Goal: Information Seeking & Learning: Learn about a topic

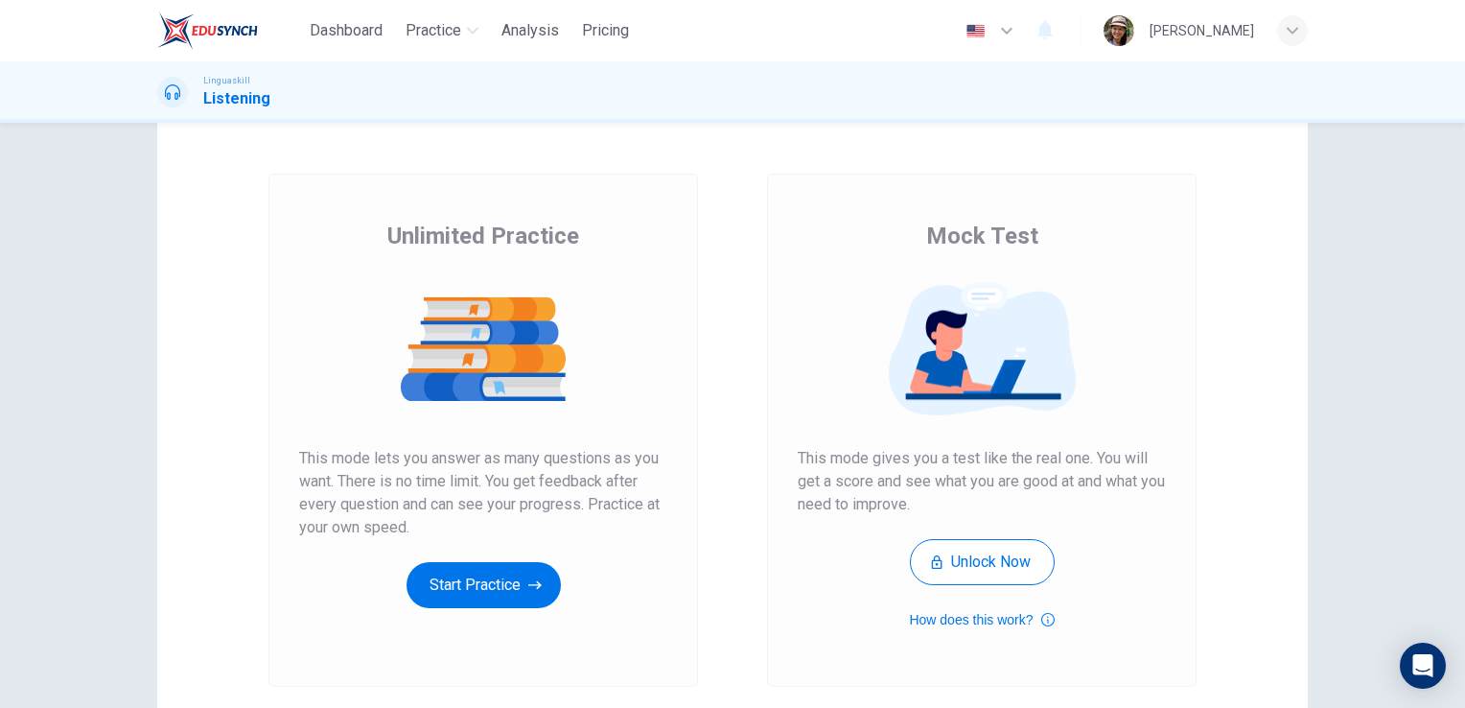
scroll to position [192, 0]
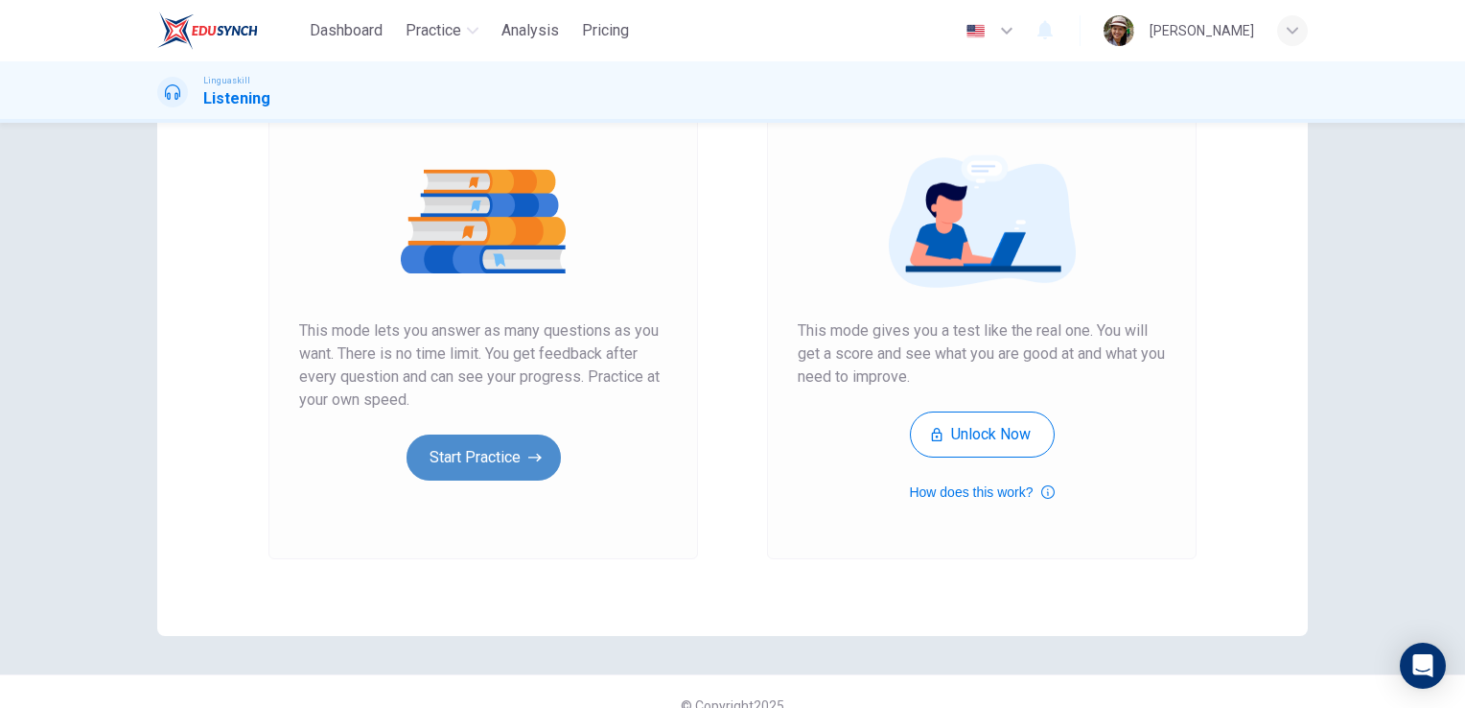
click at [472, 454] on button "Start Practice" at bounding box center [484, 457] width 154 height 46
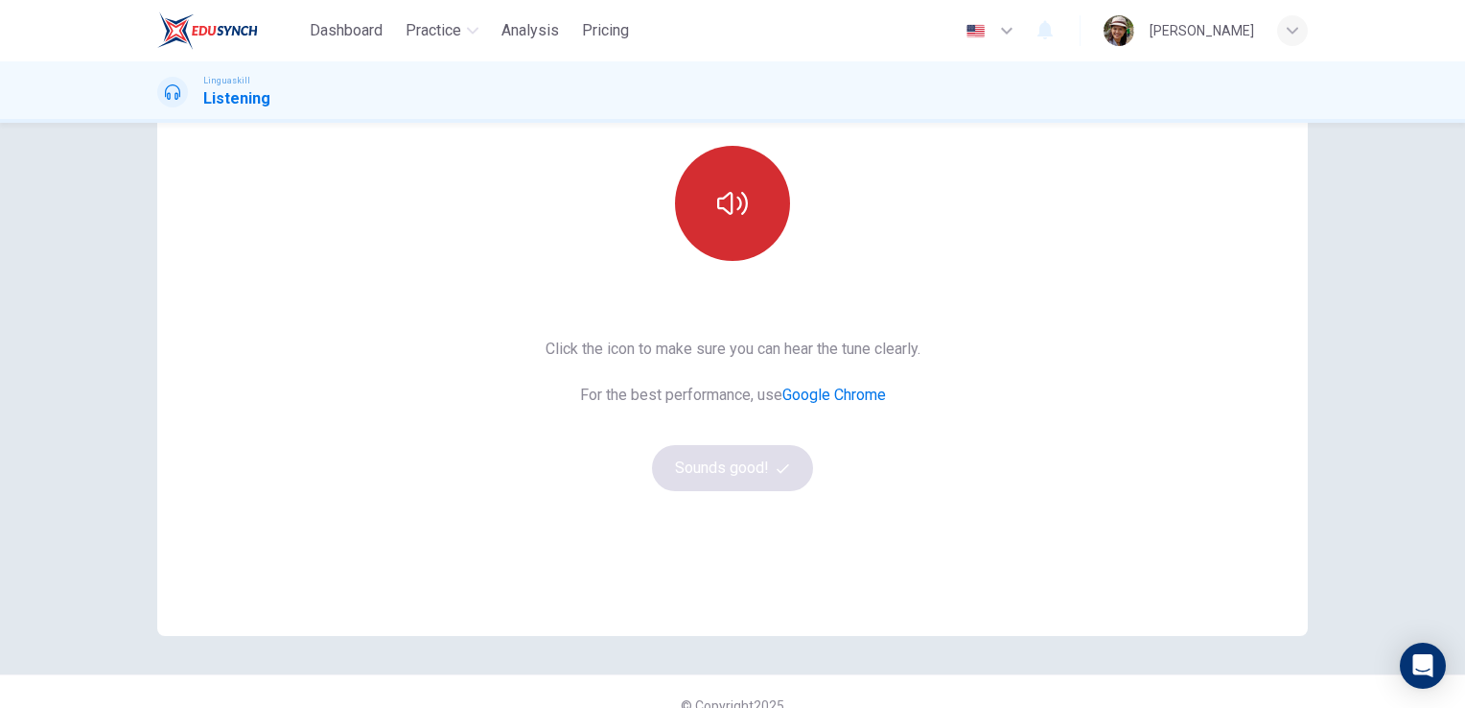
click at [718, 188] on icon "button" at bounding box center [732, 203] width 31 height 31
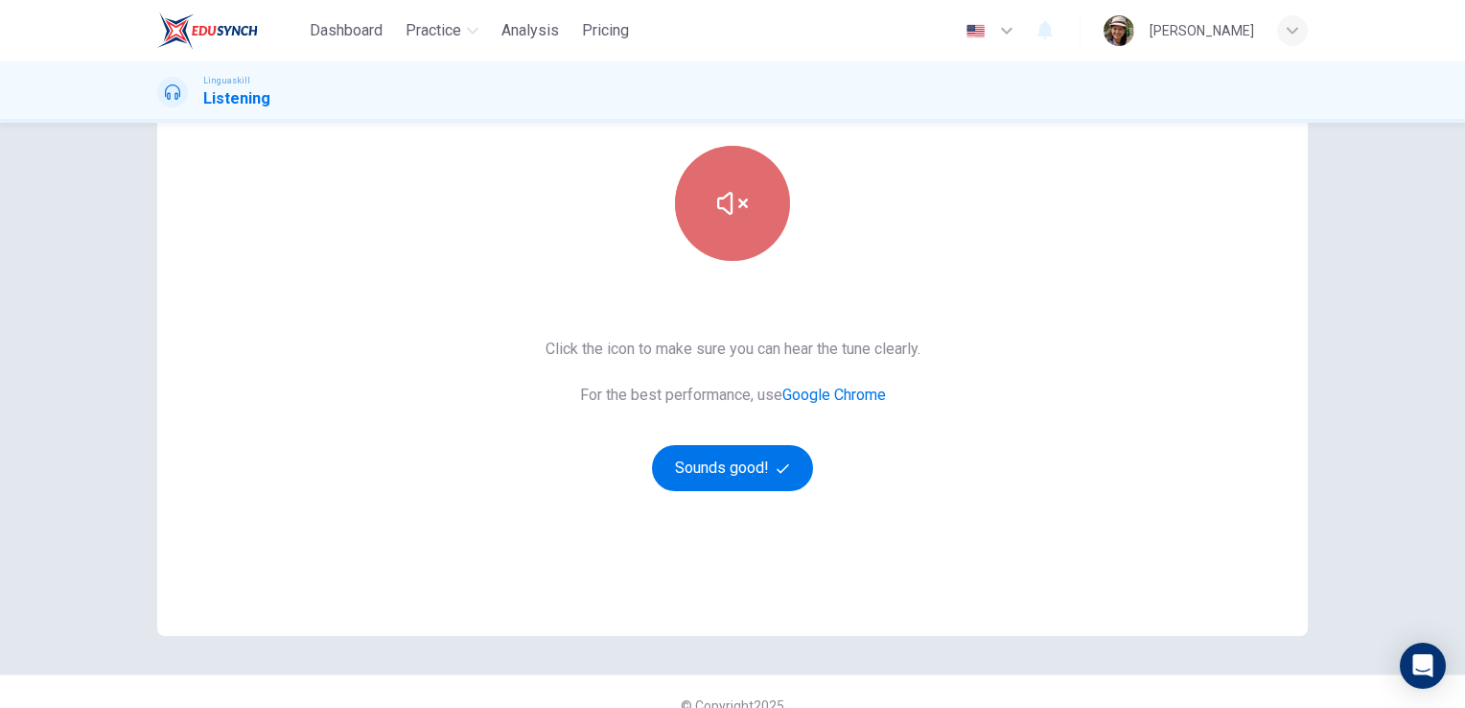
click at [729, 210] on icon "button" at bounding box center [732, 203] width 31 height 31
click at [729, 211] on icon "button" at bounding box center [732, 203] width 31 height 31
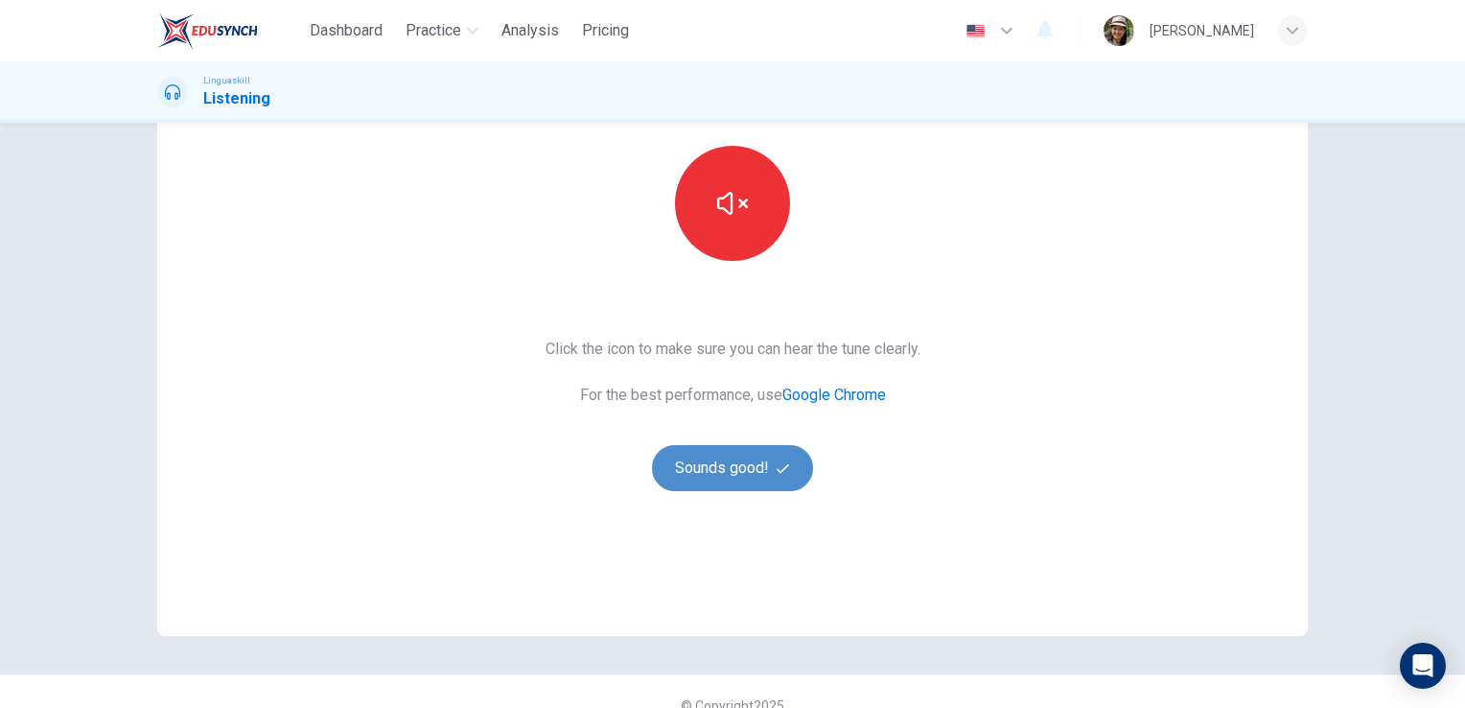
click at [760, 455] on button "Sounds good!" at bounding box center [732, 468] width 161 height 46
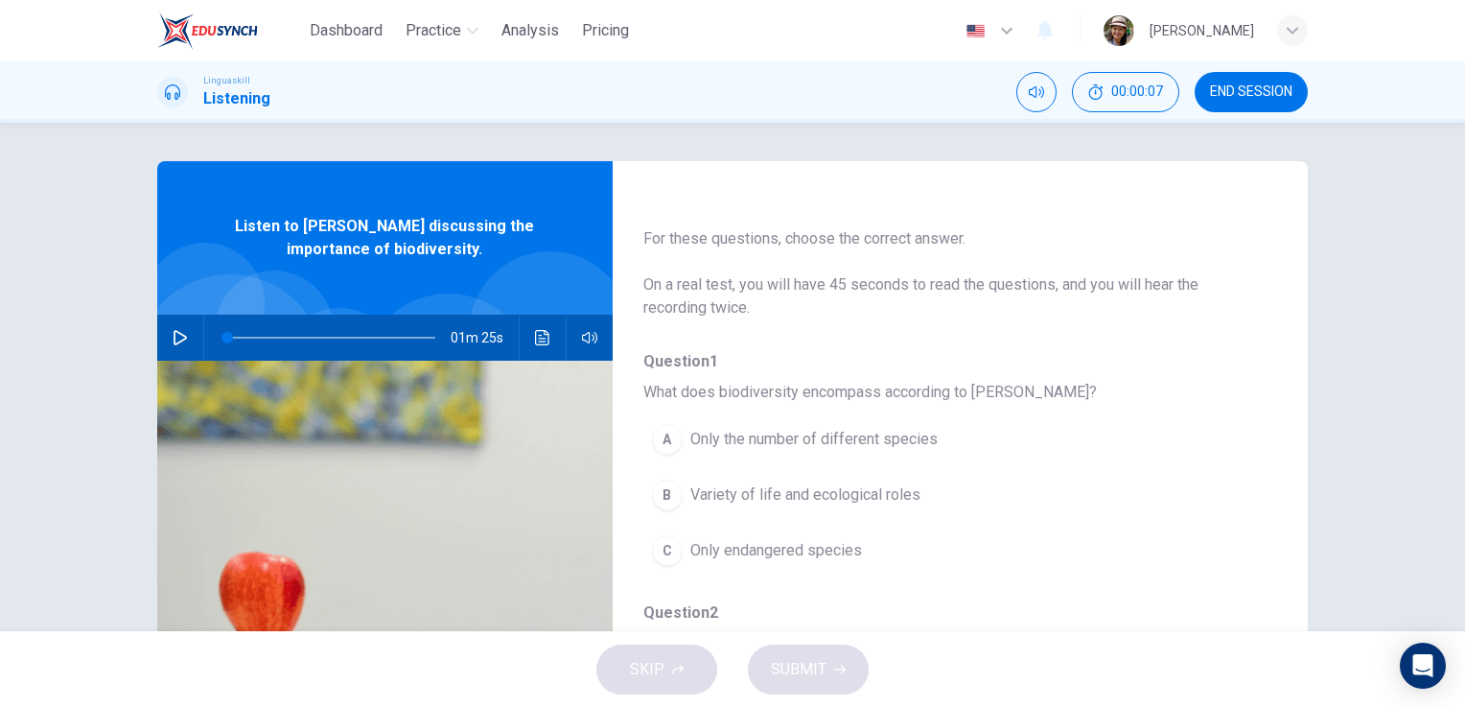
scroll to position [63, 0]
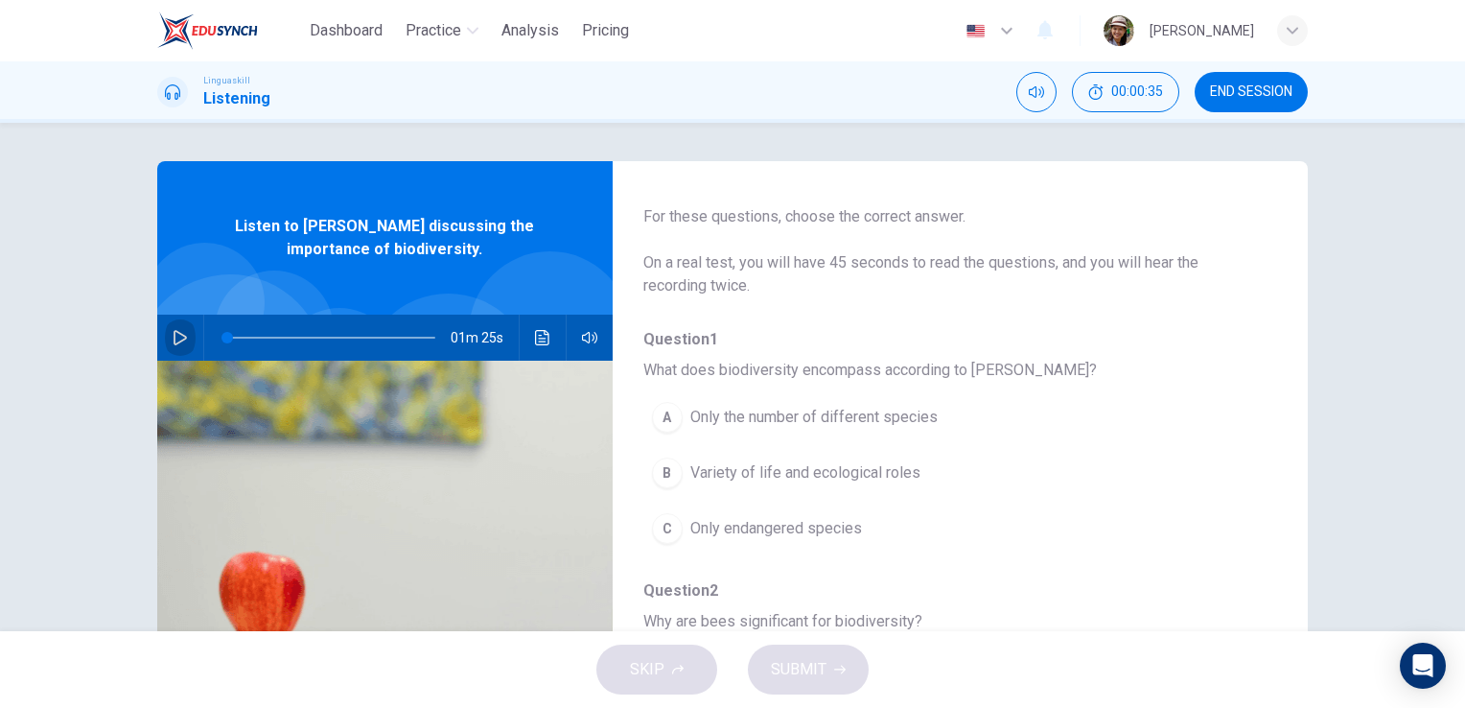
click at [173, 335] on icon "button" at bounding box center [180, 337] width 15 height 15
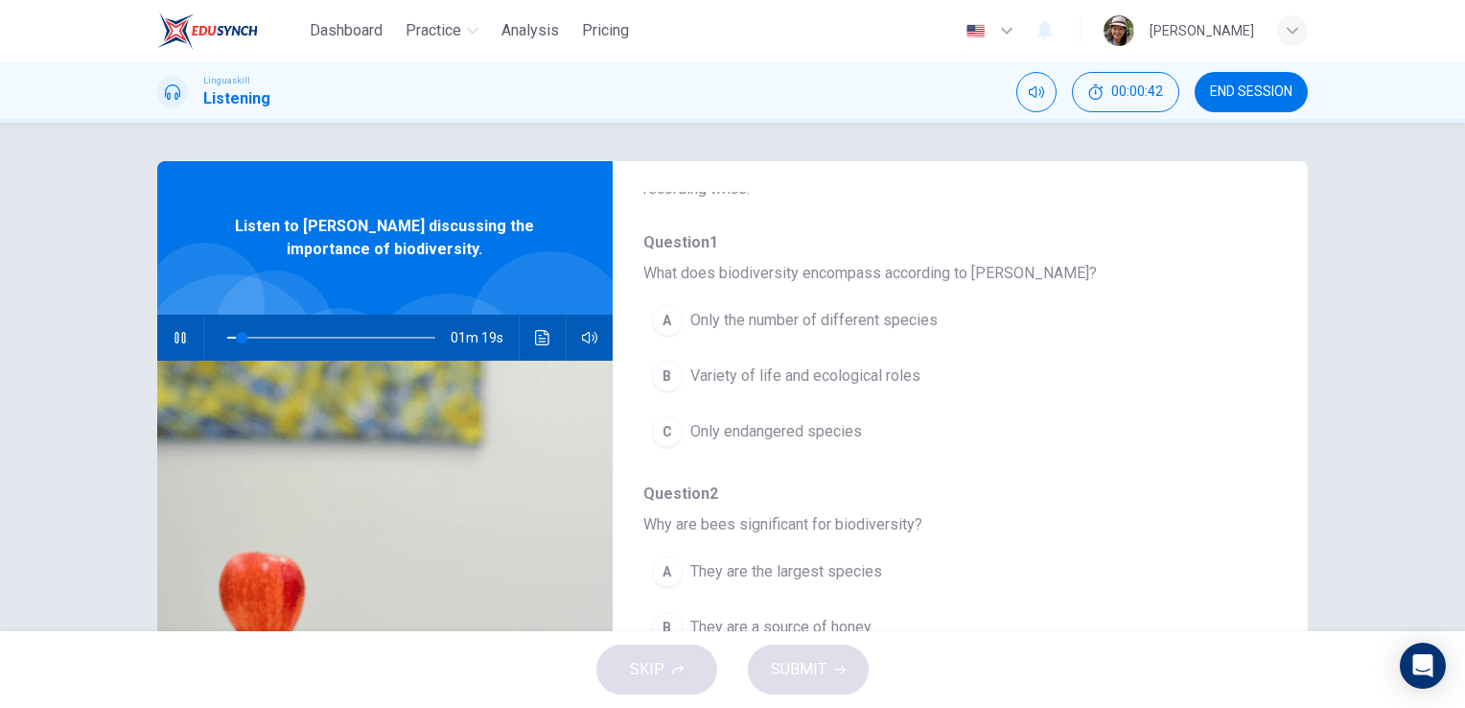
scroll to position [192, 0]
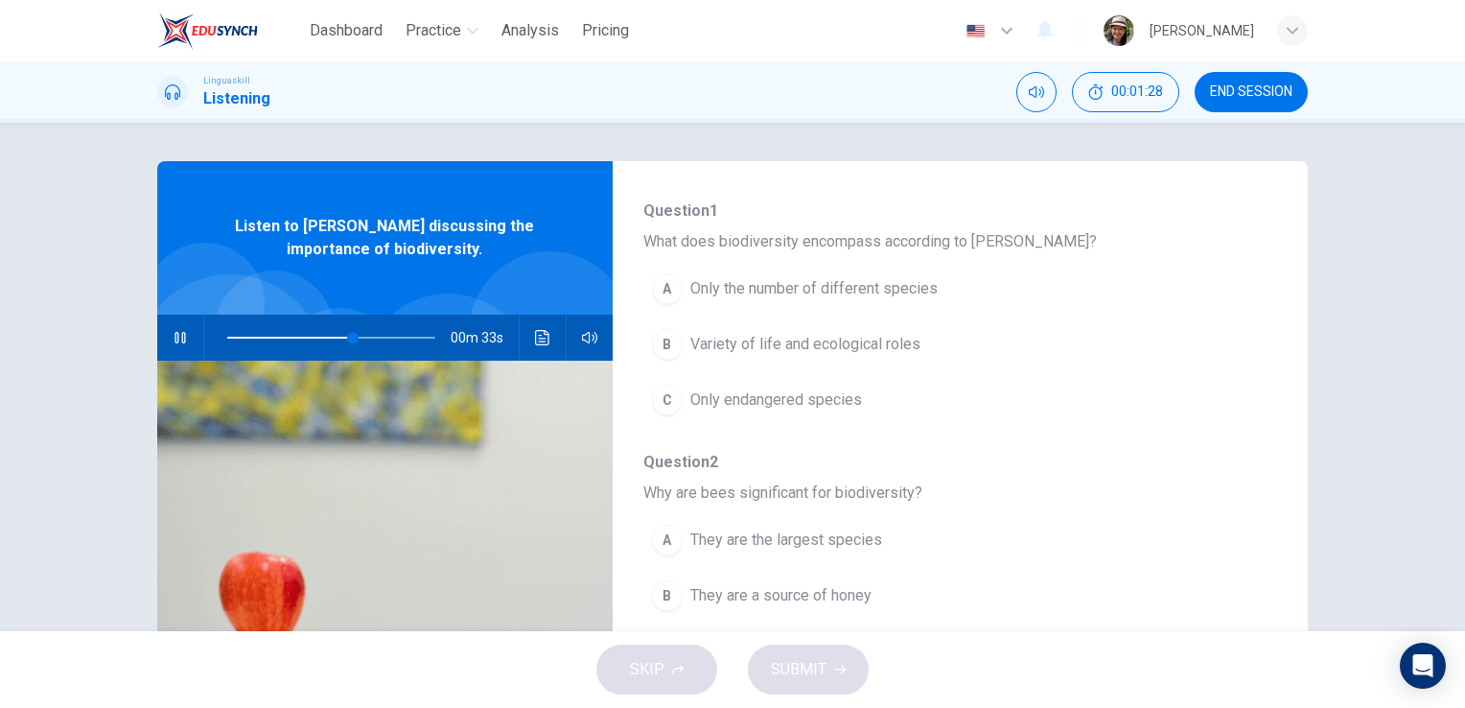
drag, startPoint x: 1382, startPoint y: 2, endPoint x: 1074, endPoint y: 374, distance: 482.8
click at [1074, 374] on div "A Only the number of different species B Variety of life and ecological roles C…" at bounding box center [944, 344] width 603 height 167
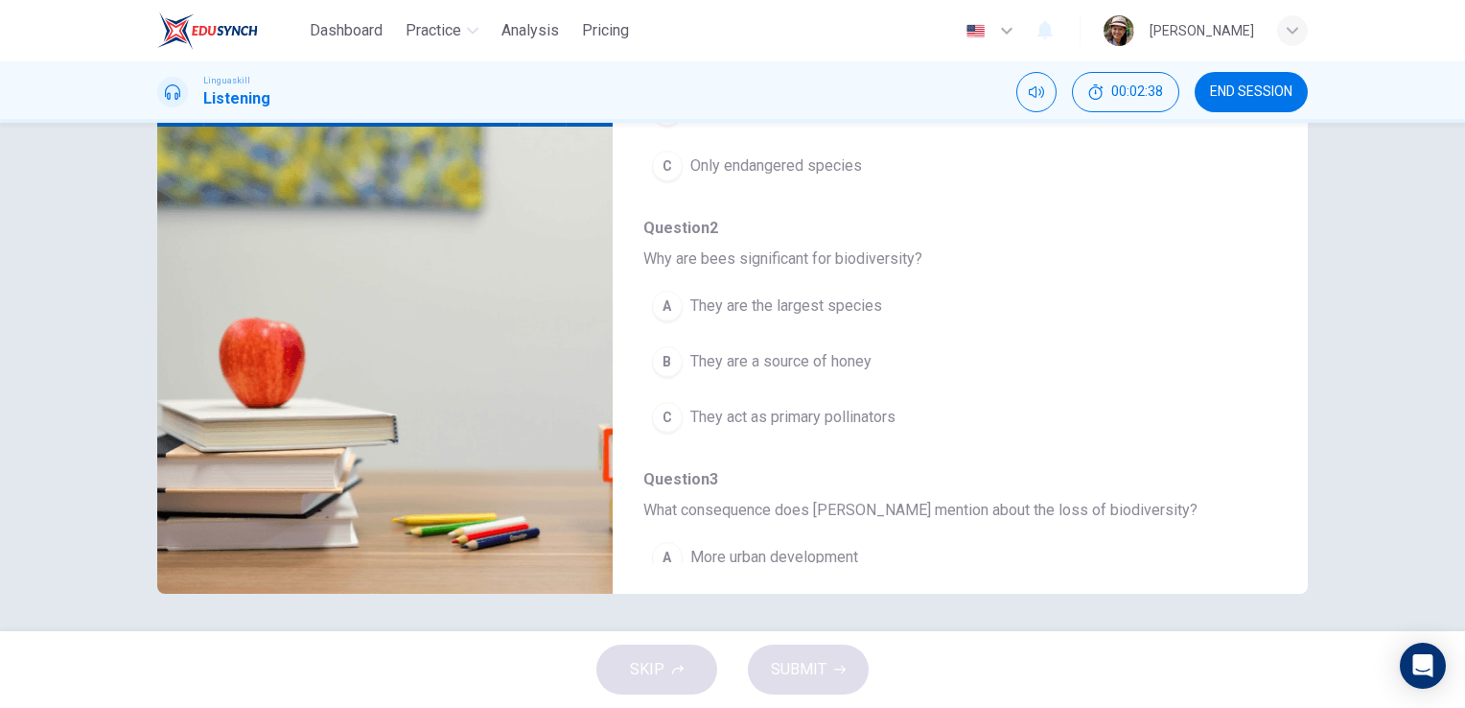
click at [663, 414] on div "C" at bounding box center [667, 417] width 31 height 31
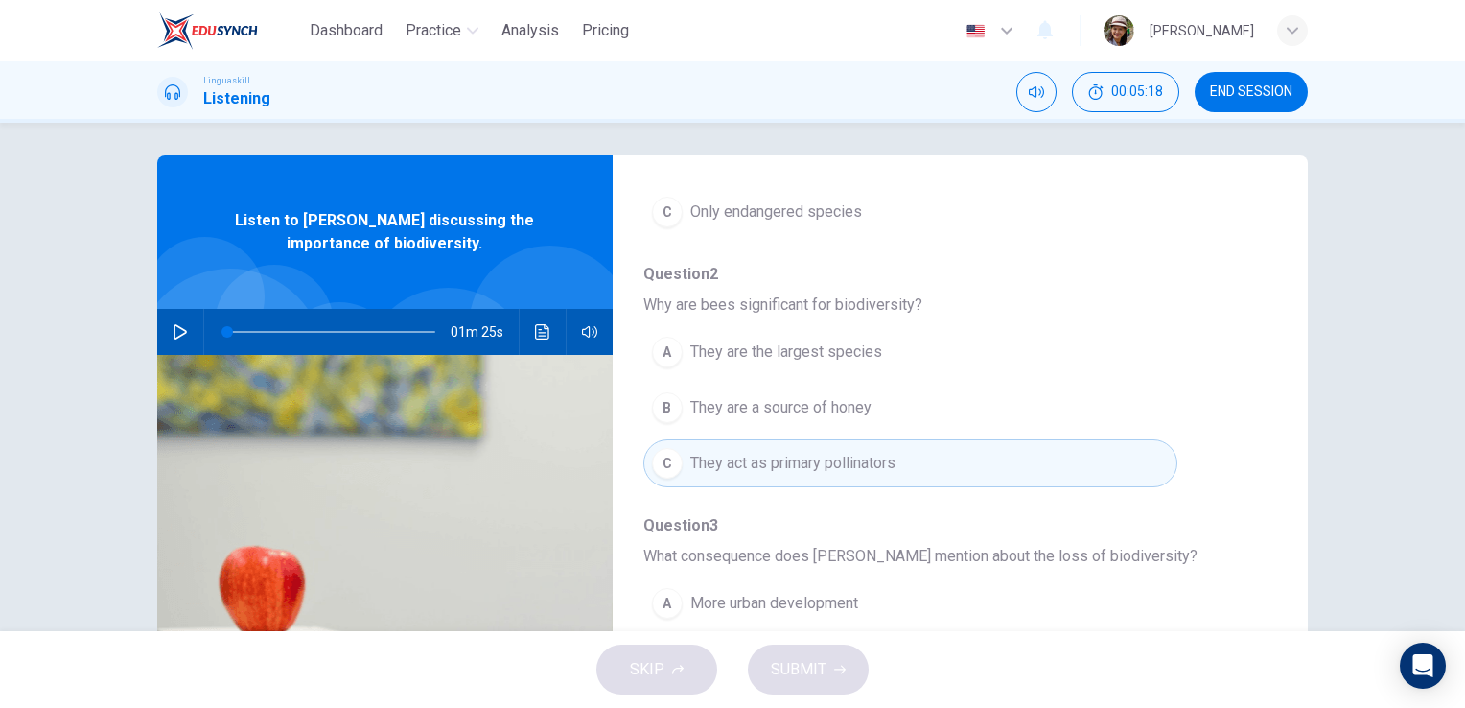
scroll to position [0, 0]
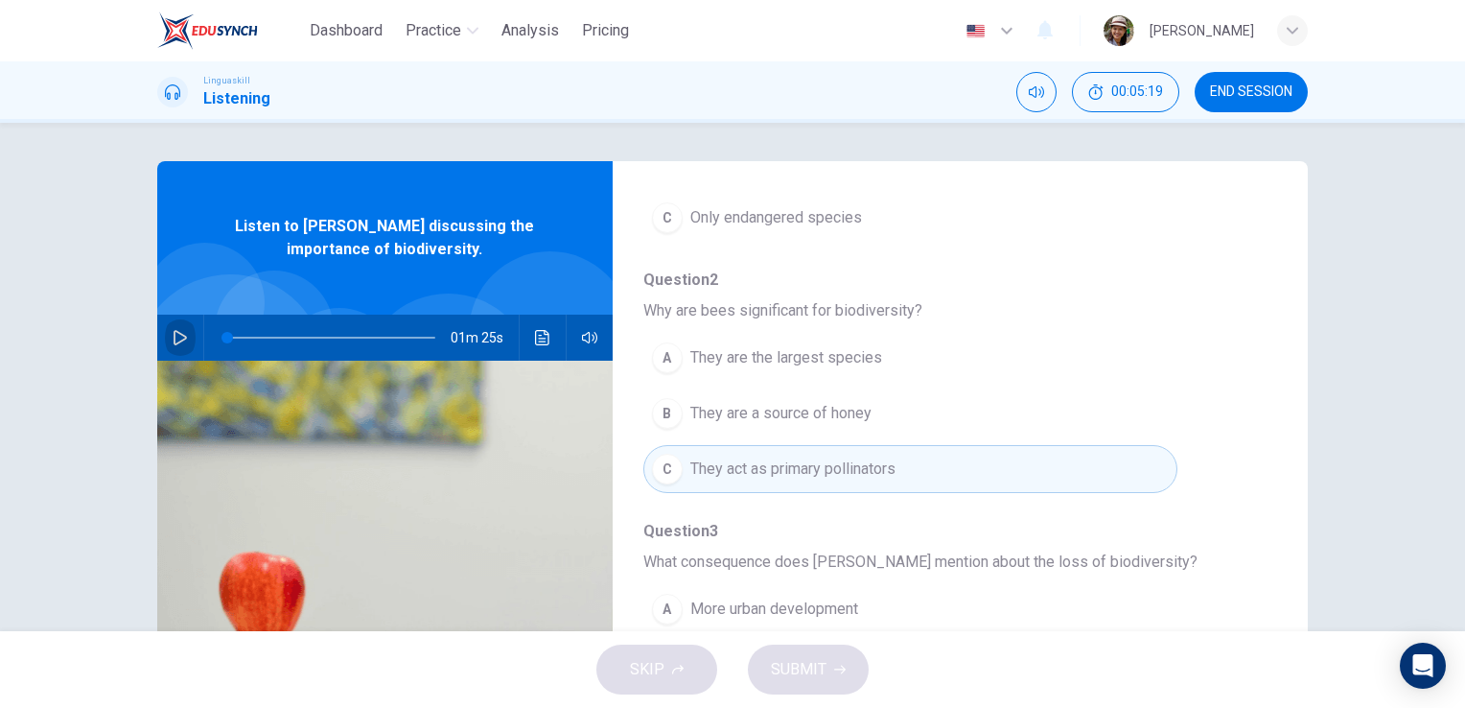
click at [173, 336] on icon "button" at bounding box center [180, 337] width 15 height 15
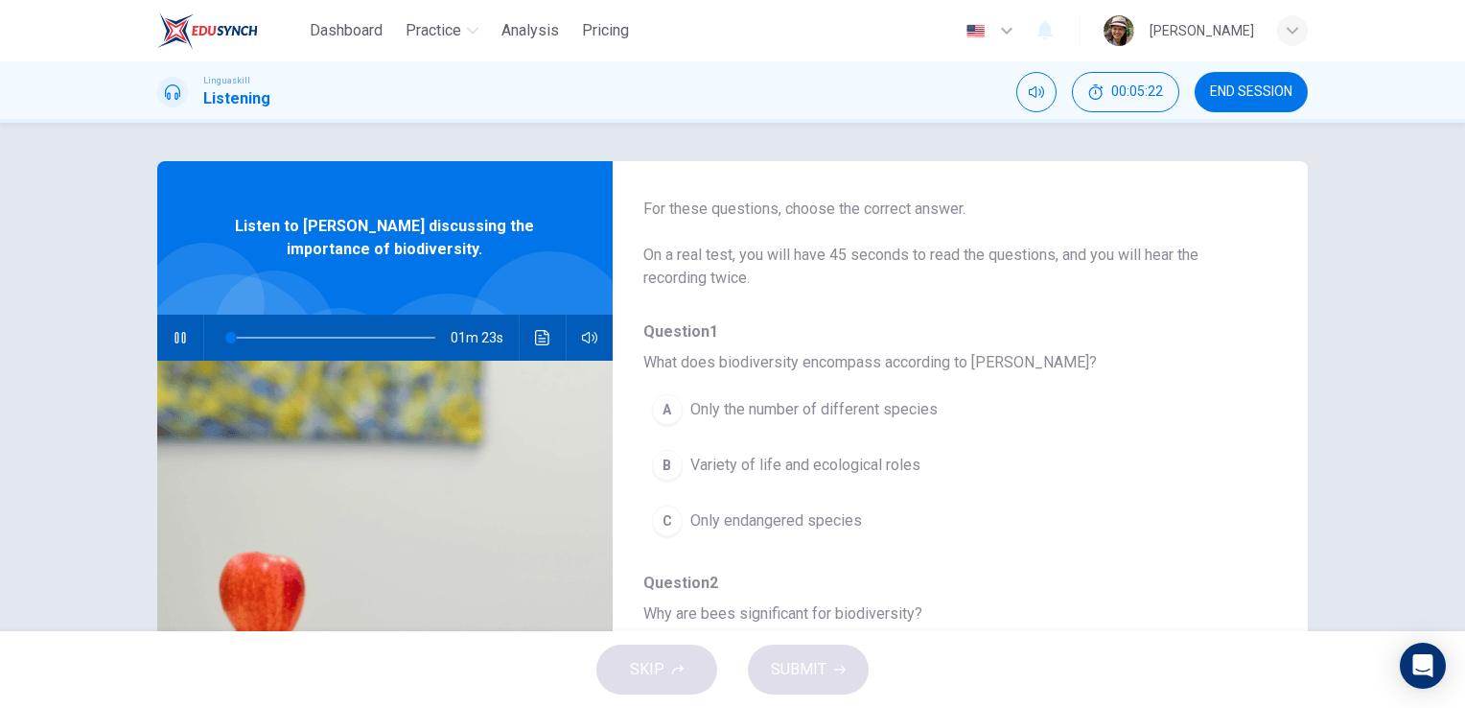
scroll to position [54, 0]
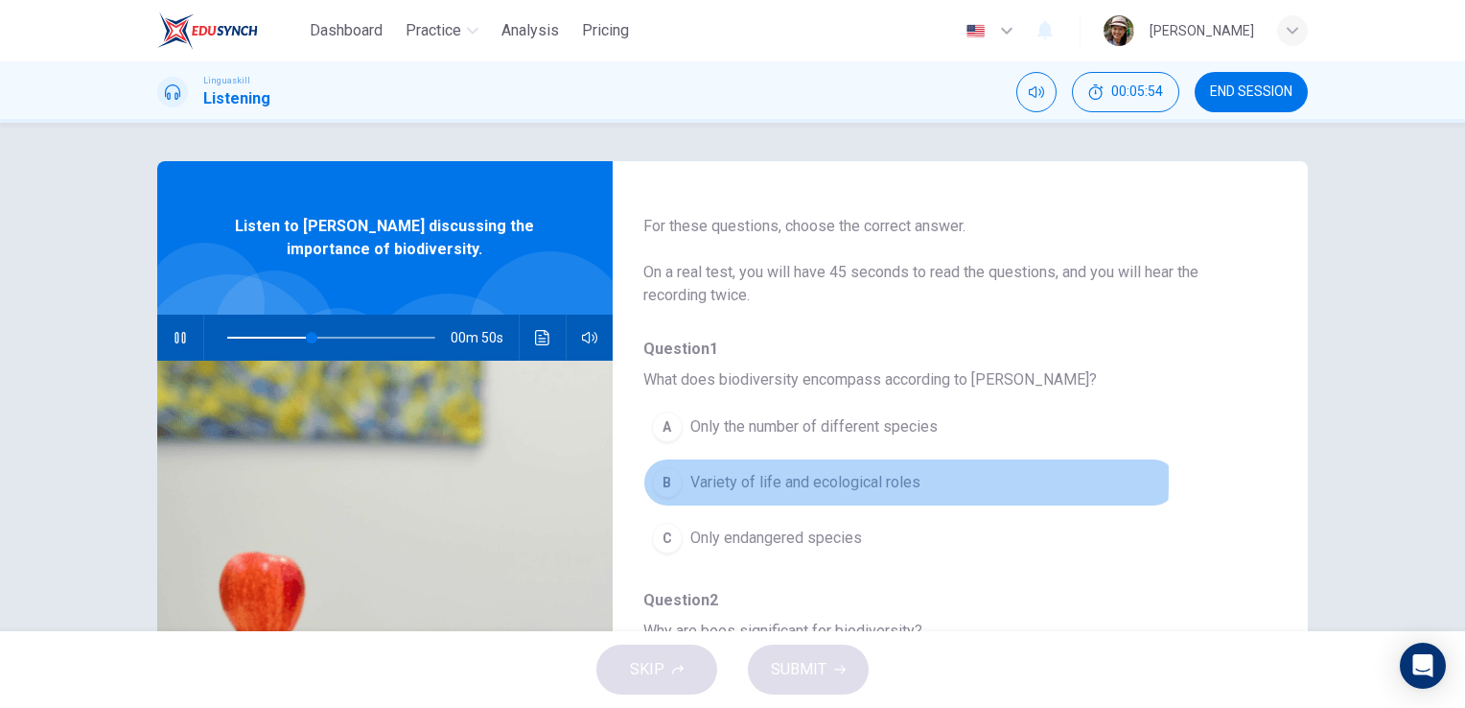
click at [667, 477] on div "B" at bounding box center [667, 482] width 31 height 31
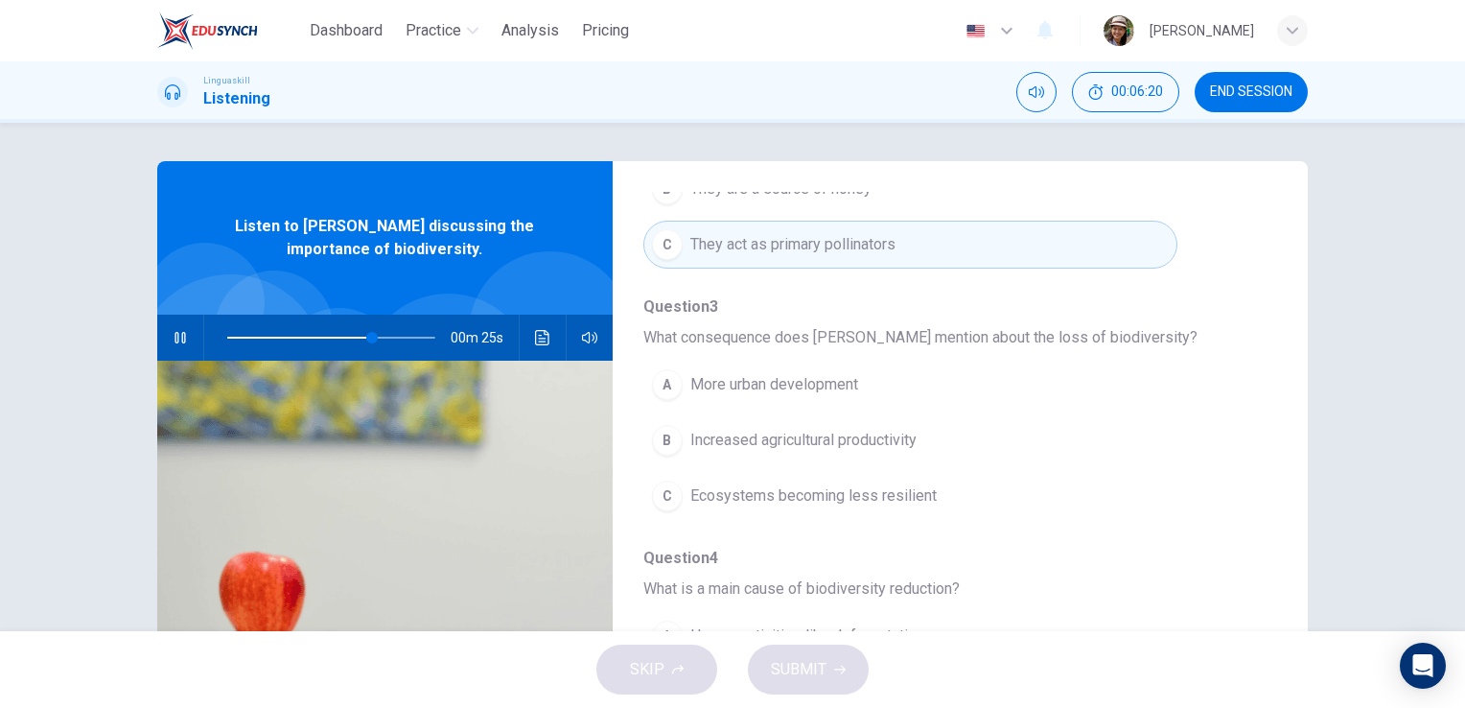
scroll to position [629, 0]
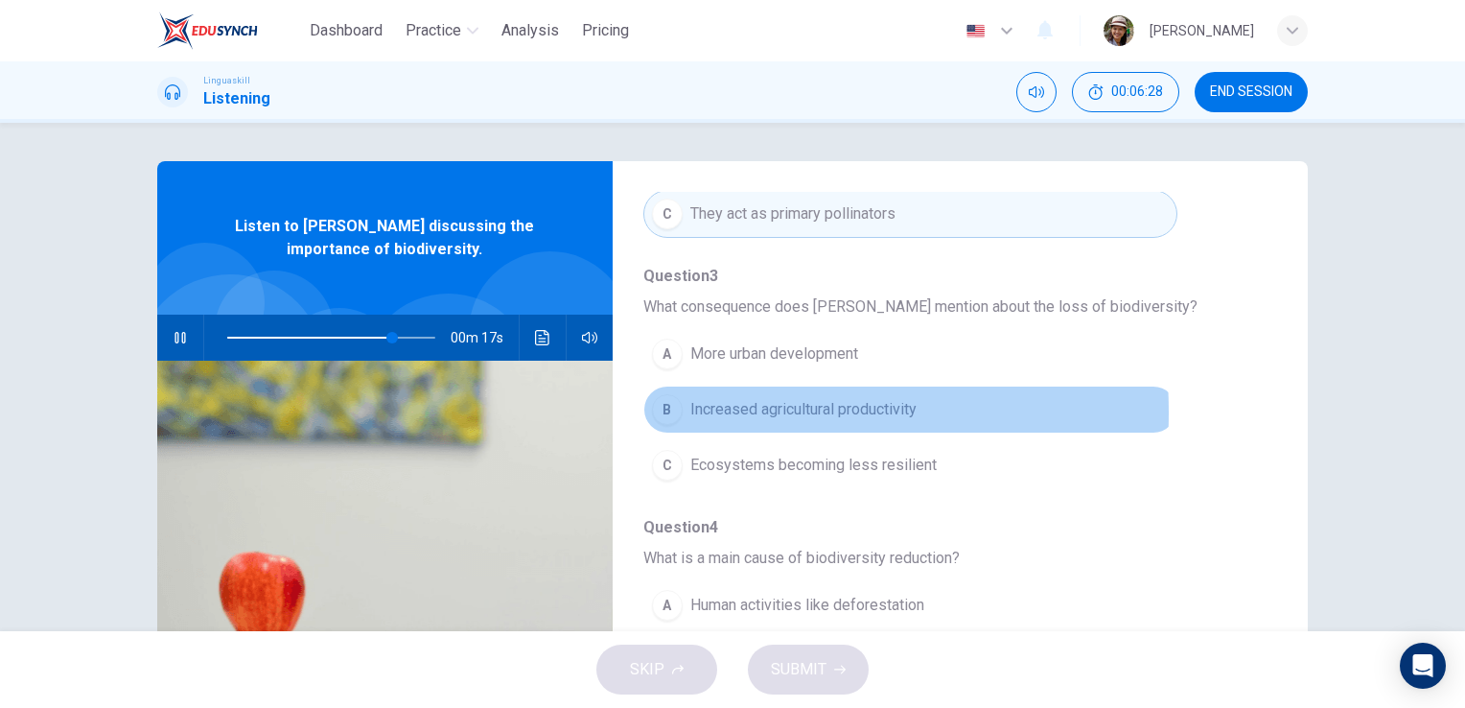
click at [667, 408] on div "B" at bounding box center [667, 409] width 31 height 31
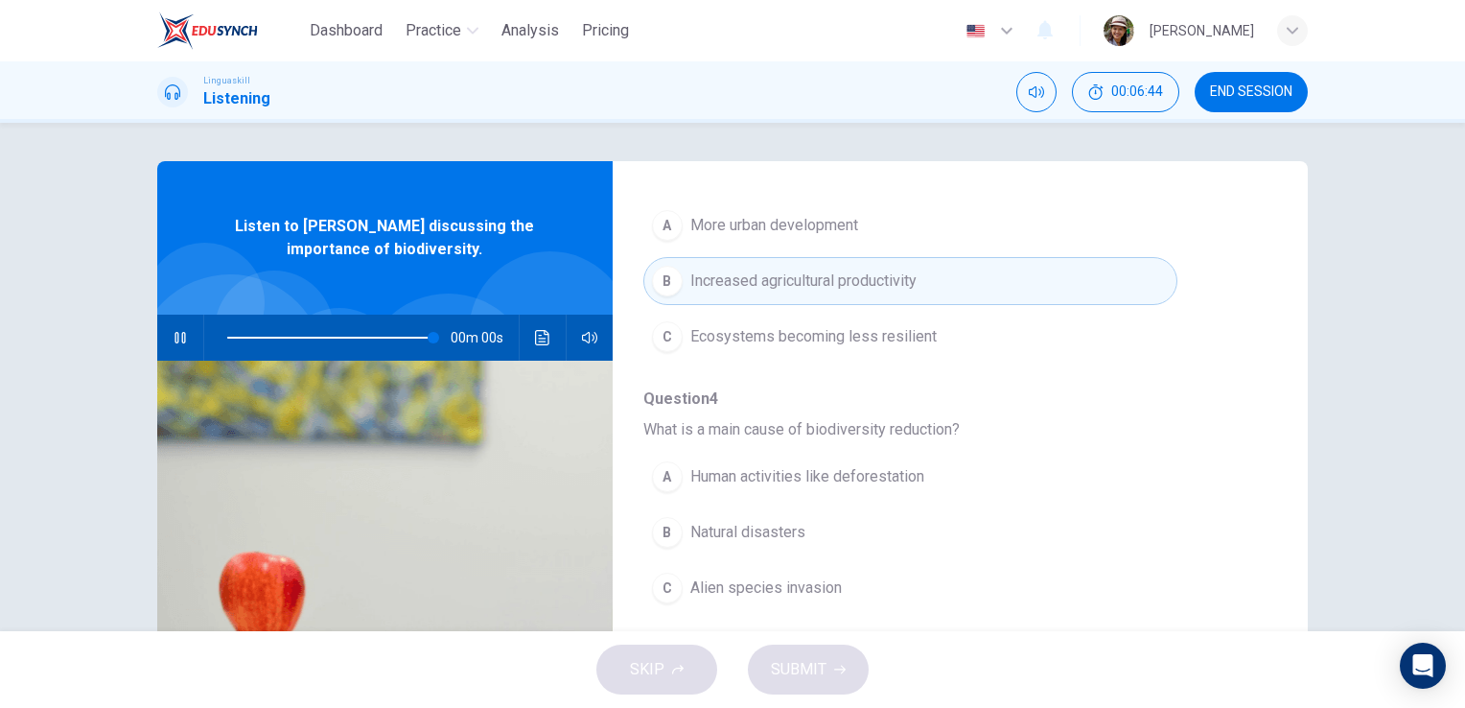
scroll to position [821, 0]
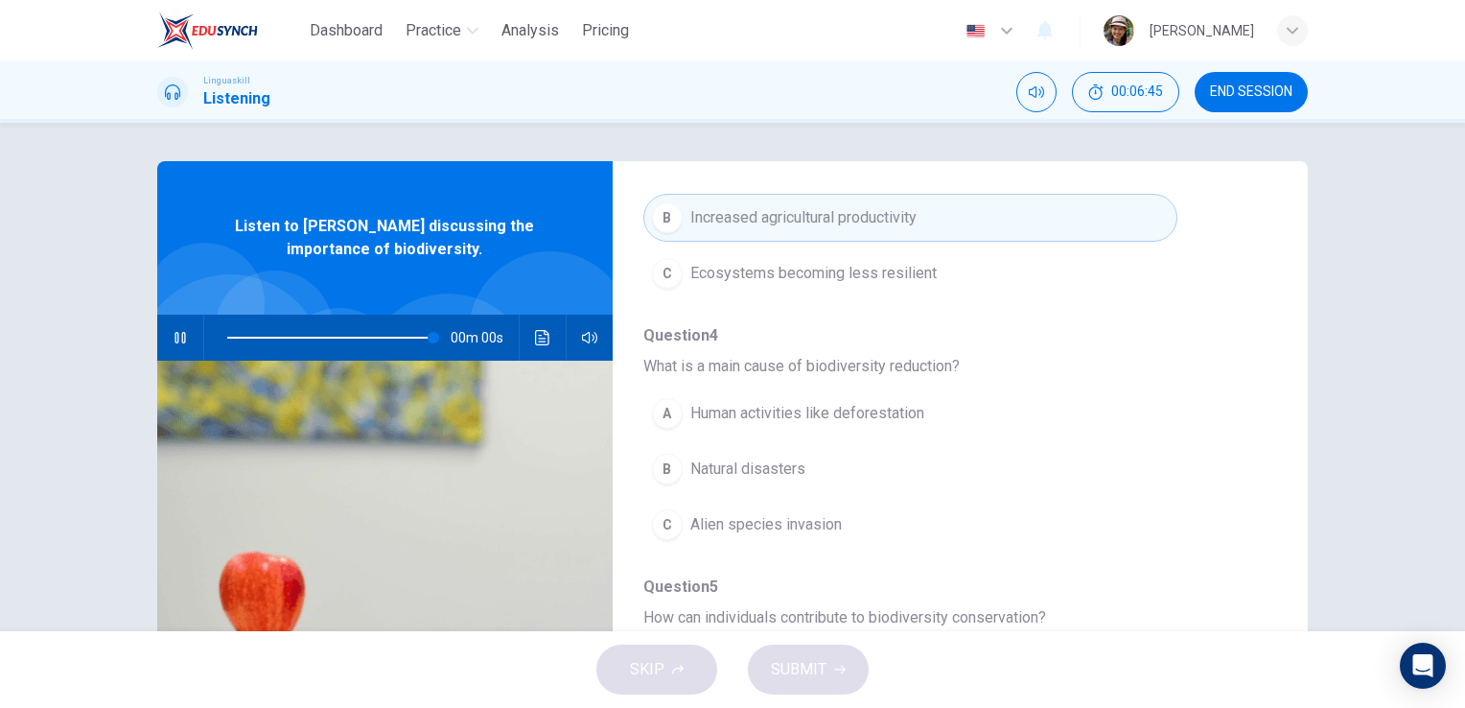
type input "0"
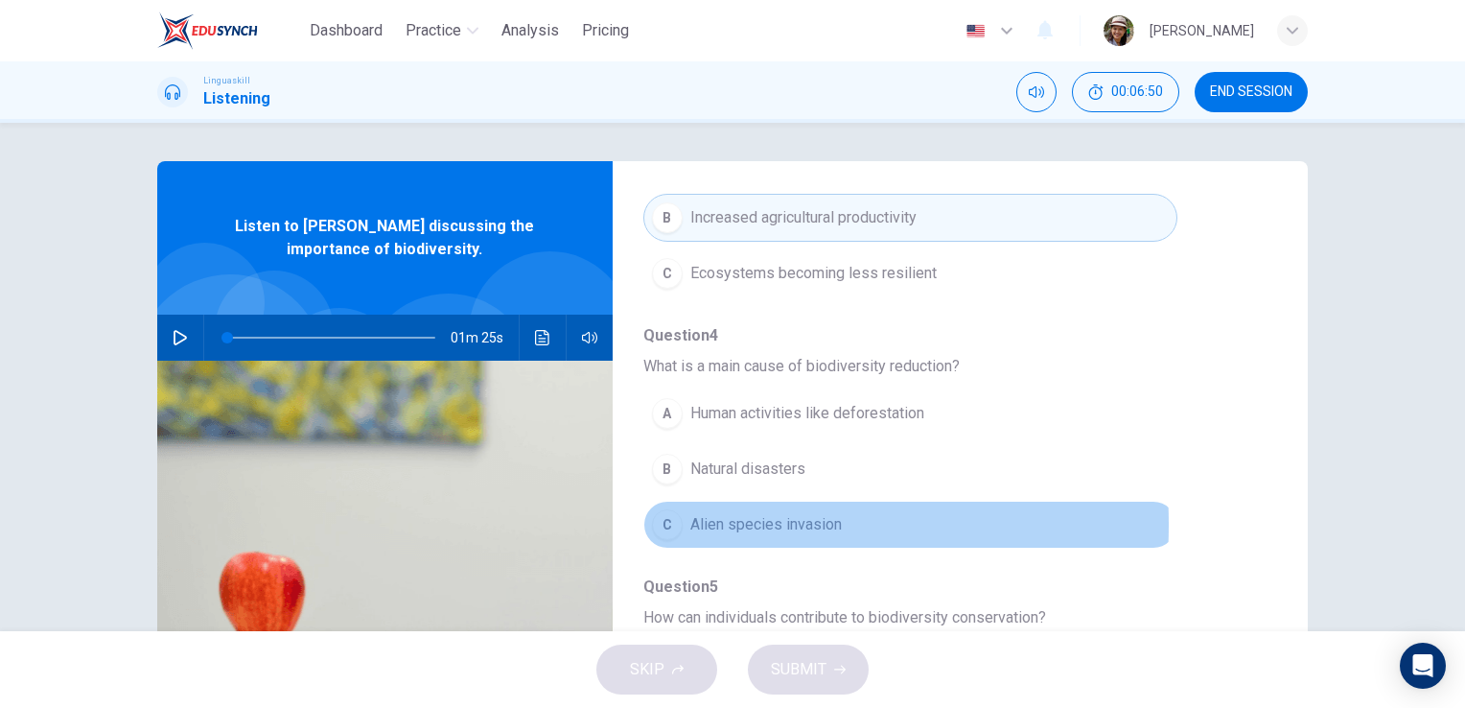
click at [667, 520] on div "C" at bounding box center [667, 524] width 31 height 31
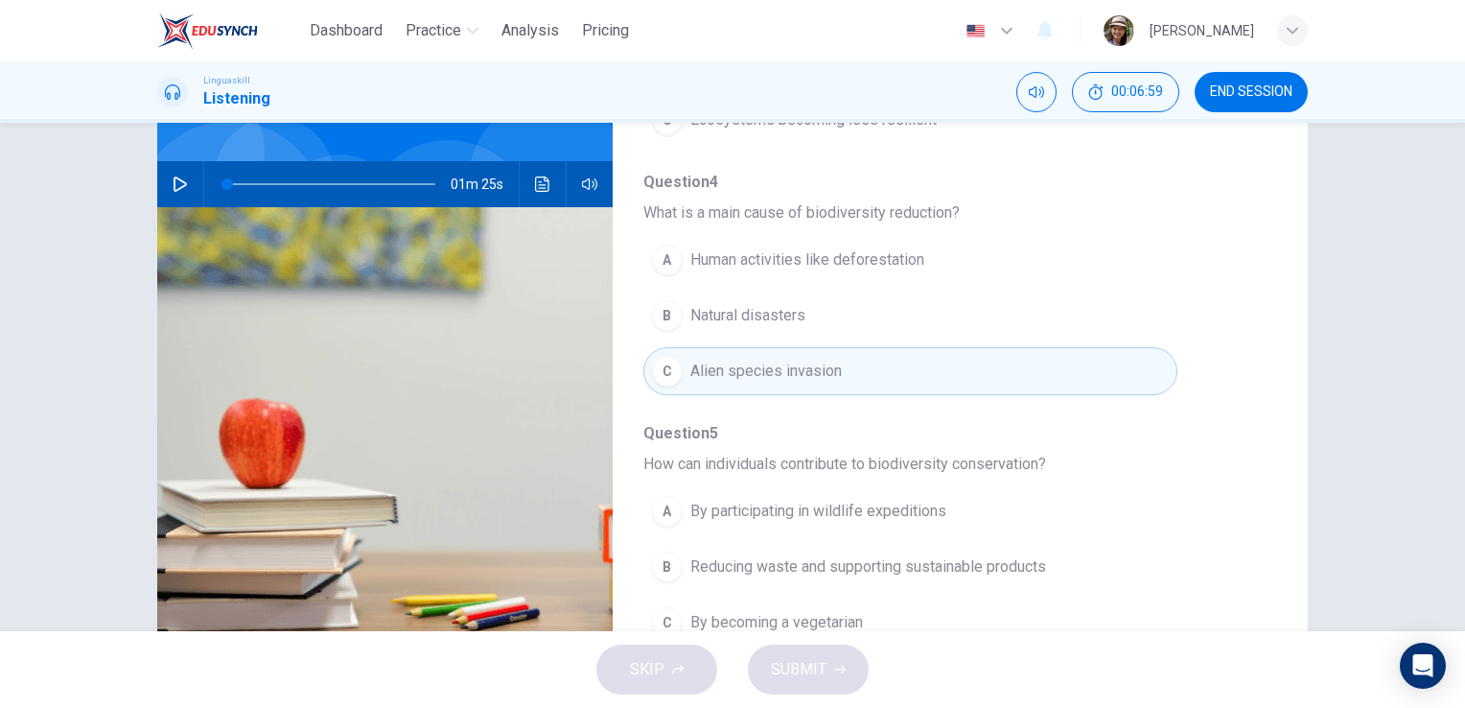
scroll to position [192, 0]
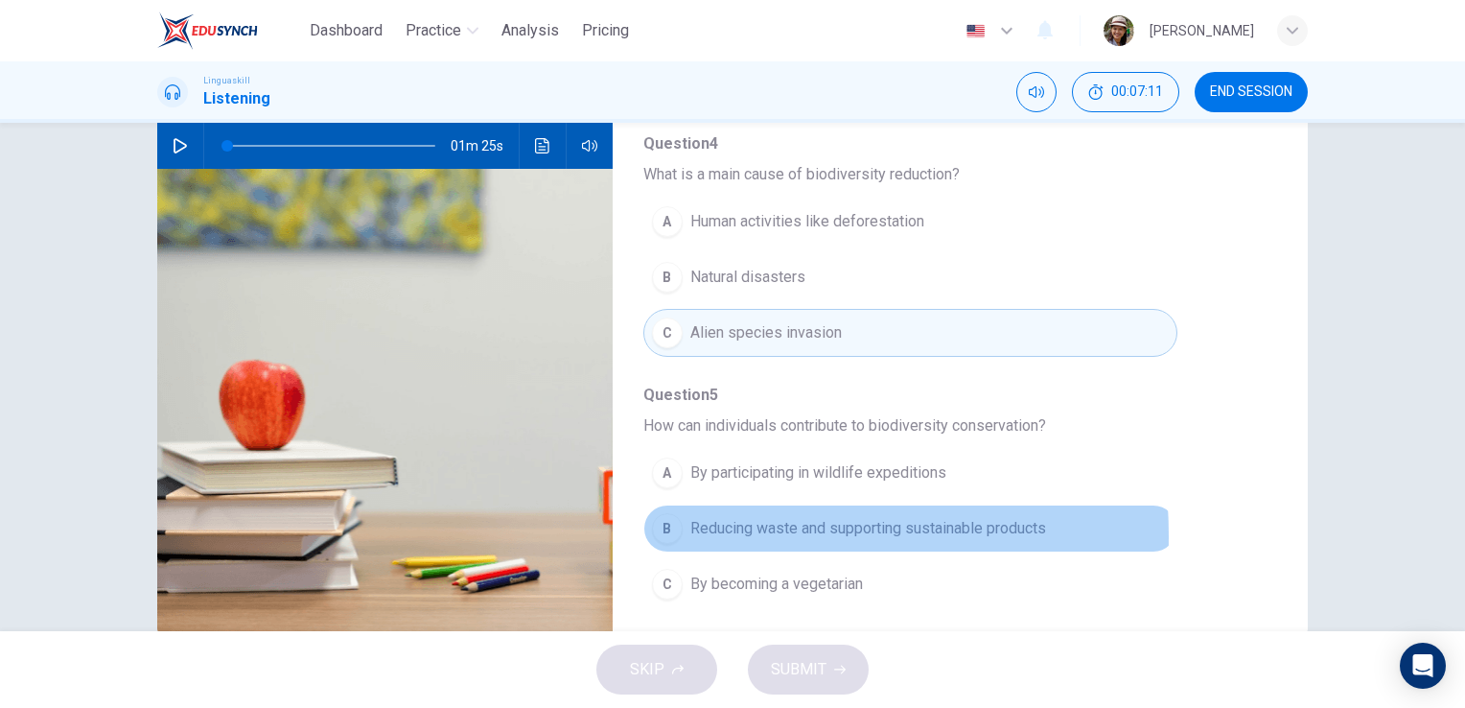
click at [675, 530] on div "B" at bounding box center [667, 528] width 31 height 31
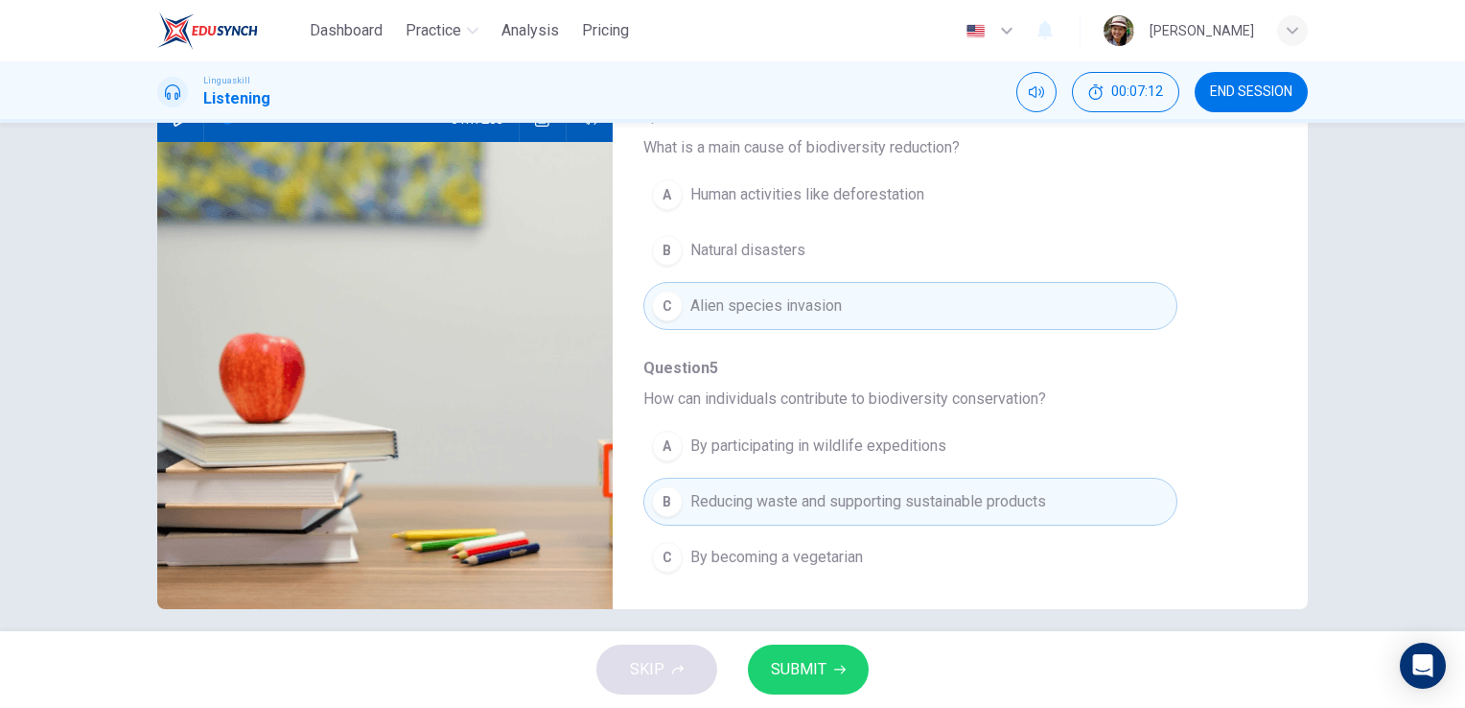
scroll to position [234, 0]
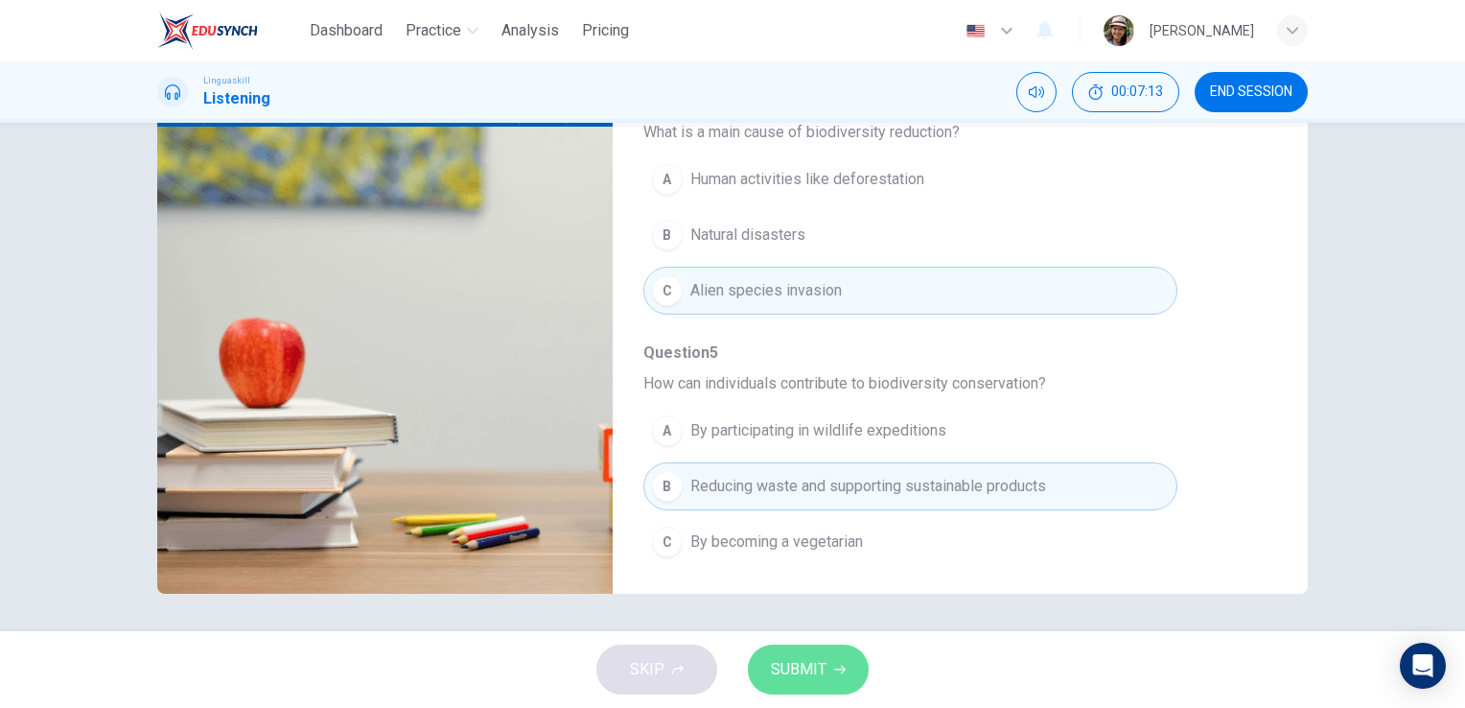
click at [805, 674] on span "SUBMIT" at bounding box center [799, 669] width 56 height 27
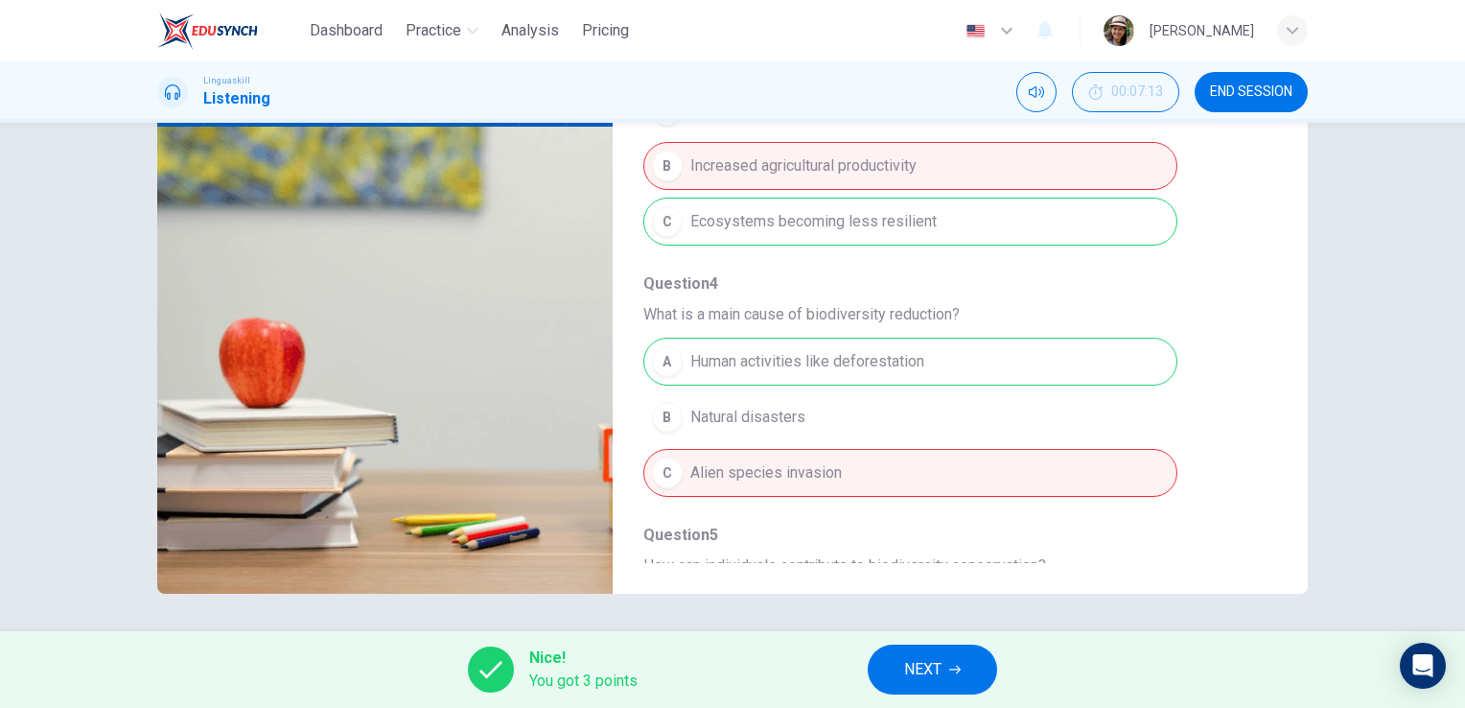
scroll to position [821, 0]
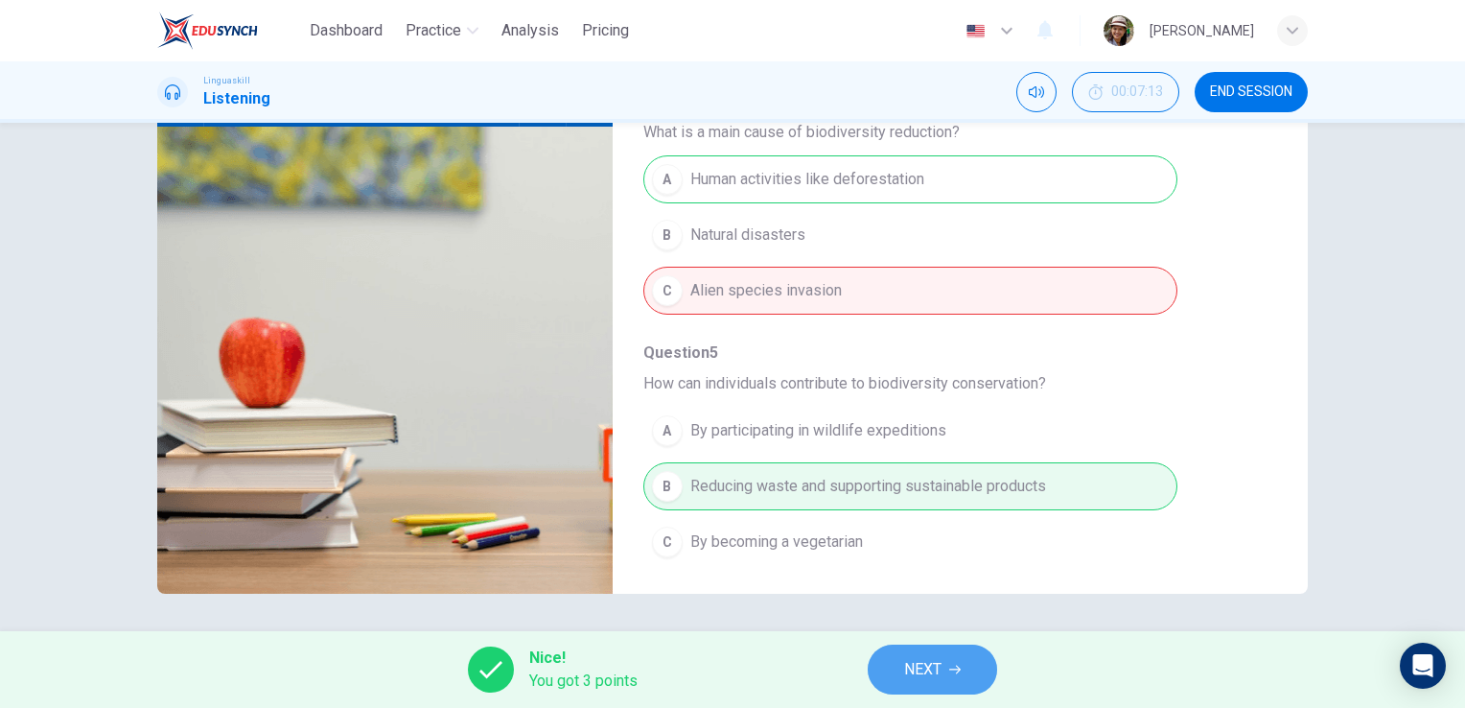
click at [959, 676] on button "NEXT" at bounding box center [932, 669] width 129 height 50
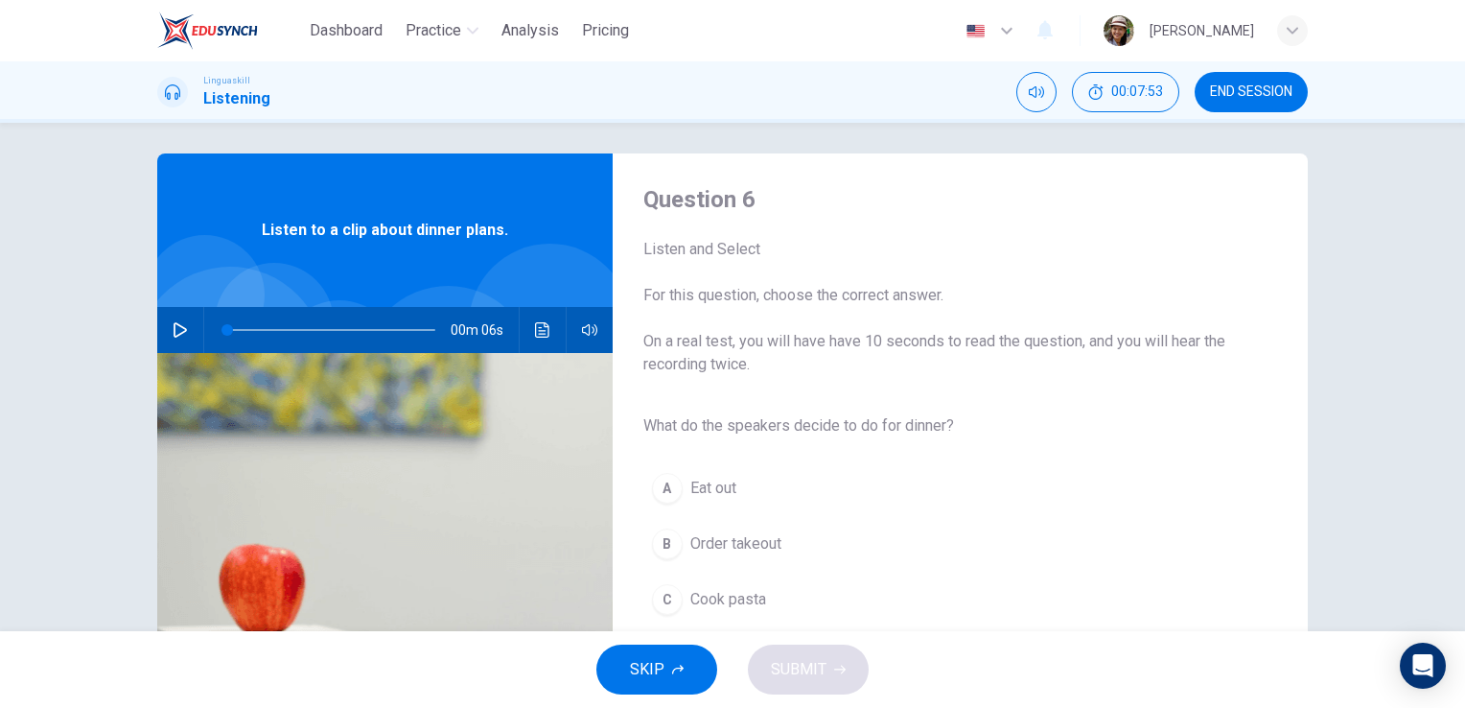
scroll to position [0, 0]
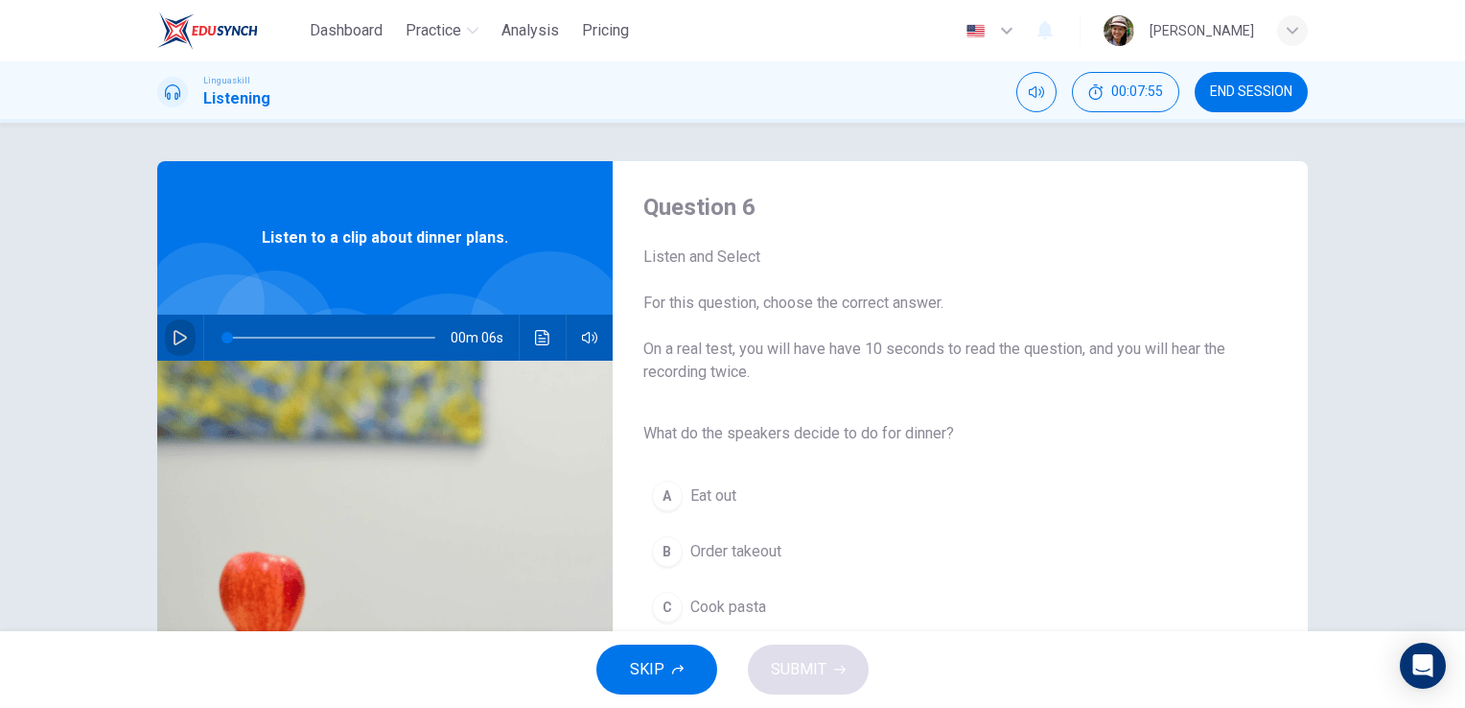
click at [173, 333] on icon "button" at bounding box center [180, 337] width 15 height 15
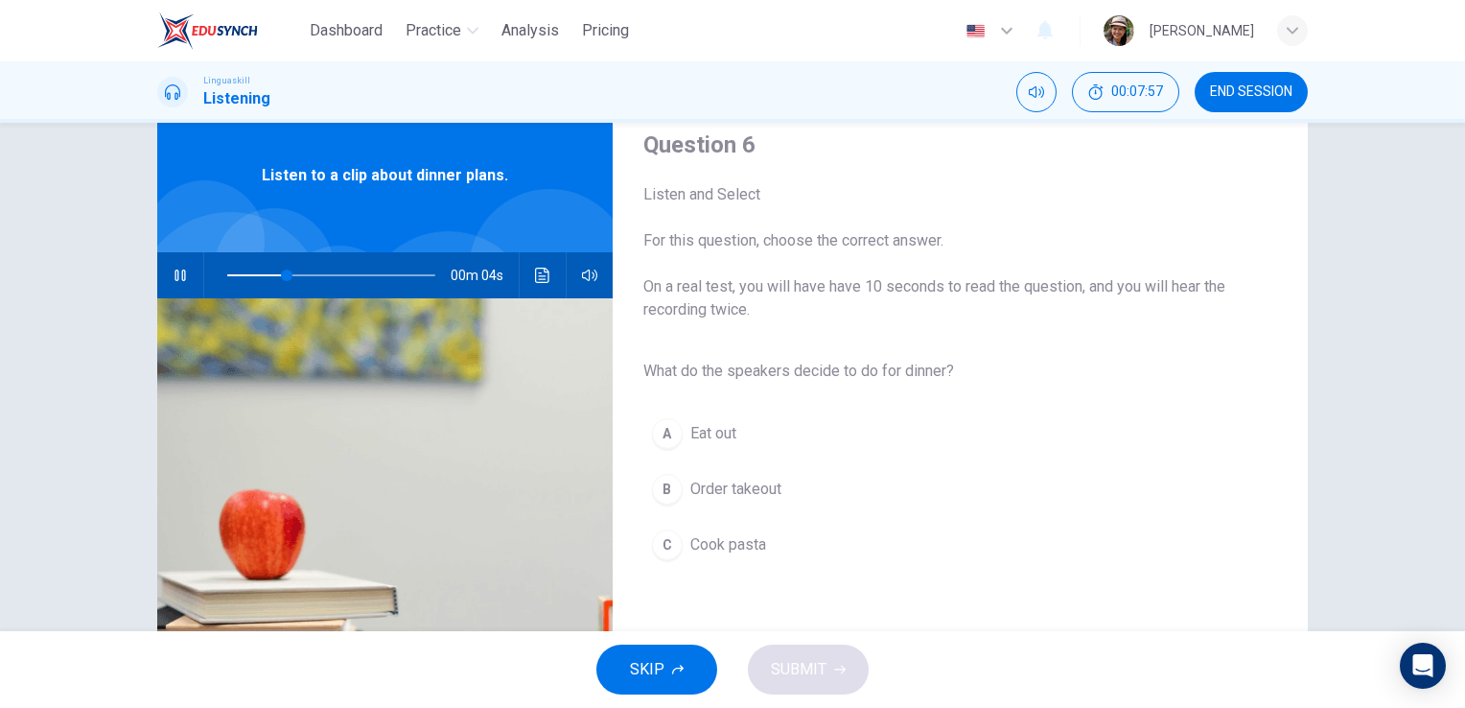
scroll to position [63, 0]
type input "0"
click at [694, 546] on span "Cook pasta" at bounding box center [728, 543] width 76 height 23
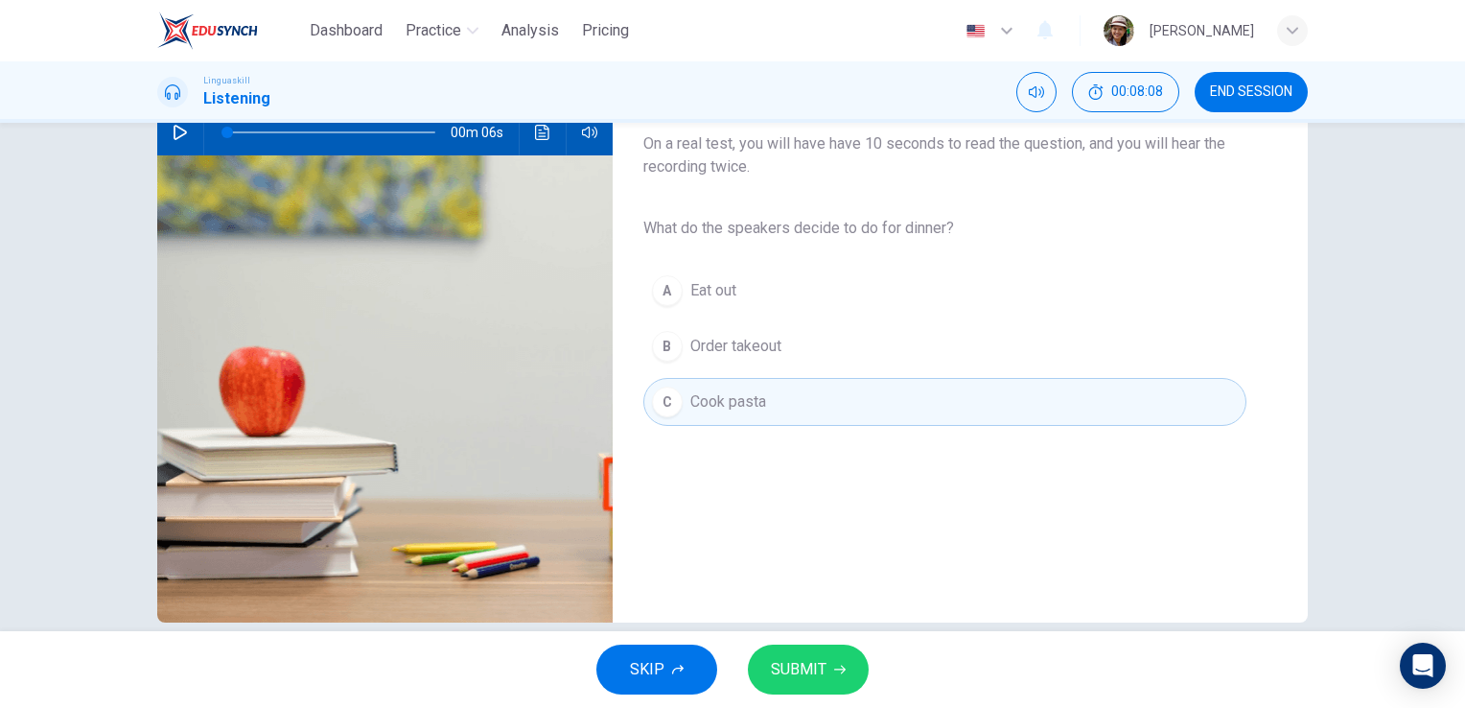
scroll to position [234, 0]
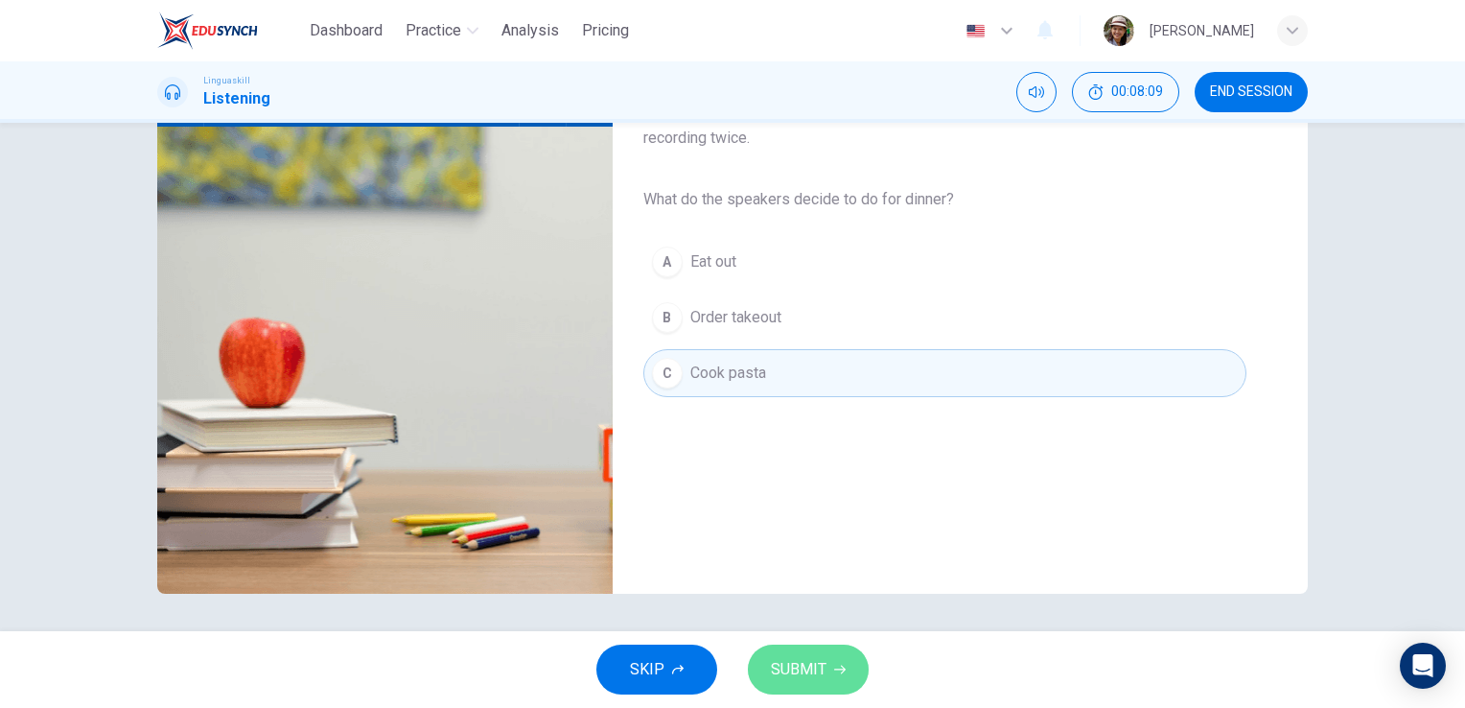
click at [817, 658] on span "SUBMIT" at bounding box center [799, 669] width 56 height 27
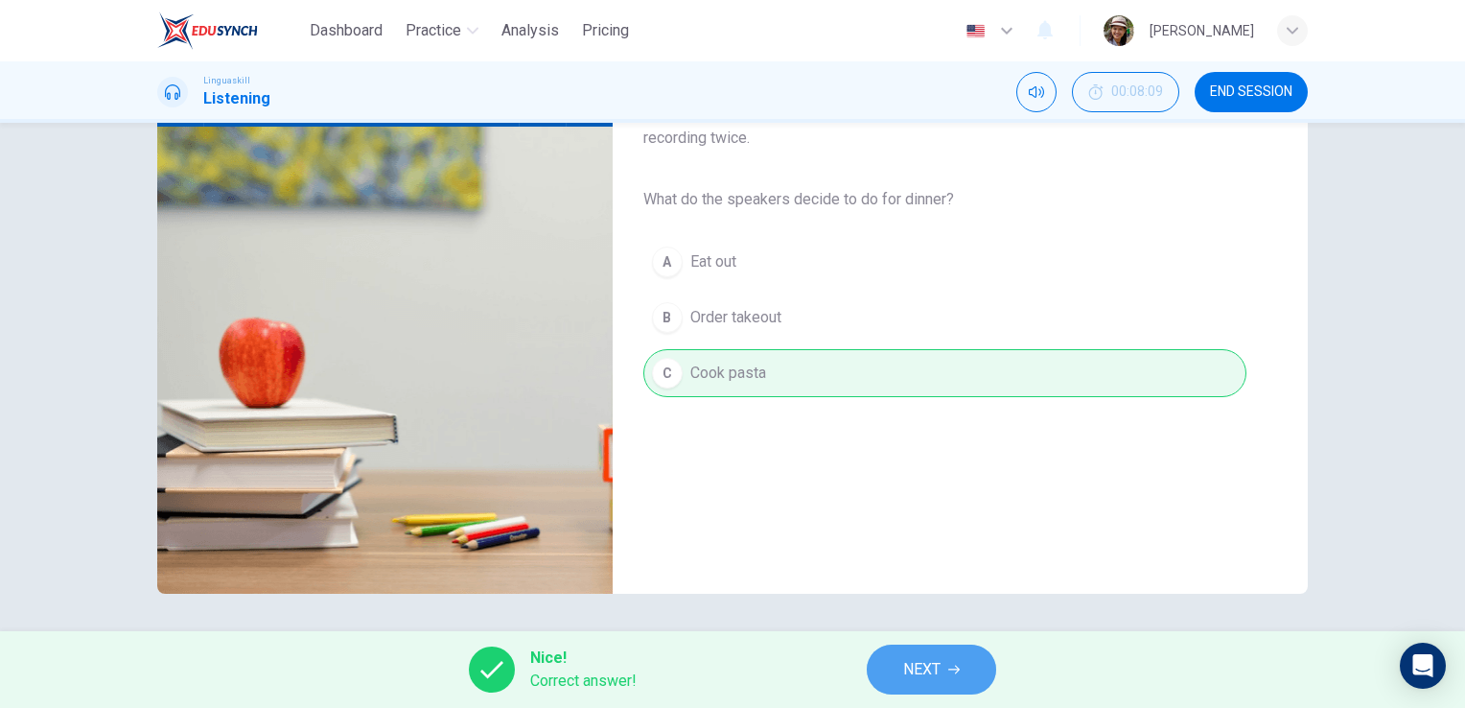
click at [924, 667] on span "NEXT" at bounding box center [921, 669] width 37 height 27
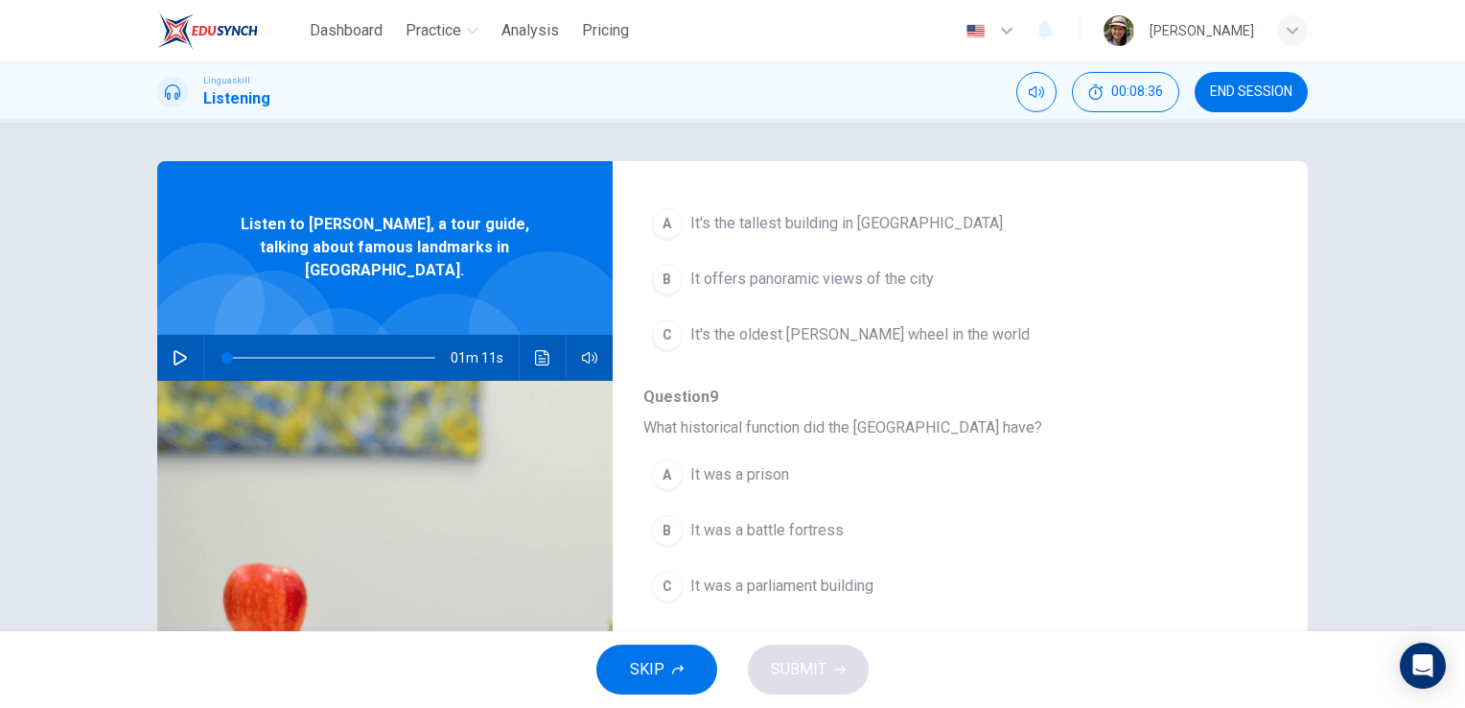
scroll to position [511, 0]
click at [180, 350] on icon "button" at bounding box center [180, 357] width 15 height 15
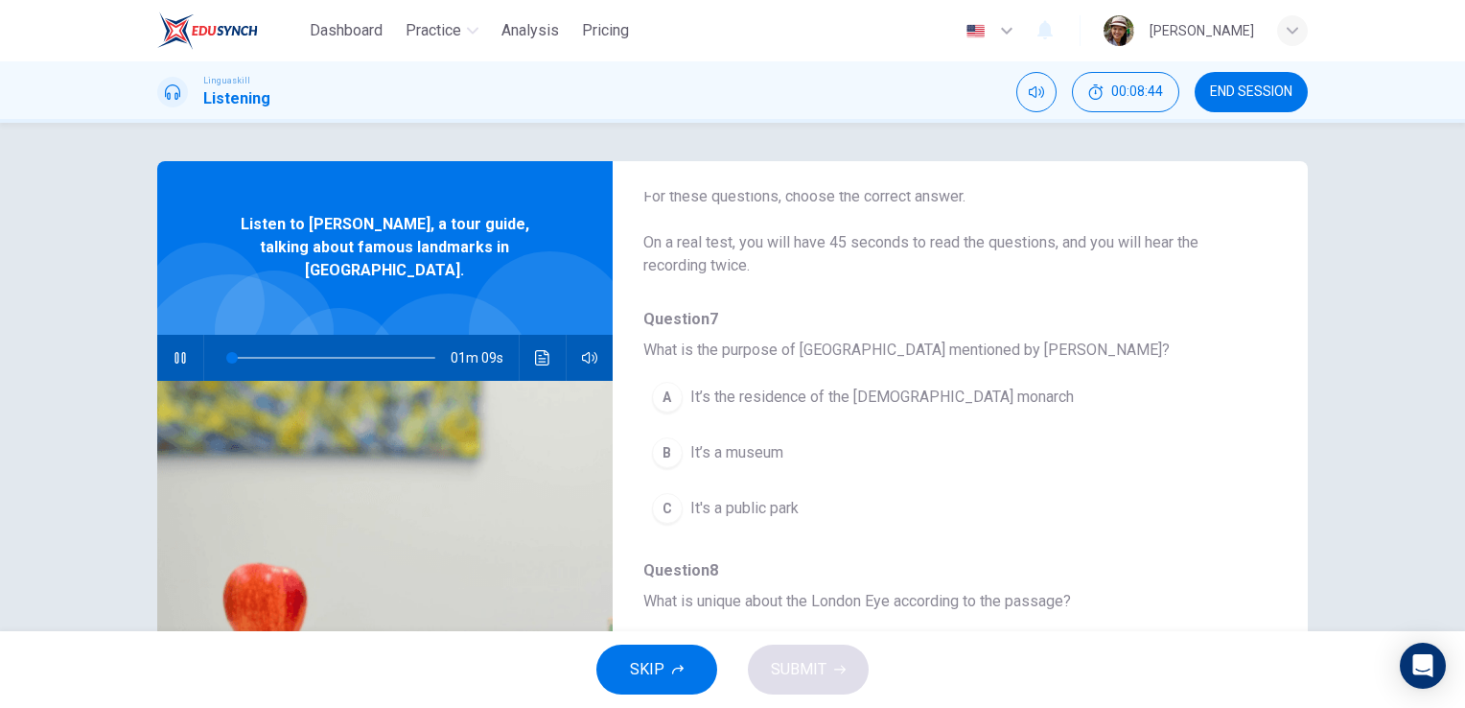
scroll to position [63, 0]
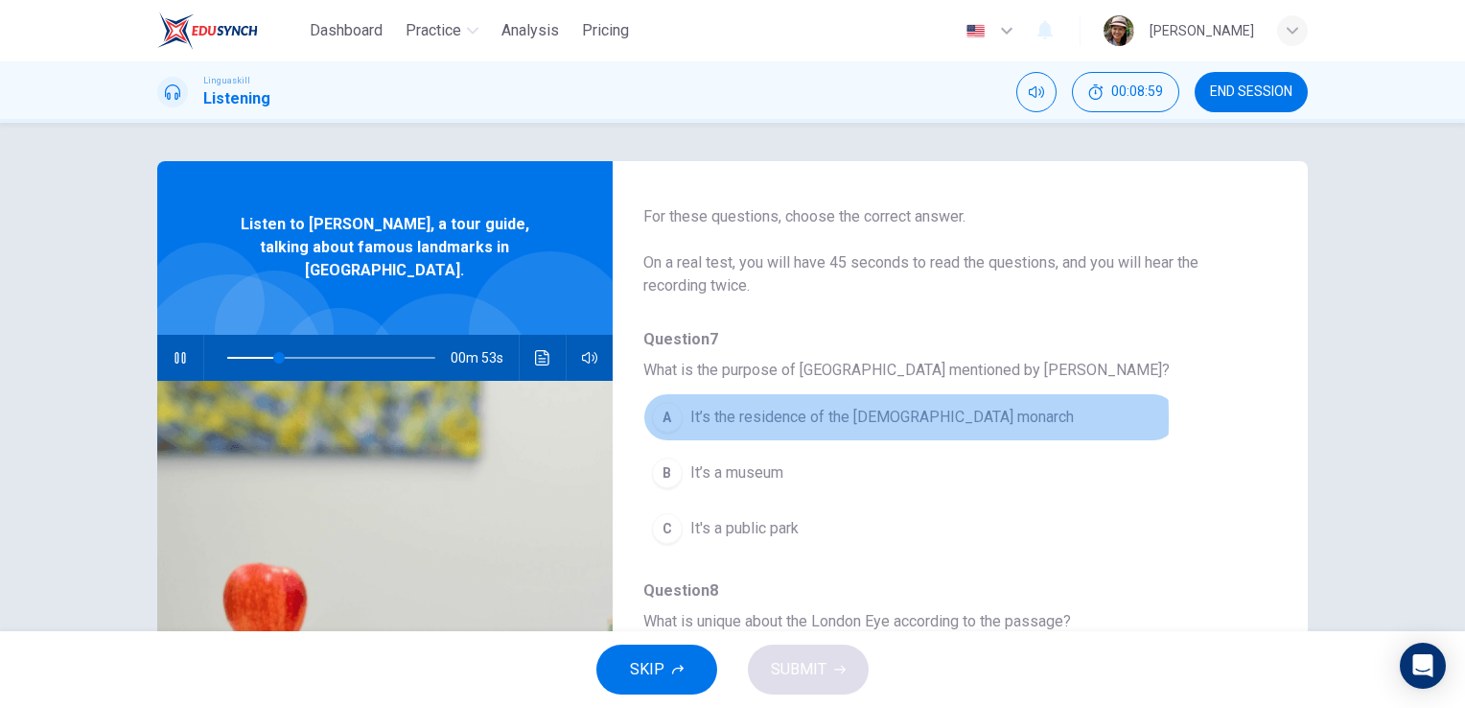
click at [667, 417] on div "A" at bounding box center [667, 417] width 31 height 31
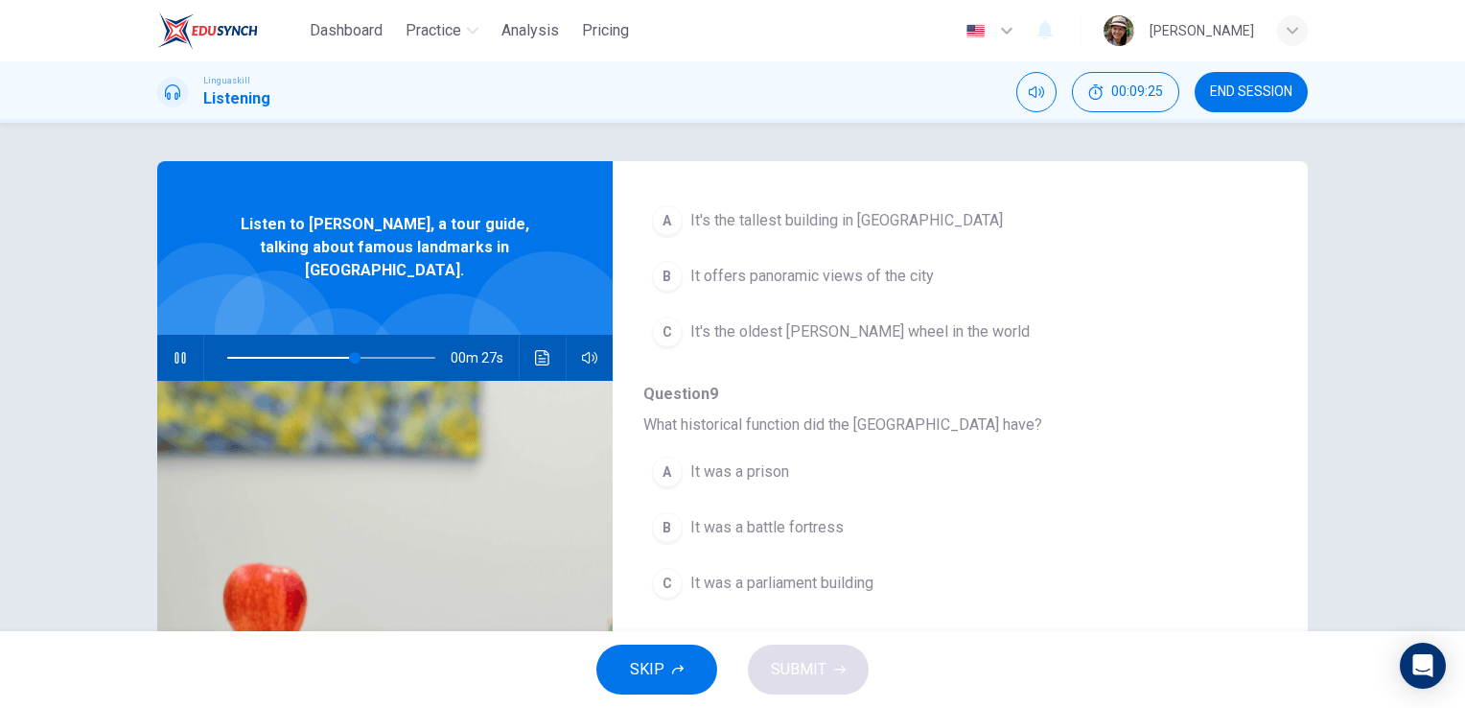
scroll to position [575, 0]
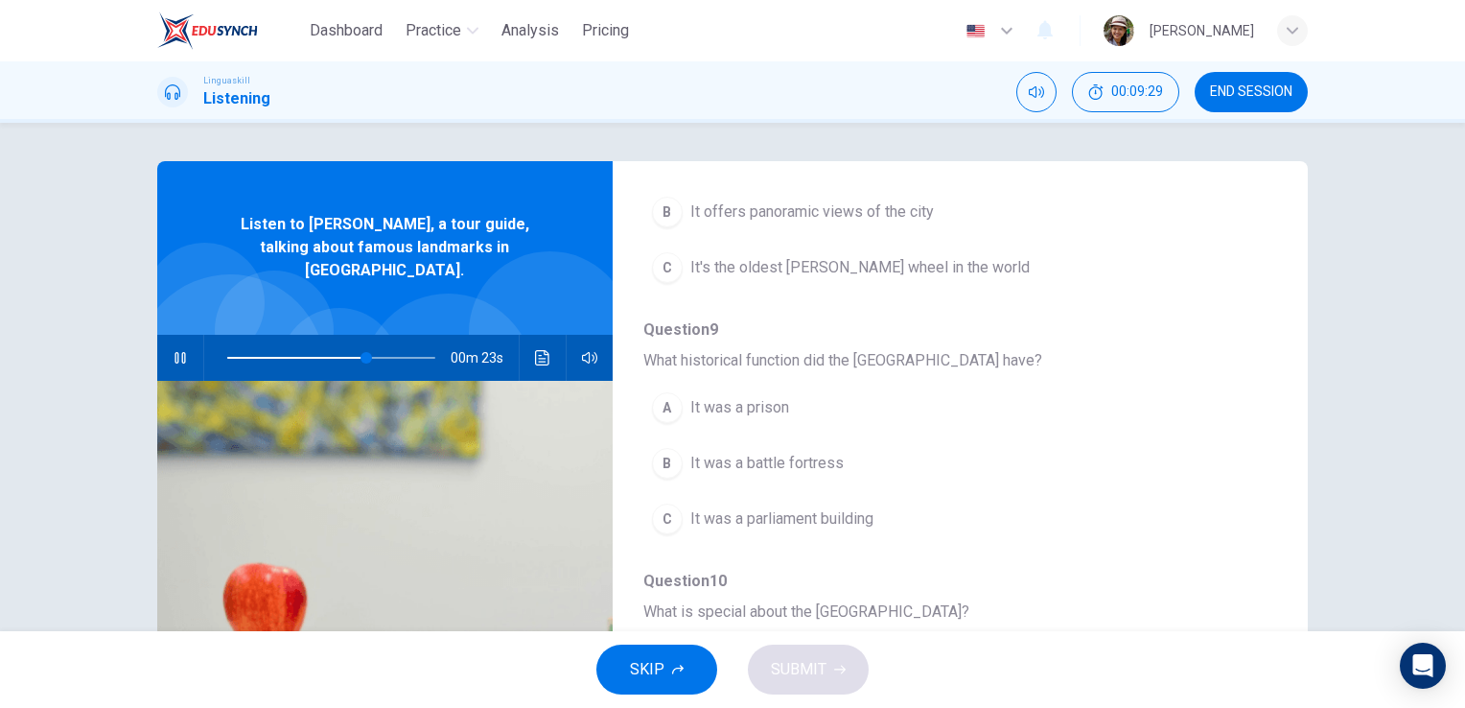
click at [675, 521] on div "C" at bounding box center [667, 518] width 31 height 31
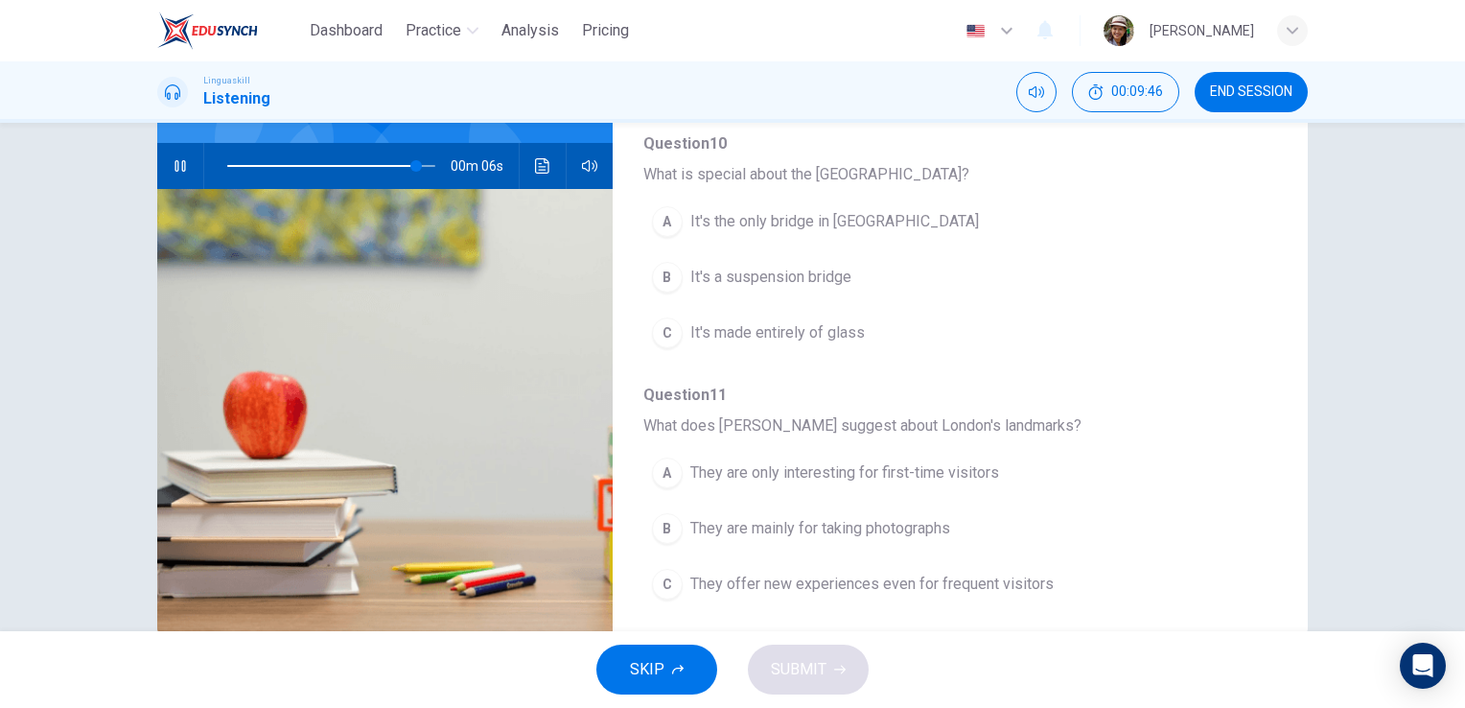
scroll to position [234, 0]
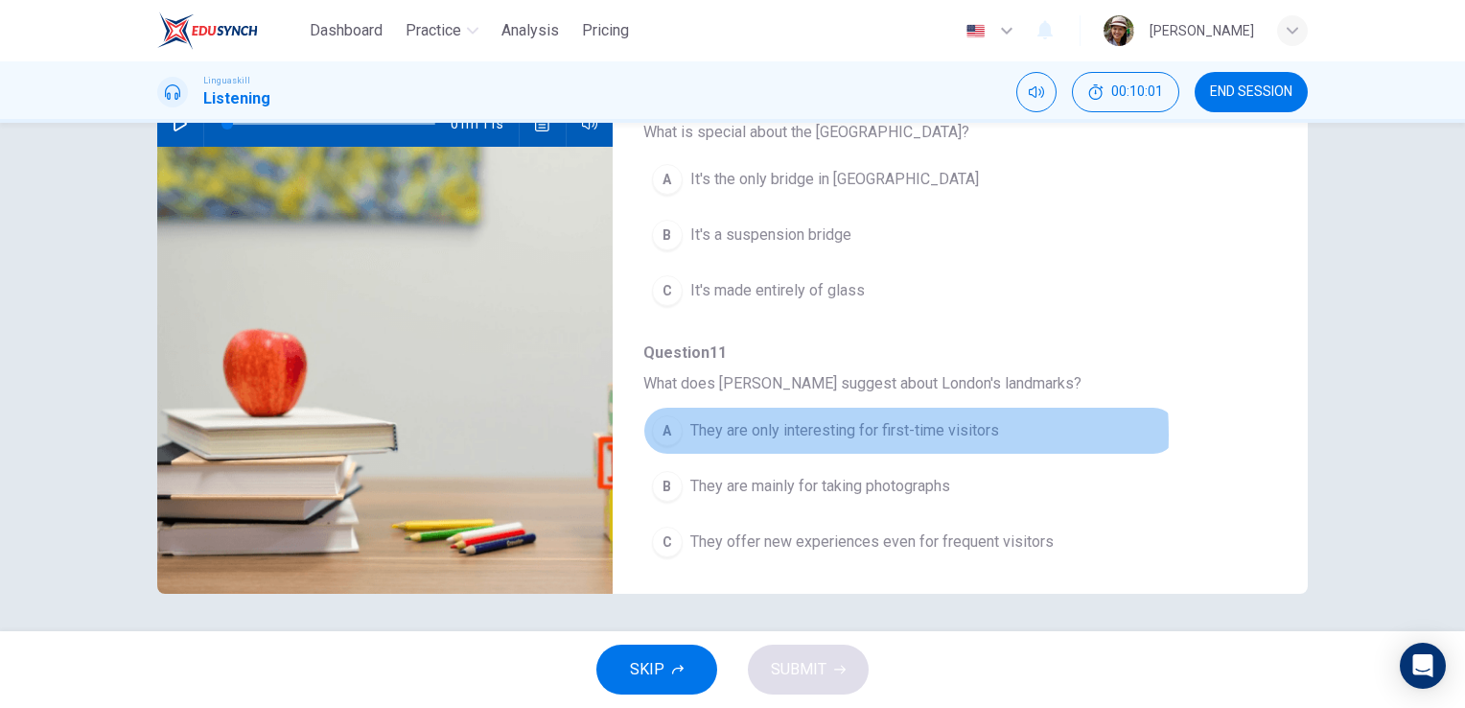
click at [782, 428] on span "They are only interesting for first-time visitors" at bounding box center [844, 430] width 309 height 23
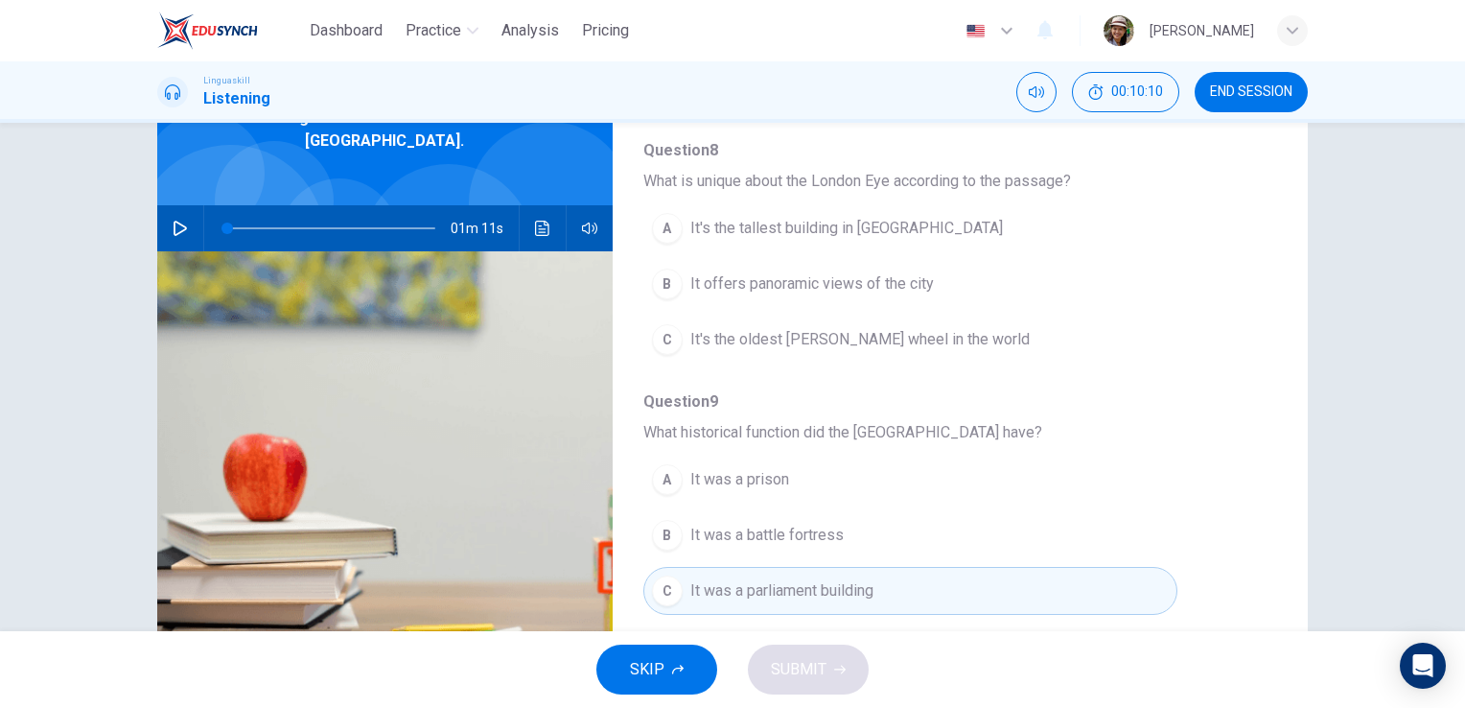
scroll to position [0, 0]
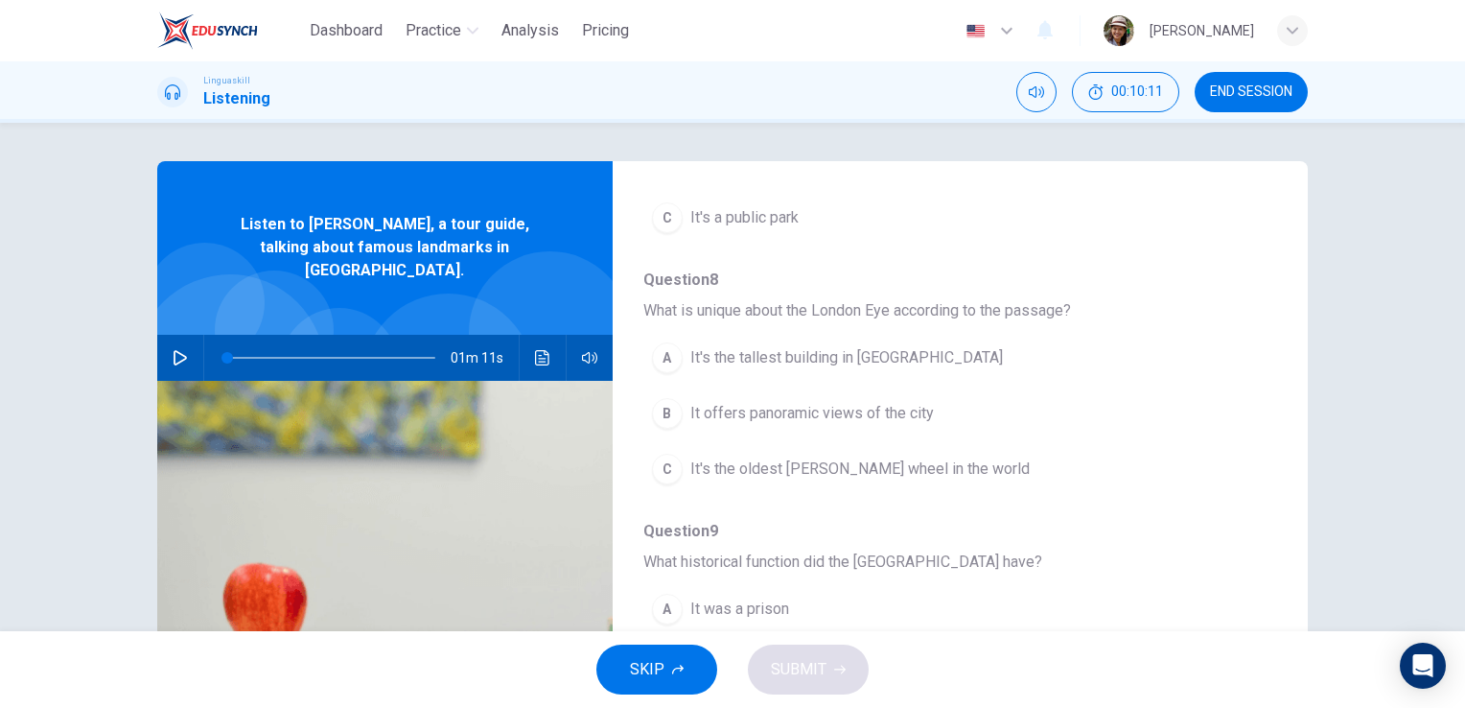
click at [174, 350] on icon "button" at bounding box center [180, 357] width 13 height 15
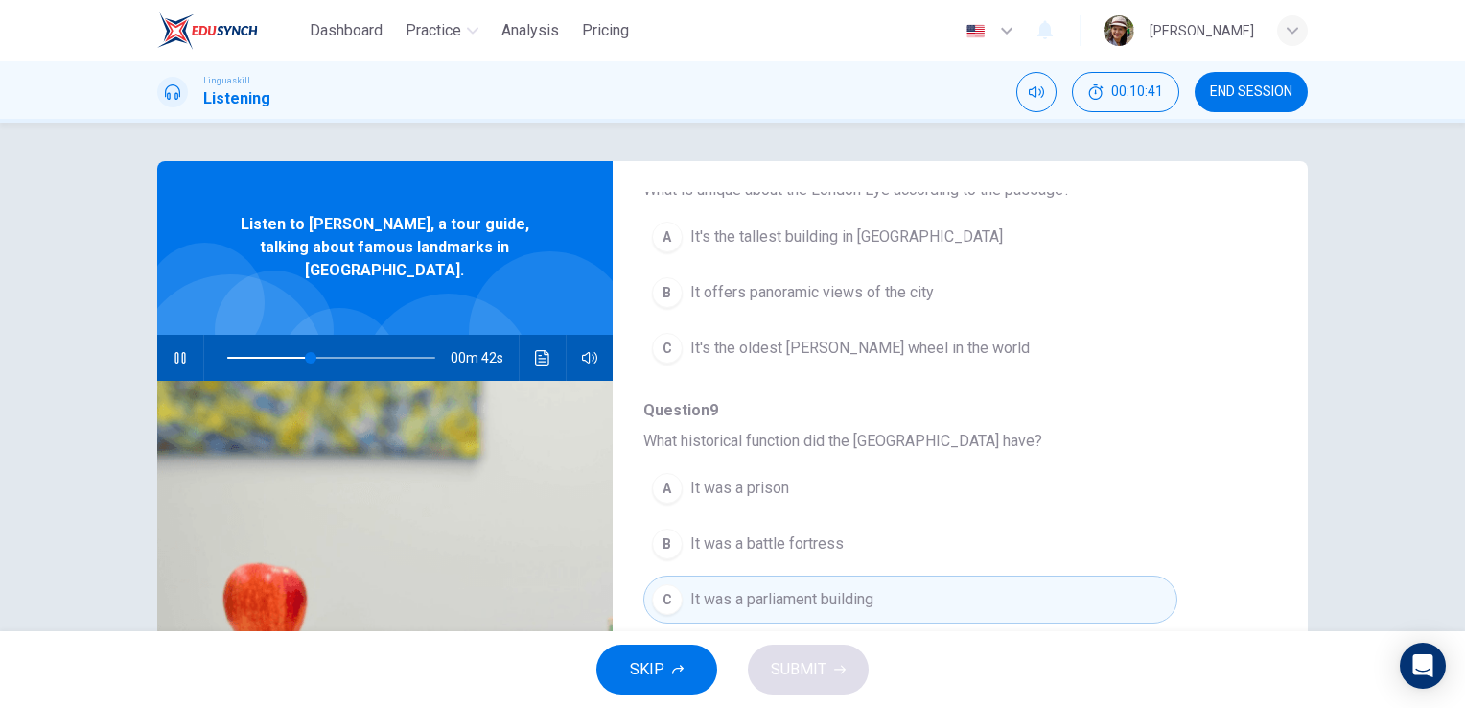
scroll to position [501, 0]
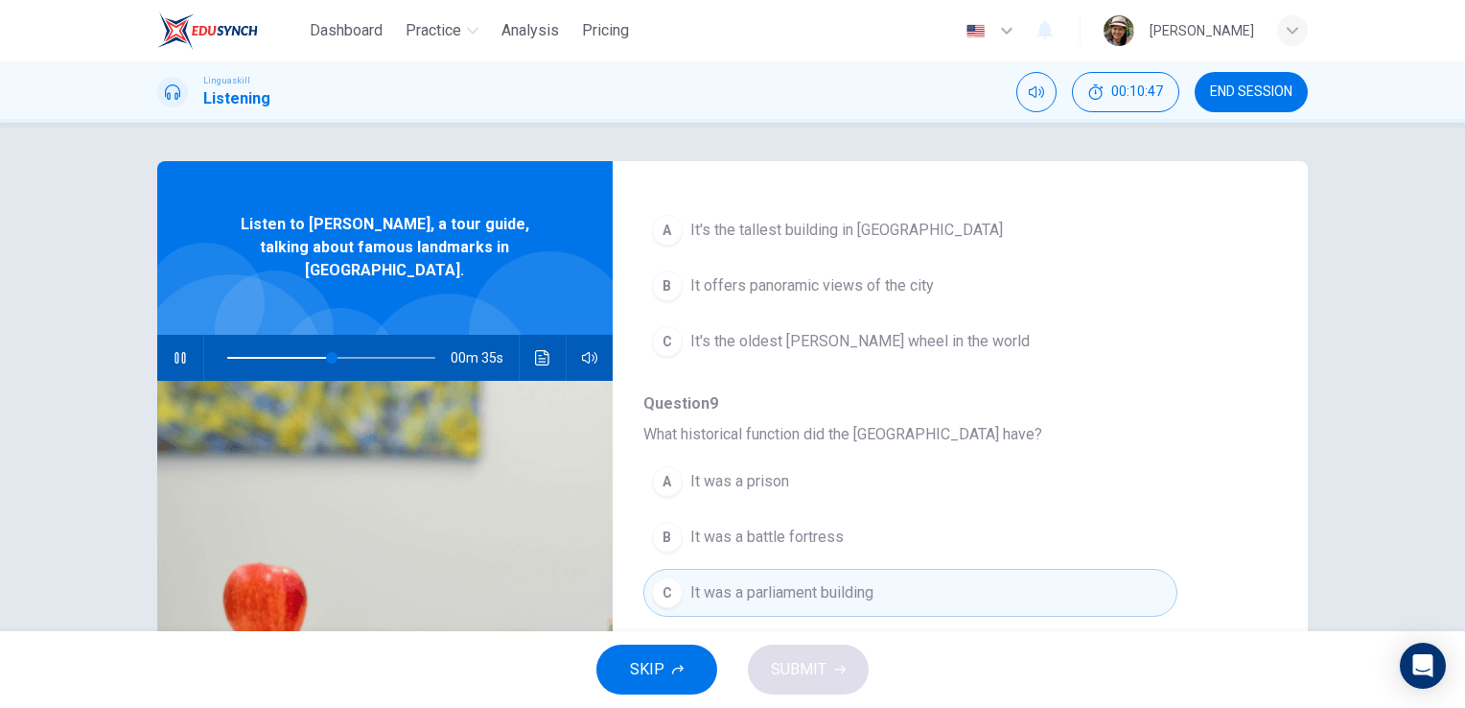
click at [660, 288] on div "B" at bounding box center [667, 285] width 31 height 31
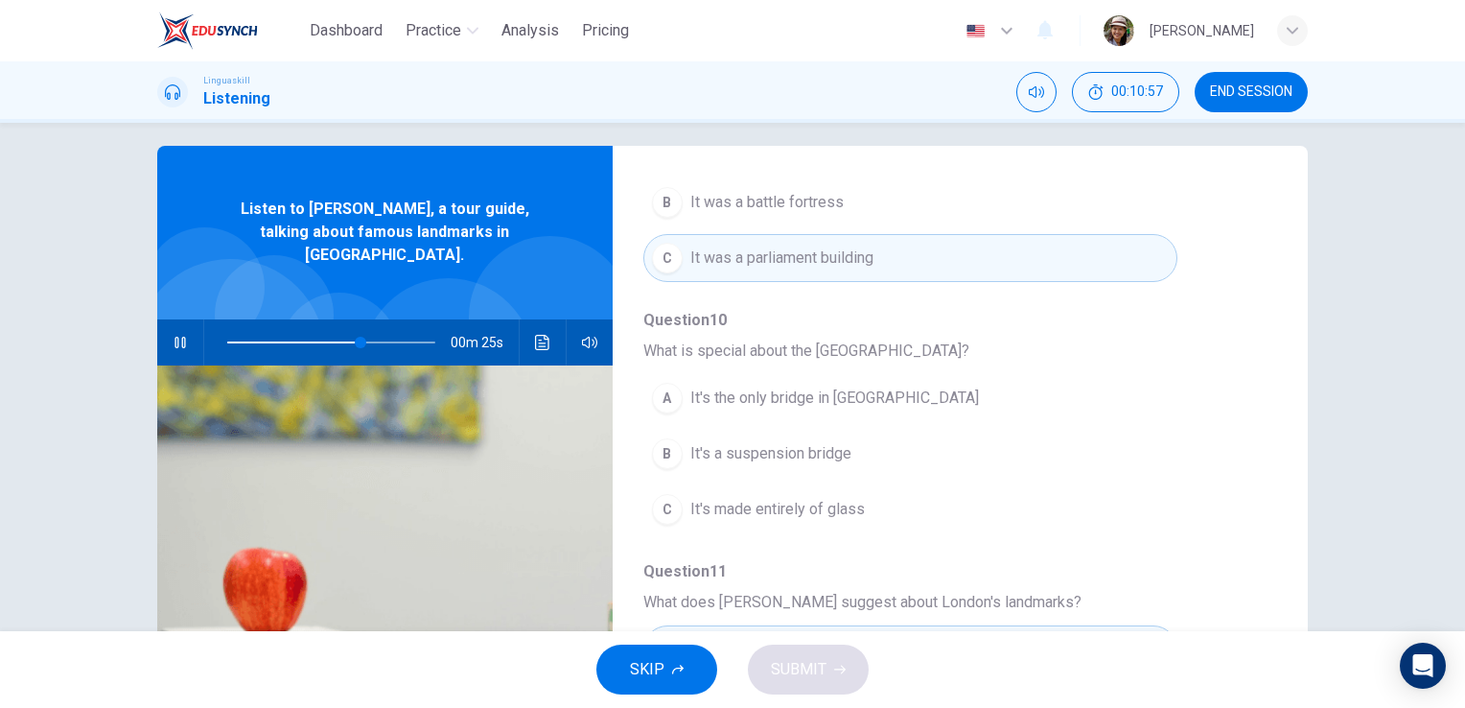
scroll to position [63, 0]
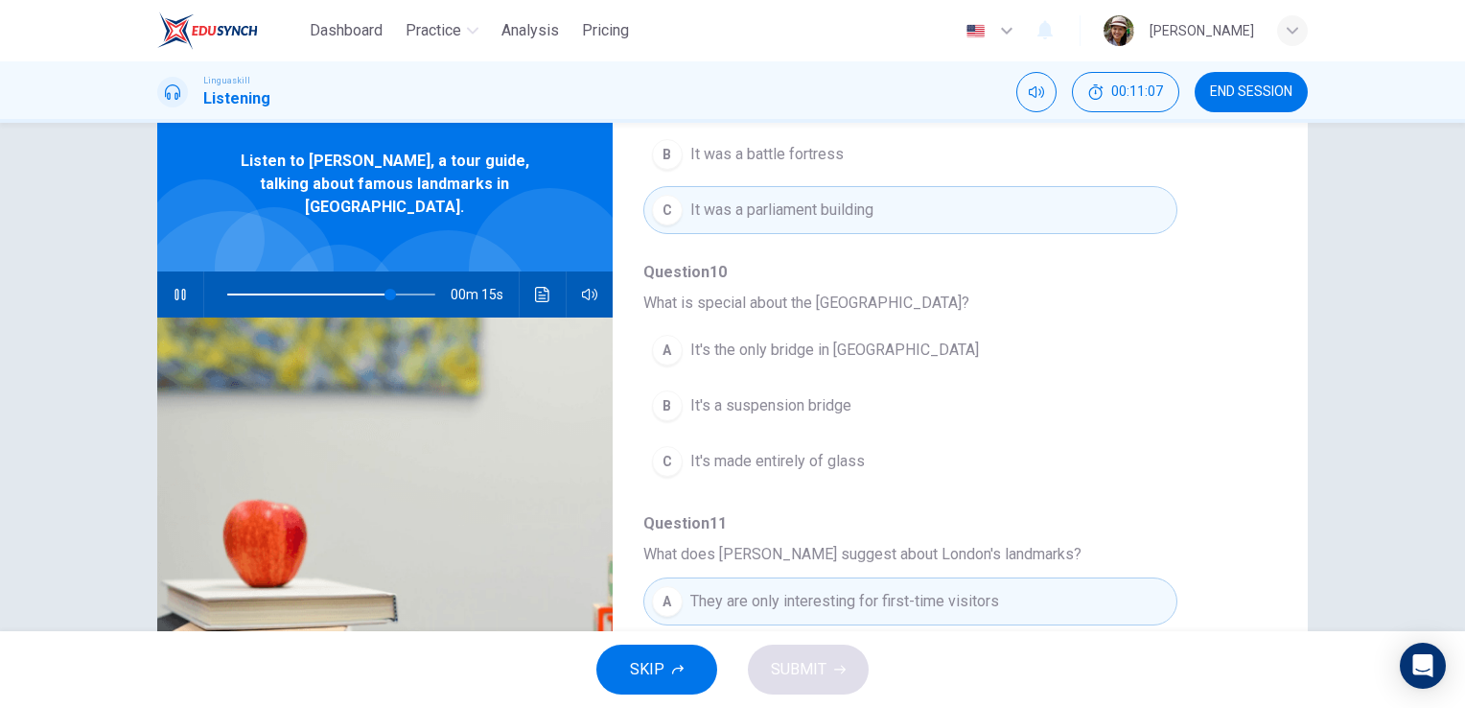
click at [660, 355] on div "A" at bounding box center [667, 350] width 31 height 31
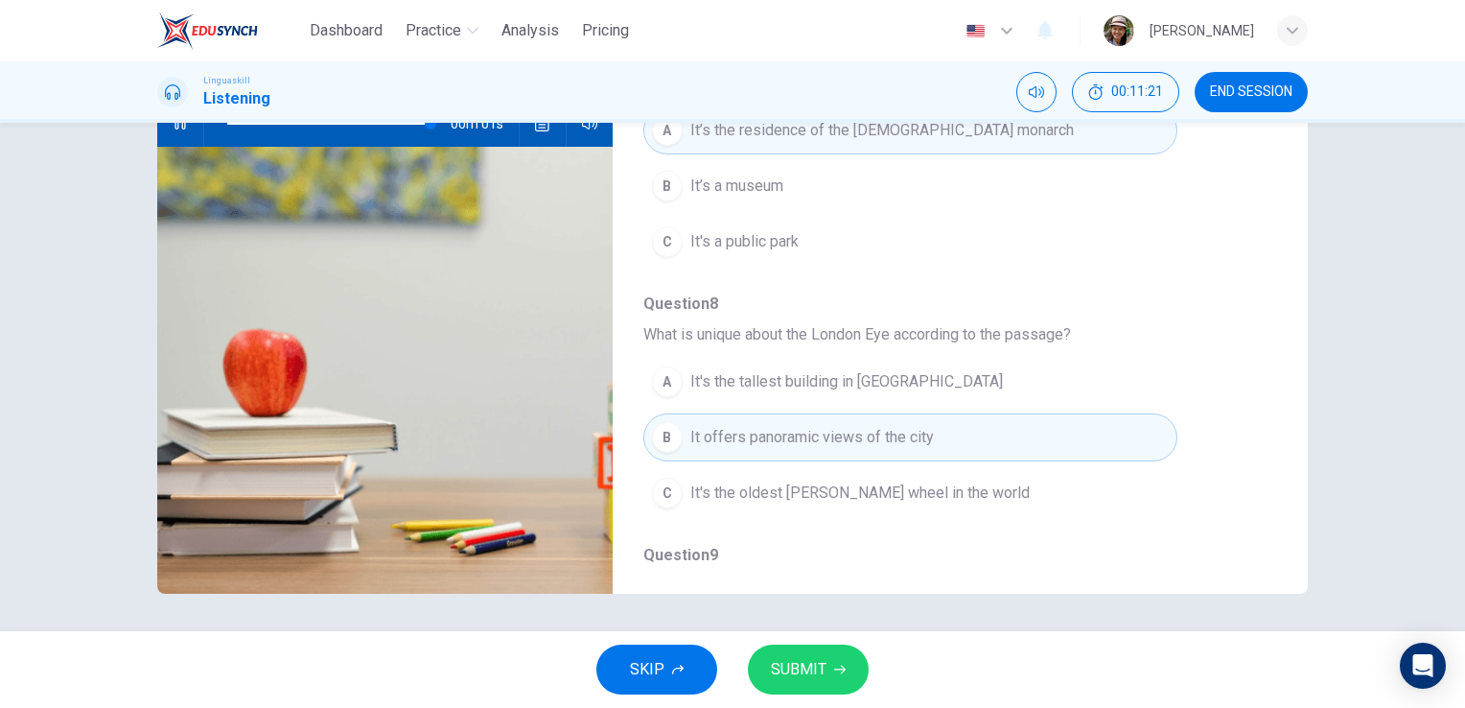
scroll to position [54, 0]
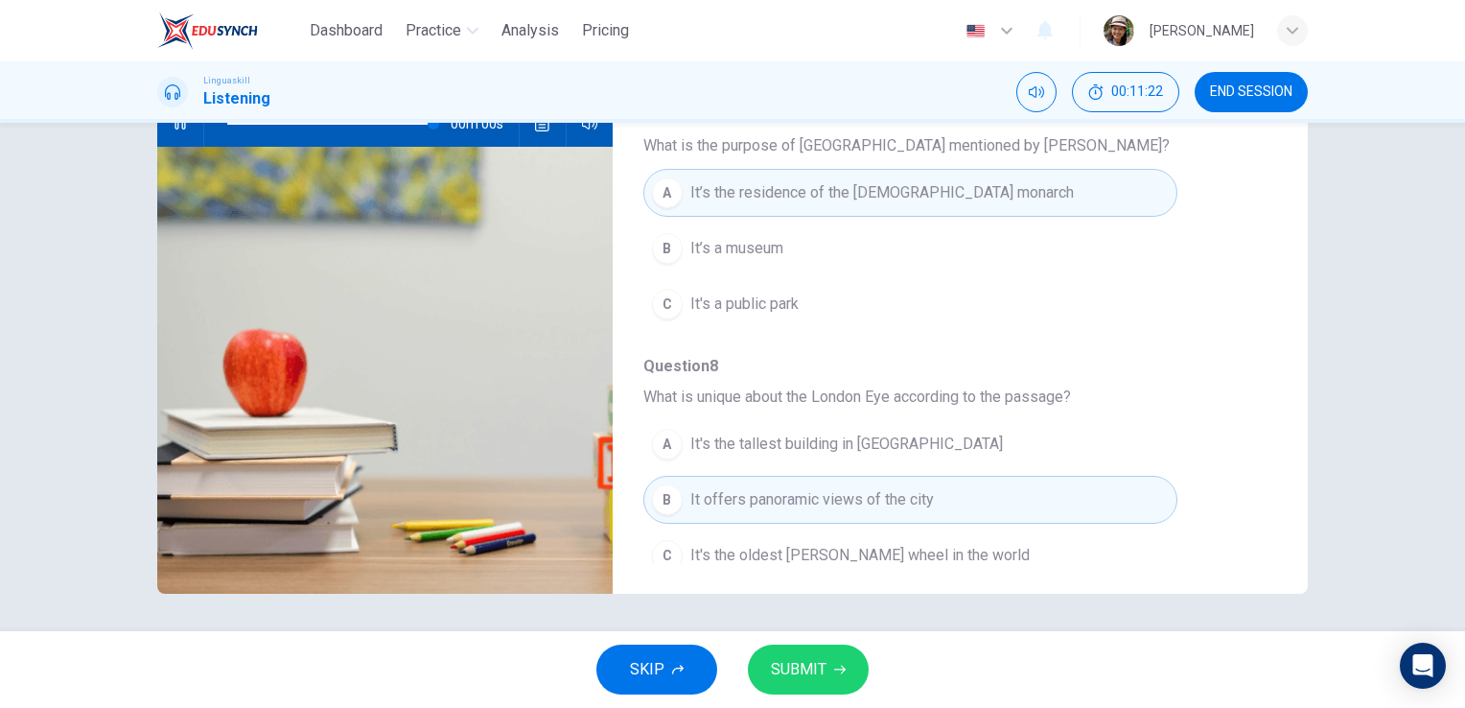
type input "0"
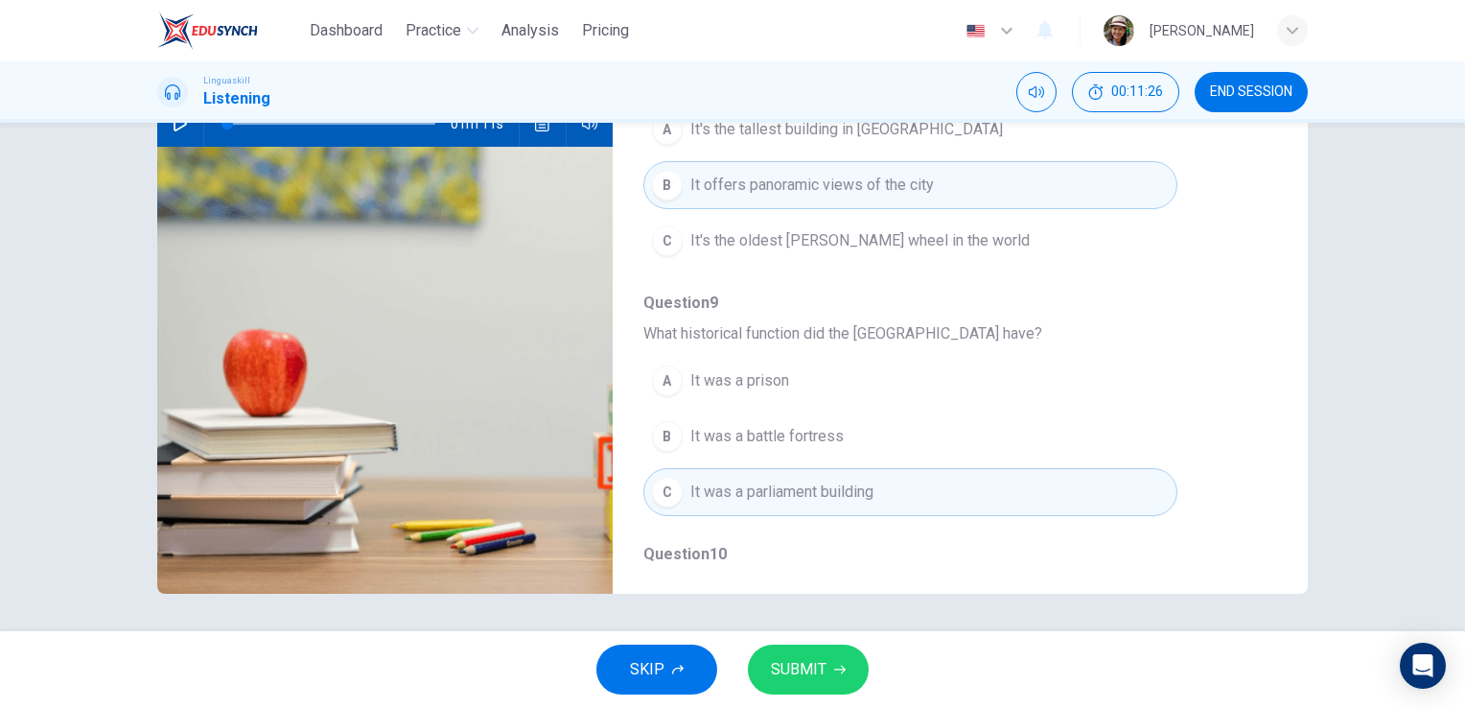
scroll to position [374, 0]
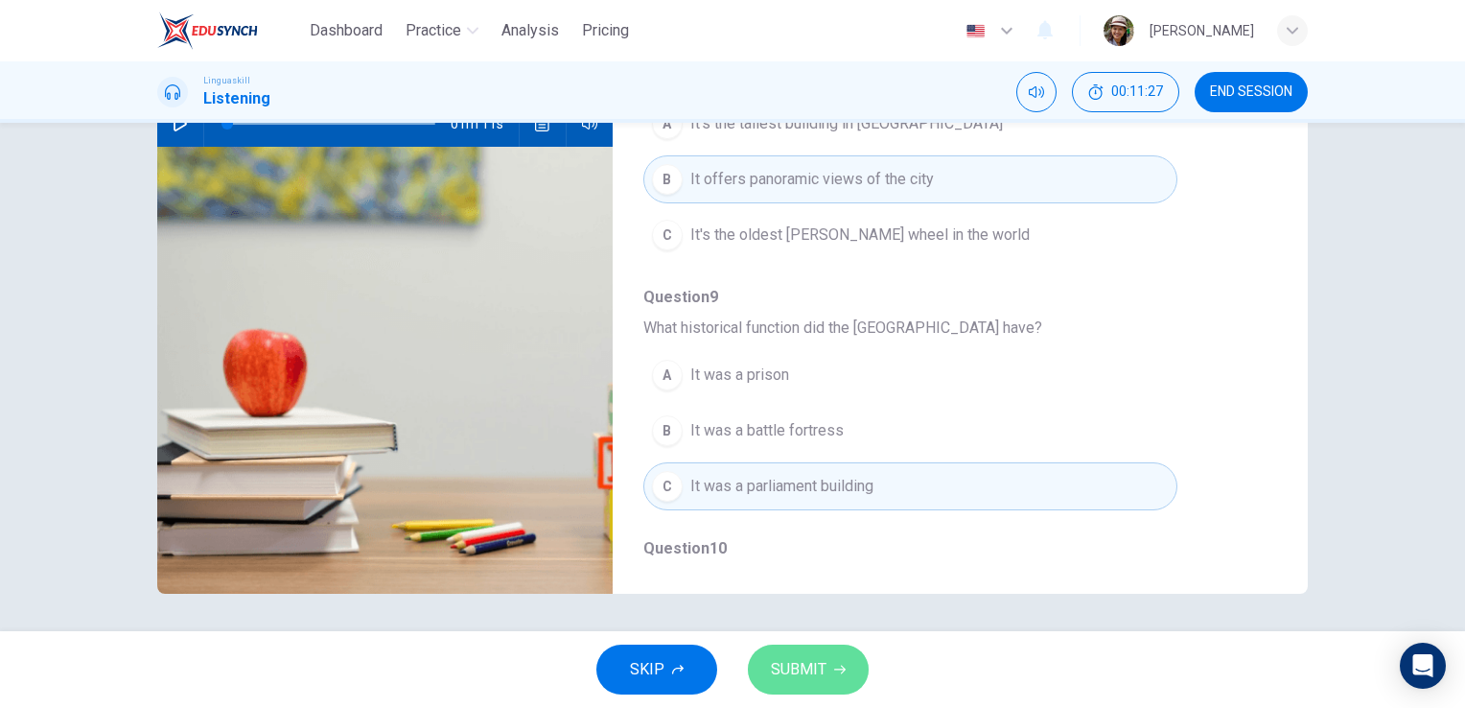
click at [824, 660] on span "SUBMIT" at bounding box center [799, 669] width 56 height 27
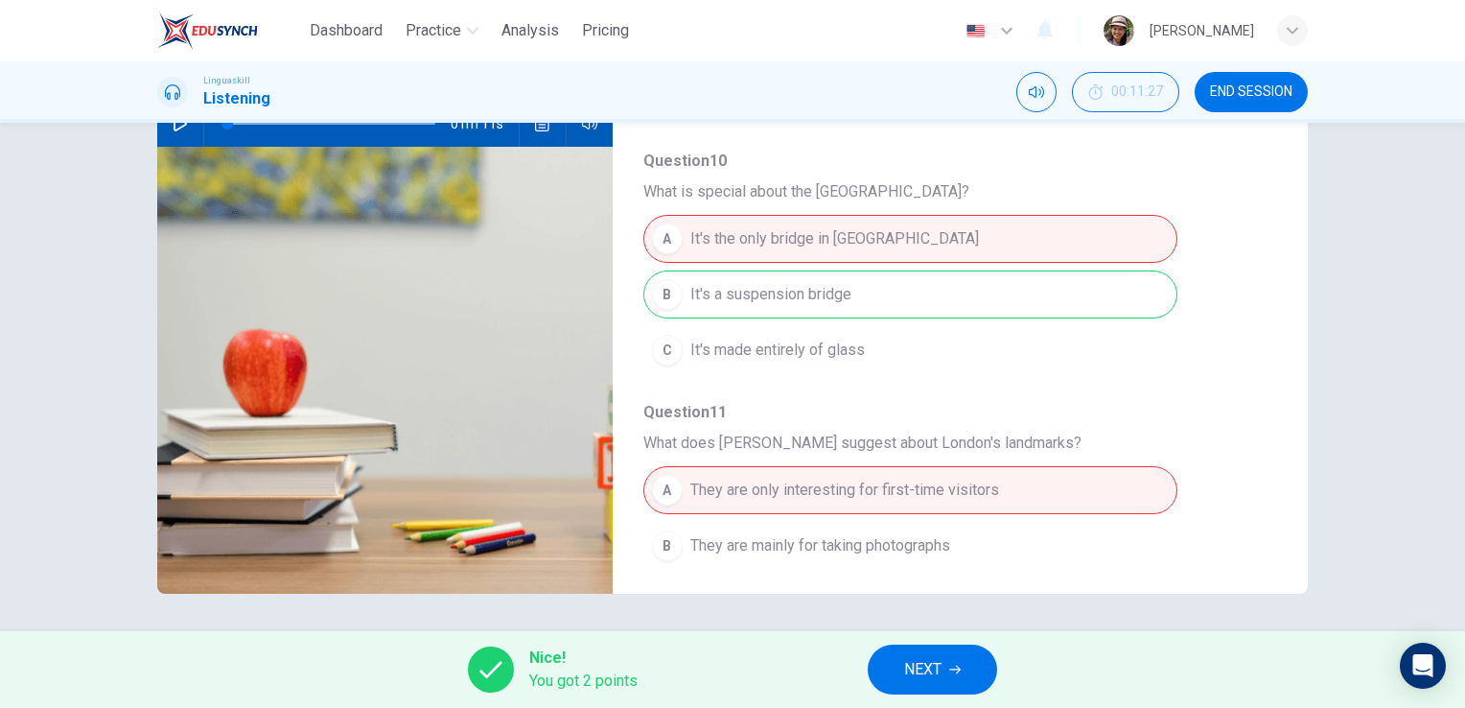
scroll to position [821, 0]
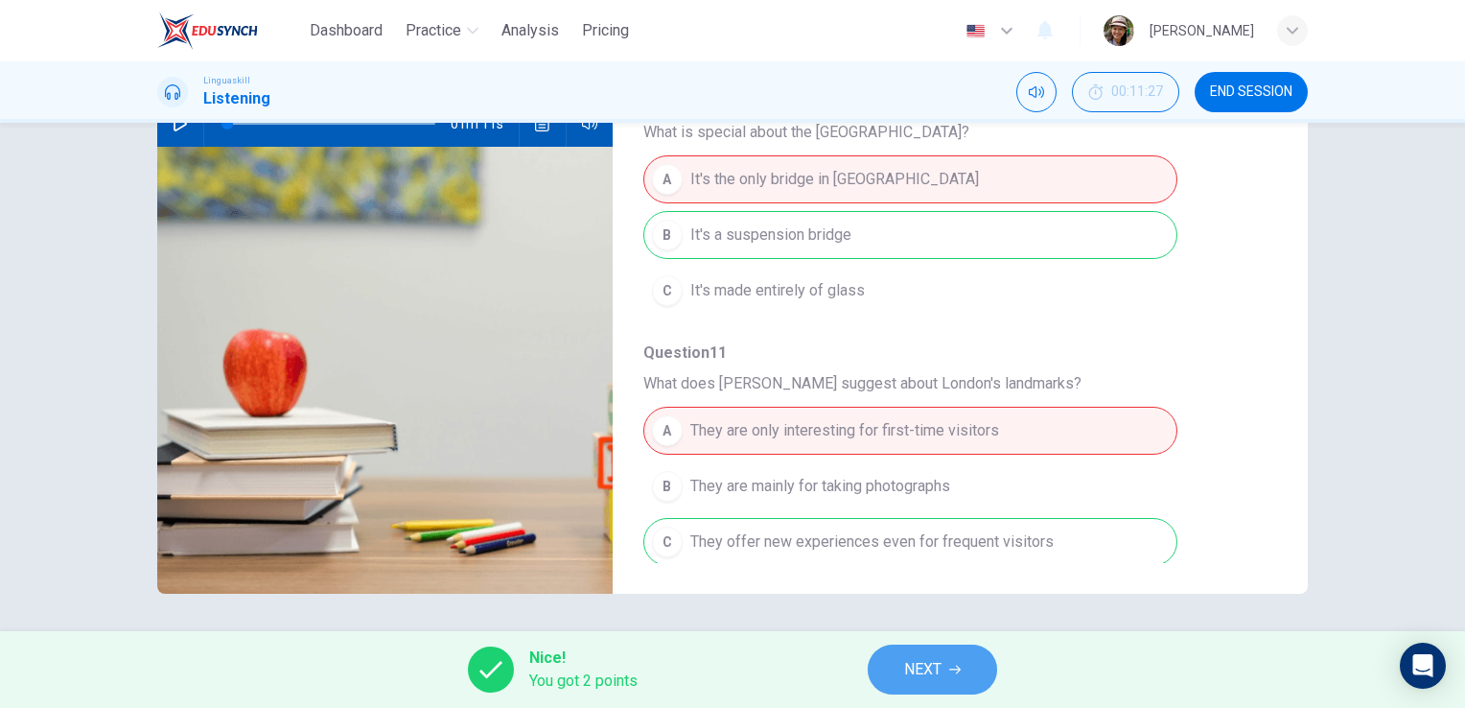
click at [928, 664] on span "NEXT" at bounding box center [922, 669] width 37 height 27
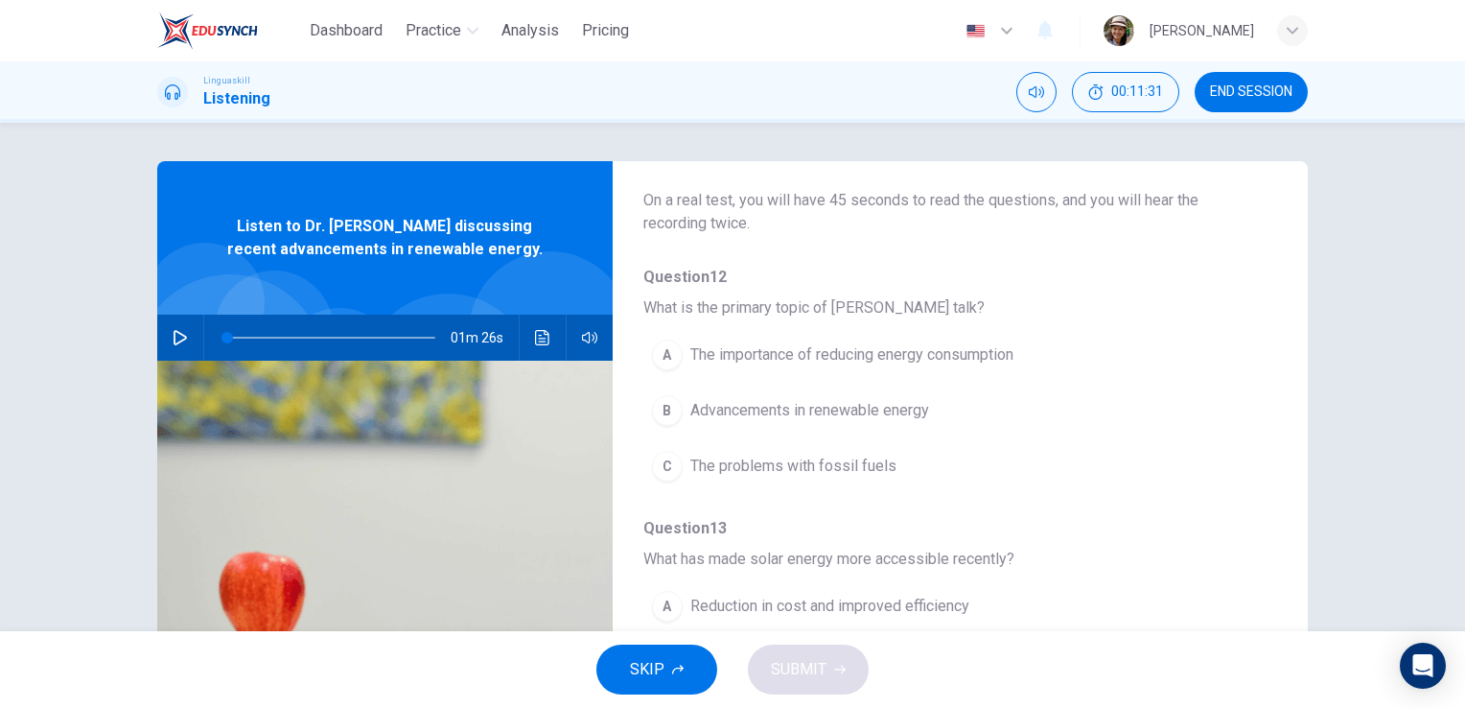
scroll to position [128, 0]
click at [173, 342] on icon "button" at bounding box center [180, 337] width 15 height 15
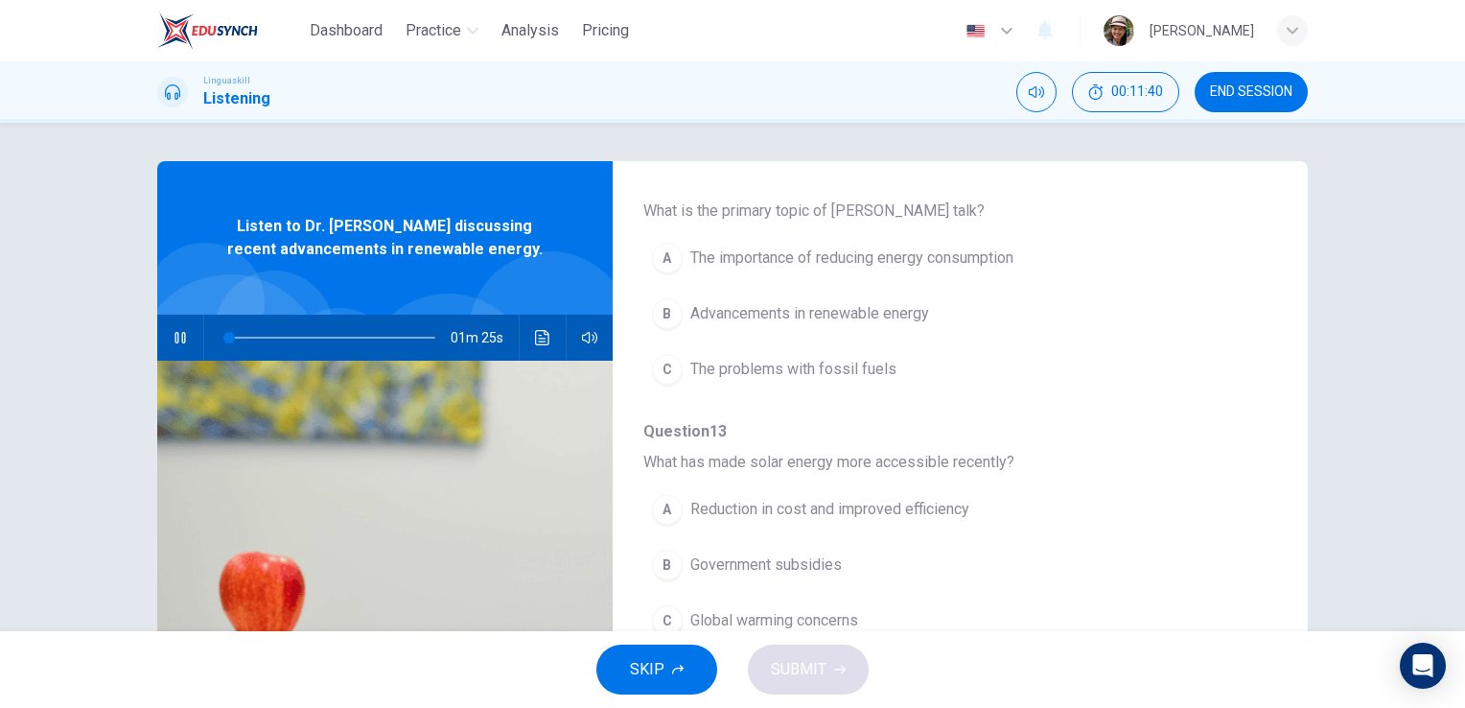
scroll to position [192, 0]
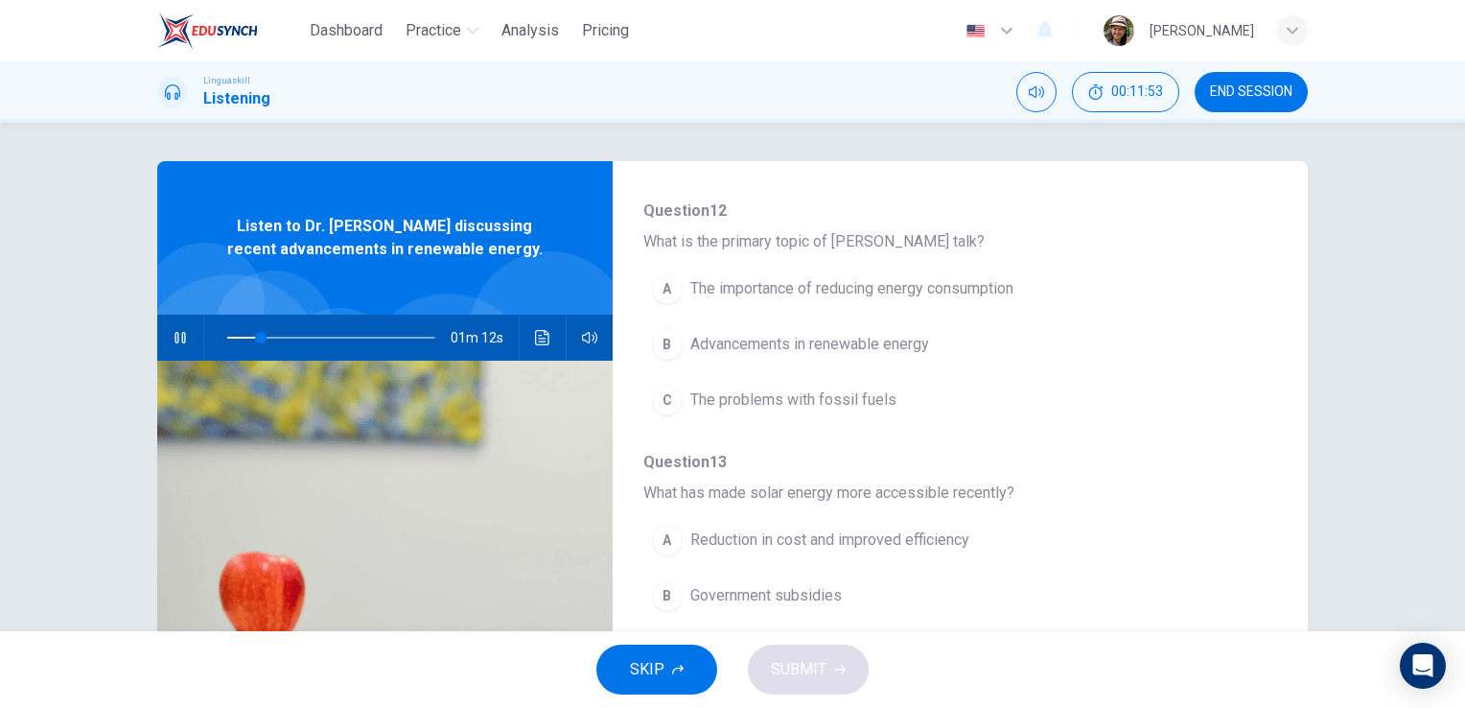
click at [660, 292] on div "A" at bounding box center [667, 288] width 31 height 31
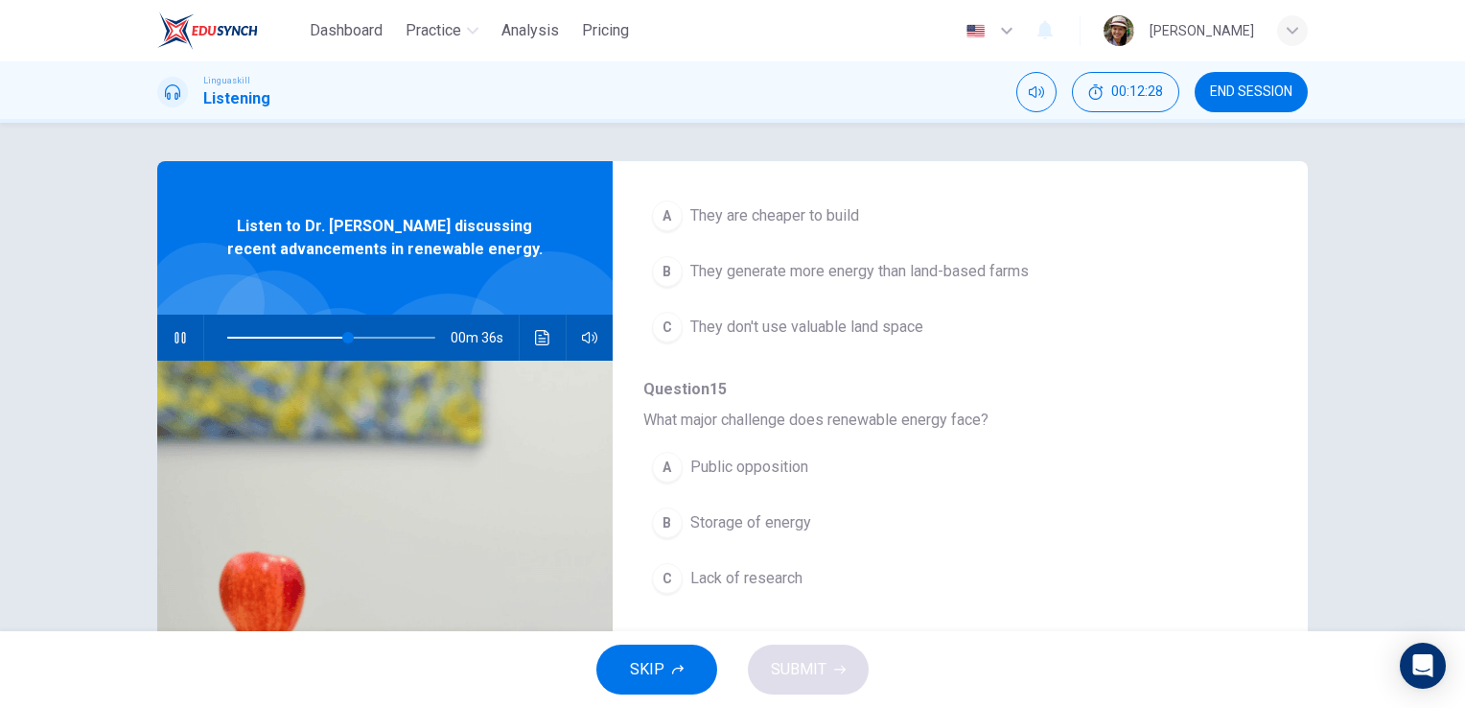
scroll to position [830, 0]
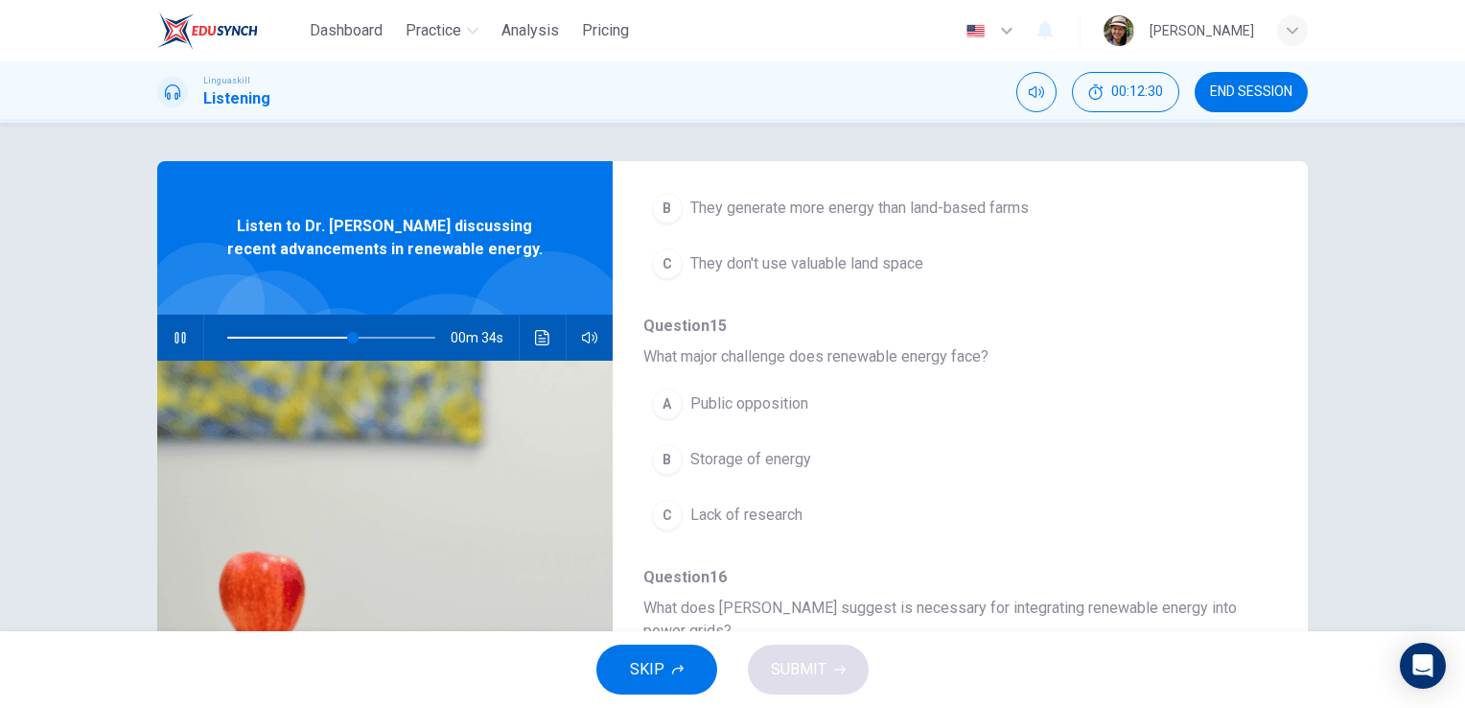
click at [698, 460] on span "Storage of energy" at bounding box center [750, 459] width 121 height 23
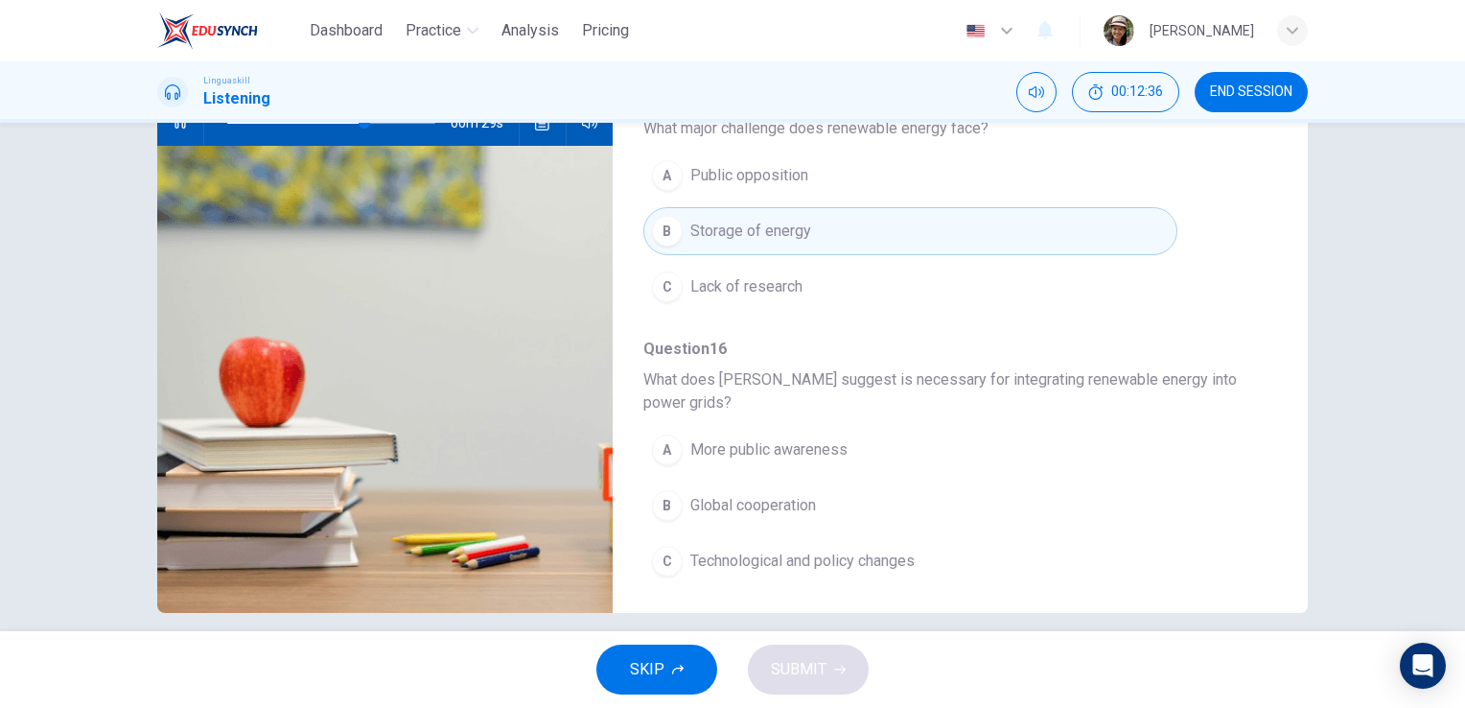
scroll to position [234, 0]
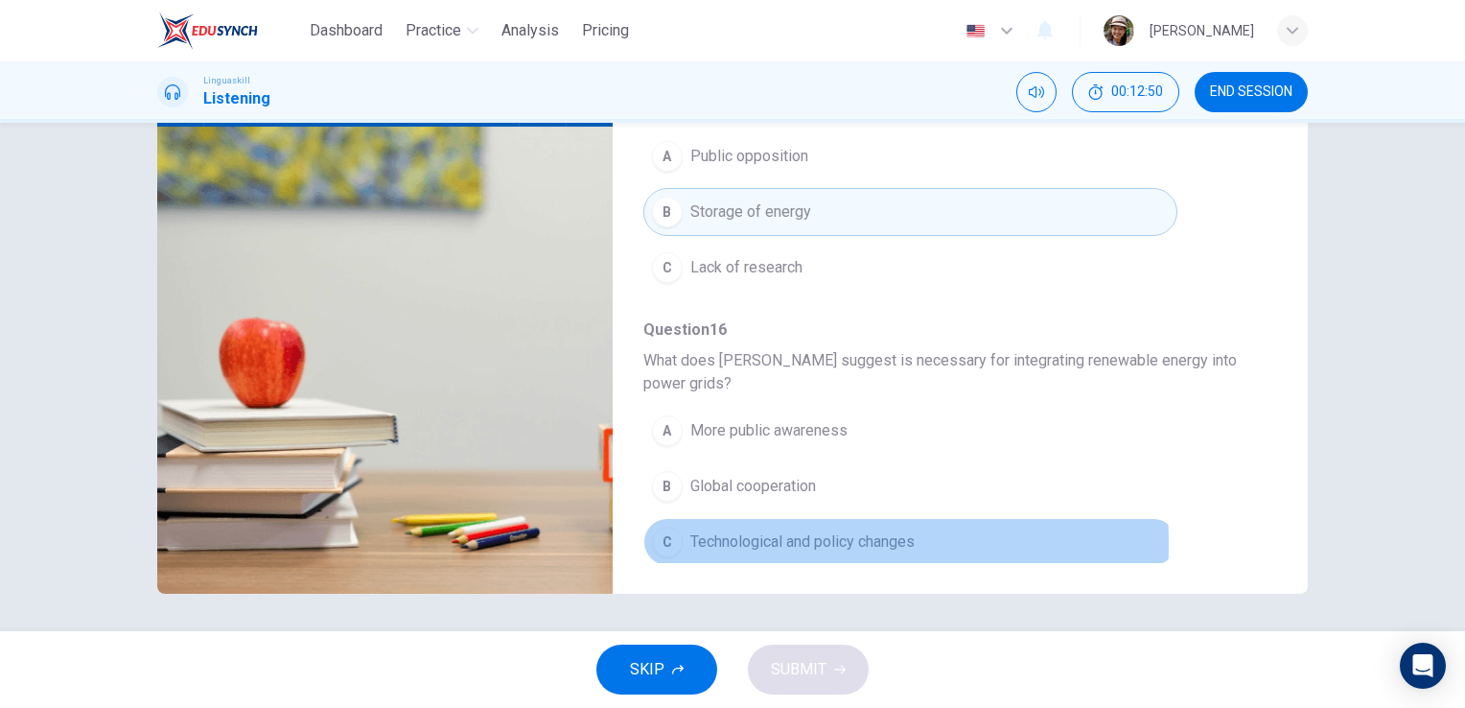
click at [658, 538] on div "C" at bounding box center [667, 541] width 31 height 31
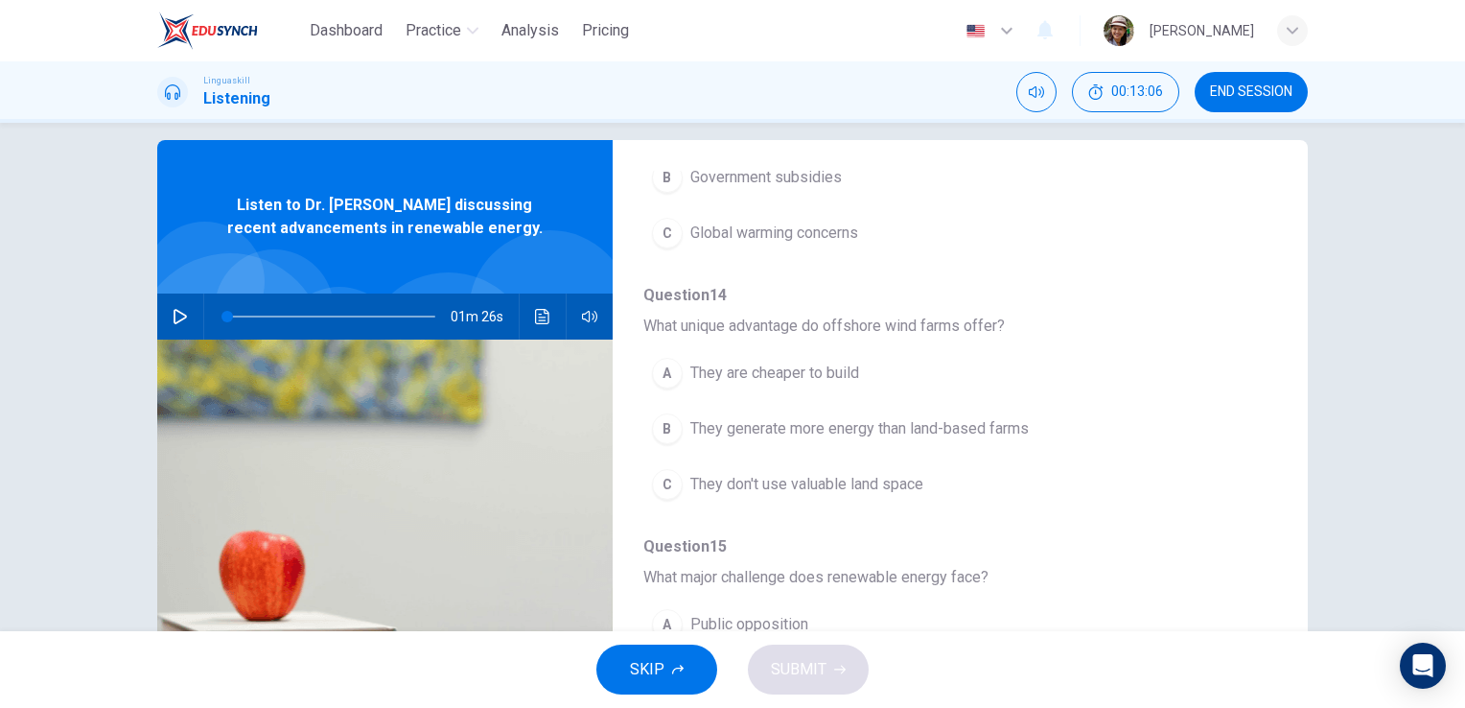
scroll to position [0, 0]
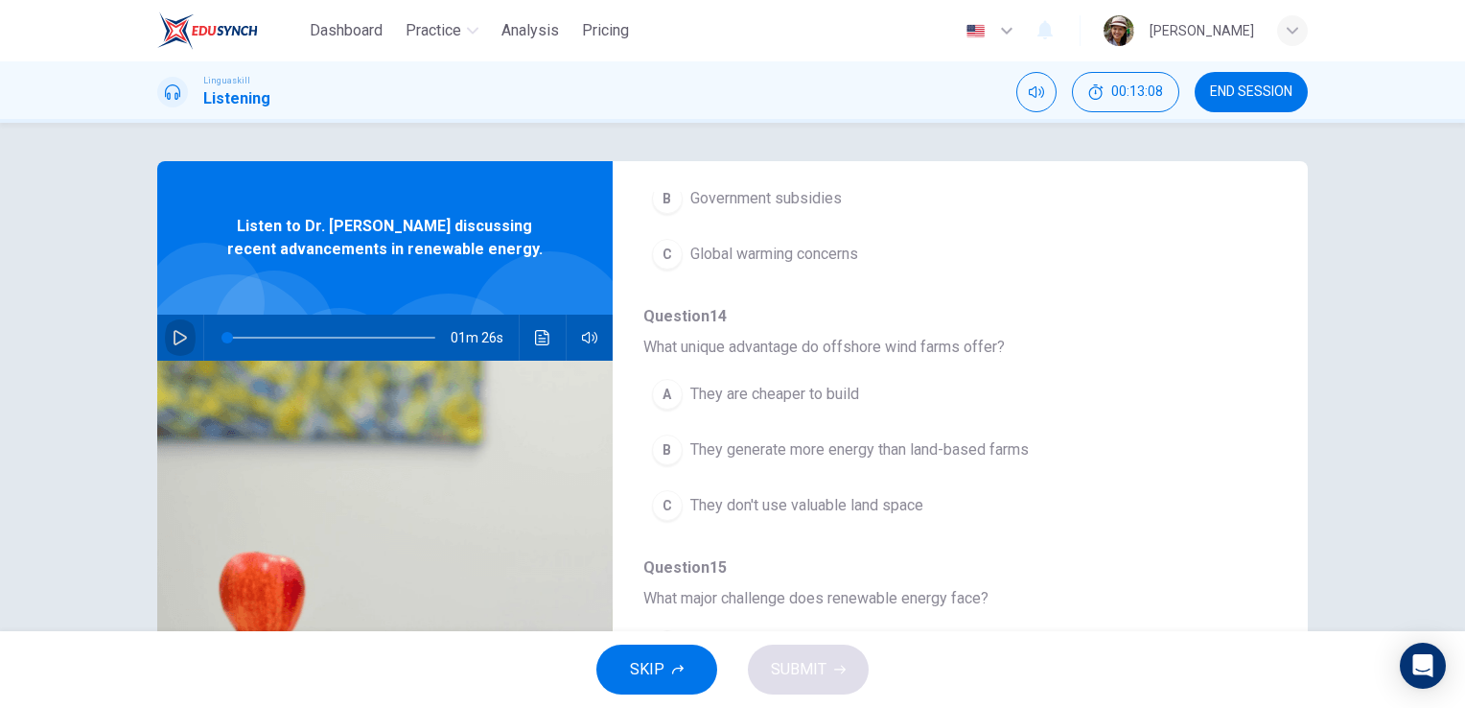
click at [175, 339] on icon "button" at bounding box center [180, 337] width 15 height 15
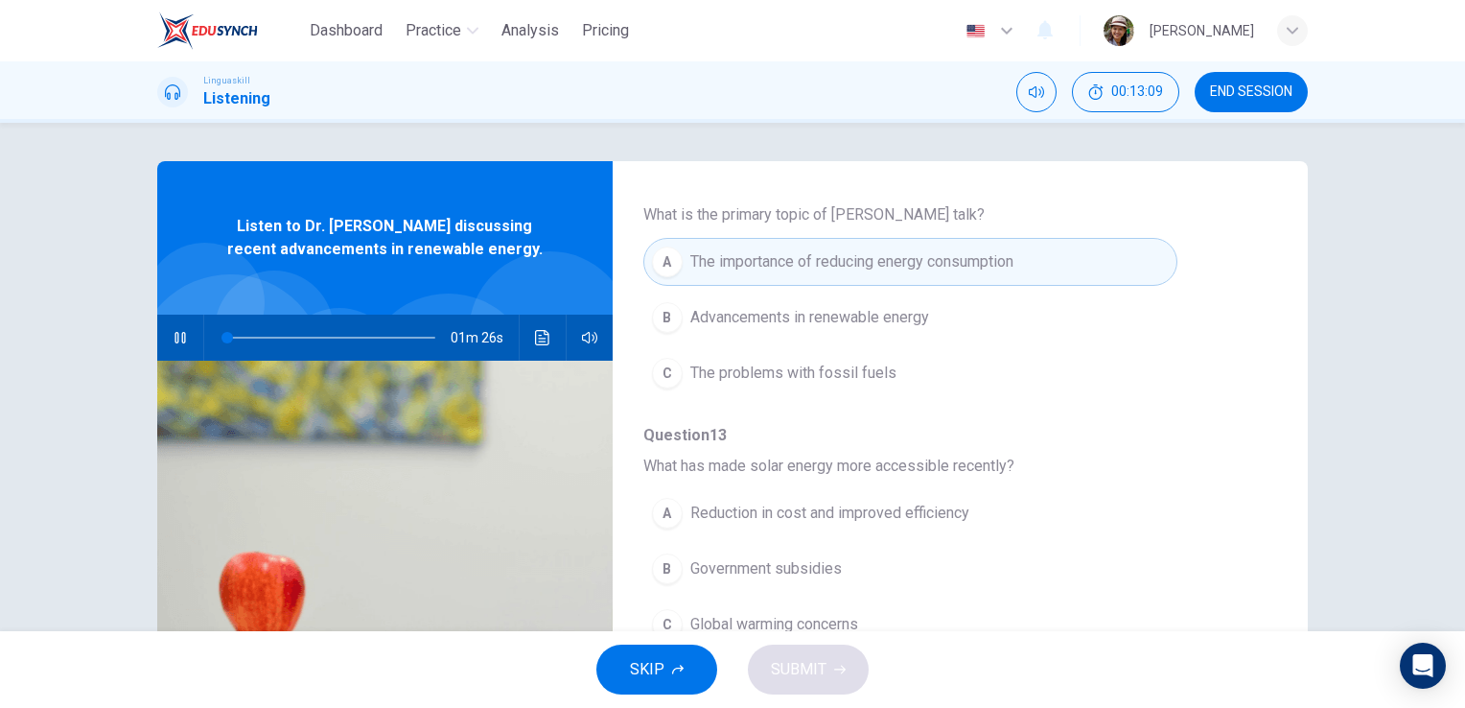
scroll to position [205, 0]
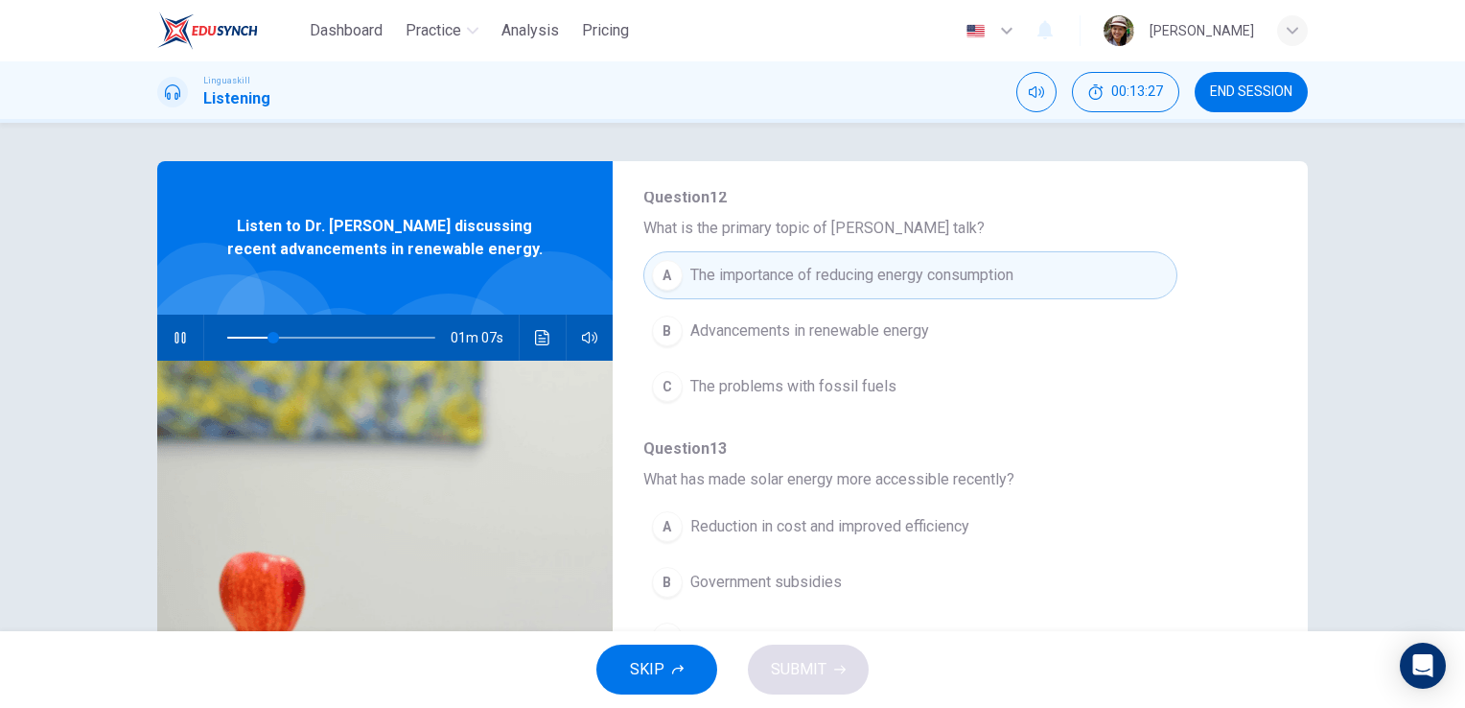
click at [754, 333] on span "Advancements in renewable energy" at bounding box center [809, 330] width 239 height 23
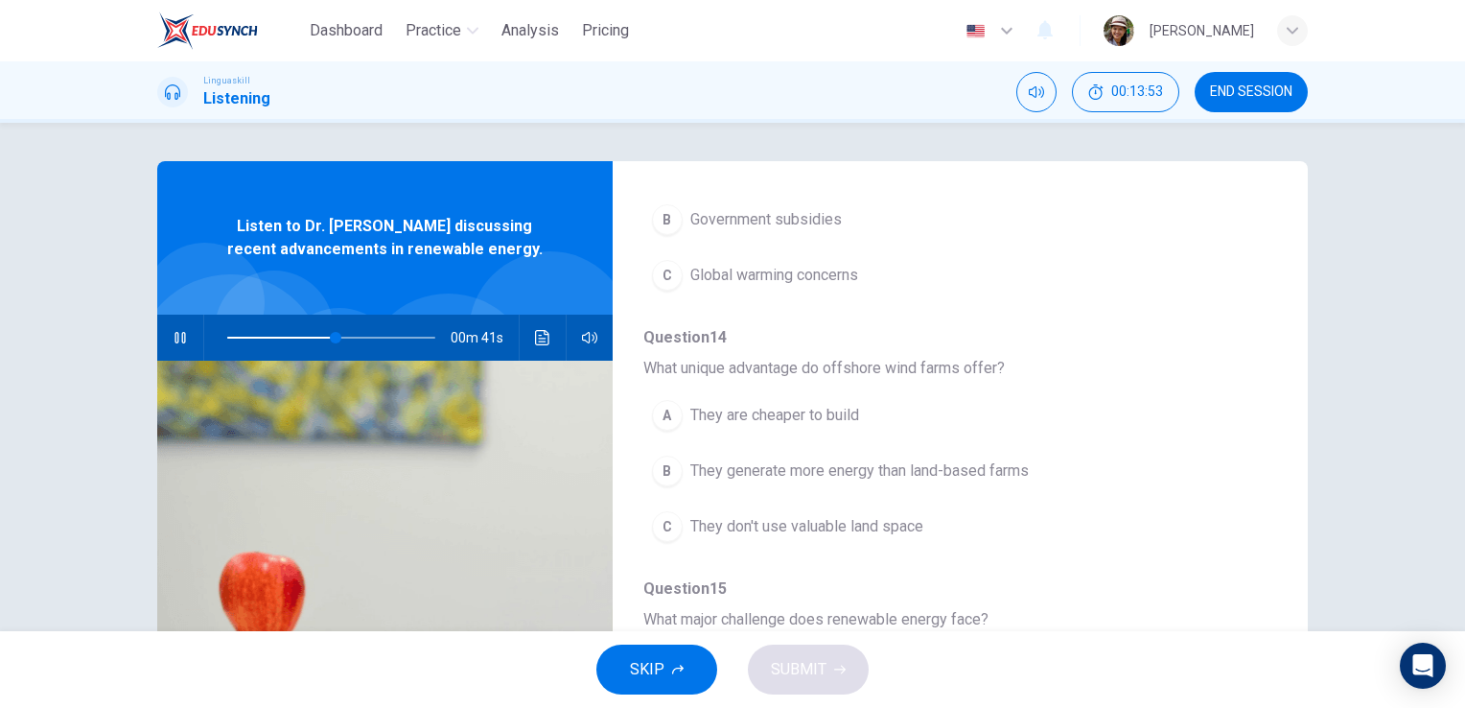
scroll to position [589, 0]
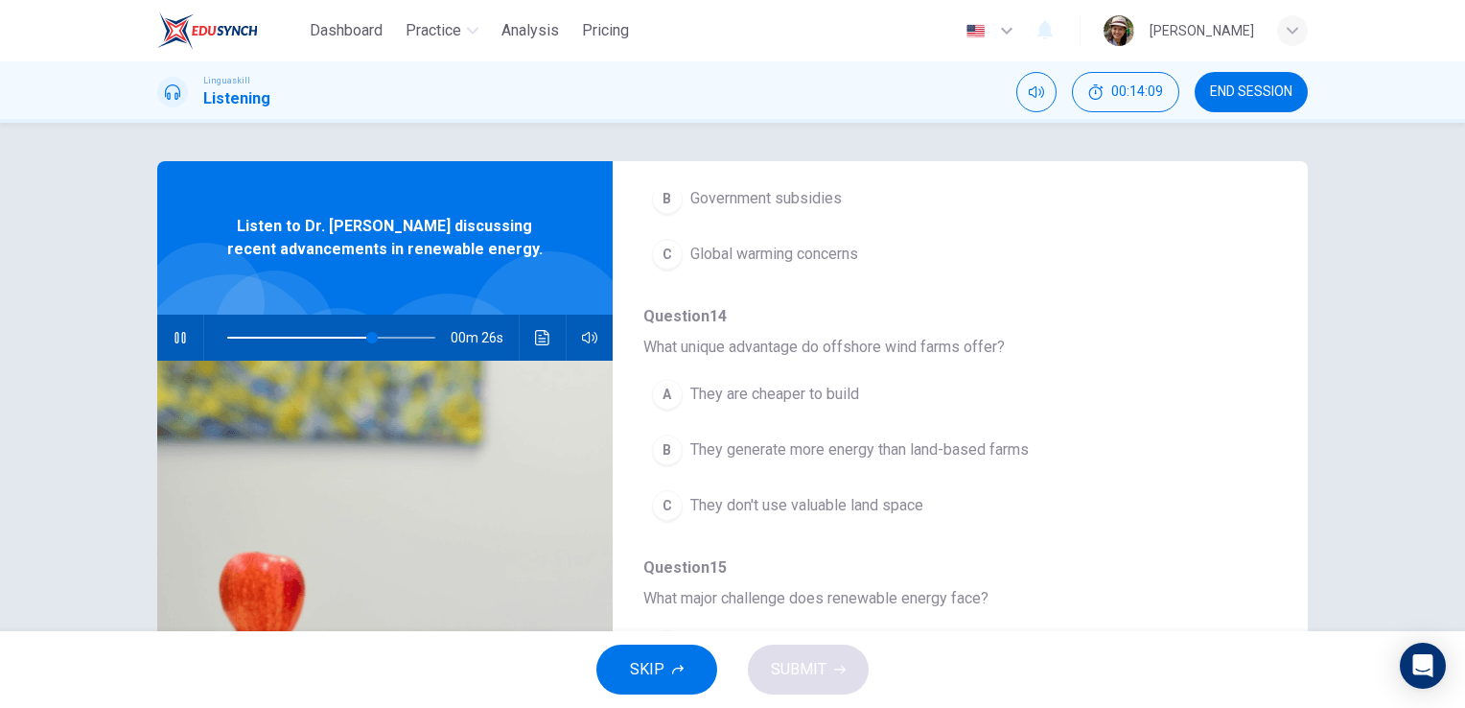
click at [756, 451] on span "They generate more energy than land-based farms" at bounding box center [859, 449] width 338 height 23
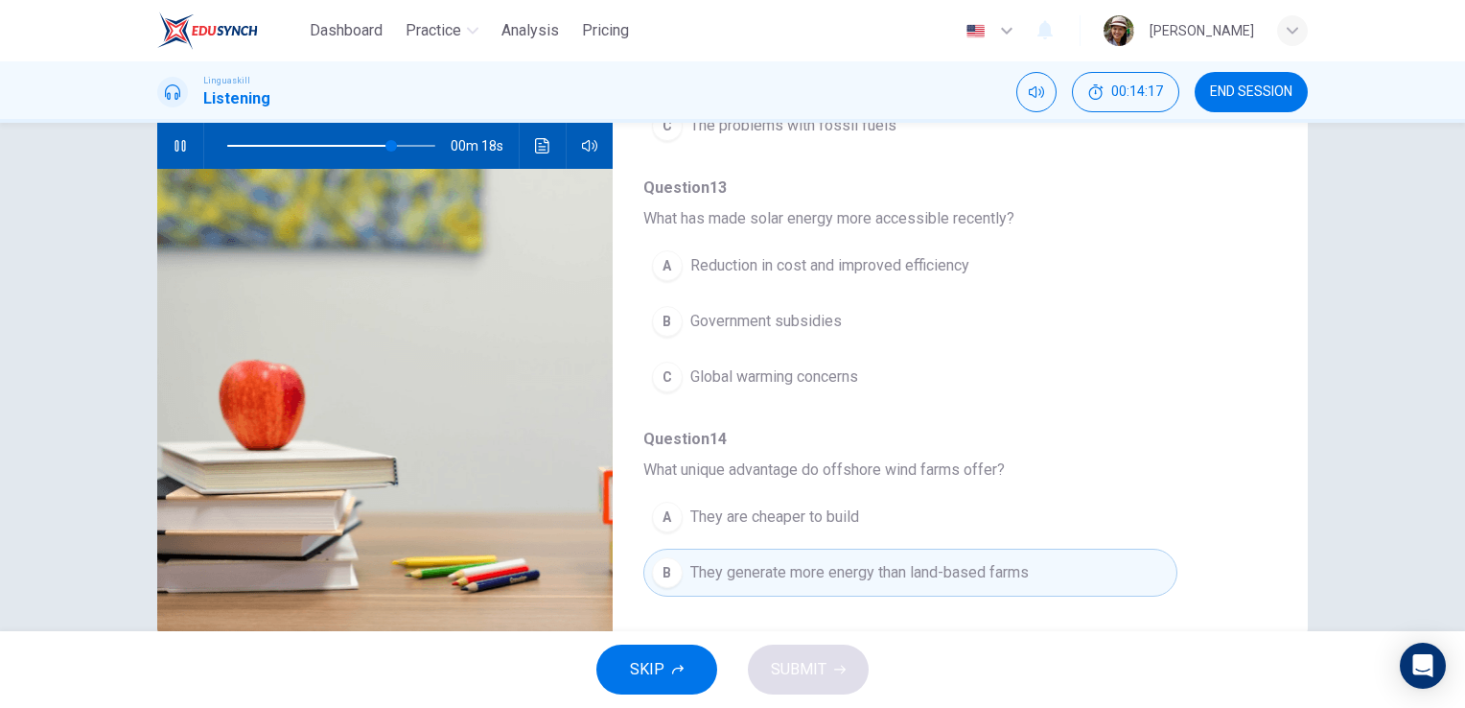
scroll to position [268, 0]
click at [690, 269] on span "Reduction in cost and improved efficiency" at bounding box center [829, 271] width 279 height 23
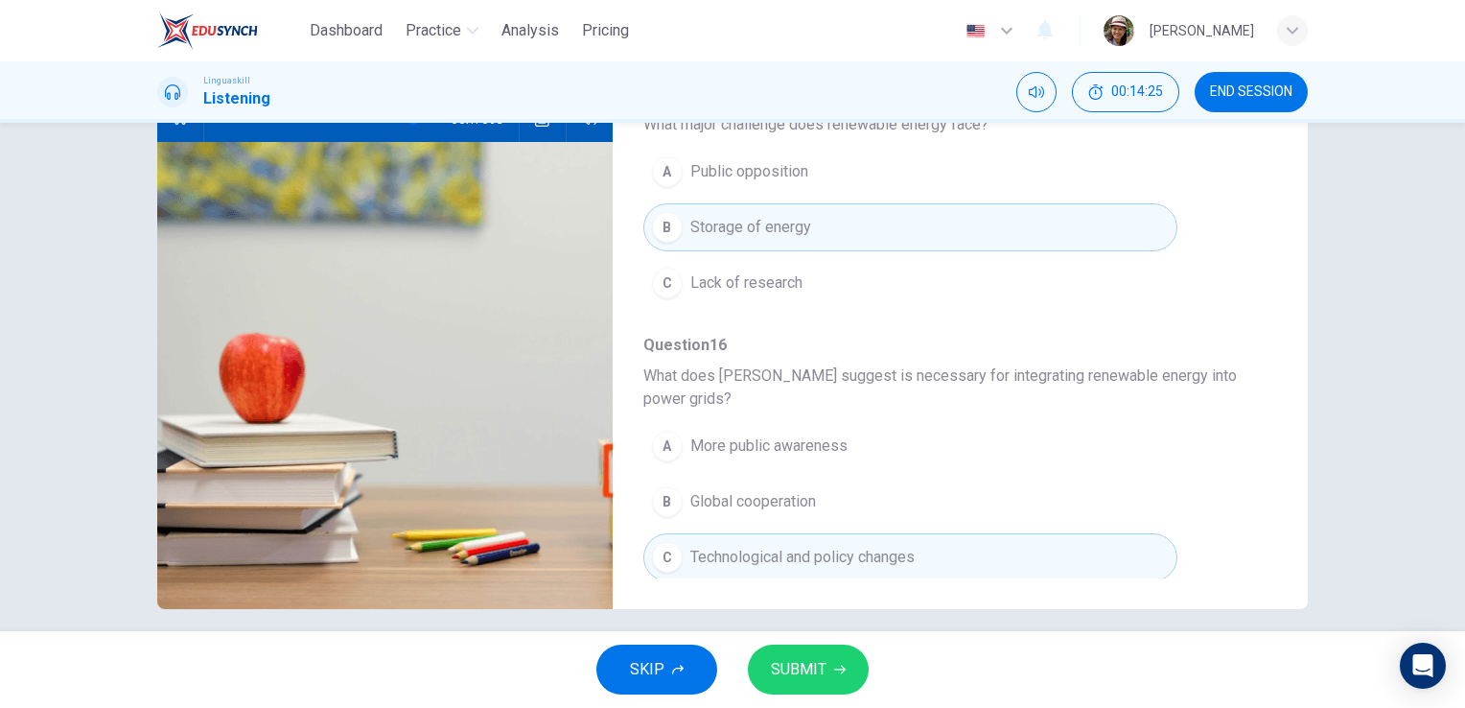
scroll to position [234, 0]
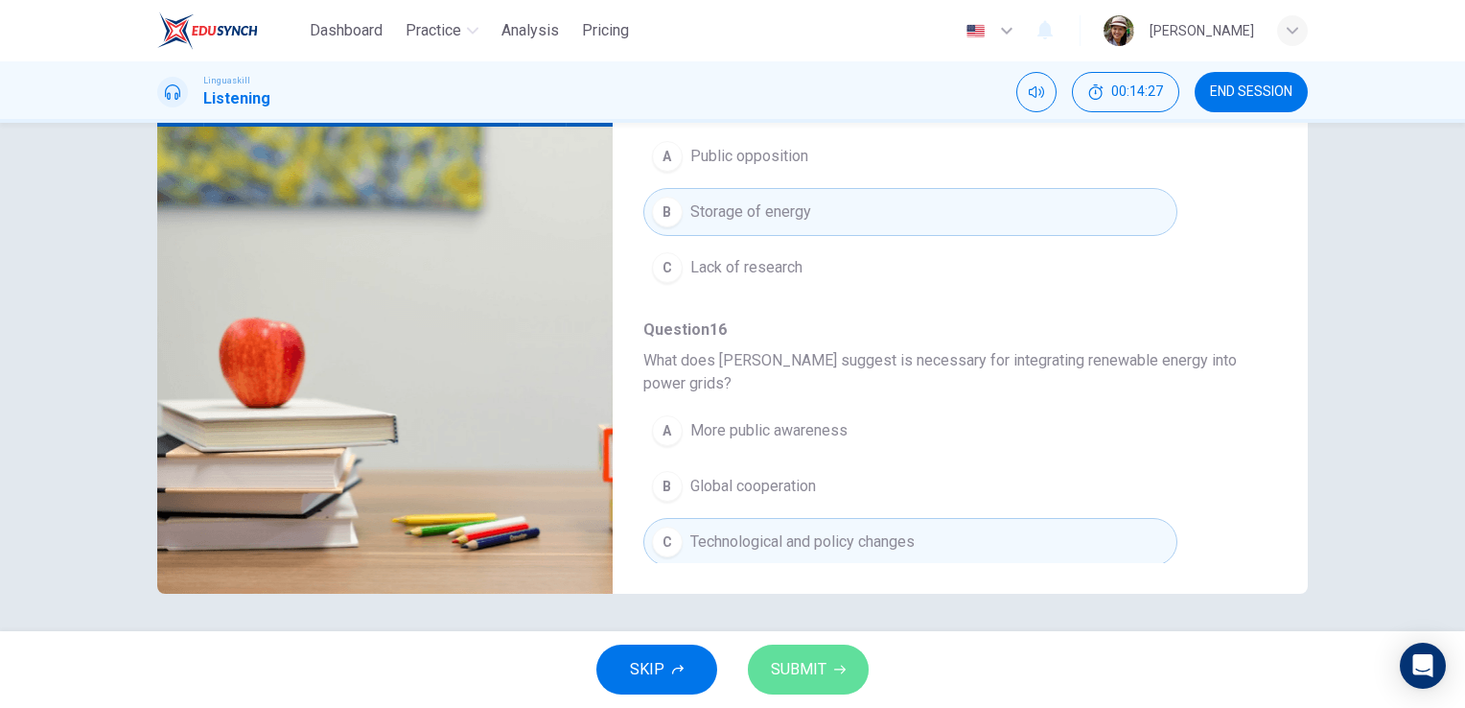
click at [807, 671] on span "SUBMIT" at bounding box center [799, 669] width 56 height 27
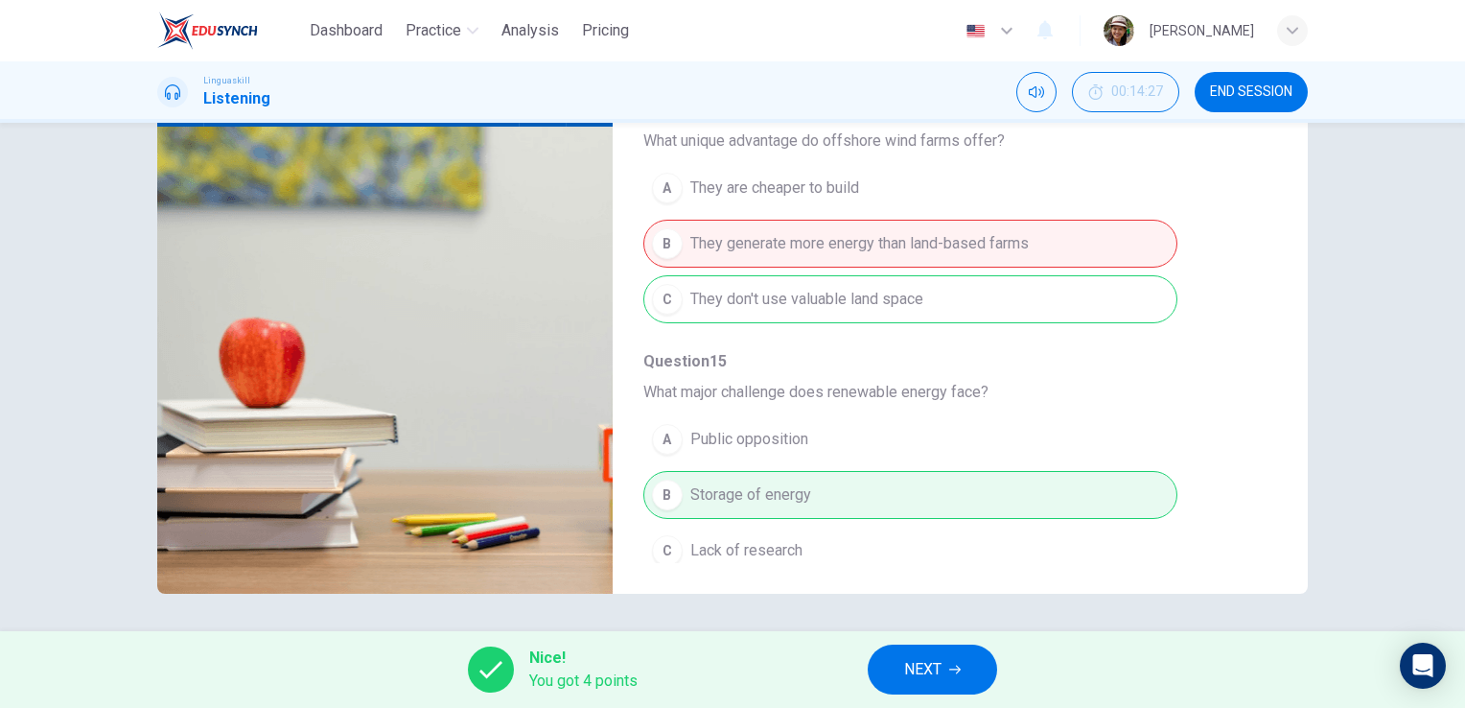
scroll to position [333, 0]
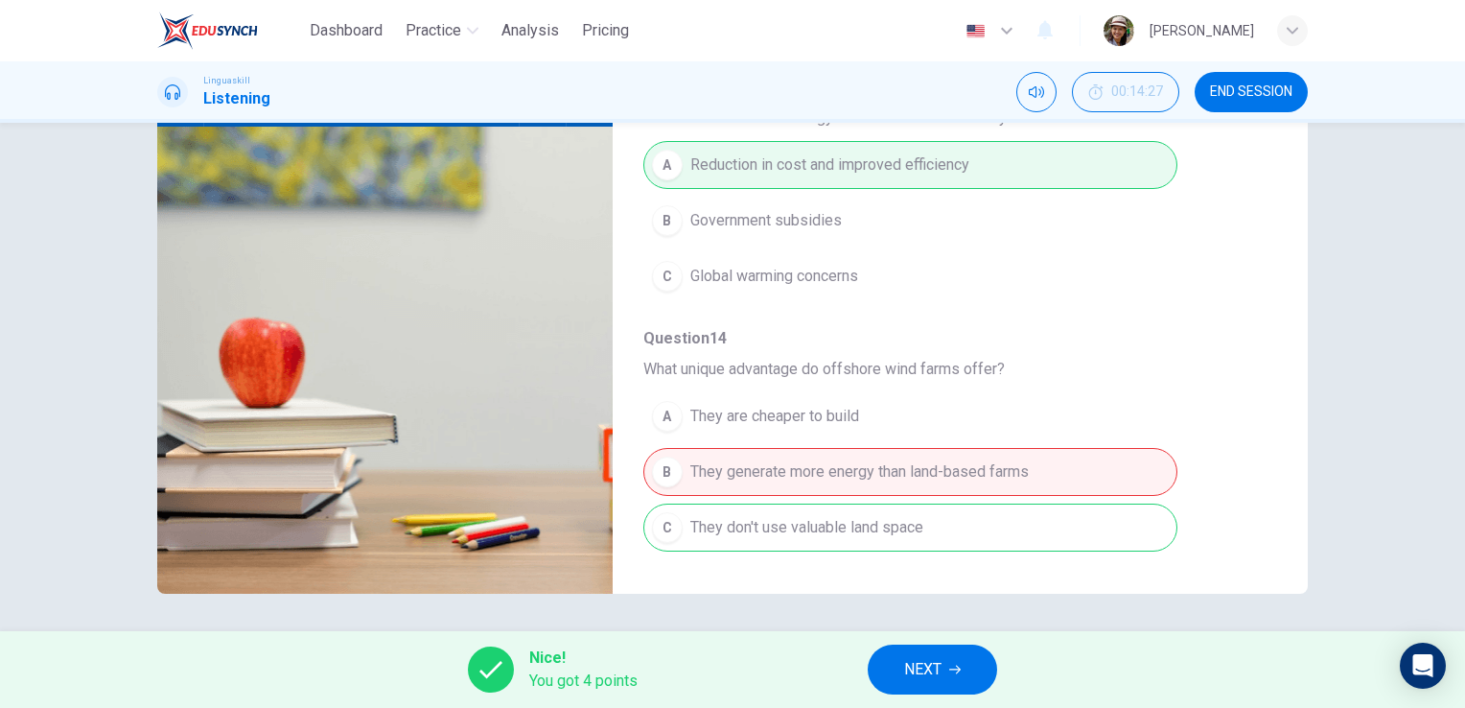
type input "0"
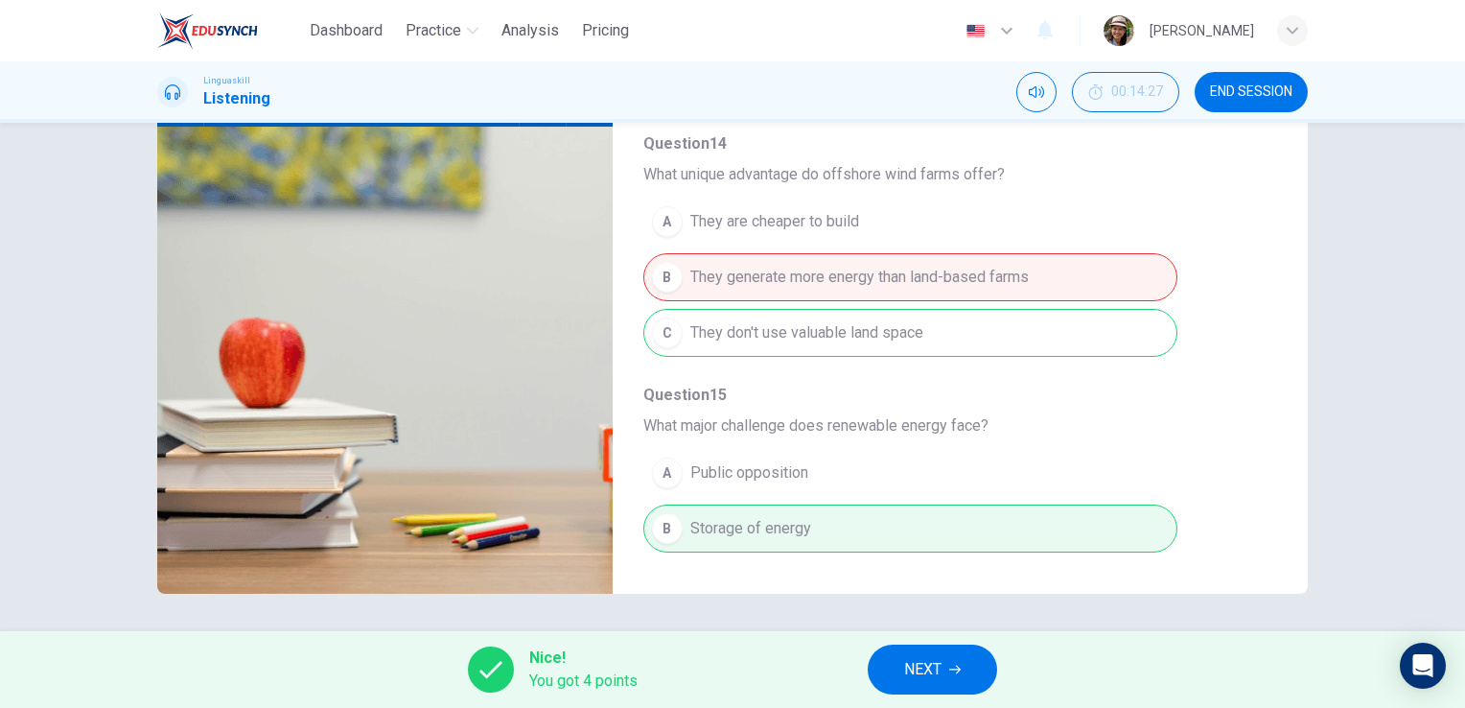
scroll to position [844, 0]
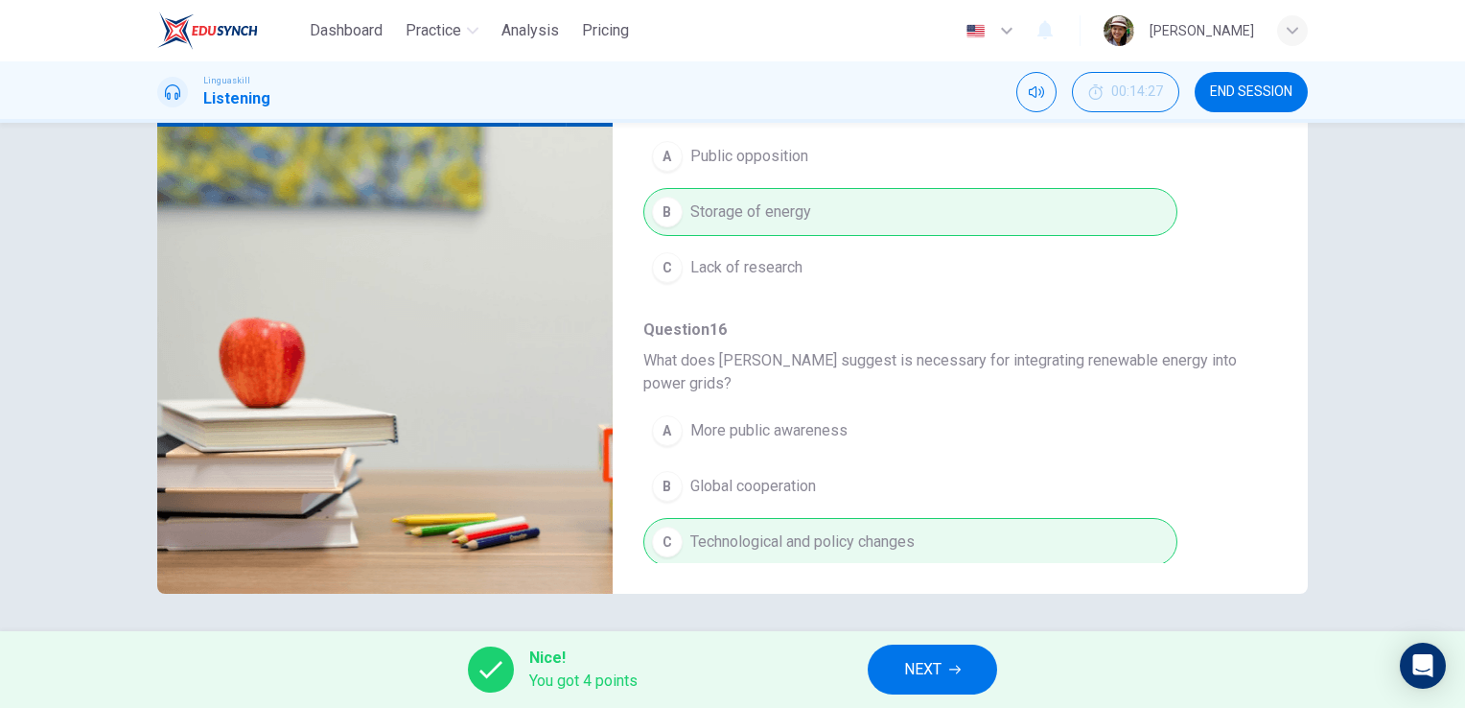
click at [938, 675] on span "NEXT" at bounding box center [922, 669] width 37 height 27
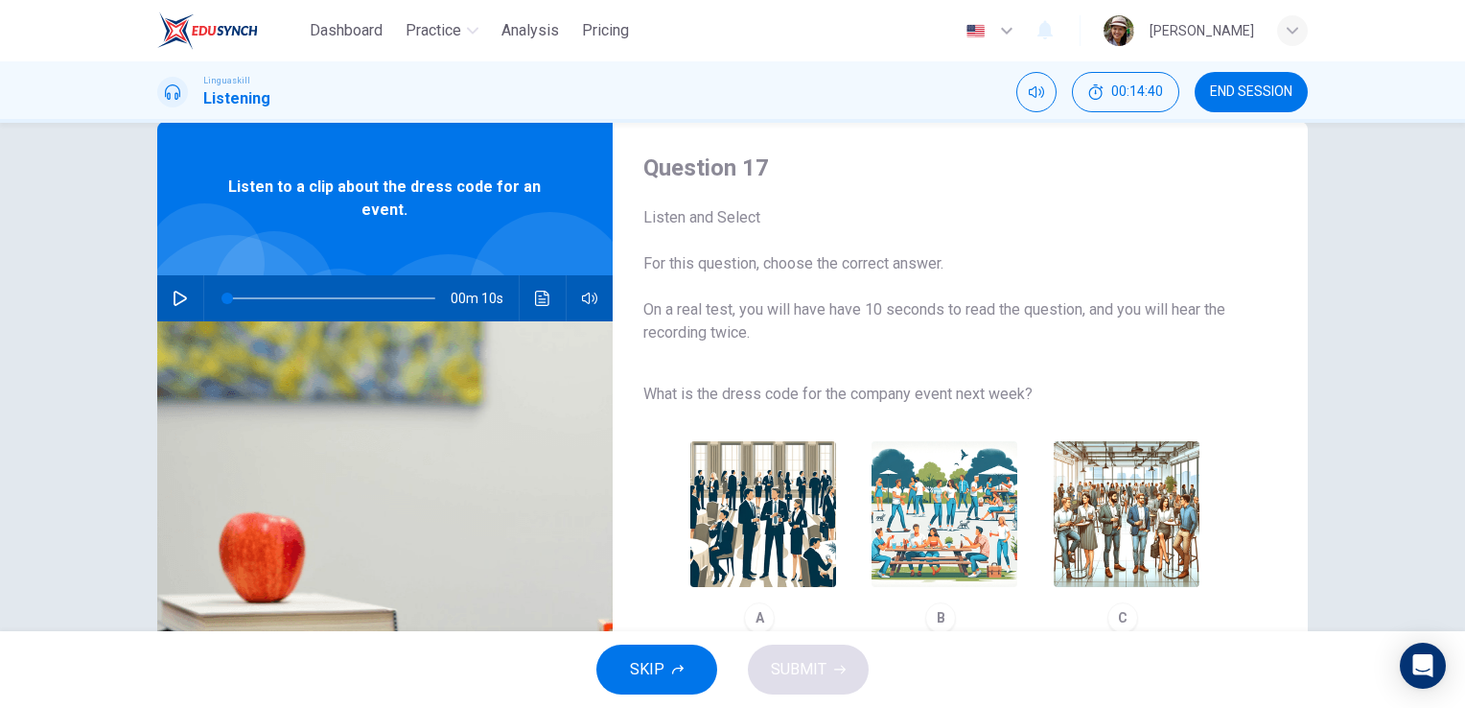
scroll to position [0, 0]
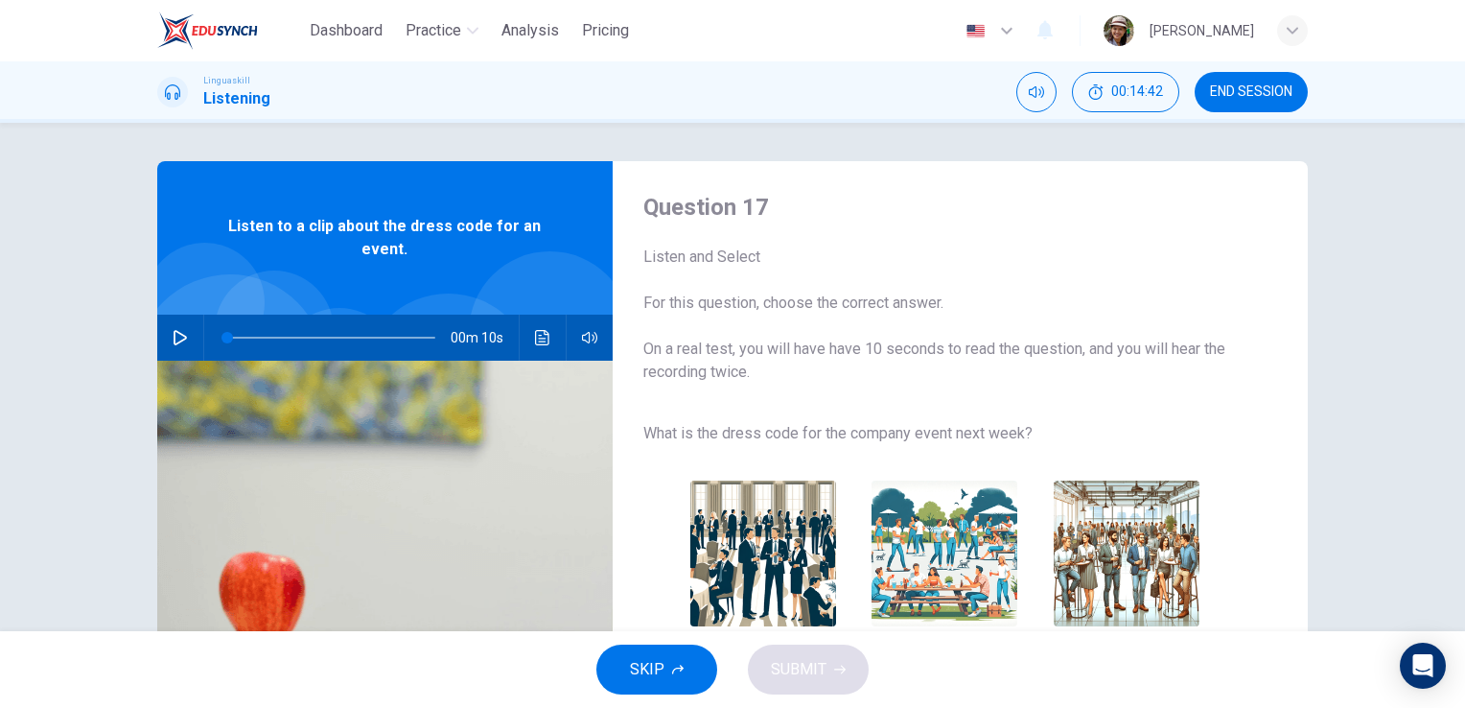
click at [174, 337] on icon "button" at bounding box center [180, 337] width 13 height 15
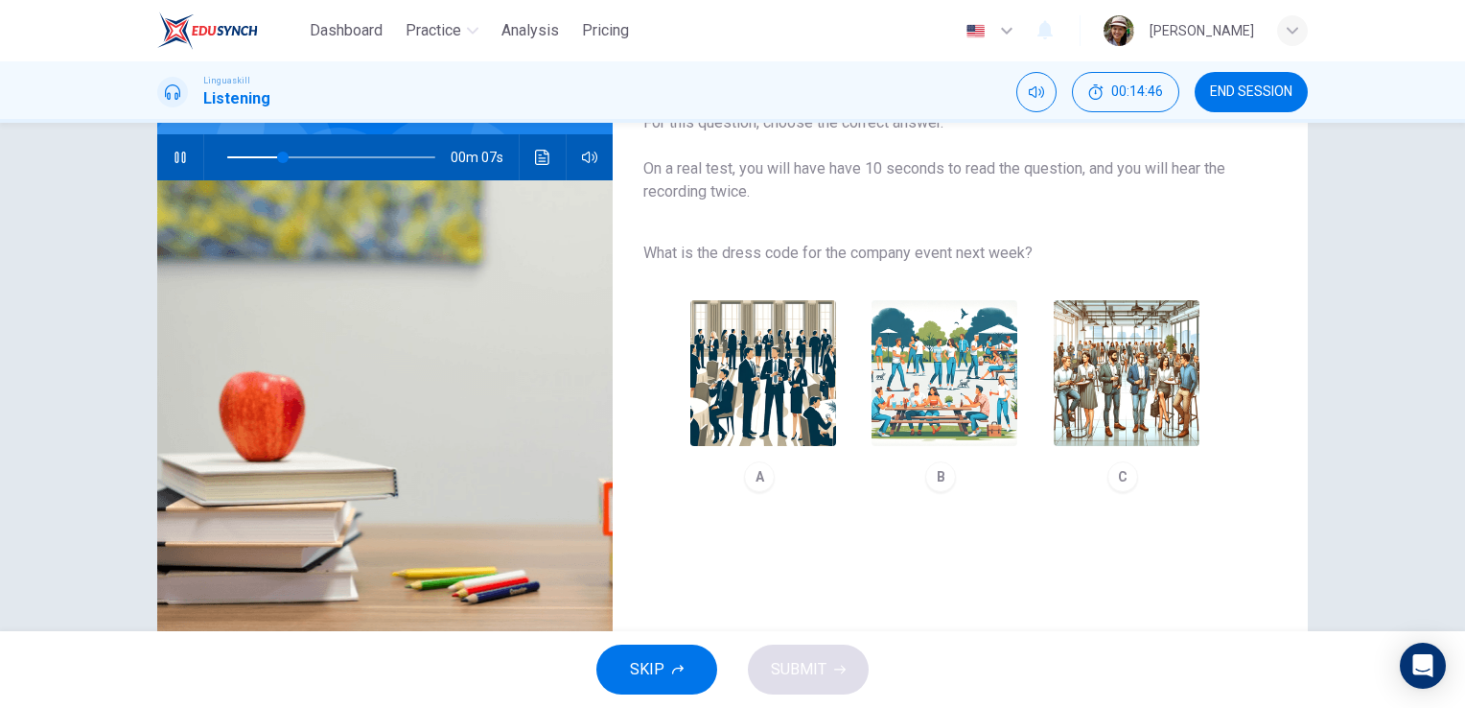
scroll to position [192, 0]
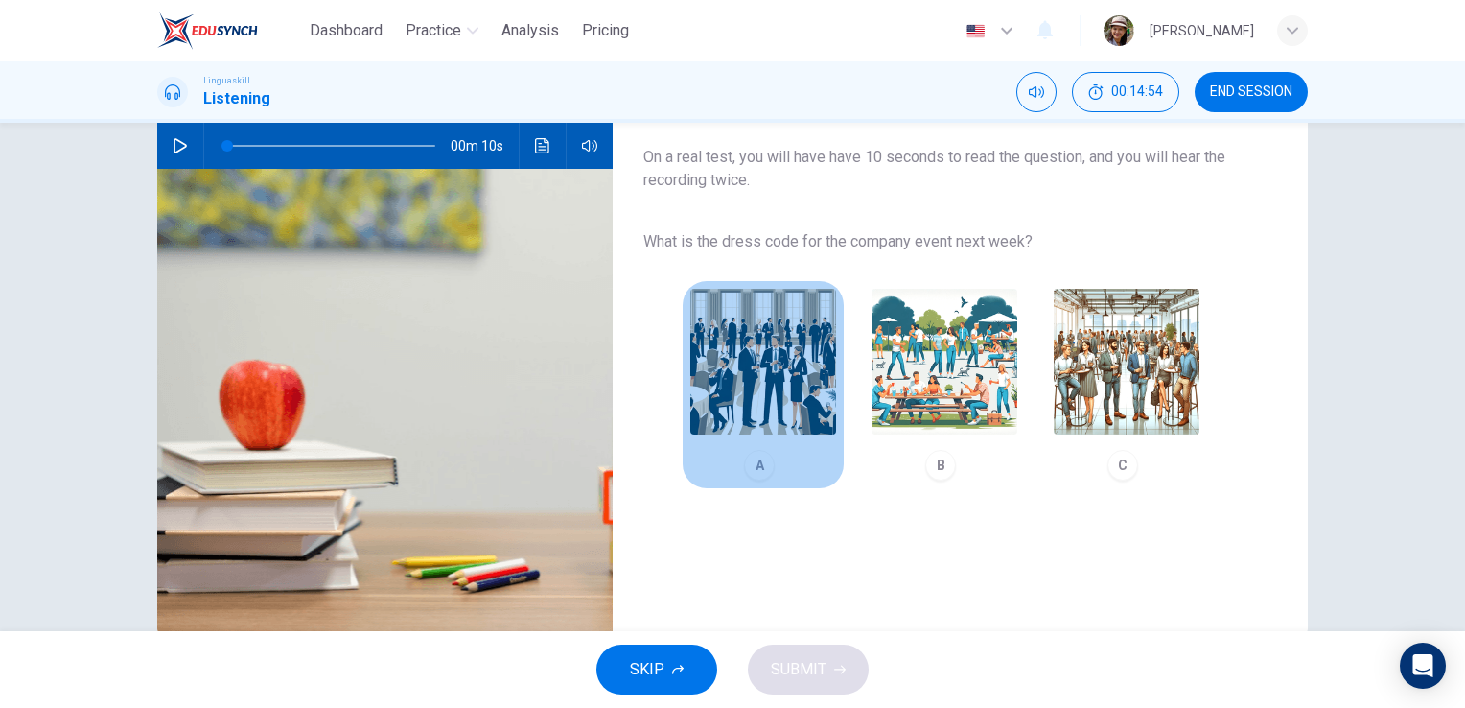
click at [782, 352] on img "button" at bounding box center [763, 362] width 146 height 146
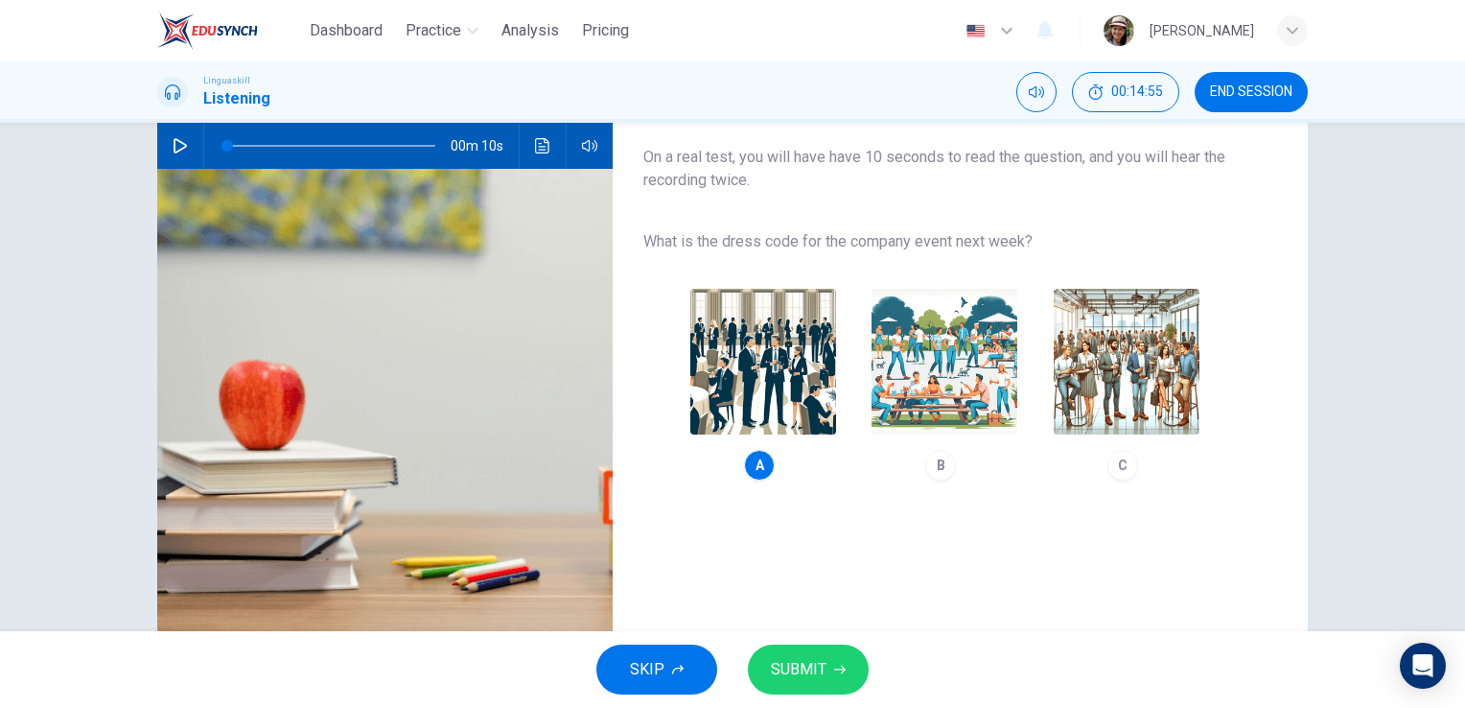
click at [809, 672] on span "SUBMIT" at bounding box center [799, 669] width 56 height 27
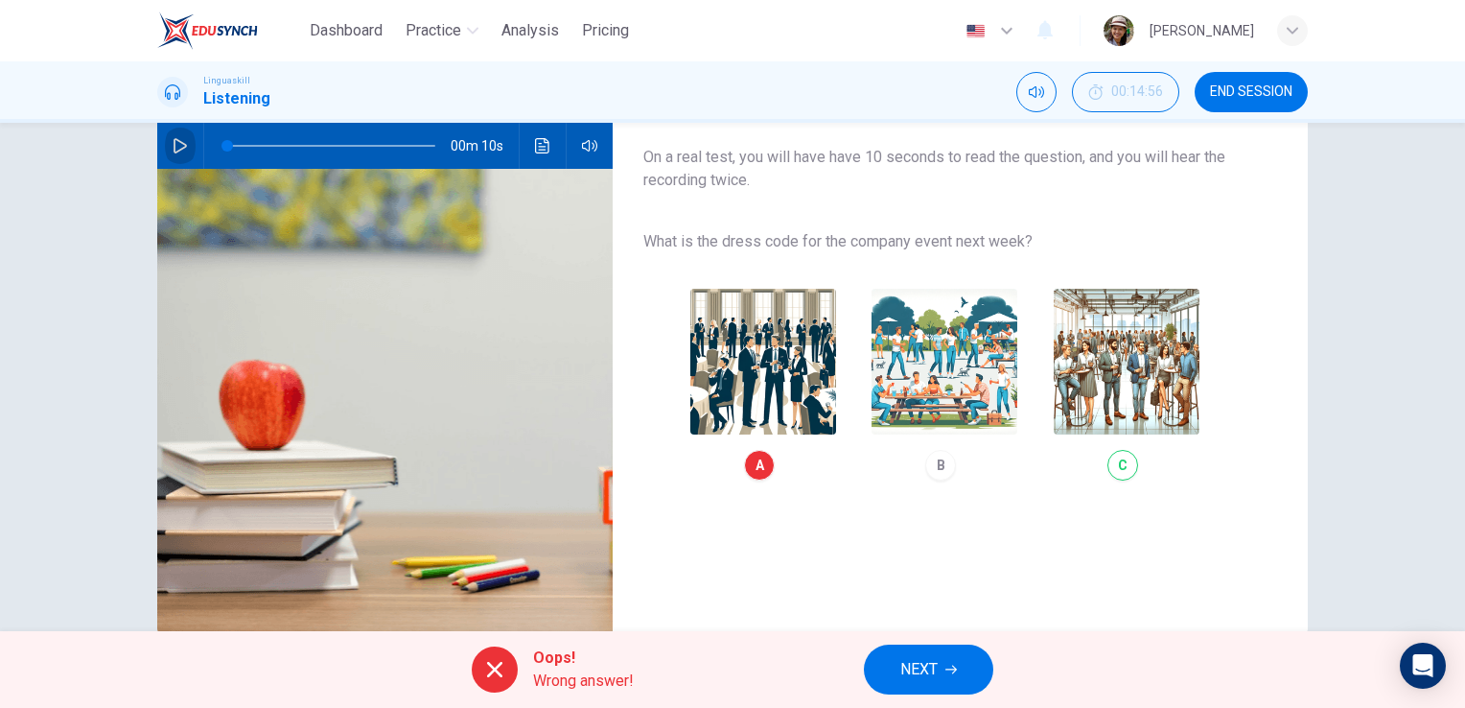
click at [173, 144] on icon "button" at bounding box center [180, 145] width 15 height 15
type input "0"
click at [936, 663] on span "NEXT" at bounding box center [918, 669] width 37 height 27
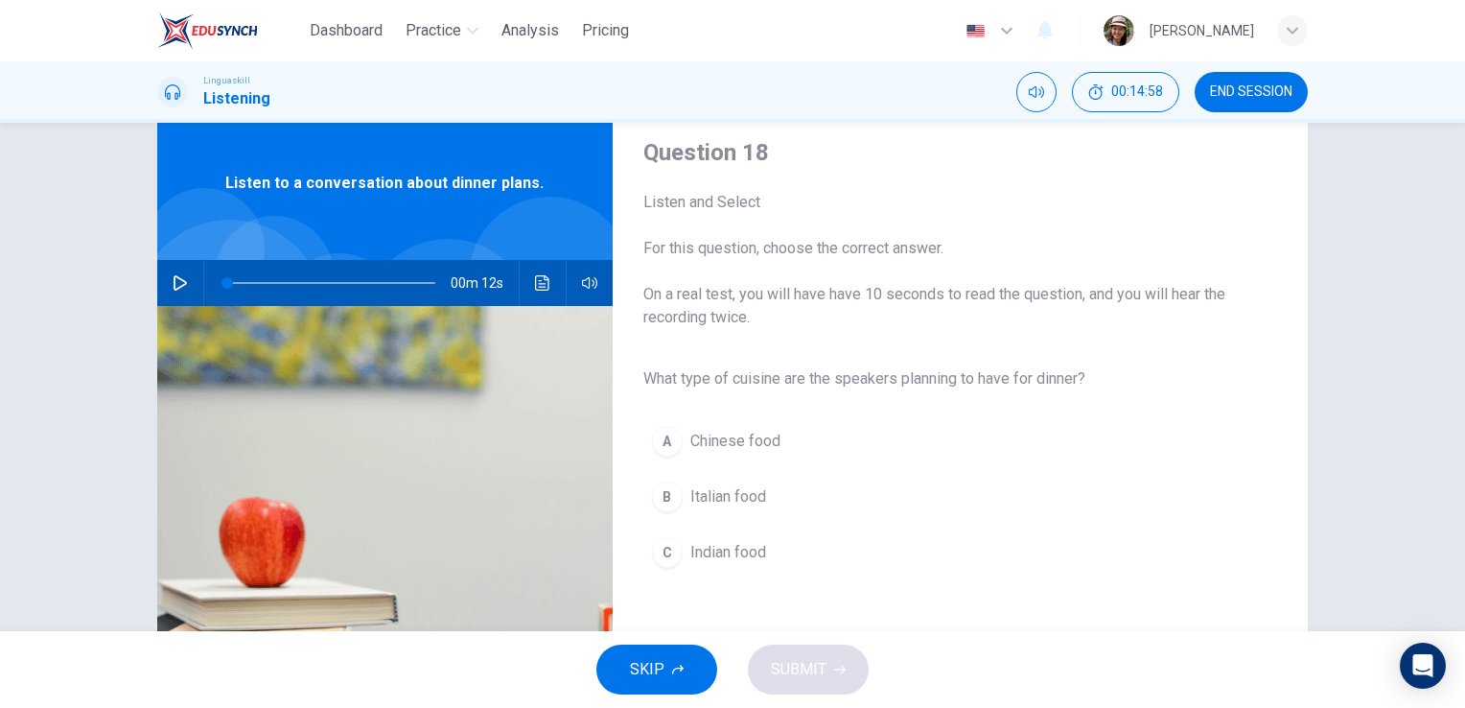
scroll to position [42, 0]
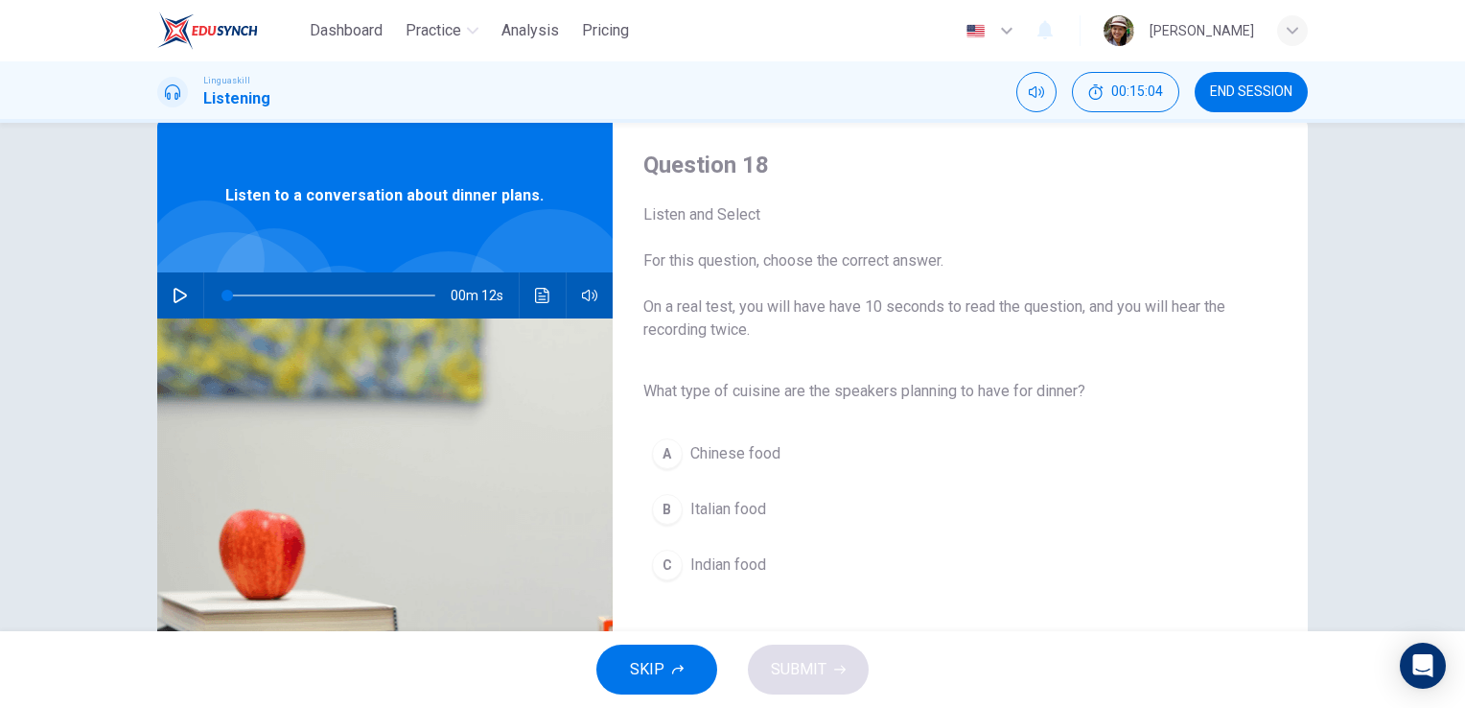
click at [180, 297] on icon "button" at bounding box center [180, 295] width 15 height 15
click at [672, 513] on div "B" at bounding box center [667, 509] width 31 height 31
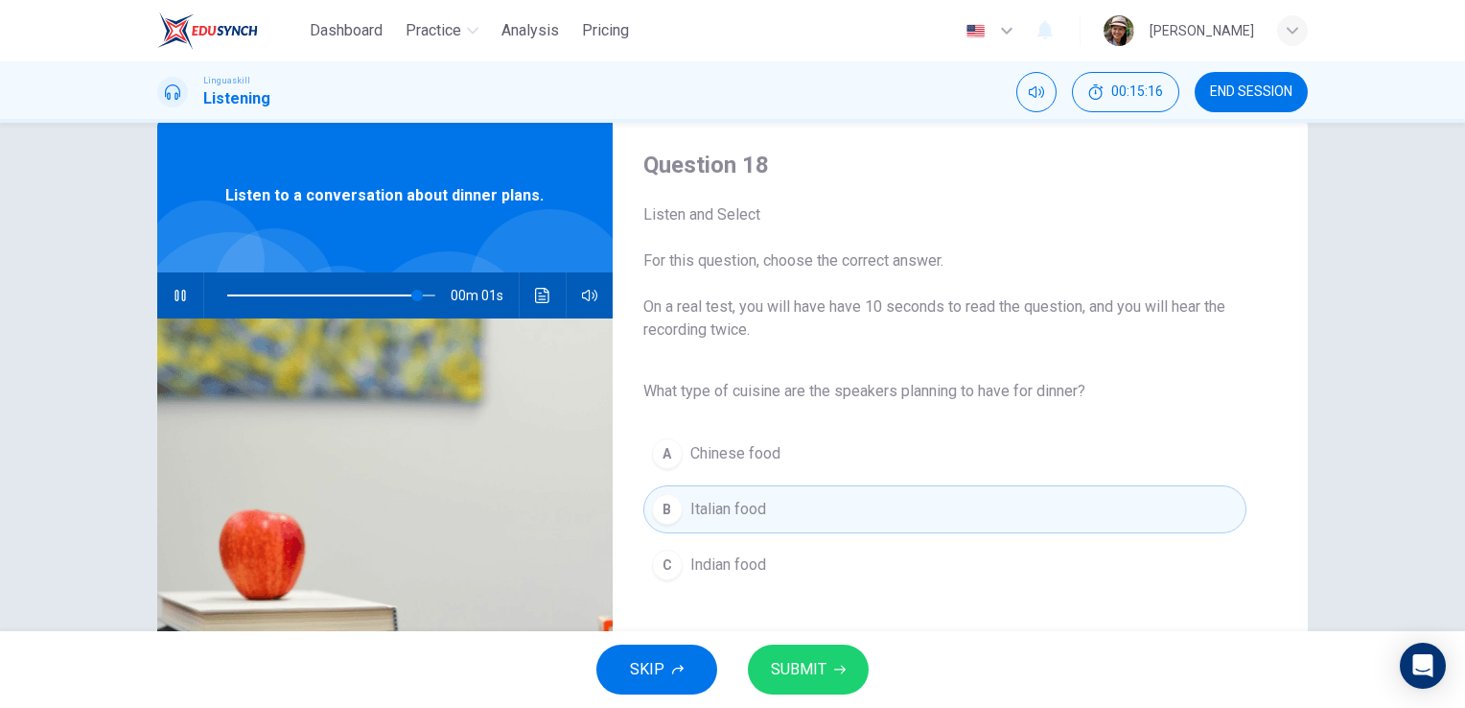
type input "0"
click at [817, 679] on span "SUBMIT" at bounding box center [799, 669] width 56 height 27
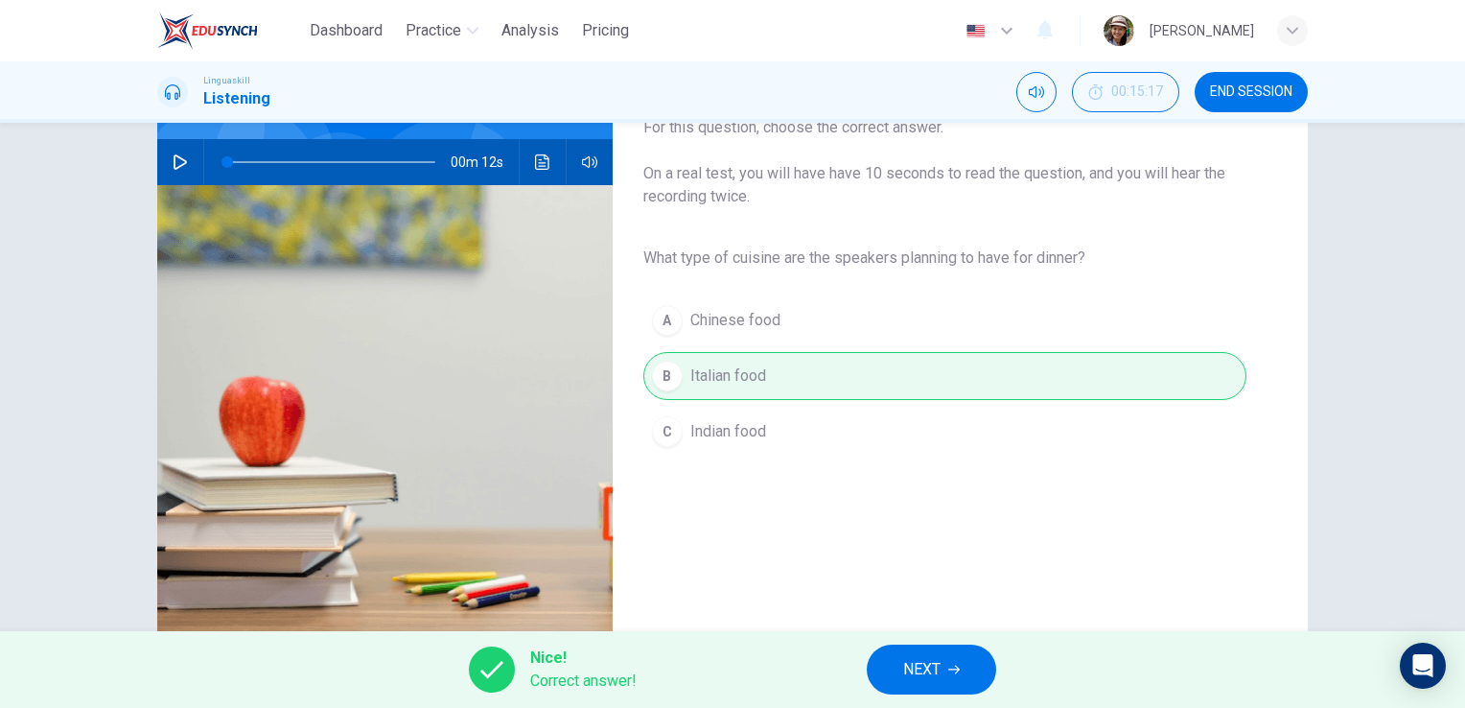
scroll to position [234, 0]
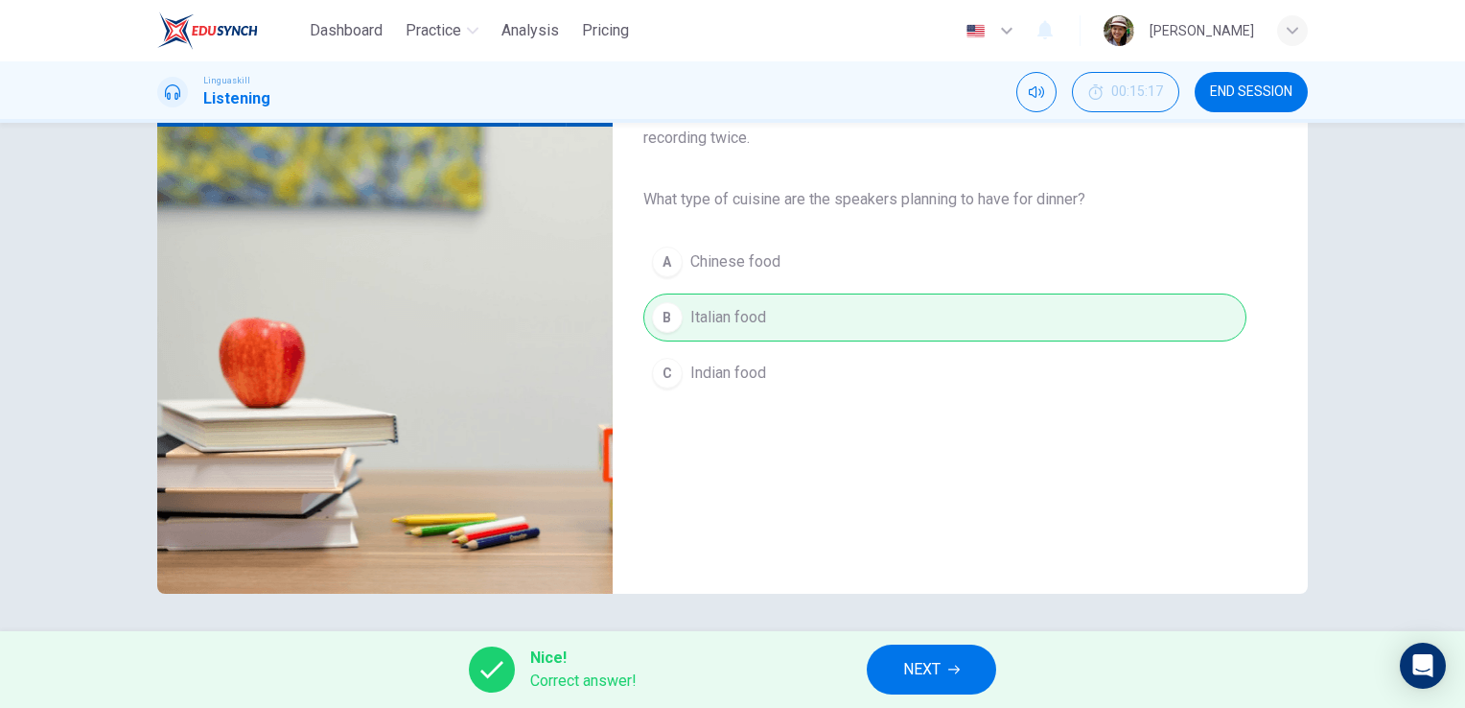
click at [929, 672] on span "NEXT" at bounding box center [921, 669] width 37 height 27
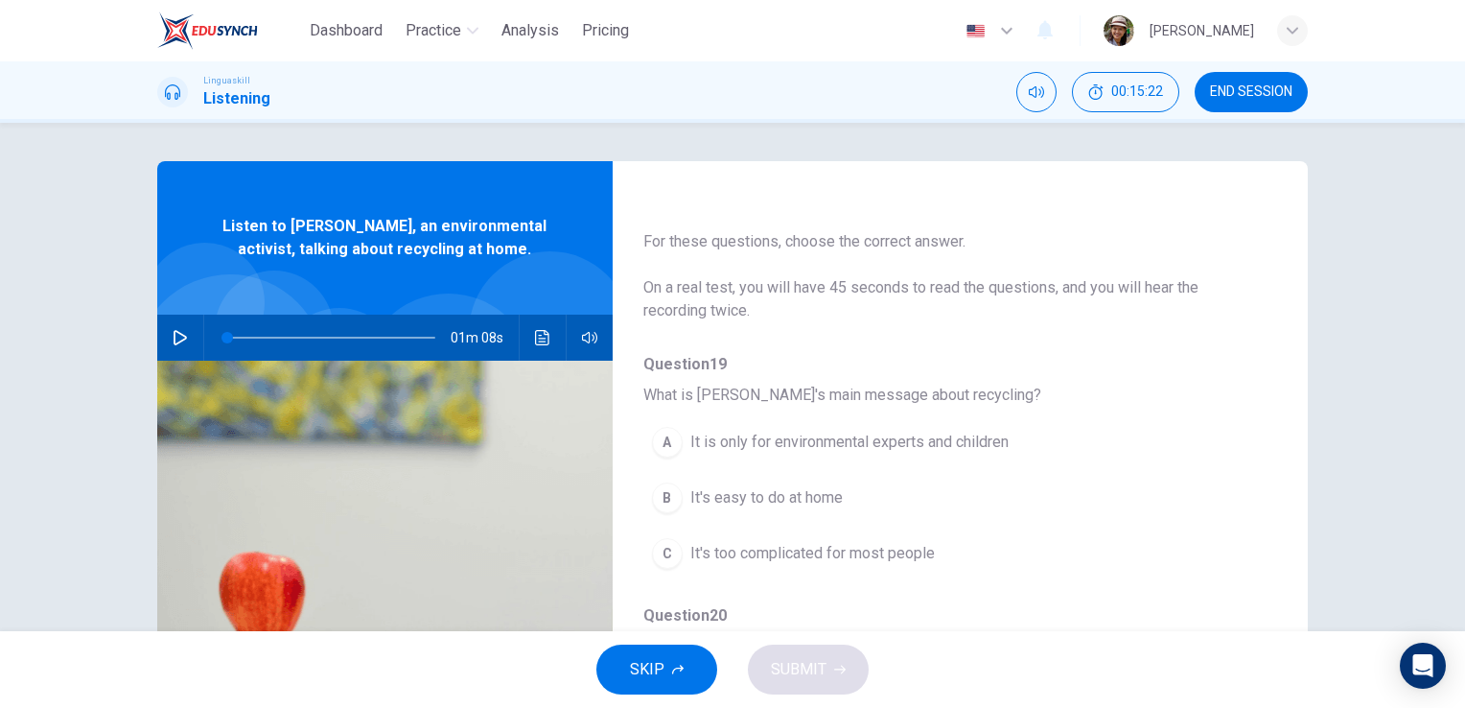
scroll to position [0, 0]
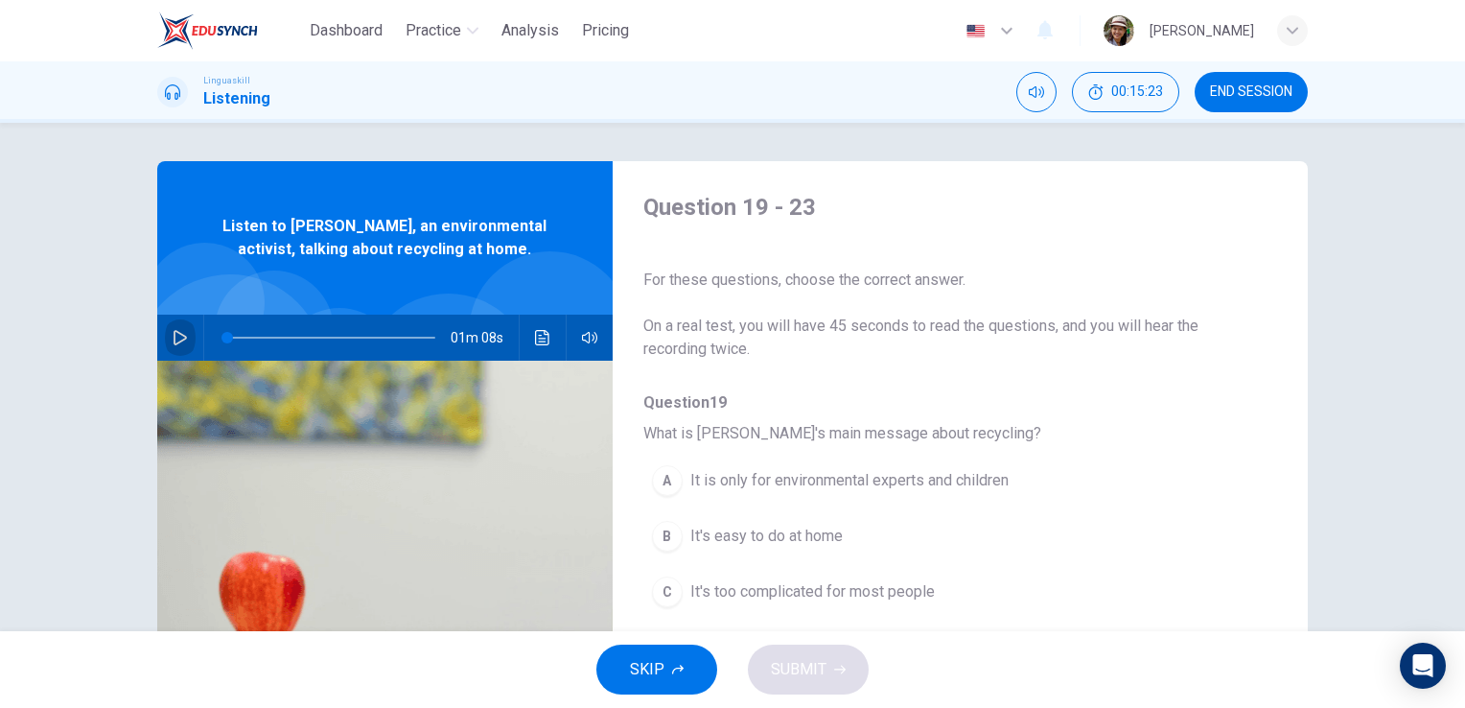
click at [174, 334] on icon "button" at bounding box center [180, 337] width 13 height 15
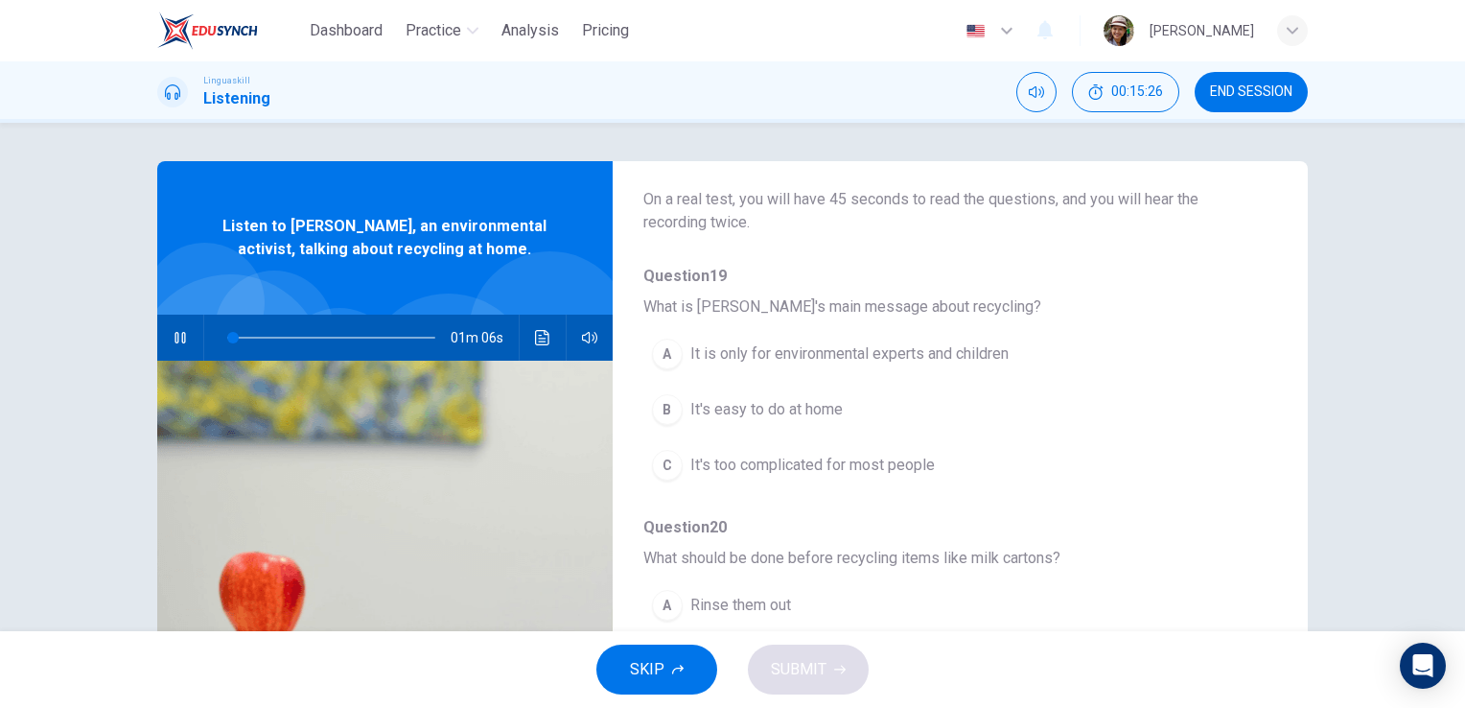
scroll to position [128, 0]
click at [656, 407] on div "B" at bounding box center [667, 408] width 31 height 31
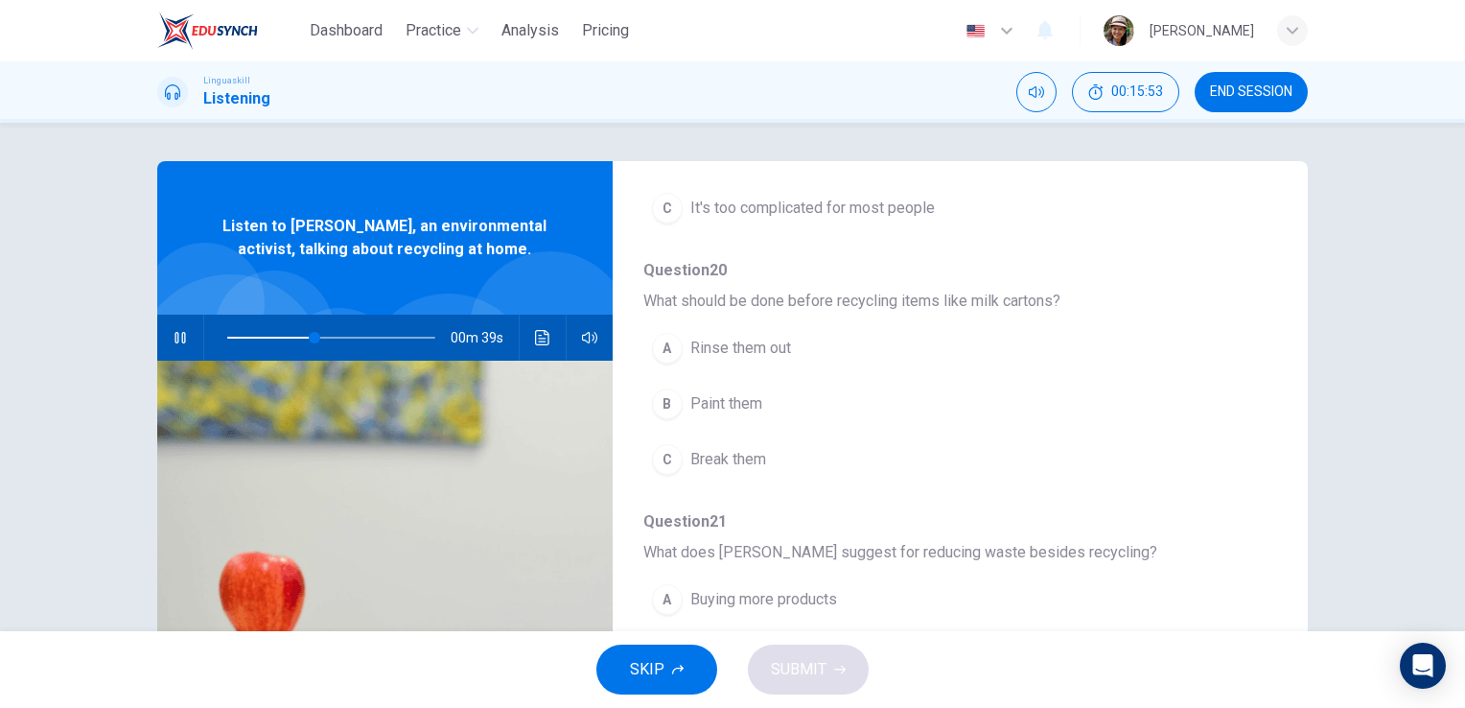
scroll to position [447, 0]
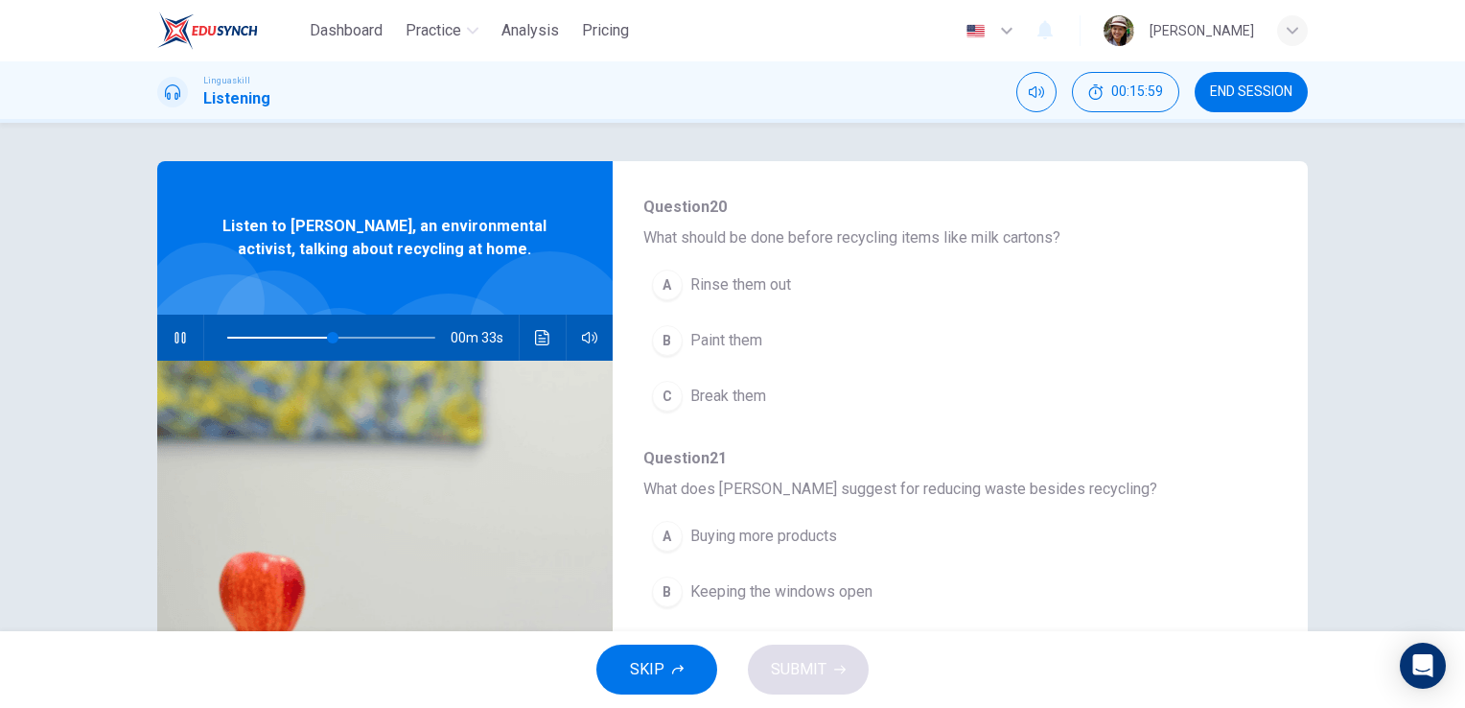
click at [713, 425] on div "Question 19 What is [PERSON_NAME]'s main message about recycling? A It is only …" at bounding box center [944, 560] width 603 height 1233
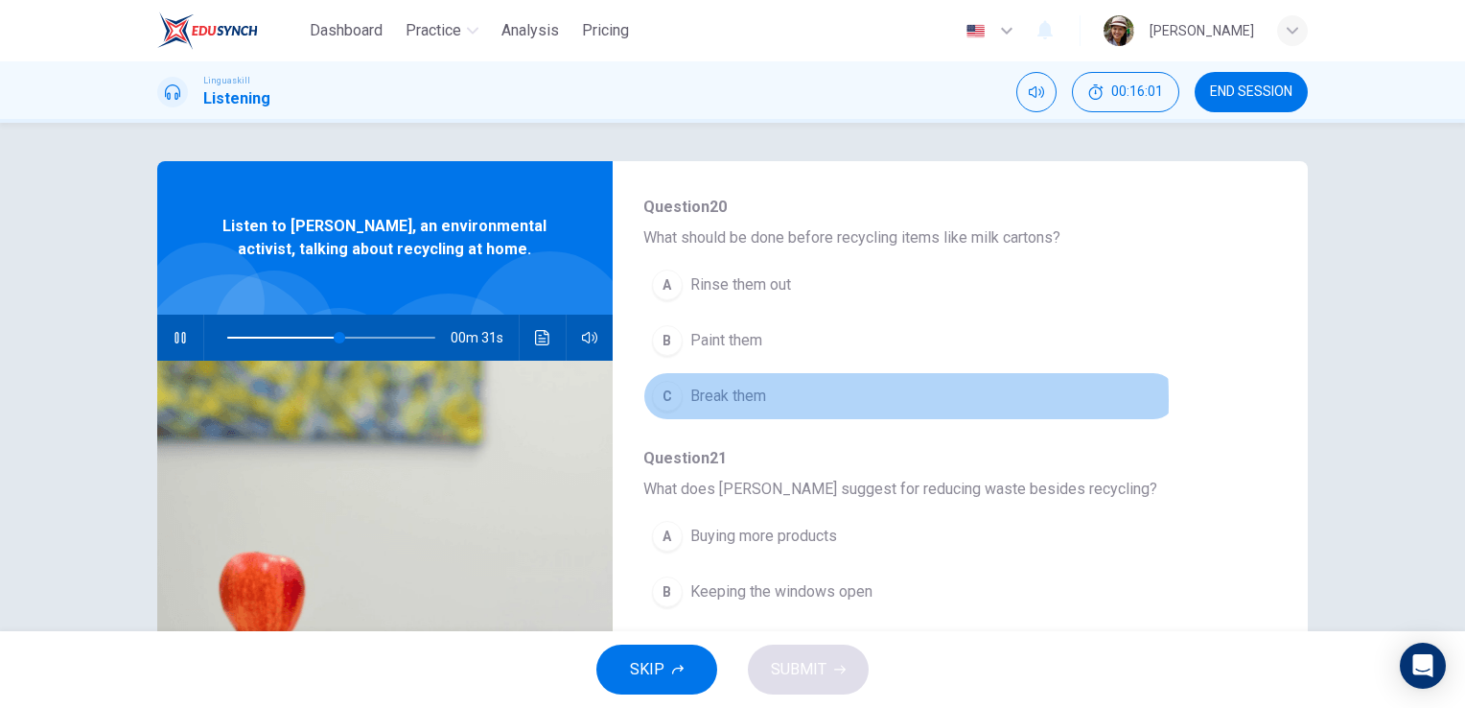
click at [710, 397] on span "Break them" at bounding box center [728, 395] width 76 height 23
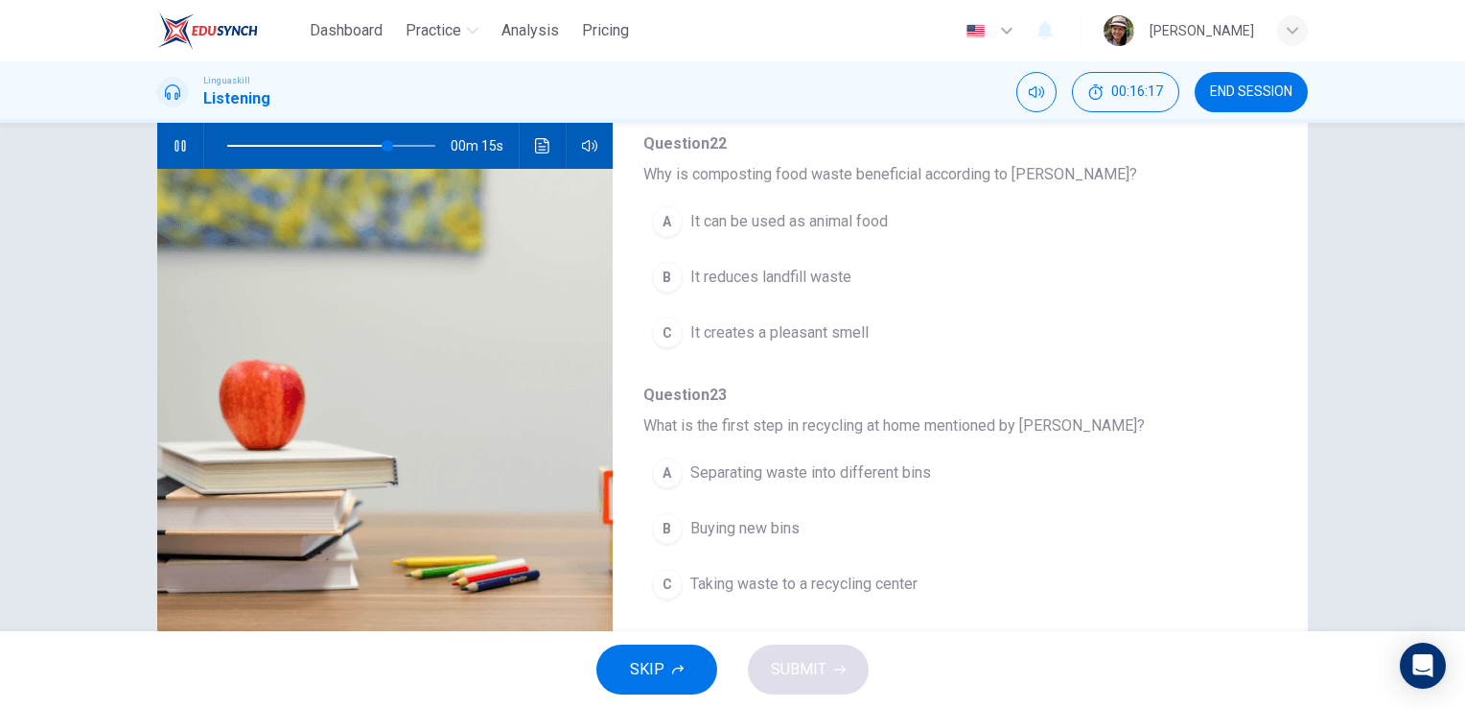
scroll to position [234, 0]
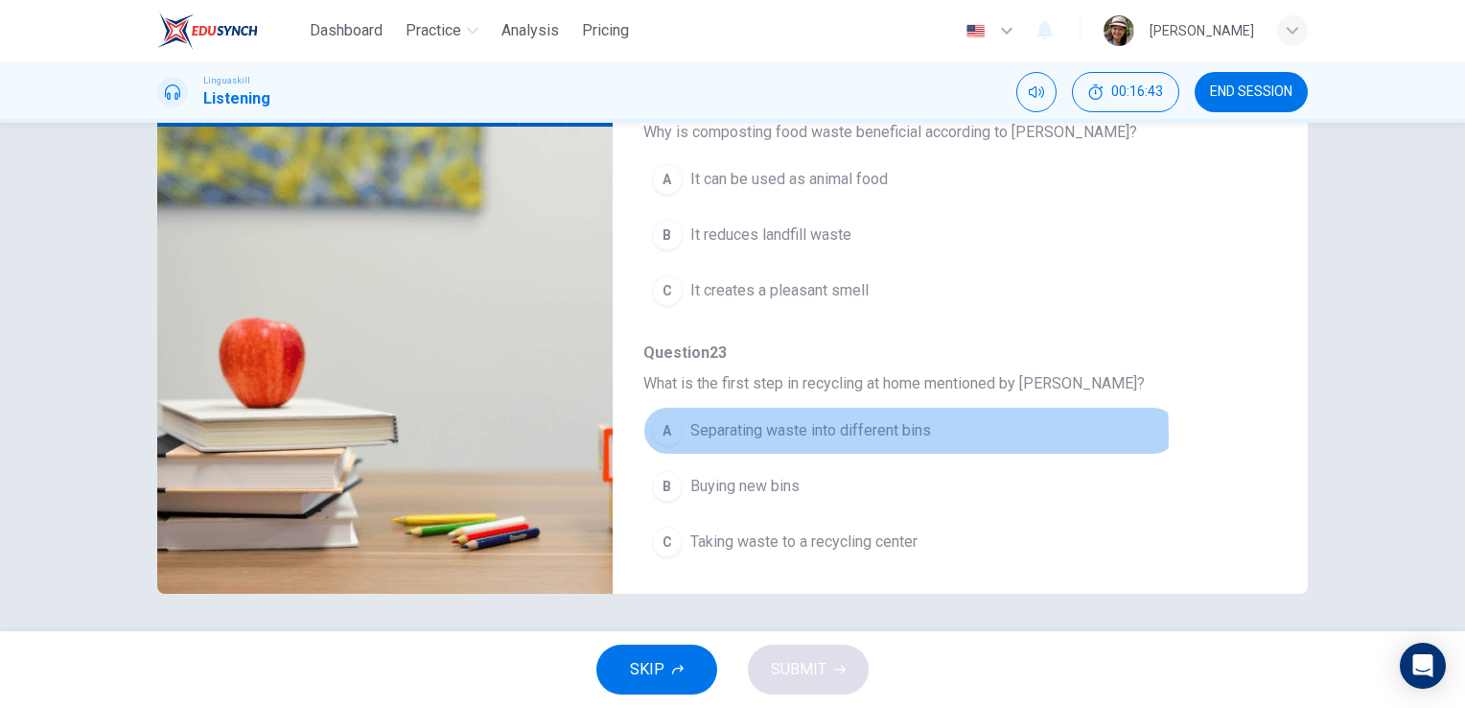
click at [809, 427] on span "Separating waste into different bins" at bounding box center [810, 430] width 241 height 23
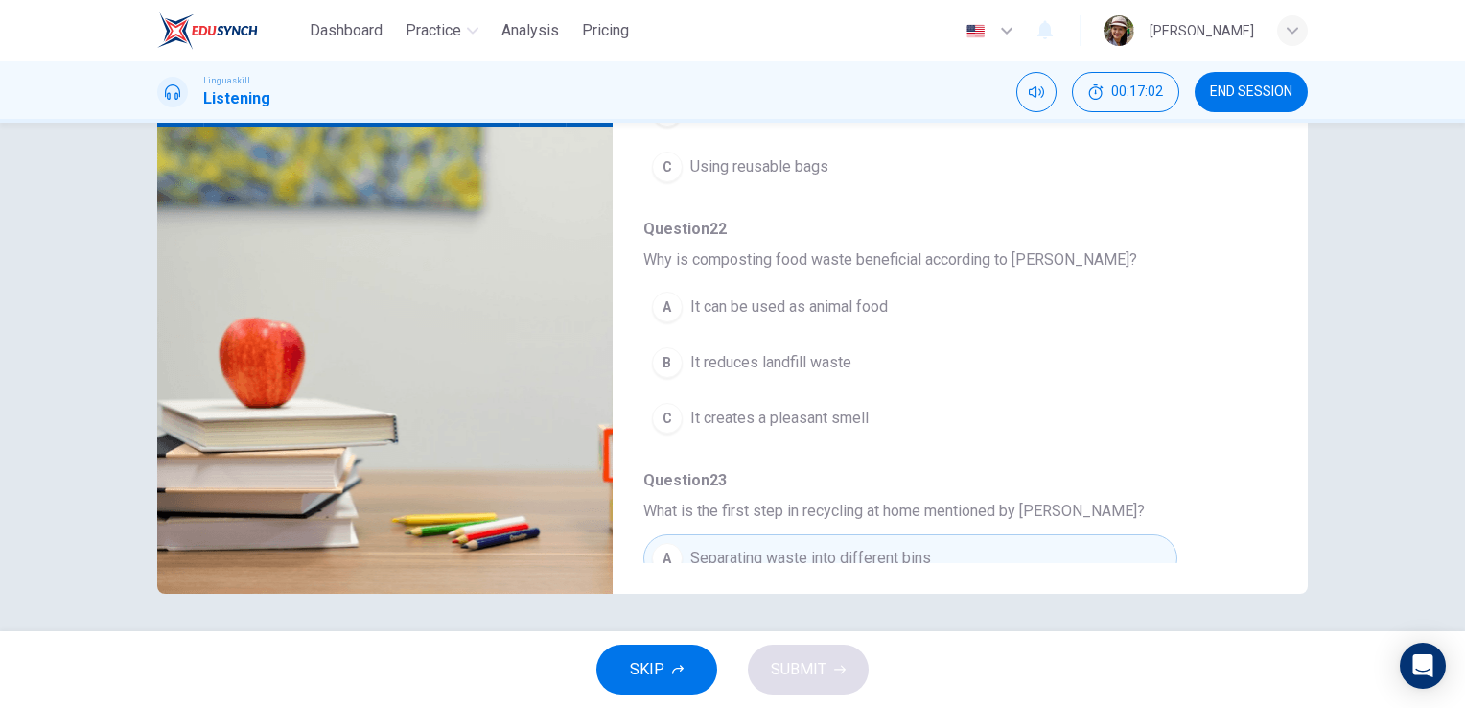
scroll to position [629, 0]
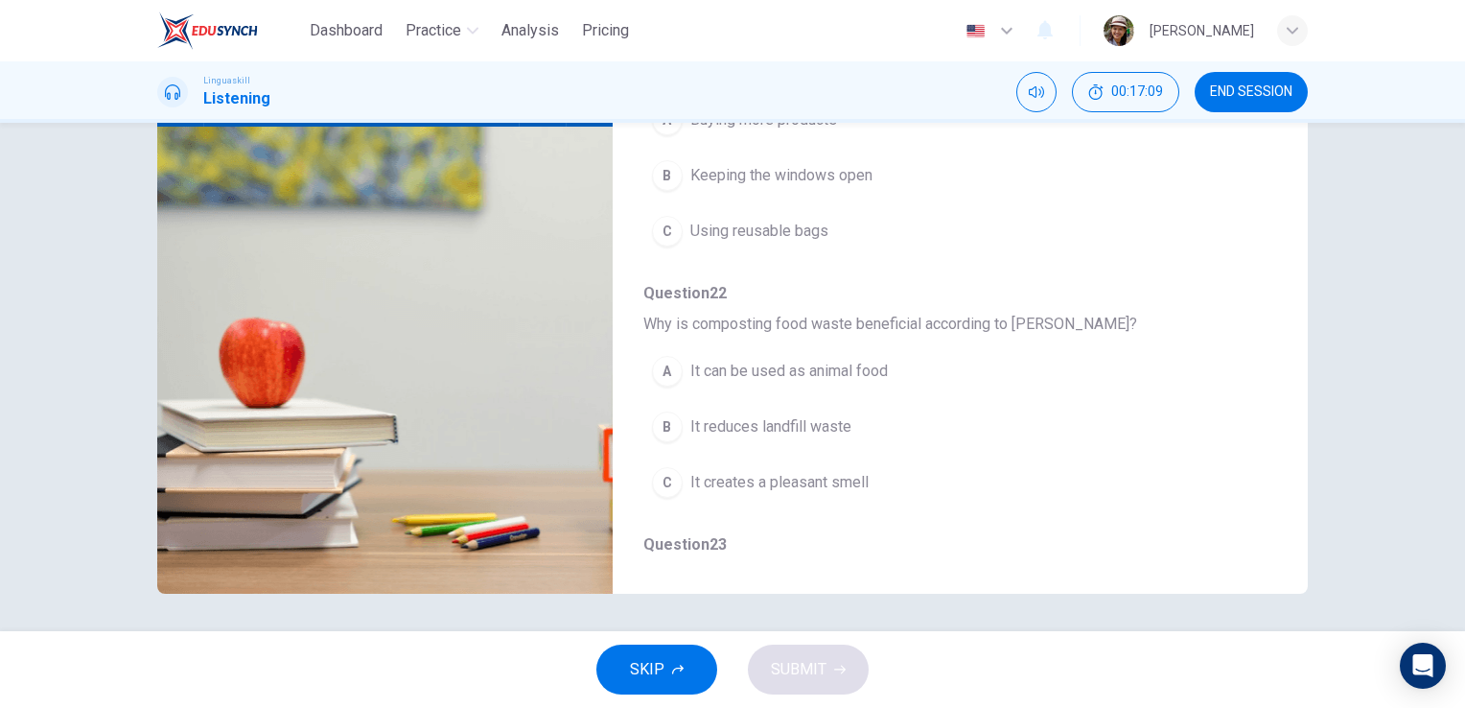
click at [792, 424] on span "It reduces landfill waste" at bounding box center [770, 426] width 161 height 23
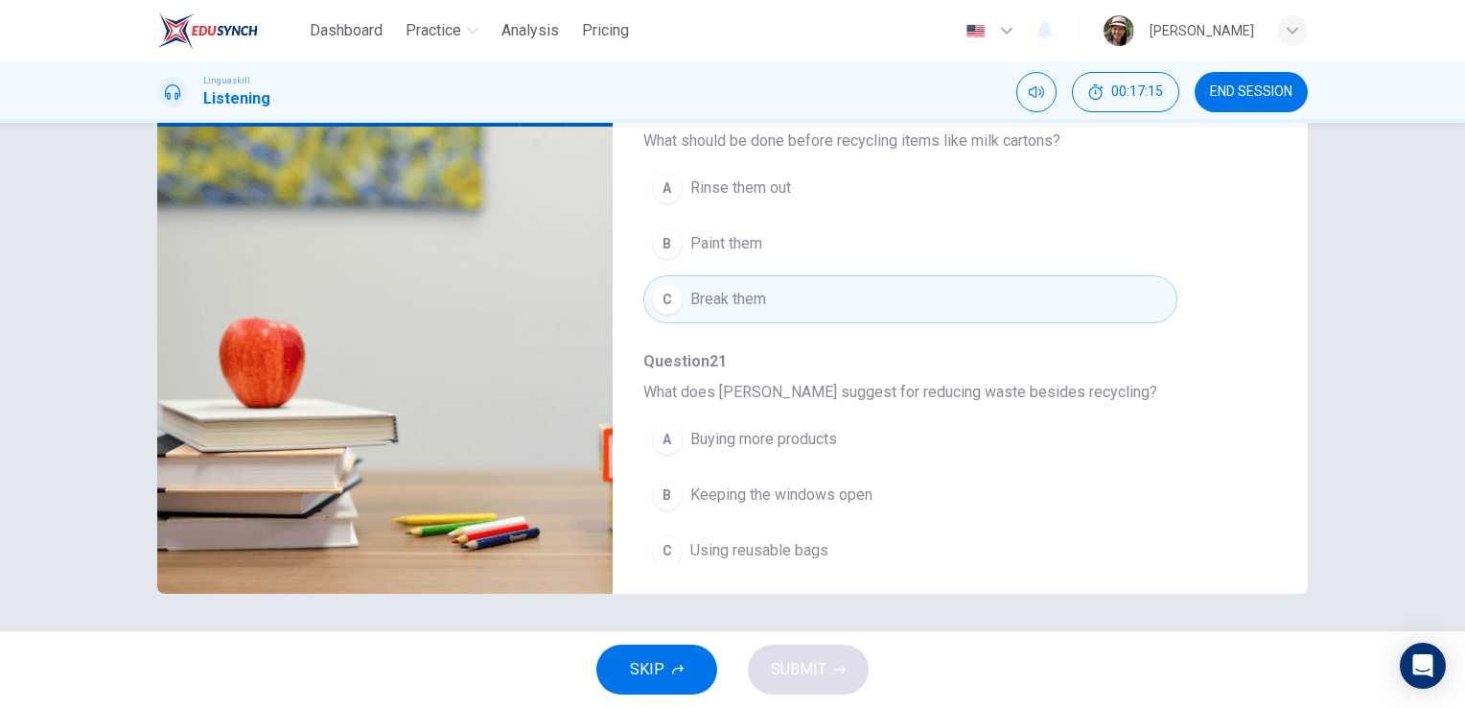
scroll to position [374, 0]
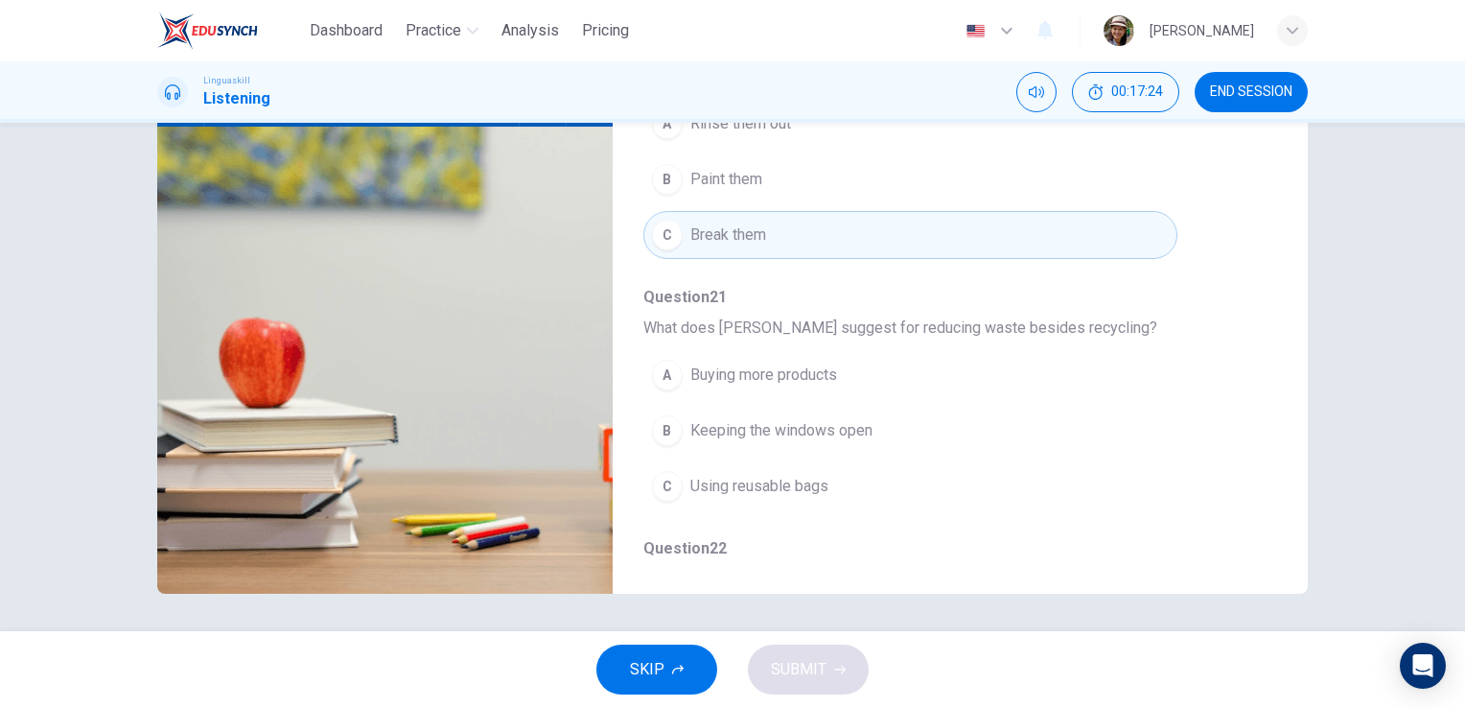
click at [729, 479] on span "Using reusable bags" at bounding box center [759, 486] width 138 height 23
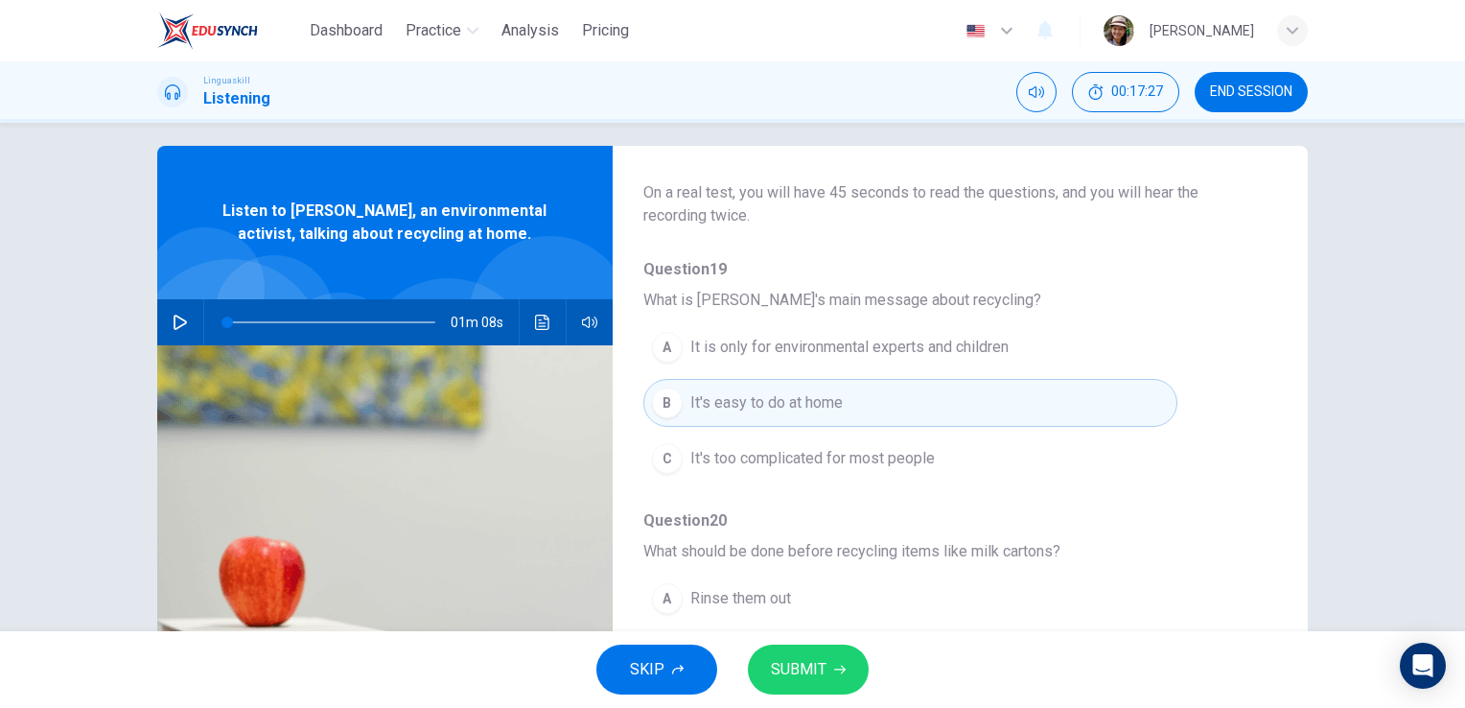
scroll to position [0, 0]
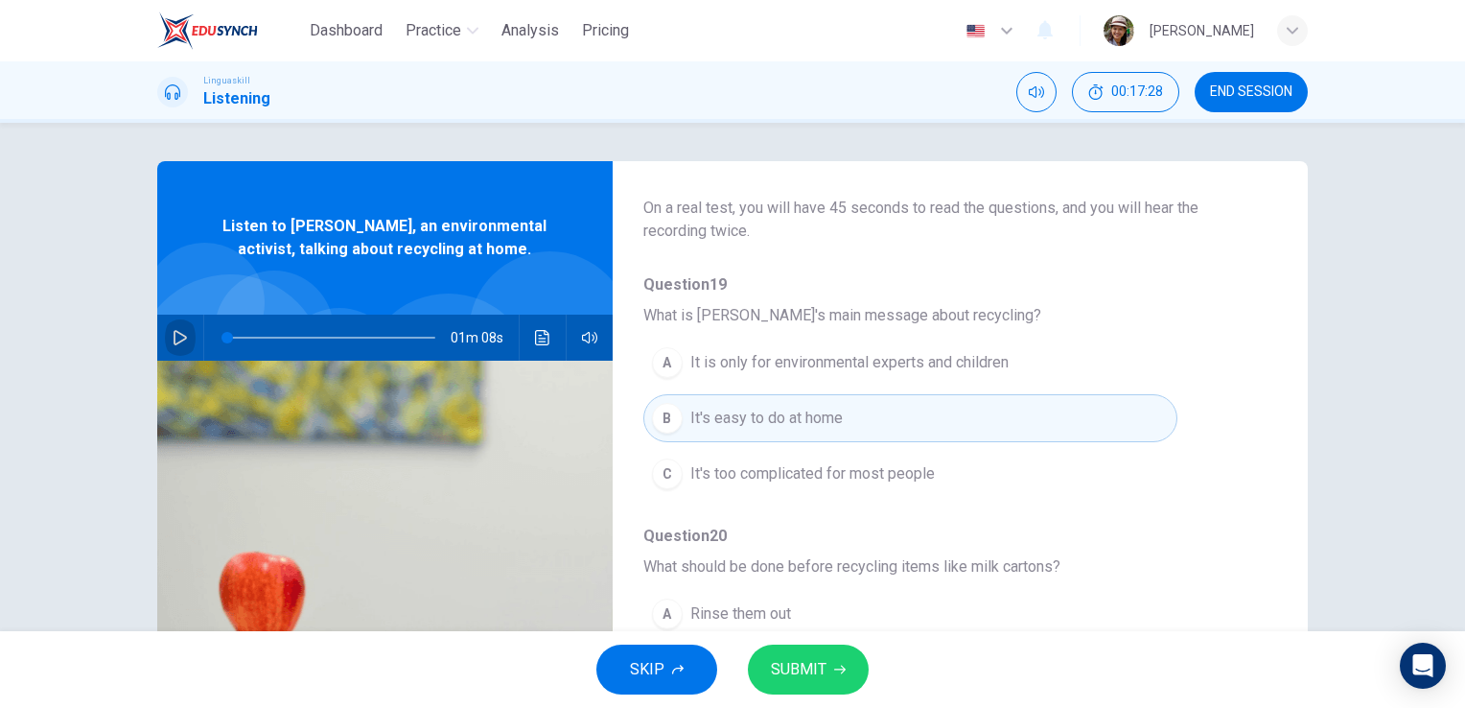
click at [173, 343] on icon "button" at bounding box center [180, 337] width 15 height 15
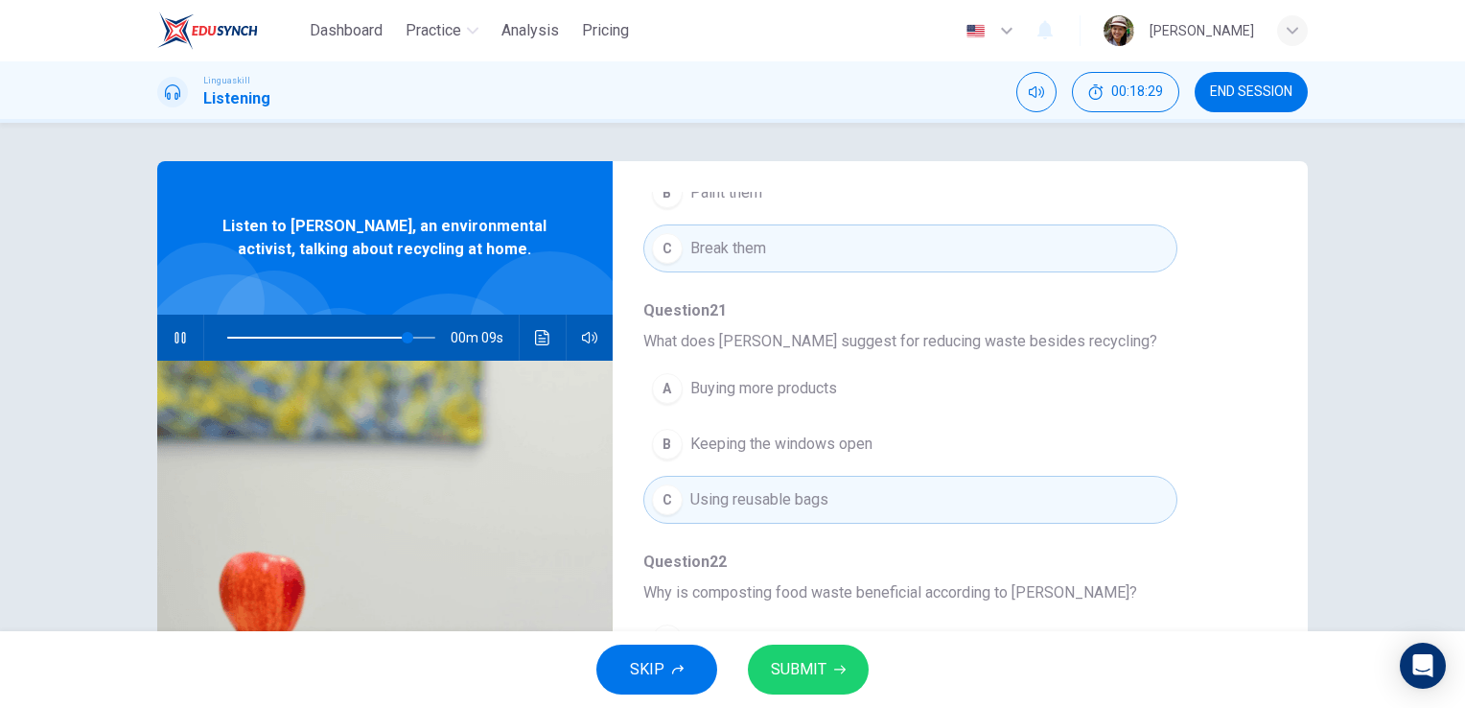
scroll to position [566, 0]
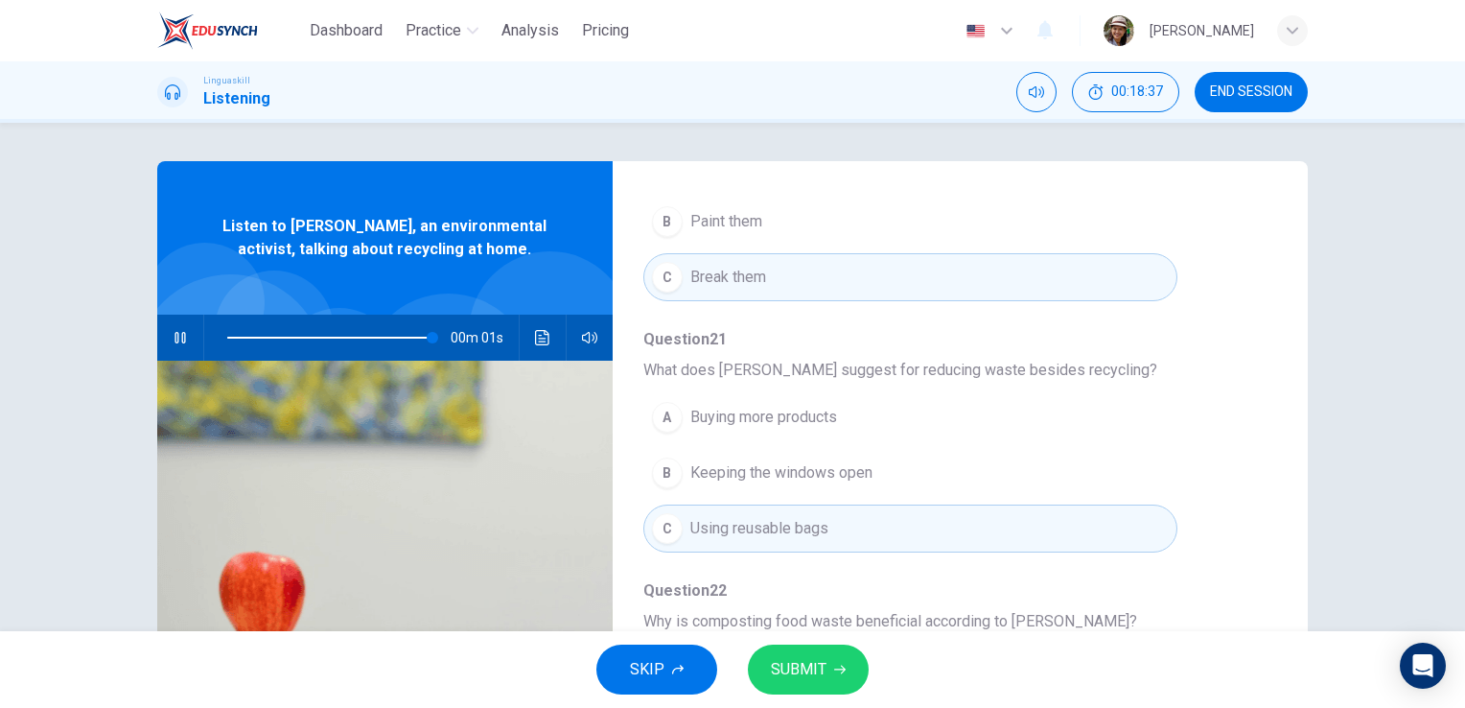
type input "0"
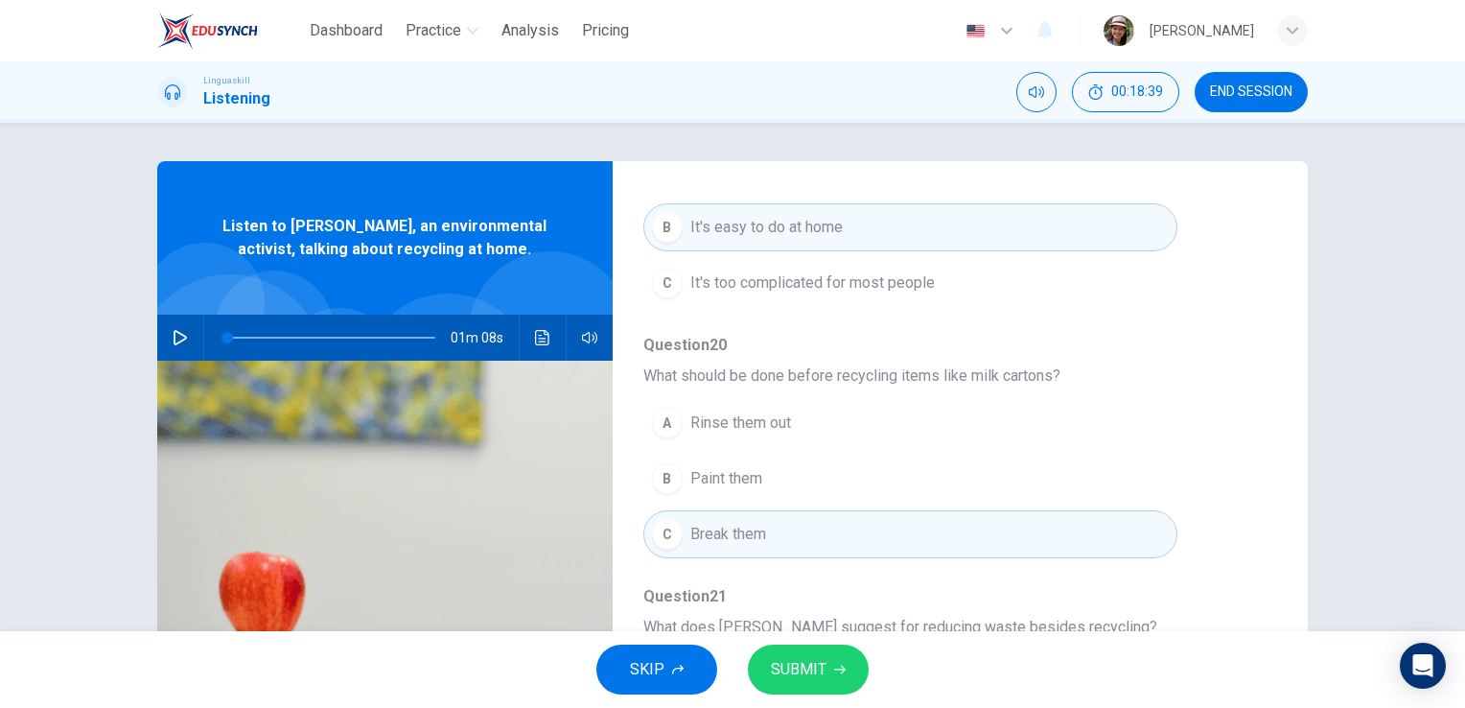
scroll to position [310, 0]
click at [761, 424] on span "Rinse them out" at bounding box center [740, 421] width 101 height 23
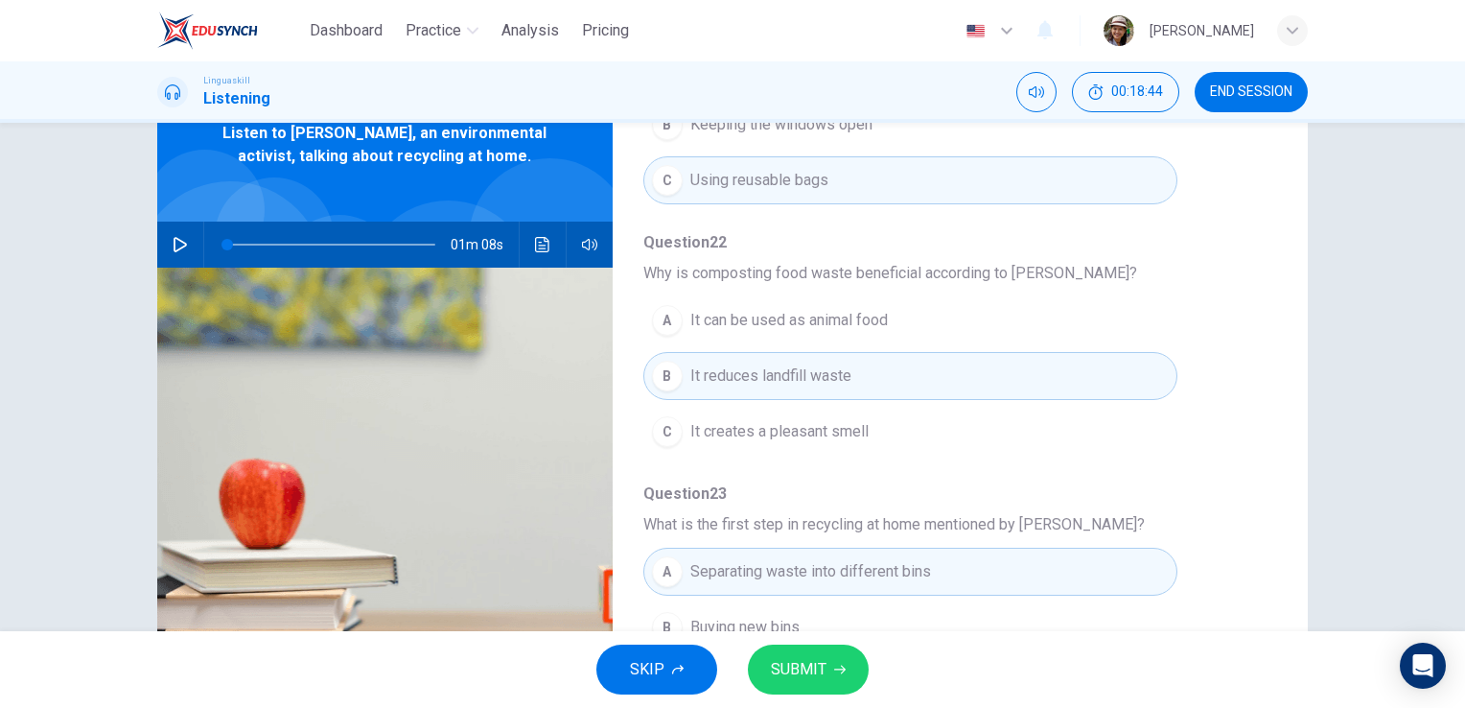
scroll to position [234, 0]
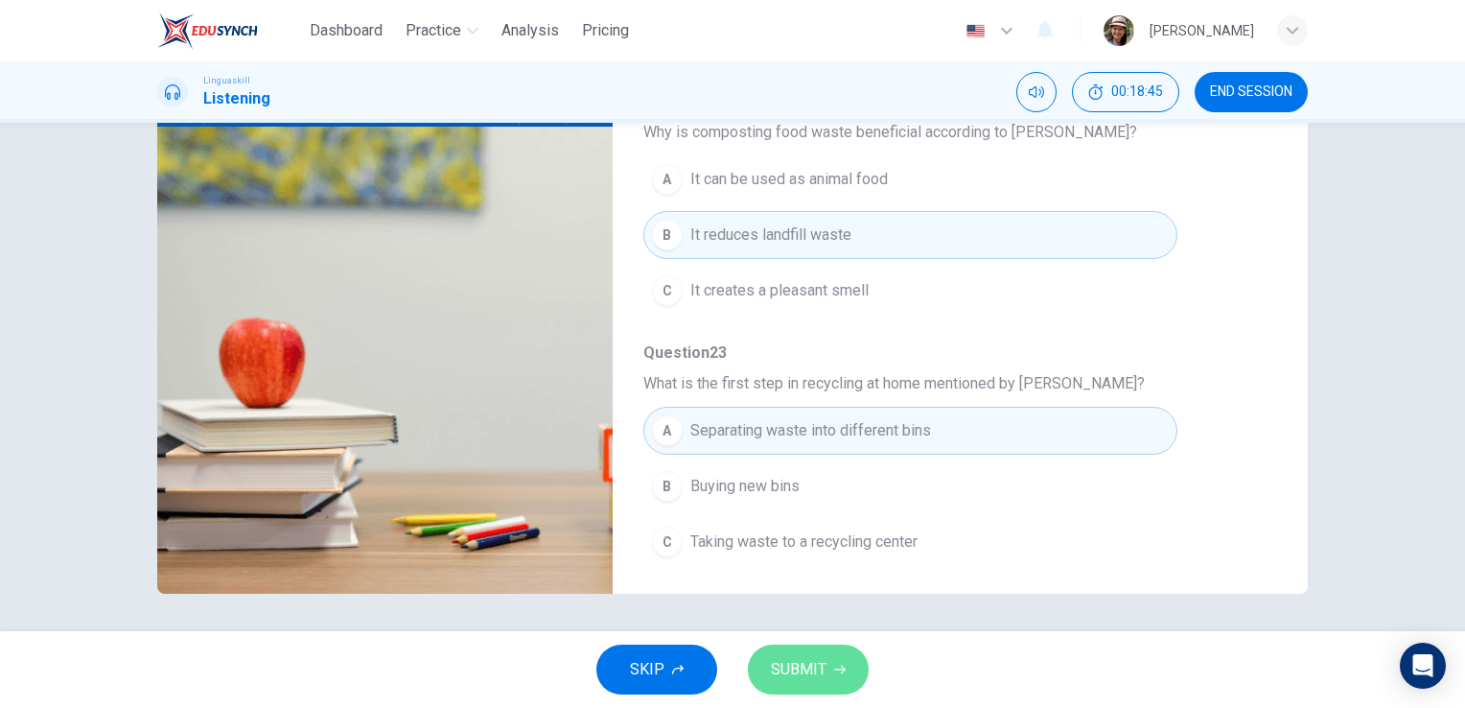
click at [822, 678] on span "SUBMIT" at bounding box center [799, 669] width 56 height 27
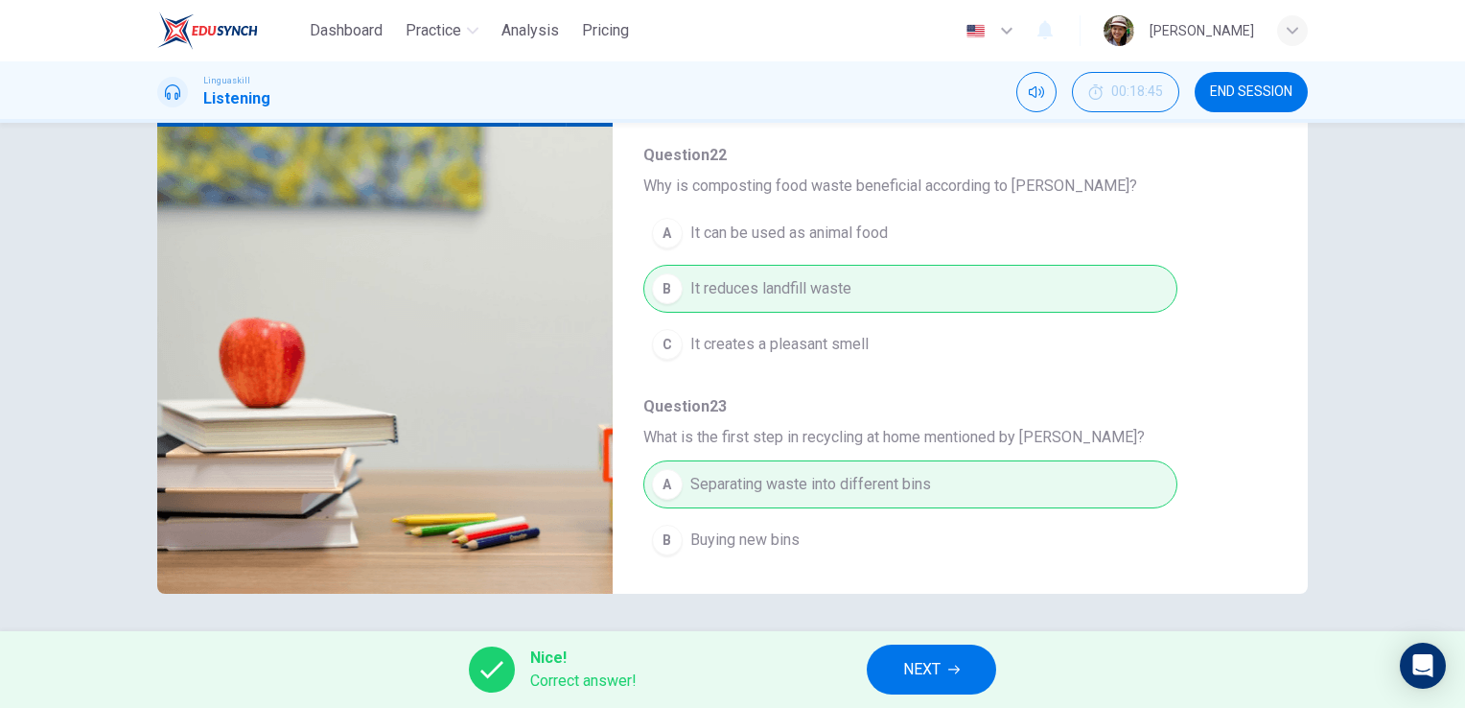
scroll to position [821, 0]
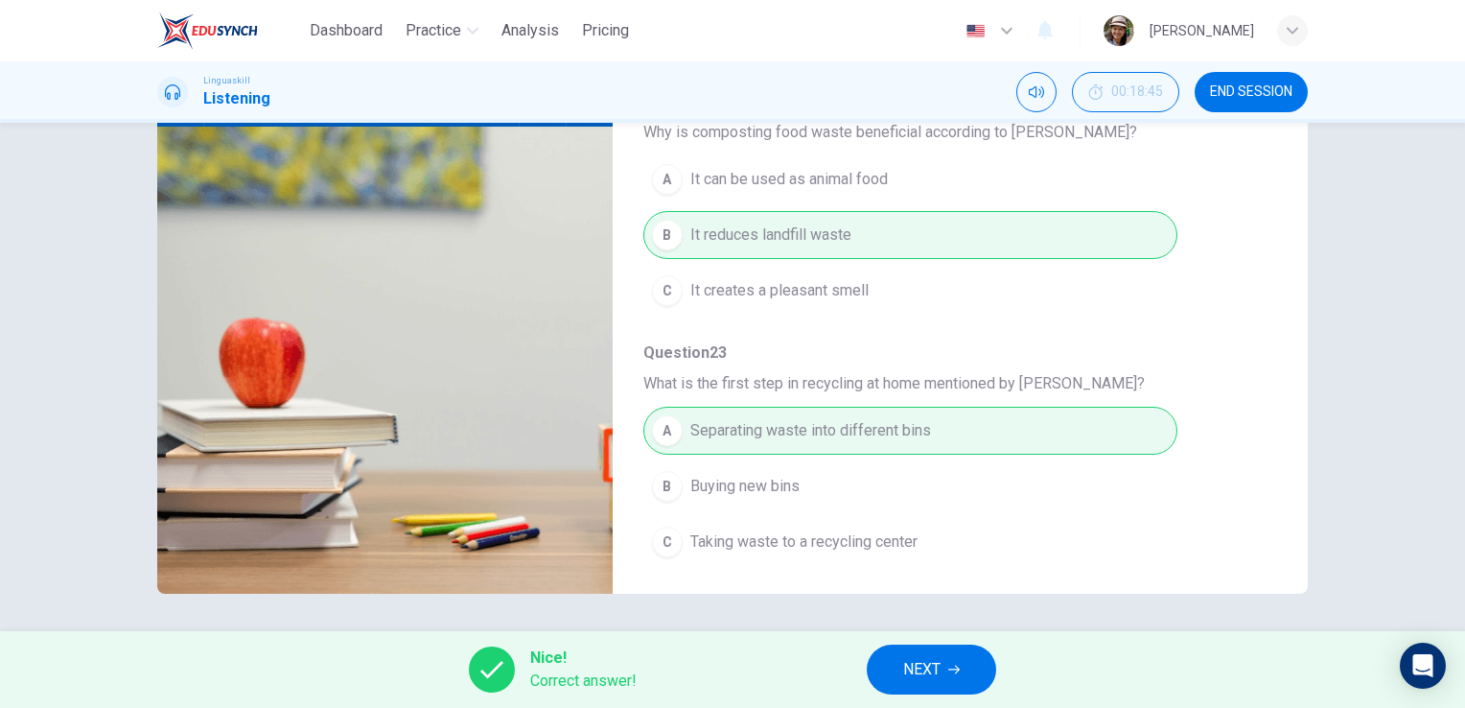
click at [933, 676] on span "NEXT" at bounding box center [921, 669] width 37 height 27
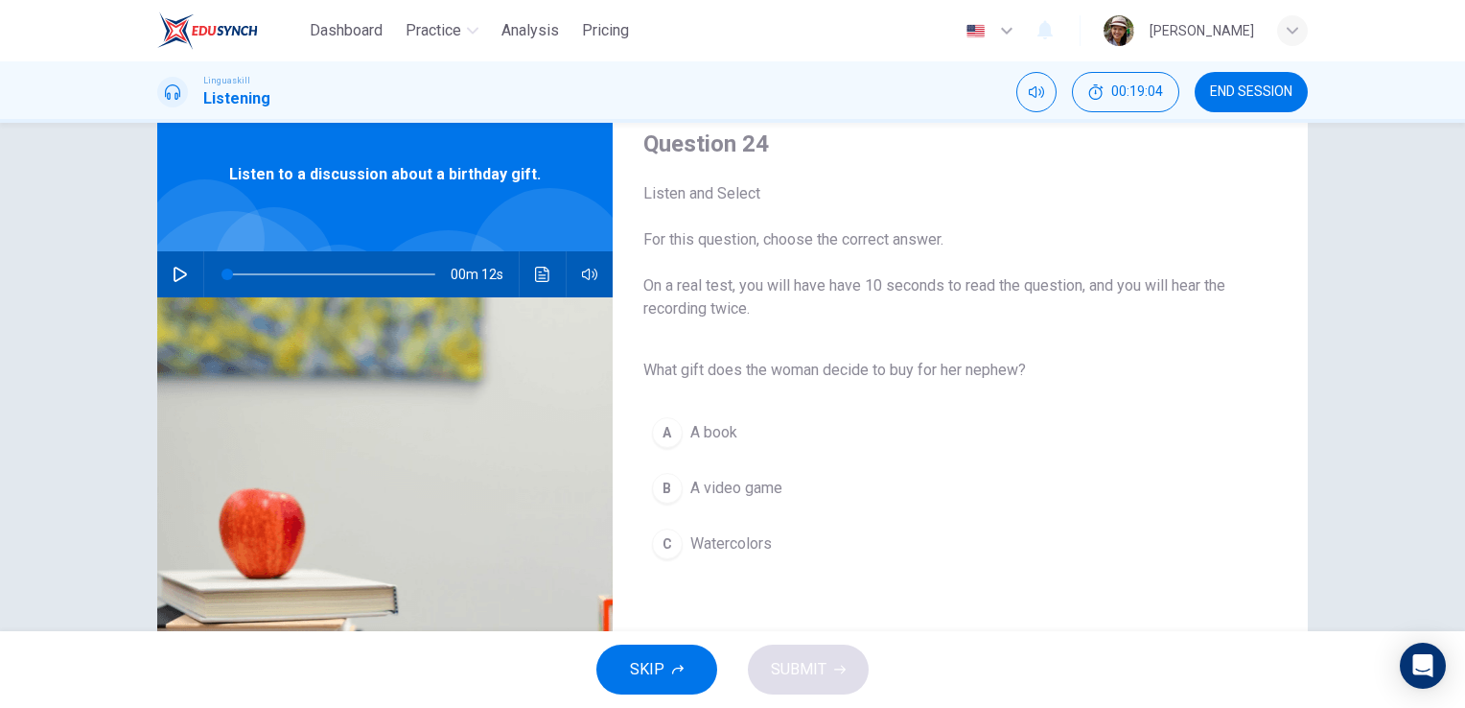
scroll to position [128, 0]
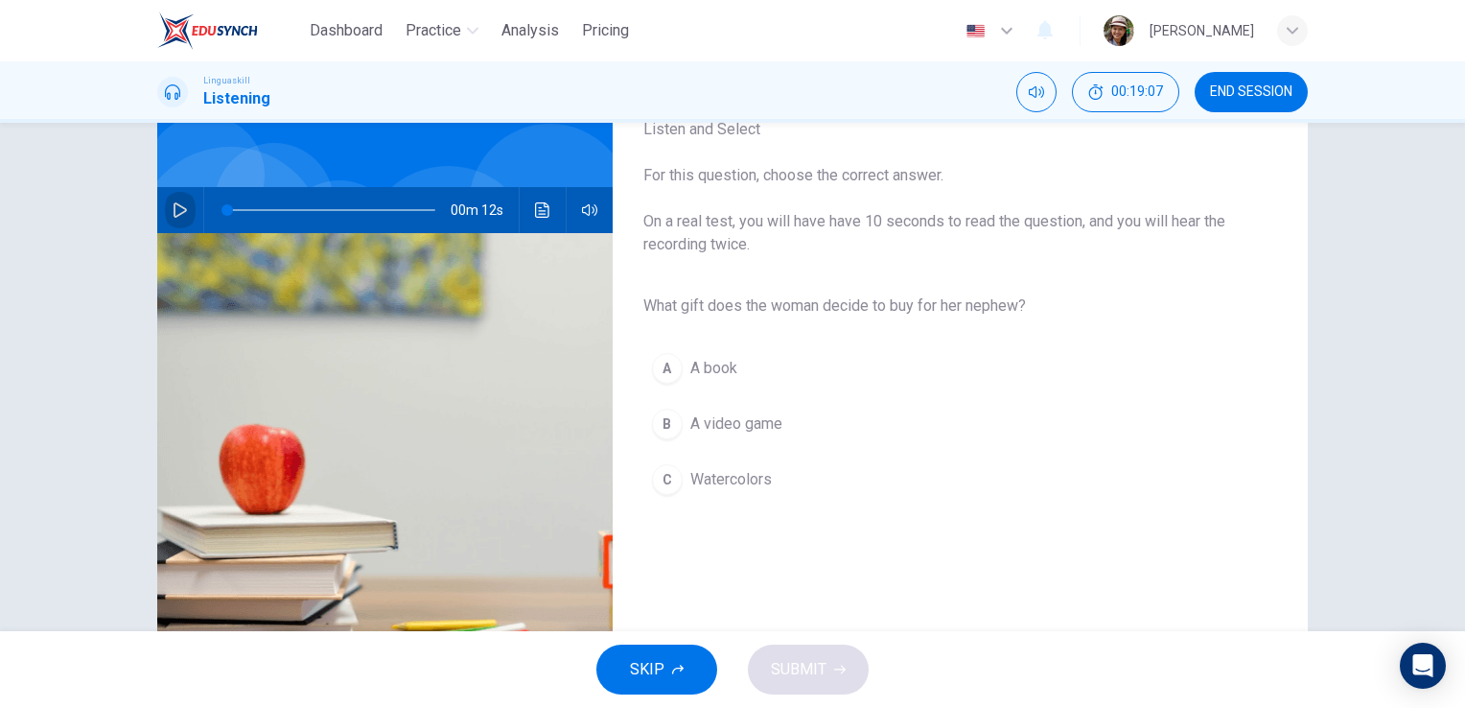
click at [187, 209] on button "button" at bounding box center [180, 210] width 31 height 46
click at [730, 477] on span "Watercolors" at bounding box center [730, 479] width 81 height 23
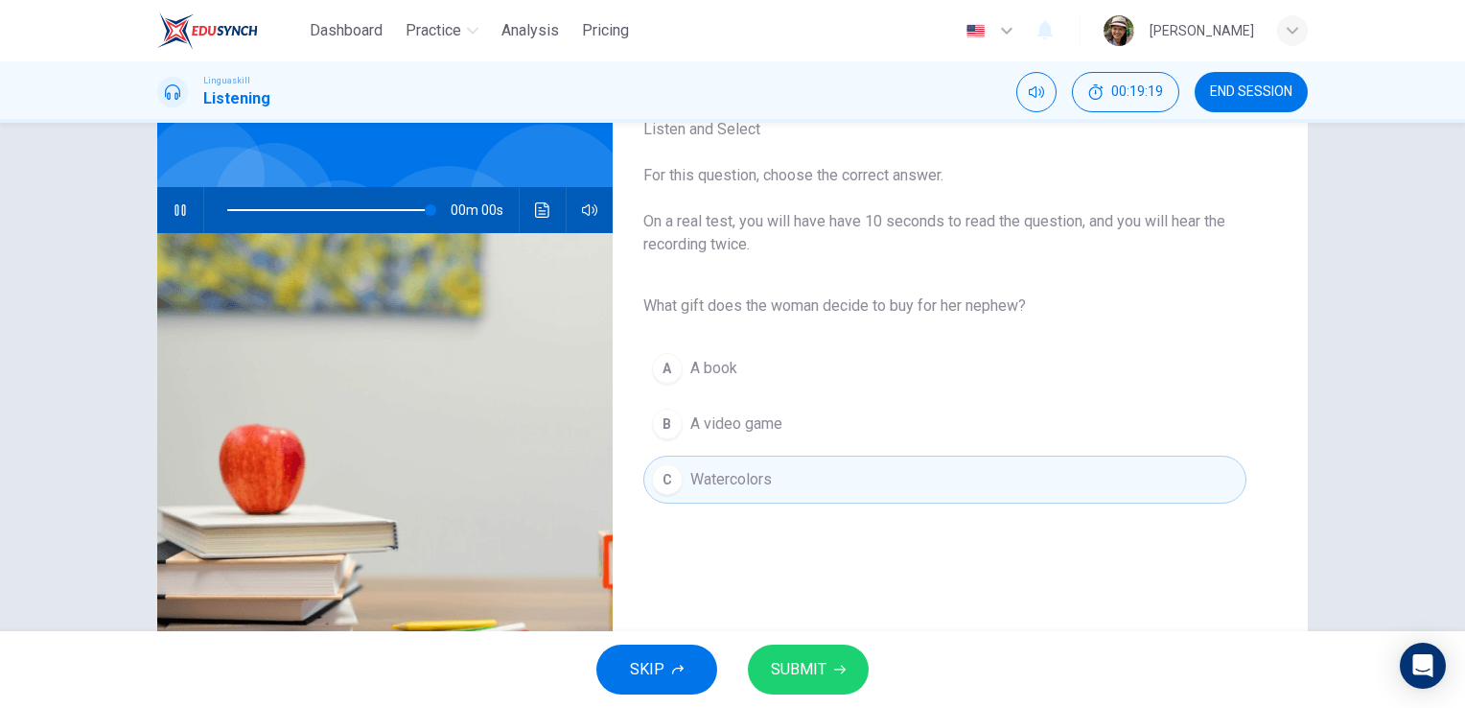
type input "0"
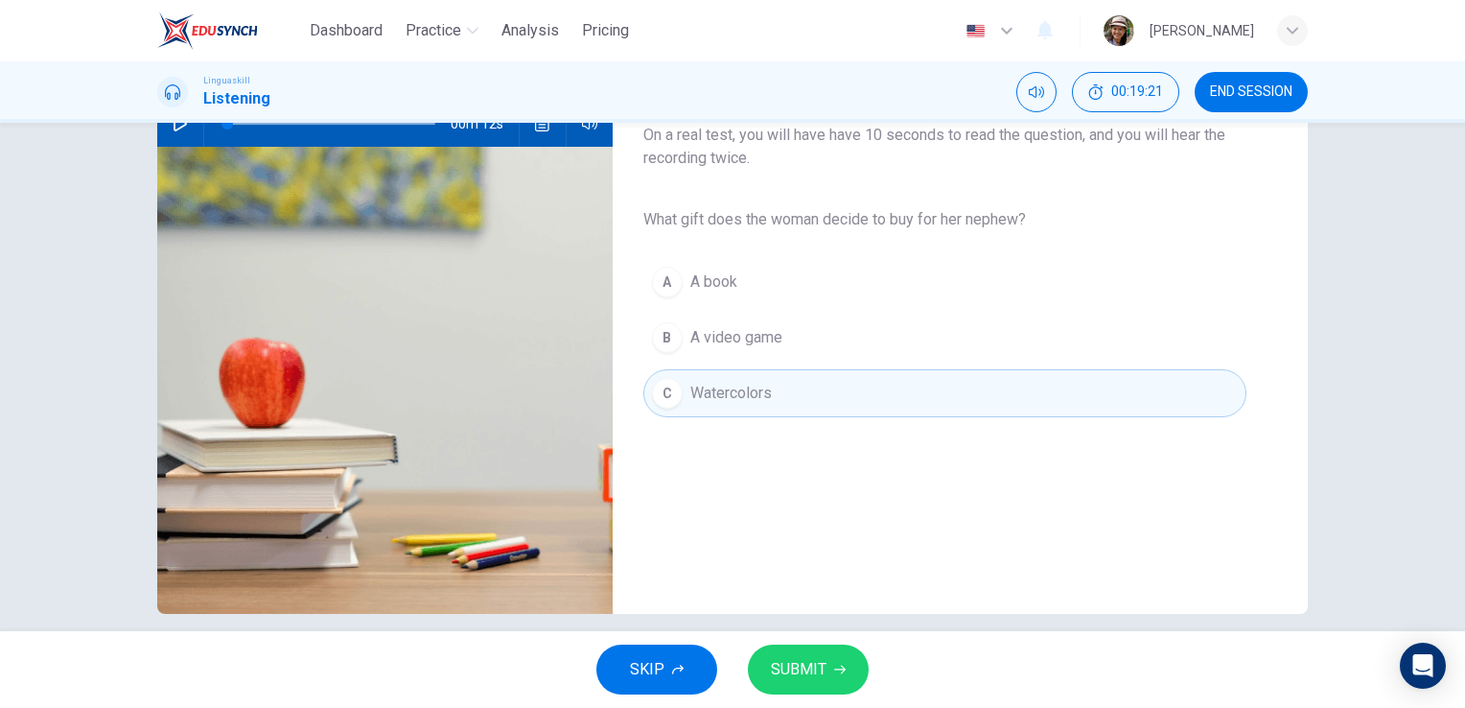
scroll to position [234, 0]
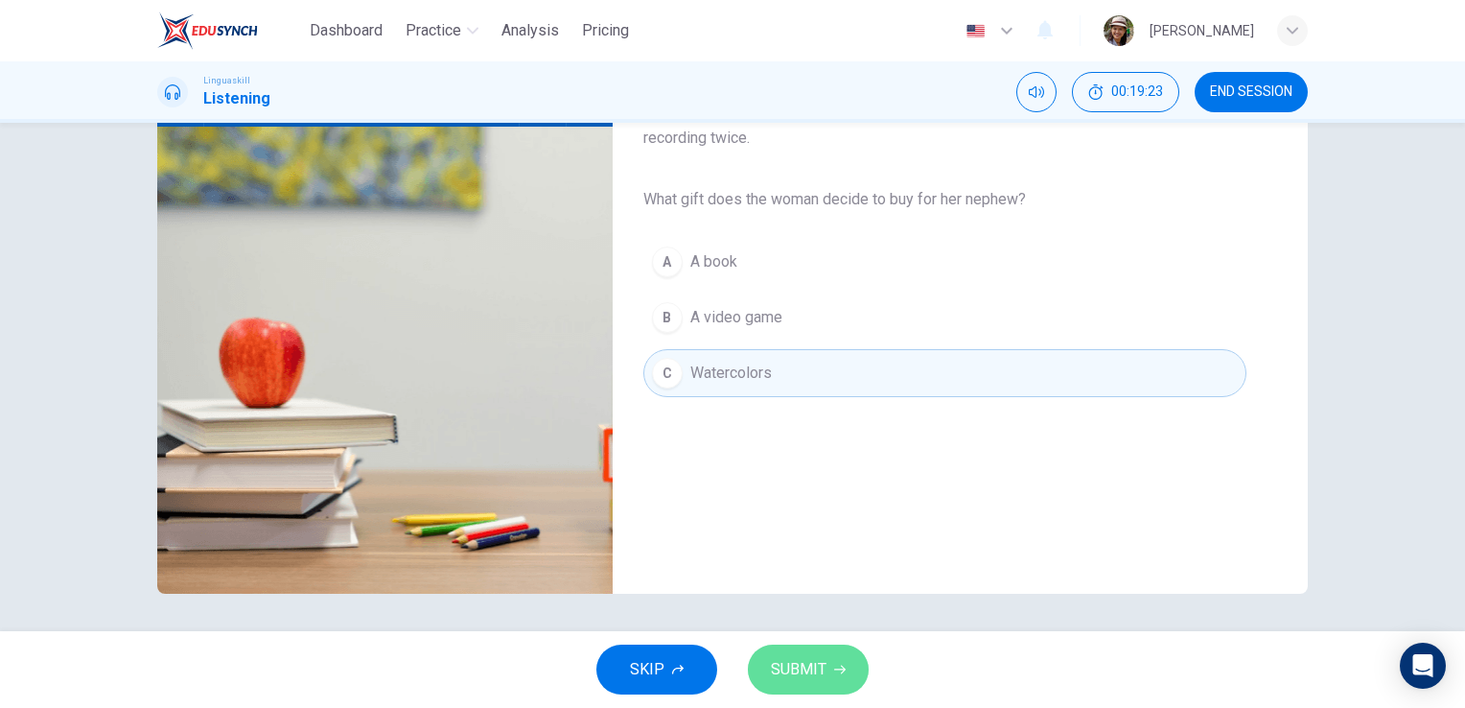
click at [805, 665] on span "SUBMIT" at bounding box center [799, 669] width 56 height 27
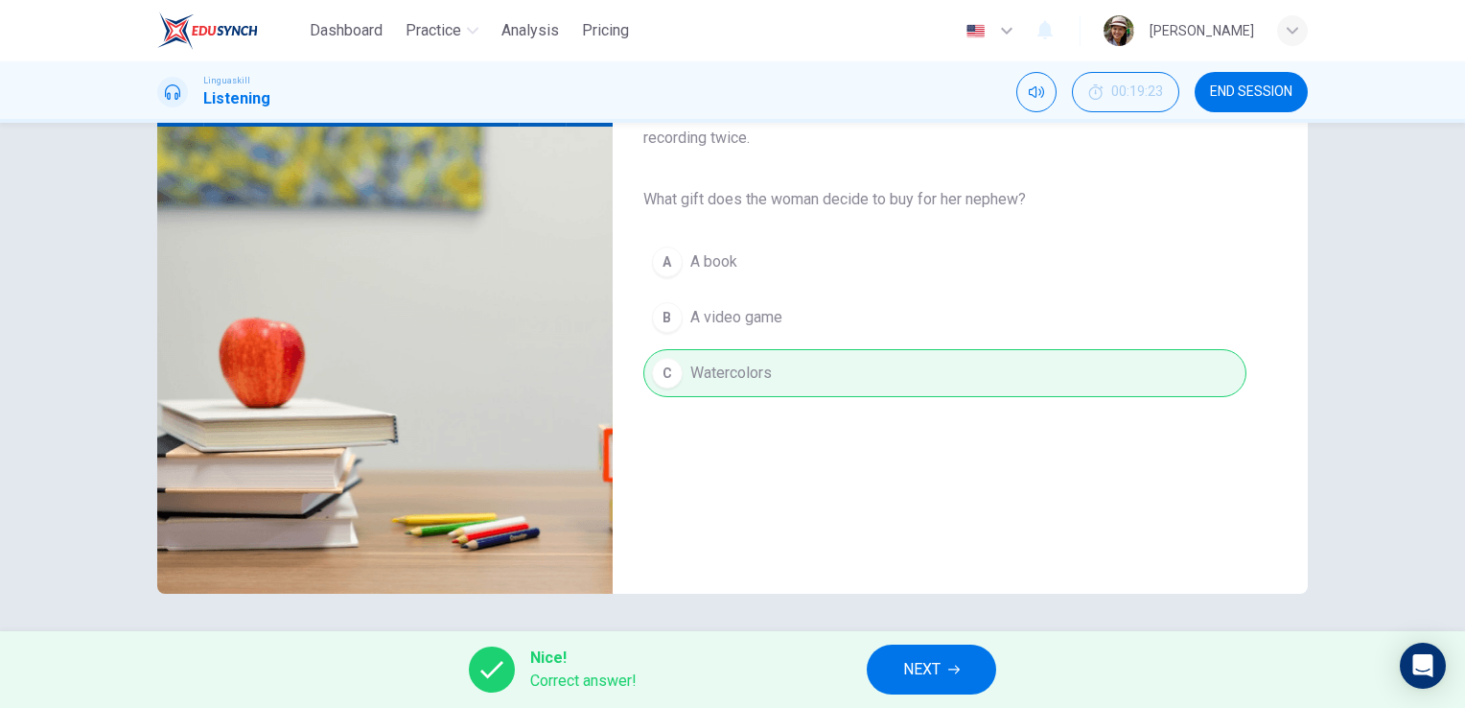
click at [931, 662] on span "NEXT" at bounding box center [921, 669] width 37 height 27
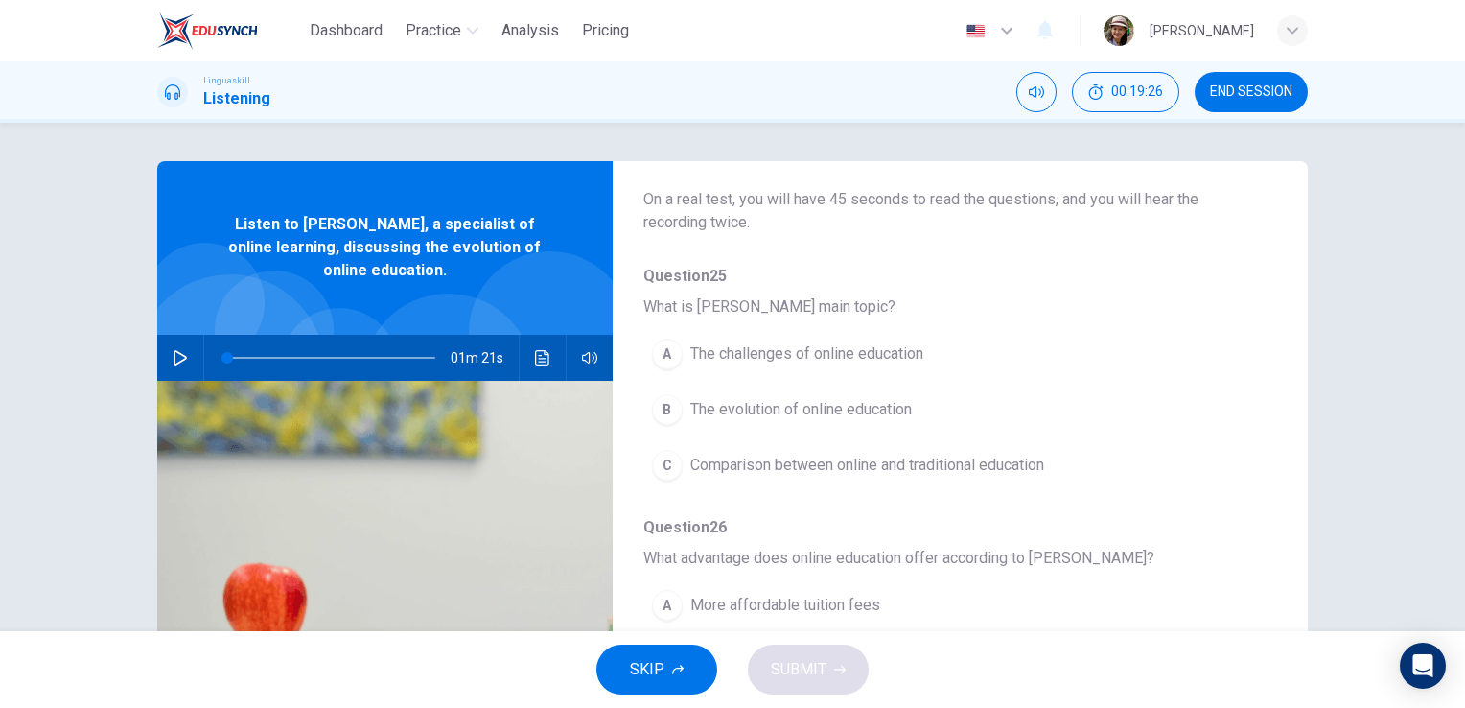
scroll to position [128, 0]
click at [187, 361] on button "button" at bounding box center [180, 358] width 31 height 46
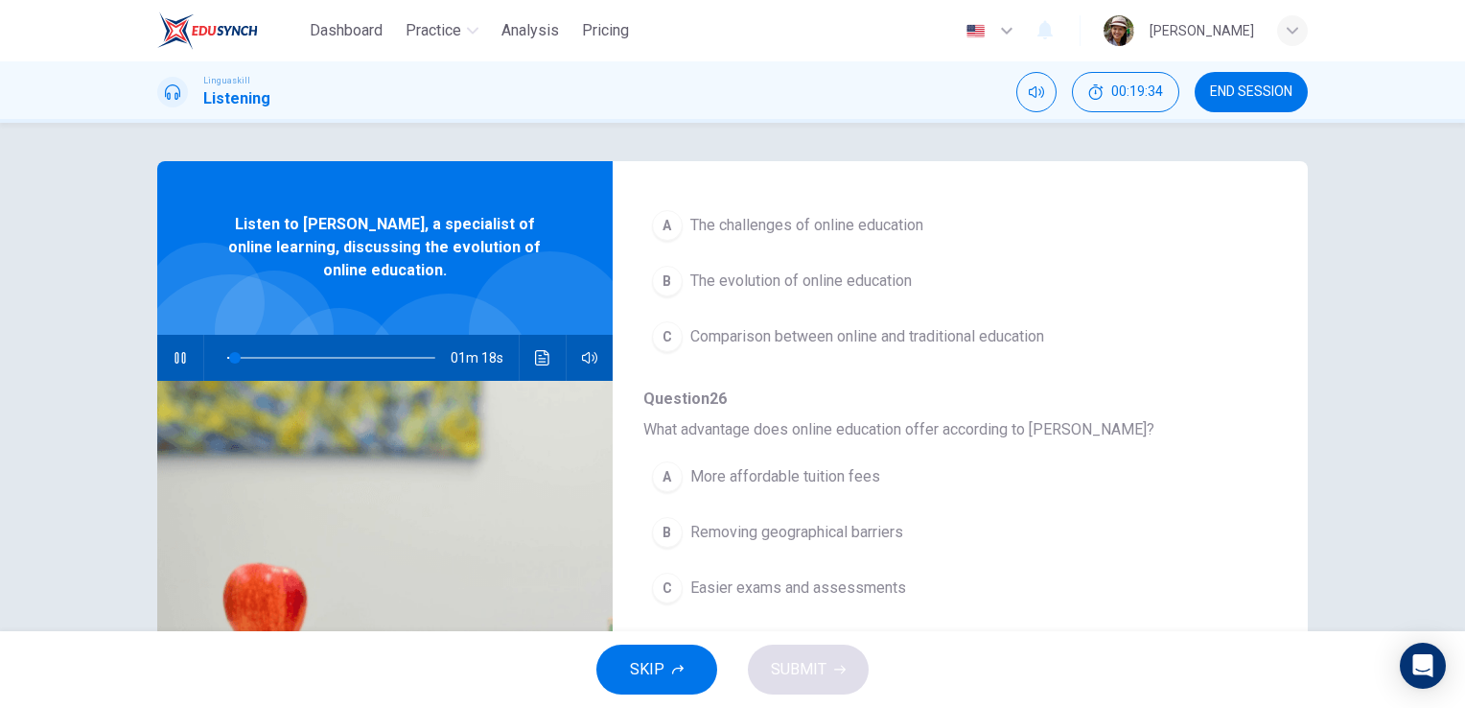
scroll to position [192, 0]
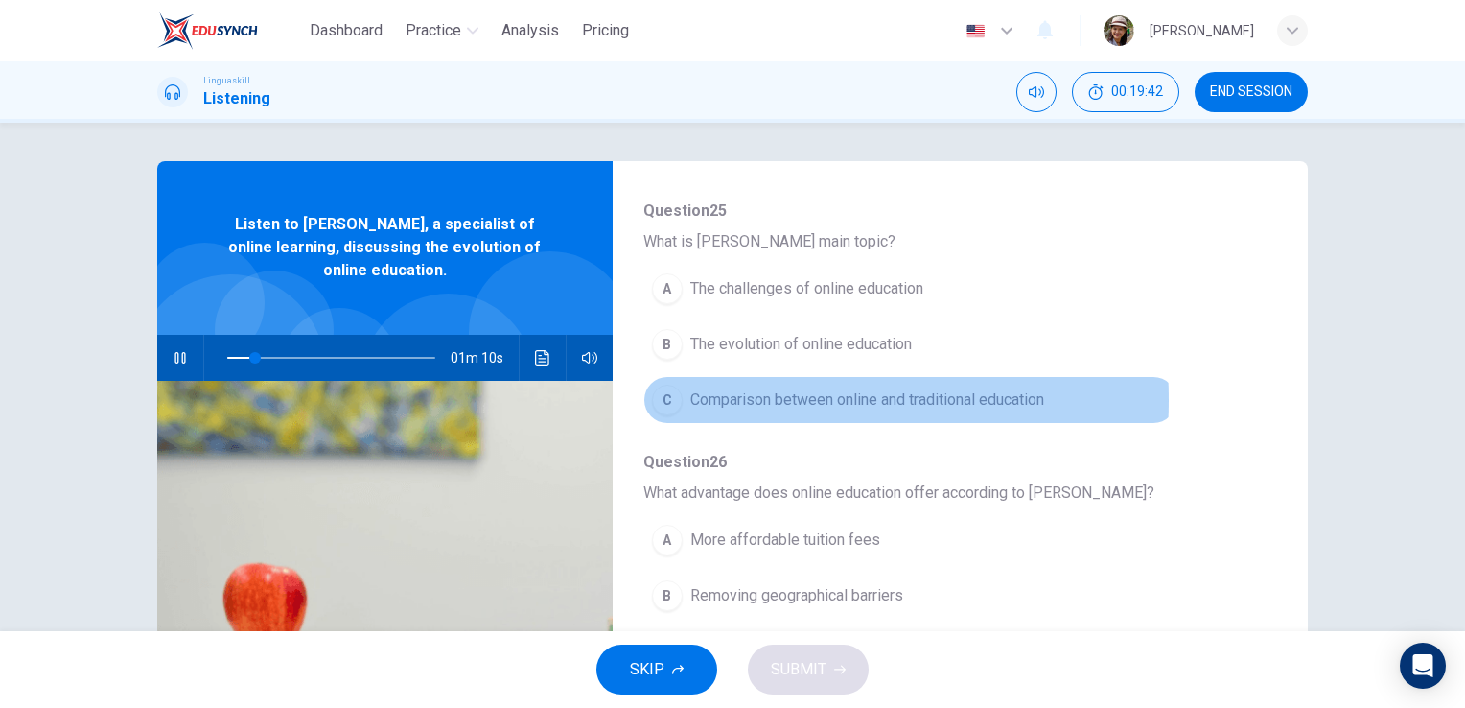
click at [706, 399] on span "Comparison between online and traditional education" at bounding box center [867, 399] width 354 height 23
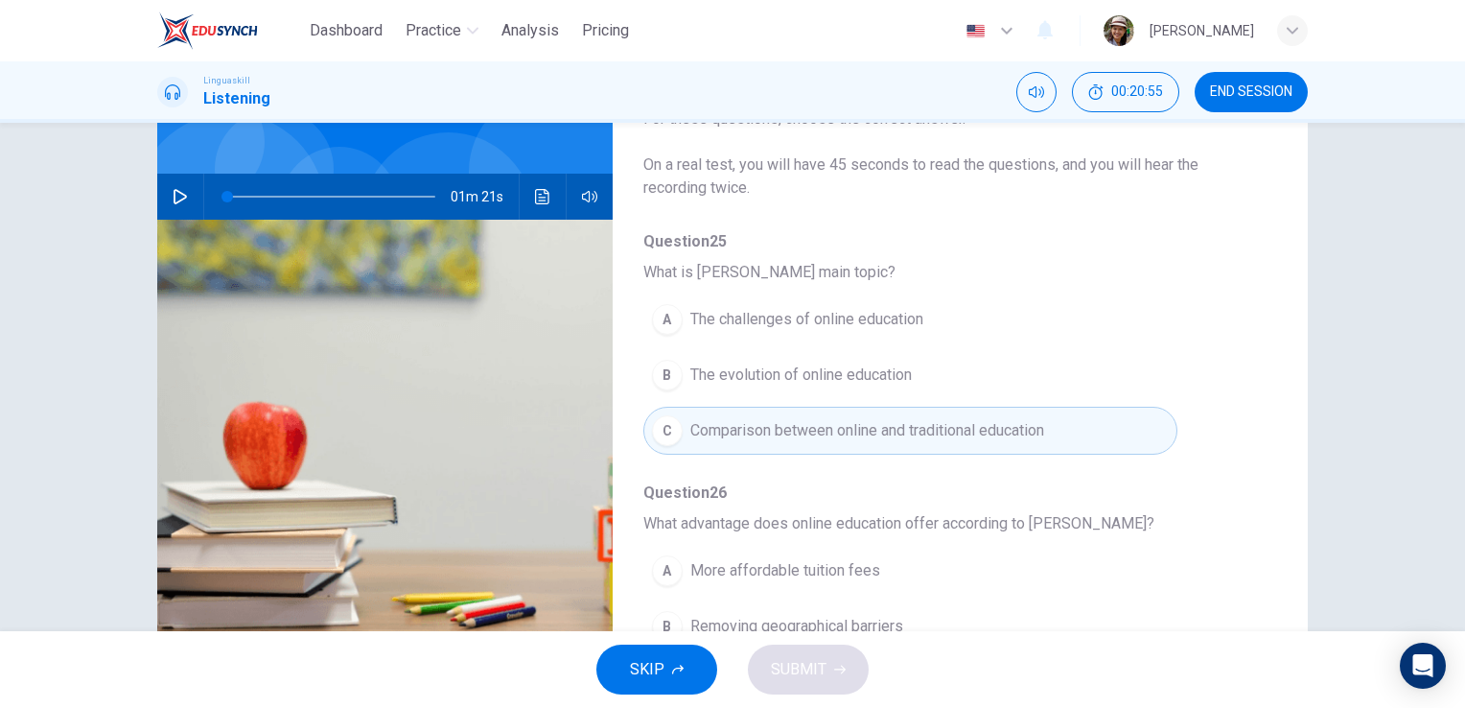
scroll to position [0, 0]
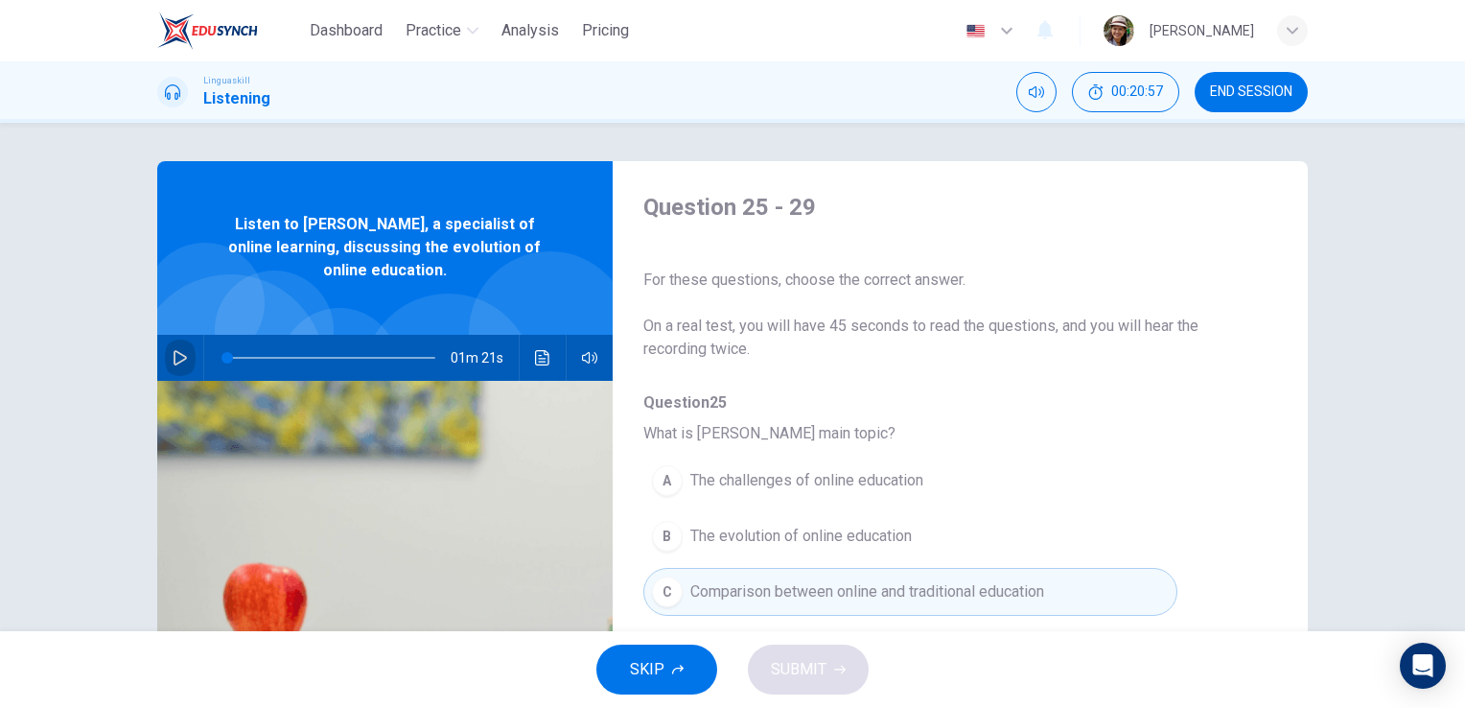
click at [174, 350] on icon "button" at bounding box center [180, 357] width 15 height 15
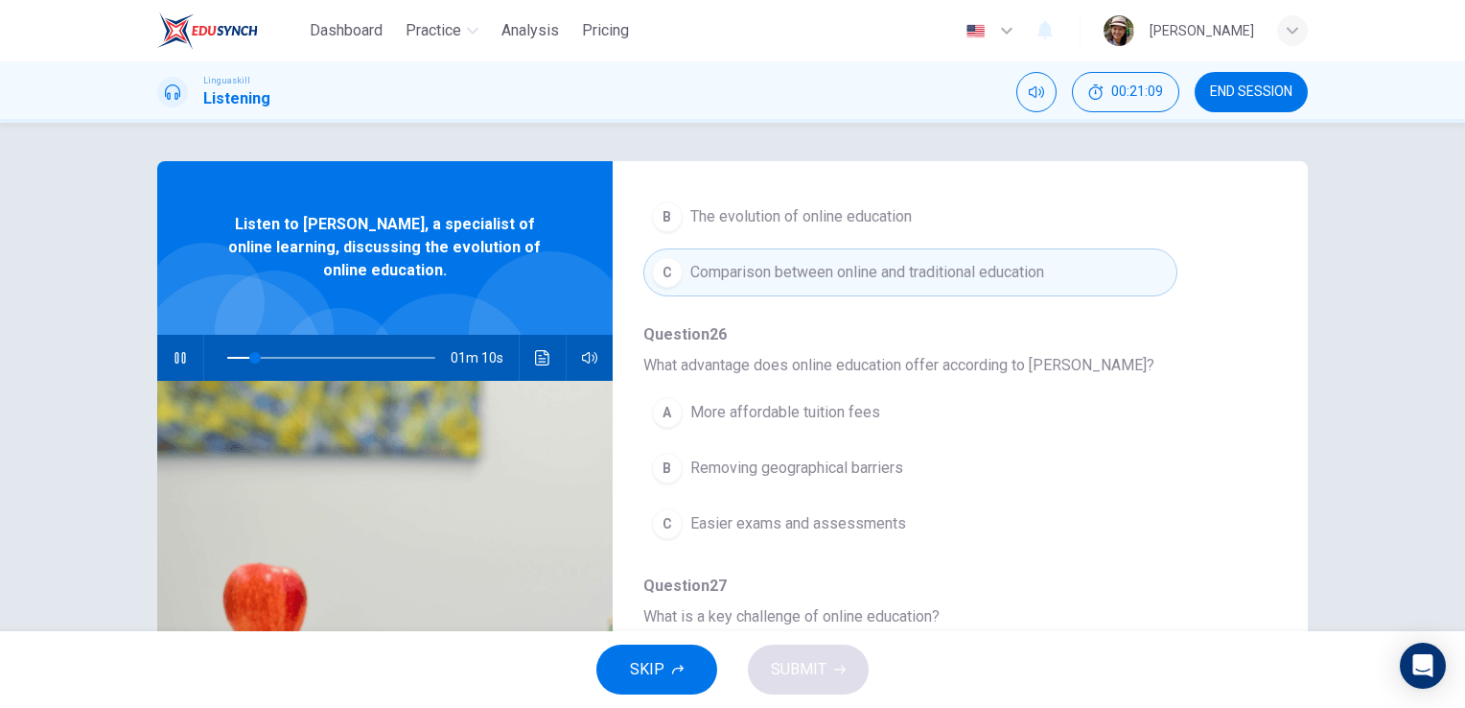
scroll to position [255, 0]
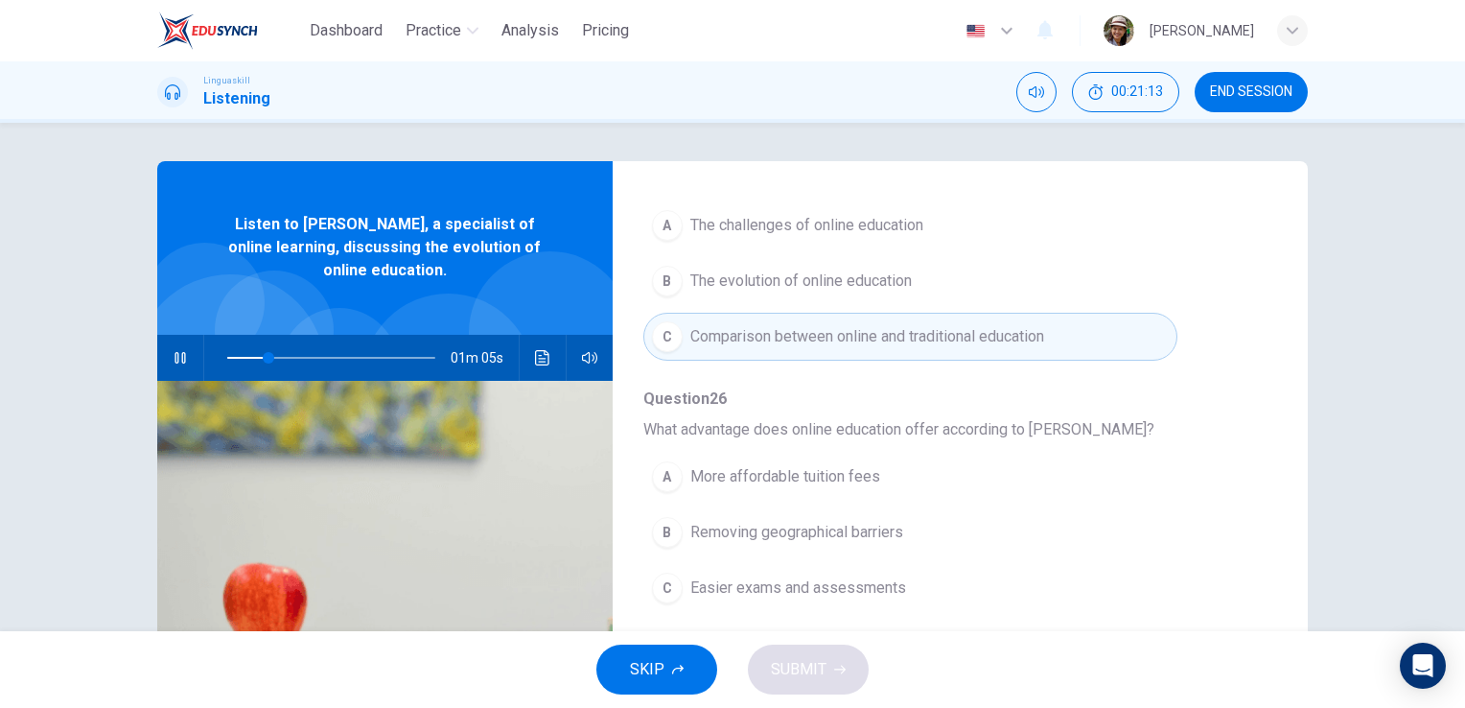
click at [690, 284] on span "The evolution of online education" at bounding box center [800, 280] width 221 height 23
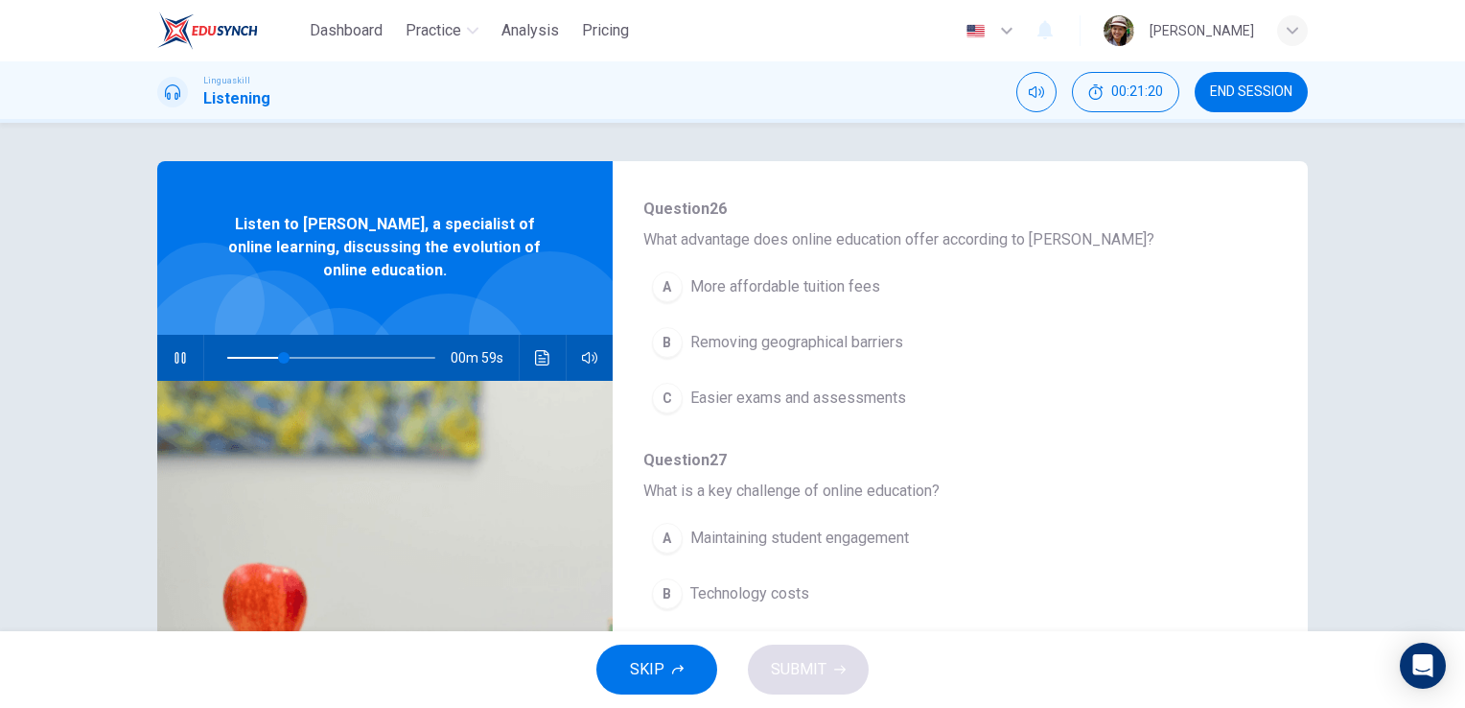
scroll to position [447, 0]
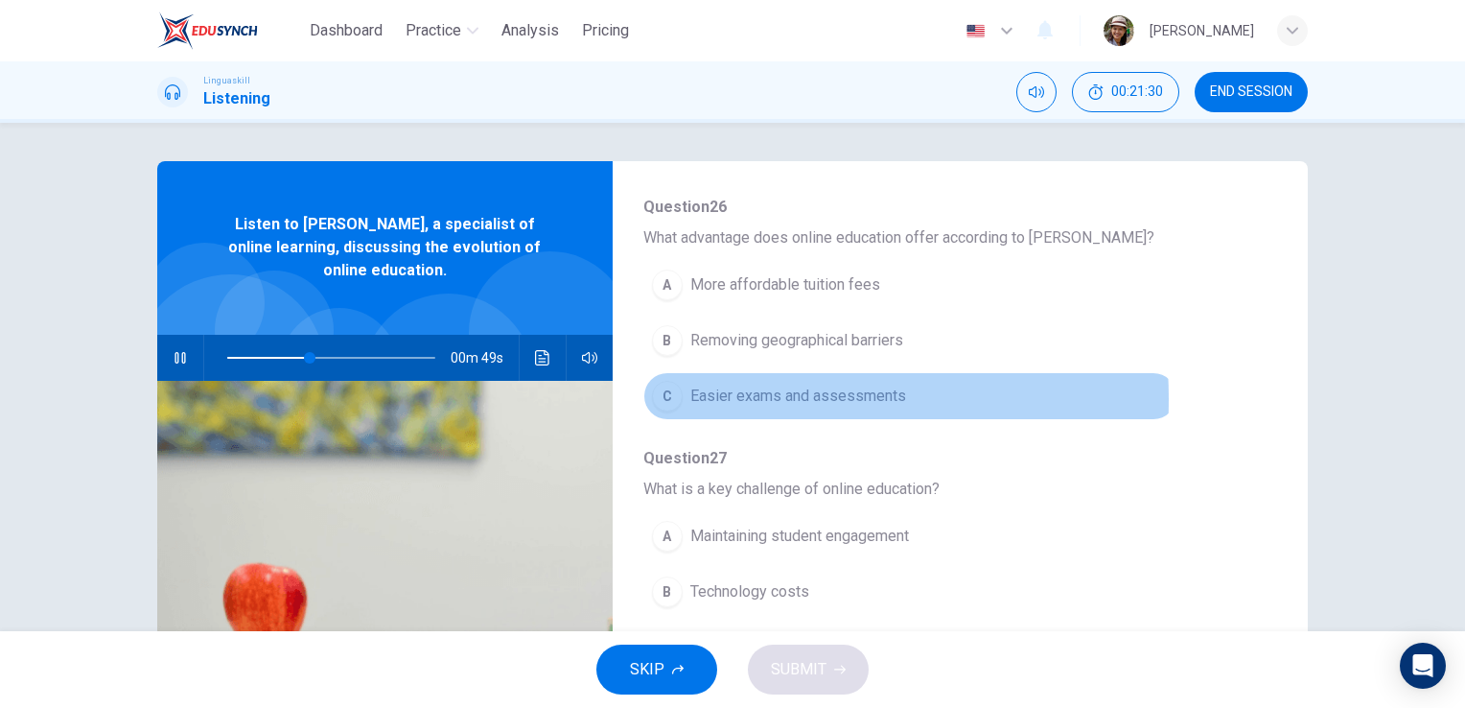
click at [694, 396] on span "Easier exams and assessments" at bounding box center [798, 395] width 216 height 23
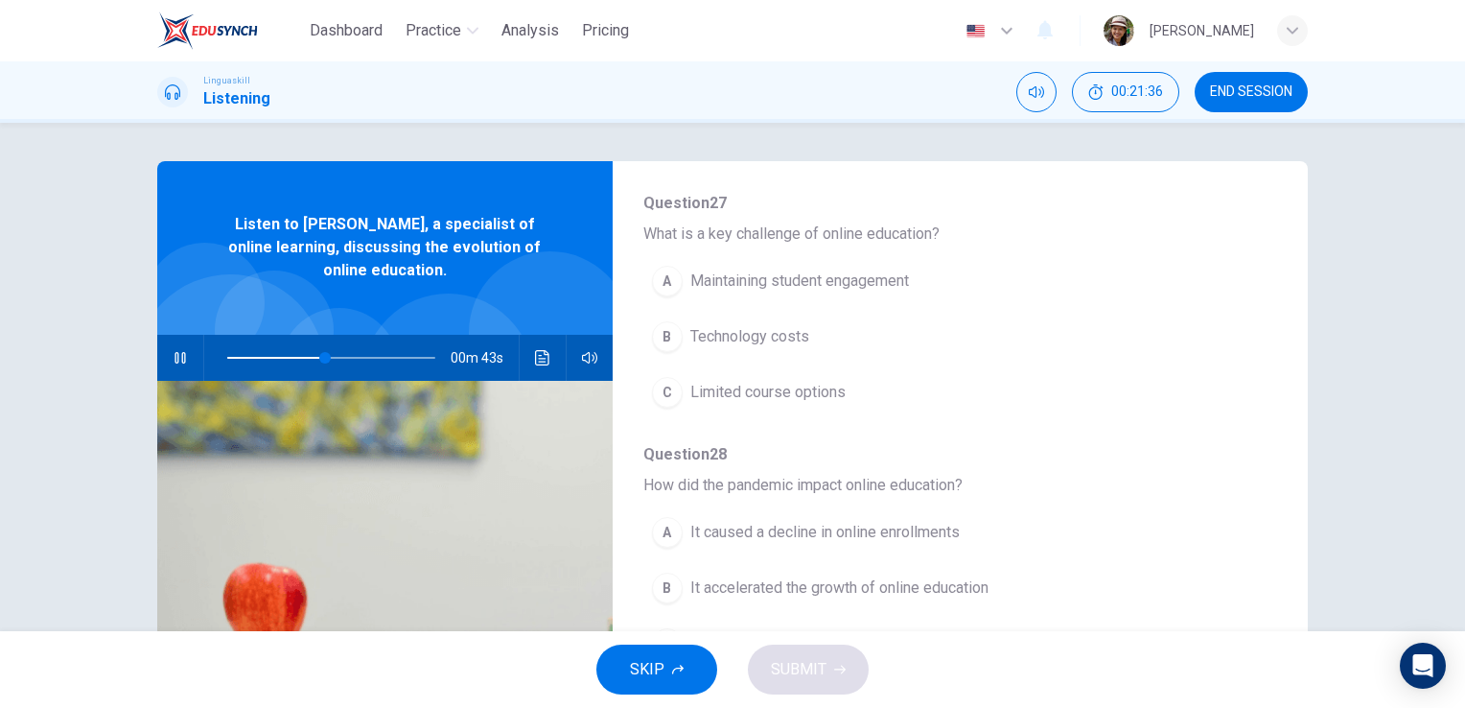
scroll to position [703, 0]
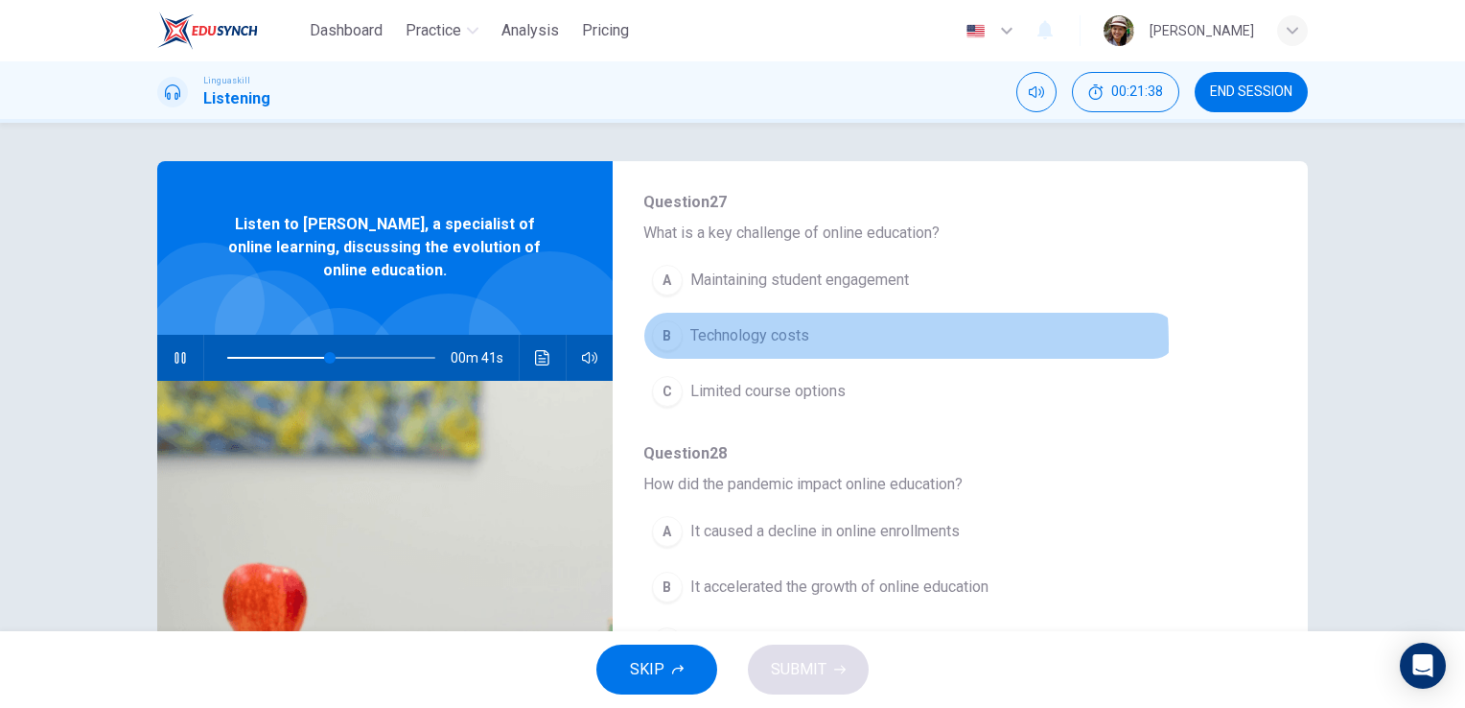
click at [791, 339] on span "Technology costs" at bounding box center [749, 335] width 119 height 23
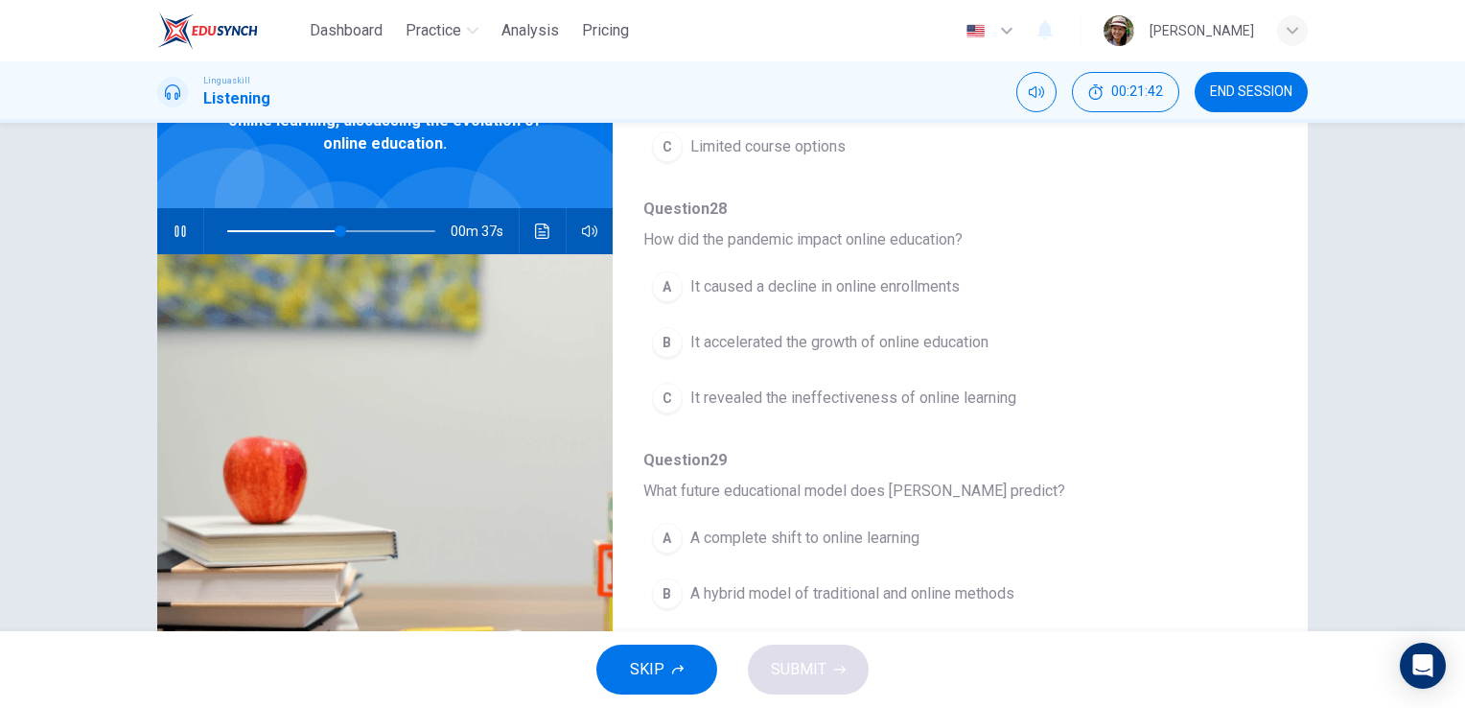
scroll to position [128, 0]
click at [710, 388] on span "It revealed the ineffectiveness of online learning" at bounding box center [853, 396] width 326 height 23
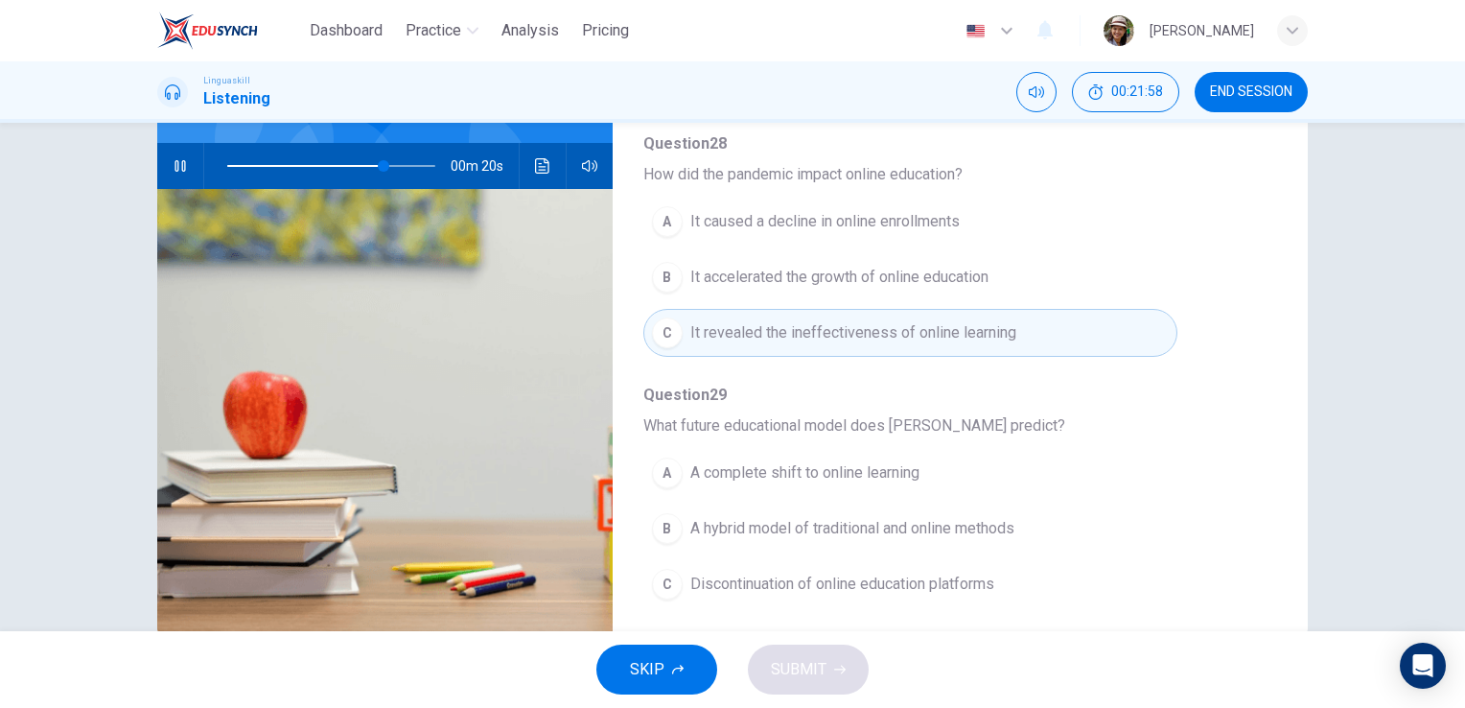
scroll to position [234, 0]
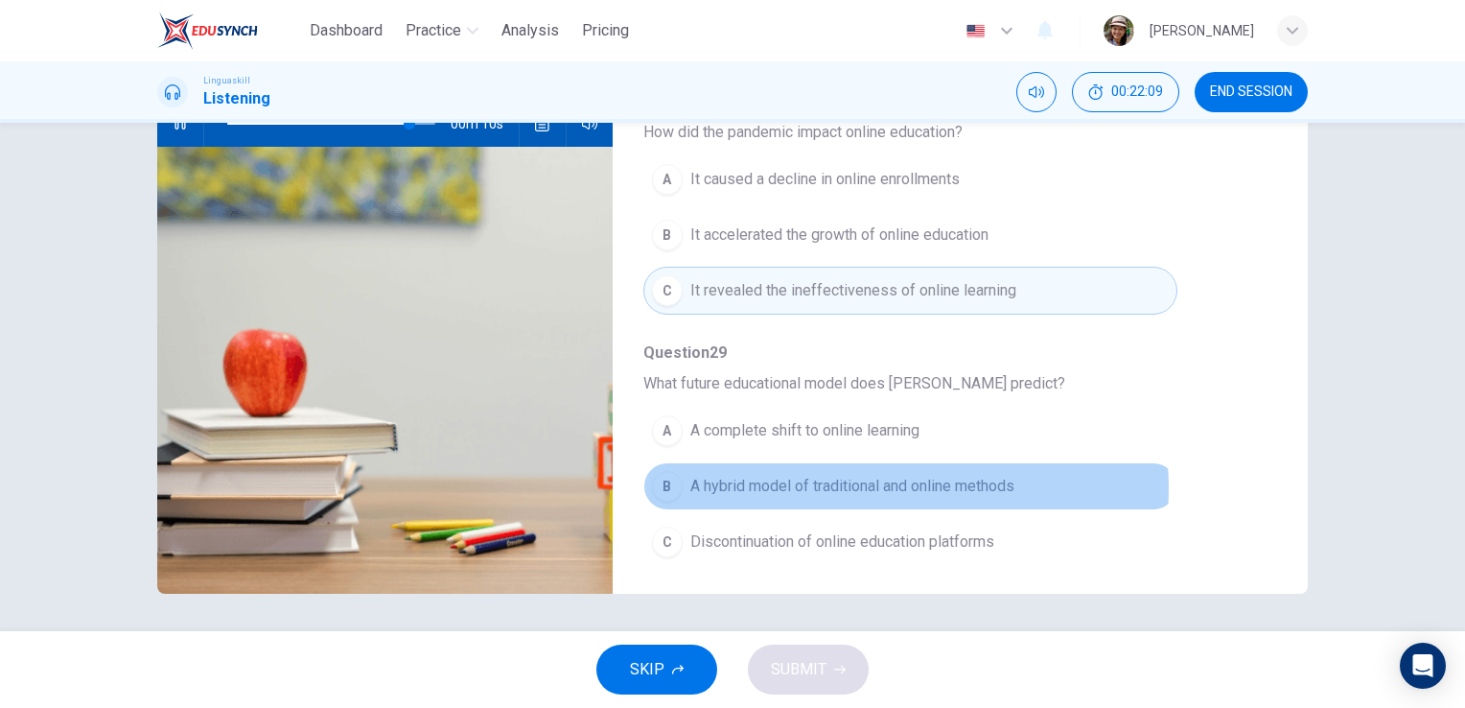
click at [881, 479] on span "A hybrid model of traditional and online methods" at bounding box center [852, 486] width 324 height 23
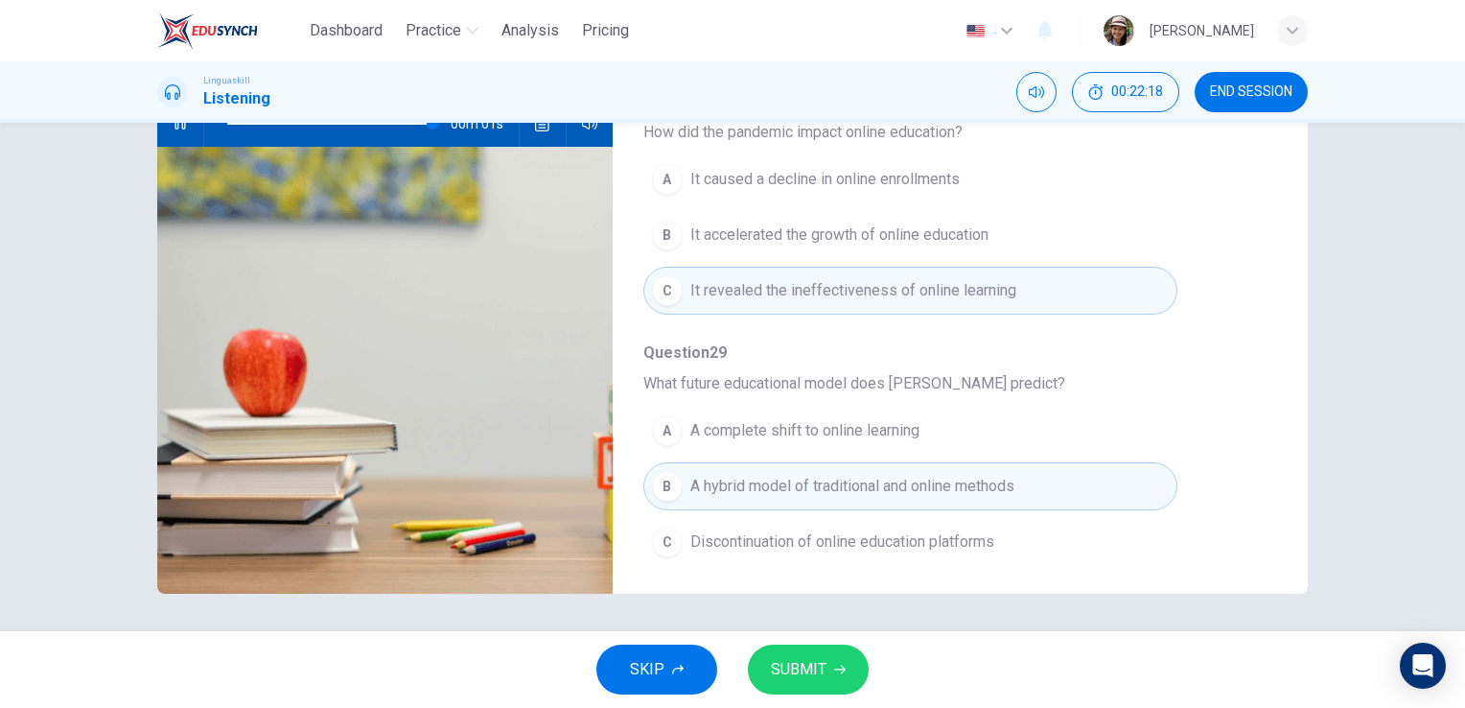
type input "0"
click at [785, 669] on span "SUBMIT" at bounding box center [799, 669] width 56 height 27
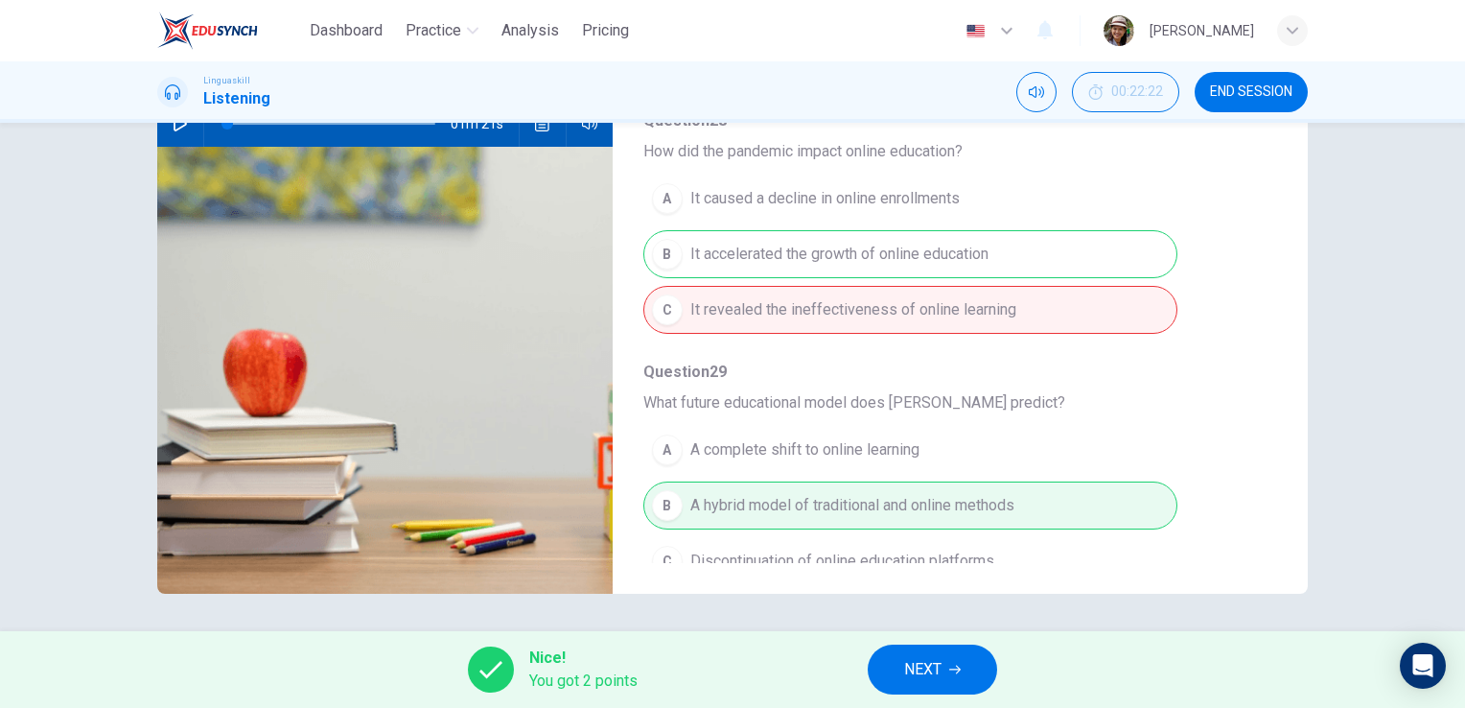
scroll to position [821, 0]
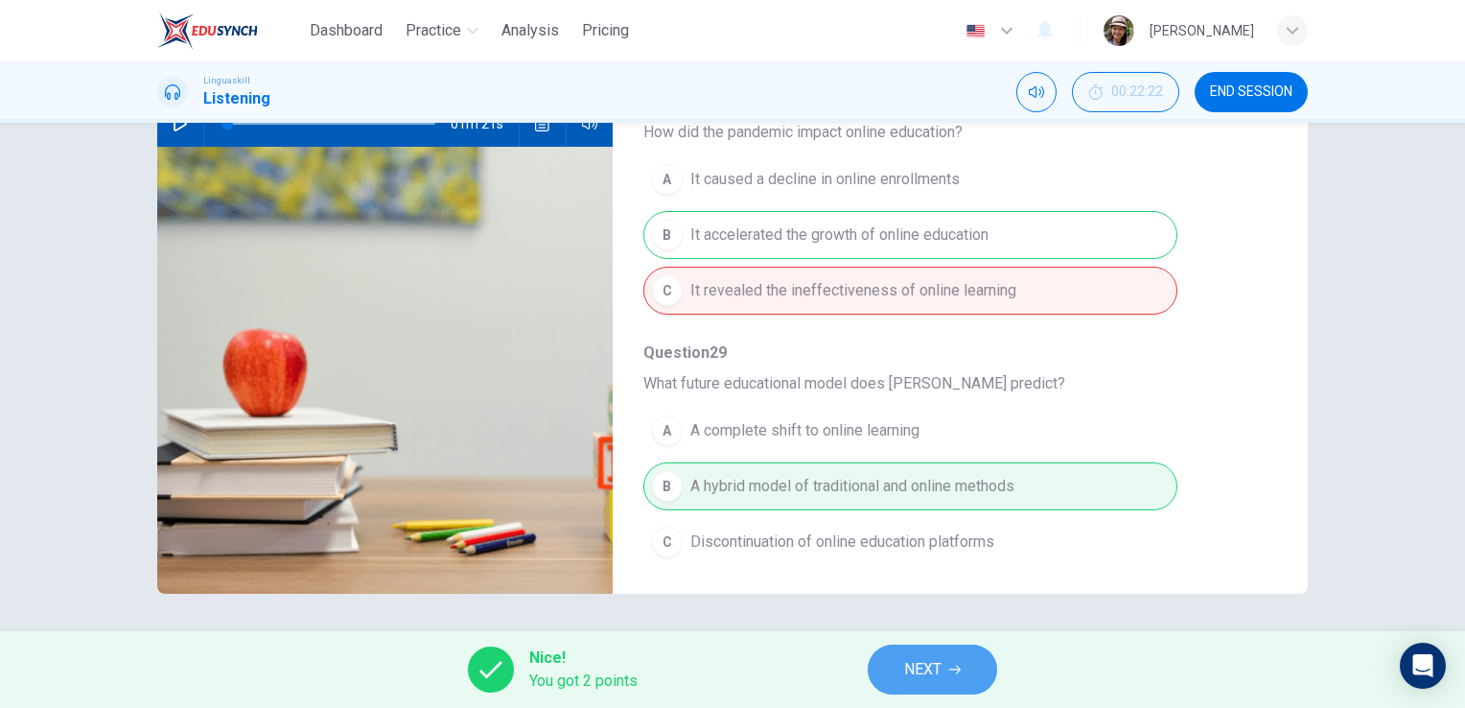
click at [945, 664] on button "NEXT" at bounding box center [932, 669] width 129 height 50
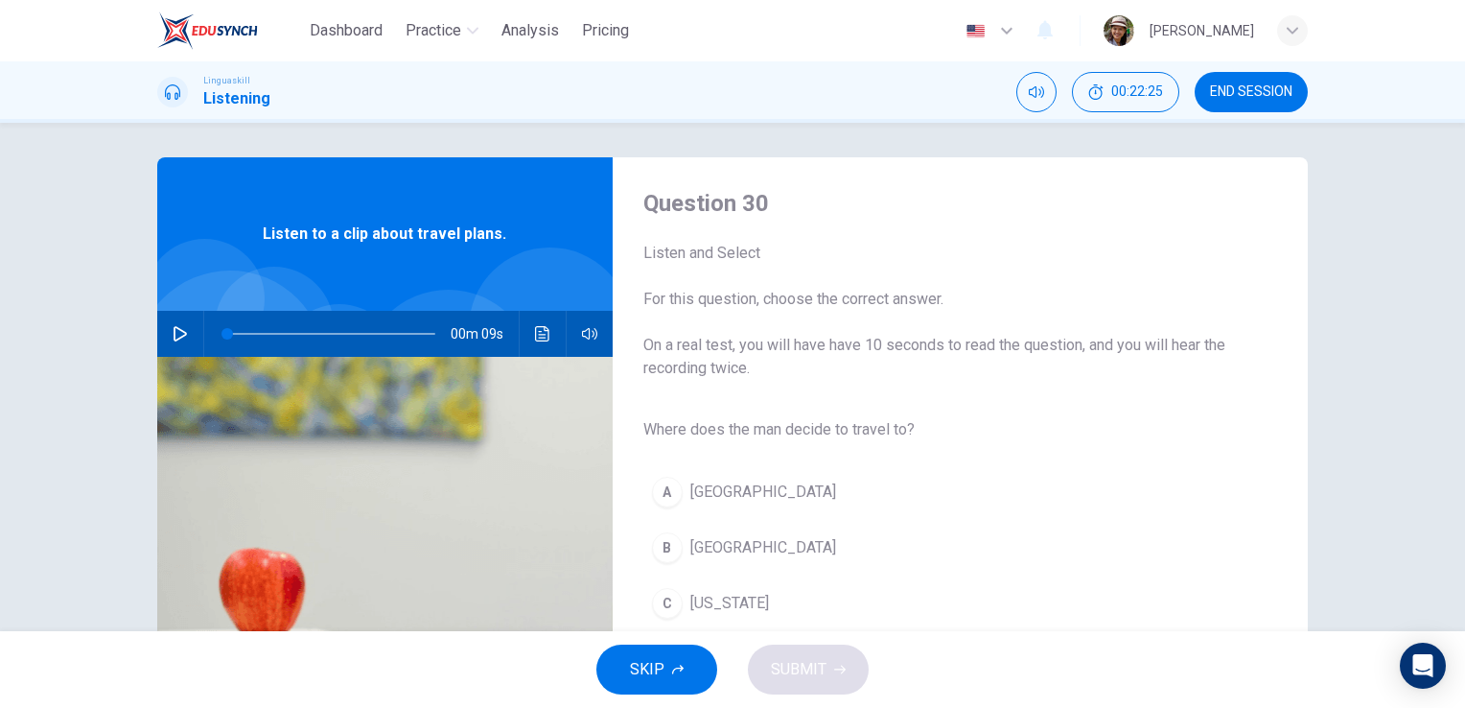
scroll to position [0, 0]
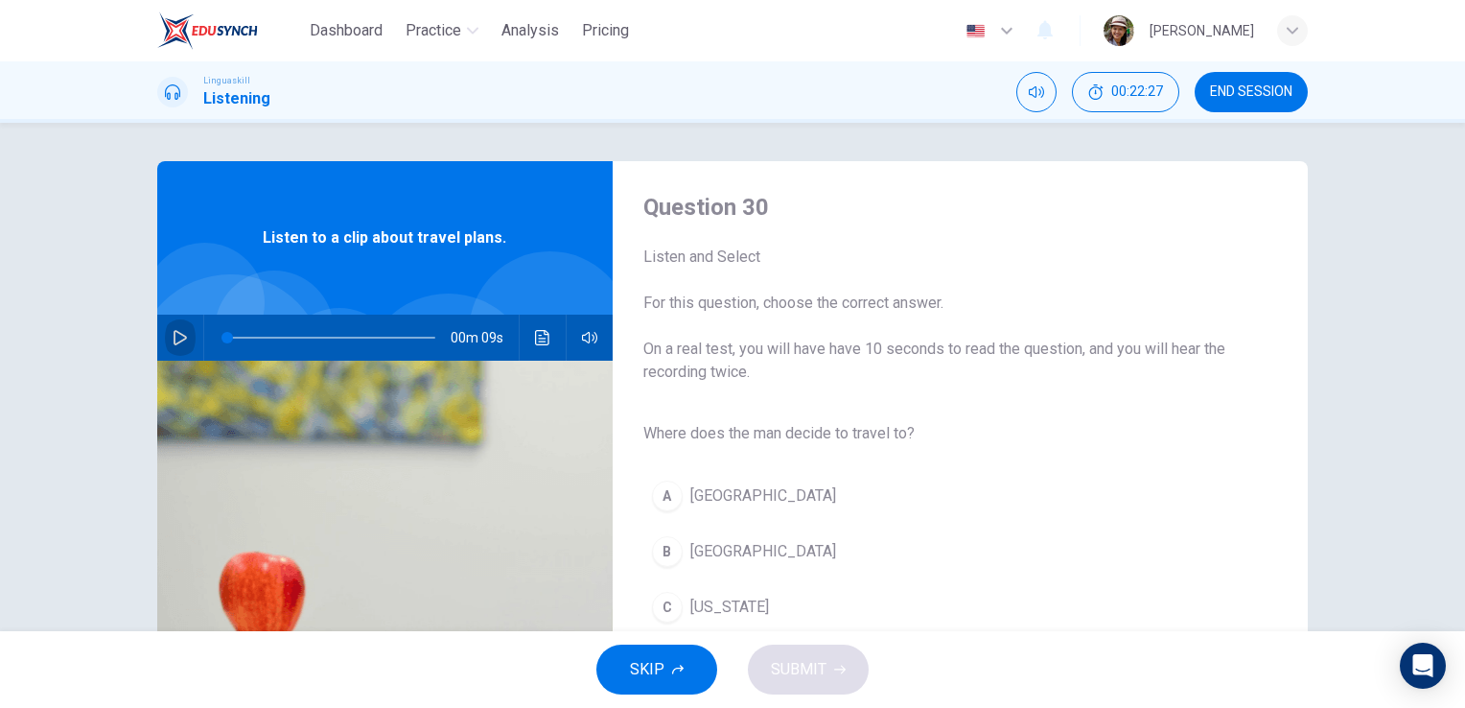
click at [180, 333] on icon "button" at bounding box center [180, 337] width 15 height 15
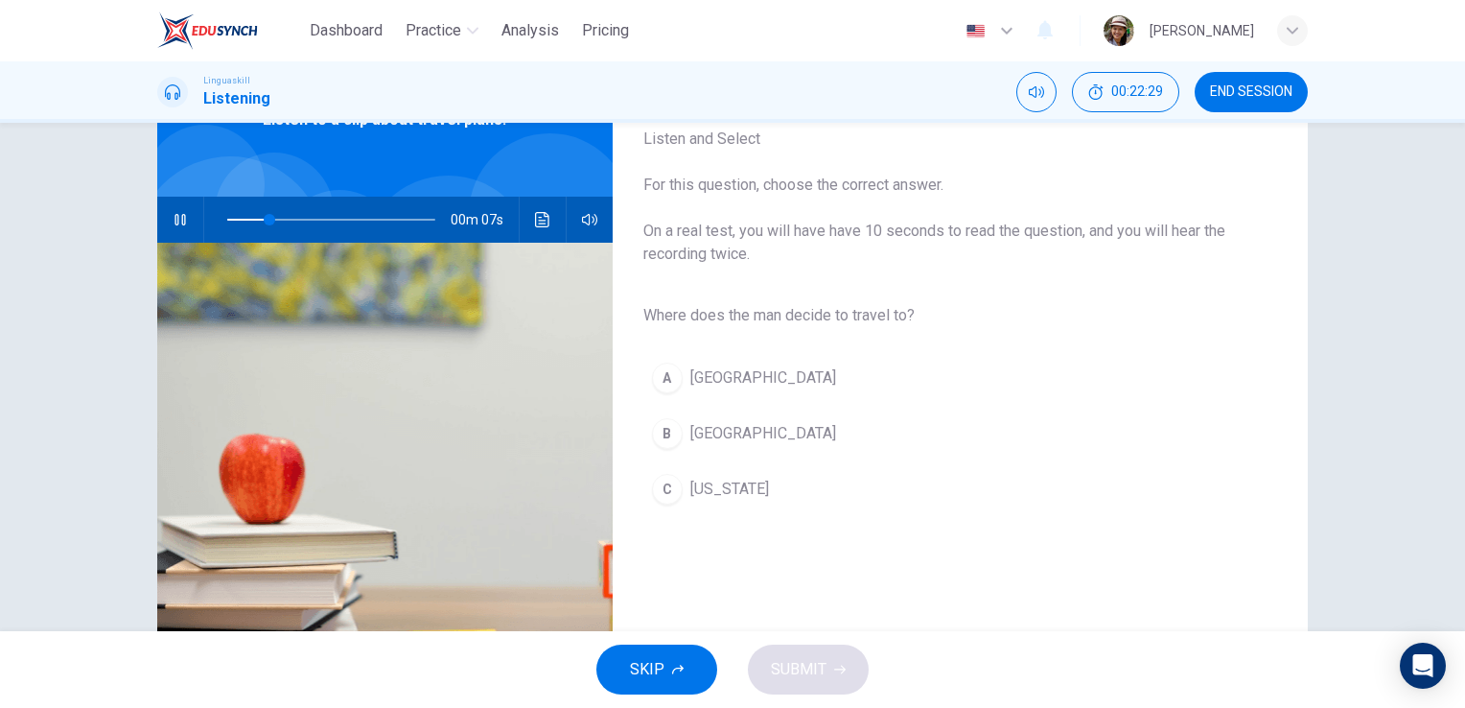
scroll to position [128, 0]
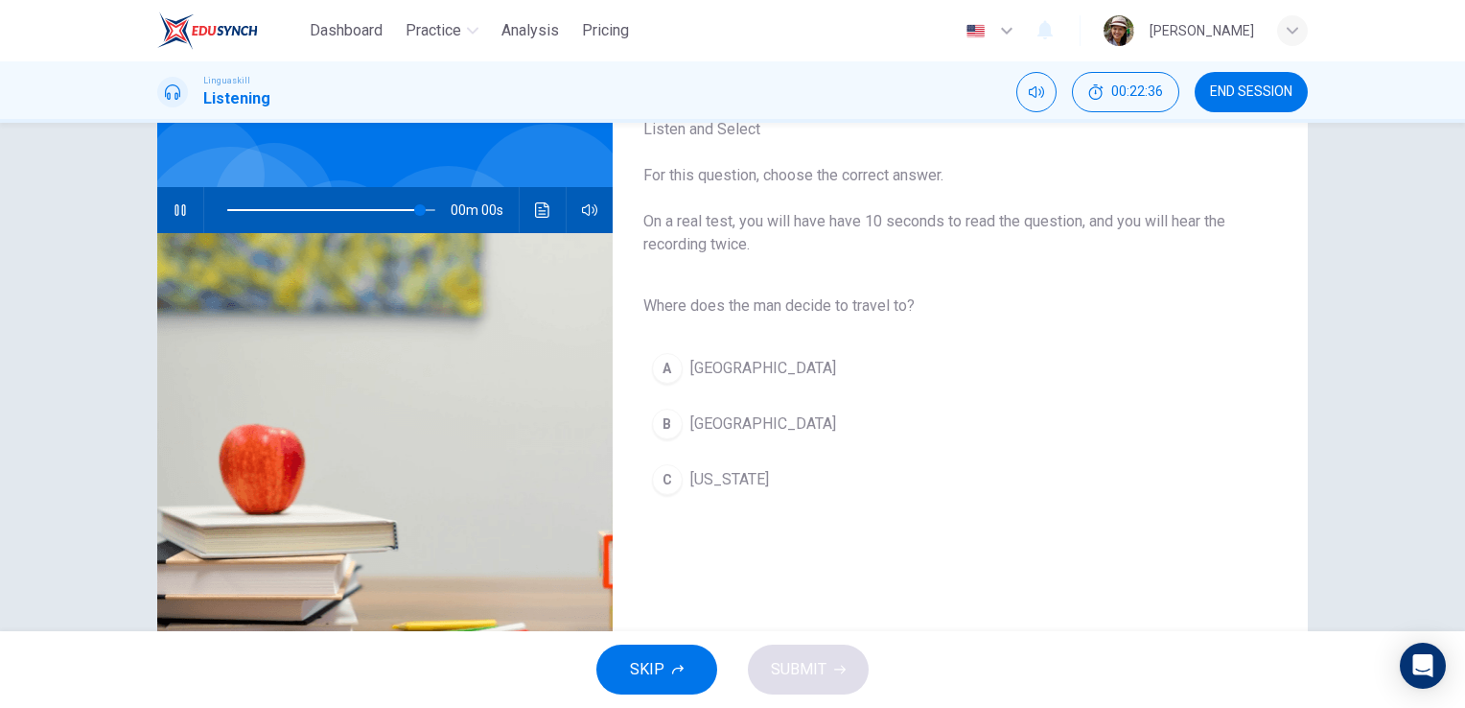
type input "0"
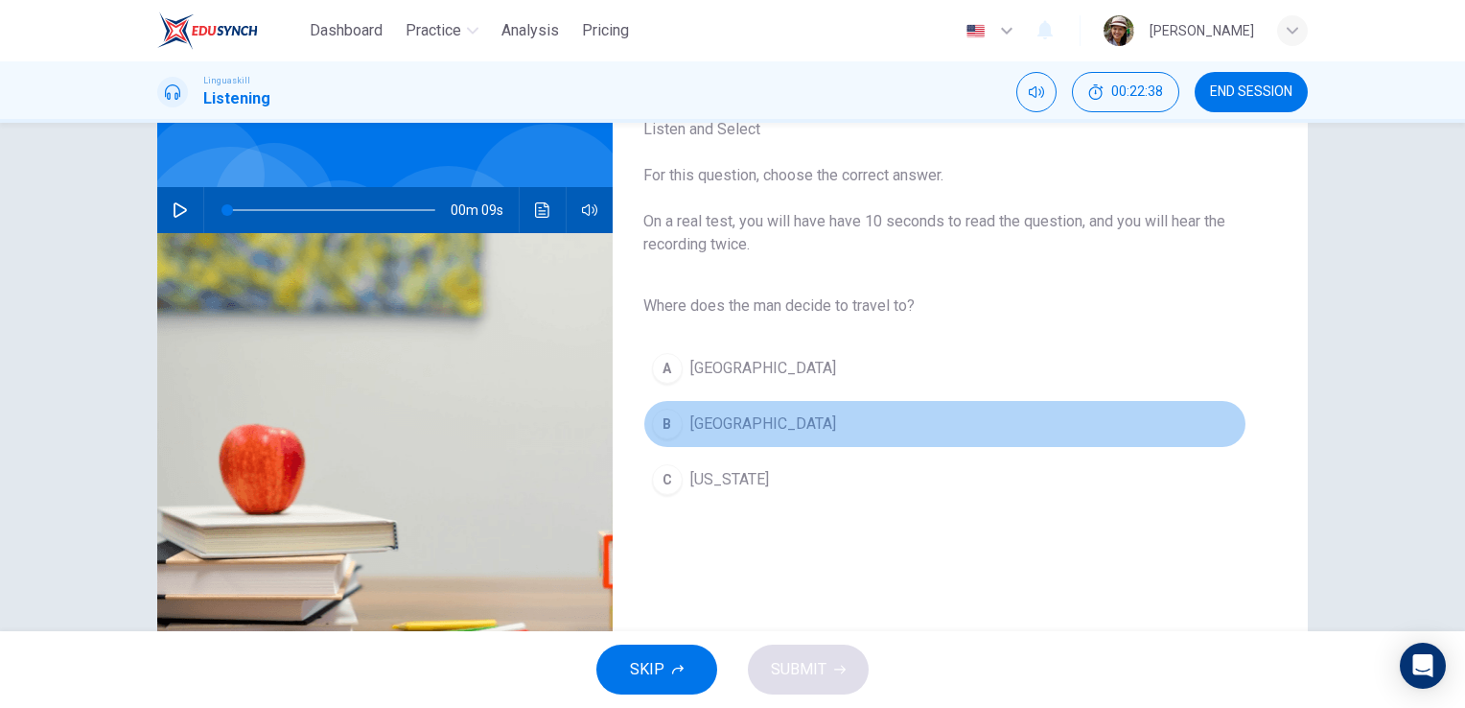
click at [681, 429] on button "B [GEOGRAPHIC_DATA]" at bounding box center [944, 424] width 603 height 48
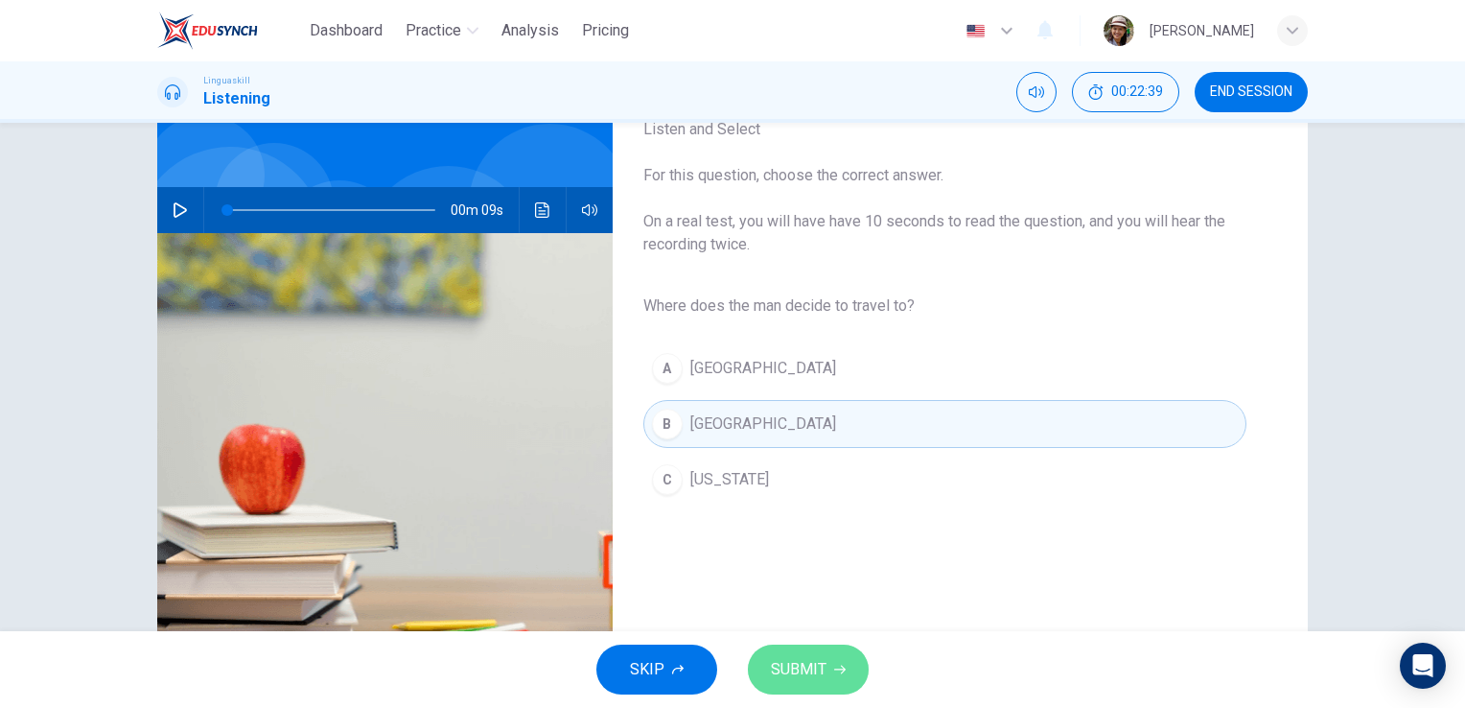
click at [807, 663] on span "SUBMIT" at bounding box center [799, 669] width 56 height 27
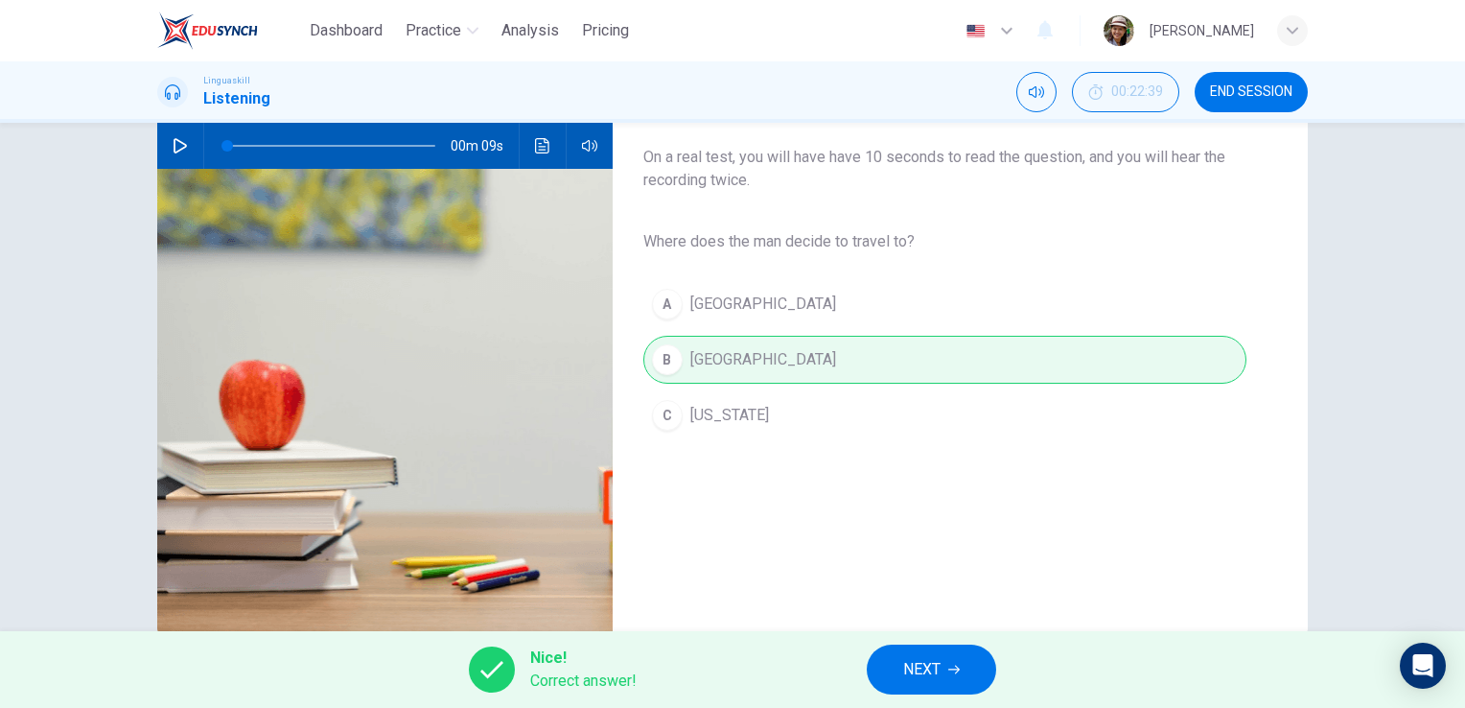
scroll to position [234, 0]
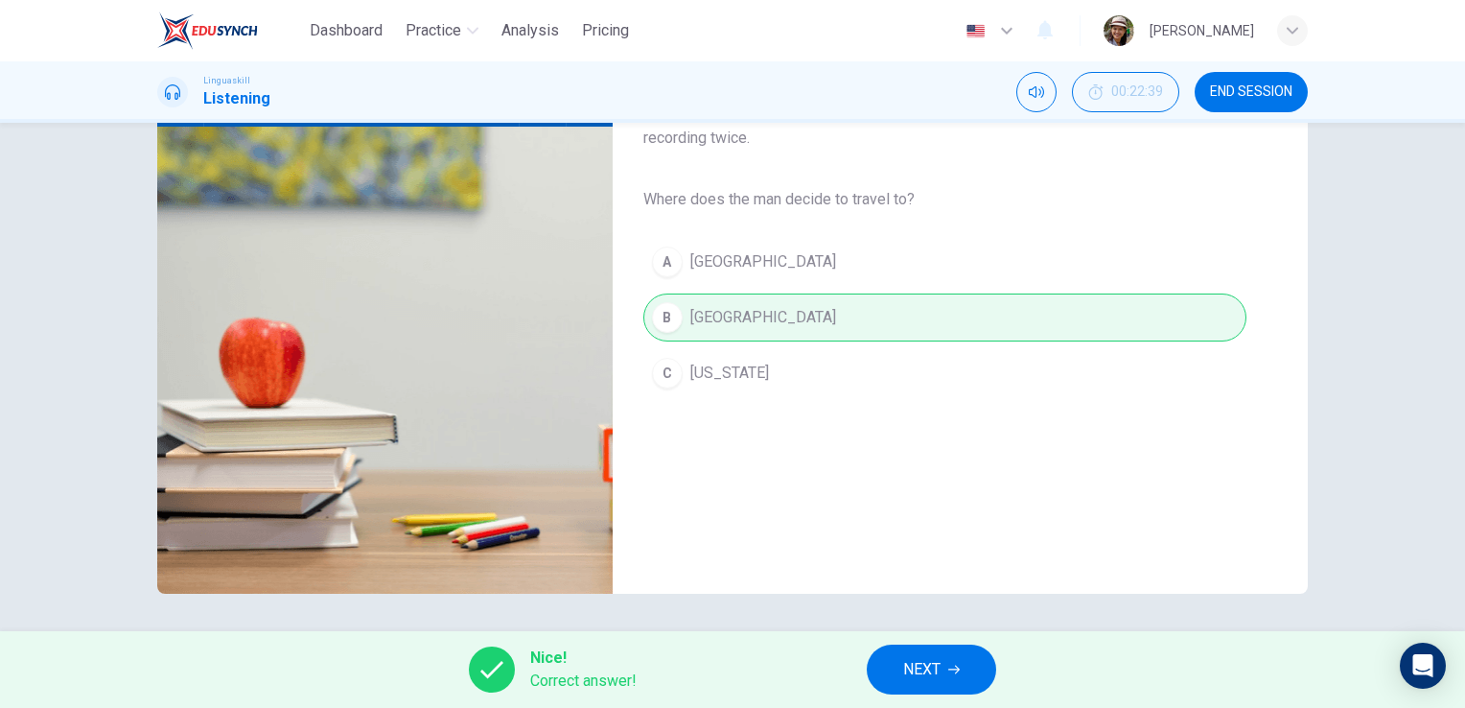
click at [940, 666] on span "NEXT" at bounding box center [921, 669] width 37 height 27
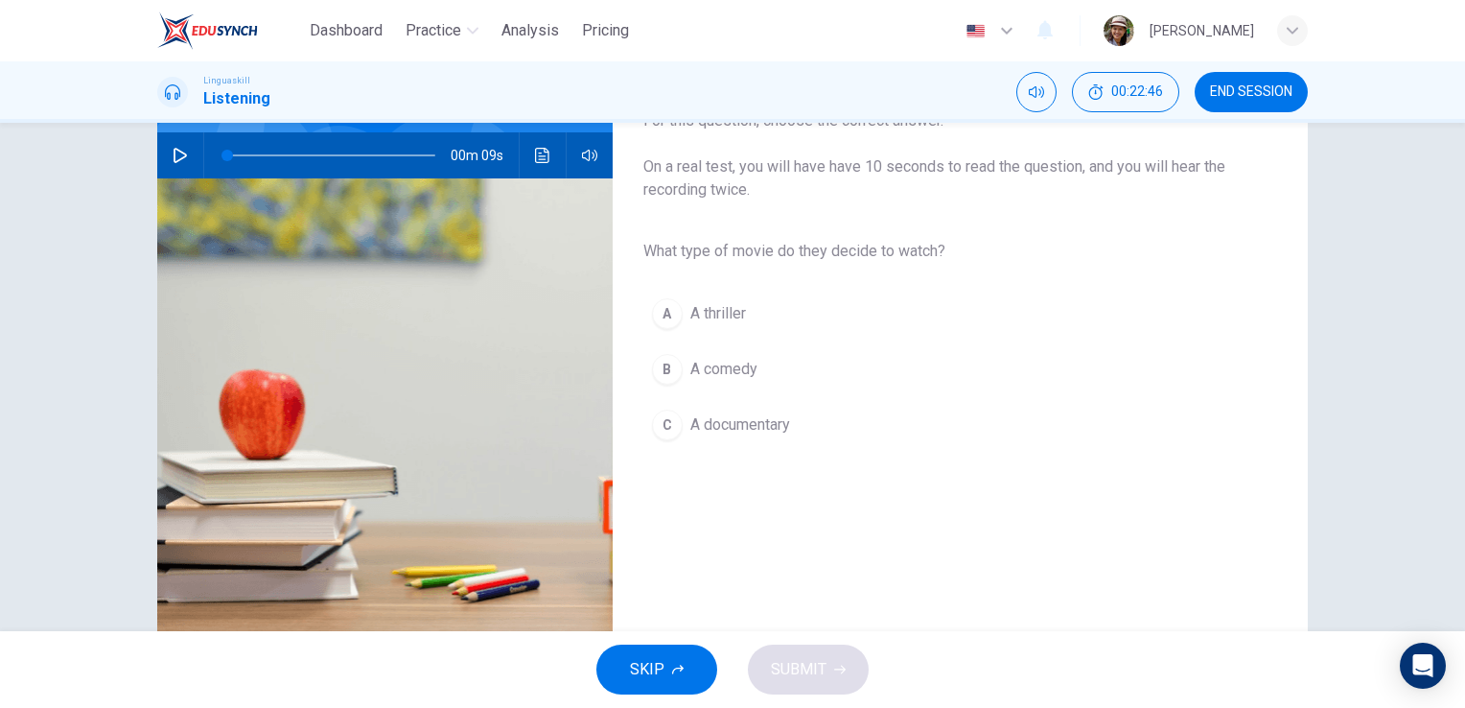
scroll to position [192, 0]
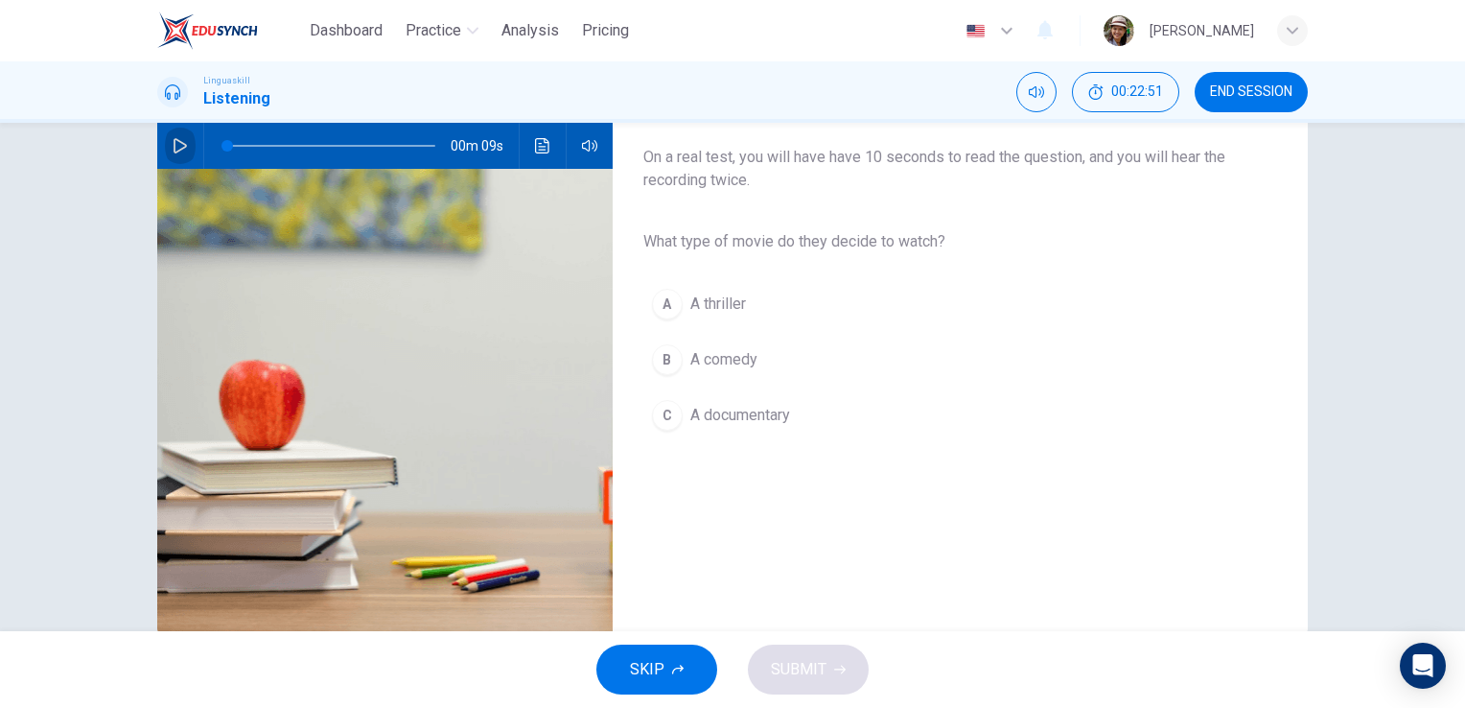
click at [174, 139] on icon "button" at bounding box center [180, 145] width 13 height 15
type input "0"
click at [706, 370] on span "A comedy" at bounding box center [723, 359] width 67 height 23
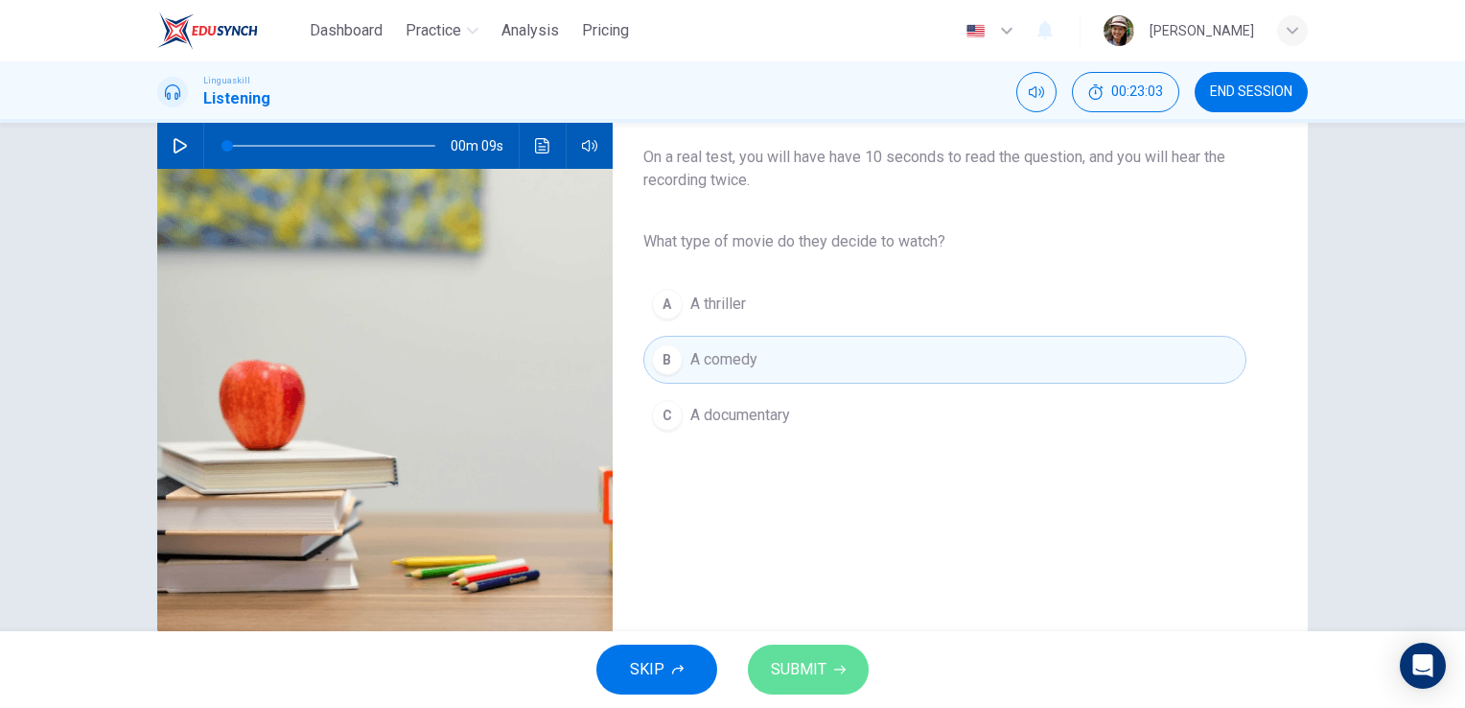
click at [832, 675] on button "SUBMIT" at bounding box center [808, 669] width 121 height 50
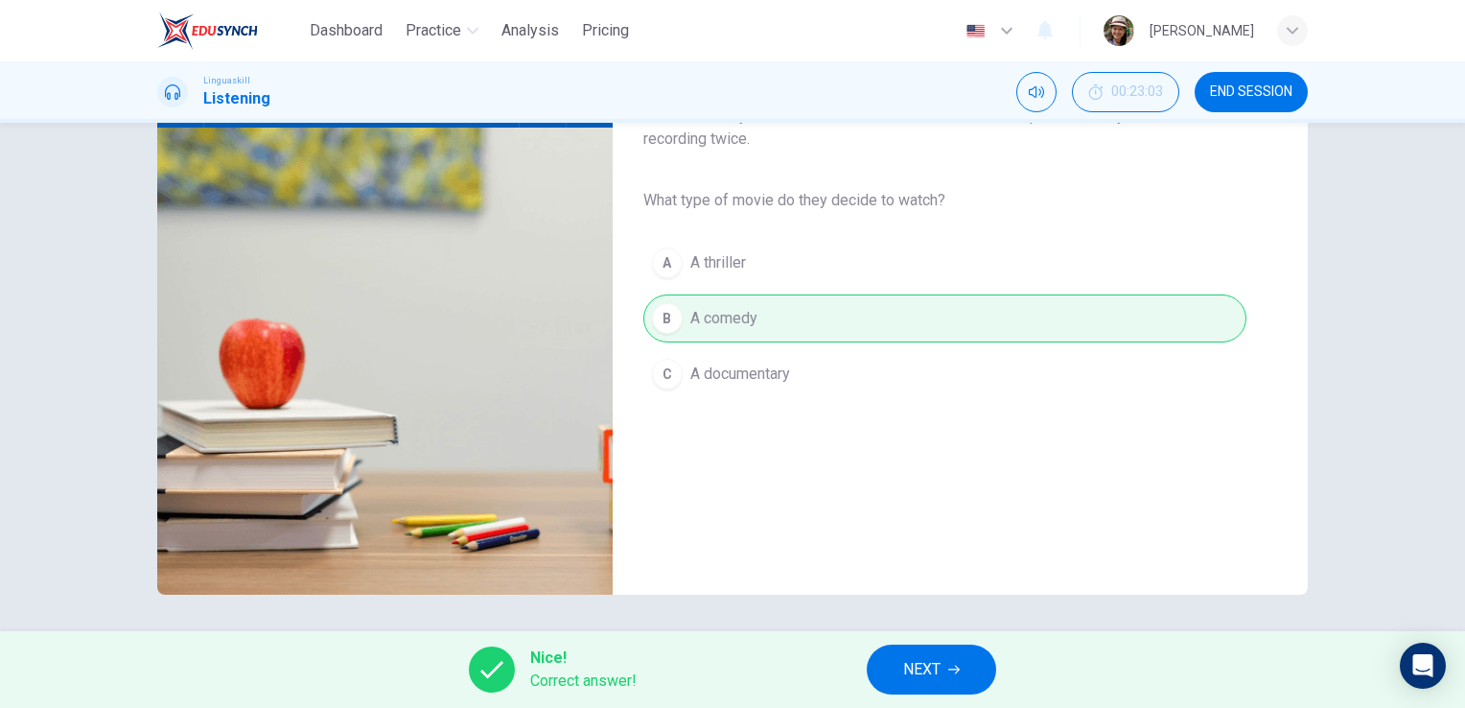
scroll to position [234, 0]
click at [947, 665] on button "NEXT" at bounding box center [931, 669] width 129 height 50
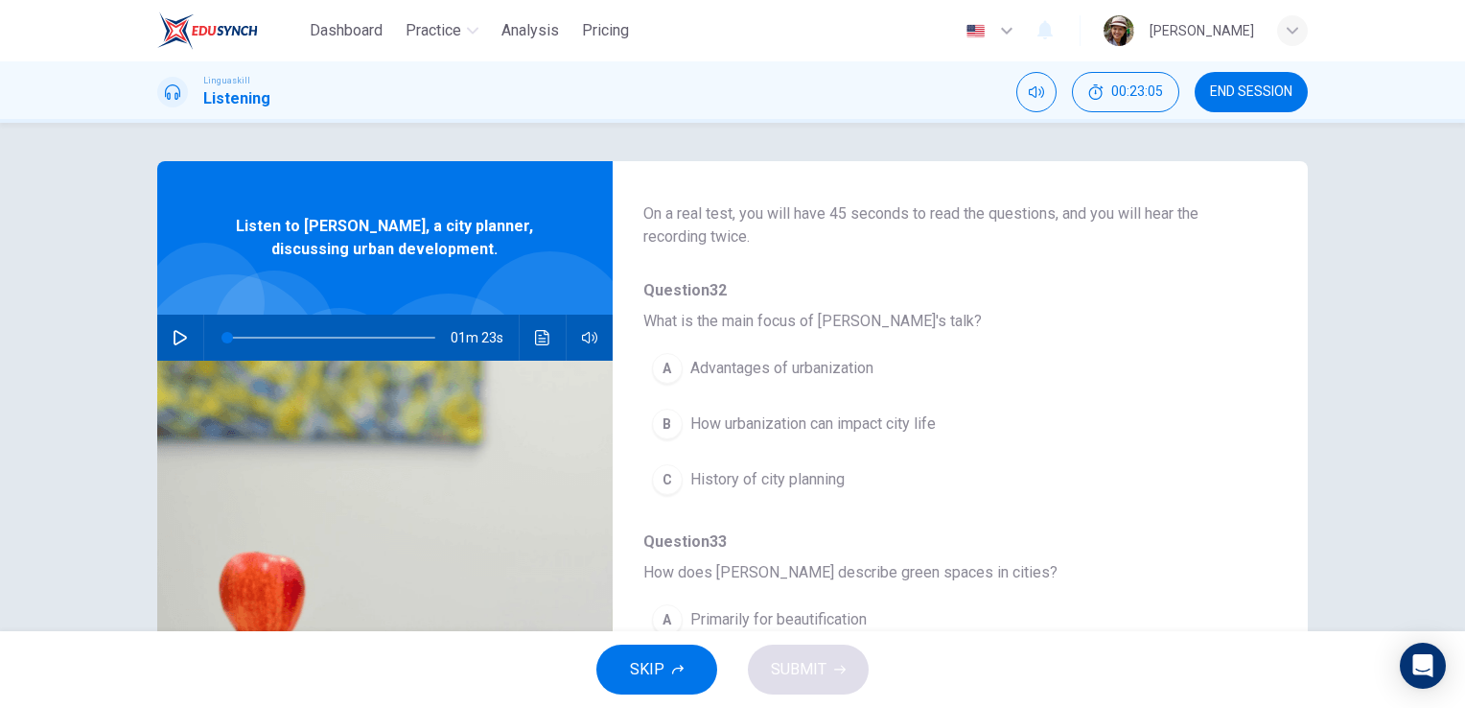
scroll to position [128, 0]
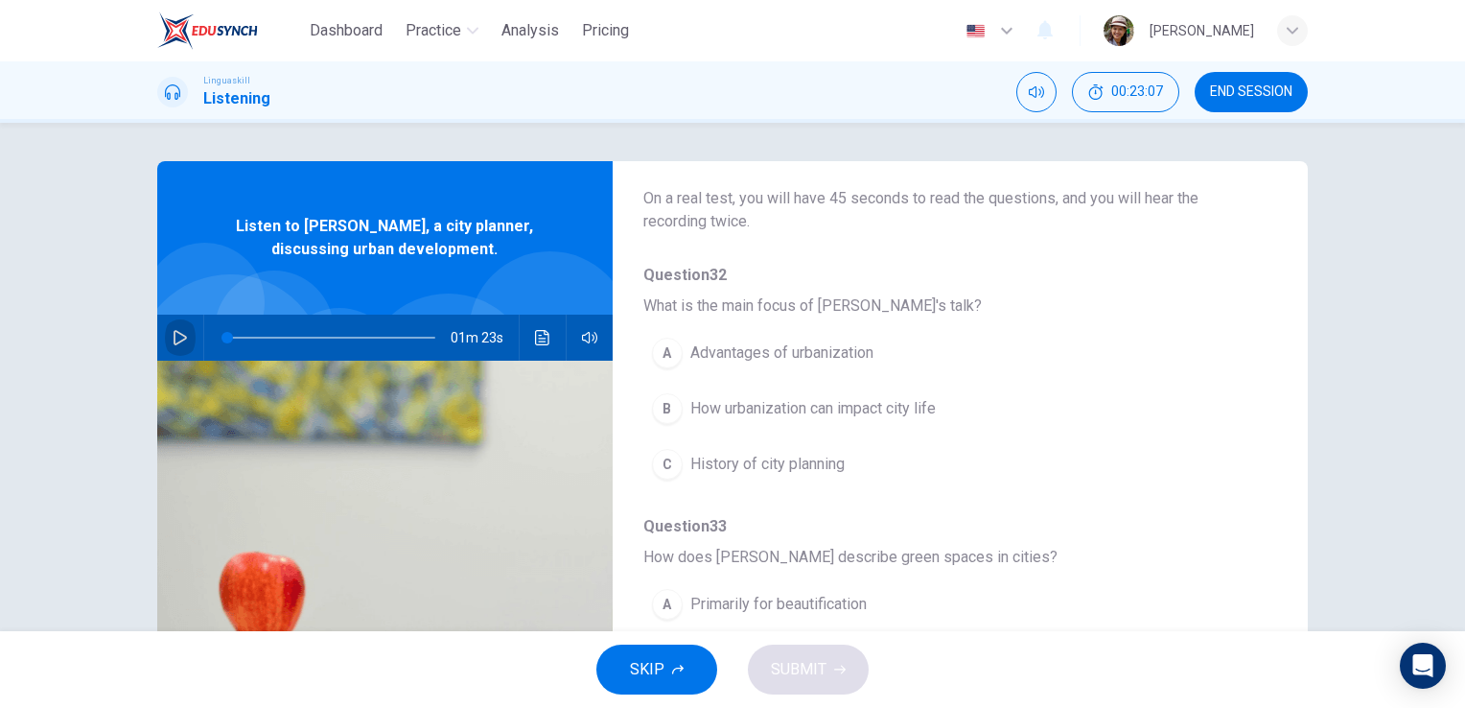
click at [176, 339] on icon "button" at bounding box center [180, 337] width 15 height 15
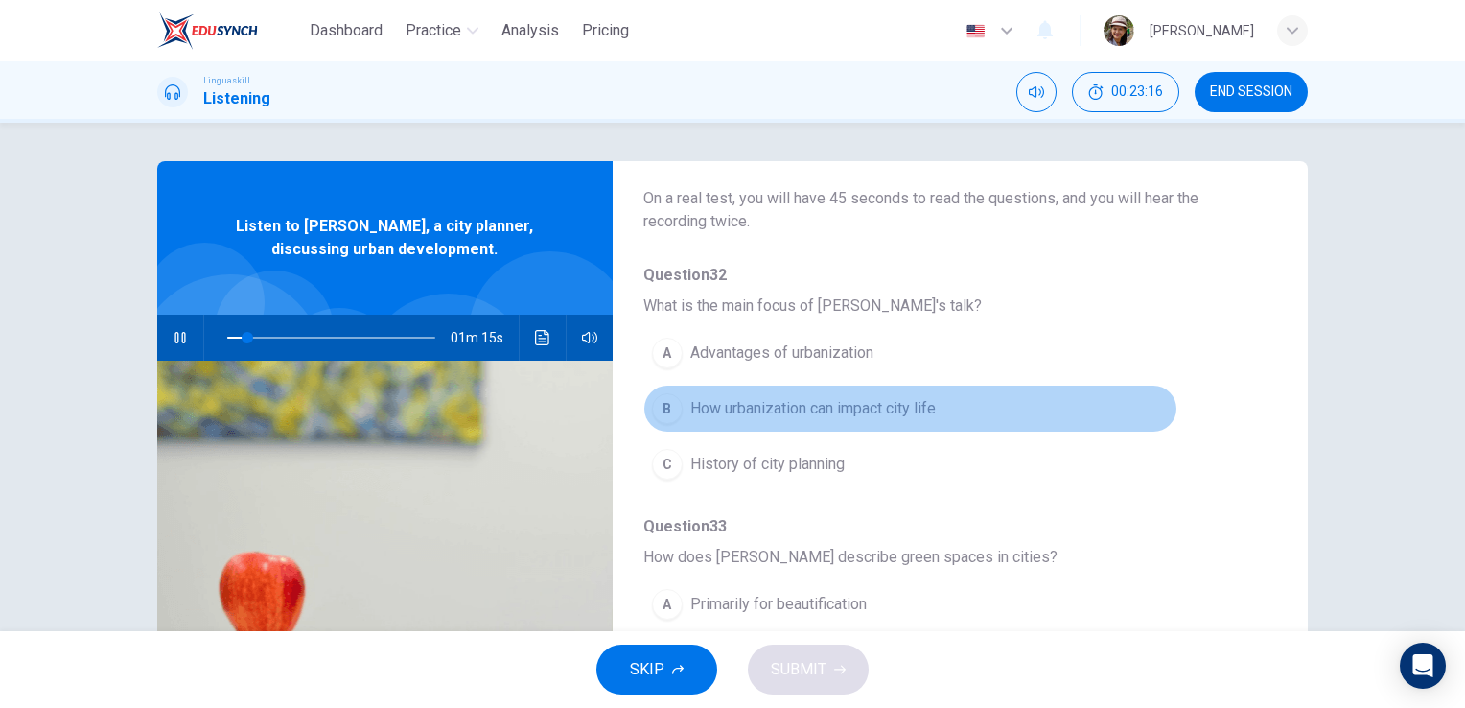
click at [909, 411] on span "How urbanization can impact city life" at bounding box center [812, 408] width 245 height 23
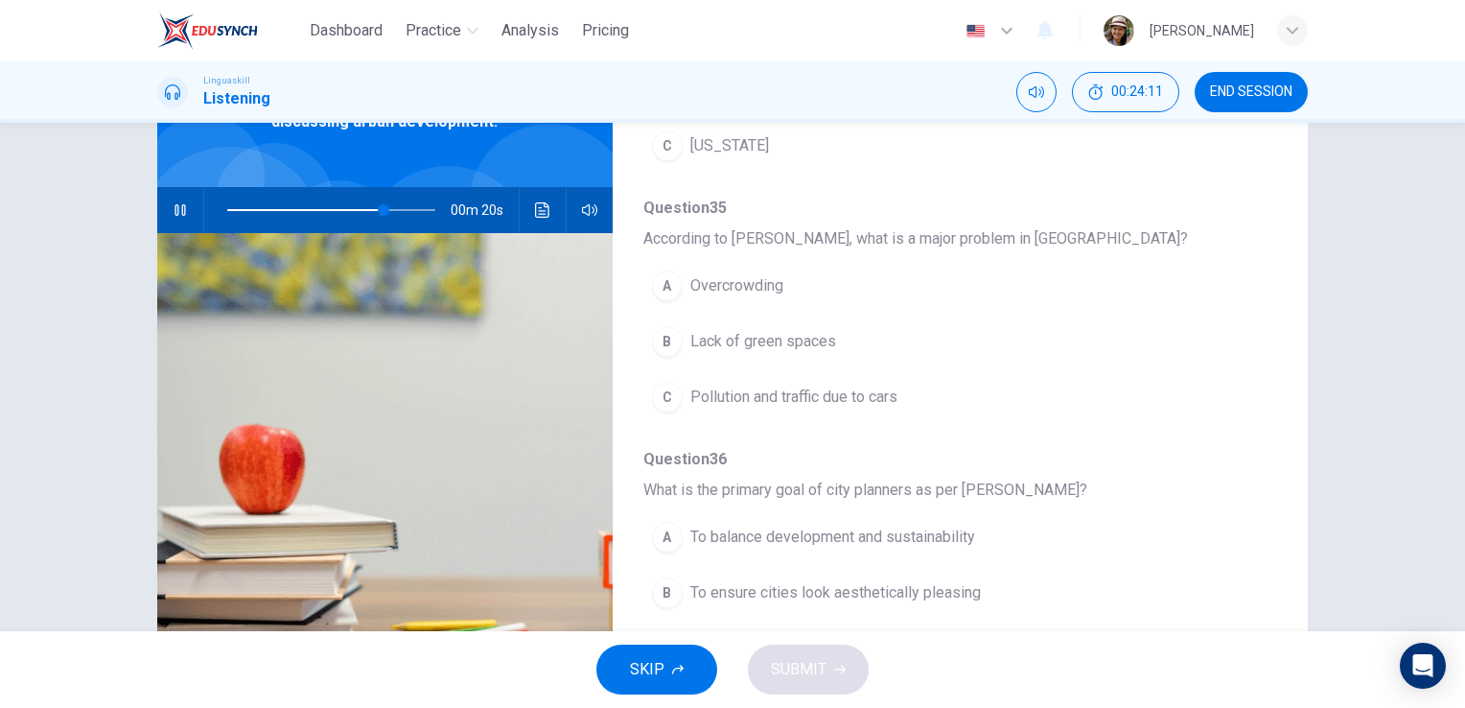
scroll to position [192, 0]
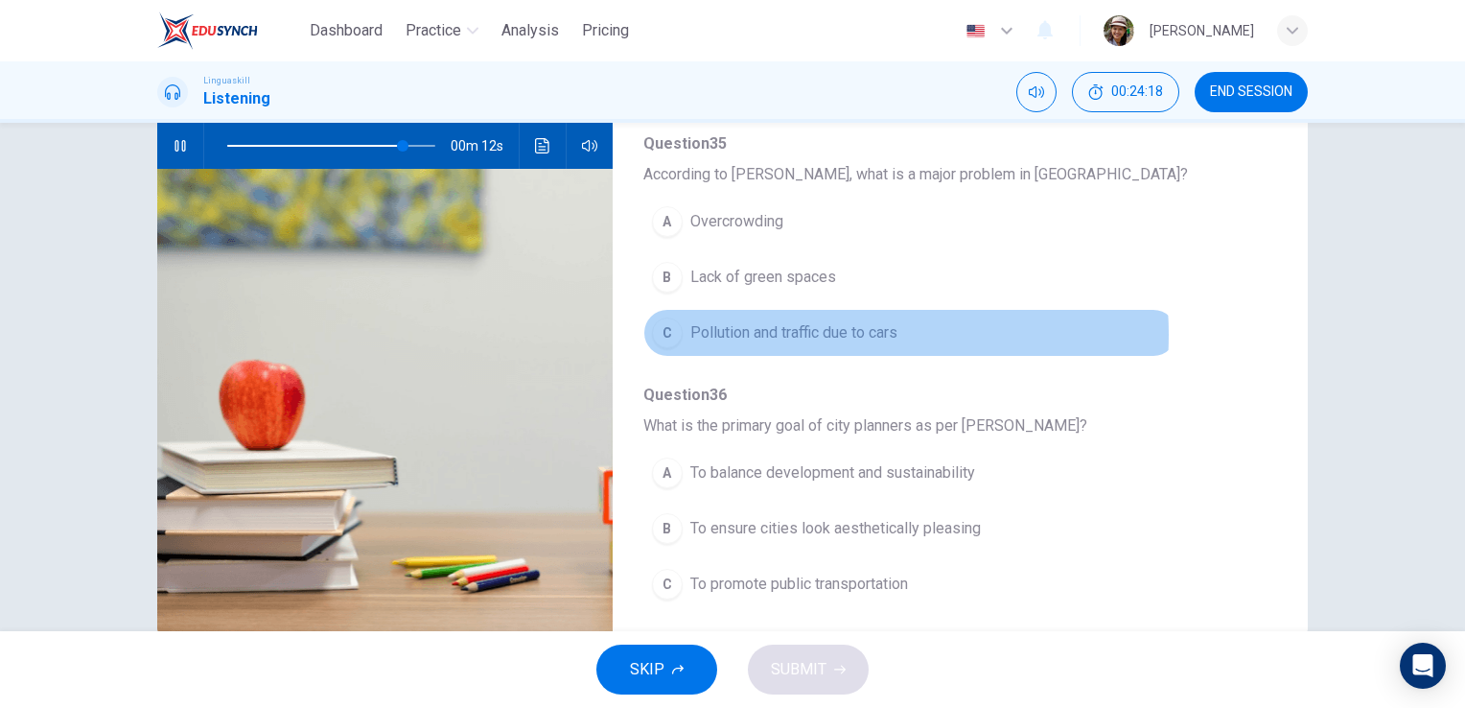
click at [801, 330] on span "Pollution and traffic due to cars" at bounding box center [793, 332] width 207 height 23
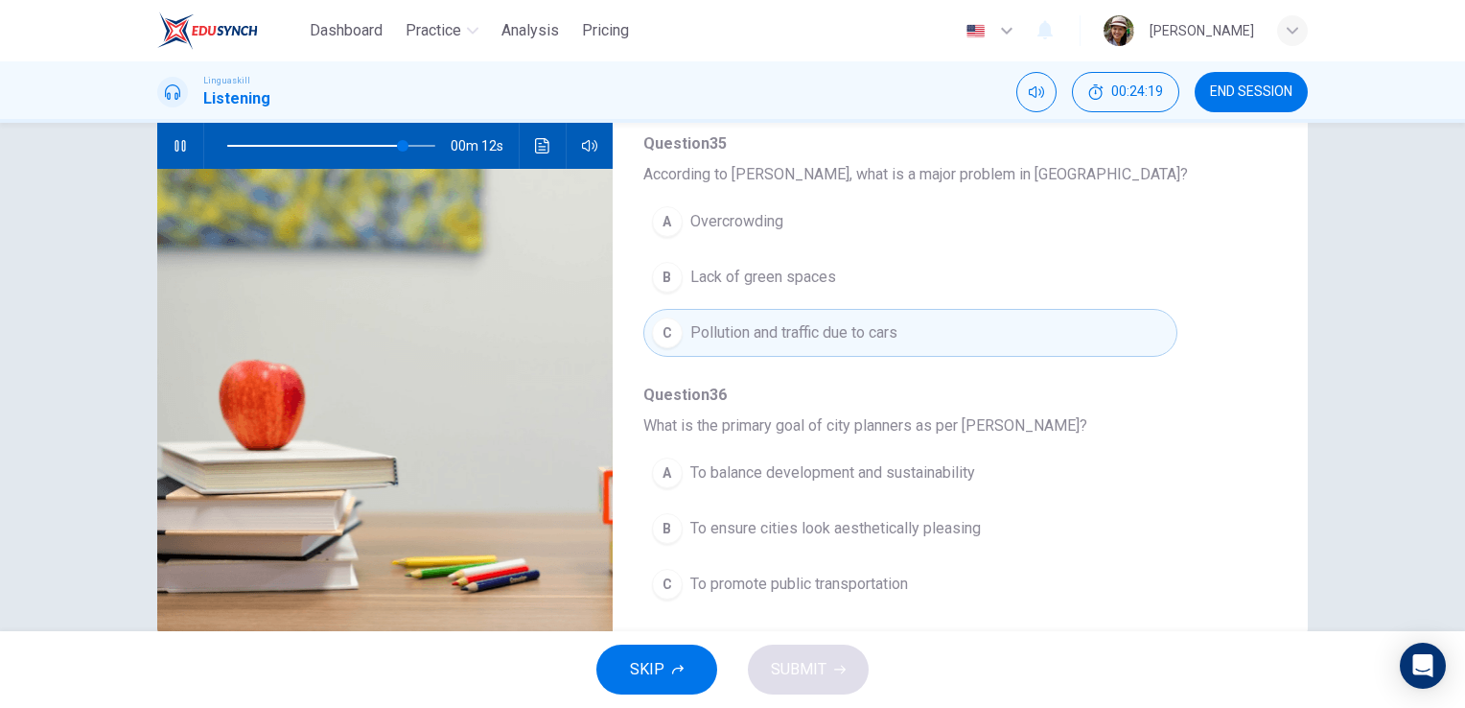
scroll to position [234, 0]
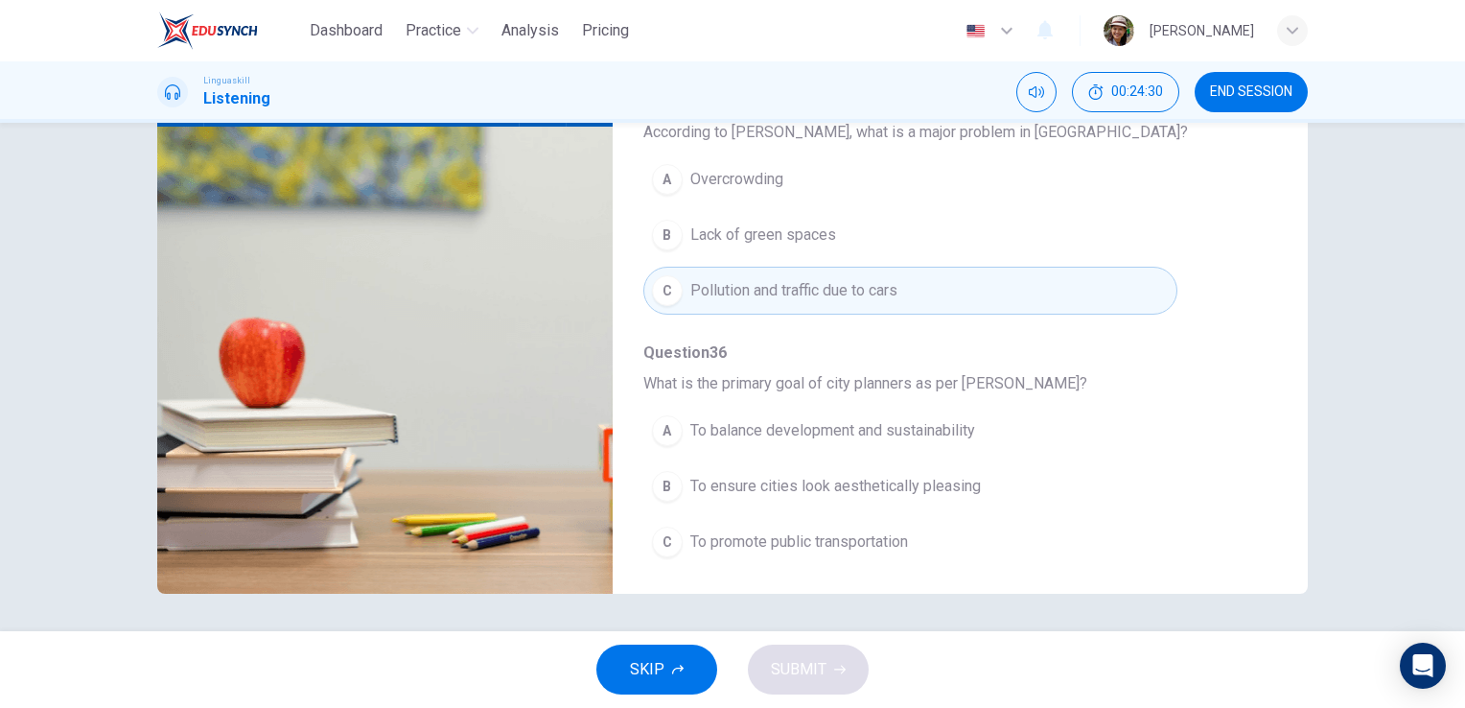
click at [931, 424] on span "To balance development and sustainability" at bounding box center [832, 430] width 285 height 23
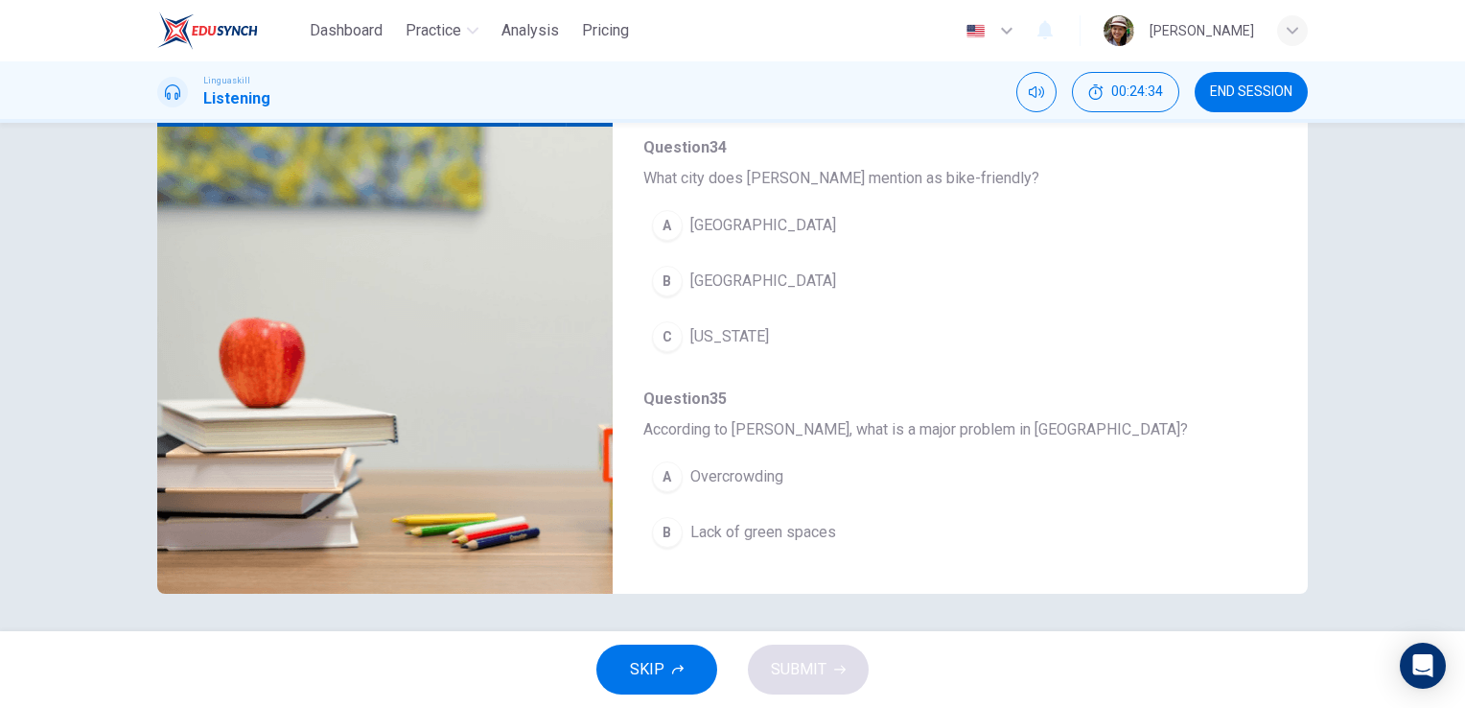
scroll to position [501, 0]
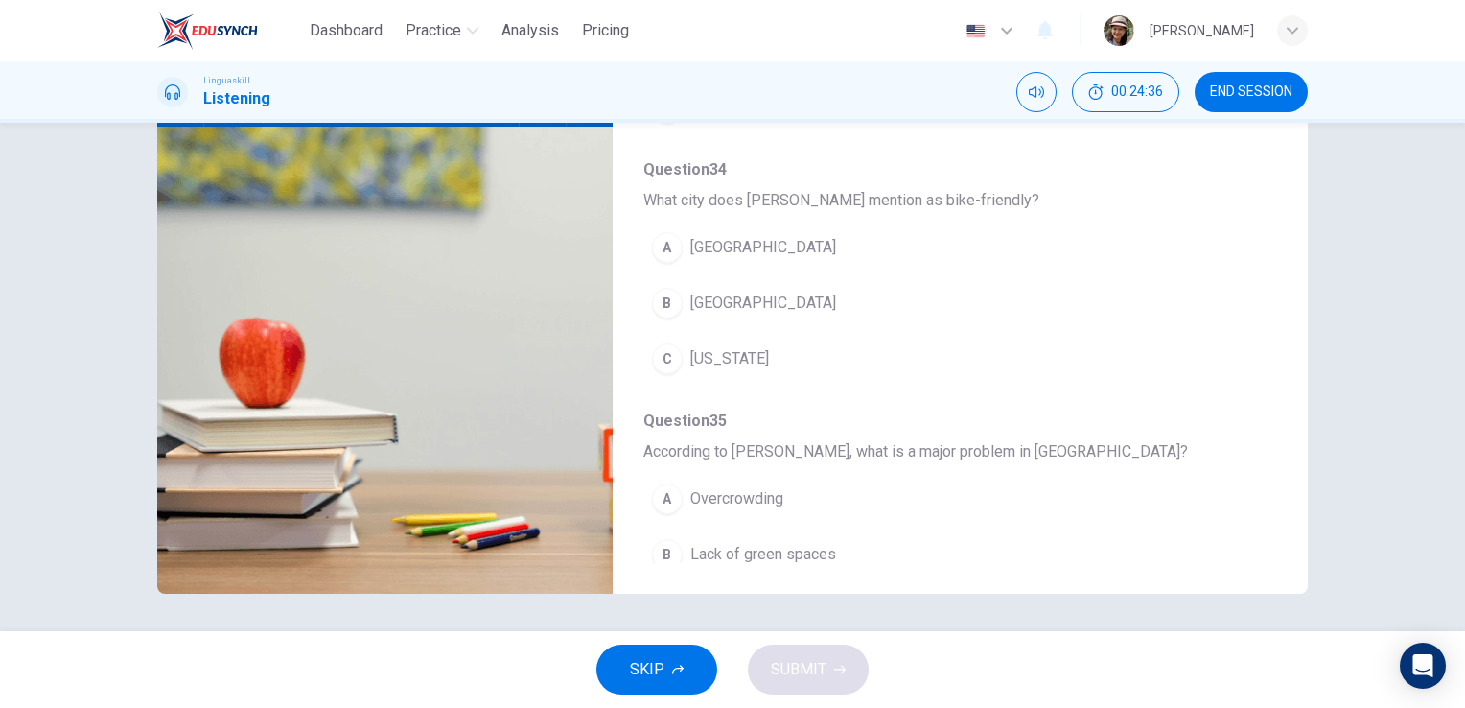
click at [745, 238] on span "[GEOGRAPHIC_DATA]" at bounding box center [763, 247] width 146 height 23
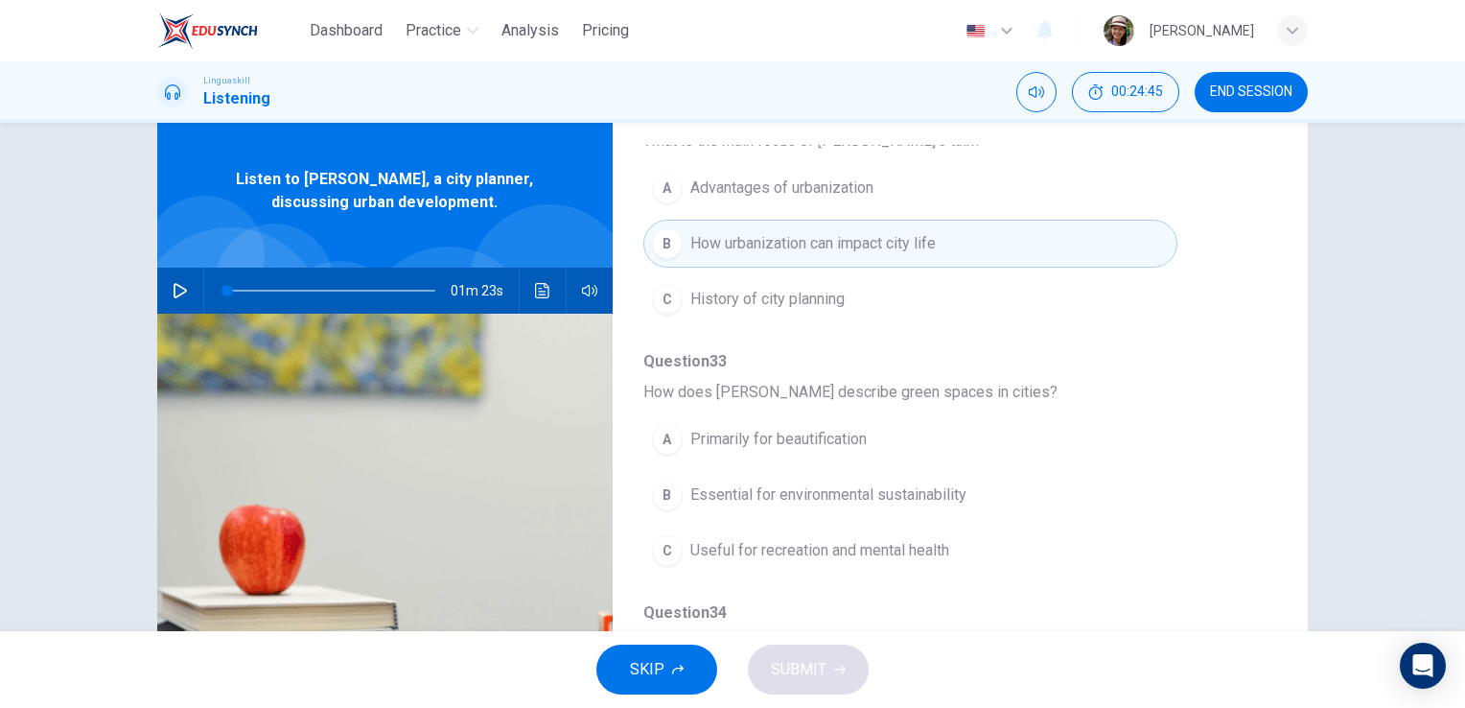
scroll to position [0, 0]
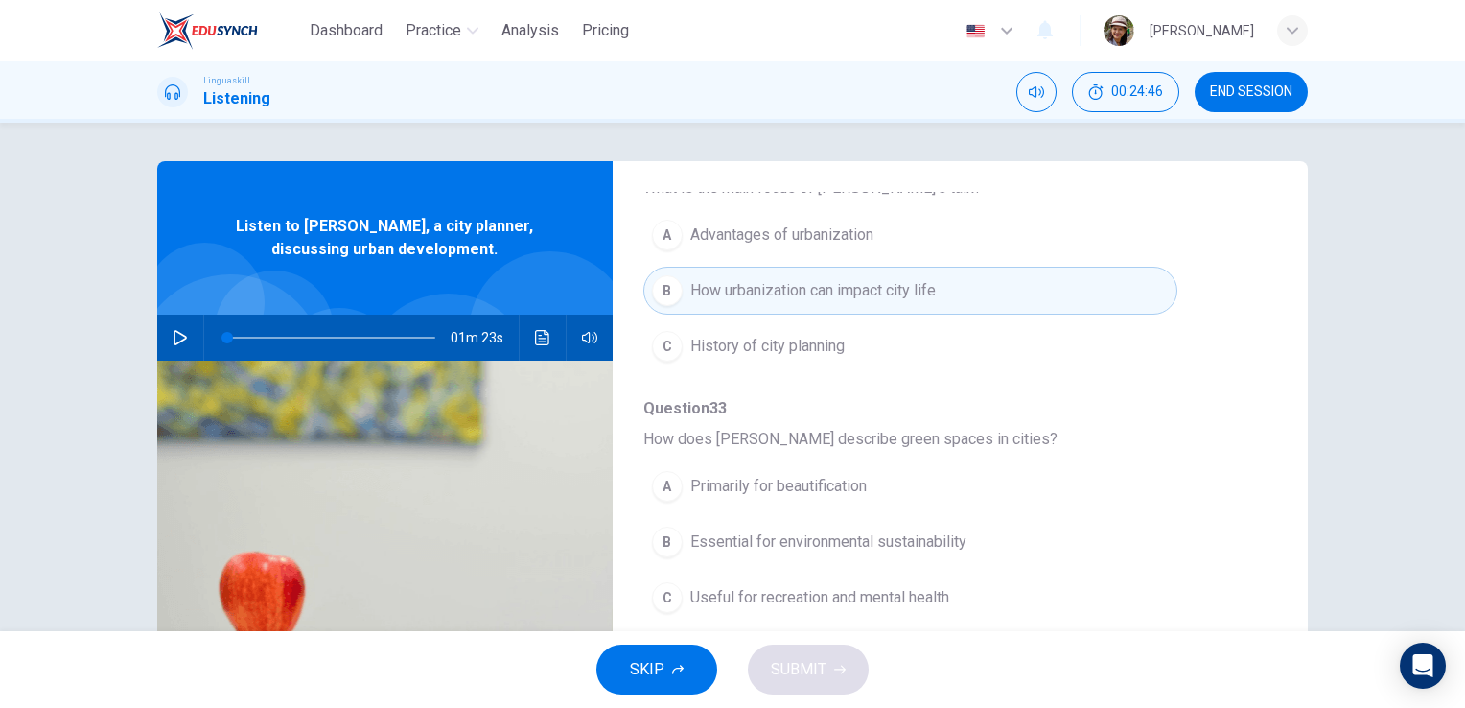
click at [173, 337] on icon "button" at bounding box center [180, 337] width 15 height 15
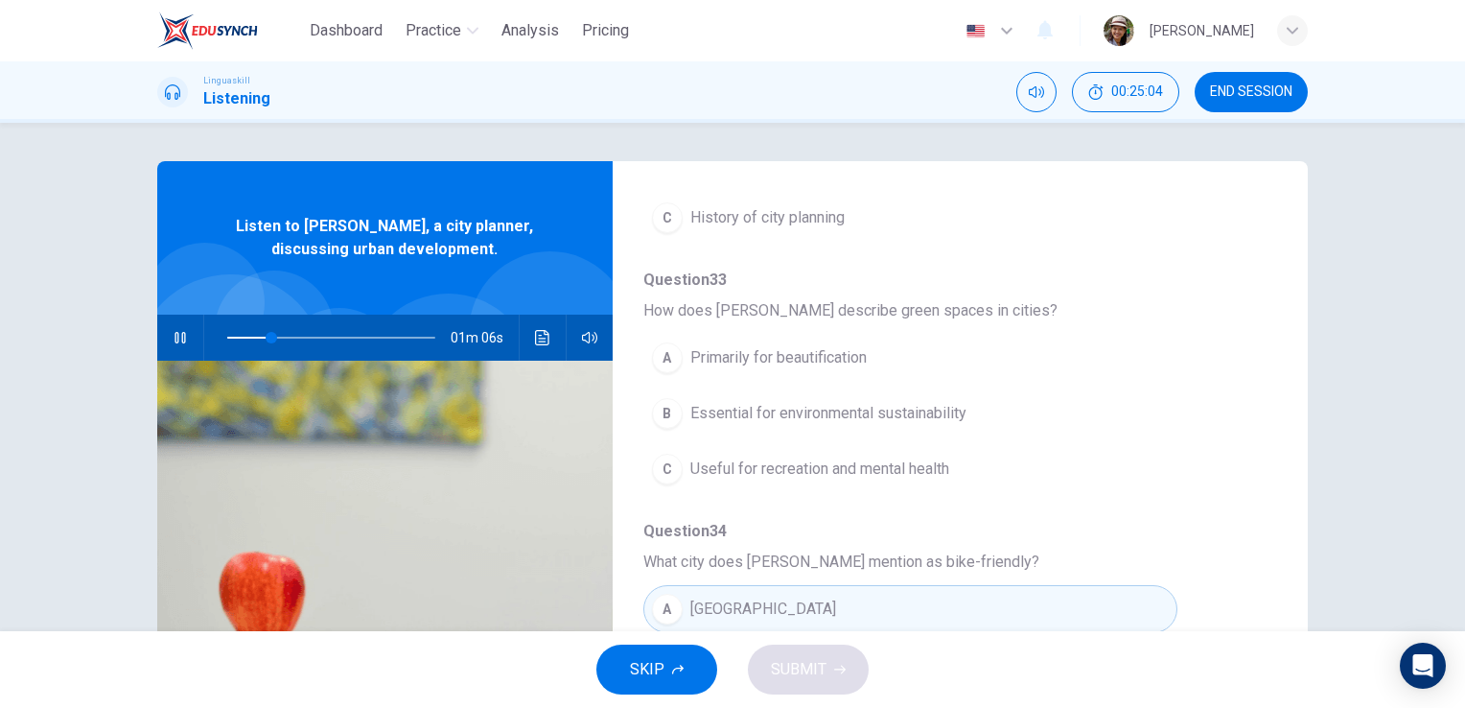
scroll to position [437, 0]
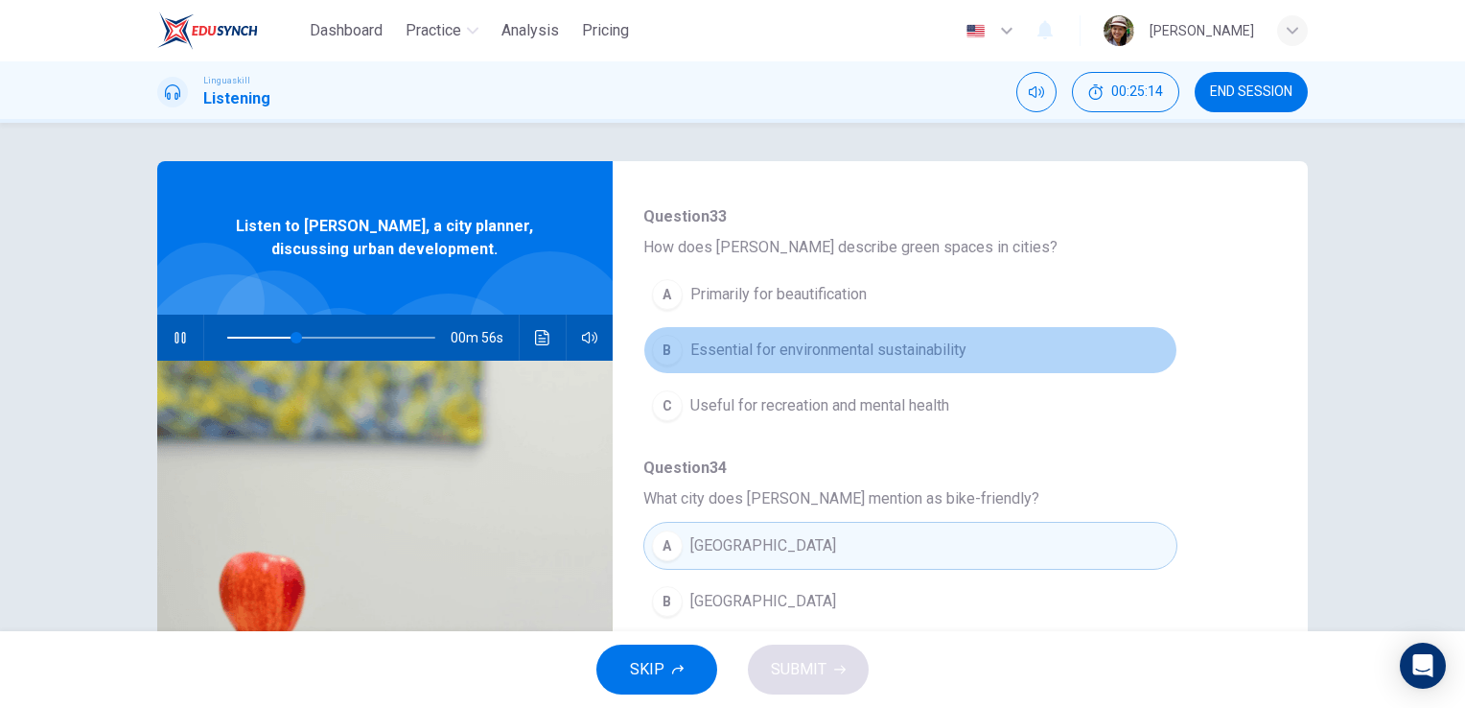
click at [919, 344] on span "Essential for environmental sustainability" at bounding box center [828, 349] width 276 height 23
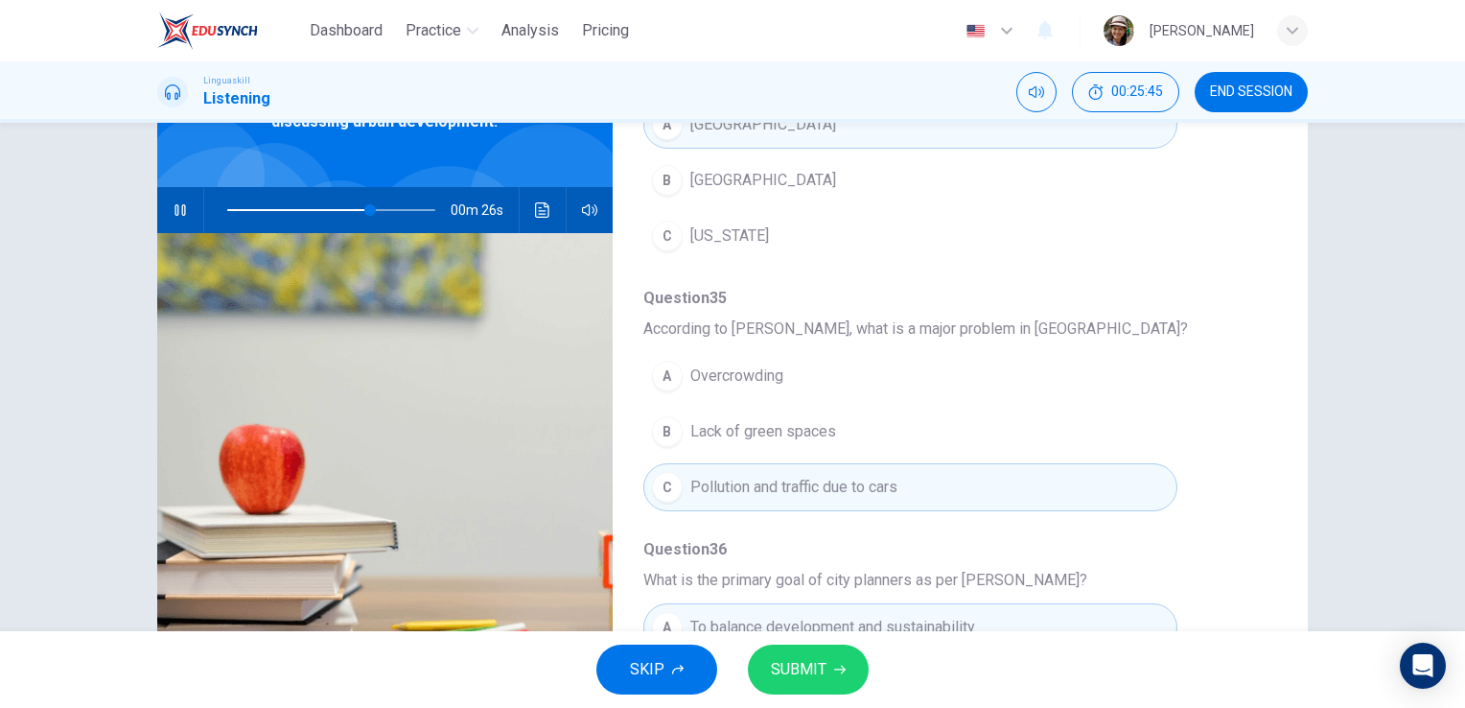
scroll to position [693, 0]
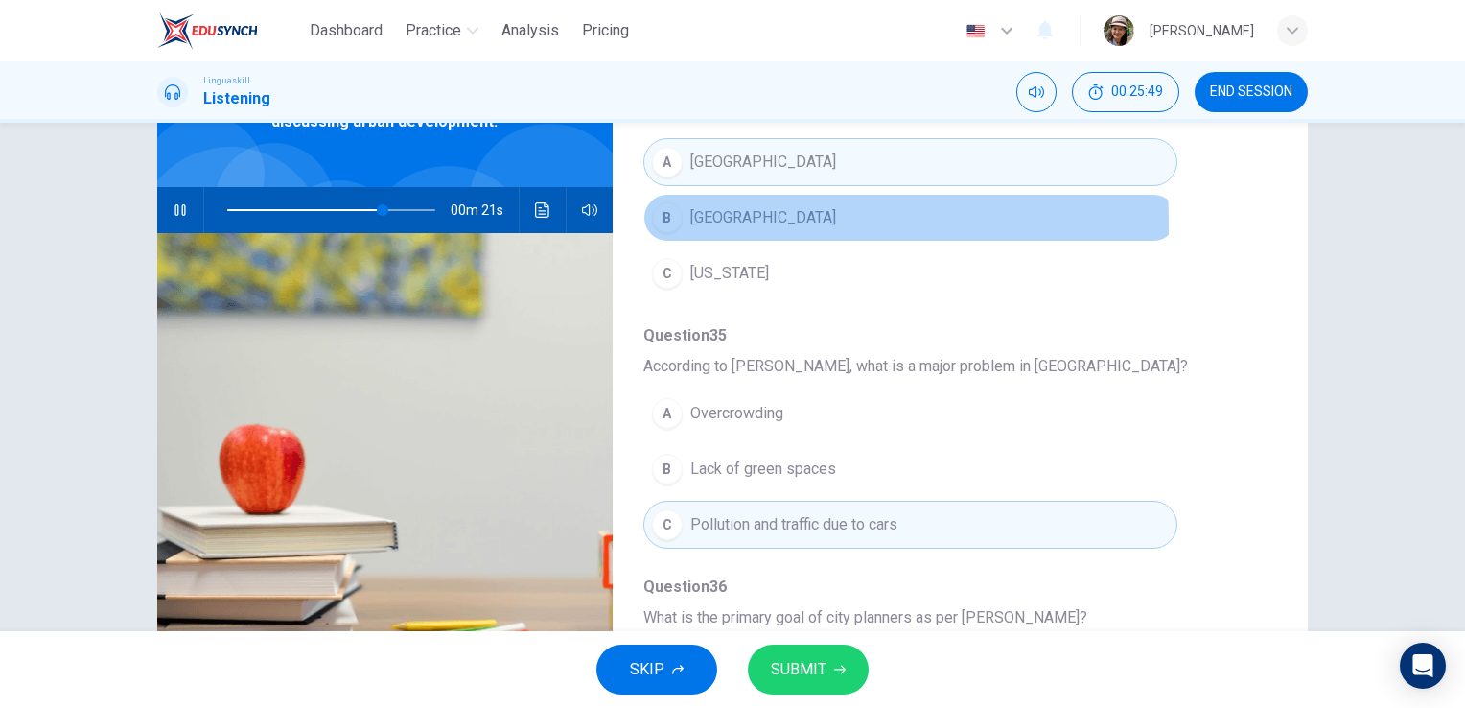
click at [744, 219] on span "[GEOGRAPHIC_DATA]" at bounding box center [763, 217] width 146 height 23
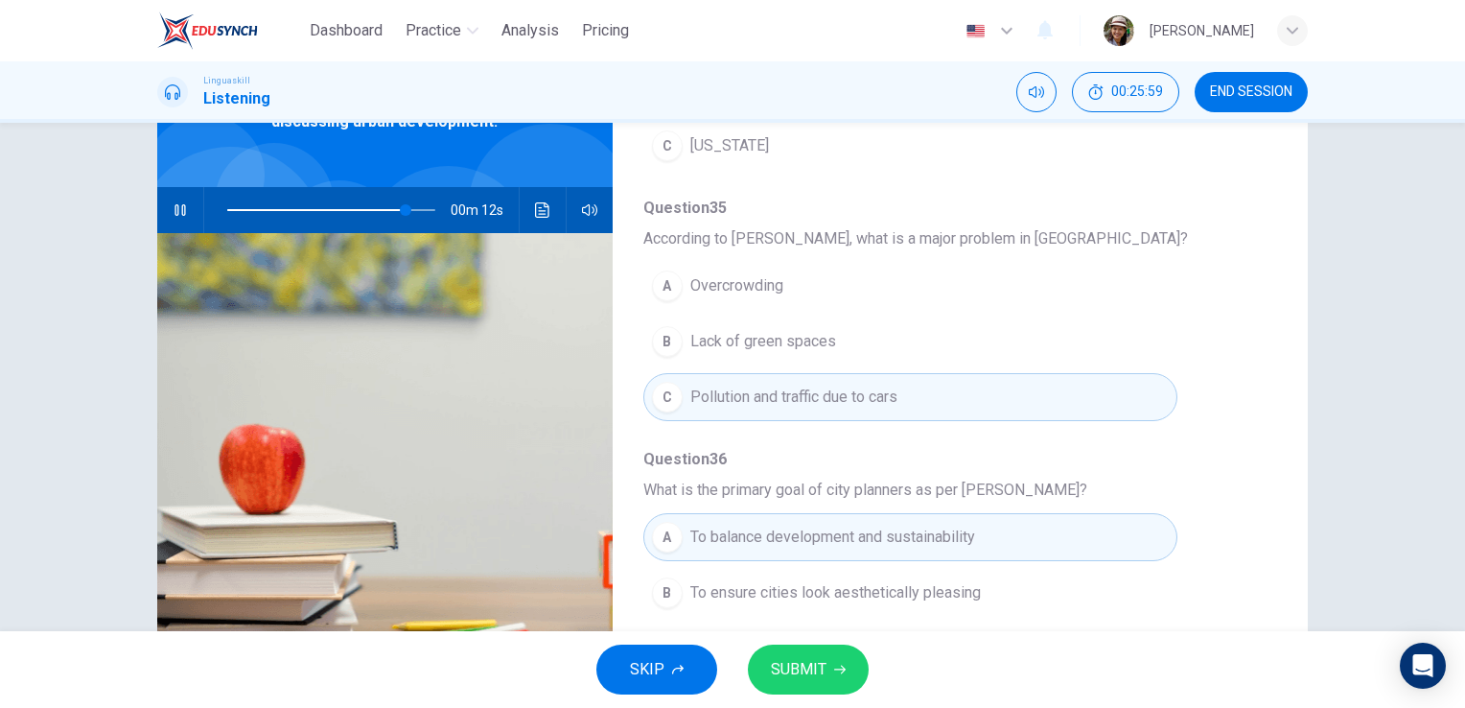
scroll to position [234, 0]
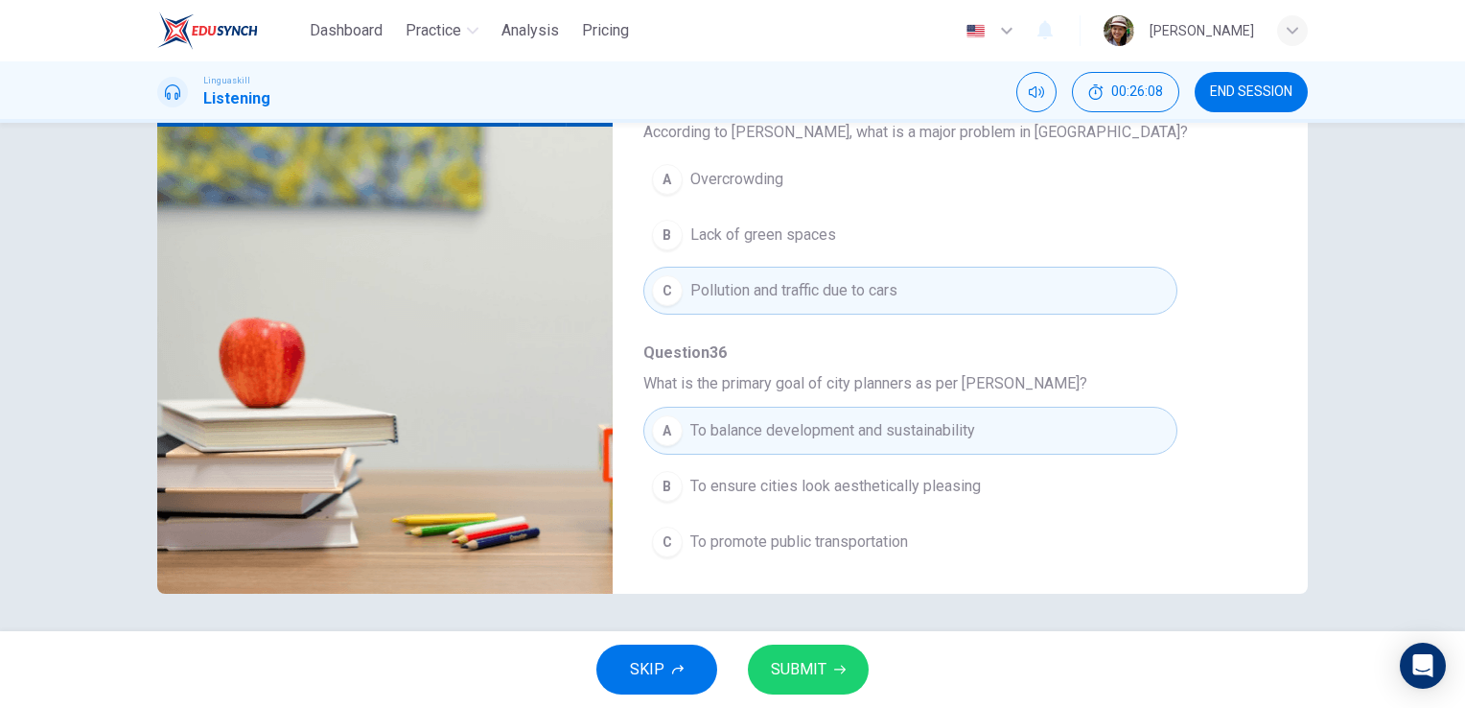
click at [805, 663] on span "SUBMIT" at bounding box center [799, 669] width 56 height 27
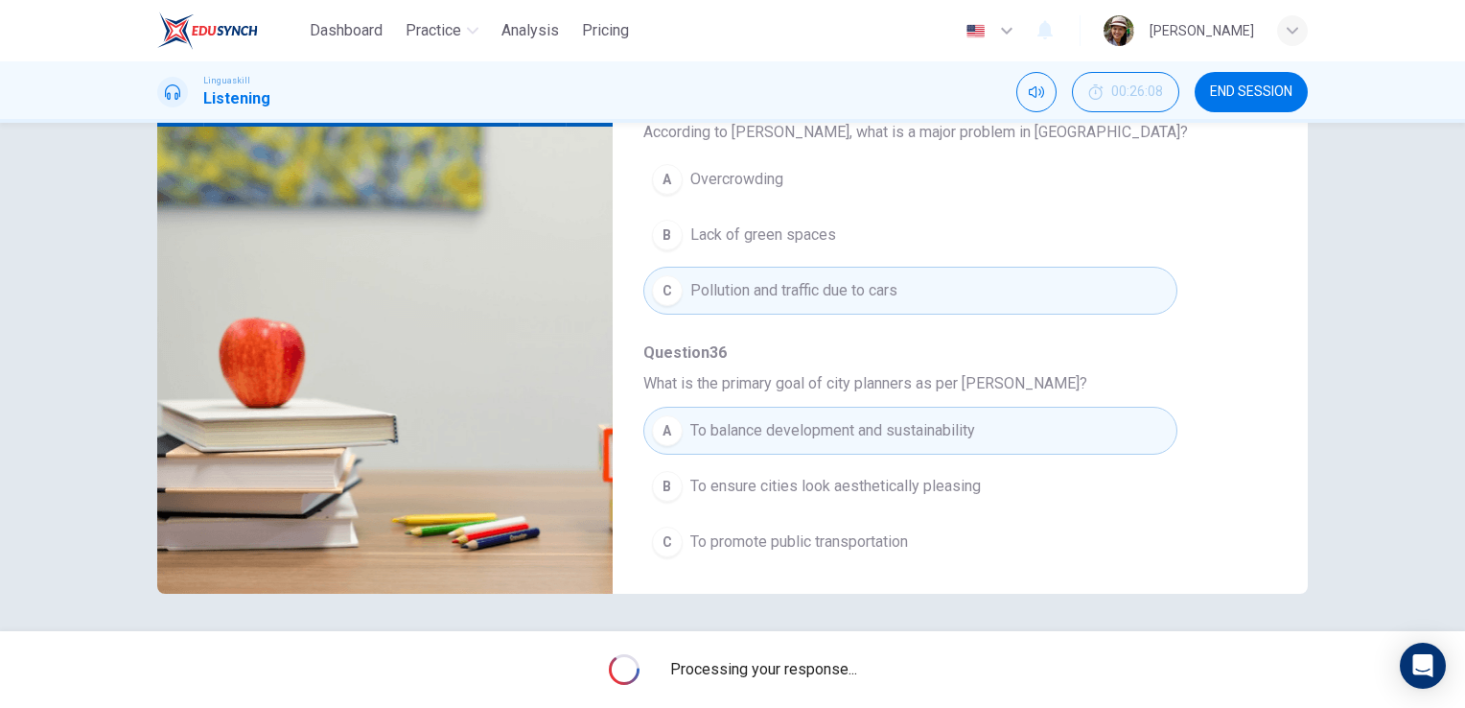
type input "0"
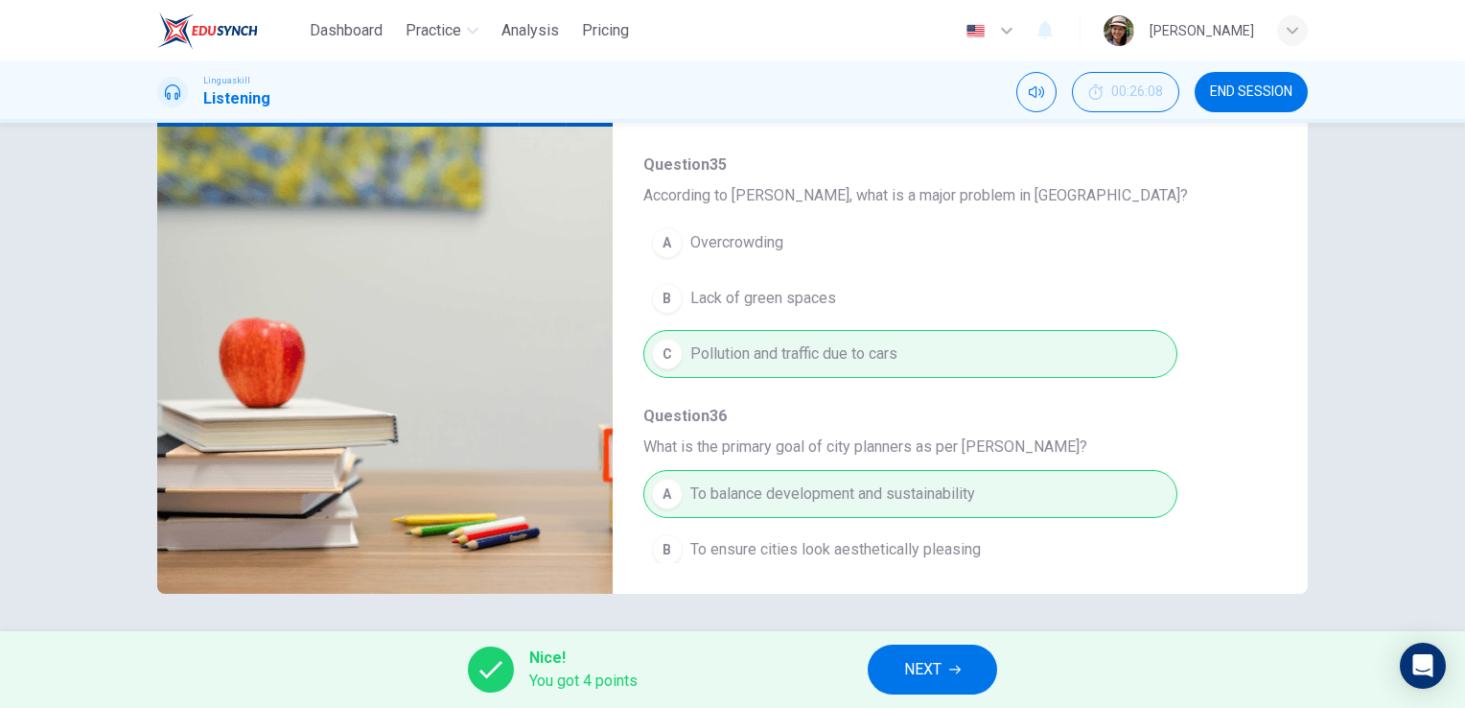
scroll to position [821, 0]
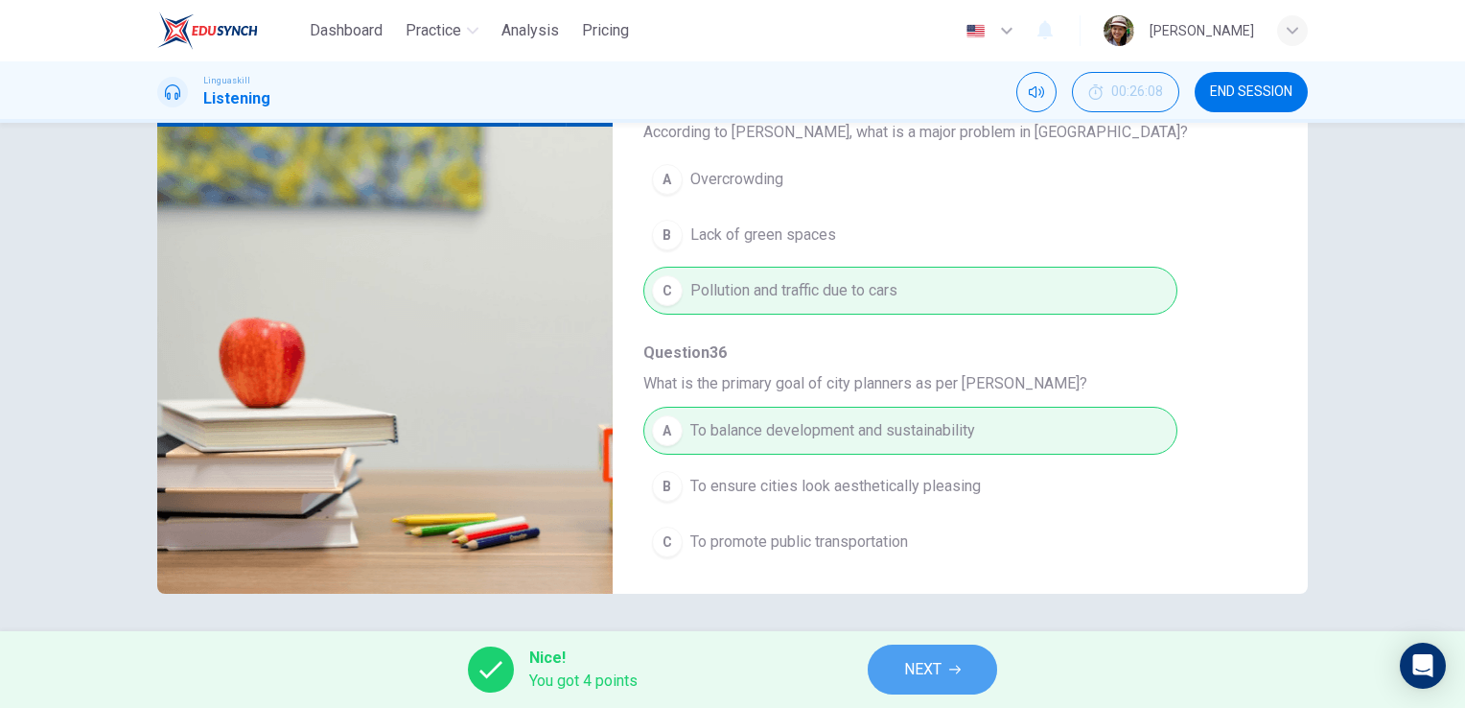
click at [907, 673] on span "NEXT" at bounding box center [922, 669] width 37 height 27
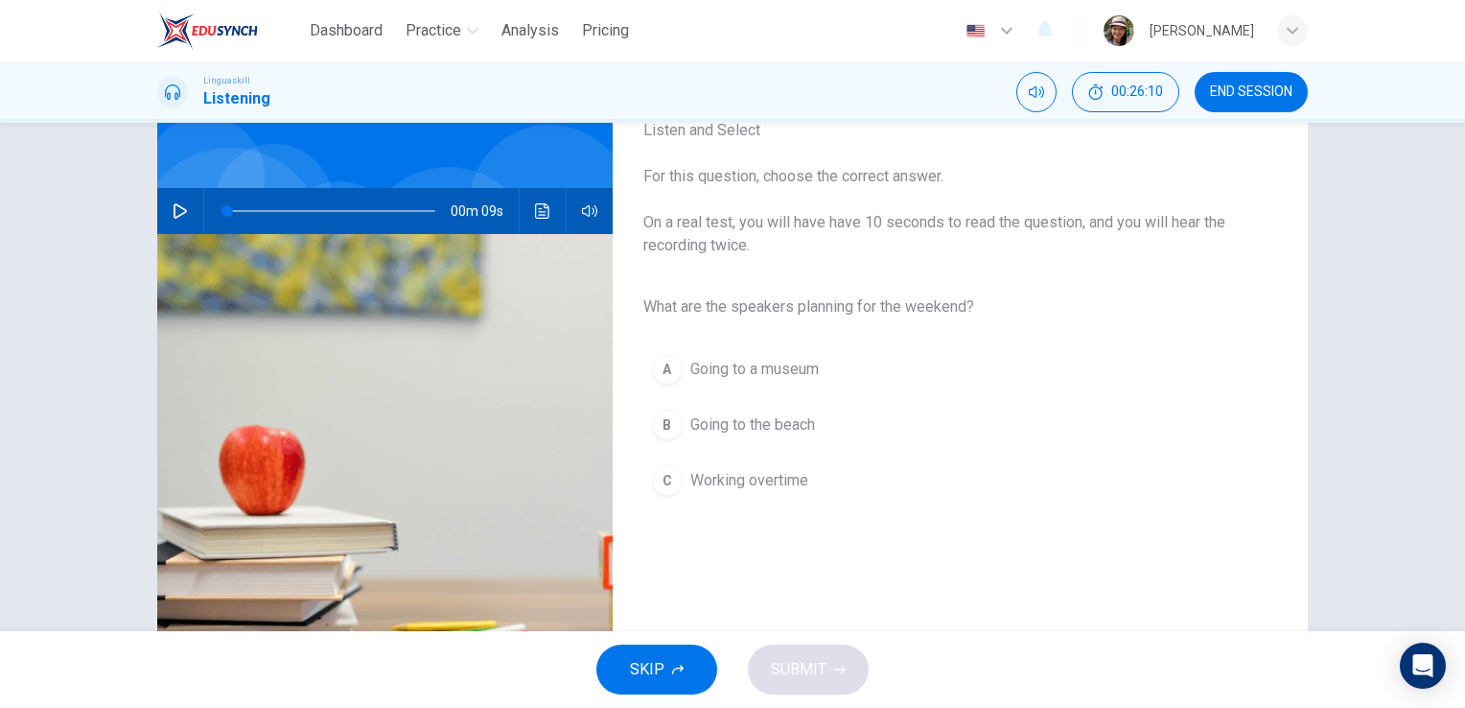
scroll to position [128, 0]
click at [173, 205] on icon "button" at bounding box center [180, 209] width 15 height 15
type input "0"
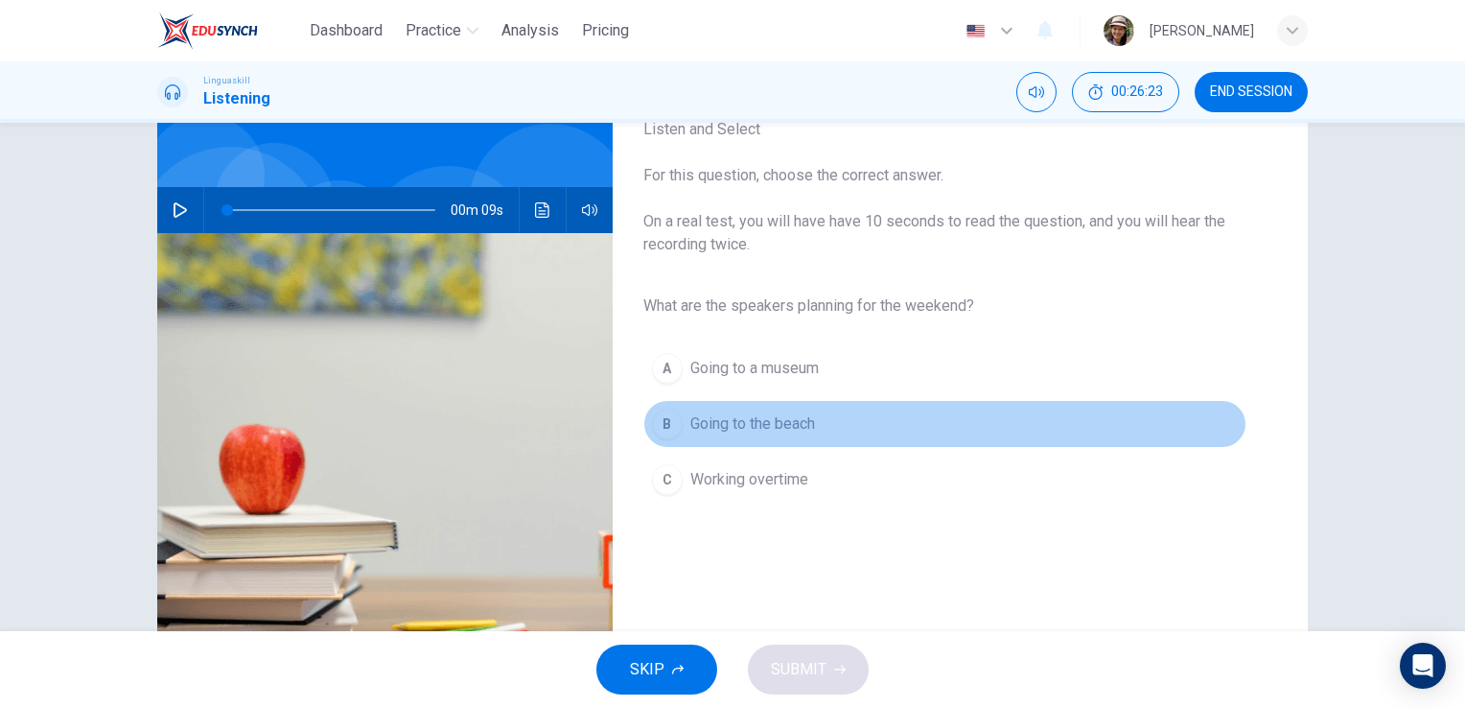
click at [780, 426] on span "Going to the beach" at bounding box center [752, 423] width 125 height 23
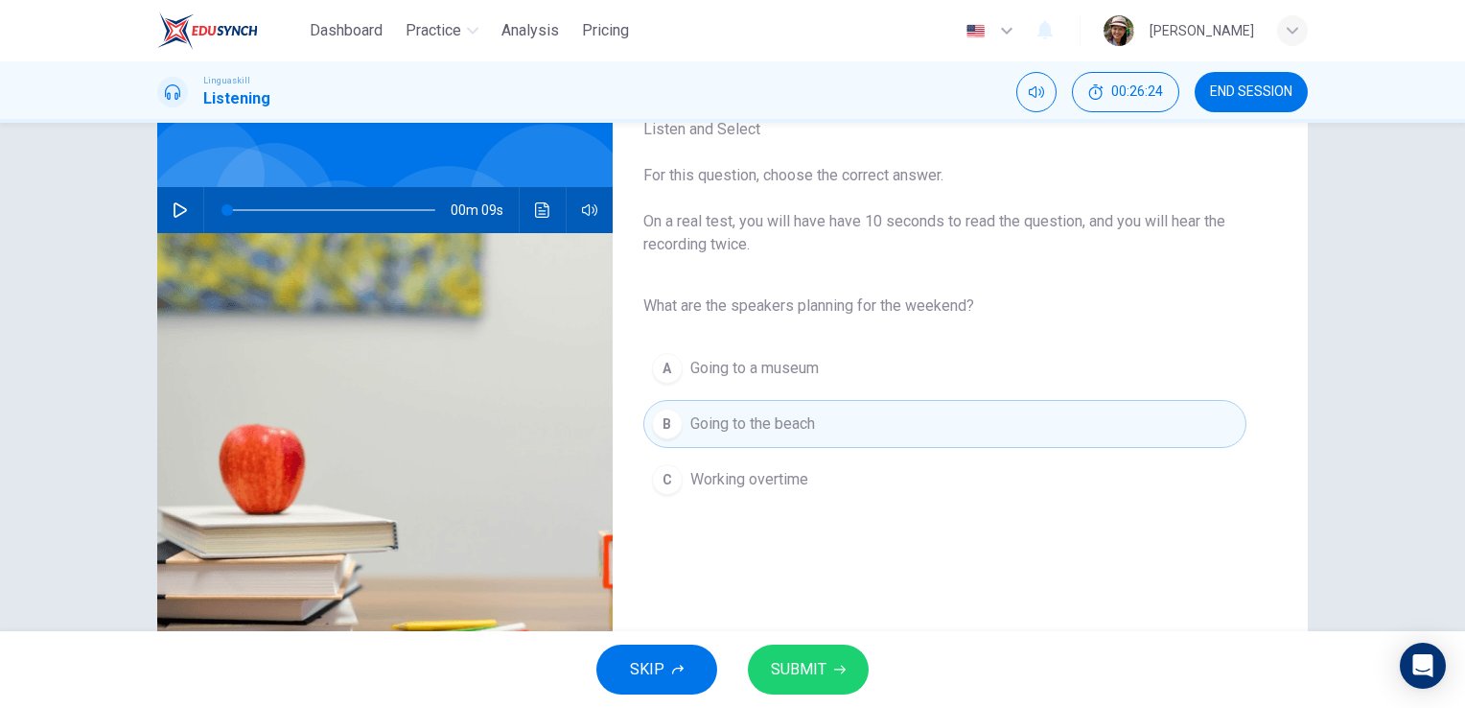
click at [801, 674] on span "SUBMIT" at bounding box center [799, 669] width 56 height 27
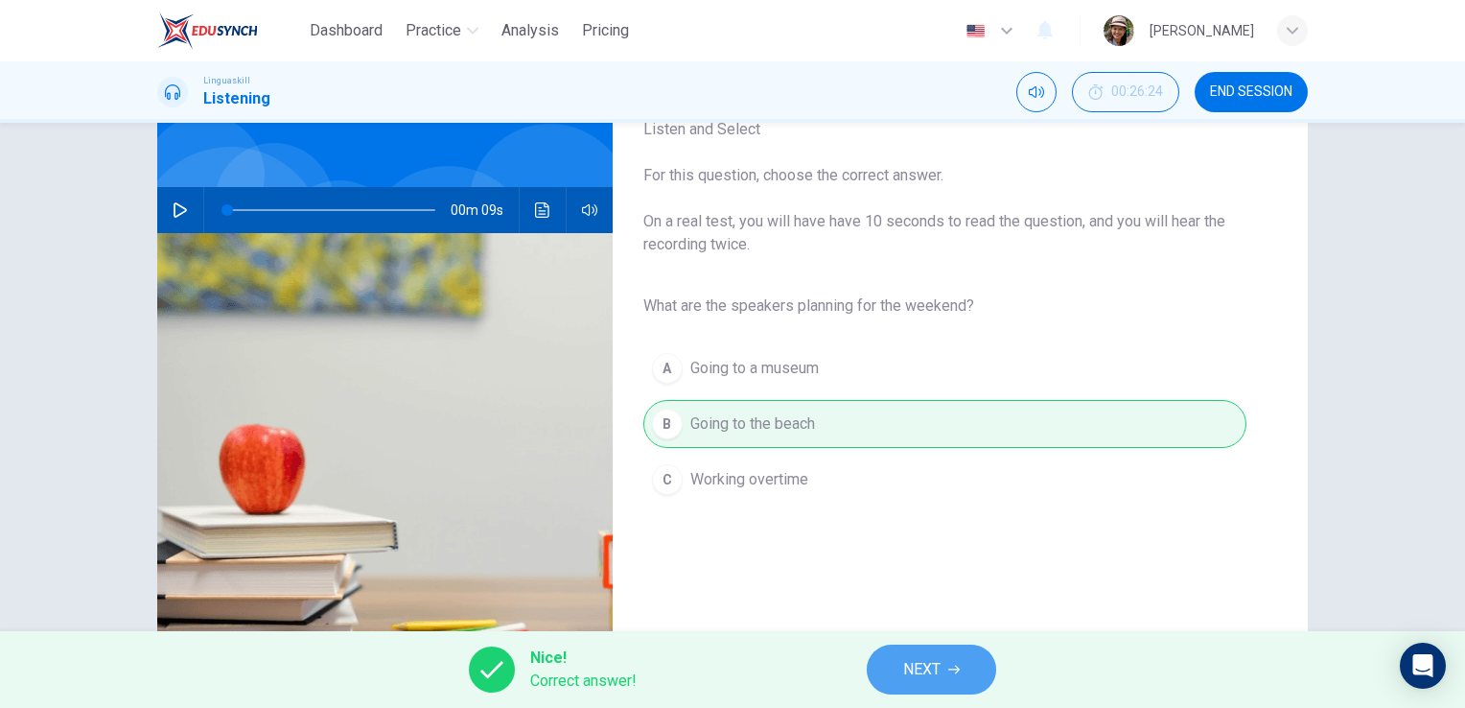
click at [959, 671] on icon "button" at bounding box center [954, 669] width 12 height 9
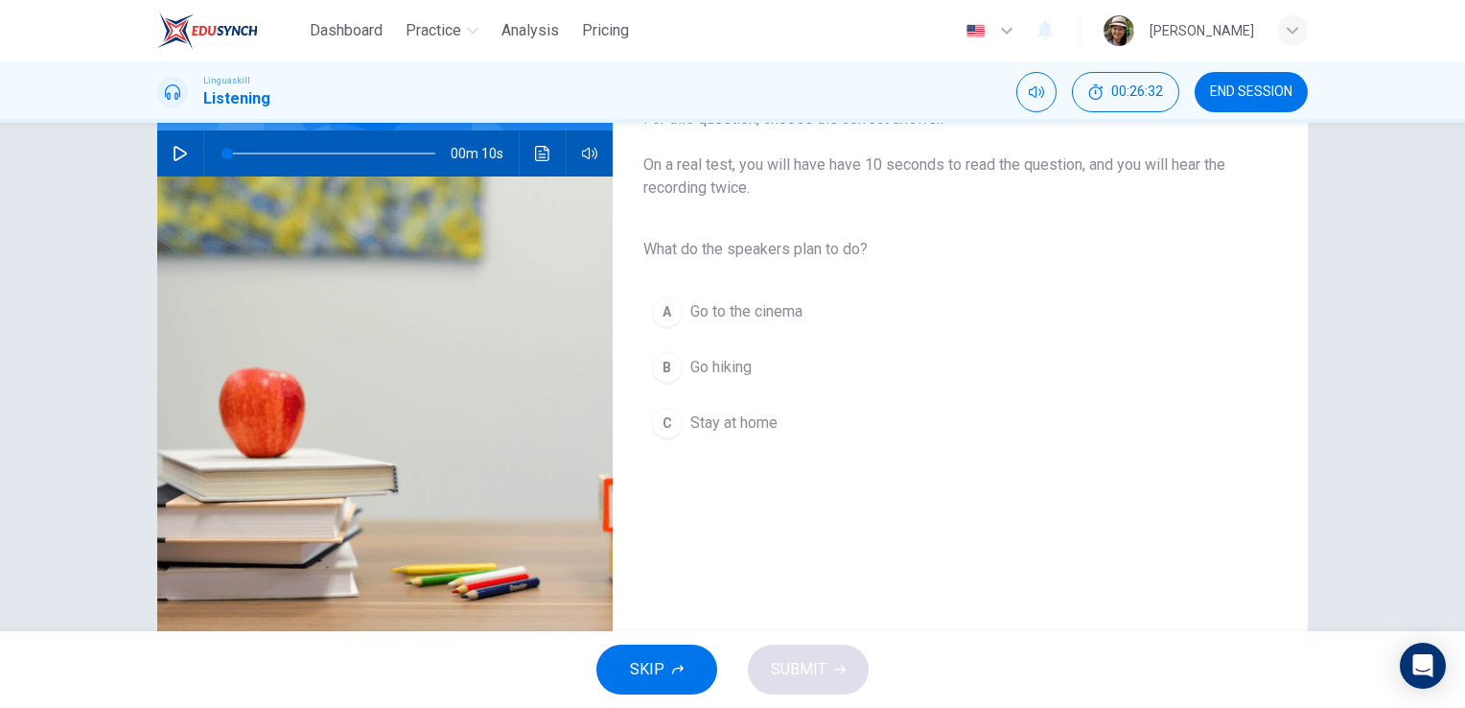
scroll to position [171, 0]
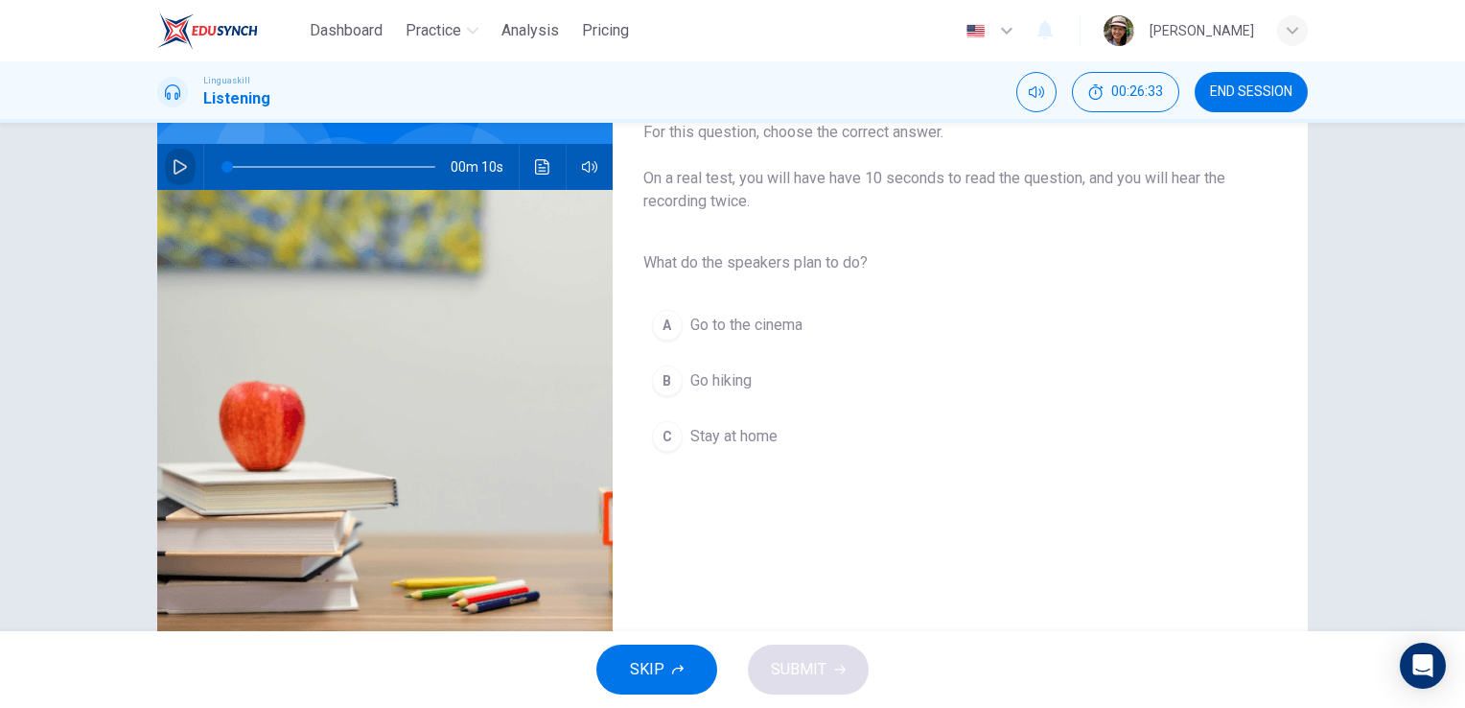
click at [176, 166] on icon "button" at bounding box center [180, 166] width 15 height 15
type input "0"
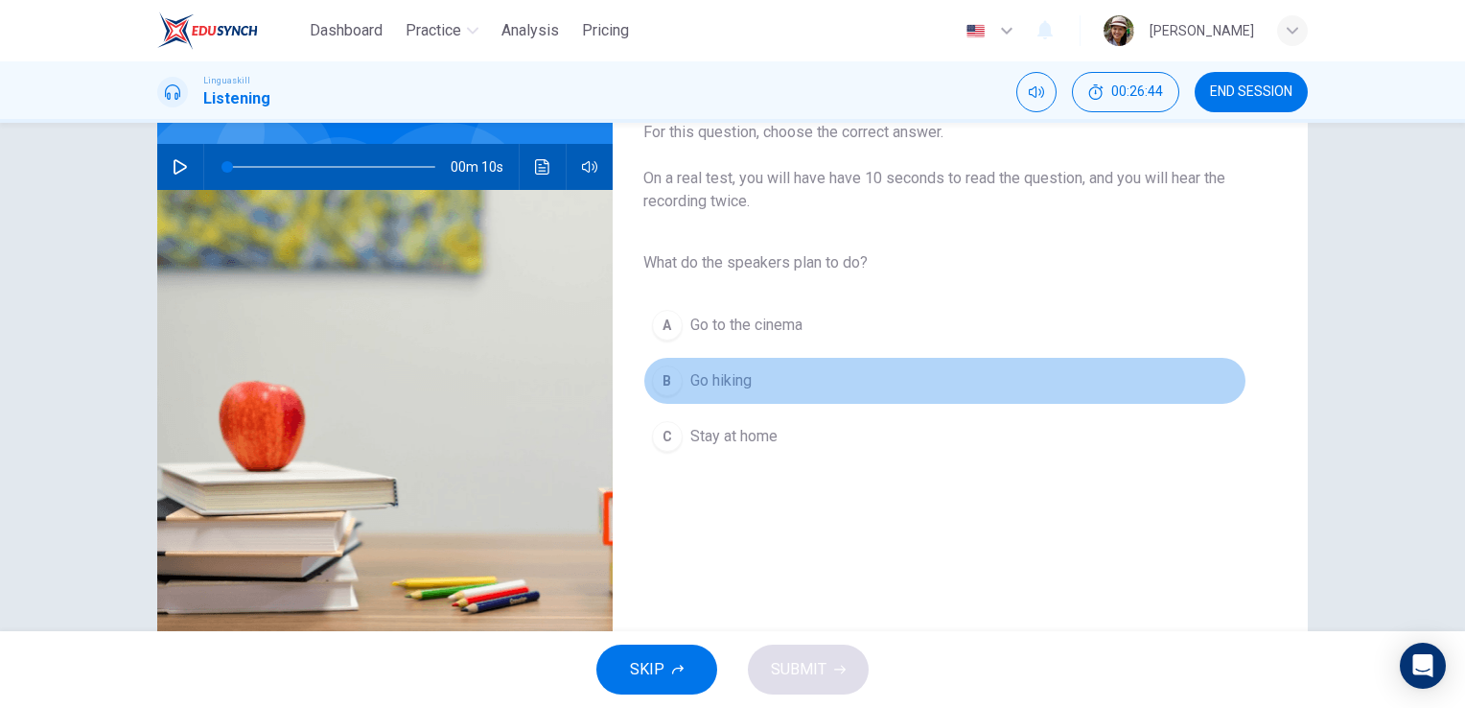
click at [726, 380] on span "Go hiking" at bounding box center [720, 380] width 61 height 23
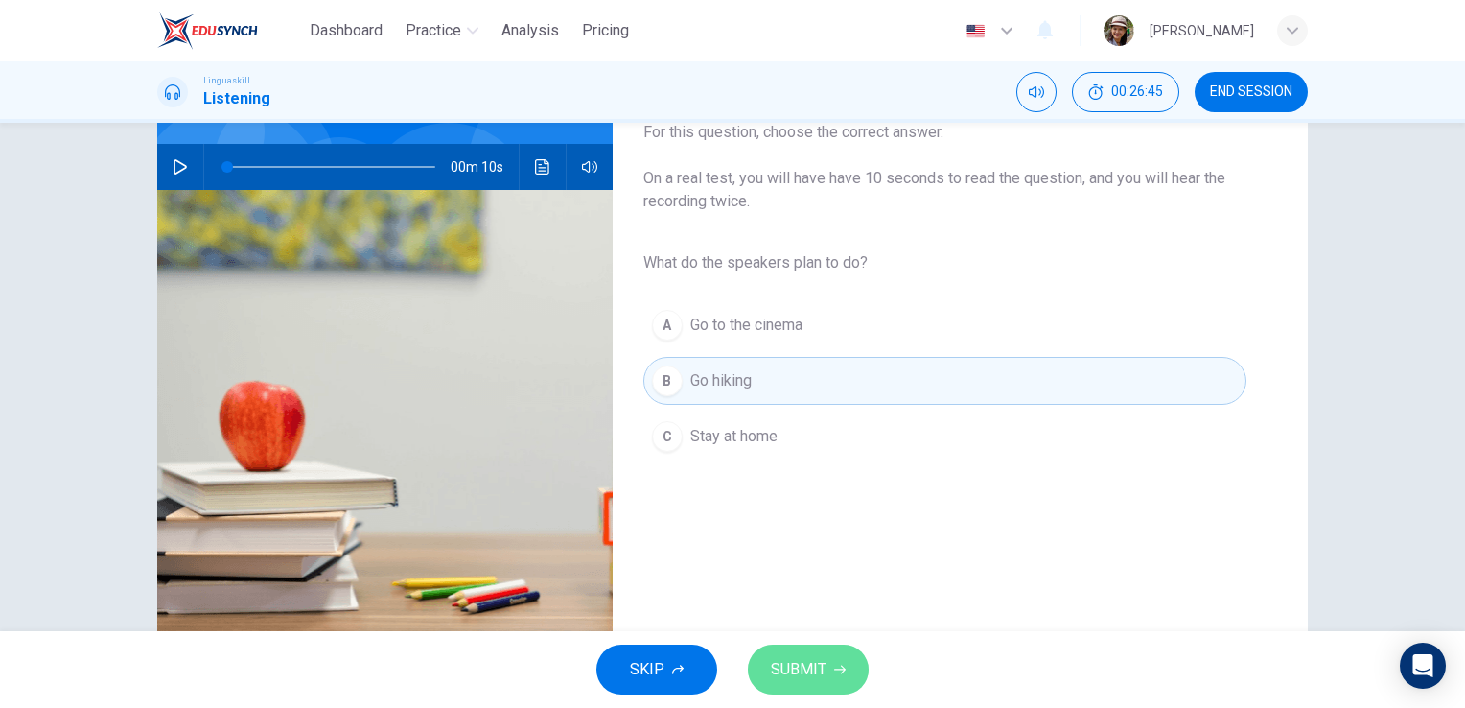
click at [807, 668] on span "SUBMIT" at bounding box center [799, 669] width 56 height 27
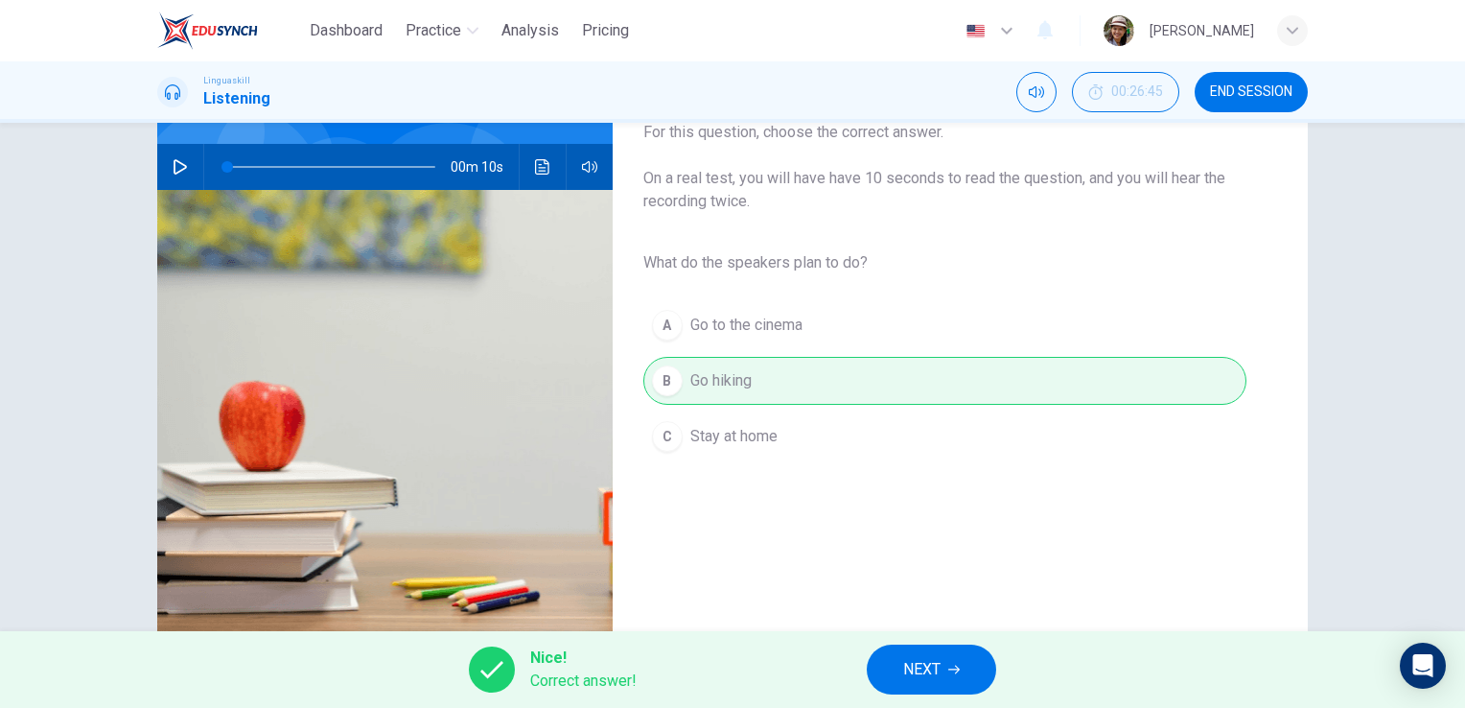
click at [919, 670] on span "NEXT" at bounding box center [921, 669] width 37 height 27
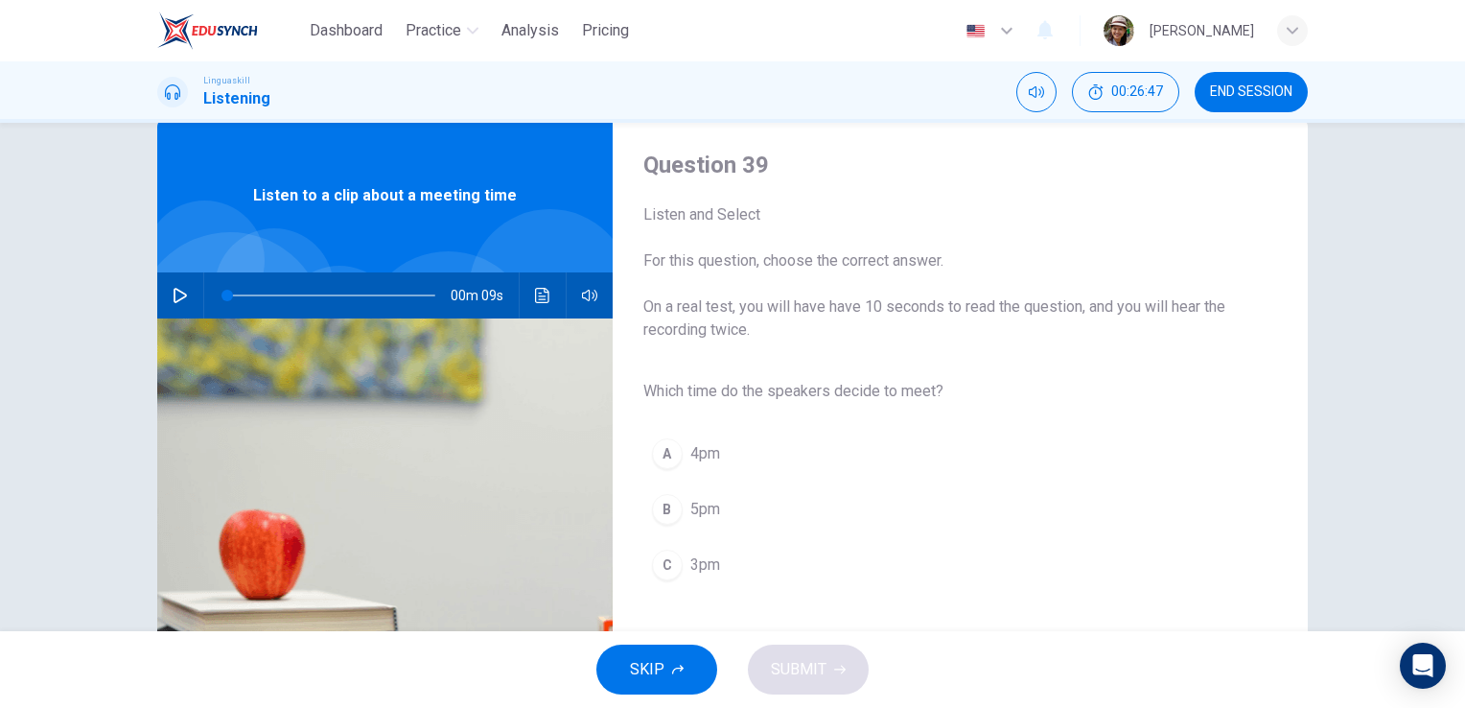
scroll to position [106, 0]
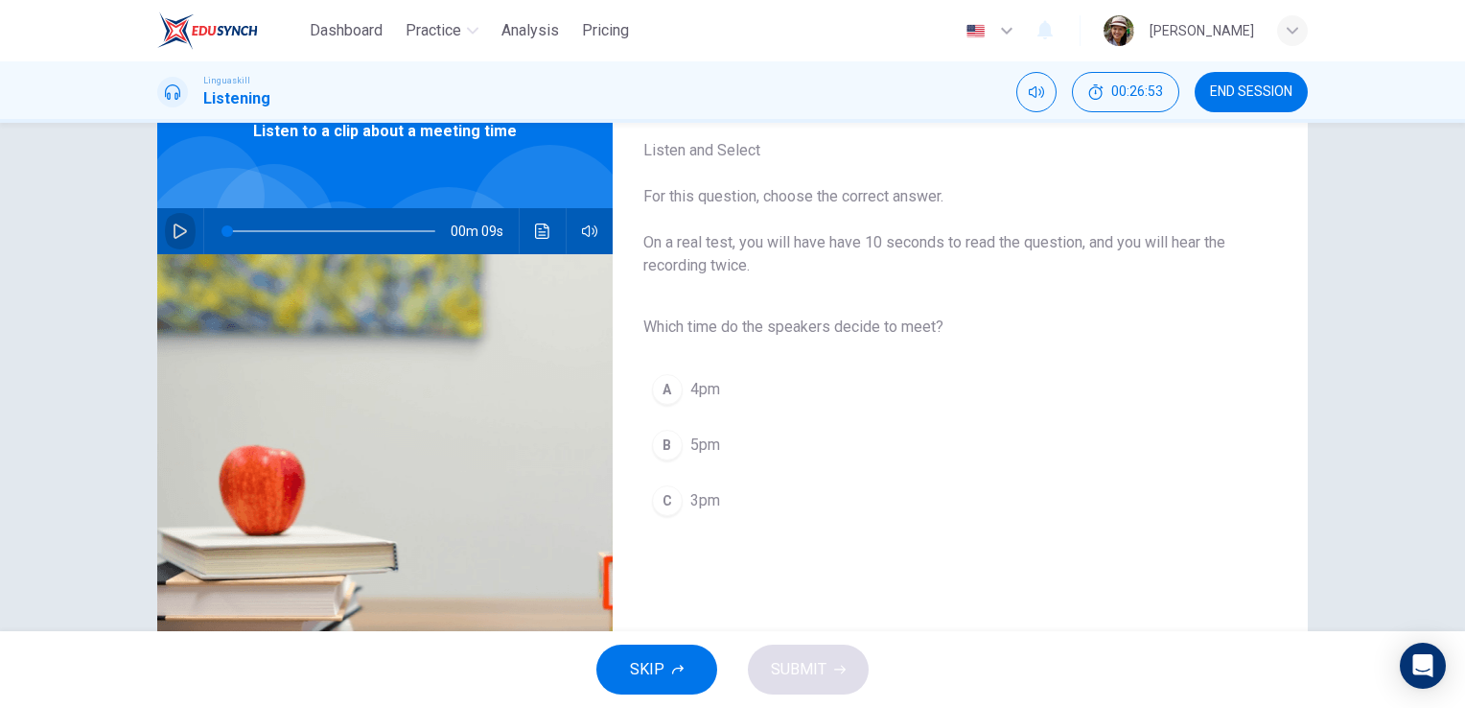
click at [165, 229] on button "button" at bounding box center [180, 231] width 31 height 46
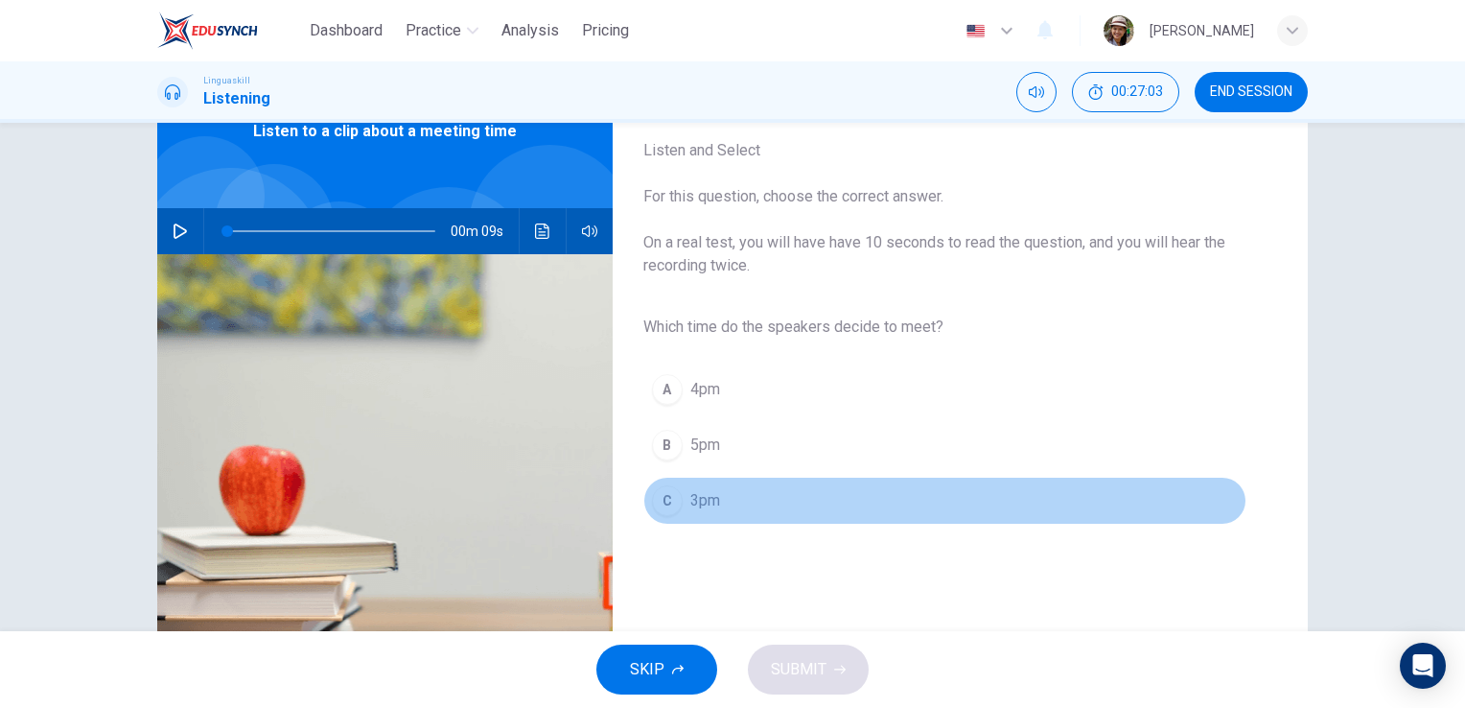
click at [711, 500] on span "3pm" at bounding box center [705, 500] width 30 height 23
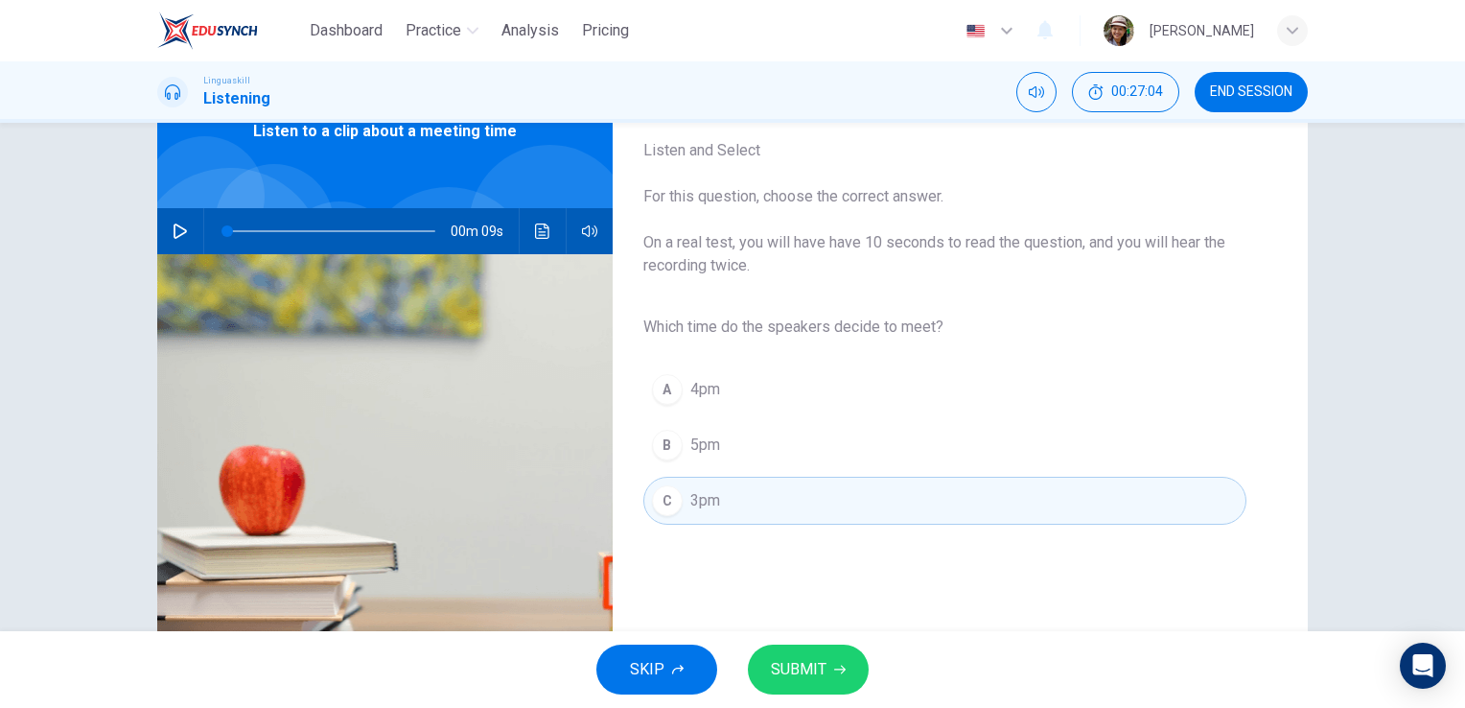
click at [824, 671] on span "SUBMIT" at bounding box center [799, 669] width 56 height 27
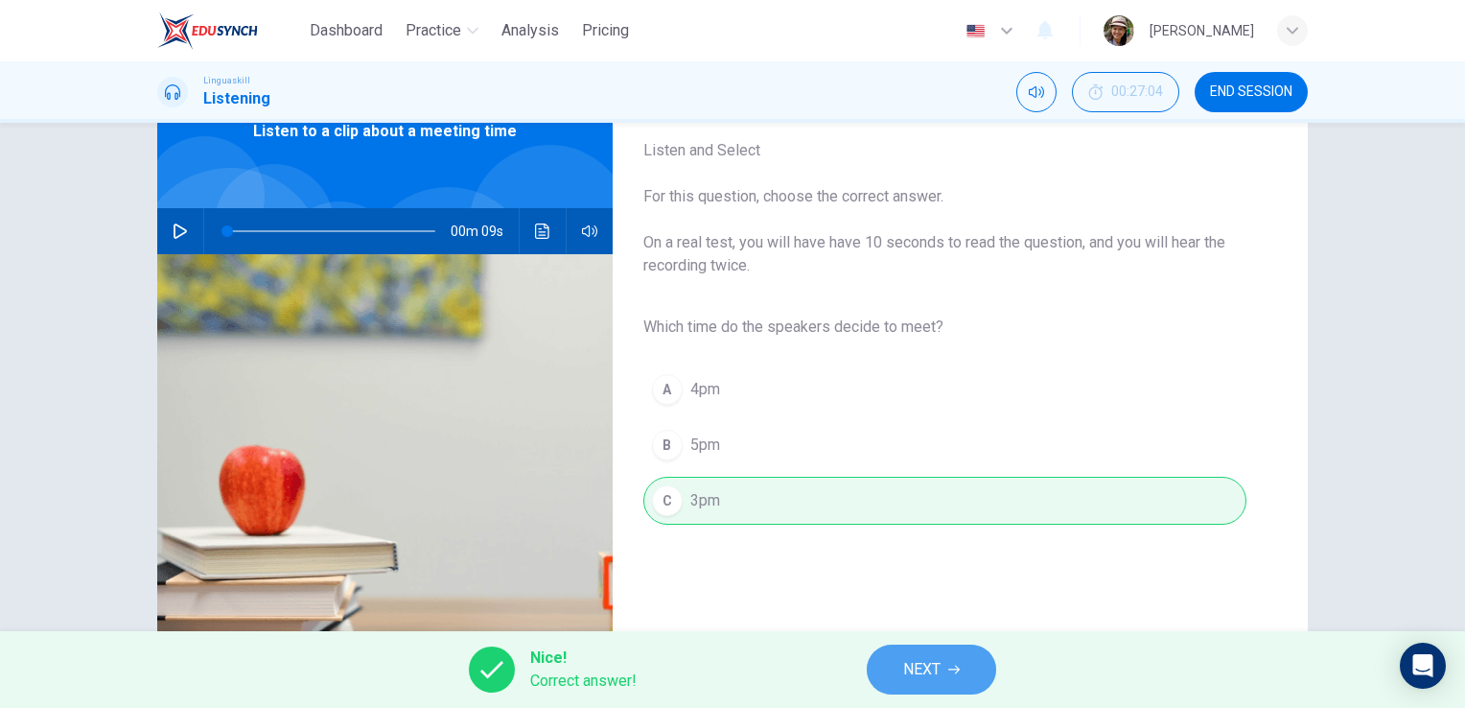
click at [943, 670] on button "NEXT" at bounding box center [931, 669] width 129 height 50
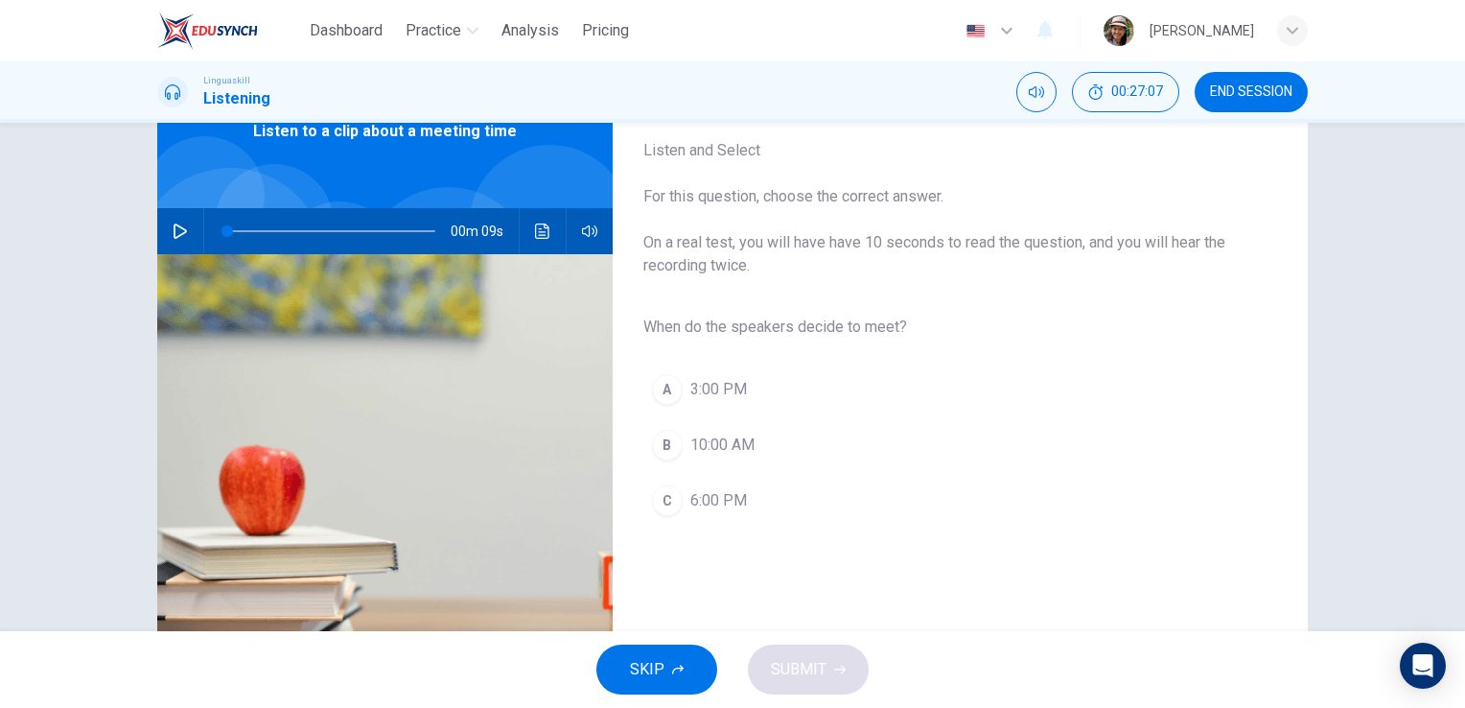
click at [197, 221] on div "00m 09s" at bounding box center [384, 231] width 455 height 46
click at [173, 225] on icon "button" at bounding box center [180, 230] width 15 height 15
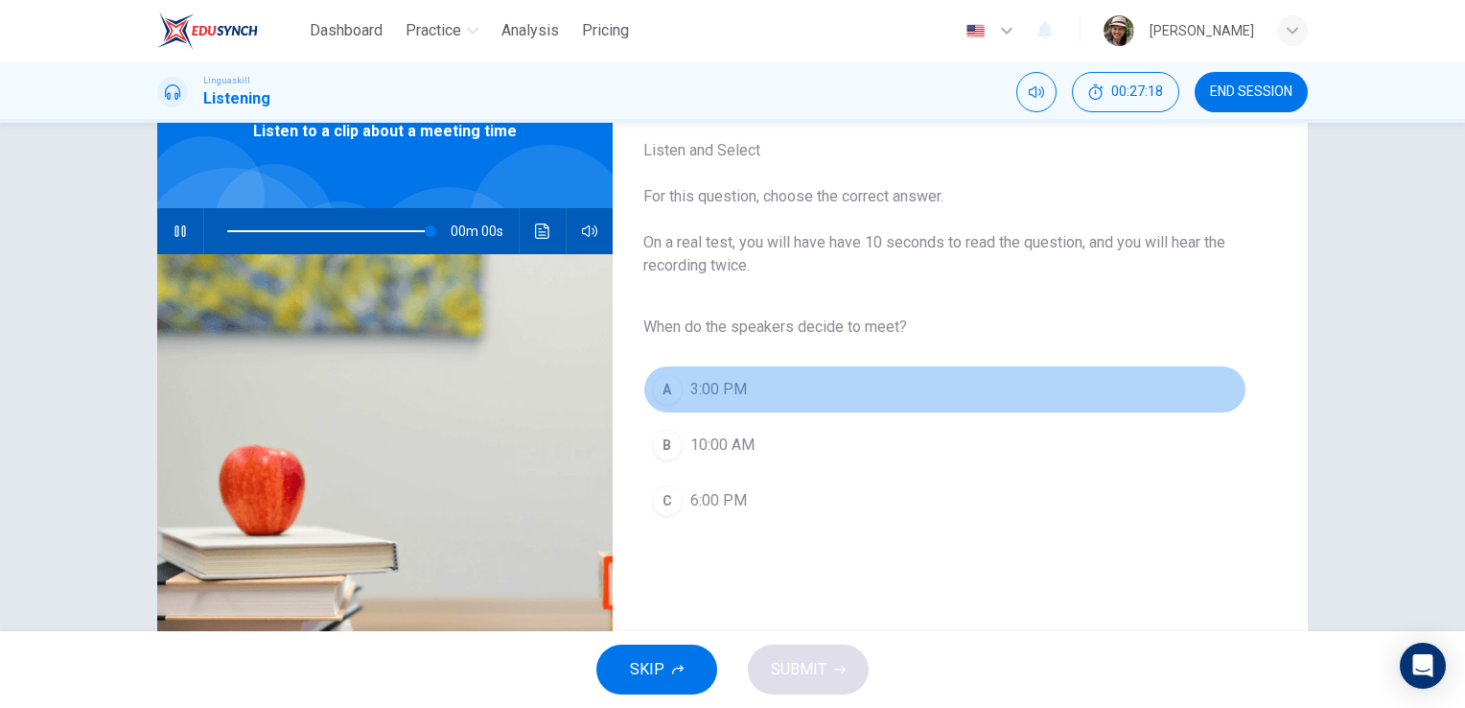
click at [728, 385] on span "3:00 PM" at bounding box center [718, 389] width 57 height 23
type input "0"
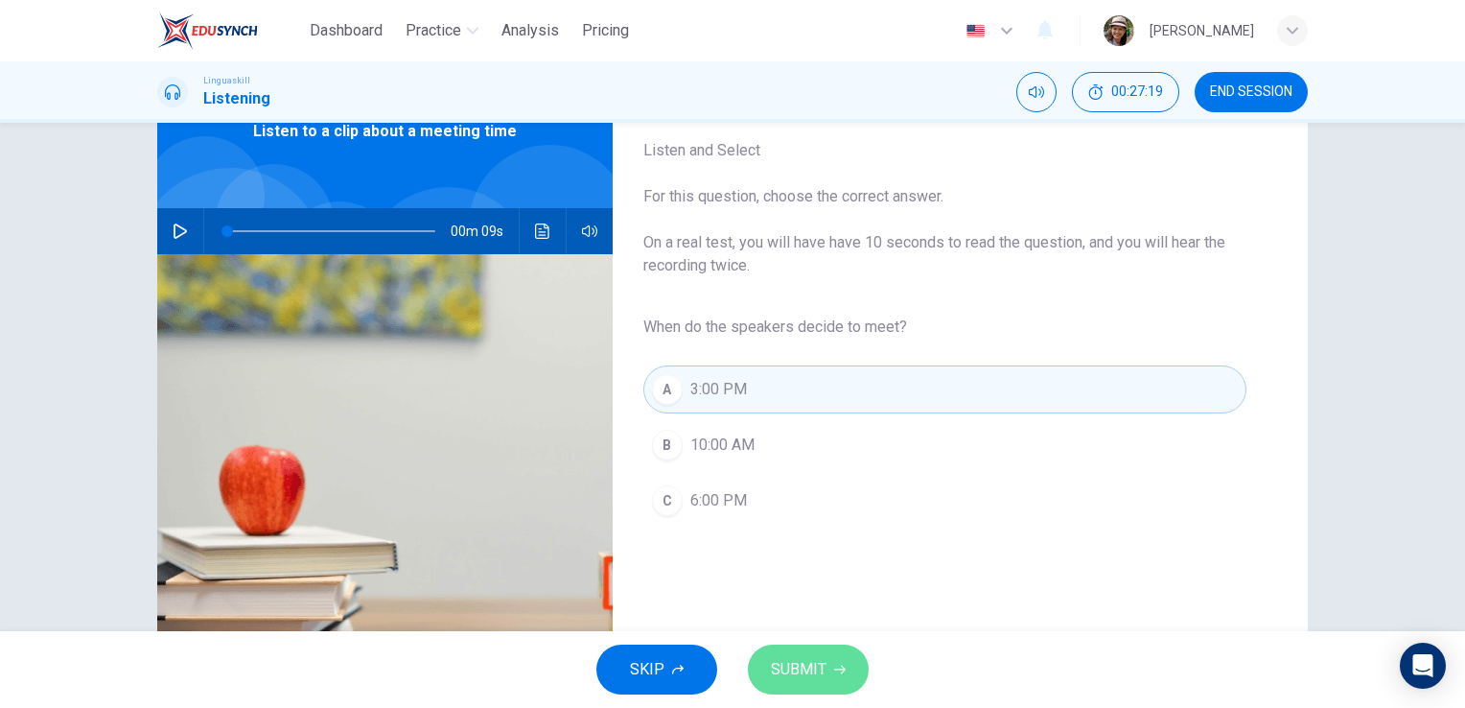
click at [821, 667] on span "SUBMIT" at bounding box center [799, 669] width 56 height 27
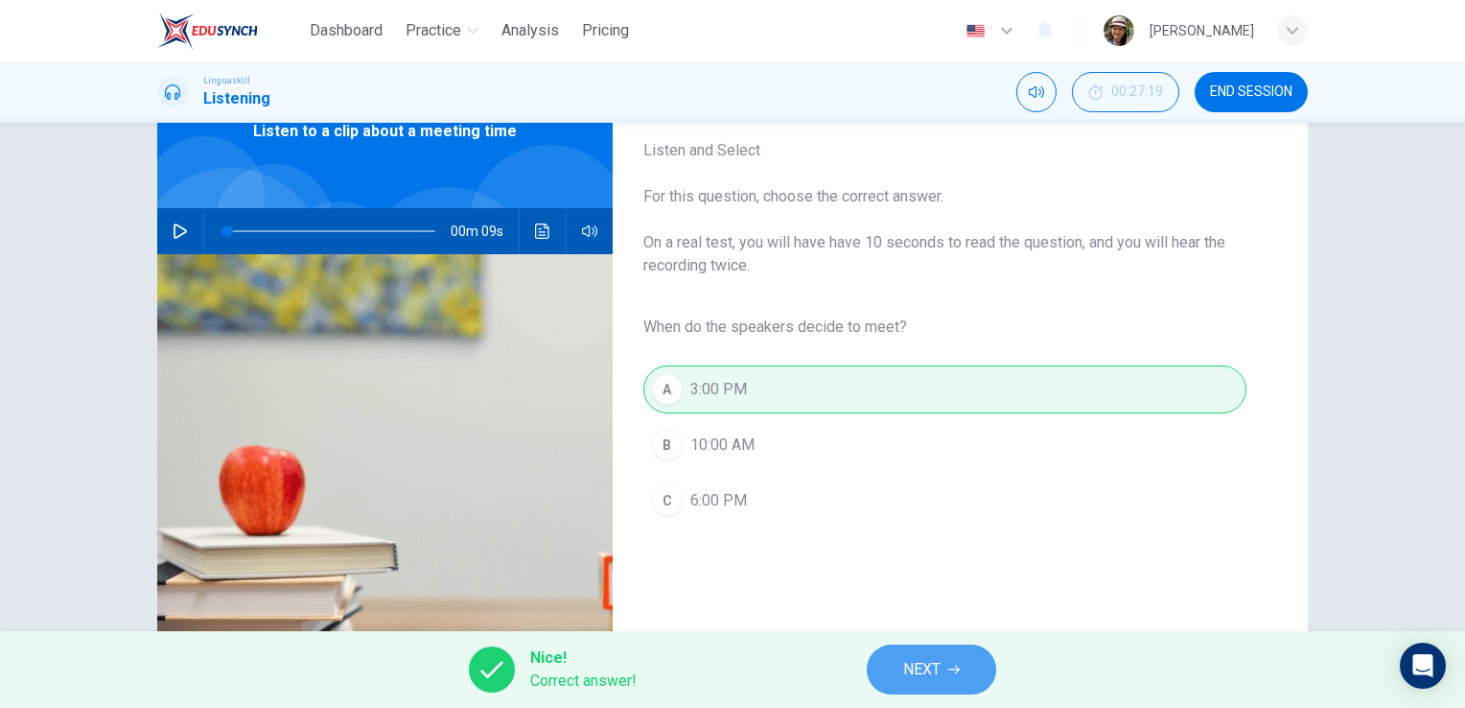
click at [927, 672] on span "NEXT" at bounding box center [921, 669] width 37 height 27
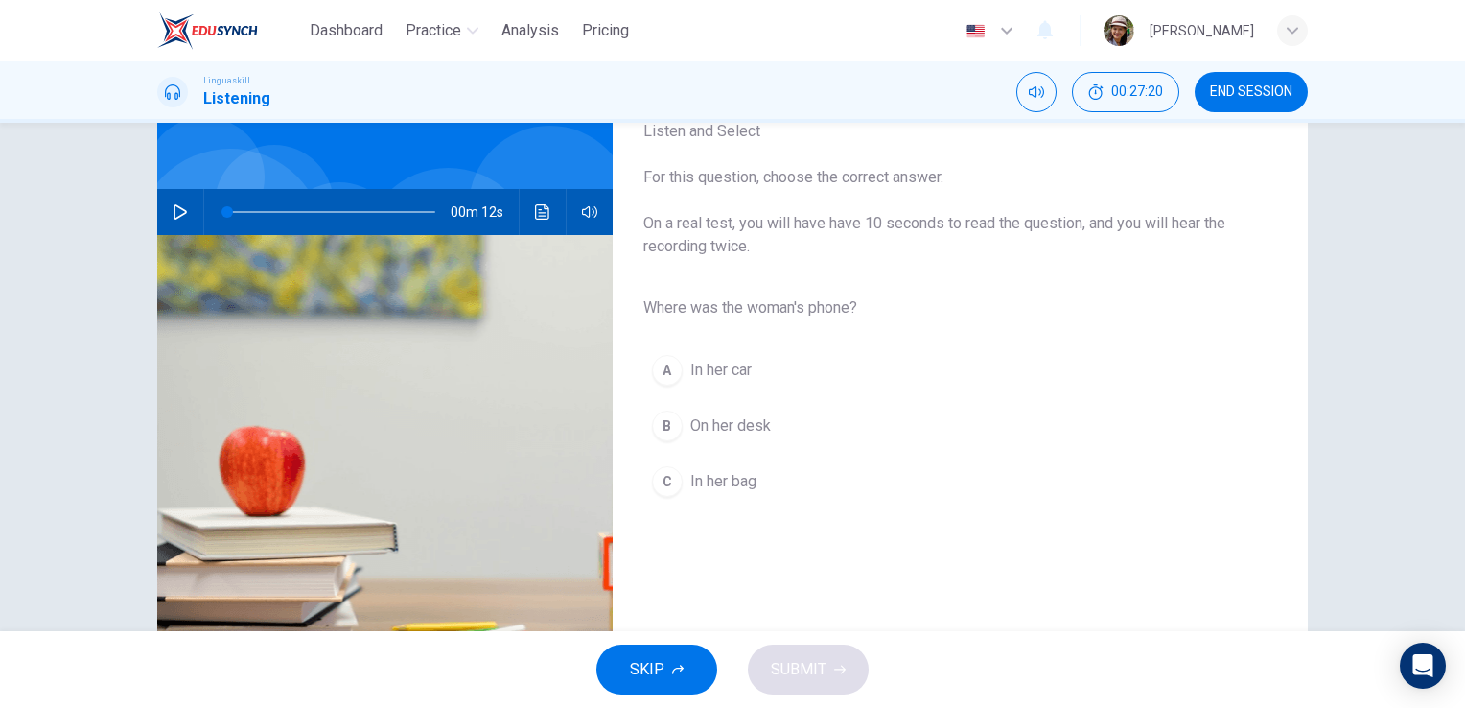
scroll to position [128, 0]
click at [173, 209] on icon "button" at bounding box center [180, 209] width 15 height 15
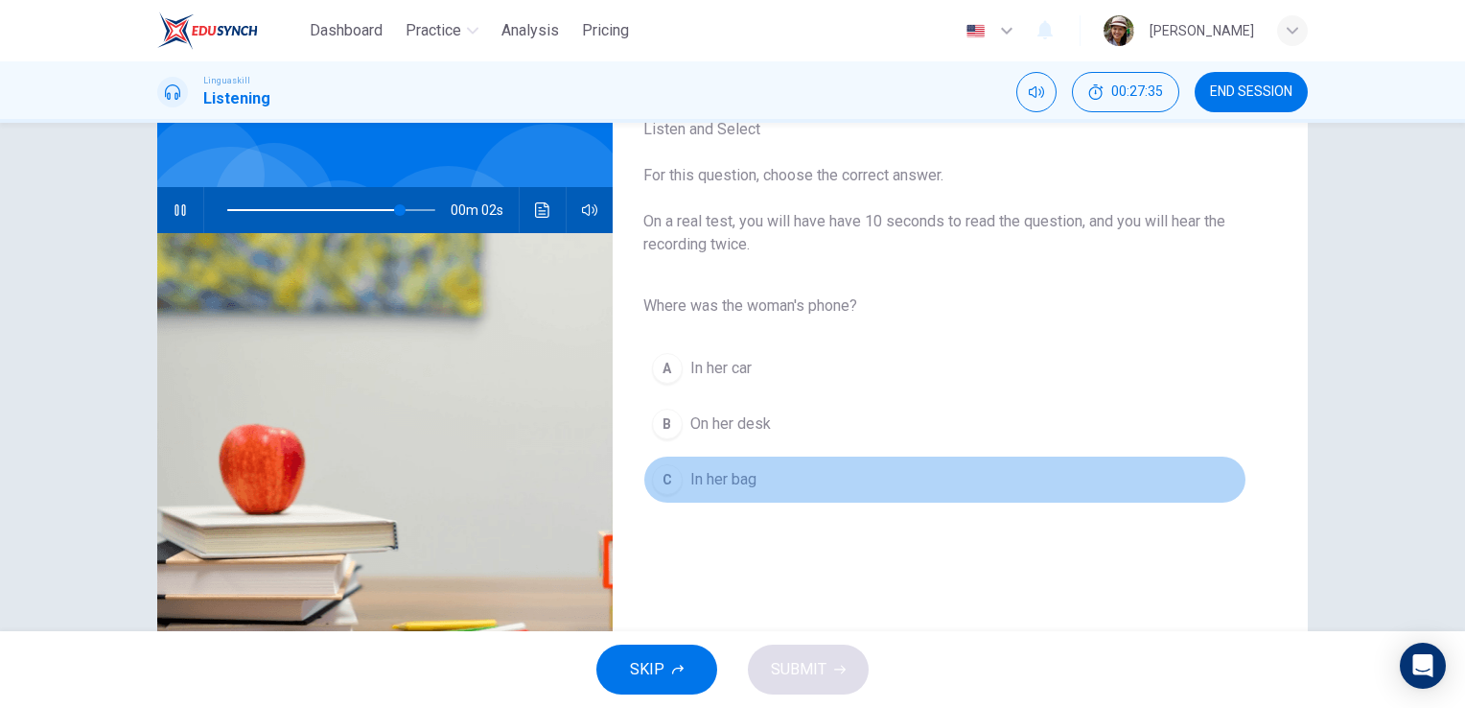
click at [742, 474] on span "In her bag" at bounding box center [723, 479] width 66 height 23
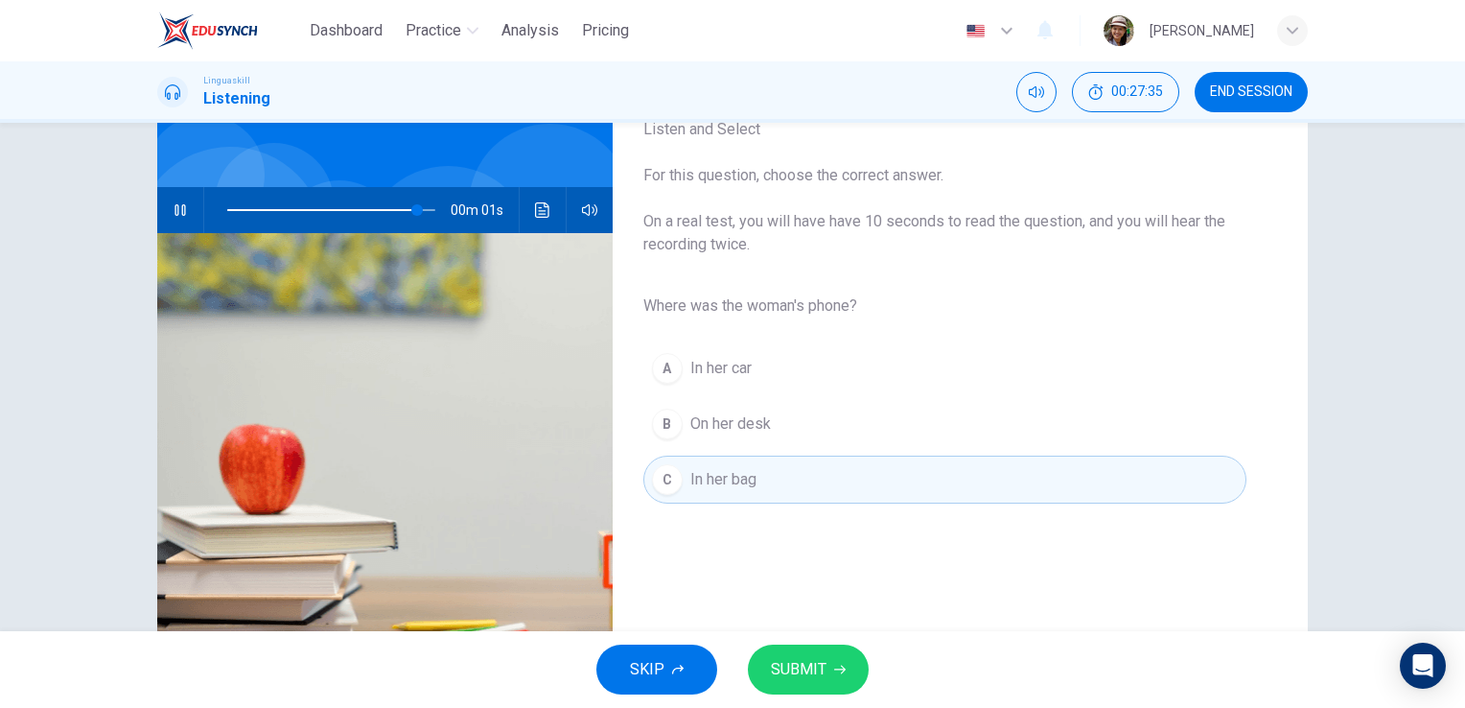
click at [829, 678] on button "SUBMIT" at bounding box center [808, 669] width 121 height 50
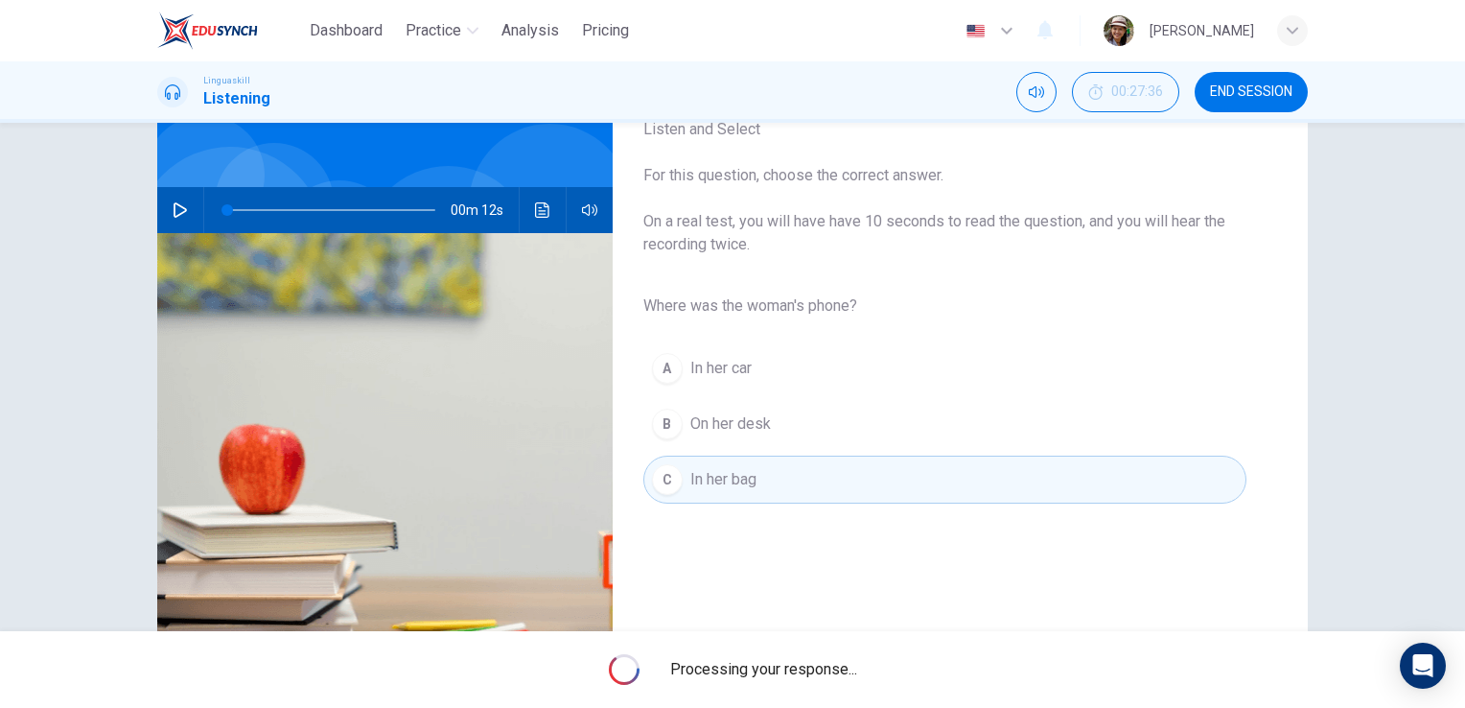
type input "0"
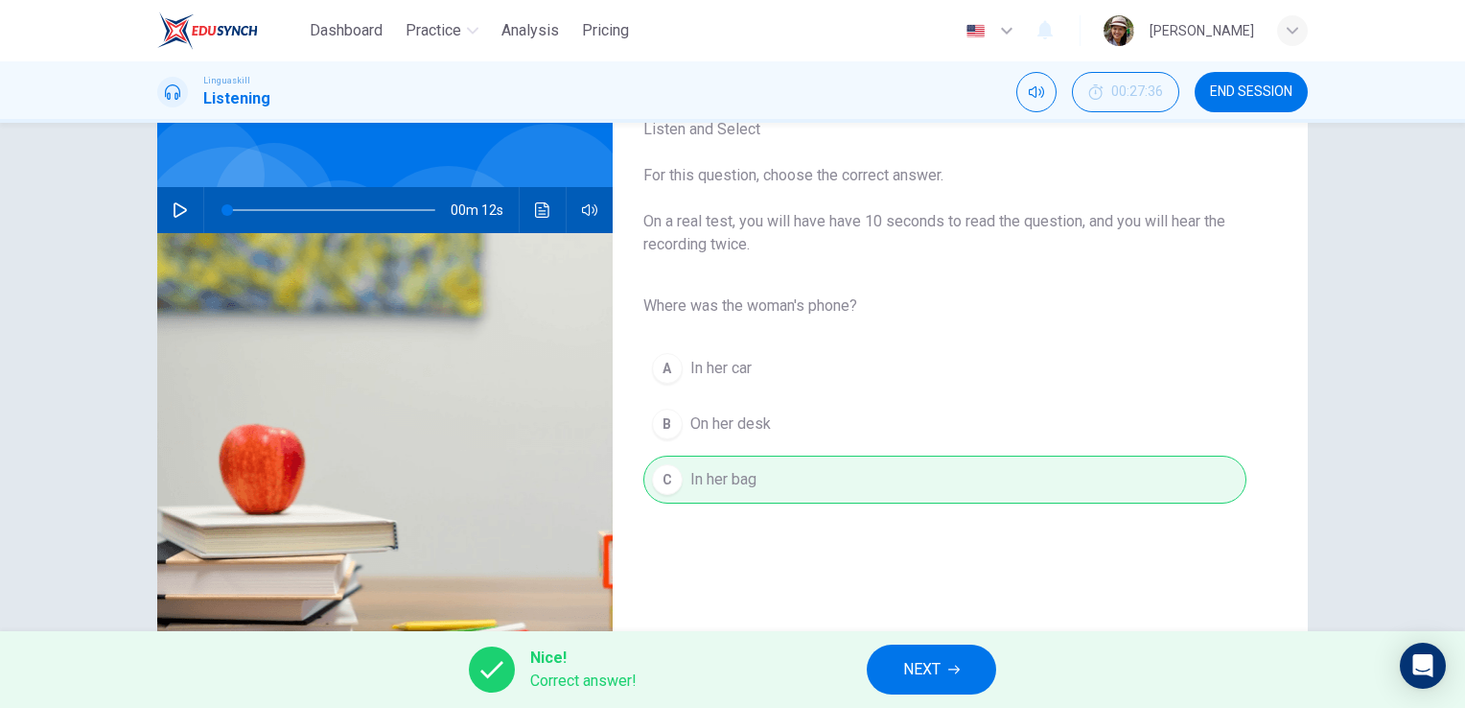
click at [917, 660] on span "NEXT" at bounding box center [921, 669] width 37 height 27
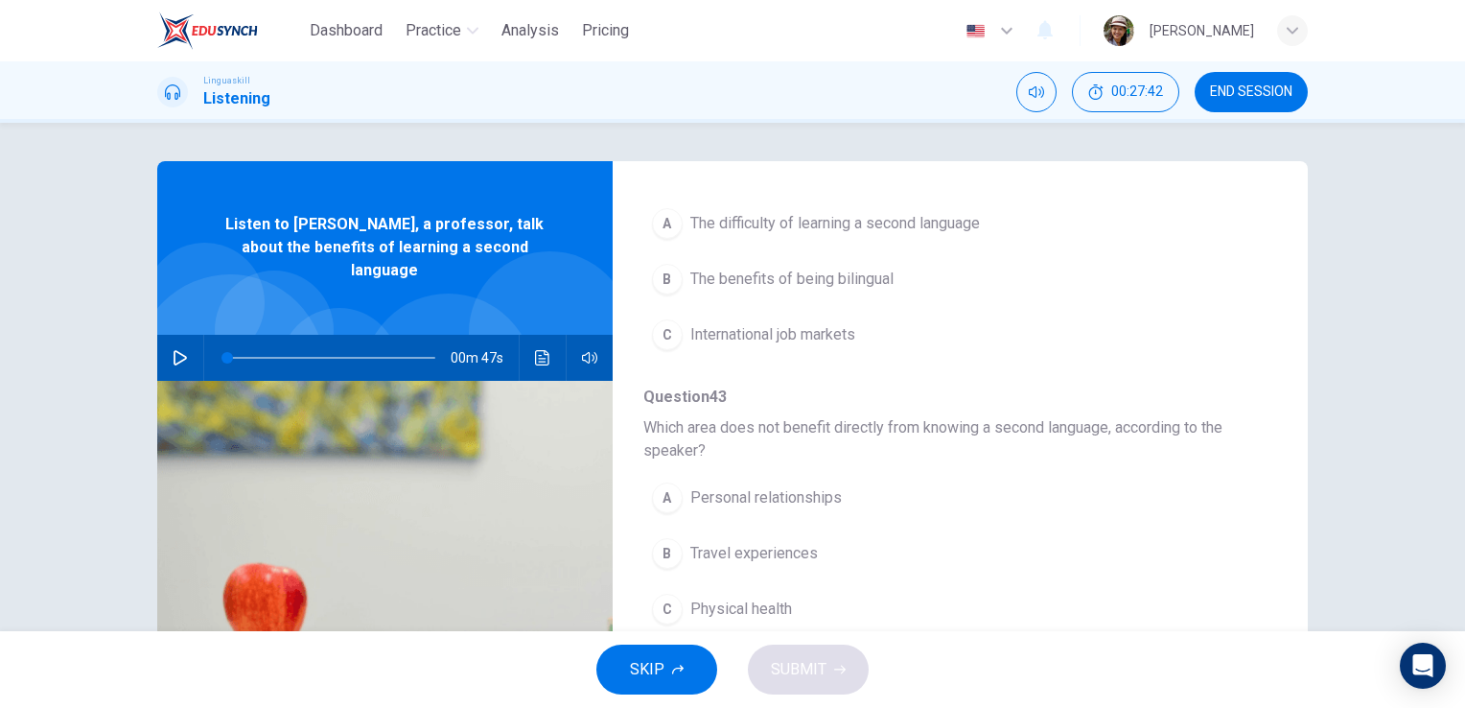
scroll to position [0, 0]
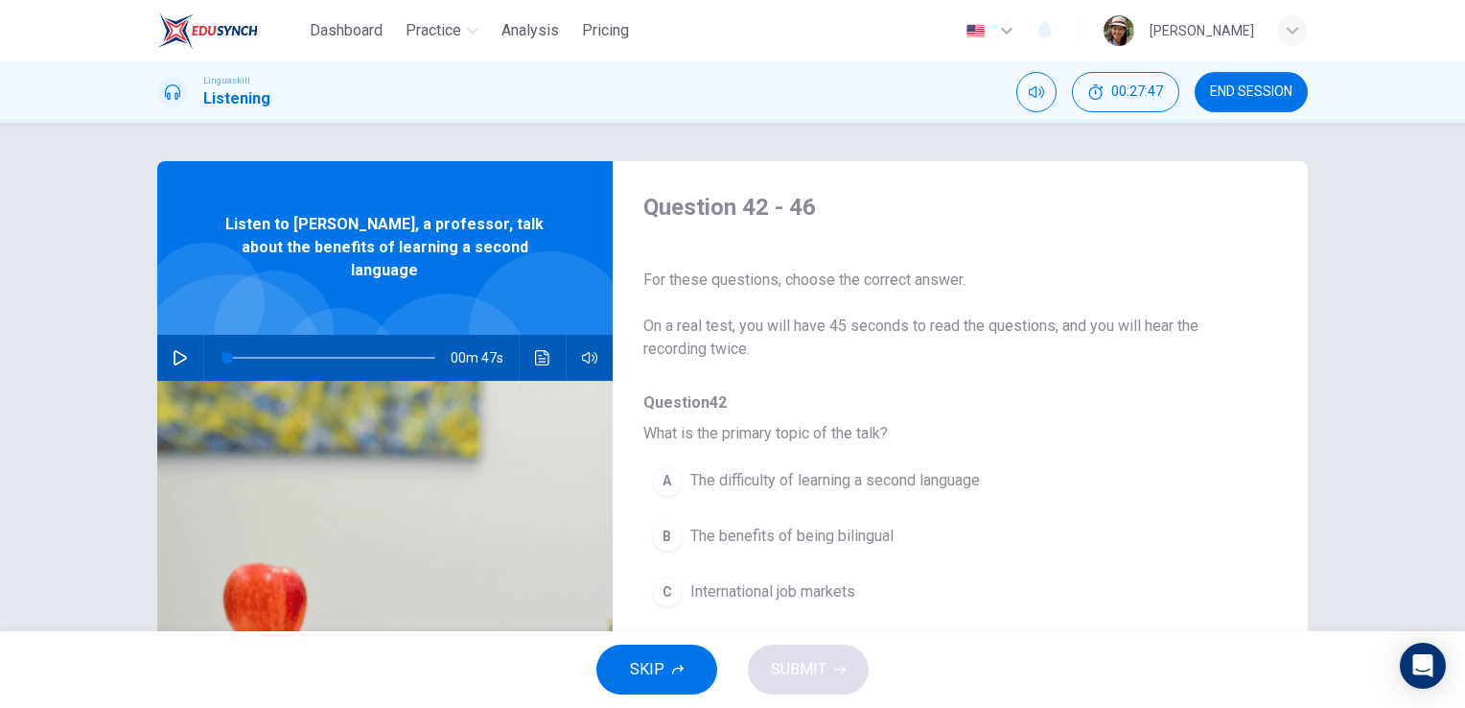
click at [173, 350] on icon "button" at bounding box center [180, 357] width 15 height 15
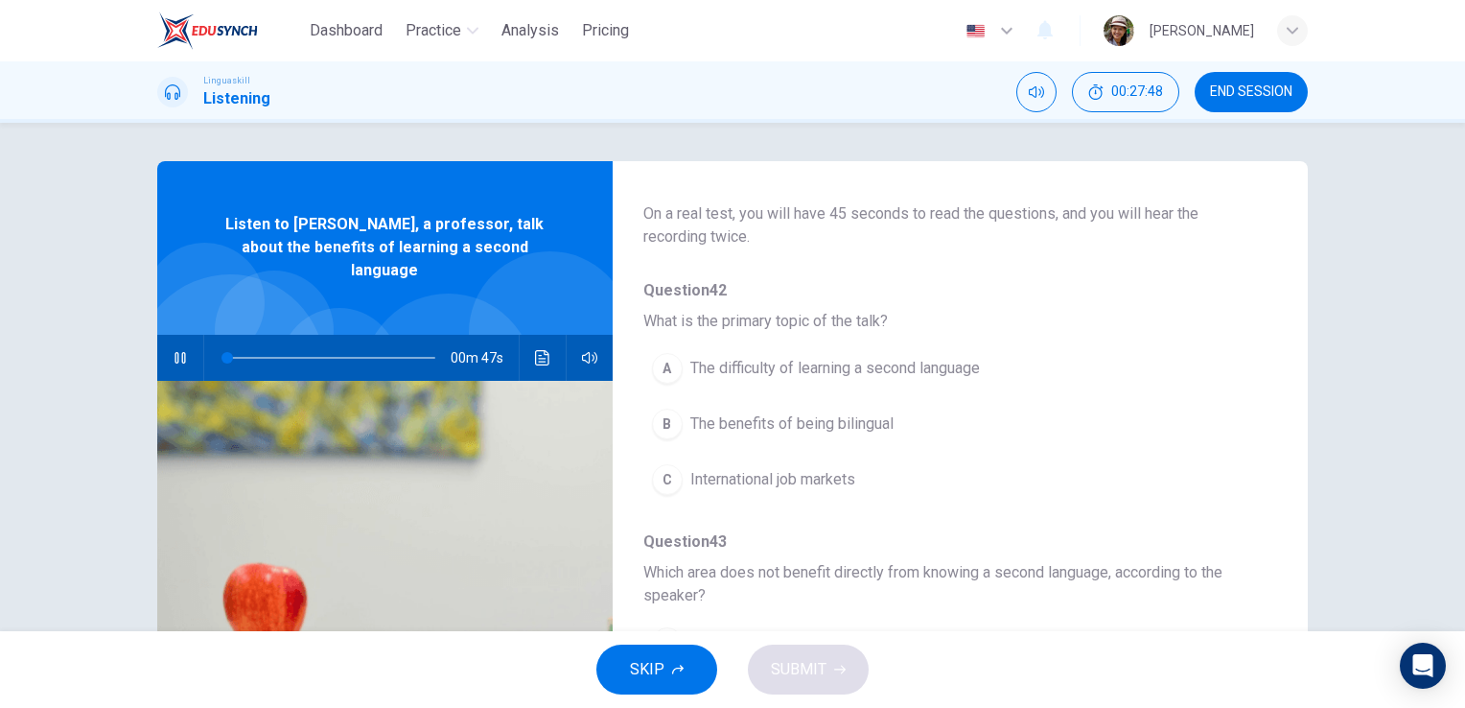
scroll to position [128, 0]
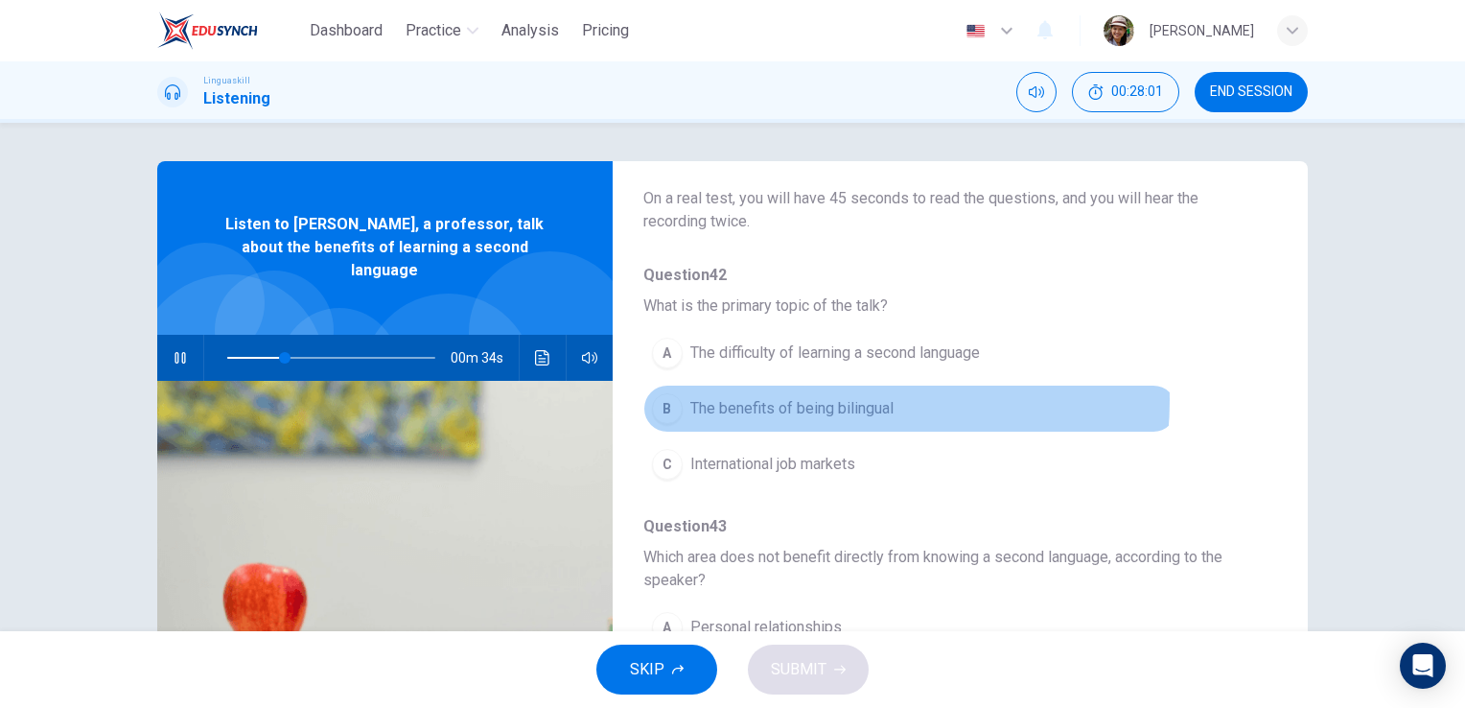
click at [823, 399] on span "The benefits of being bilingual" at bounding box center [791, 408] width 203 height 23
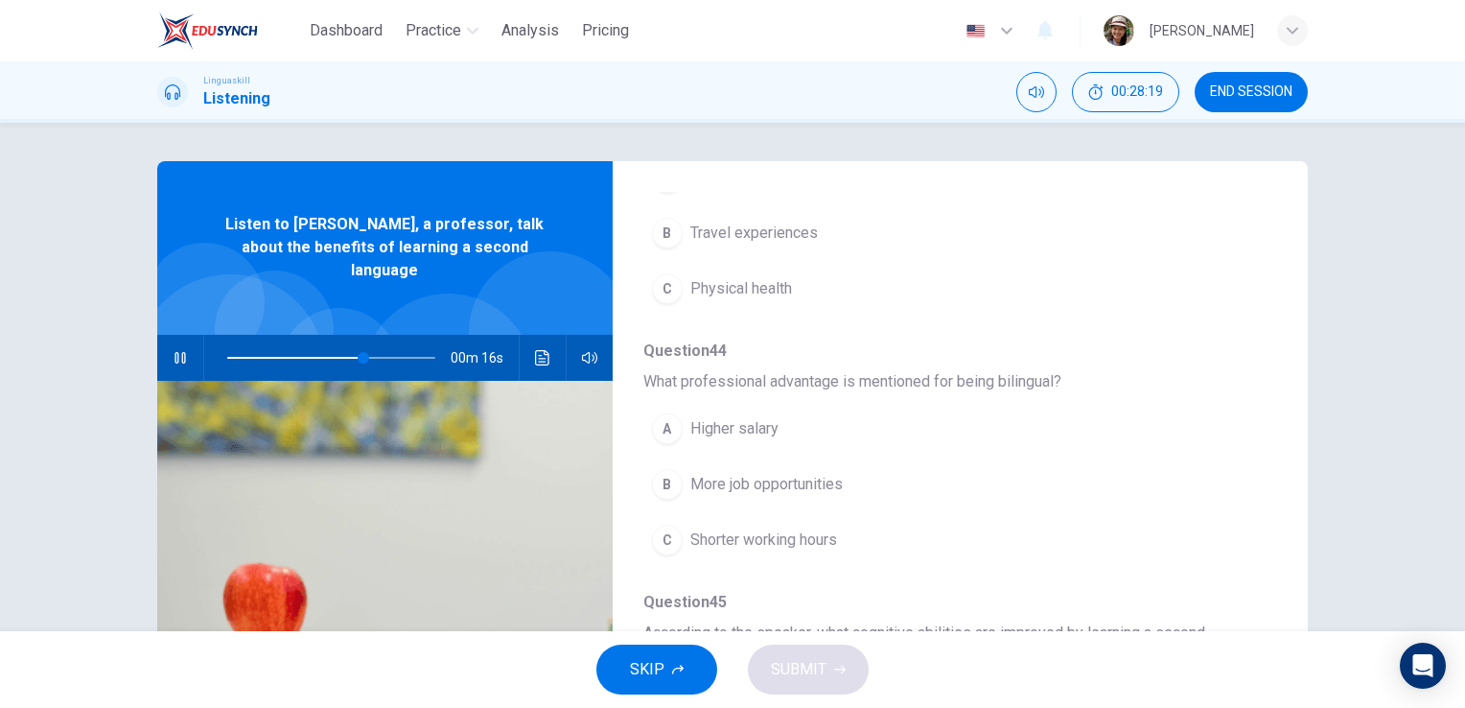
scroll to position [639, 0]
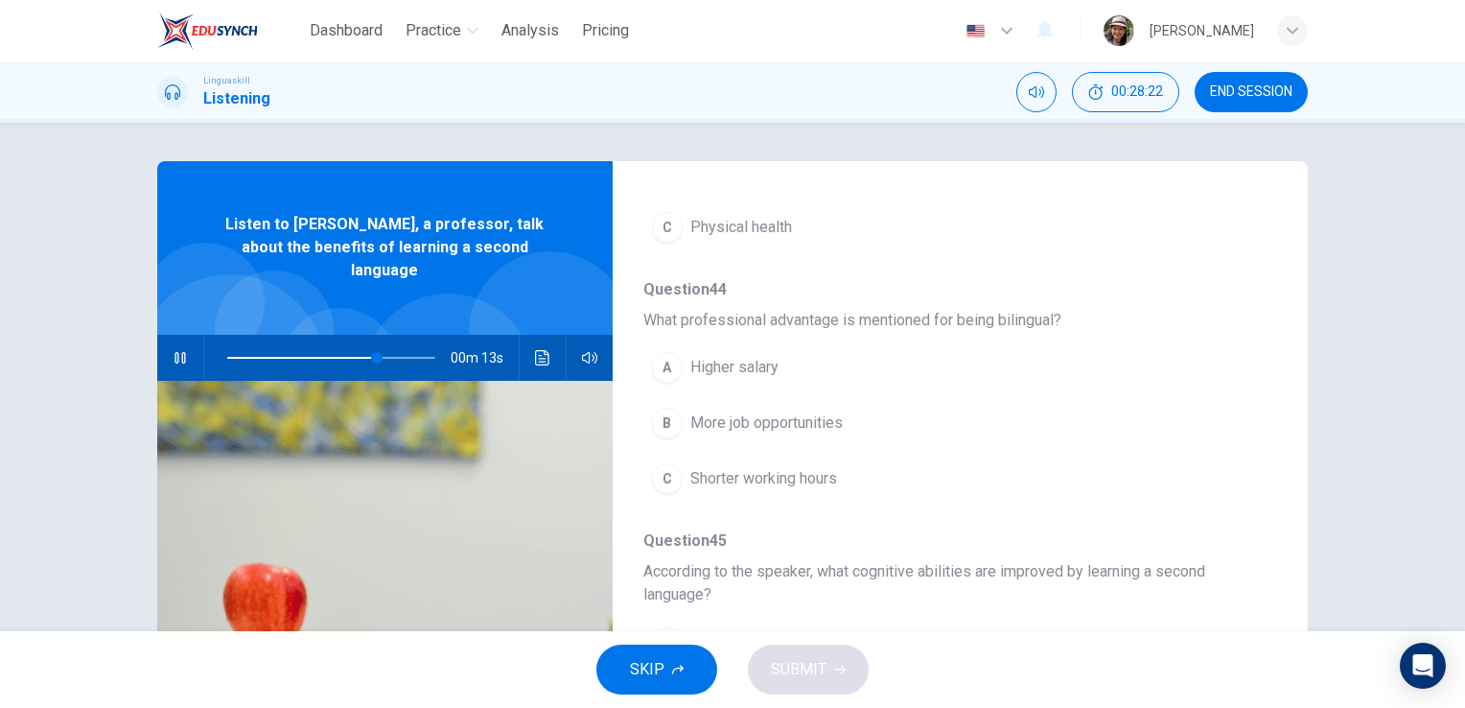
click at [811, 425] on span "More job opportunities" at bounding box center [766, 422] width 152 height 23
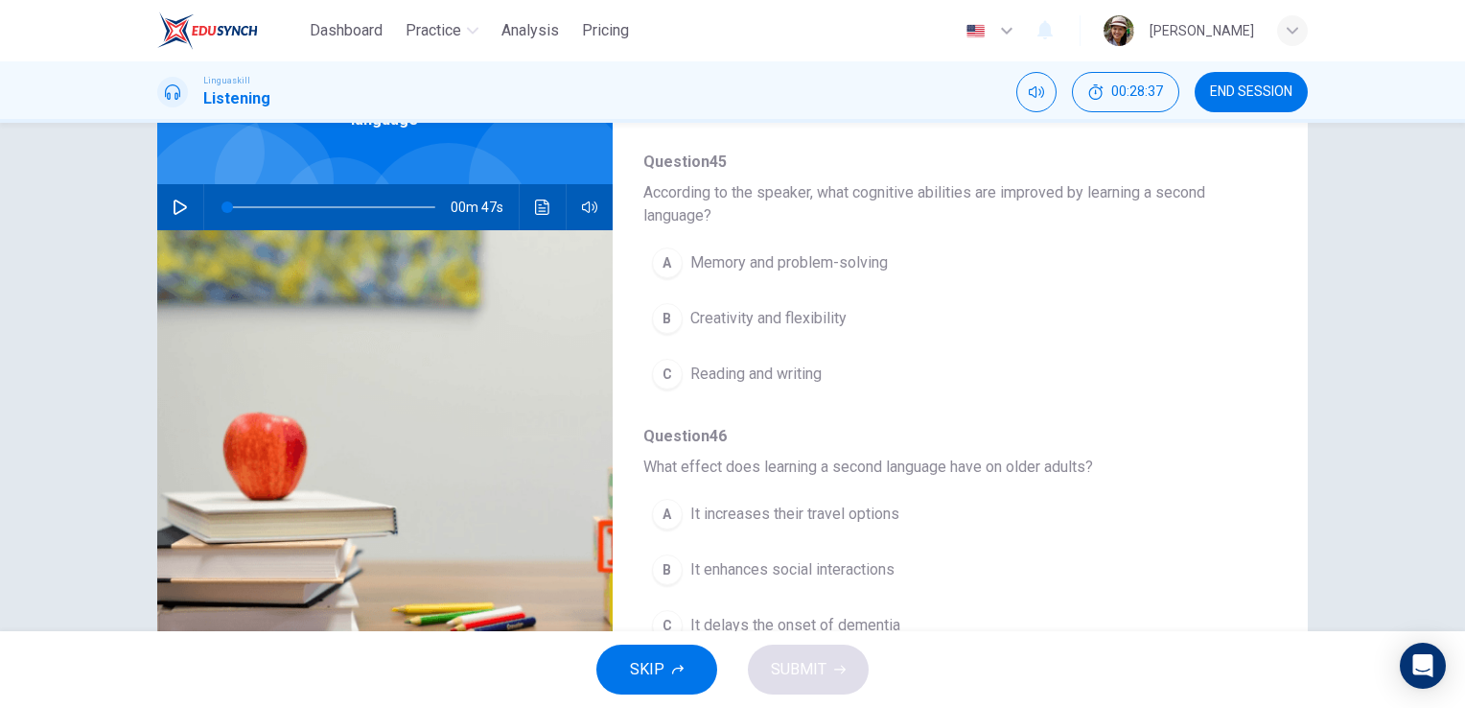
scroll to position [192, 0]
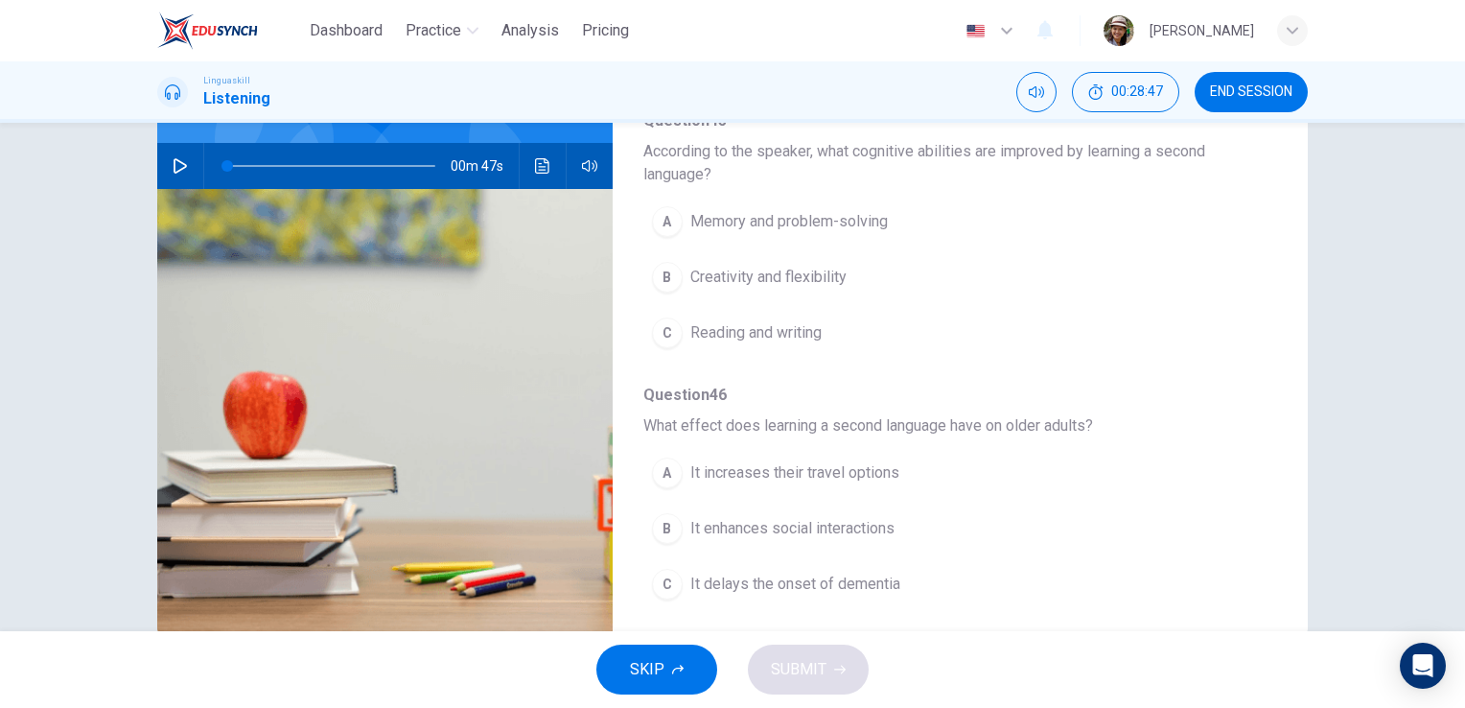
click at [859, 521] on span "It enhances social interactions" at bounding box center [792, 528] width 204 height 23
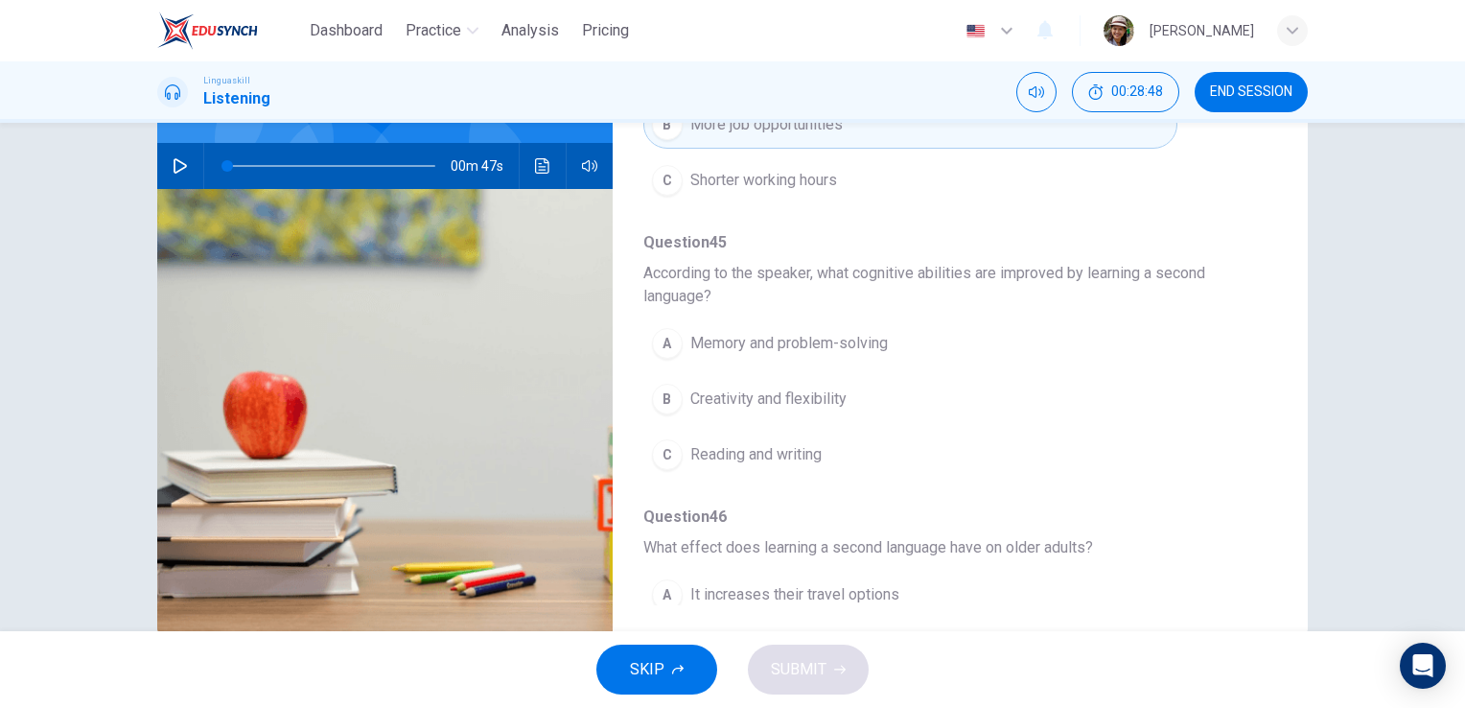
scroll to position [739, 0]
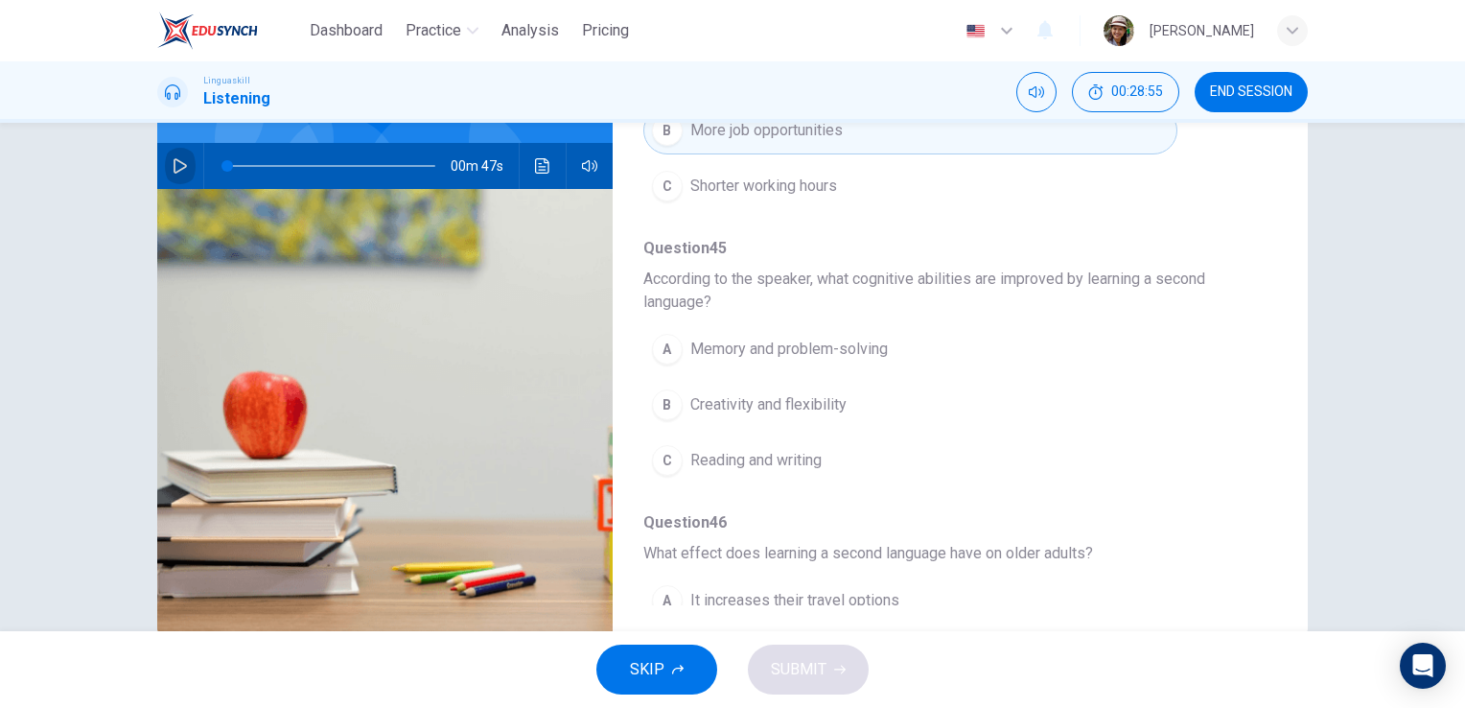
drag, startPoint x: 171, startPoint y: 142, endPoint x: 179, endPoint y: 154, distance: 15.2
click at [173, 158] on icon "button" at bounding box center [180, 165] width 15 height 15
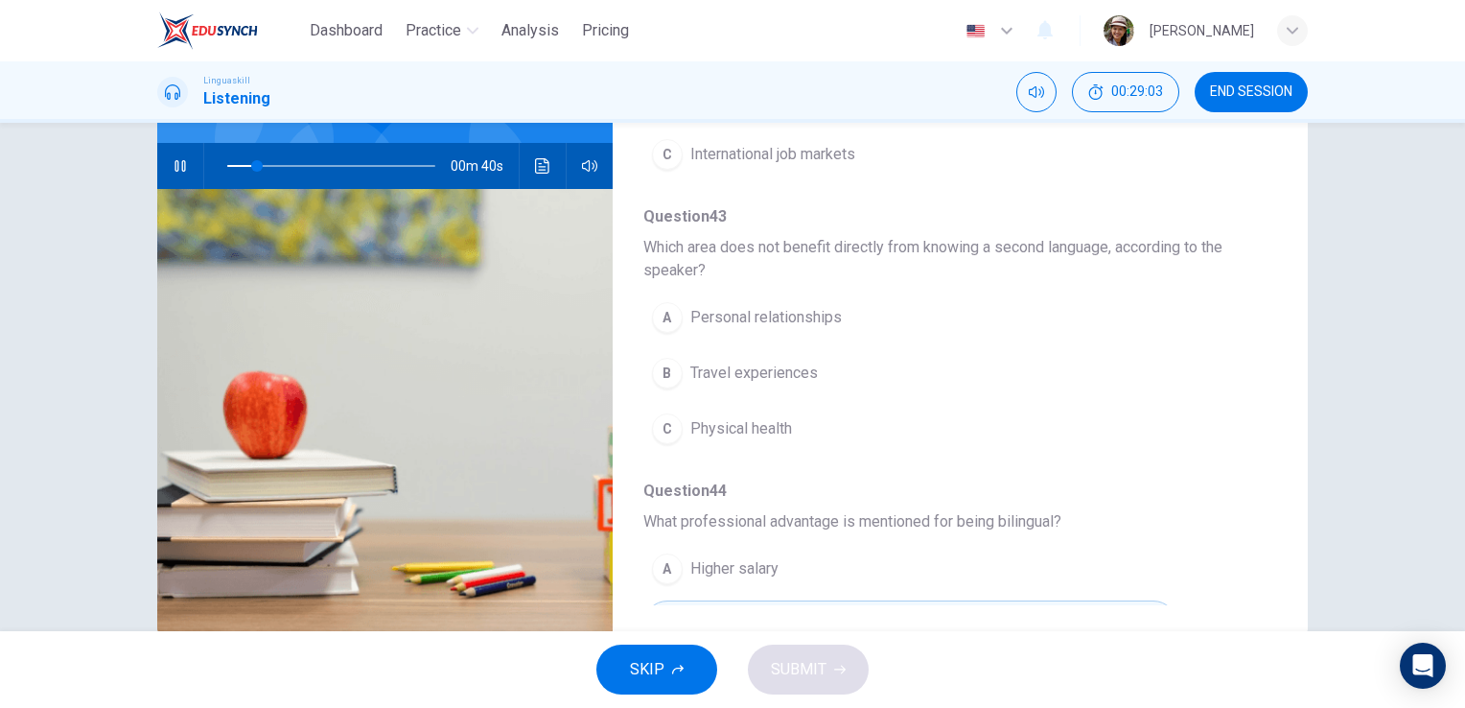
scroll to position [255, 0]
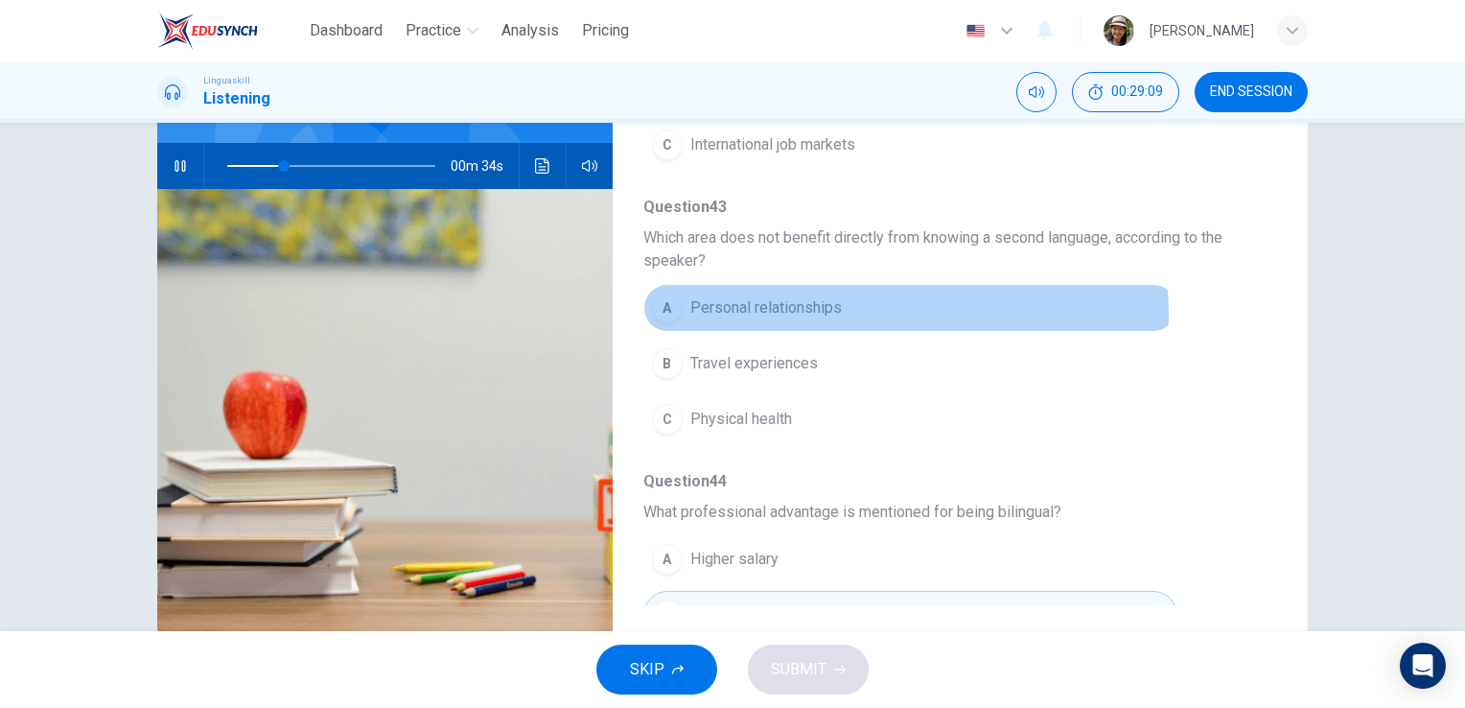
click at [811, 313] on span "Personal relationships" at bounding box center [765, 307] width 151 height 23
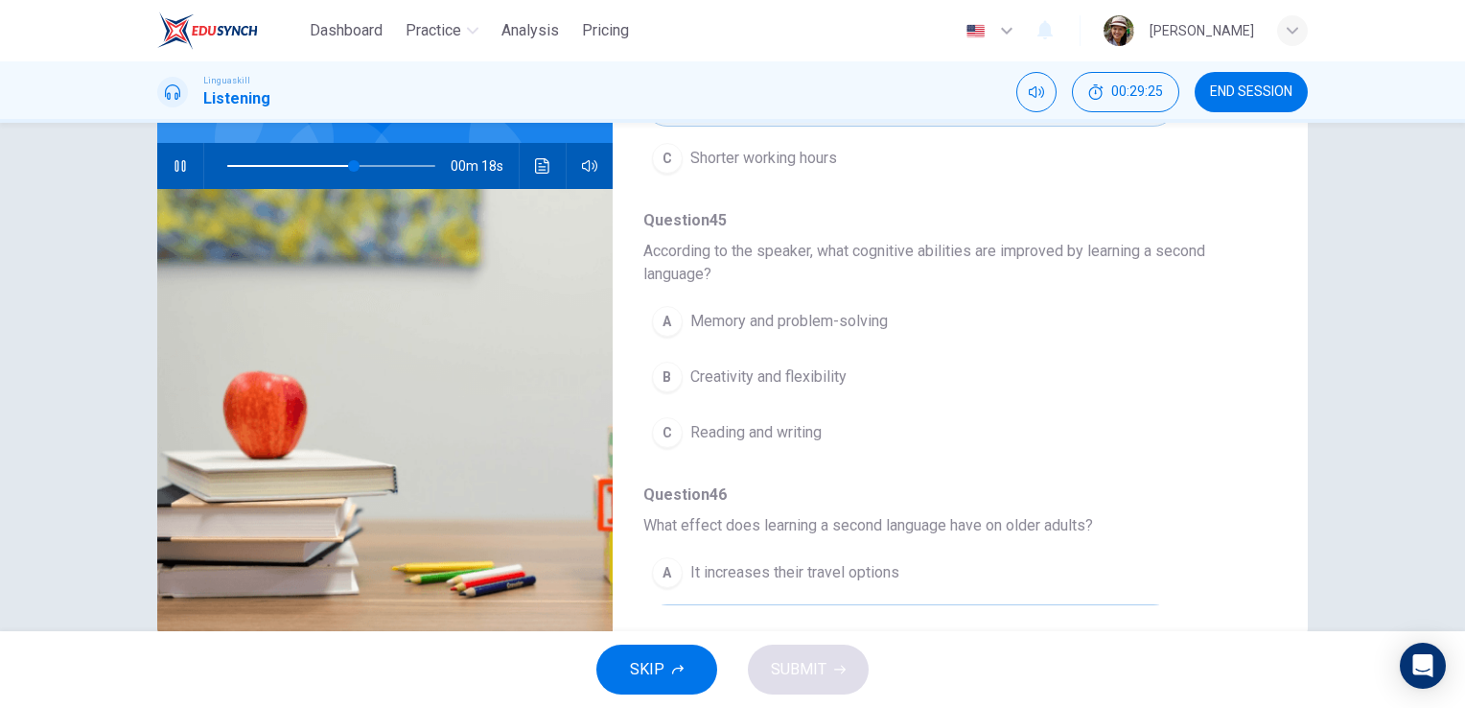
scroll to position [830, 0]
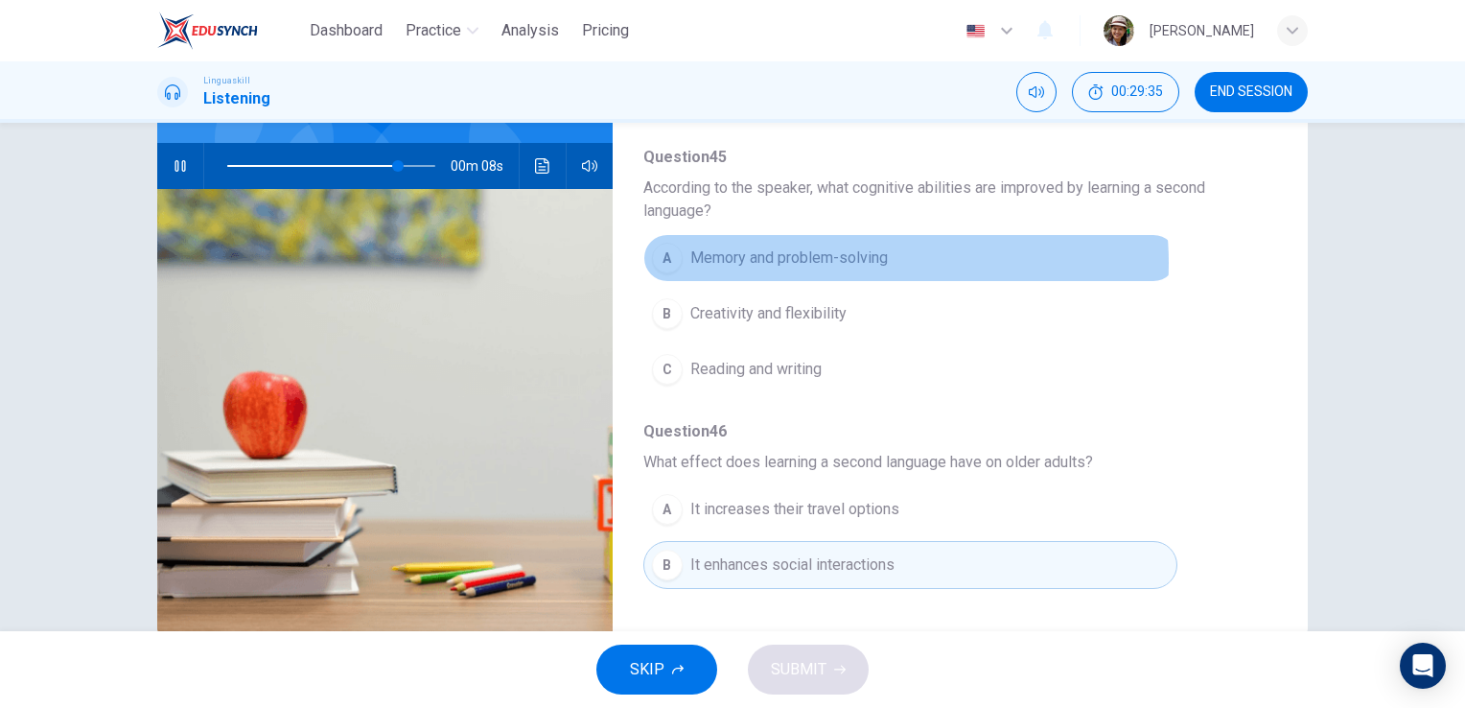
click at [859, 259] on span "Memory and problem-solving" at bounding box center [789, 257] width 198 height 23
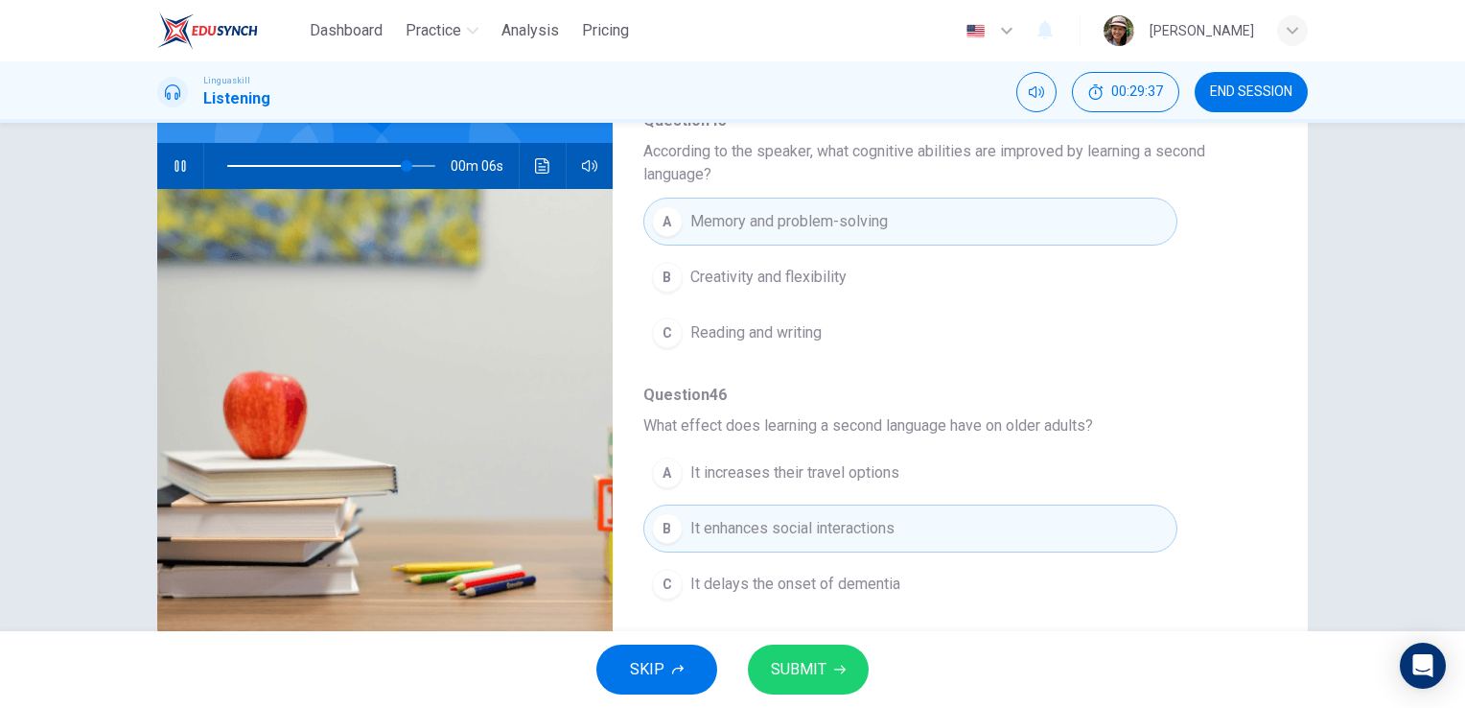
scroll to position [234, 0]
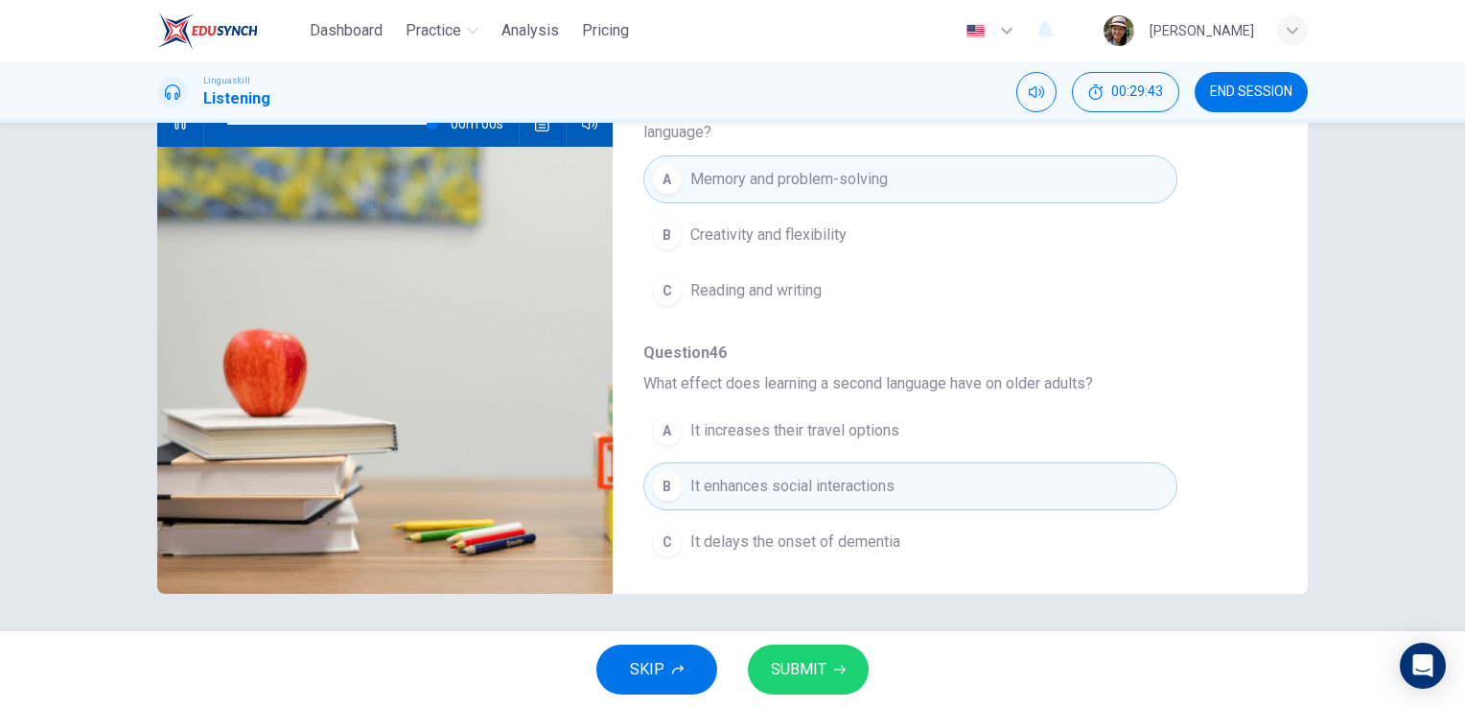
type input "0"
click at [836, 669] on icon "button" at bounding box center [840, 669] width 12 height 9
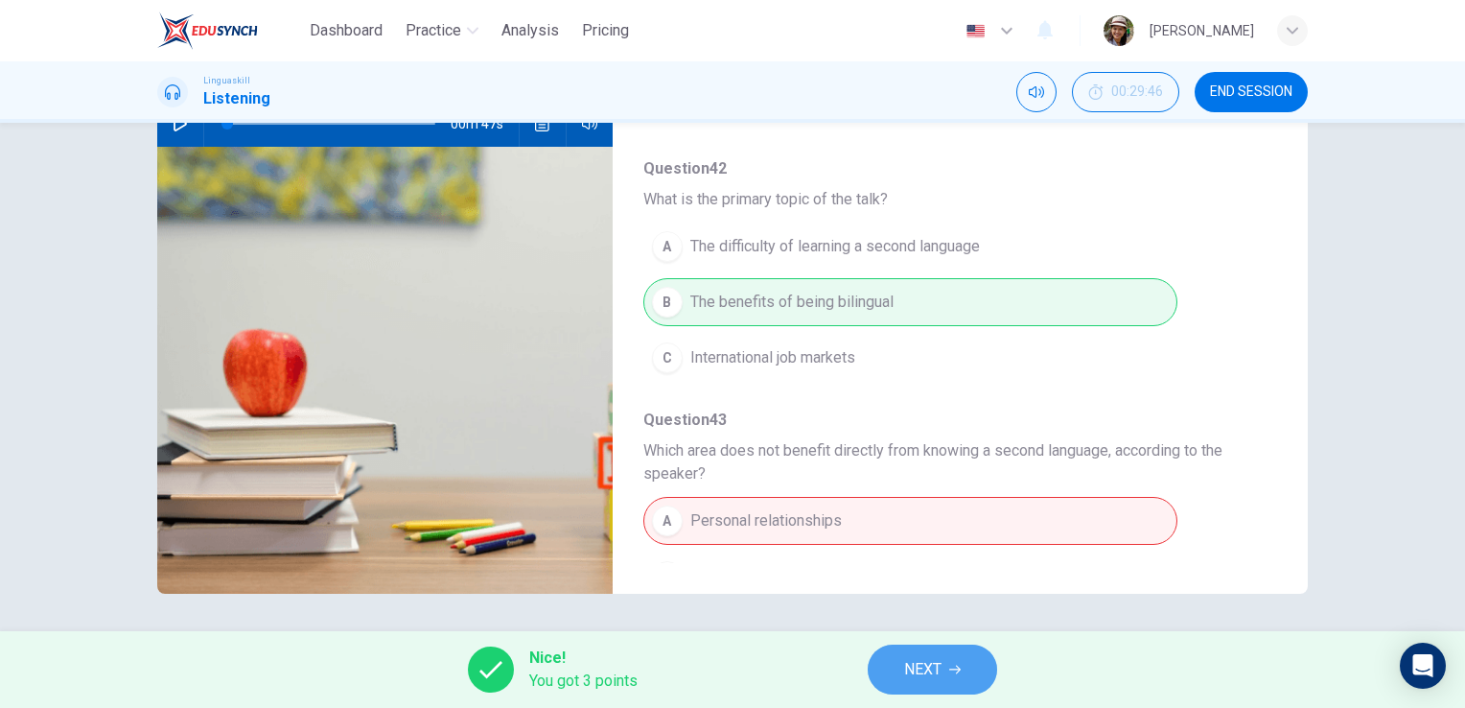
click at [935, 664] on span "NEXT" at bounding box center [922, 669] width 37 height 27
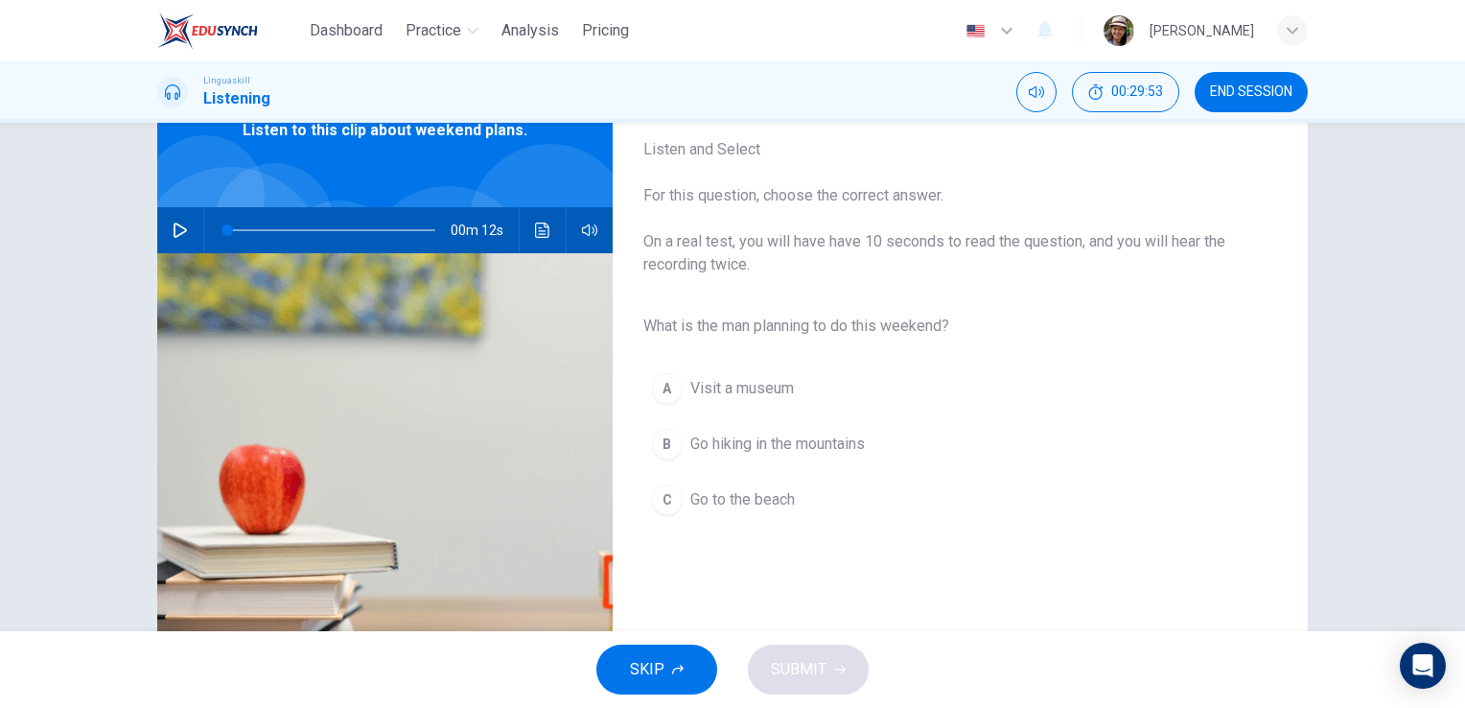
scroll to position [106, 0]
click at [180, 221] on button "button" at bounding box center [180, 231] width 31 height 46
type input "0"
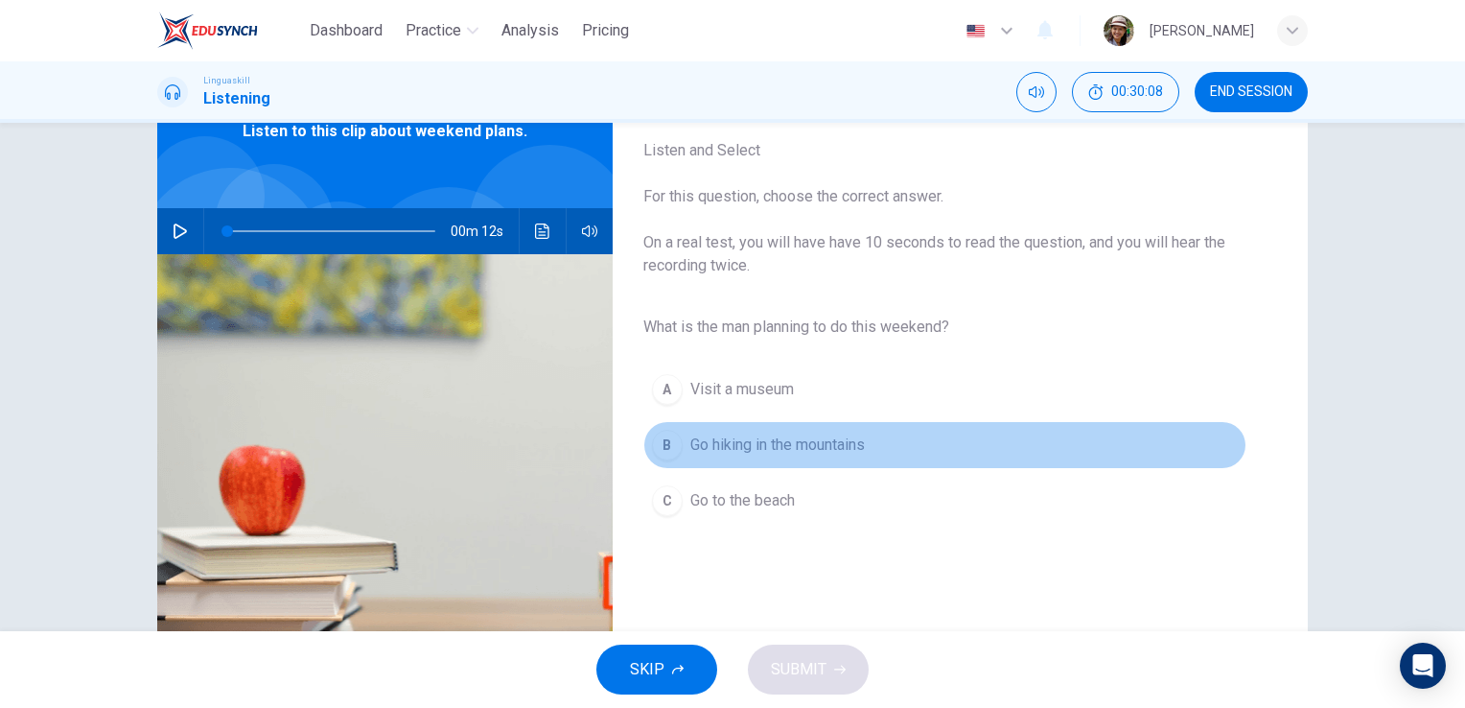
click at [836, 438] on span "Go hiking in the mountains" at bounding box center [777, 444] width 175 height 23
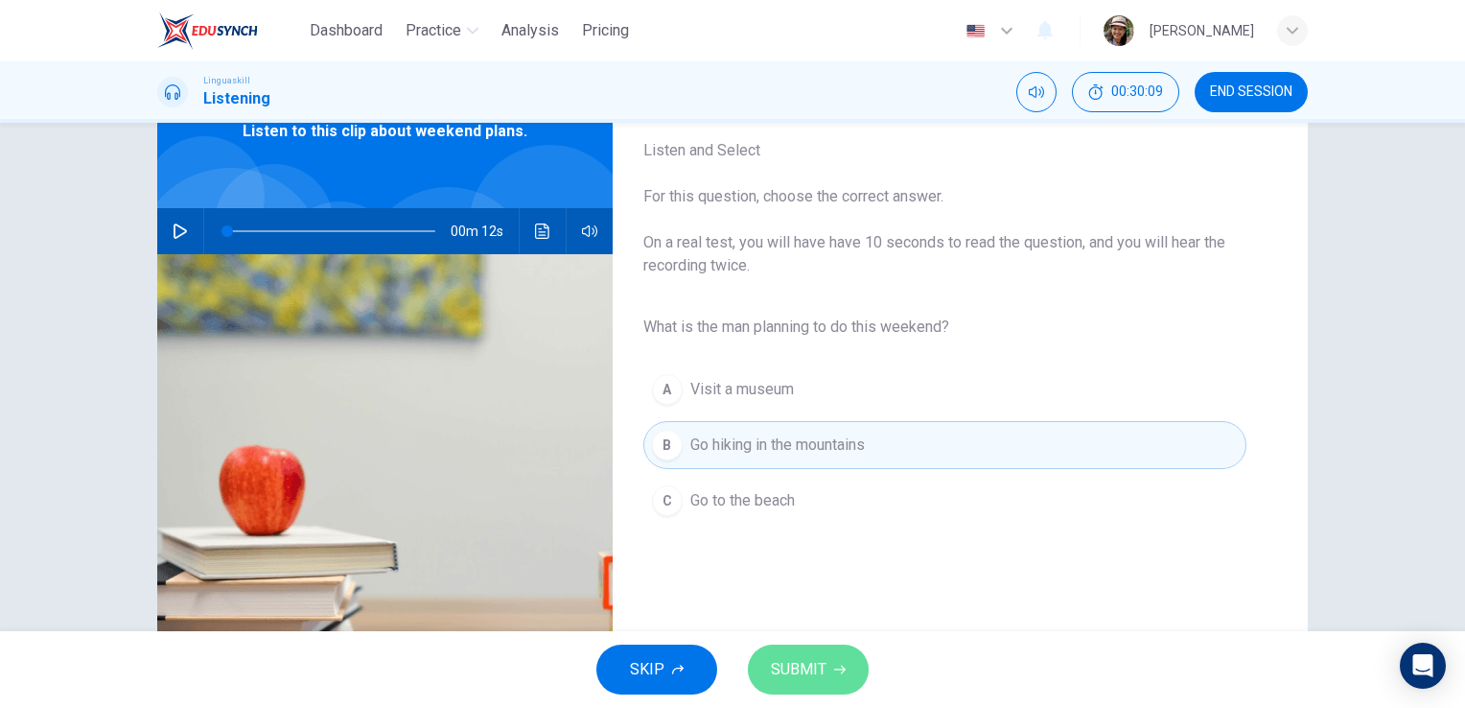
click at [826, 663] on button "SUBMIT" at bounding box center [808, 669] width 121 height 50
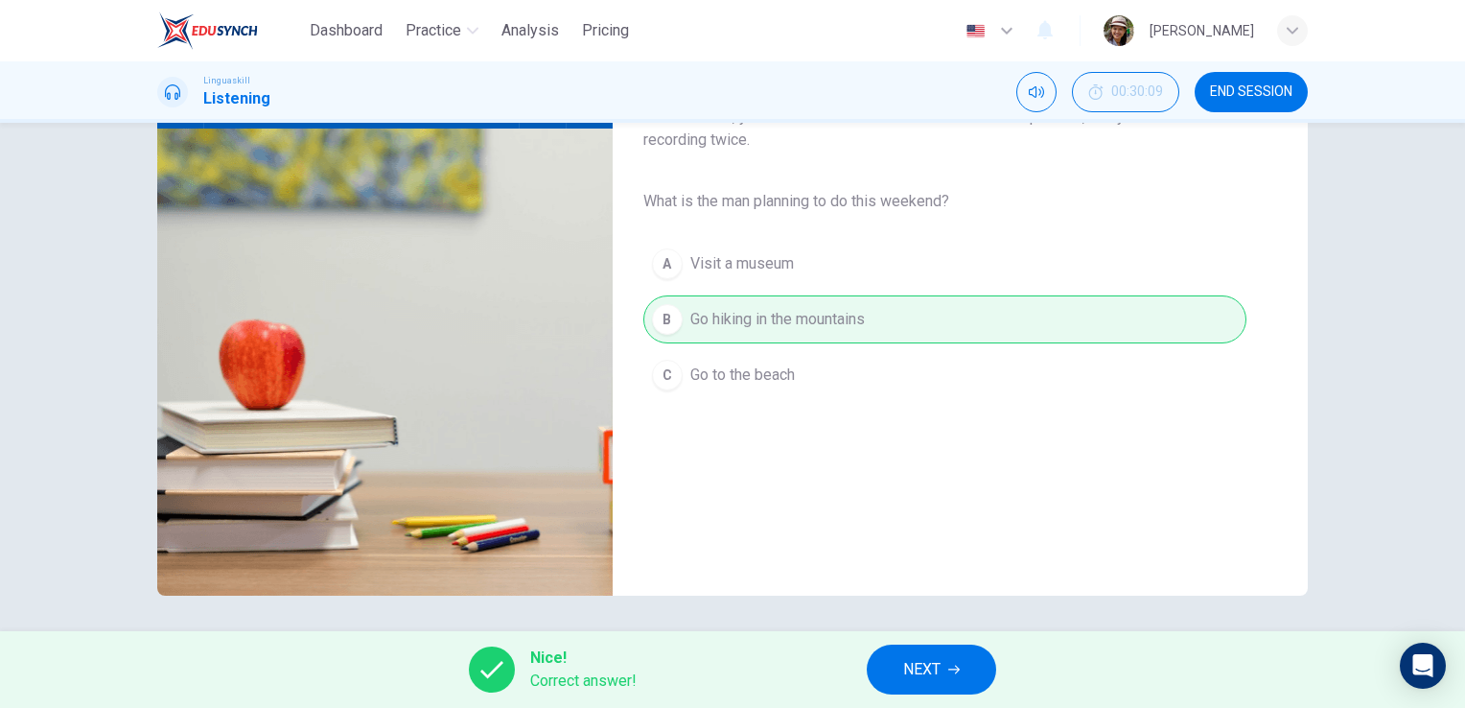
scroll to position [234, 0]
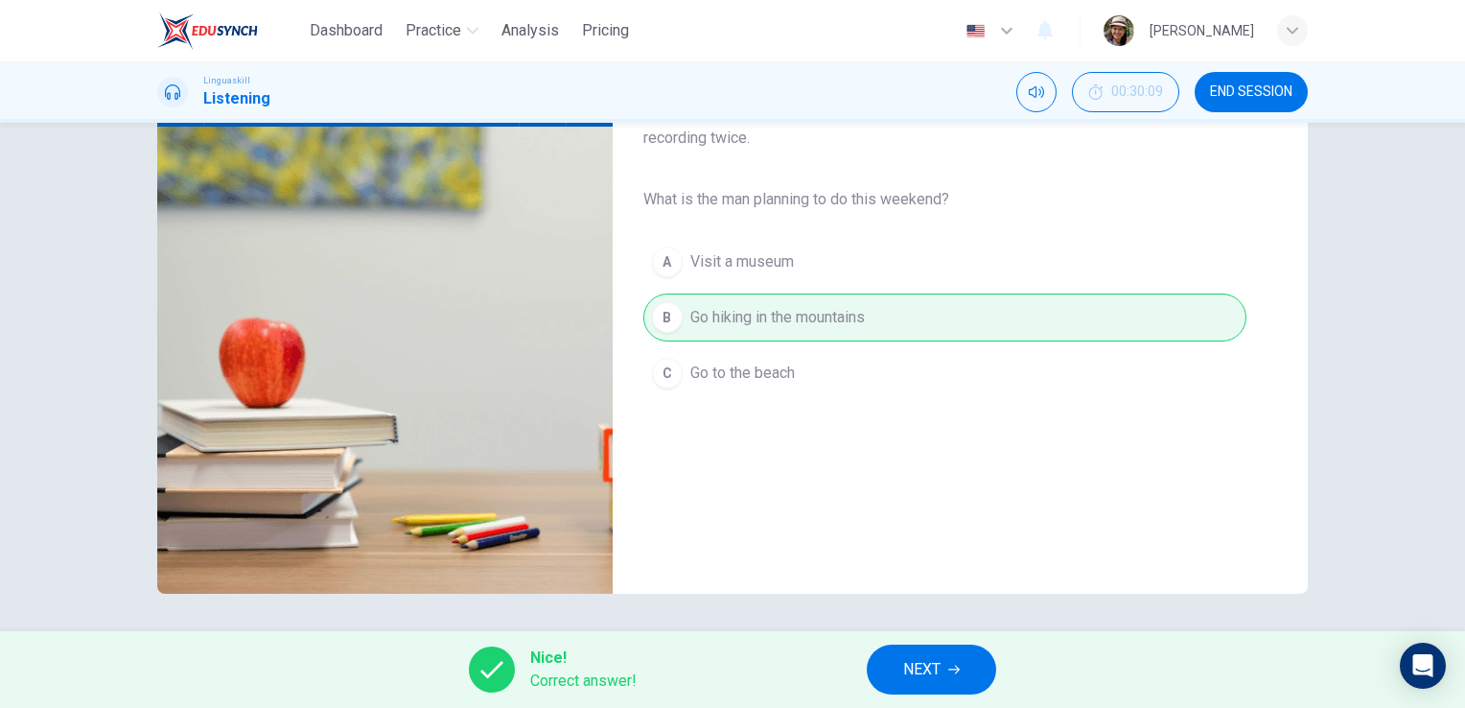
click at [904, 675] on span "NEXT" at bounding box center [921, 669] width 37 height 27
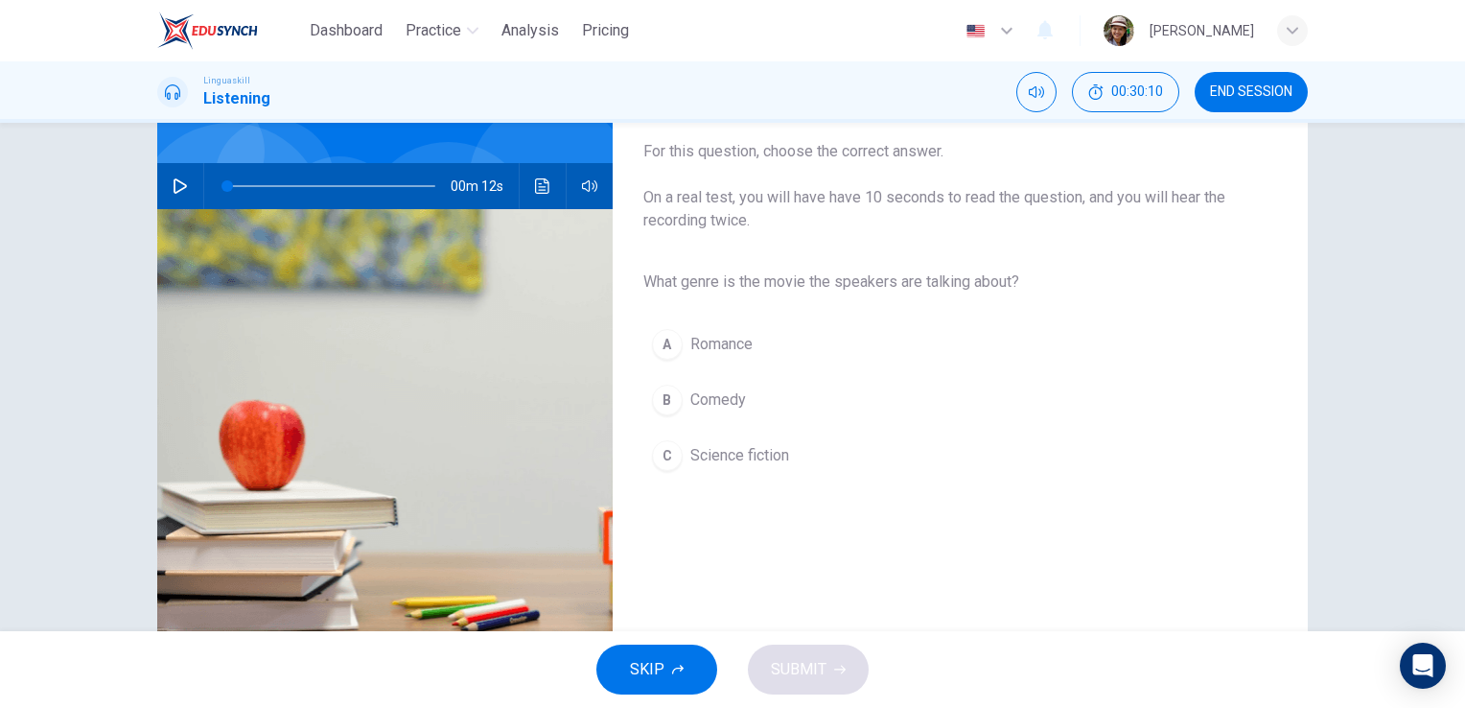
scroll to position [192, 0]
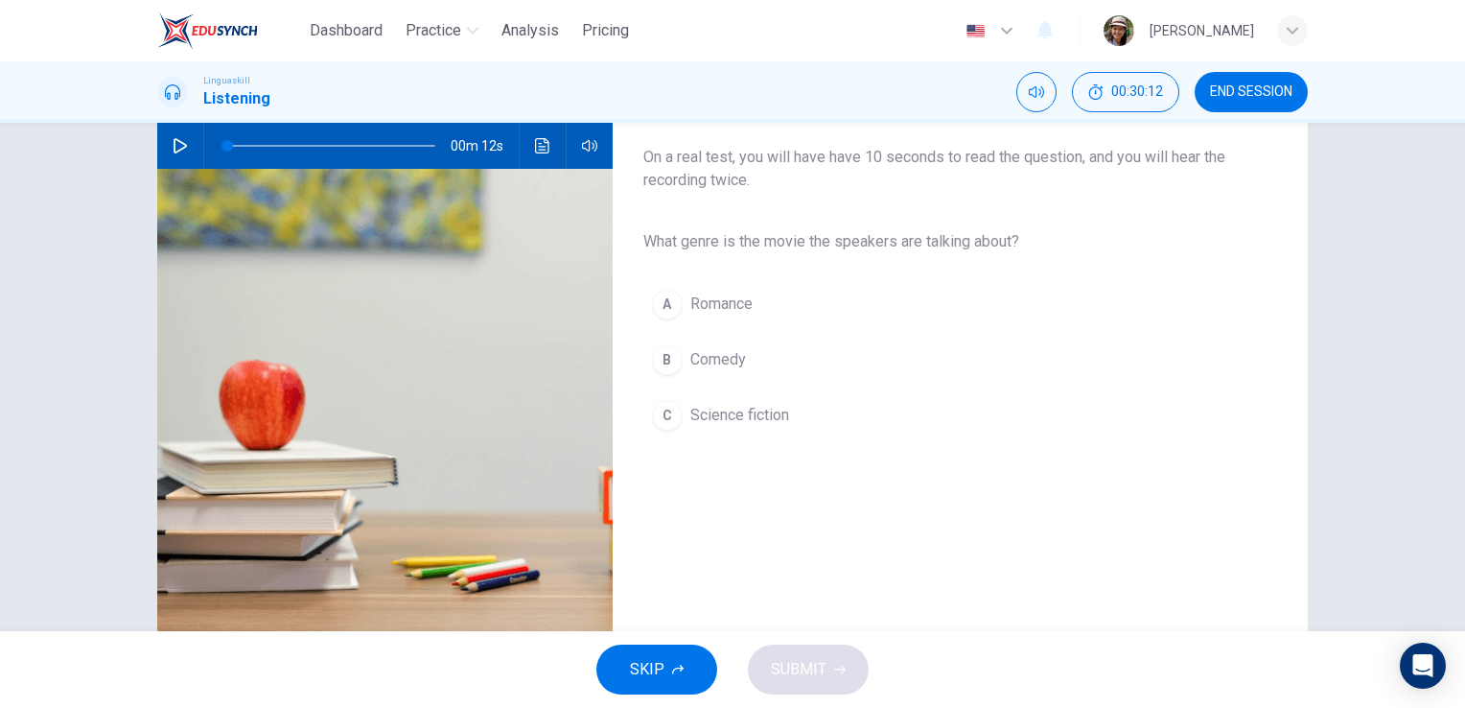
click at [204, 138] on div at bounding box center [327, 146] width 246 height 46
click at [182, 147] on icon "button" at bounding box center [180, 145] width 15 height 15
click at [174, 145] on icon "button" at bounding box center [180, 145] width 13 height 15
click at [747, 416] on span "Science fiction" at bounding box center [739, 415] width 99 height 23
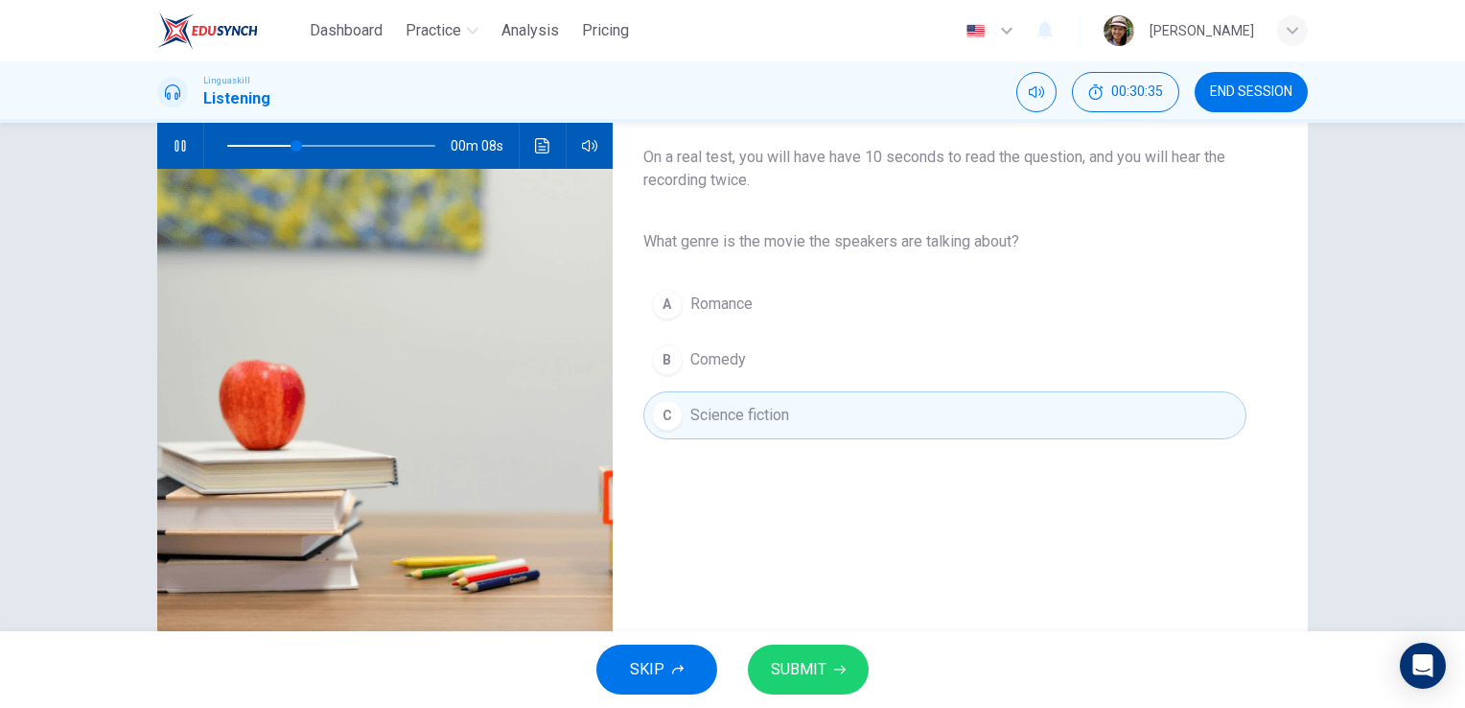
click at [818, 673] on span "SUBMIT" at bounding box center [799, 669] width 56 height 27
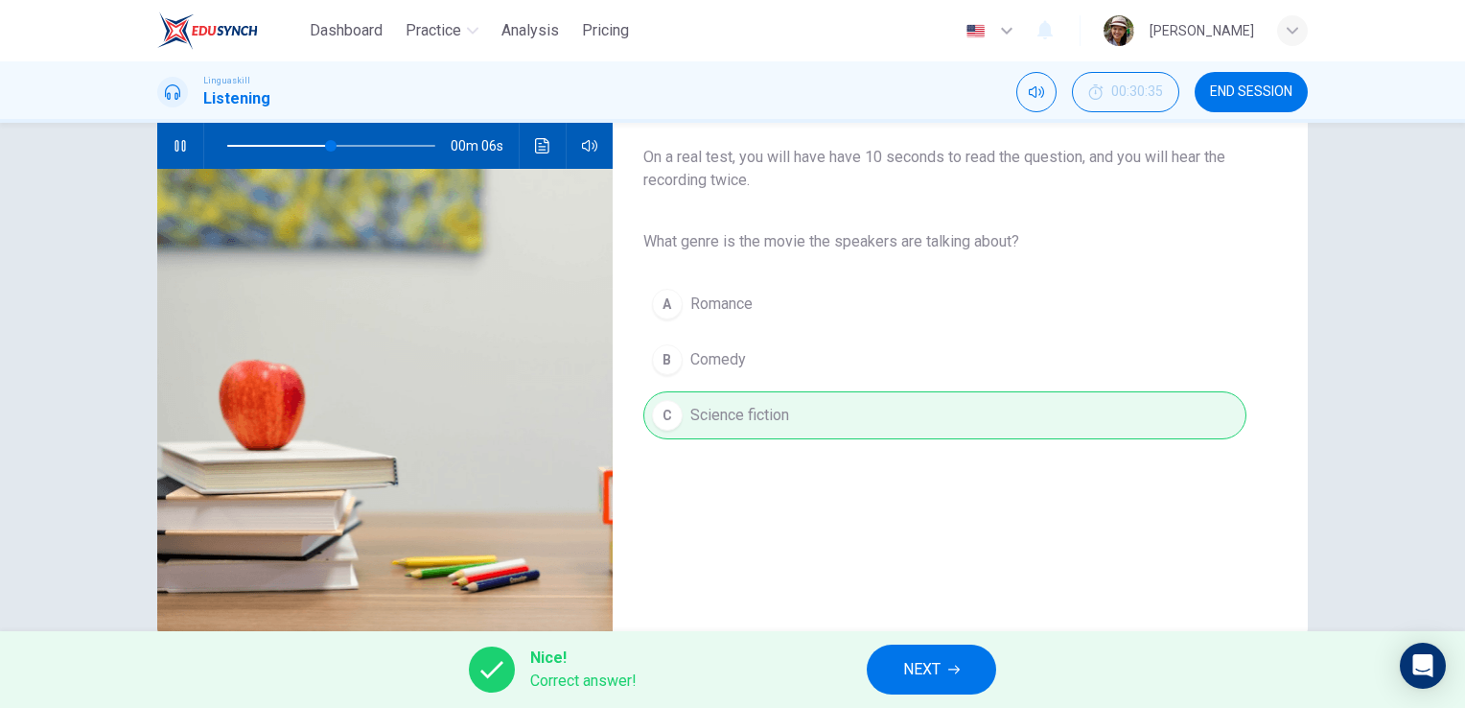
type input "58"
click at [940, 667] on span "NEXT" at bounding box center [921, 669] width 37 height 27
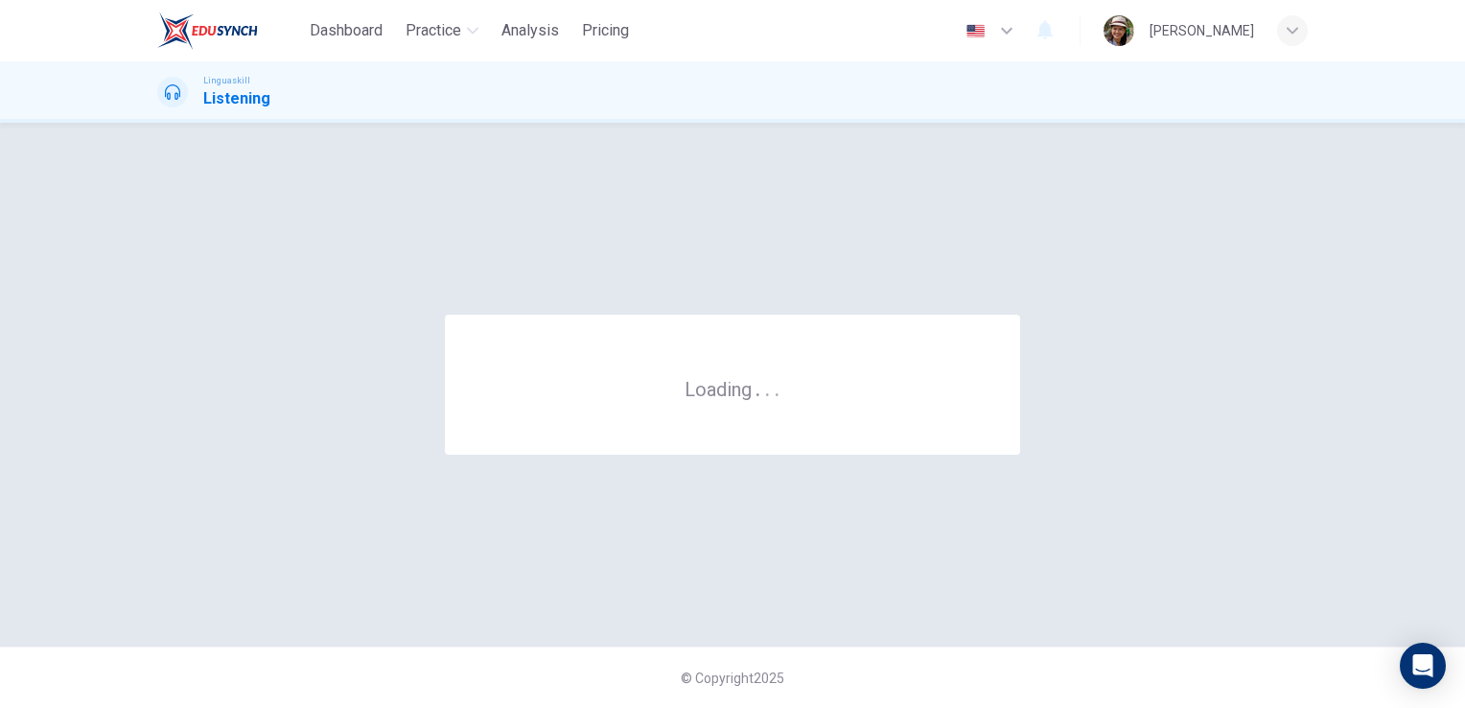
scroll to position [0, 0]
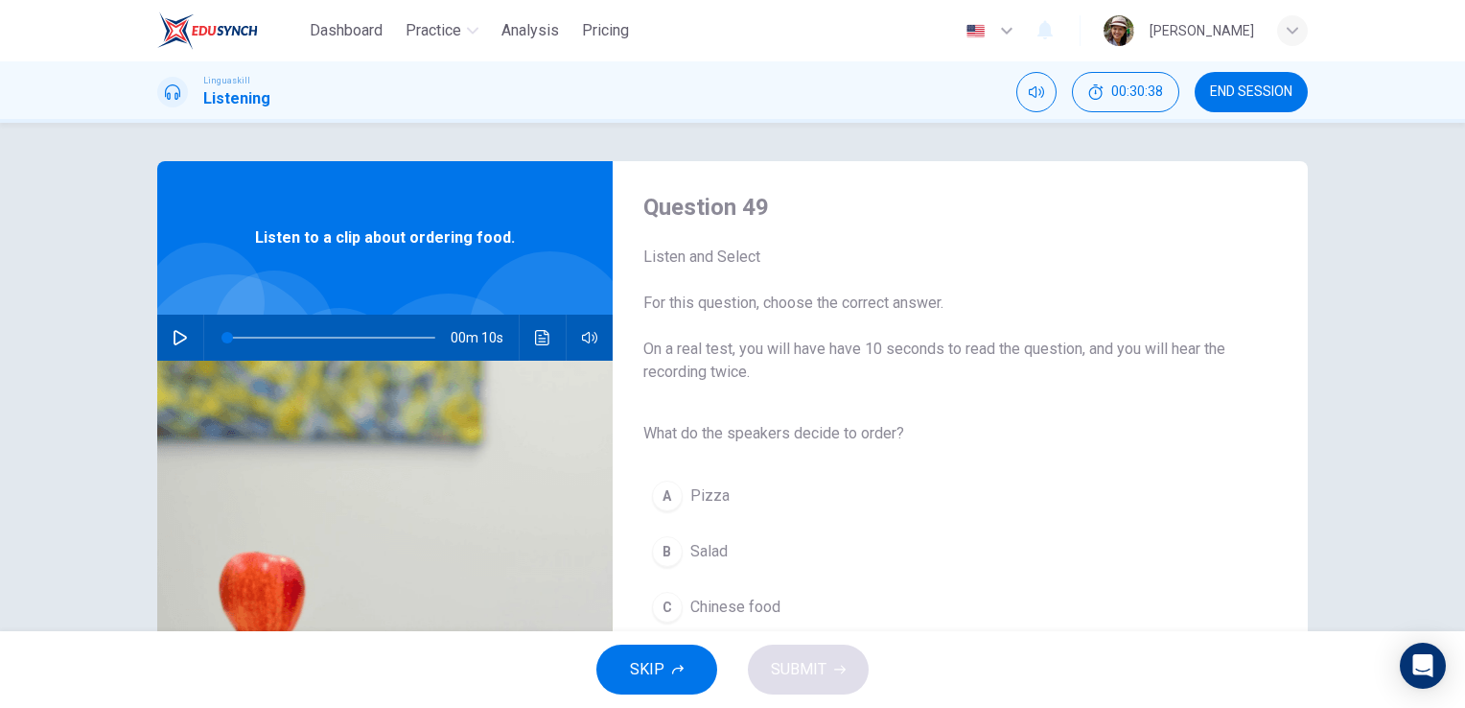
click at [174, 337] on icon "button" at bounding box center [180, 337] width 13 height 15
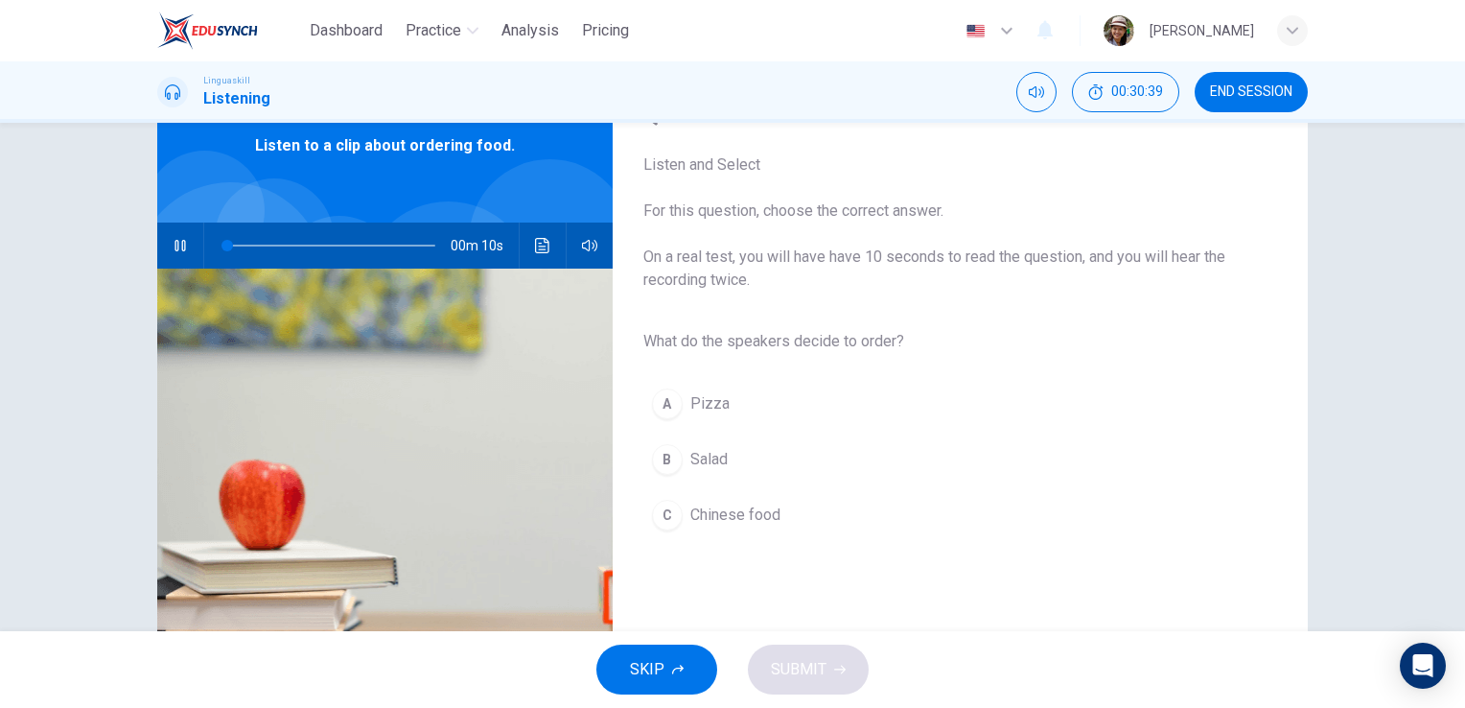
scroll to position [128, 0]
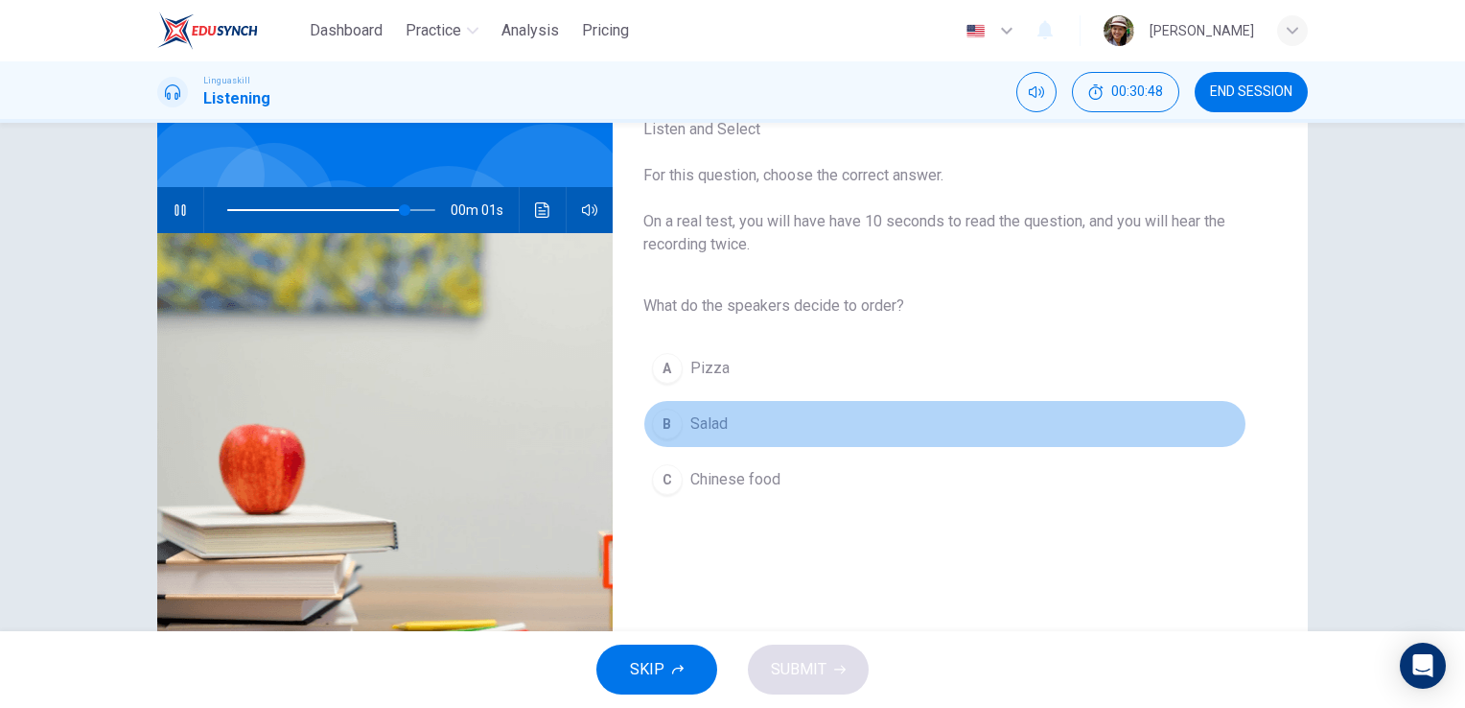
click at [690, 422] on span "Salad" at bounding box center [708, 423] width 37 height 23
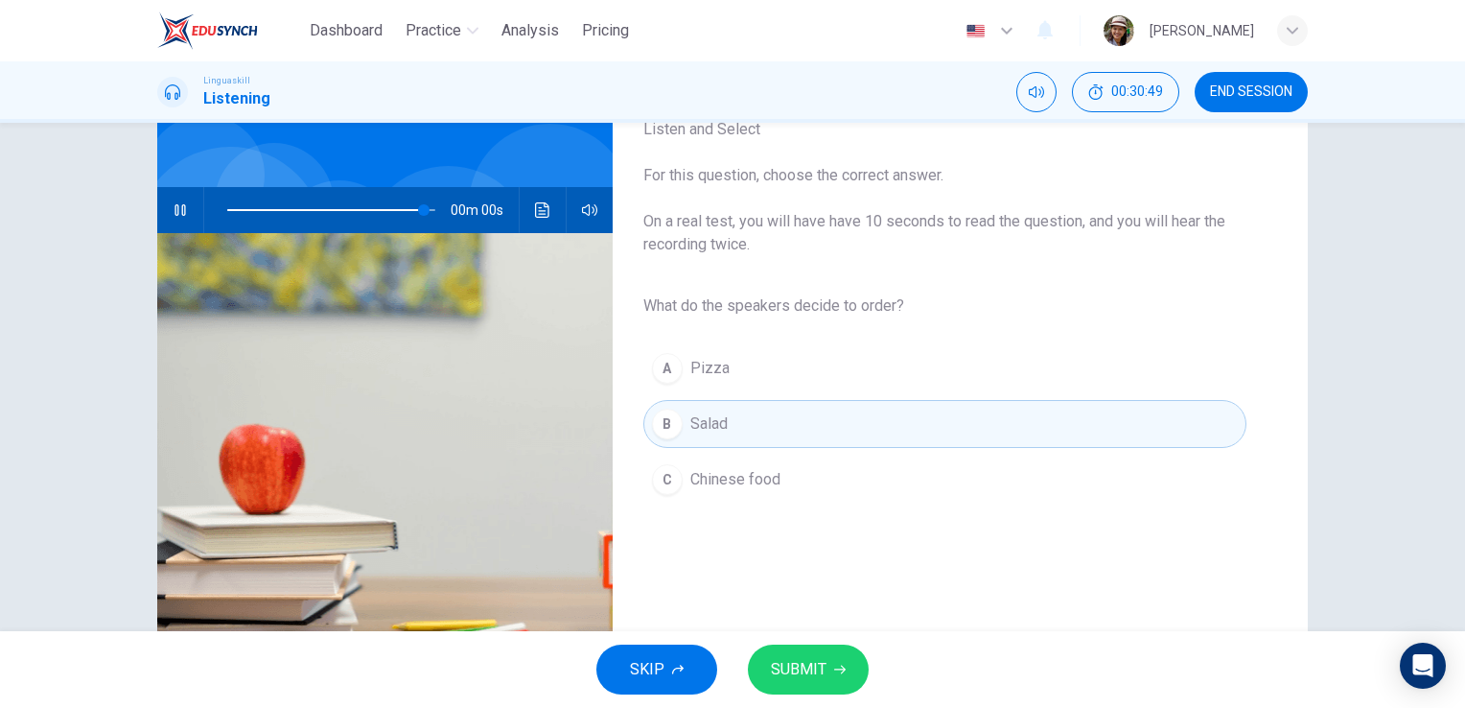
type input "0"
click at [813, 666] on span "SUBMIT" at bounding box center [799, 669] width 56 height 27
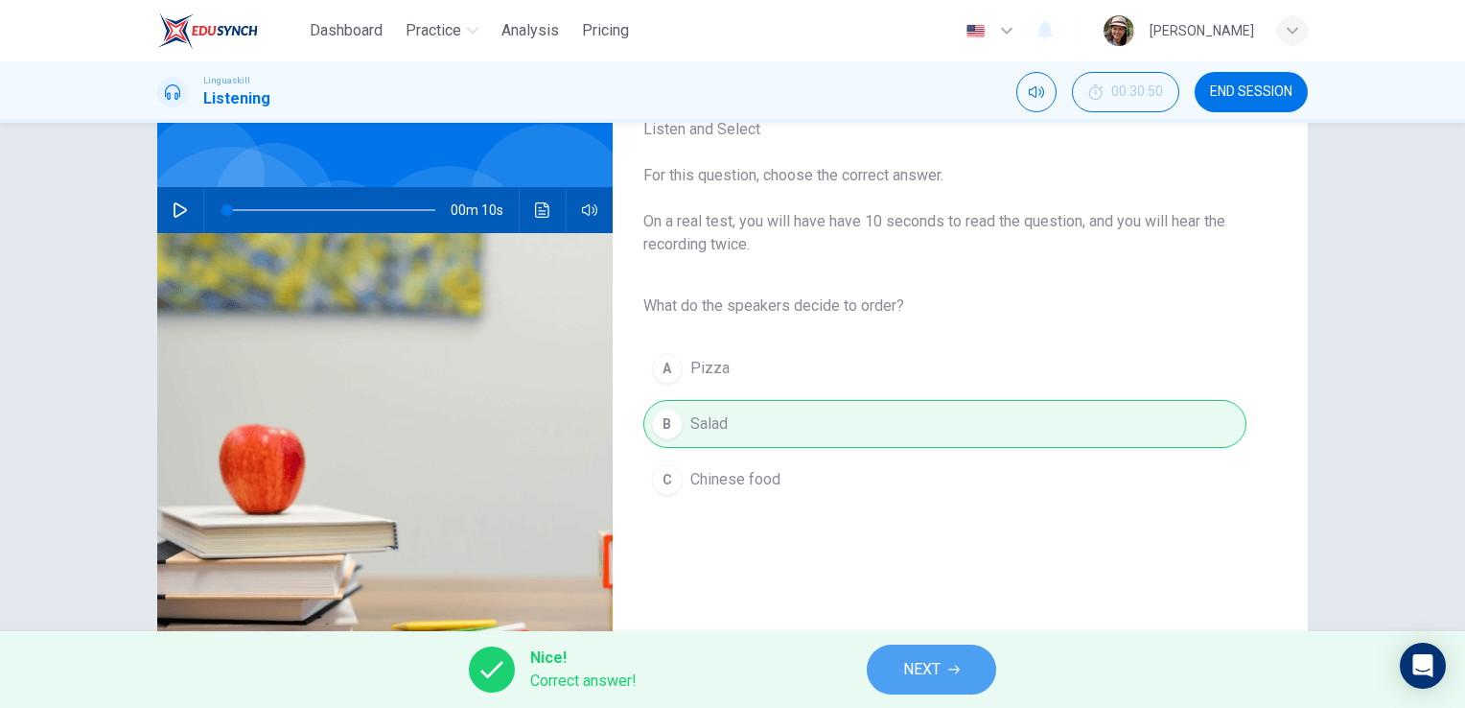
click at [913, 680] on span "NEXT" at bounding box center [921, 669] width 37 height 27
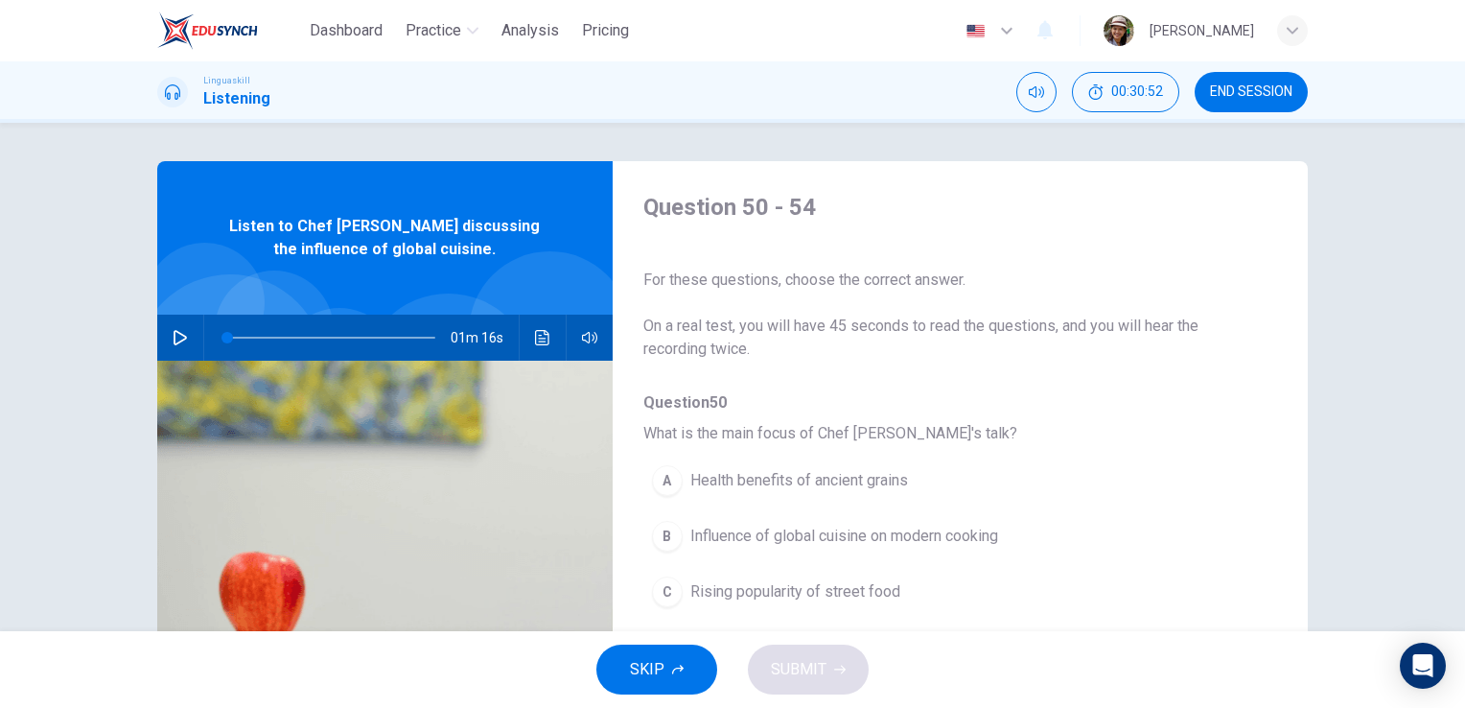
scroll to position [63, 0]
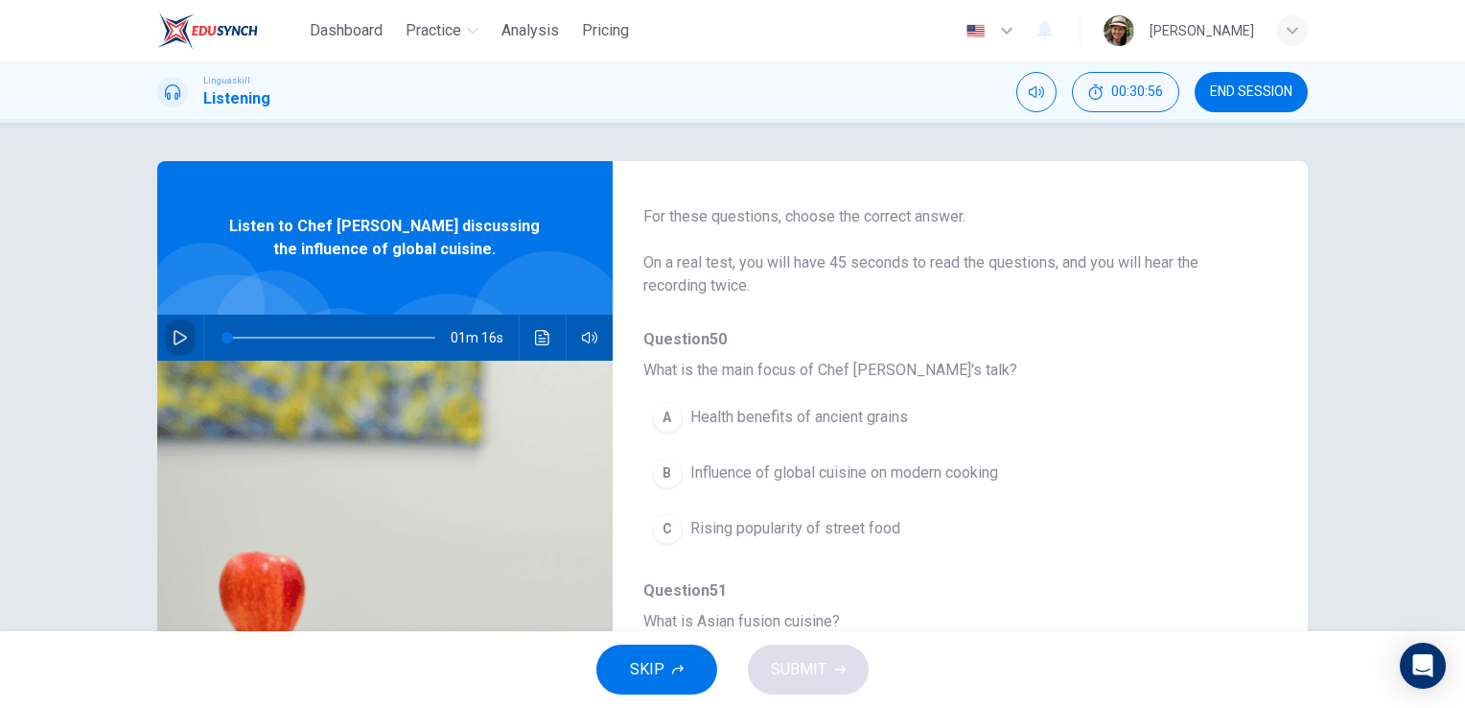
click at [176, 333] on icon "button" at bounding box center [180, 337] width 15 height 15
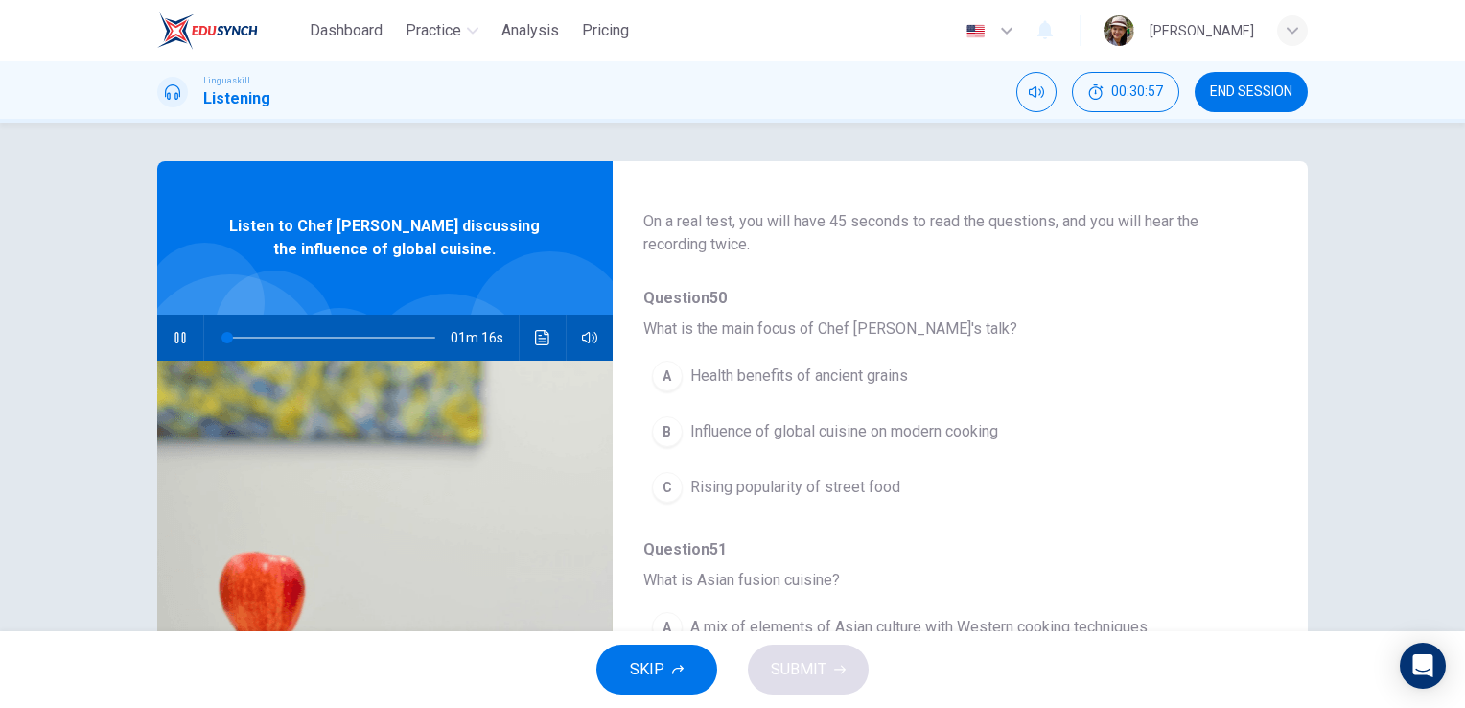
scroll to position [128, 0]
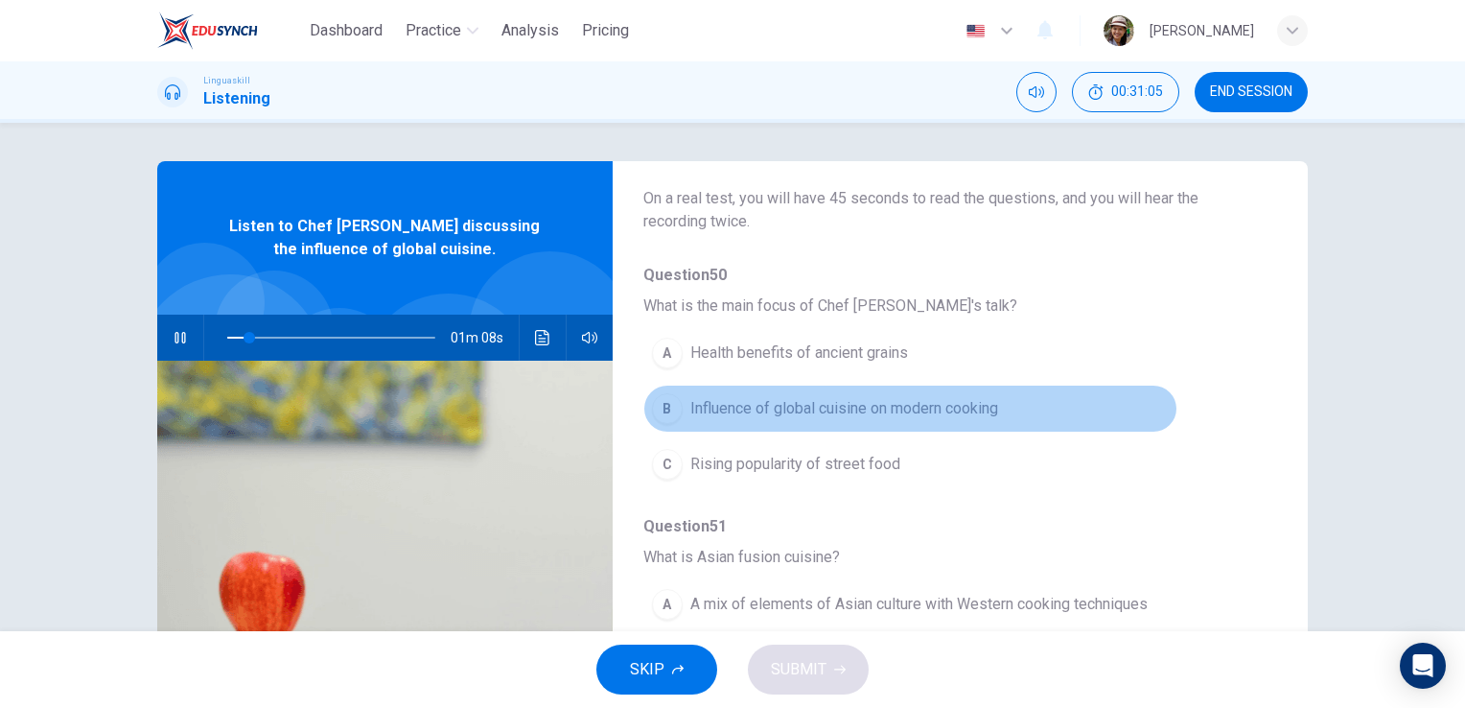
click at [963, 409] on span "Influence of global cuisine on modern cooking" at bounding box center [844, 408] width 308 height 23
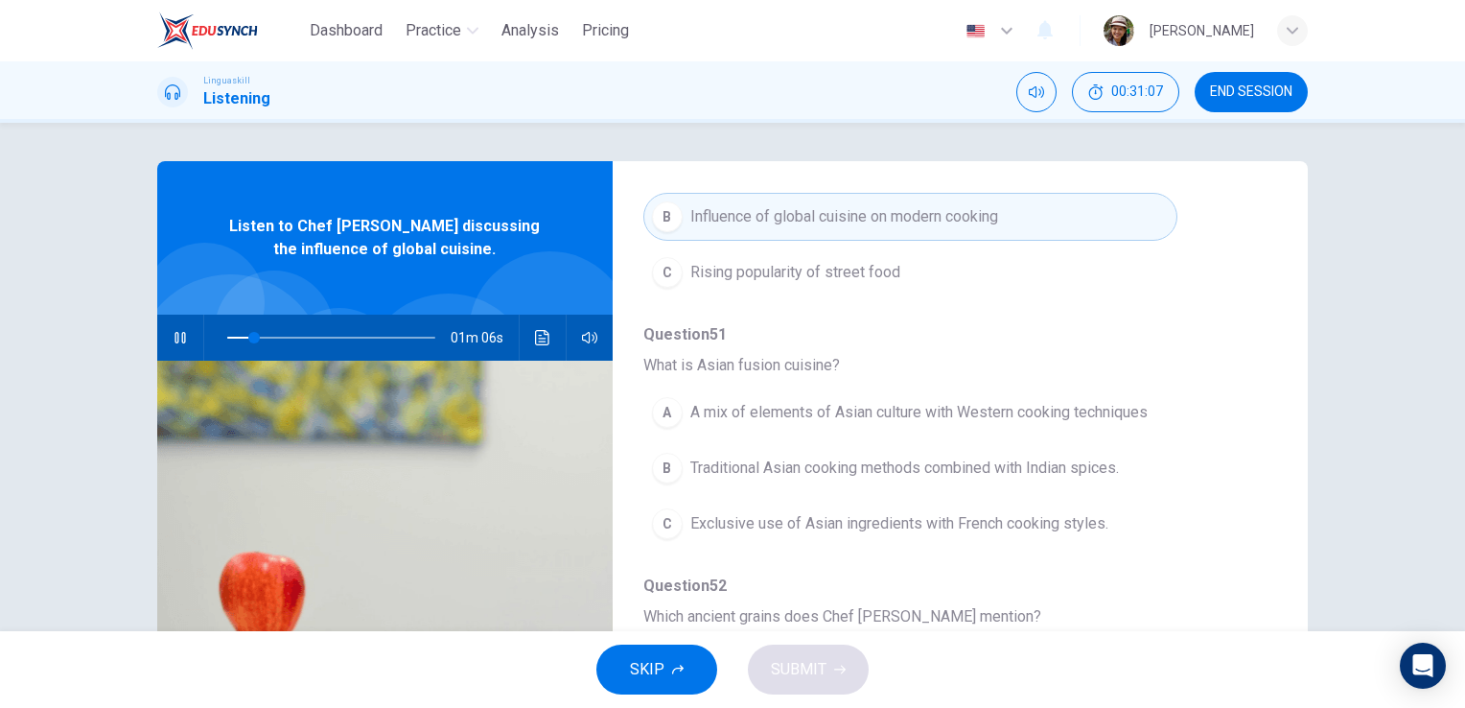
scroll to position [384, 0]
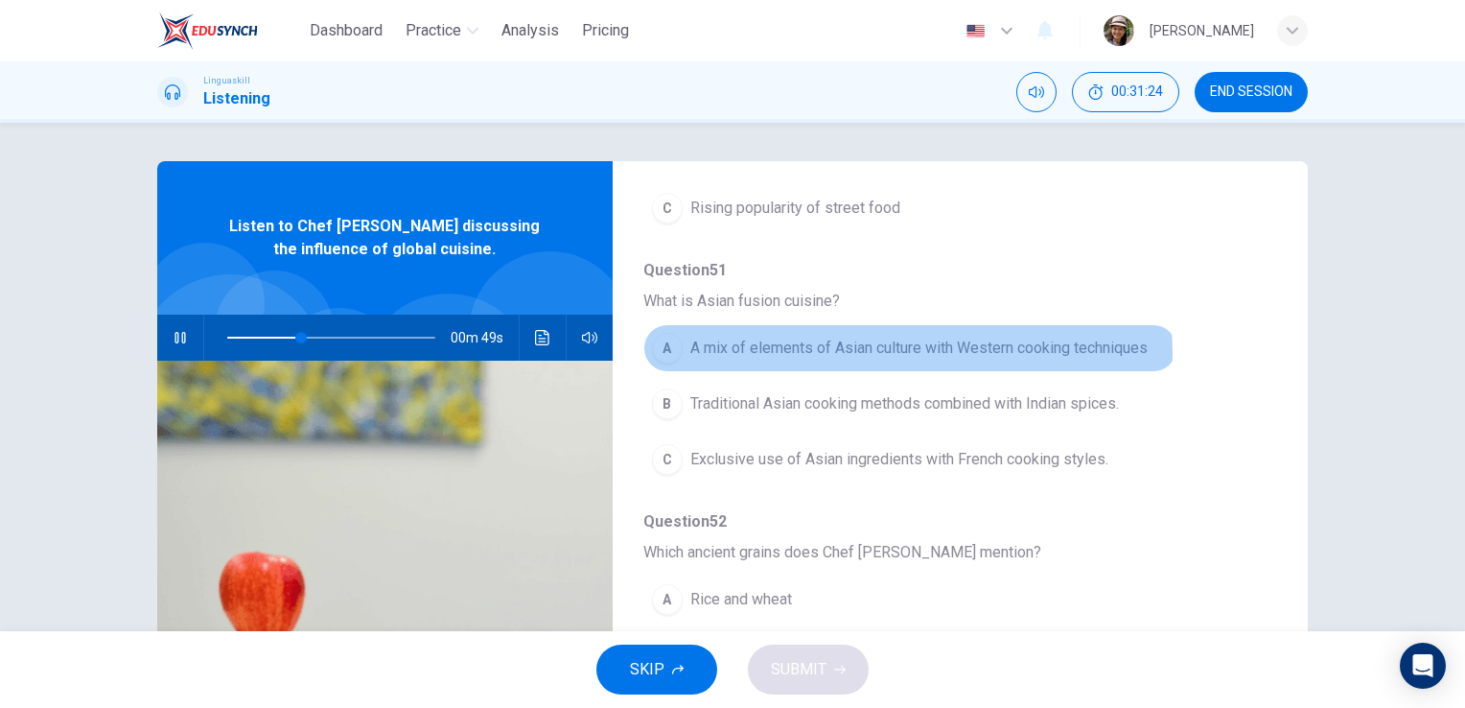
click at [902, 352] on span "A mix of elements of Asian culture with Western cooking techniques" at bounding box center [918, 348] width 457 height 23
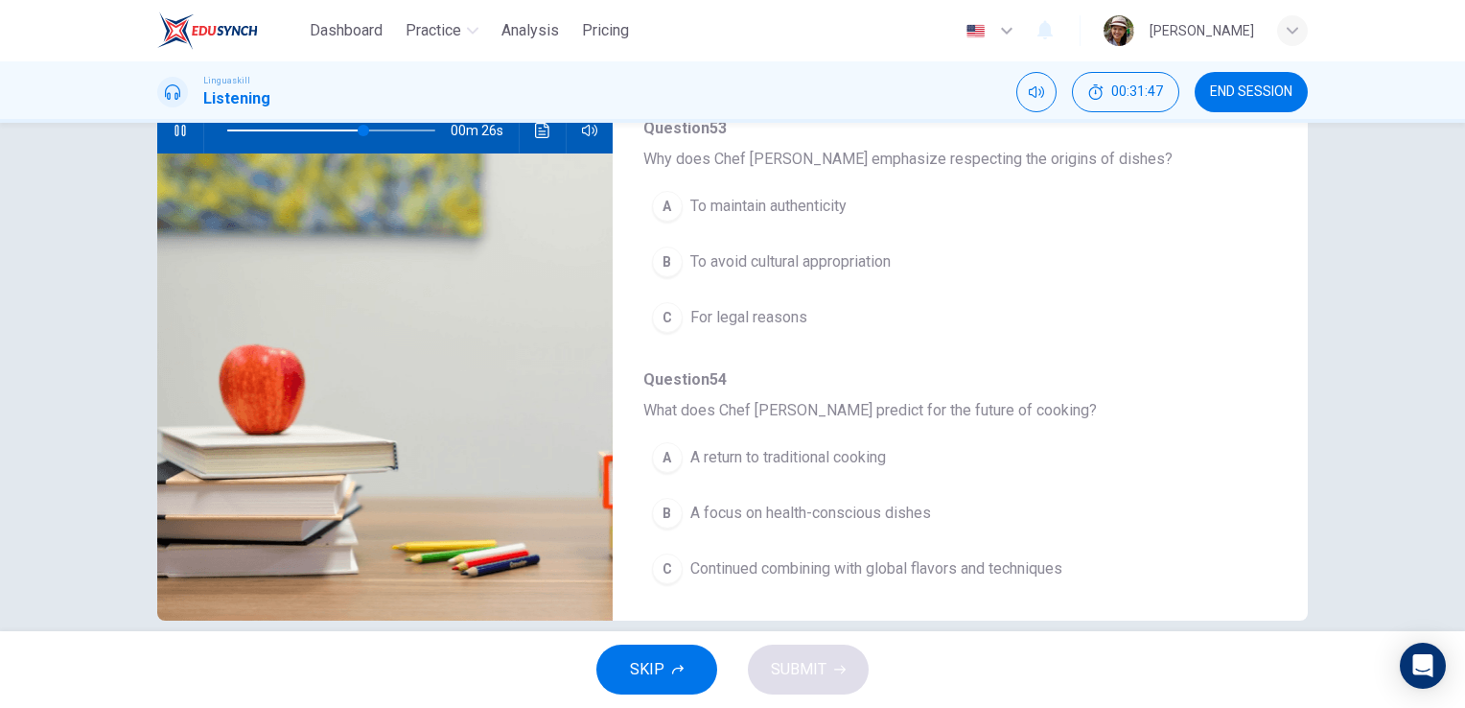
scroll to position [234, 0]
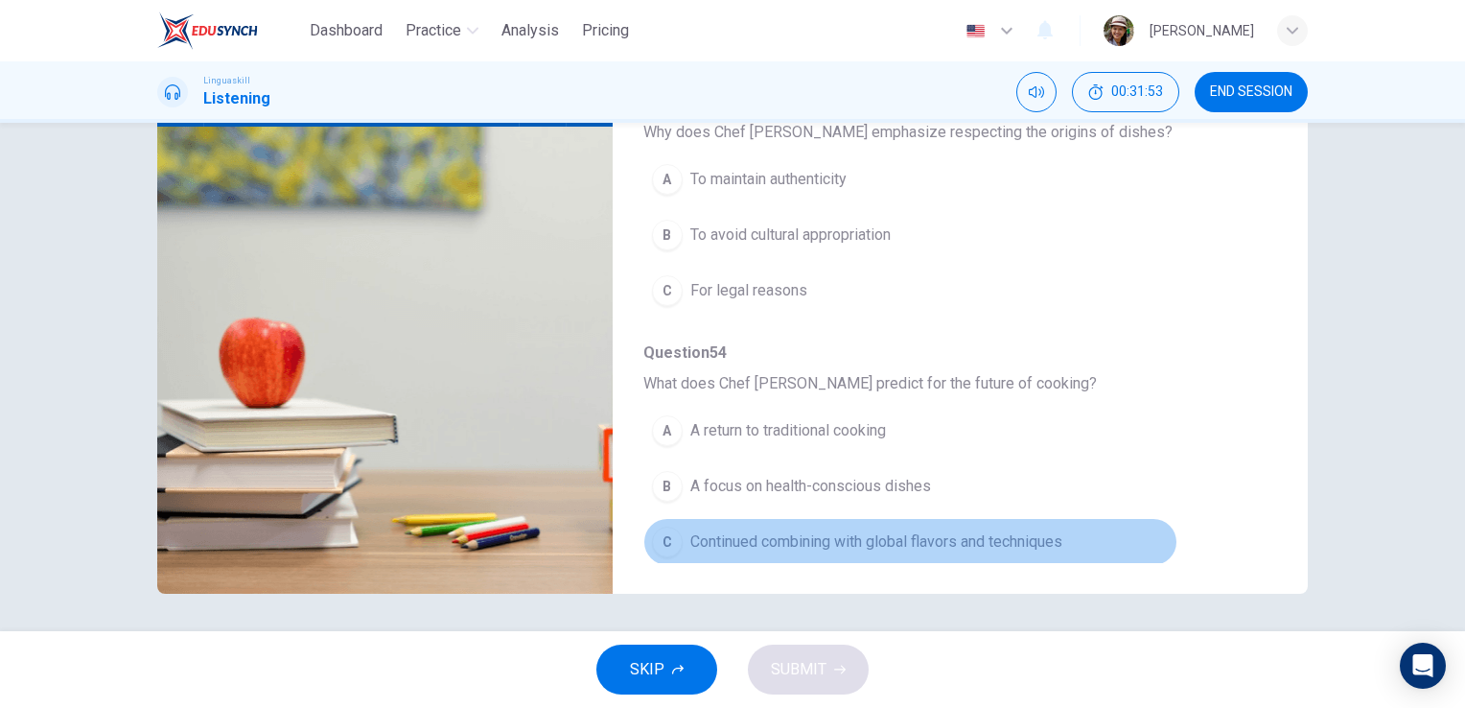
click at [919, 540] on span "Continued combining with global flavors and techniques" at bounding box center [876, 541] width 372 height 23
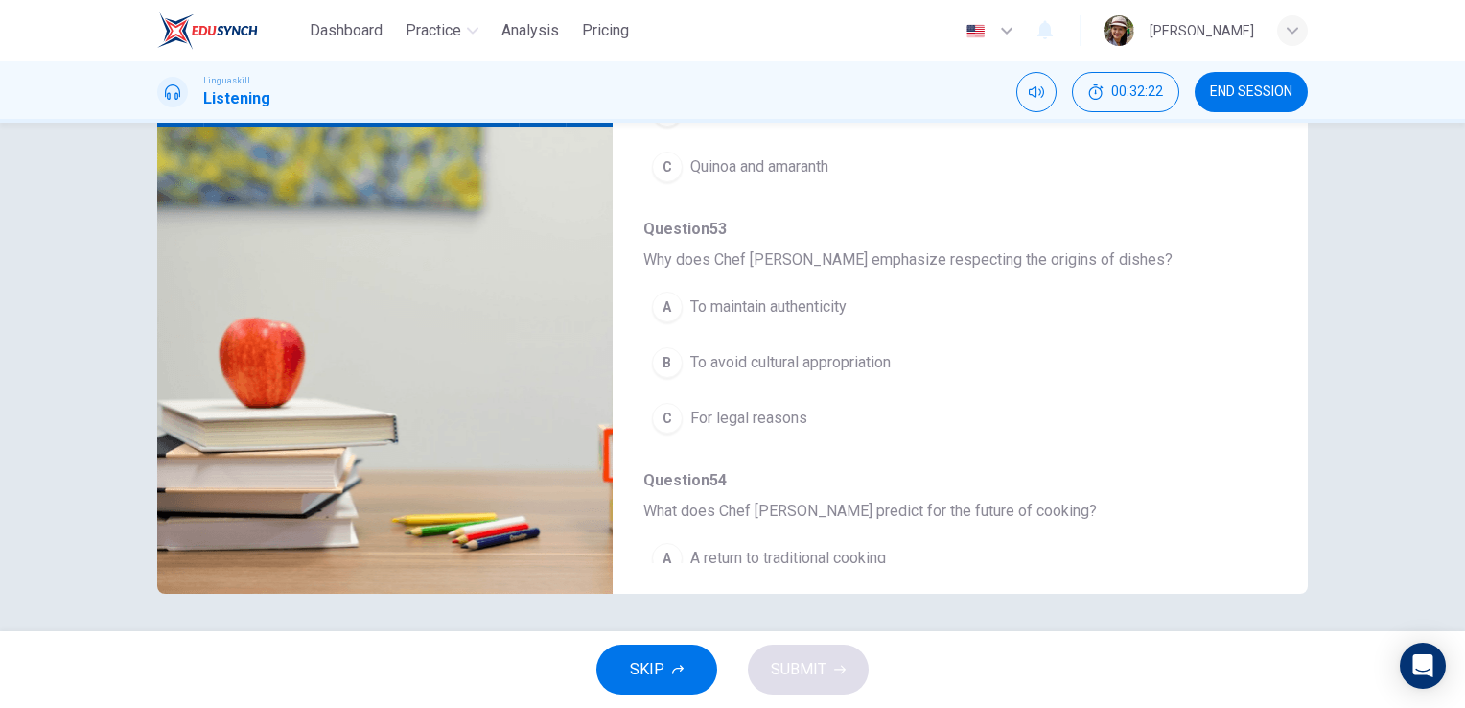
scroll to position [171, 0]
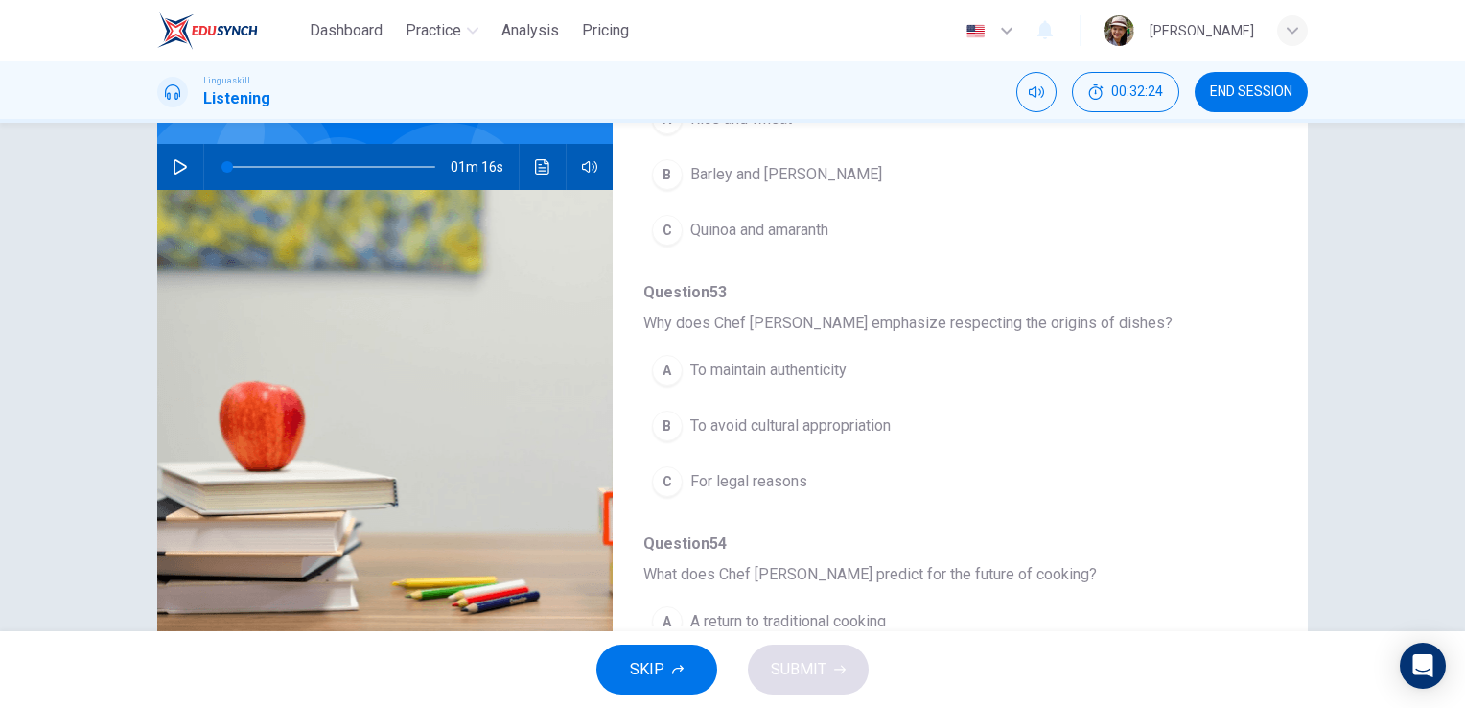
click at [160, 157] on div "01m 16s" at bounding box center [384, 167] width 455 height 46
click at [174, 161] on icon "button" at bounding box center [180, 166] width 13 height 15
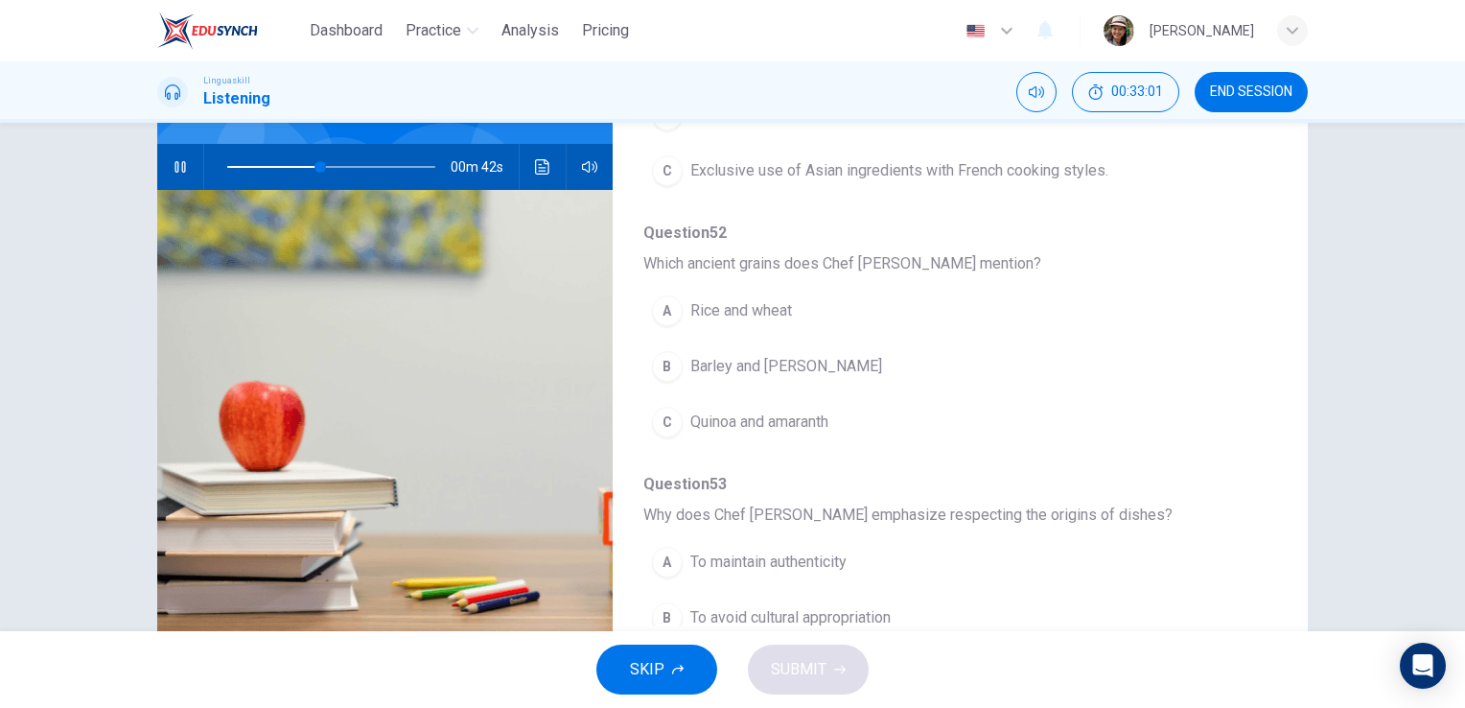
scroll to position [566, 0]
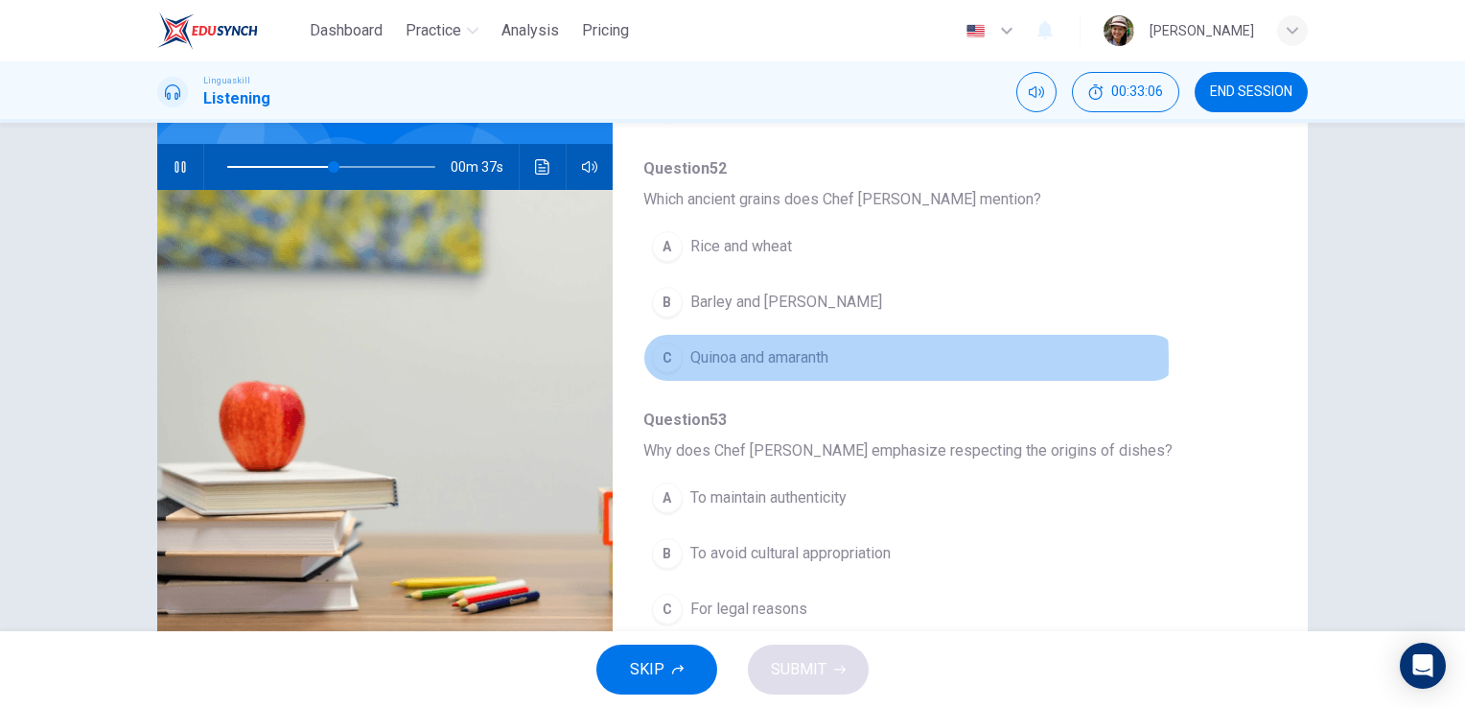
click at [786, 357] on span "Quinoa and amaranth" at bounding box center [759, 357] width 138 height 23
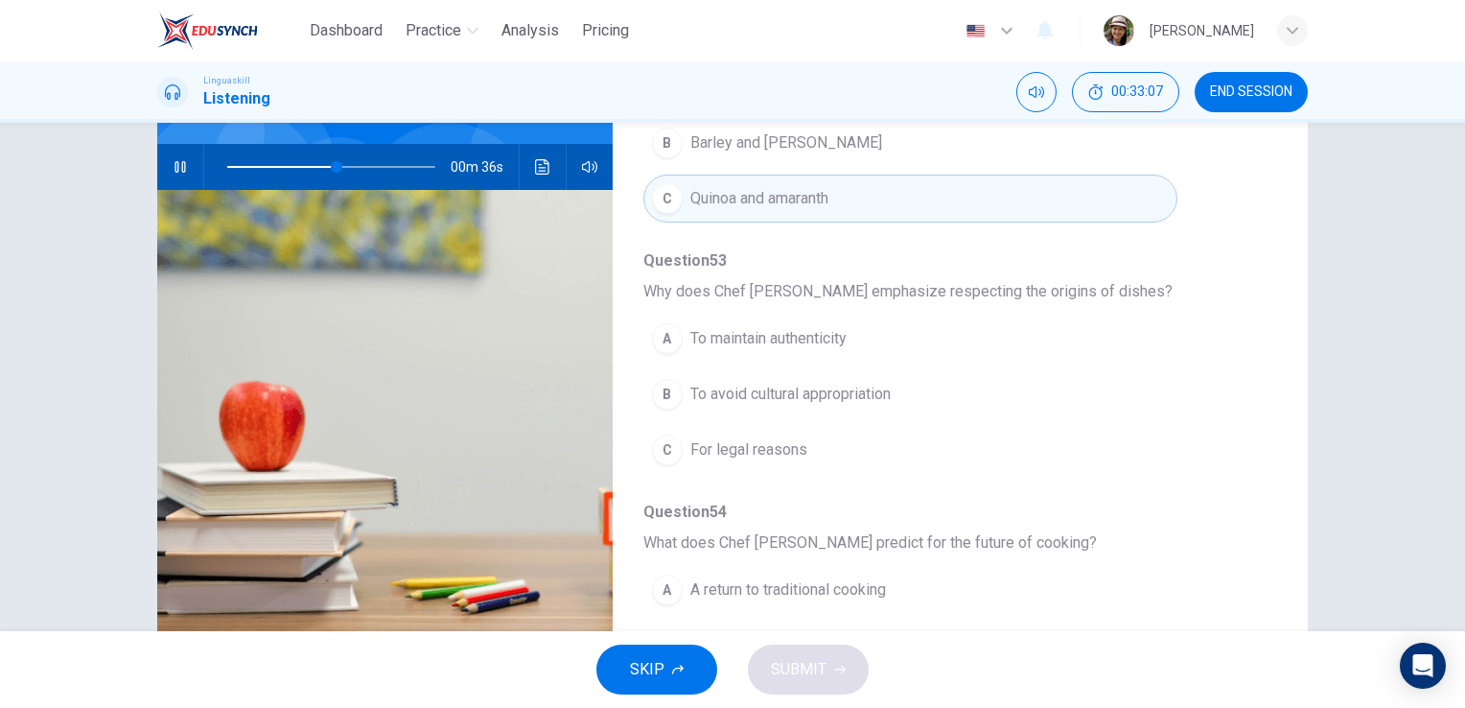
scroll to position [757, 0]
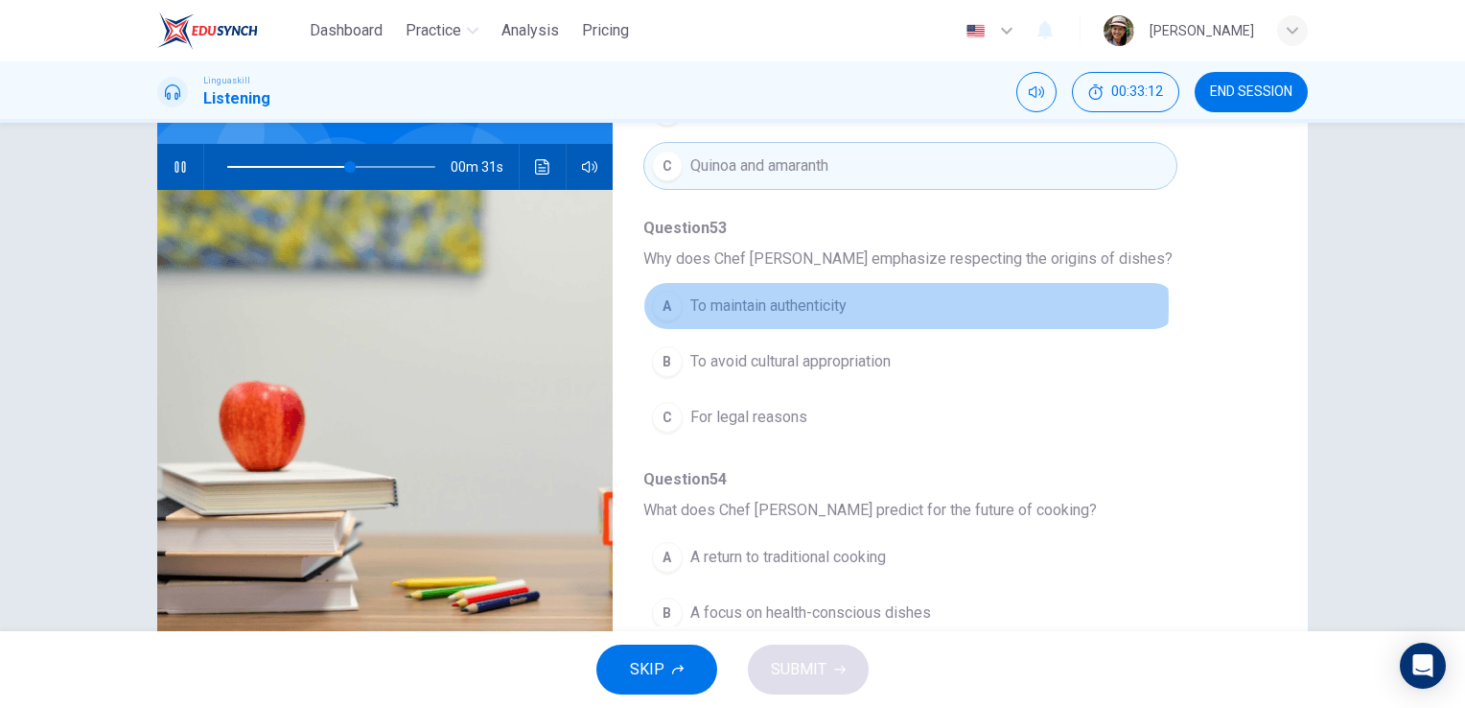
click at [801, 300] on span "To maintain authenticity" at bounding box center [768, 305] width 156 height 23
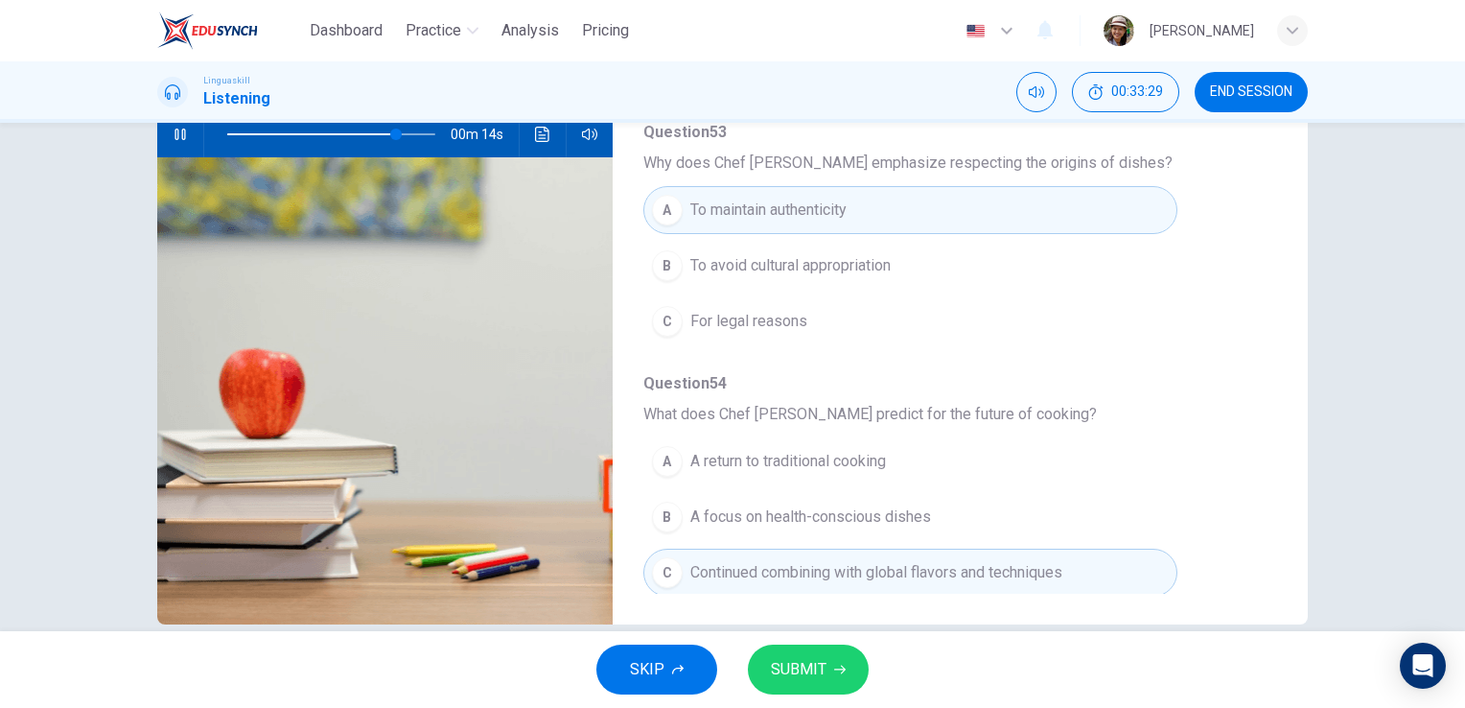
scroll to position [234, 0]
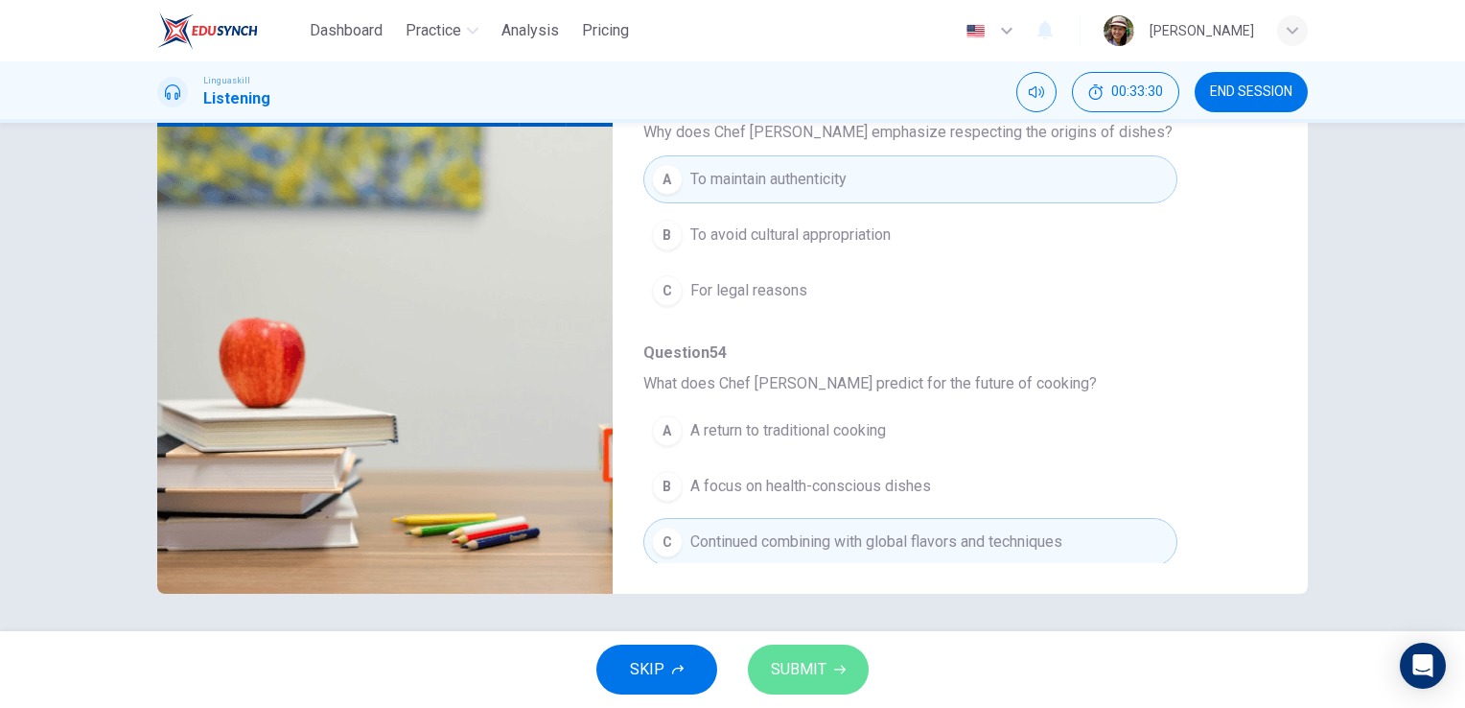
click at [796, 674] on span "SUBMIT" at bounding box center [799, 669] width 56 height 27
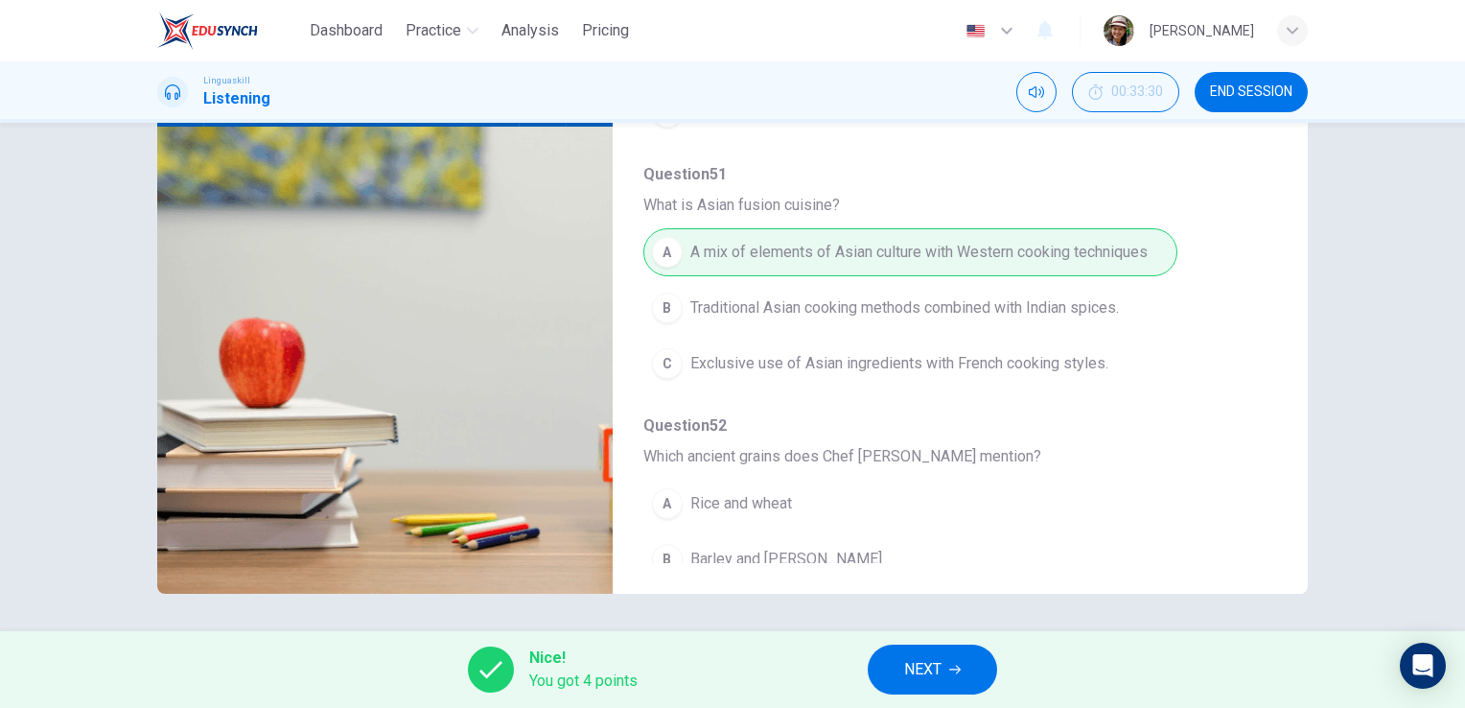
scroll to position [0, 0]
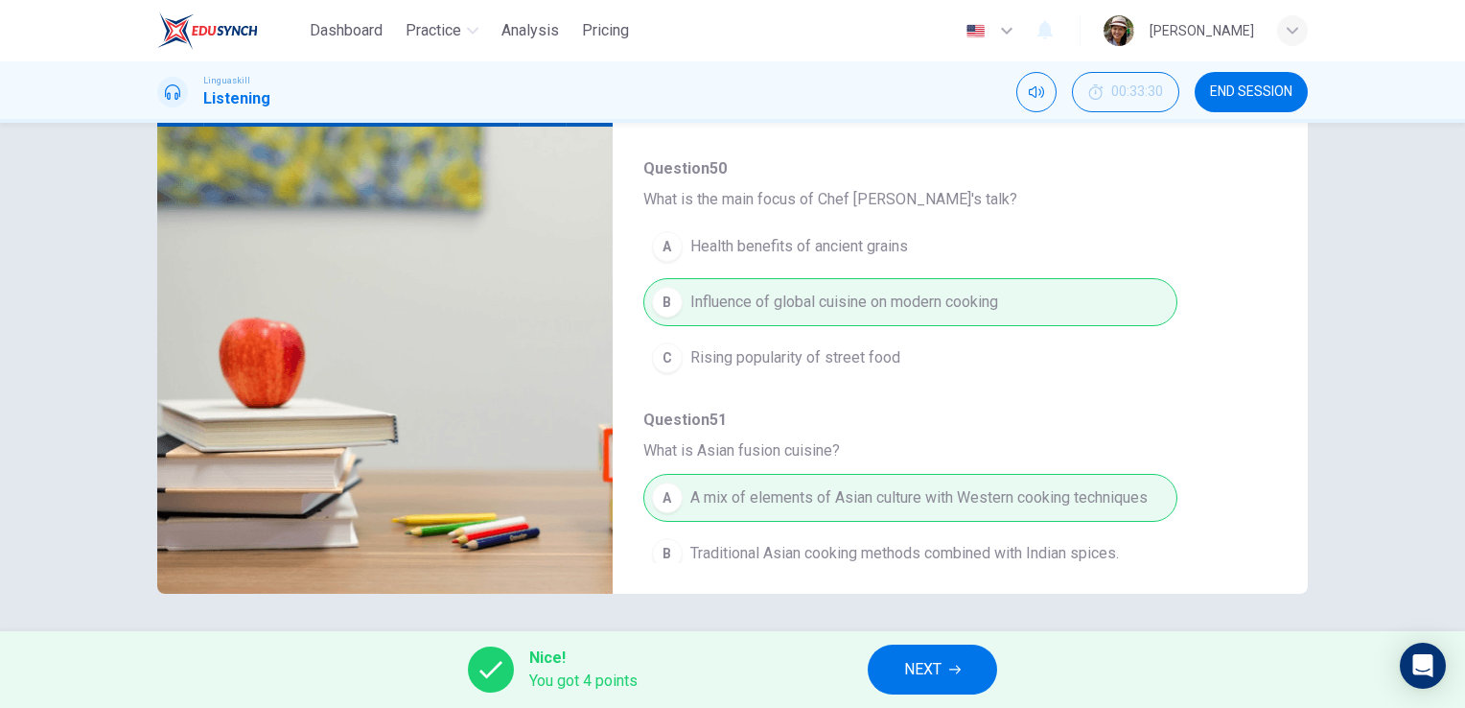
type input "0"
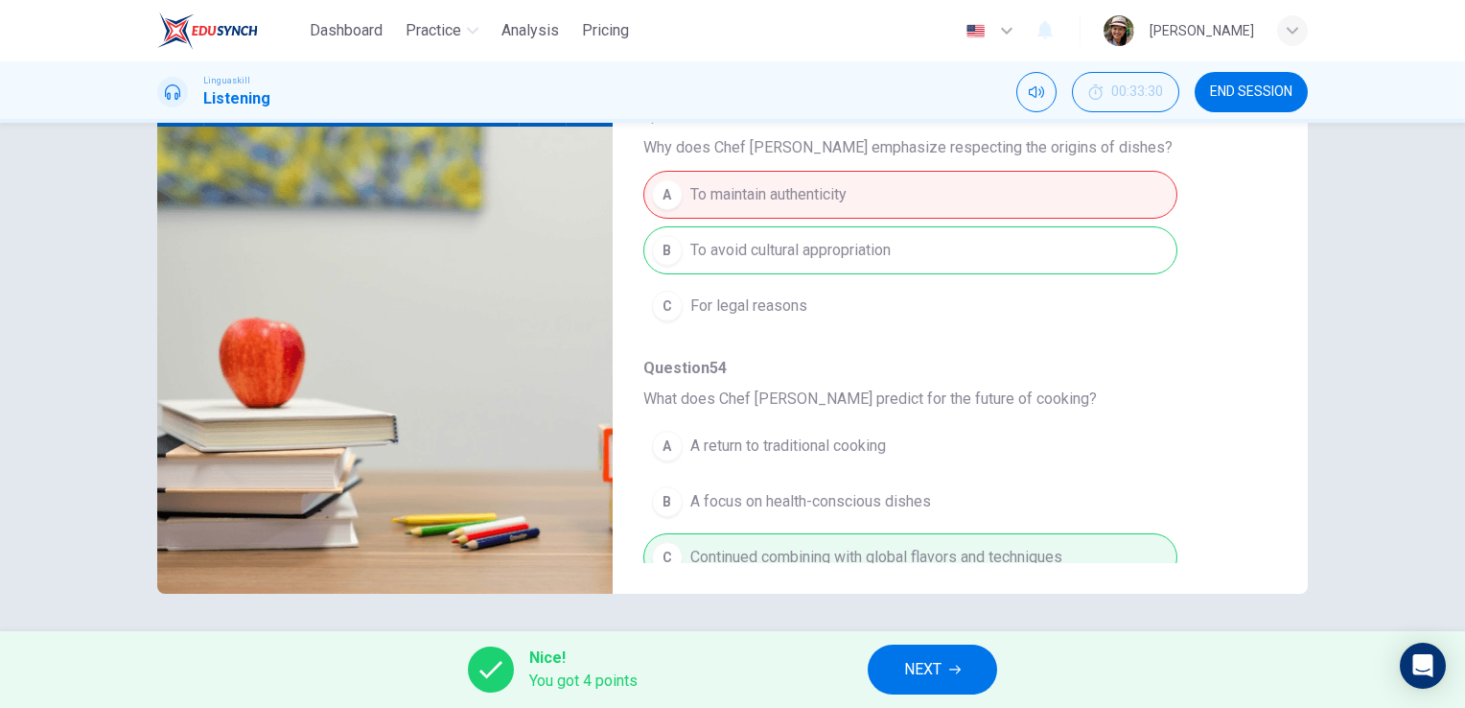
scroll to position [821, 0]
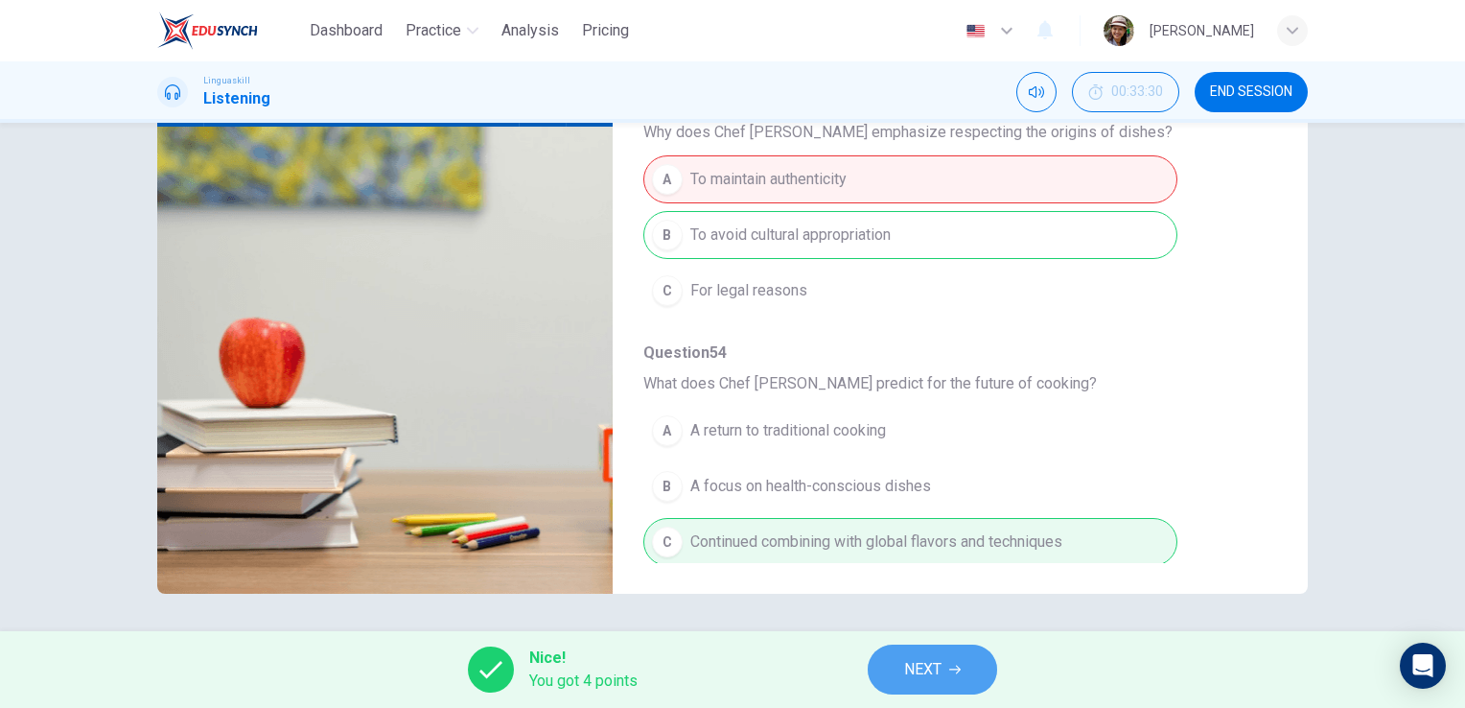
click at [916, 671] on span "NEXT" at bounding box center [922, 669] width 37 height 27
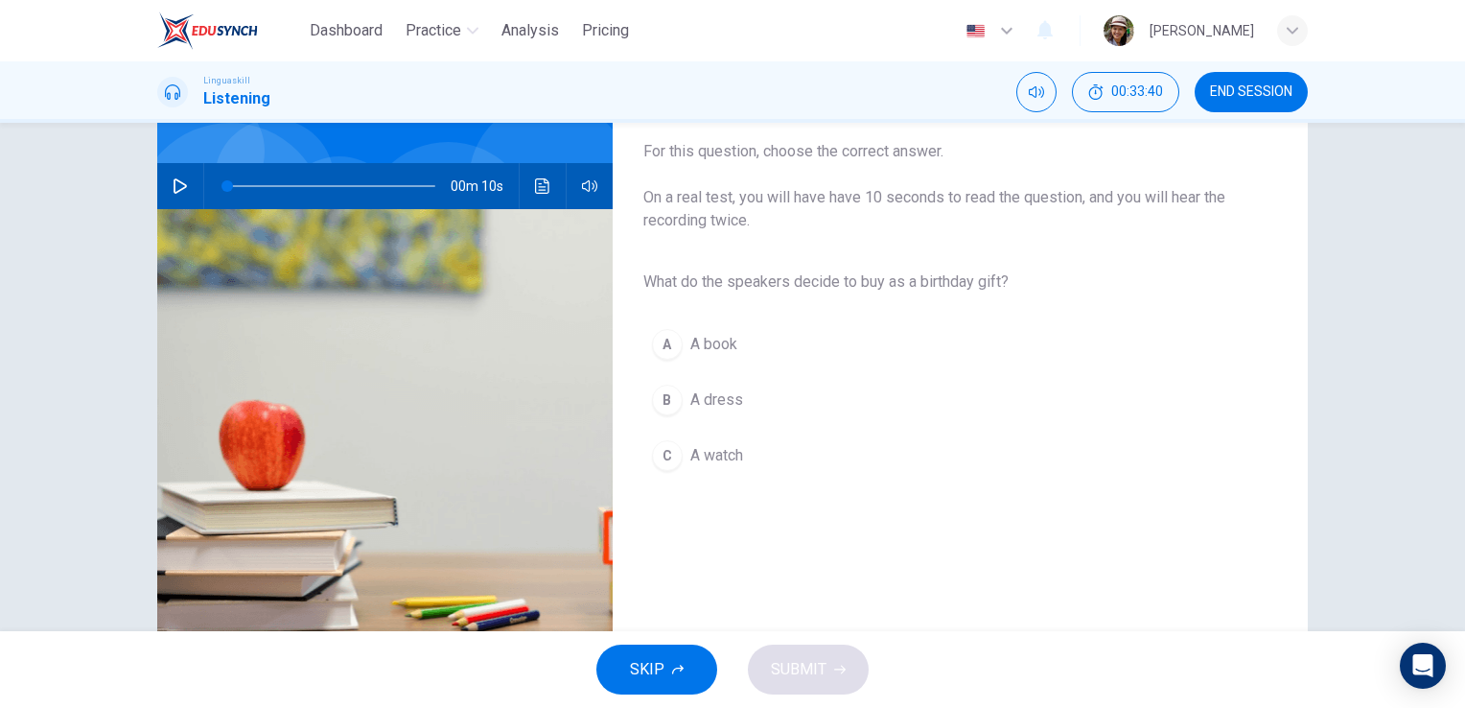
scroll to position [0, 0]
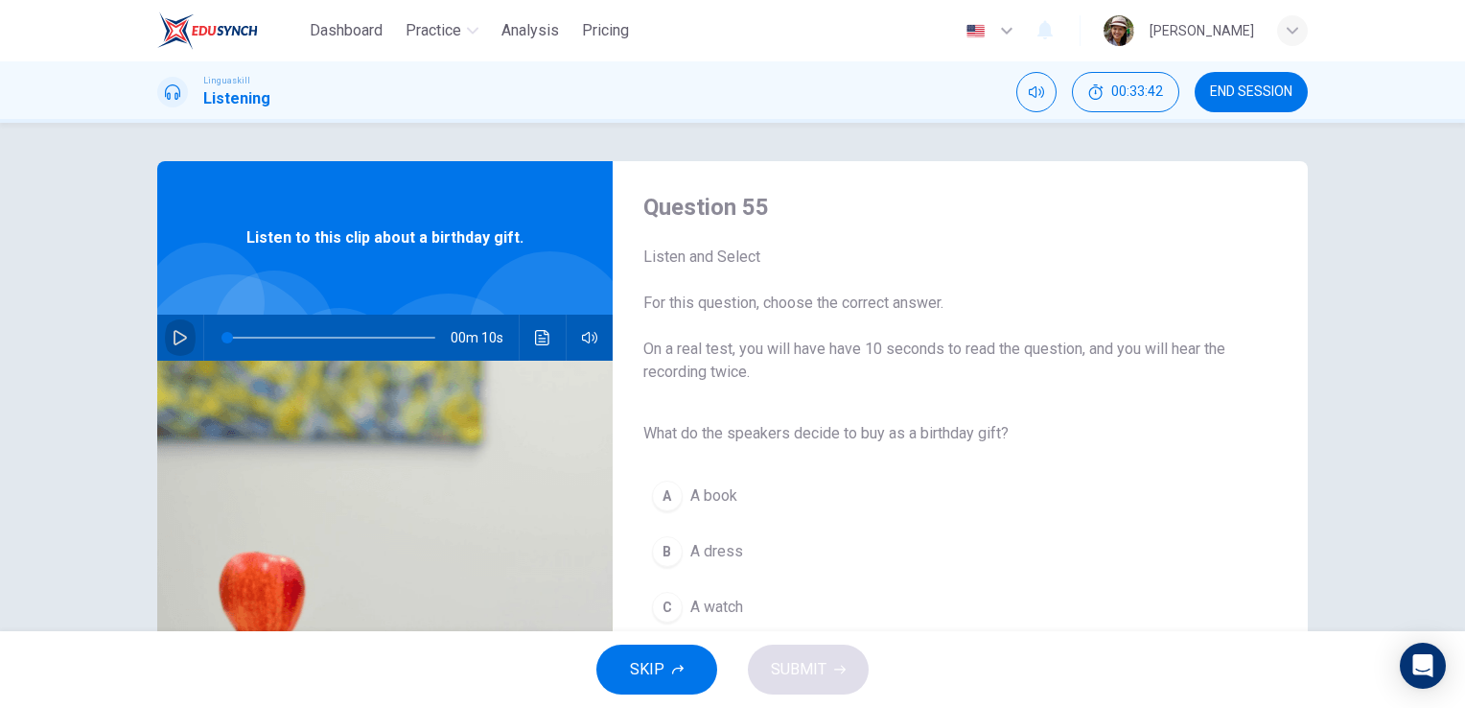
click at [173, 343] on icon "button" at bounding box center [180, 337] width 15 height 15
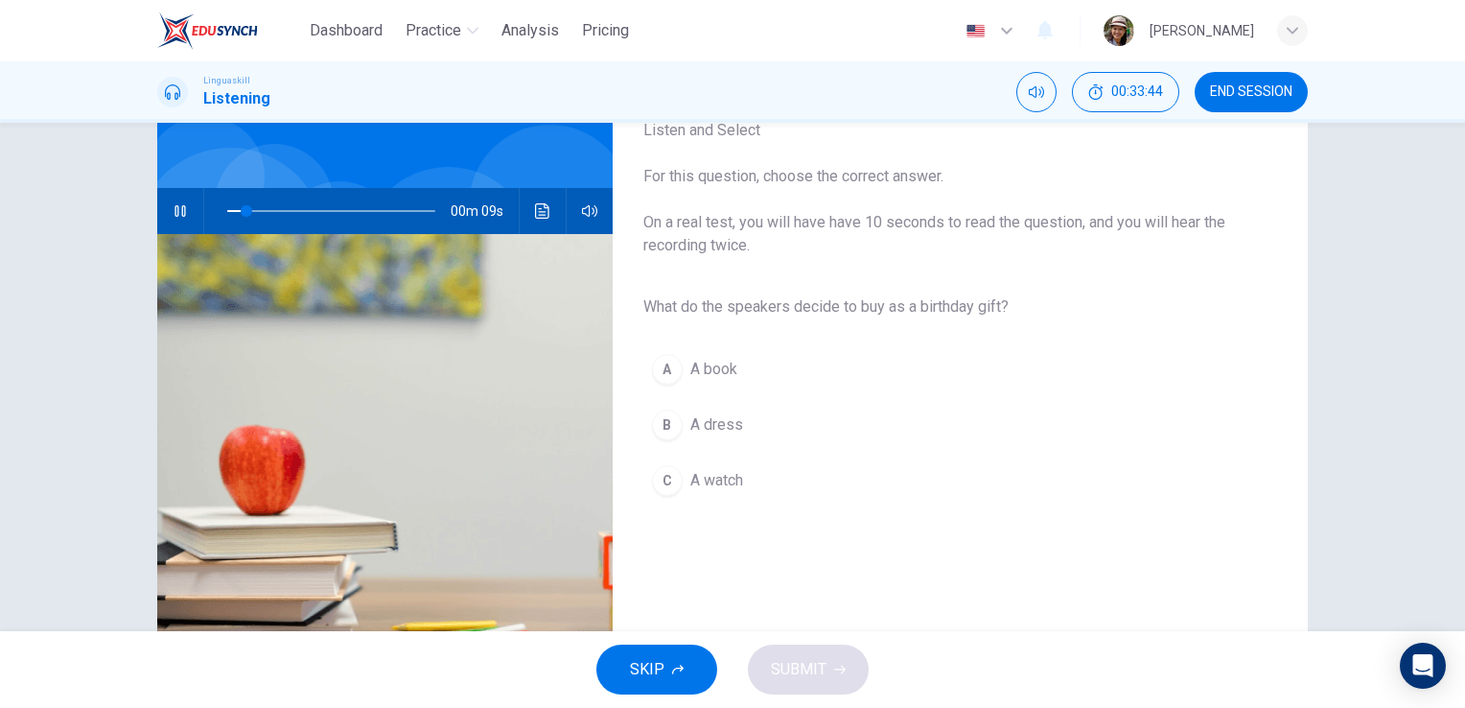
scroll to position [128, 0]
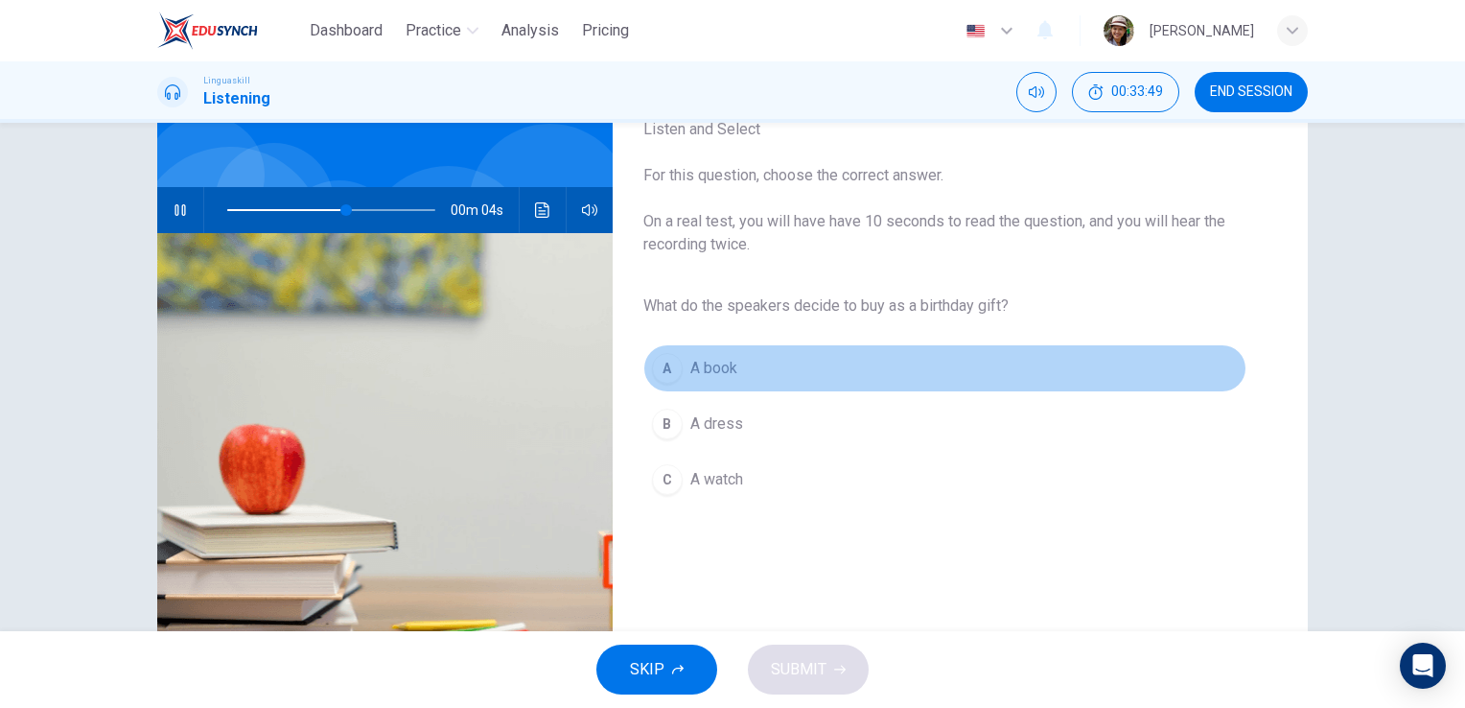
click at [702, 369] on span "A book" at bounding box center [713, 368] width 47 height 23
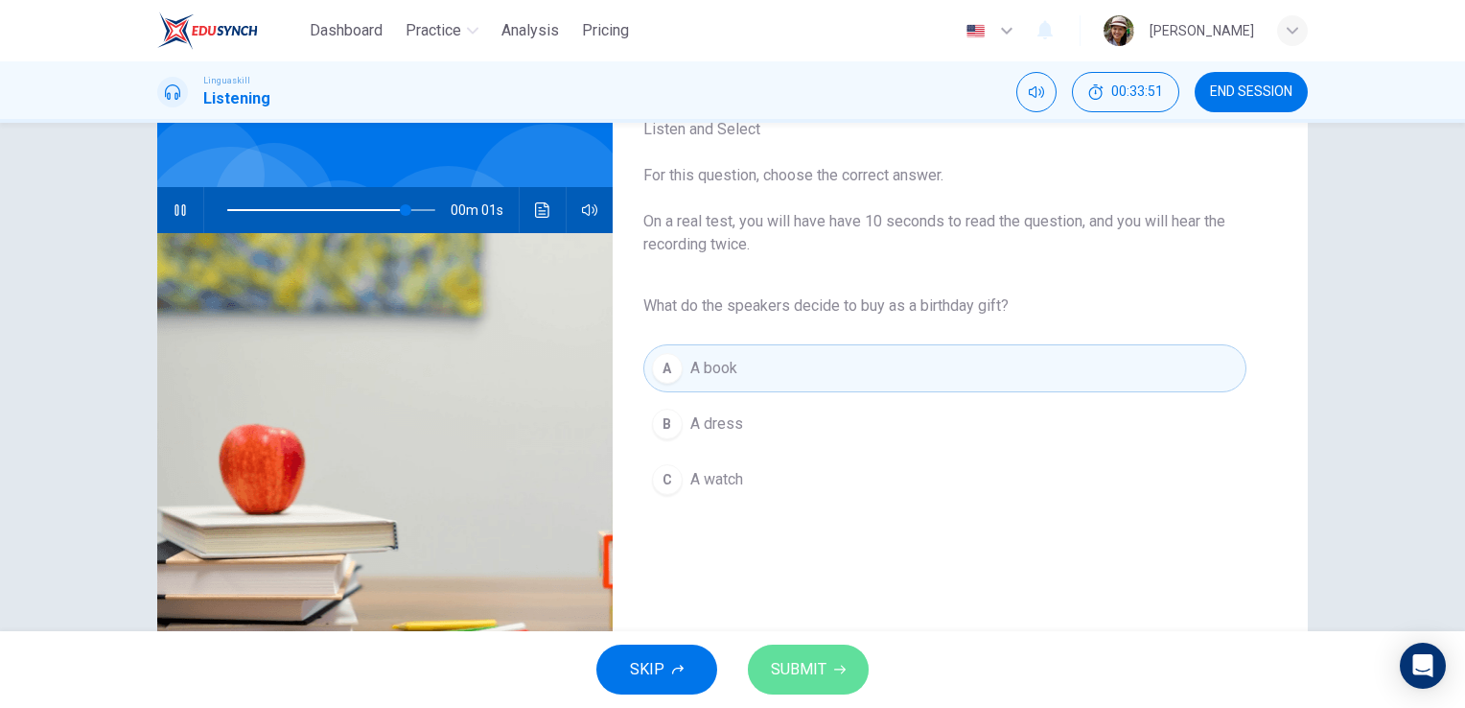
click at [798, 663] on span "SUBMIT" at bounding box center [799, 669] width 56 height 27
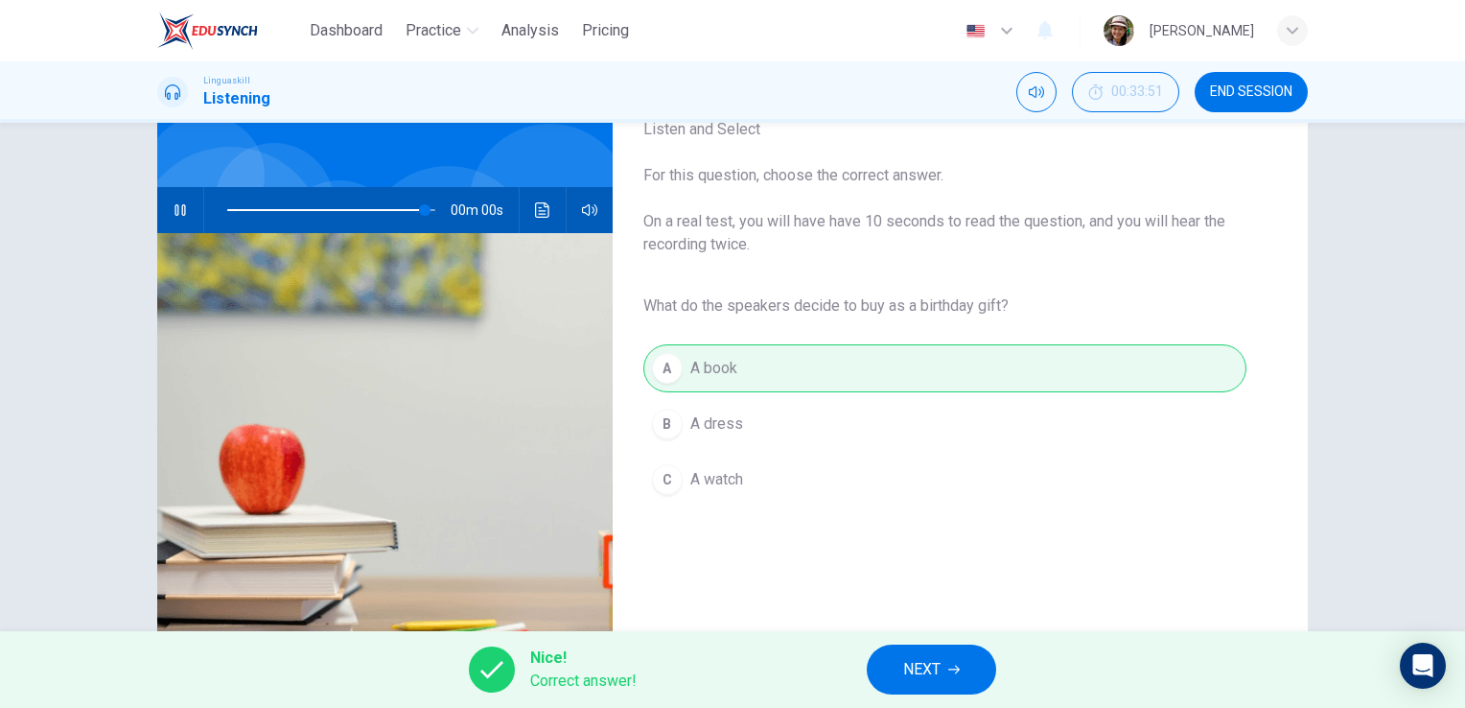
type input "0"
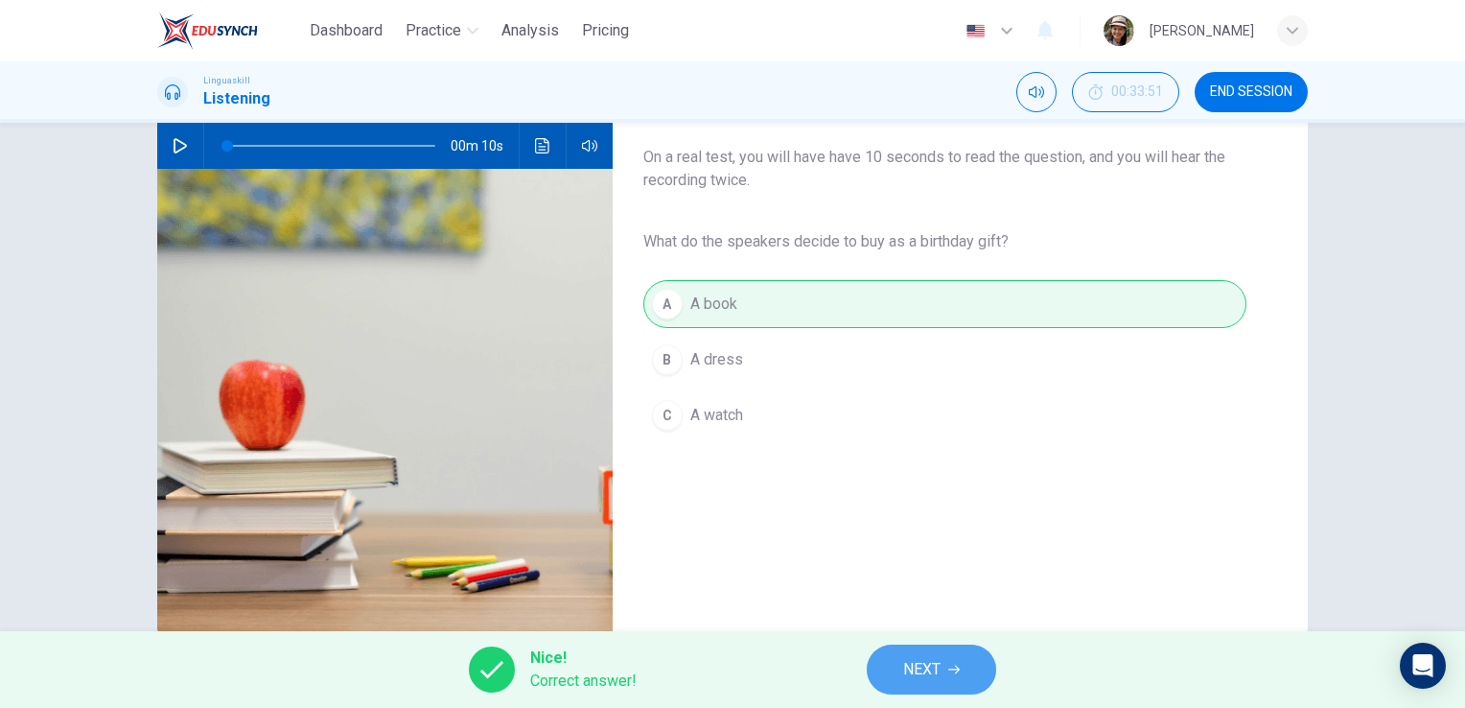
click at [925, 662] on span "NEXT" at bounding box center [921, 669] width 37 height 27
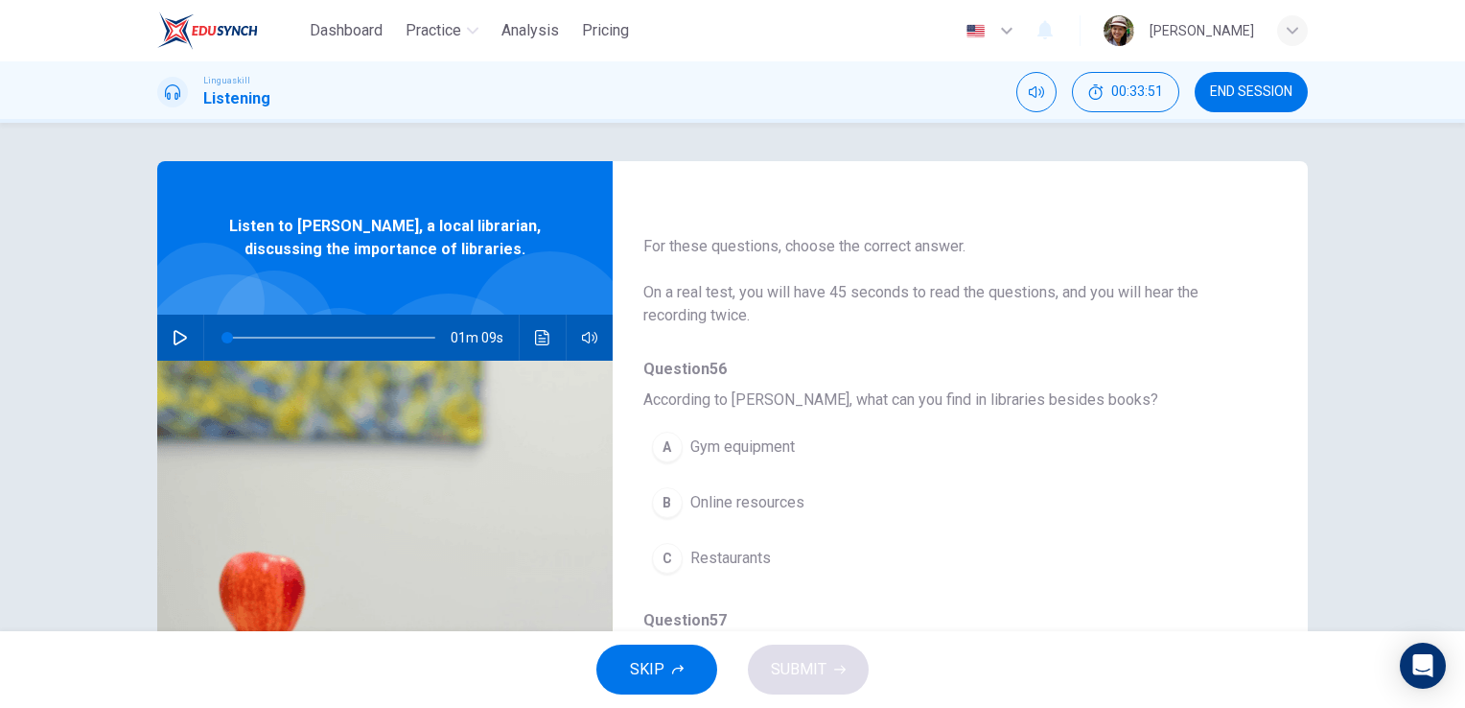
scroll to position [63, 0]
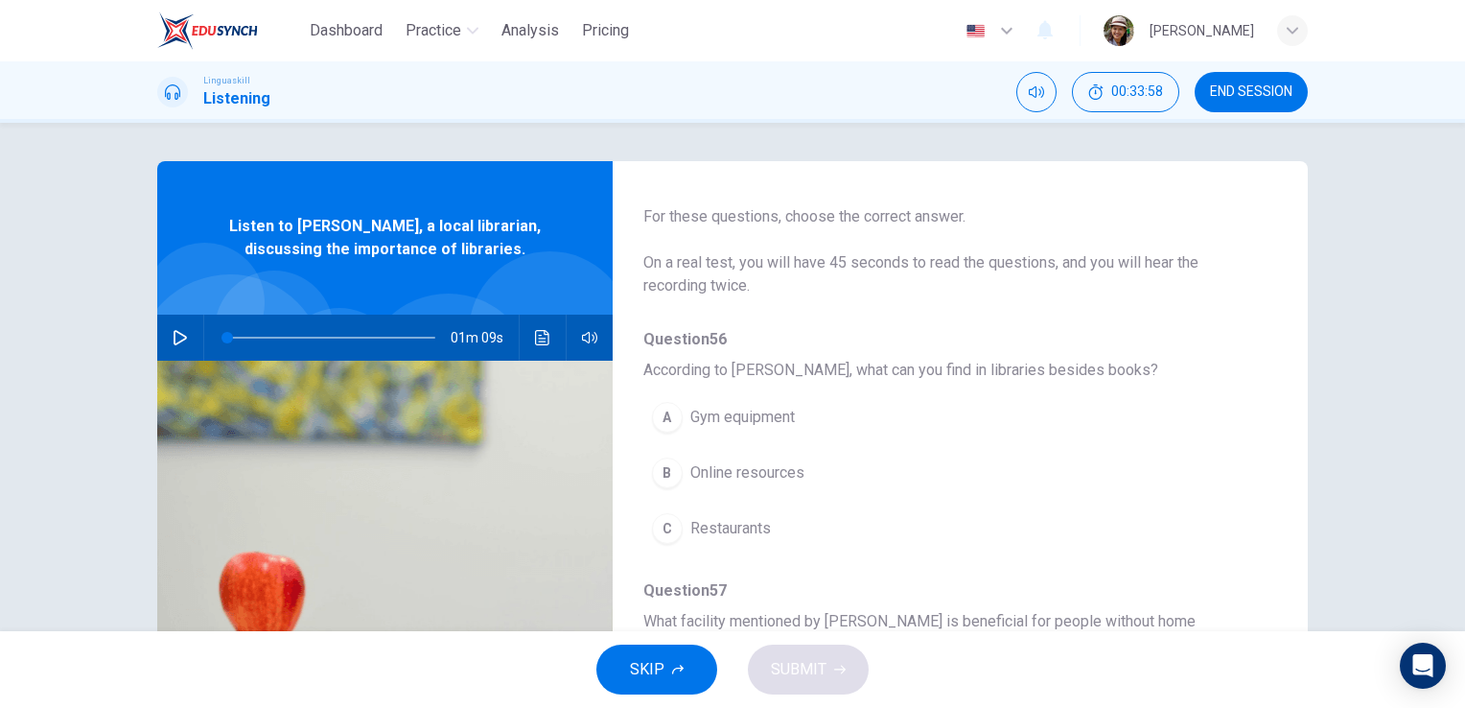
click at [176, 335] on icon "button" at bounding box center [180, 337] width 13 height 15
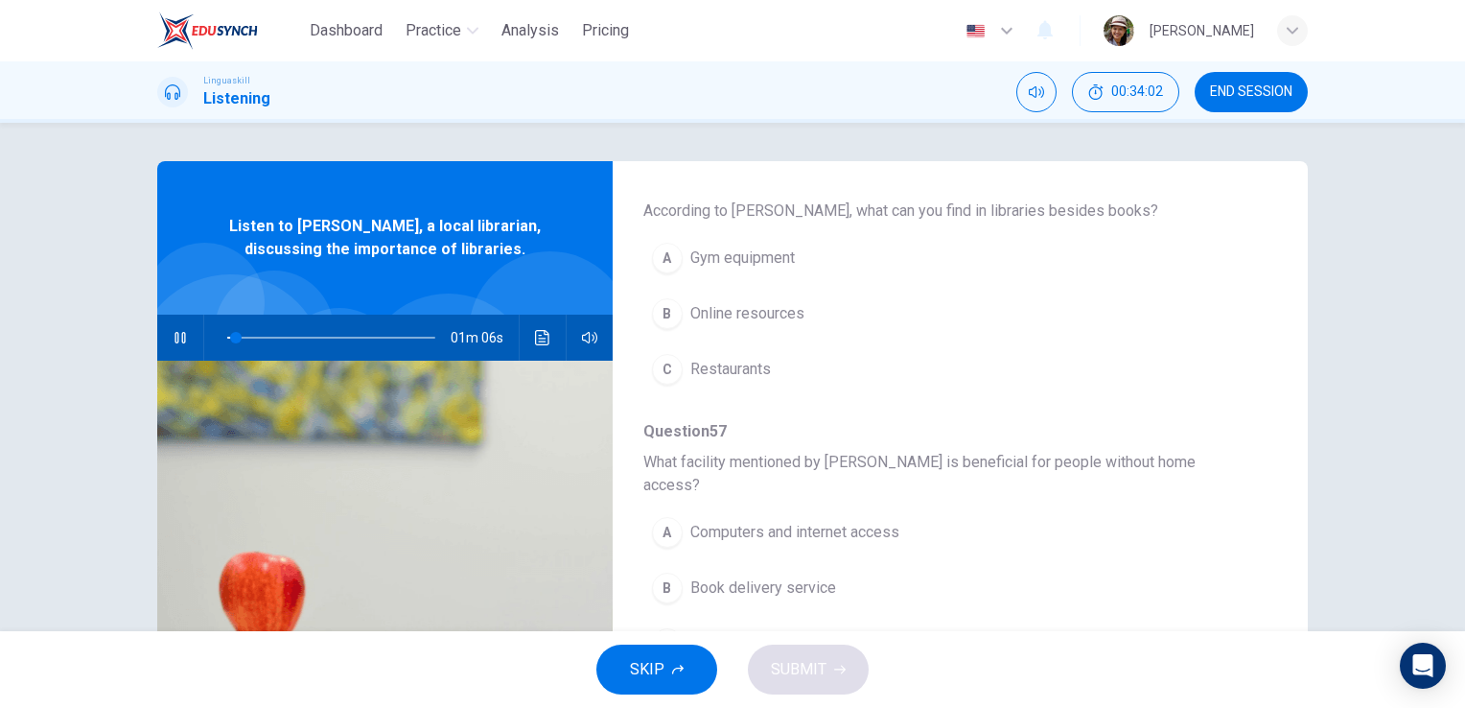
scroll to position [192, 0]
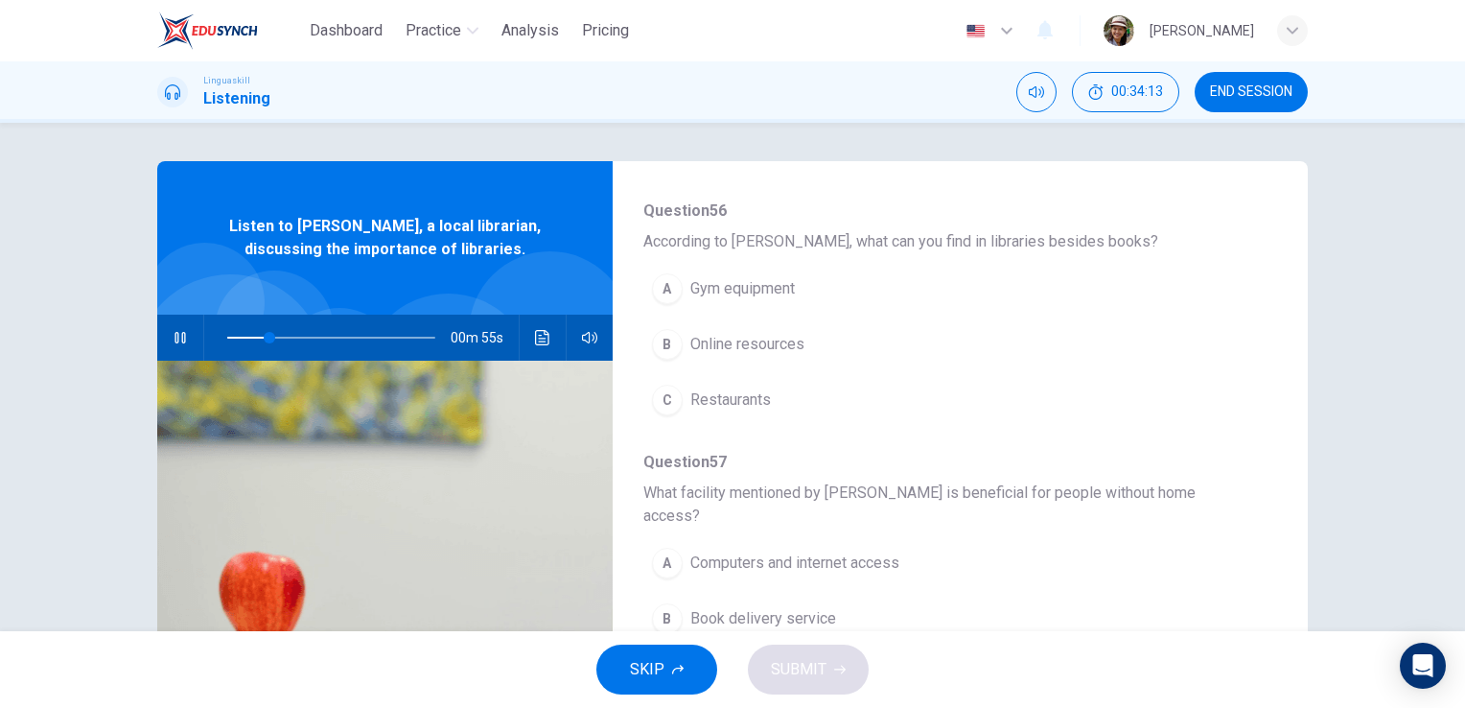
click at [775, 339] on span "Online resources" at bounding box center [747, 344] width 114 height 23
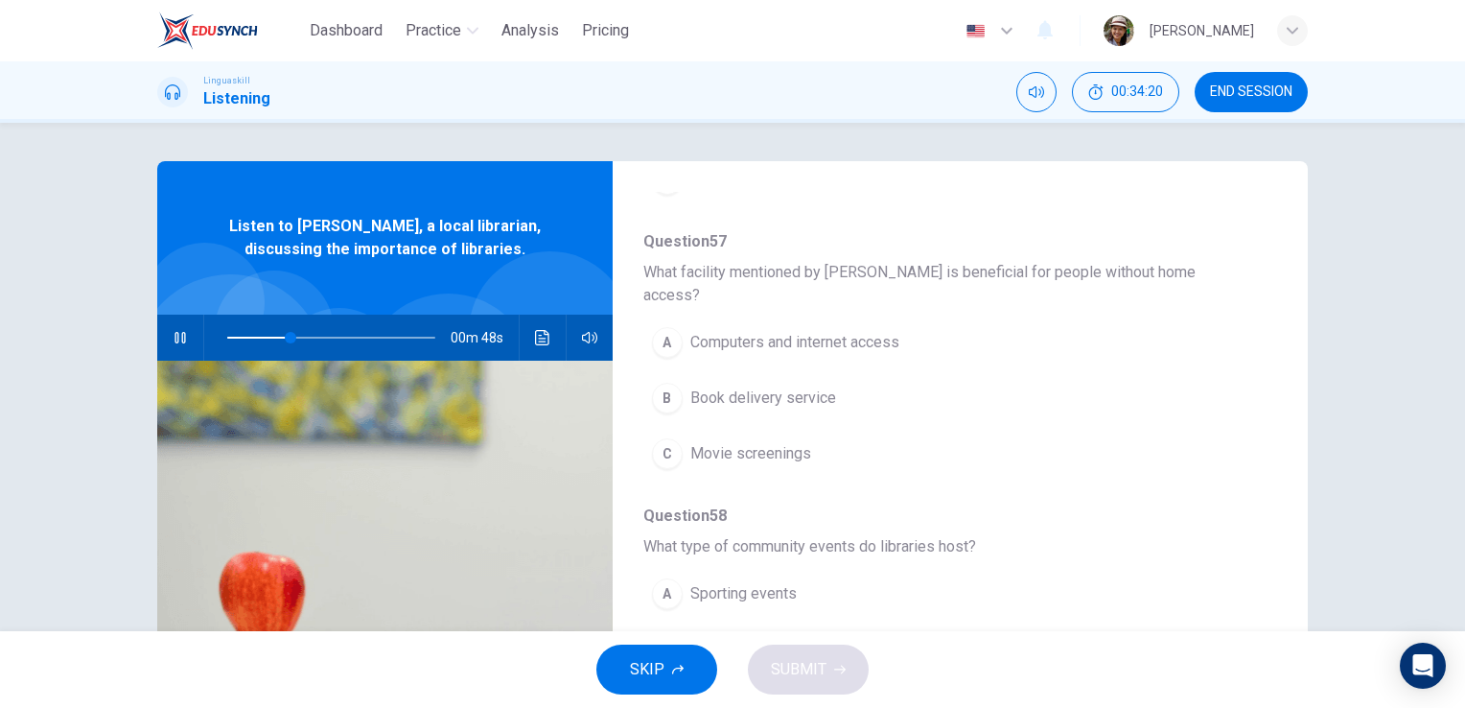
scroll to position [447, 0]
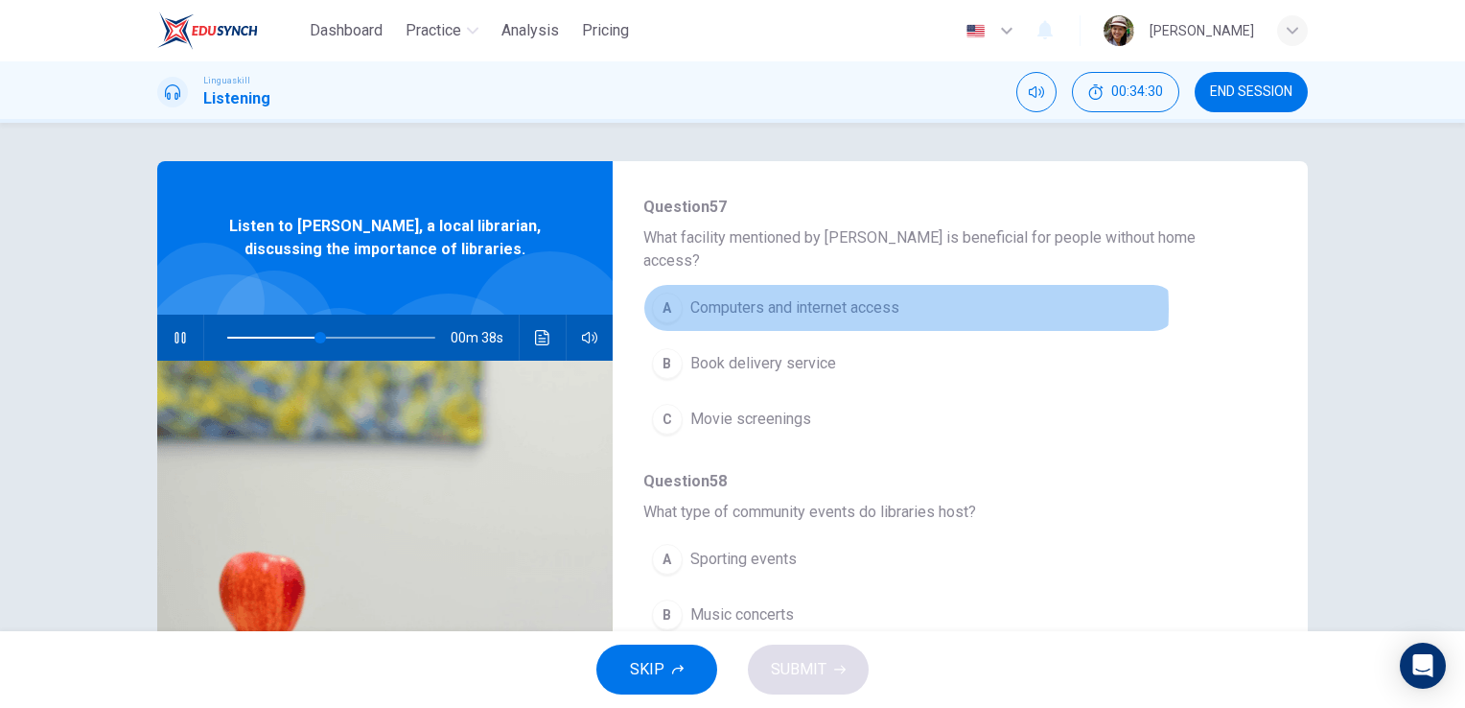
click at [856, 296] on span "Computers and internet access" at bounding box center [794, 307] width 209 height 23
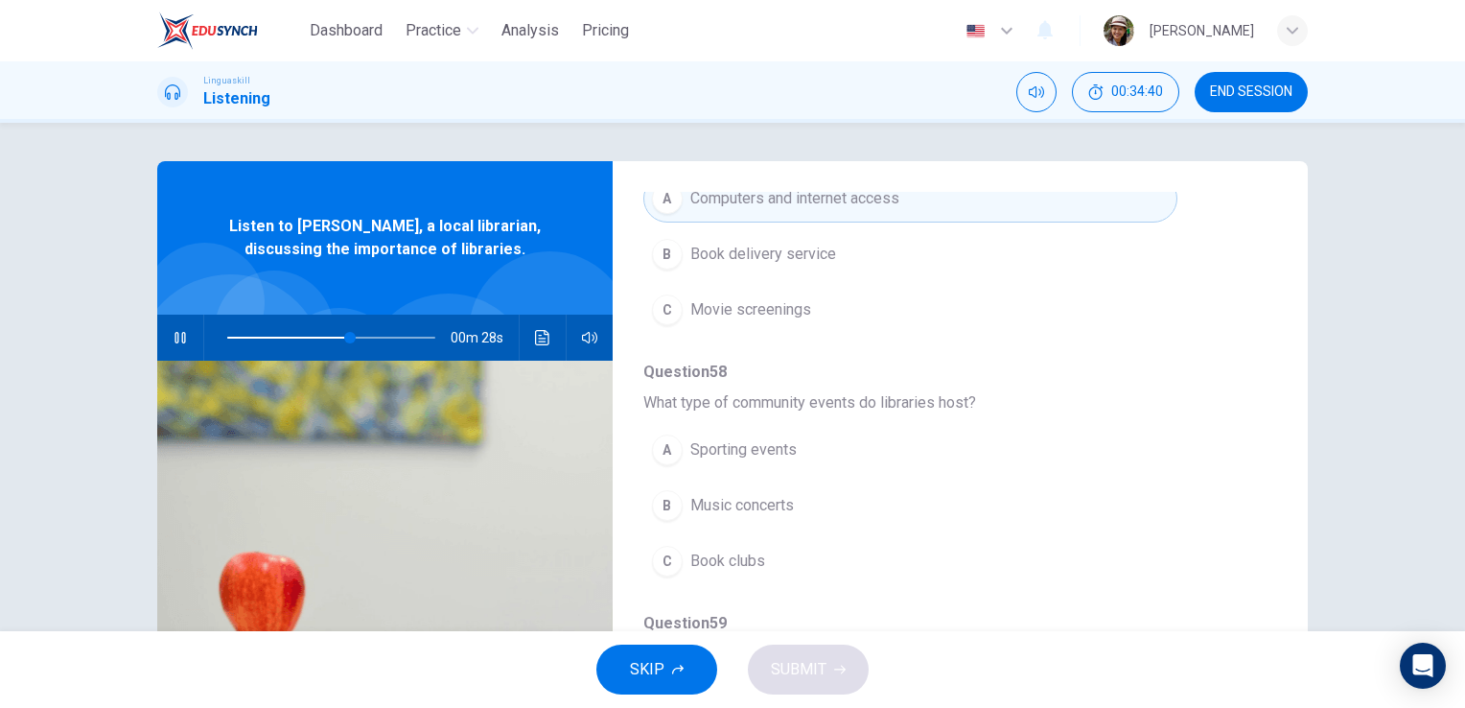
scroll to position [575, 0]
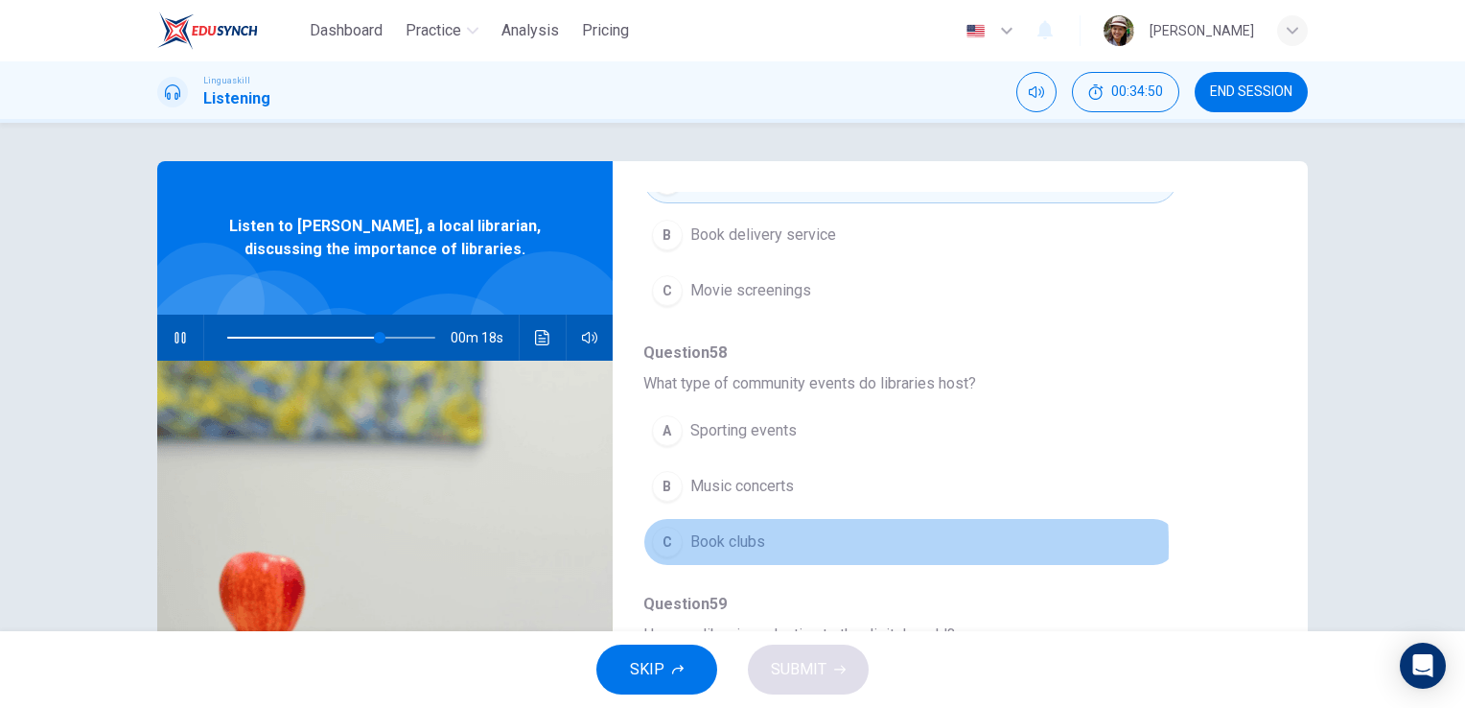
click at [729, 530] on span "Book clubs" at bounding box center [727, 541] width 75 height 23
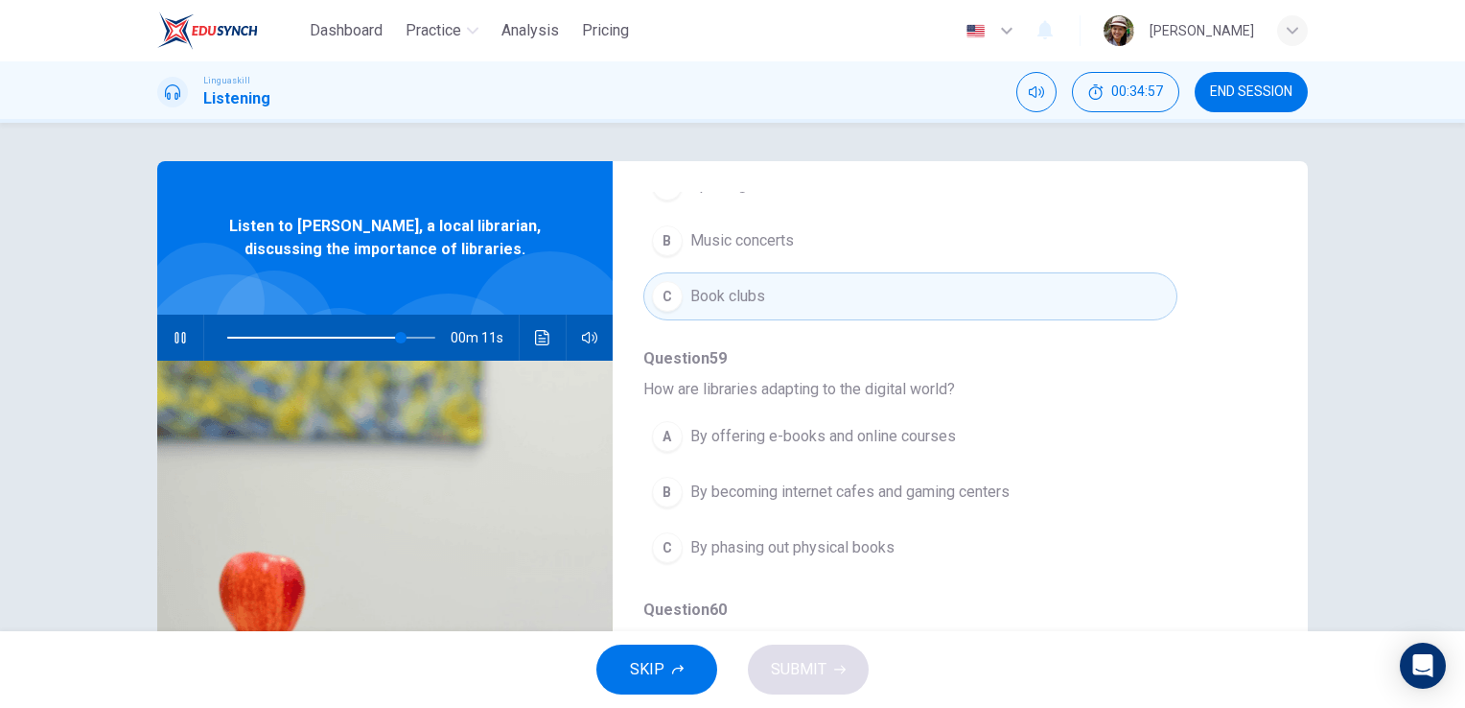
scroll to position [821, 0]
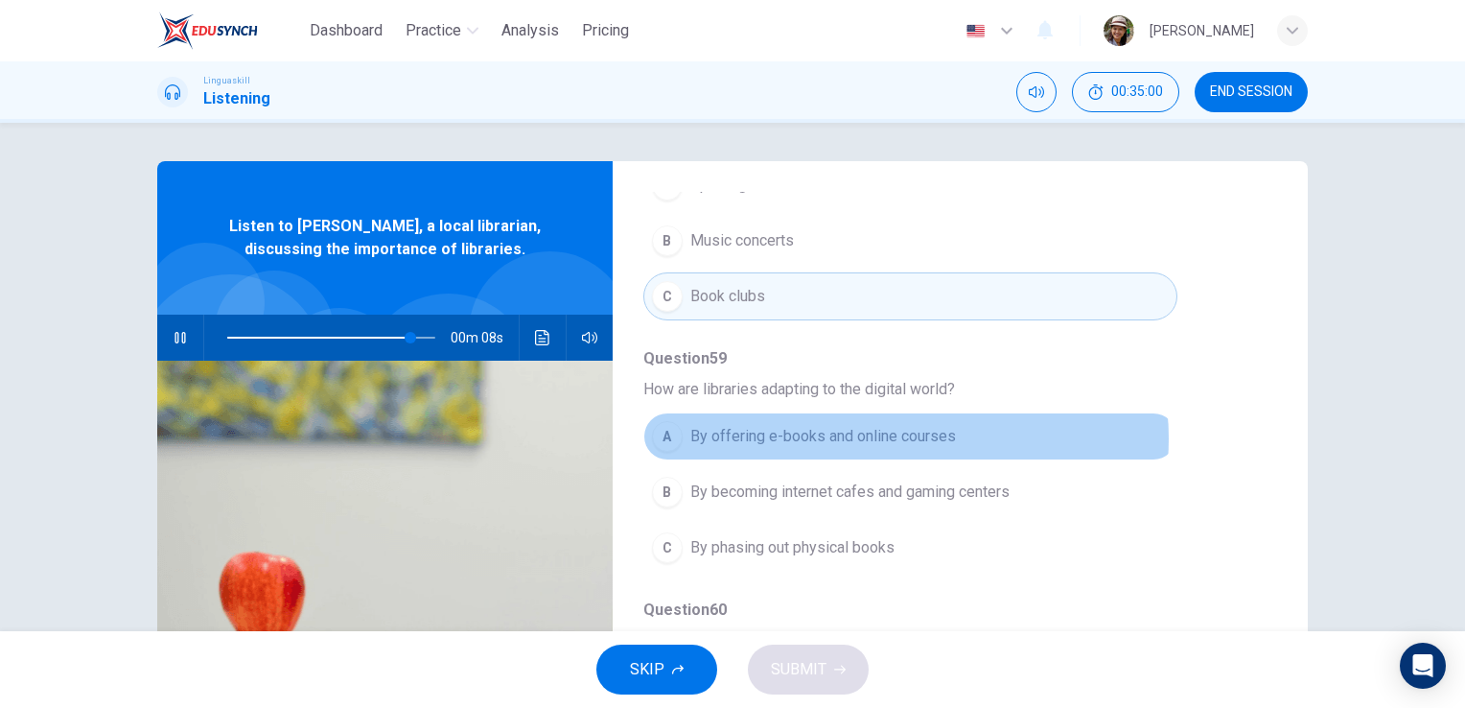
click at [898, 425] on span "By offering e-books and online courses" at bounding box center [823, 436] width 266 height 23
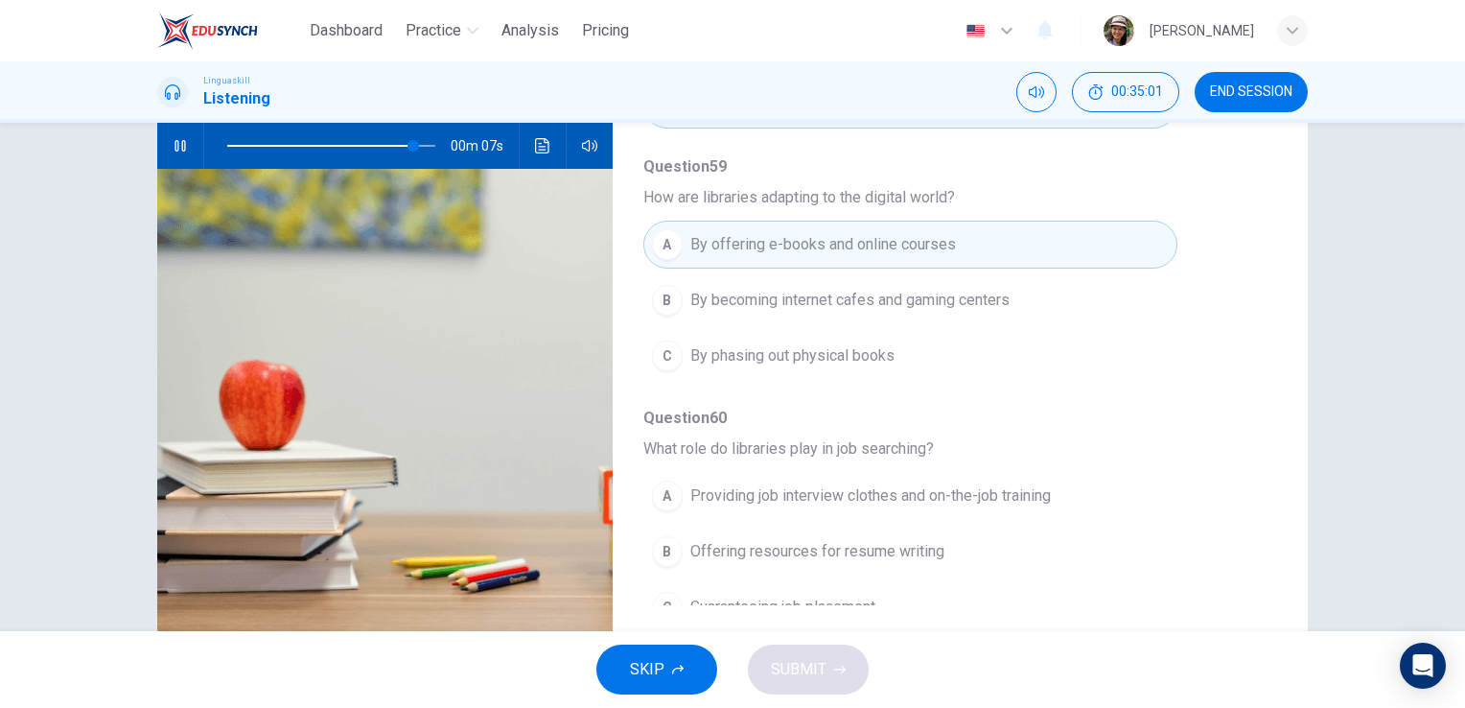
scroll to position [234, 0]
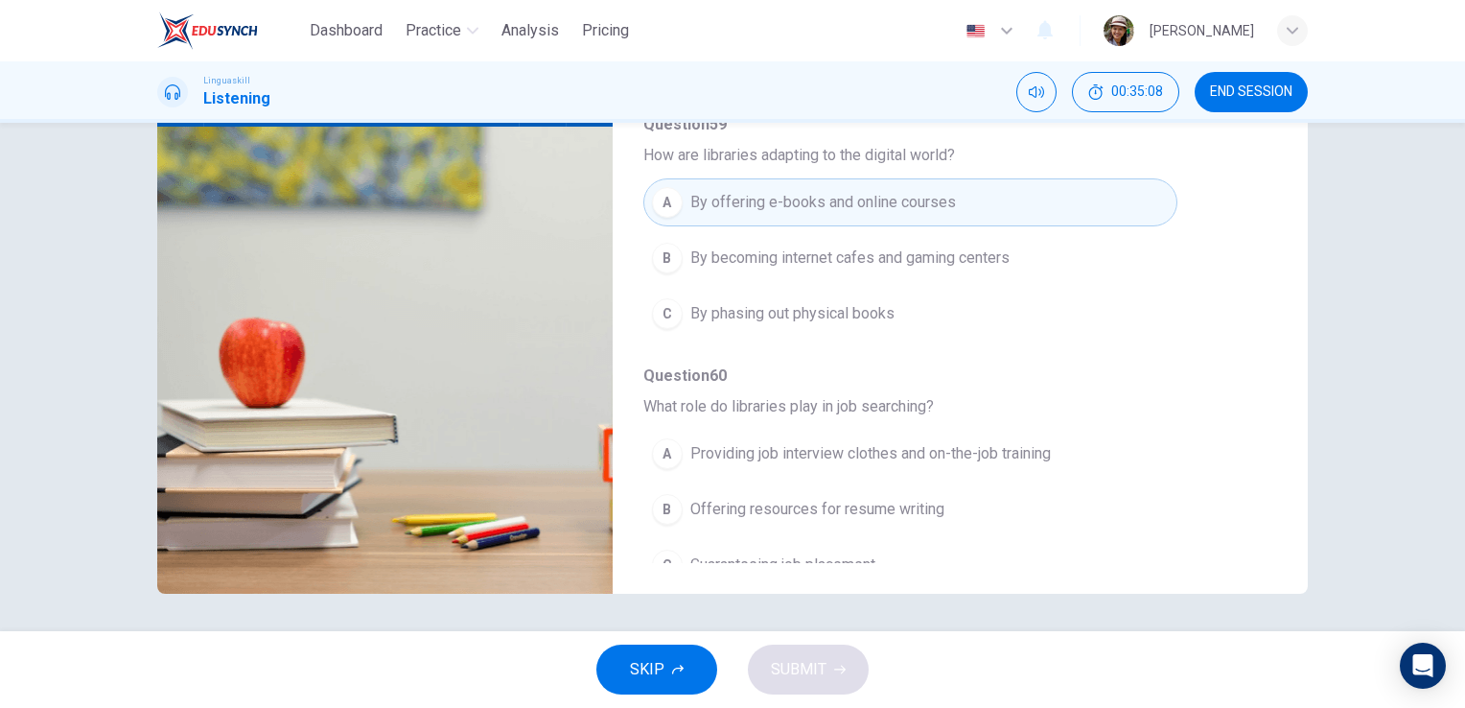
type input "0"
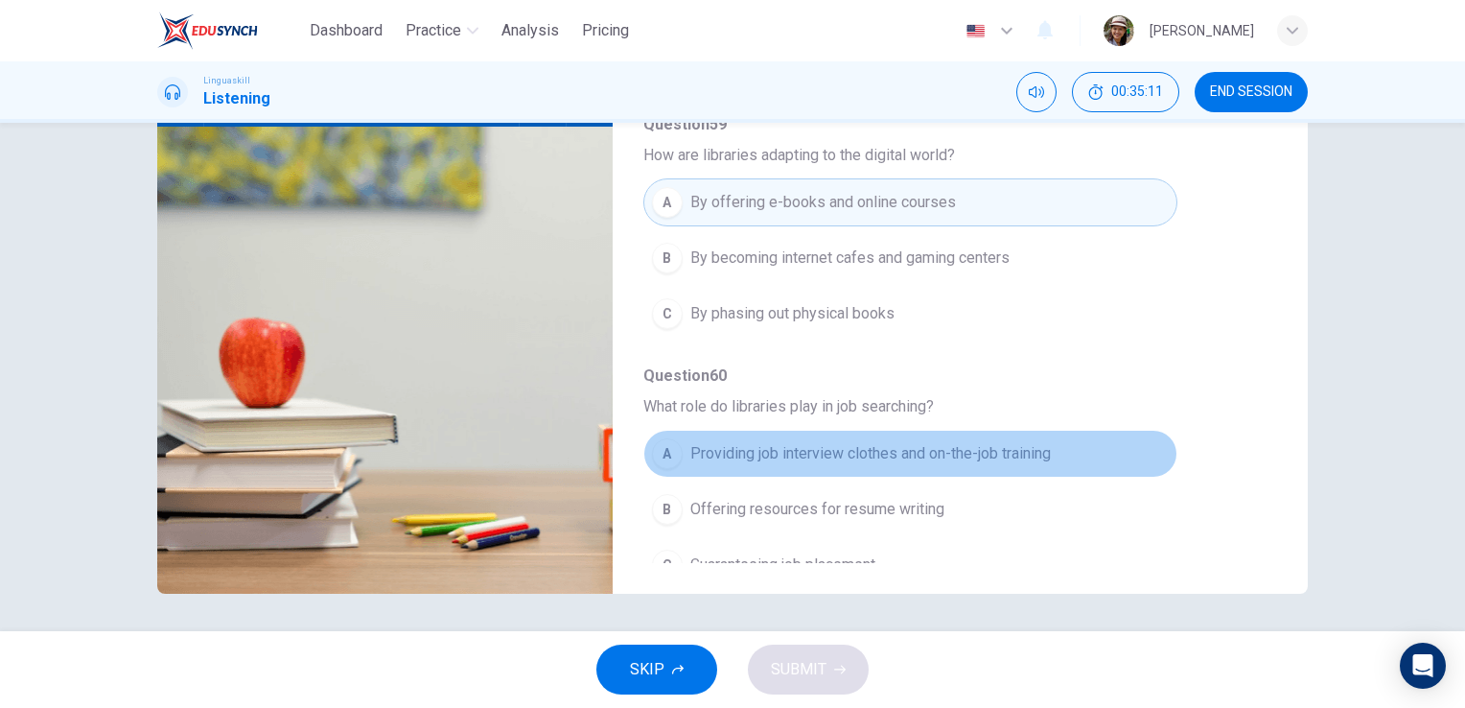
click at [976, 442] on span "Providing job interview clothes and on-the-job training" at bounding box center [870, 453] width 361 height 23
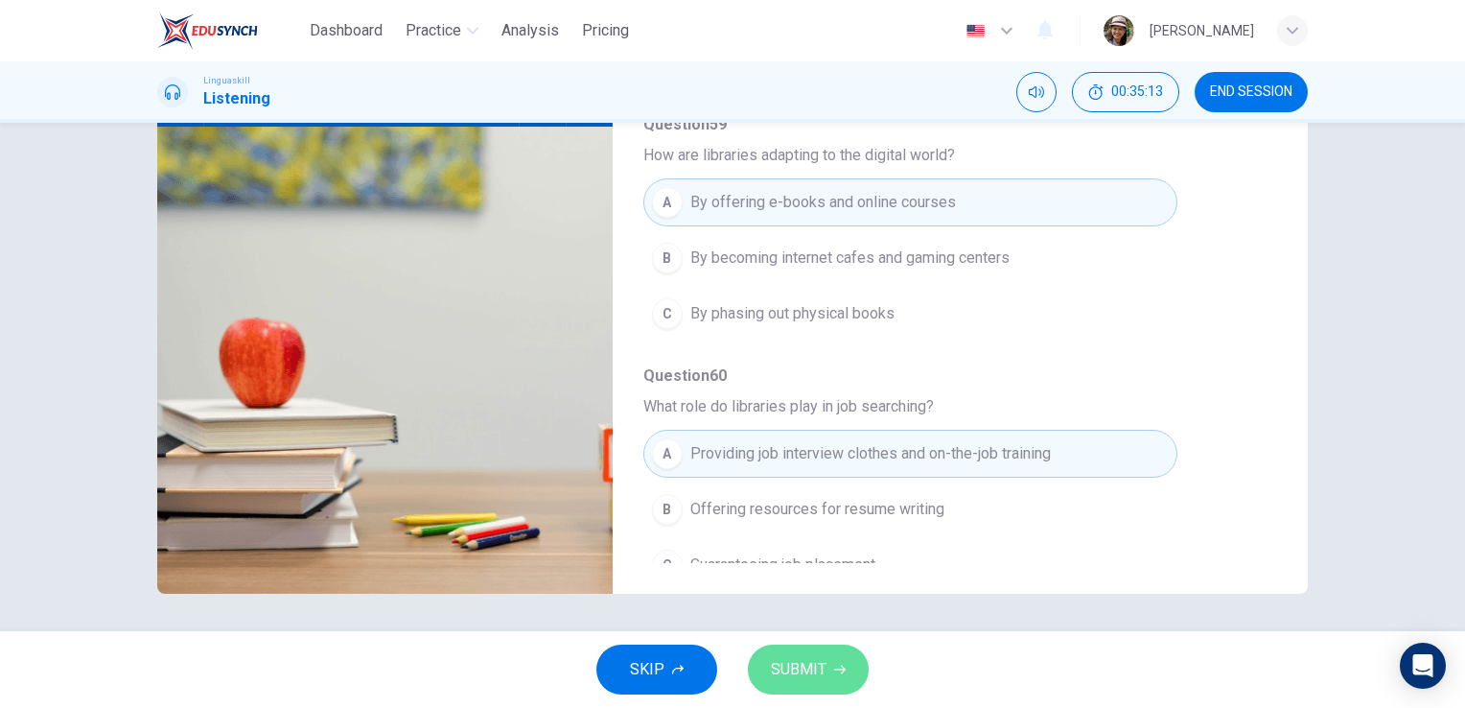
click at [807, 667] on span "SUBMIT" at bounding box center [799, 669] width 56 height 27
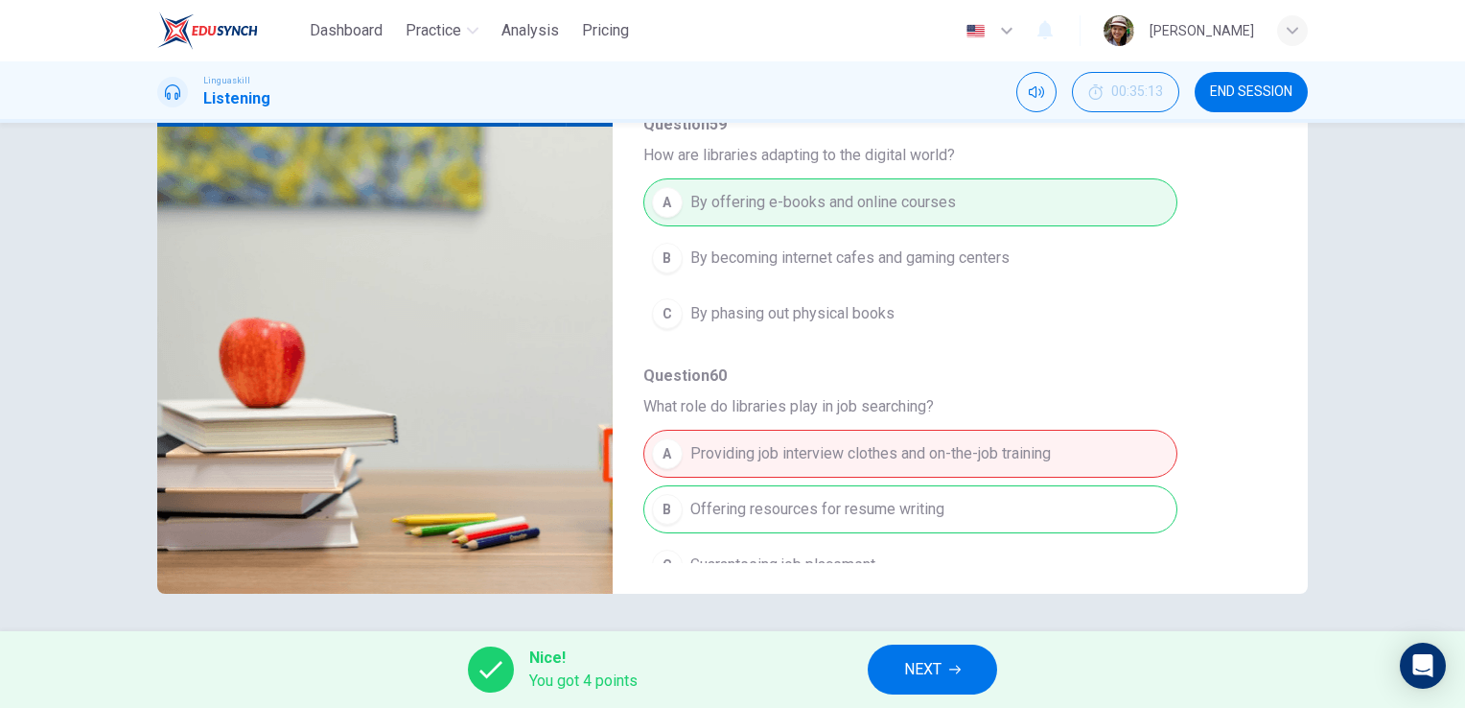
click at [899, 686] on button "NEXT" at bounding box center [932, 669] width 129 height 50
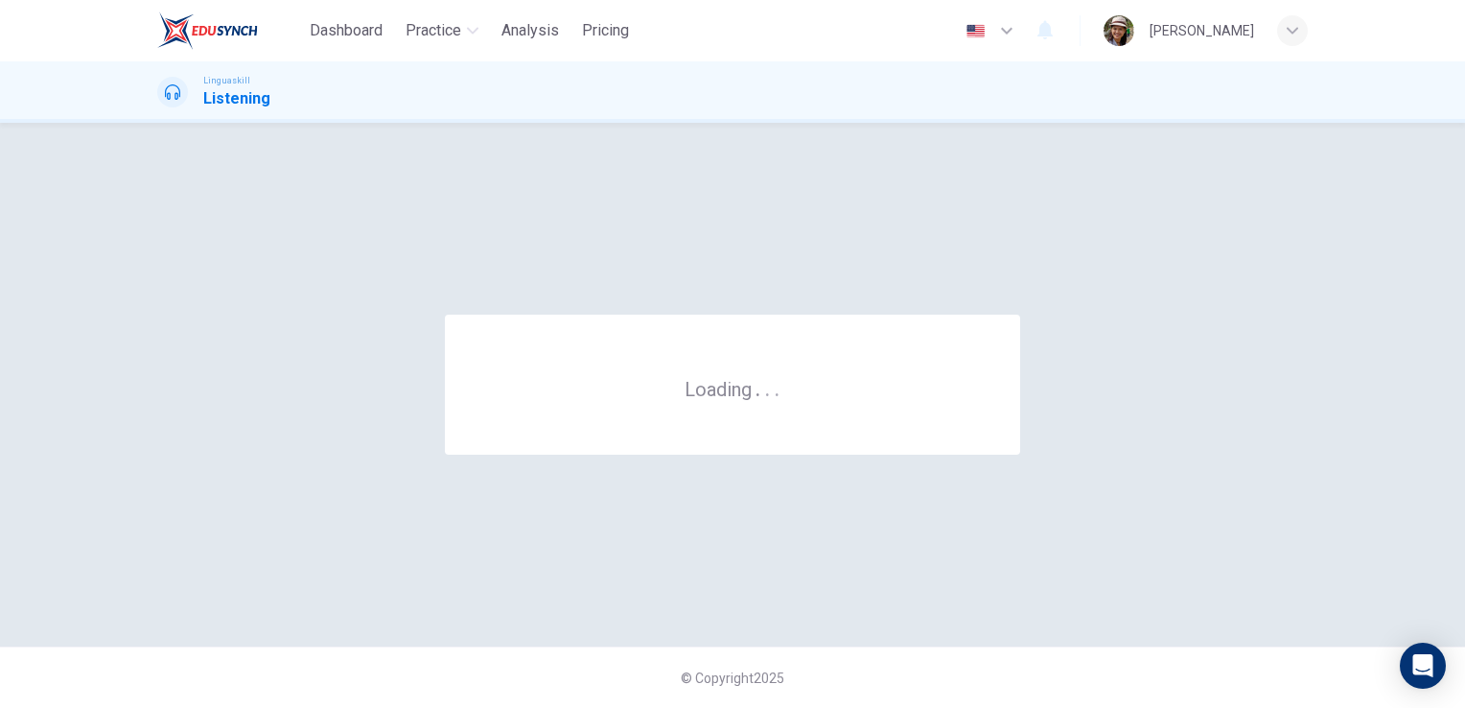
scroll to position [0, 0]
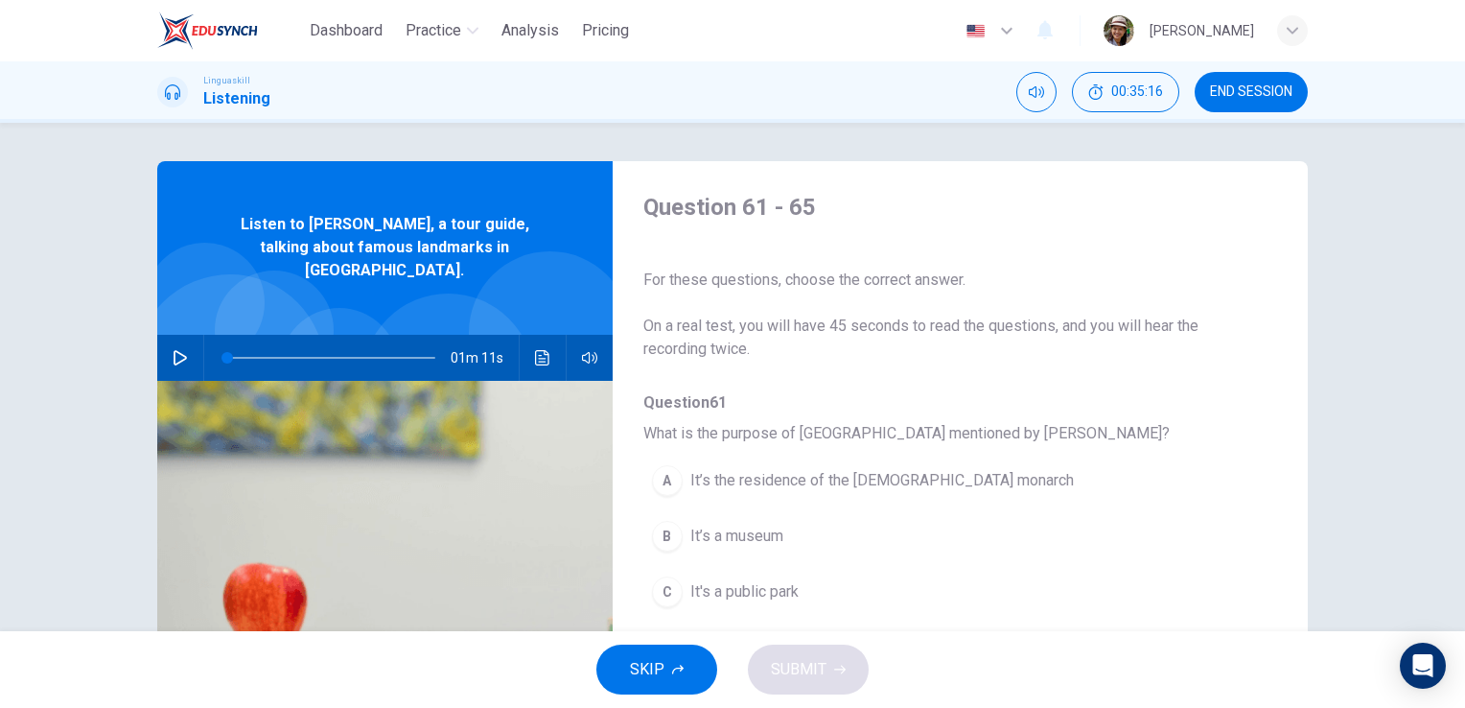
click at [175, 350] on icon "button" at bounding box center [180, 357] width 13 height 15
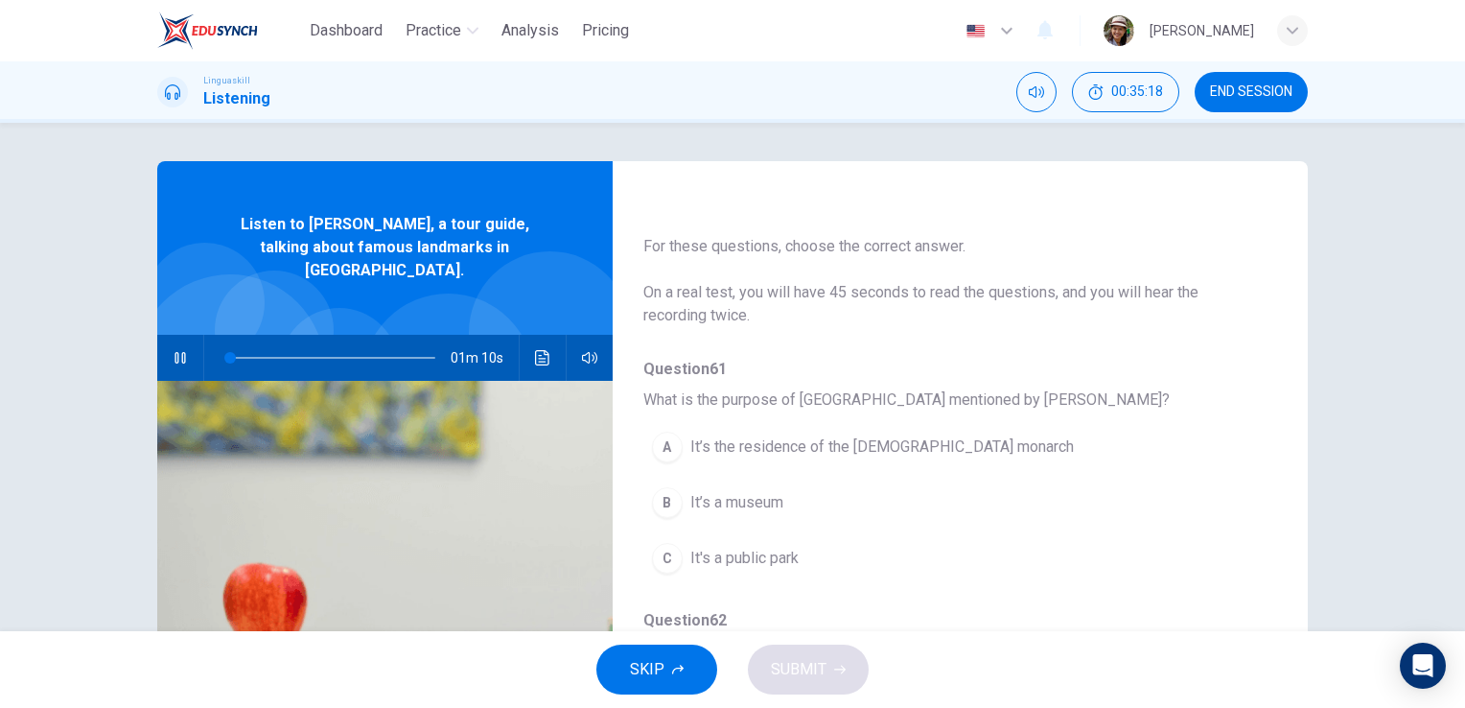
scroll to position [63, 0]
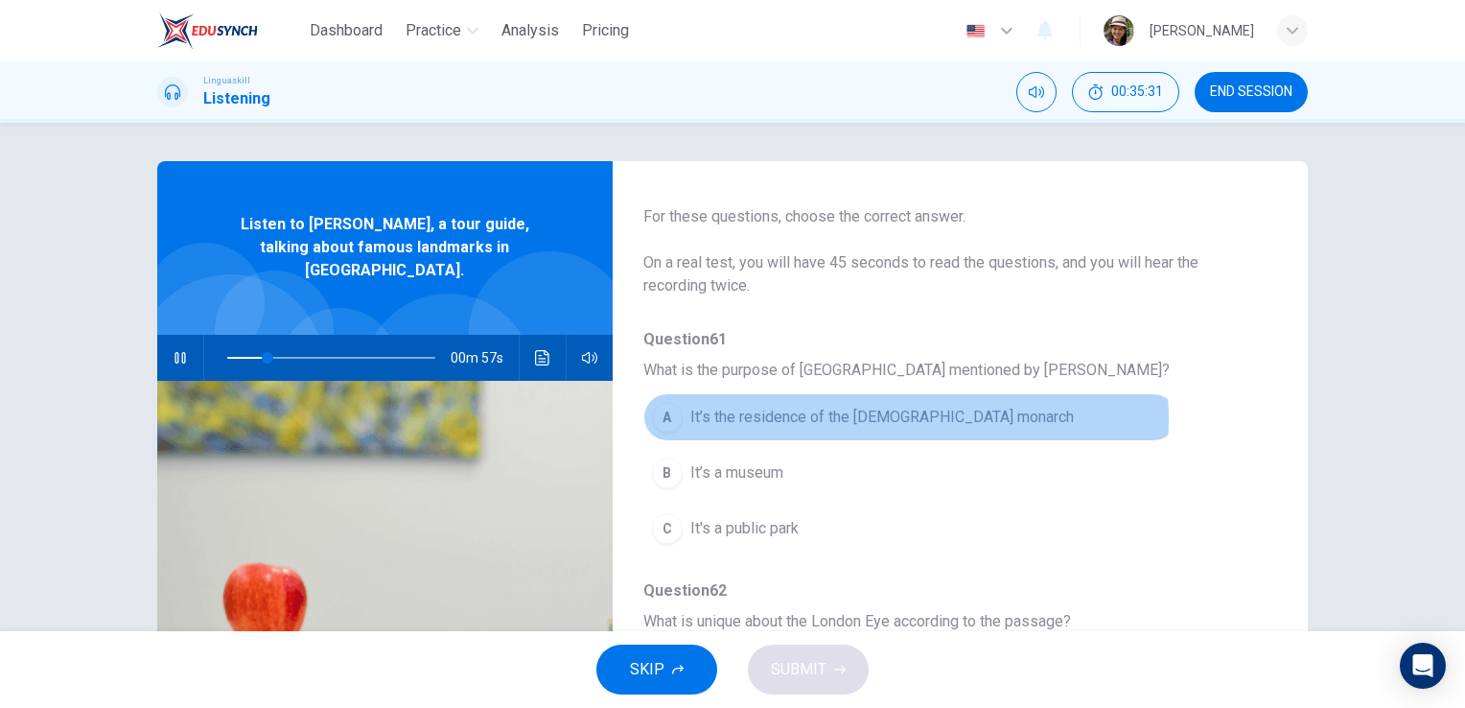
click at [893, 418] on span "It’s the residence of the [DEMOGRAPHIC_DATA] monarch" at bounding box center [882, 417] width 384 height 23
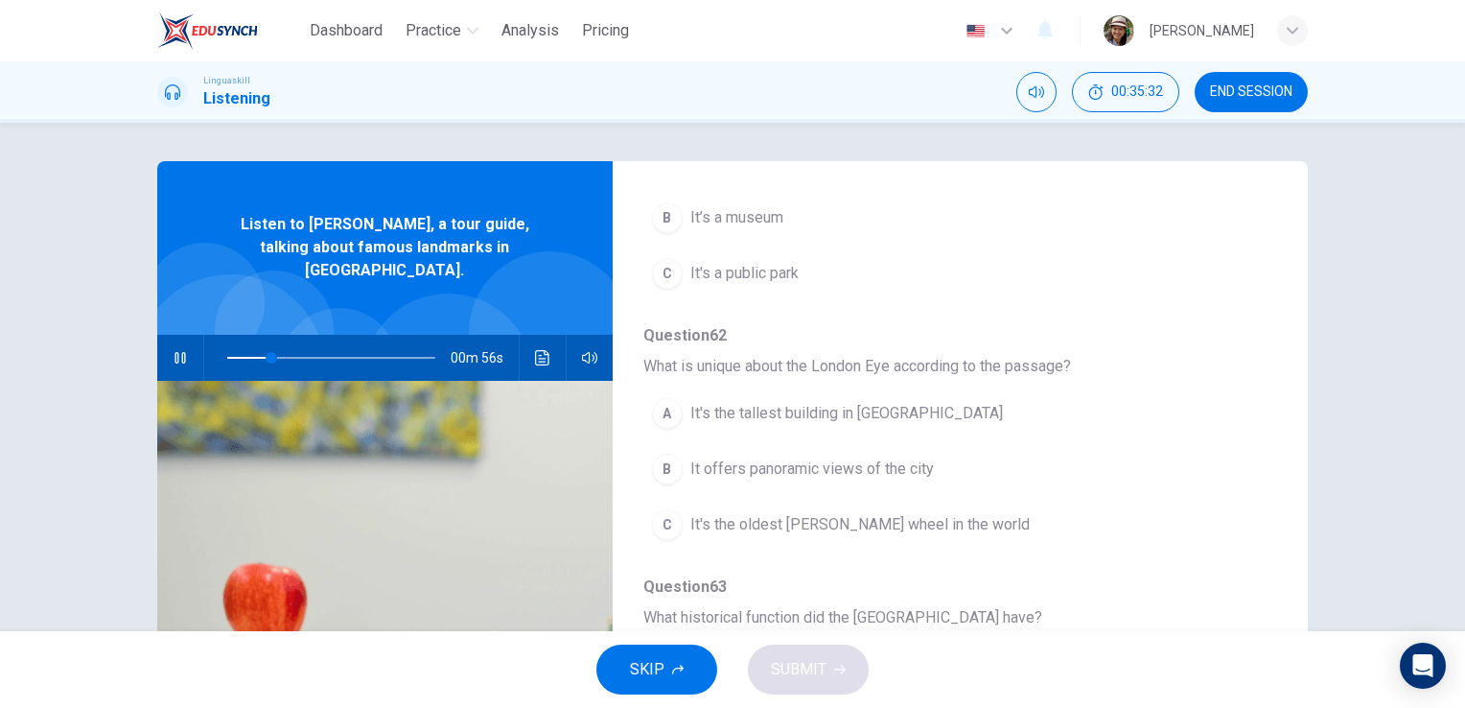
scroll to position [319, 0]
click at [823, 473] on span "It offers panoramic views of the city" at bounding box center [812, 467] width 244 height 23
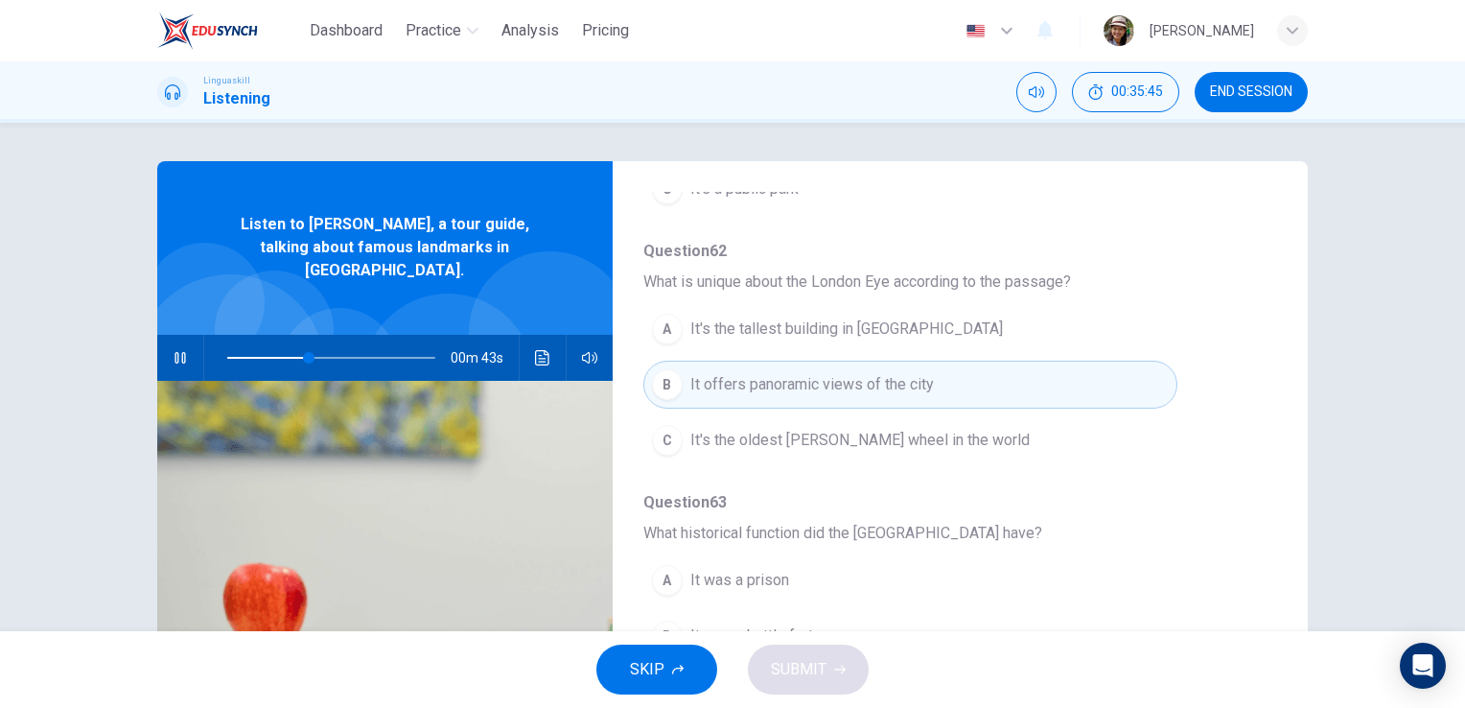
scroll to position [511, 0]
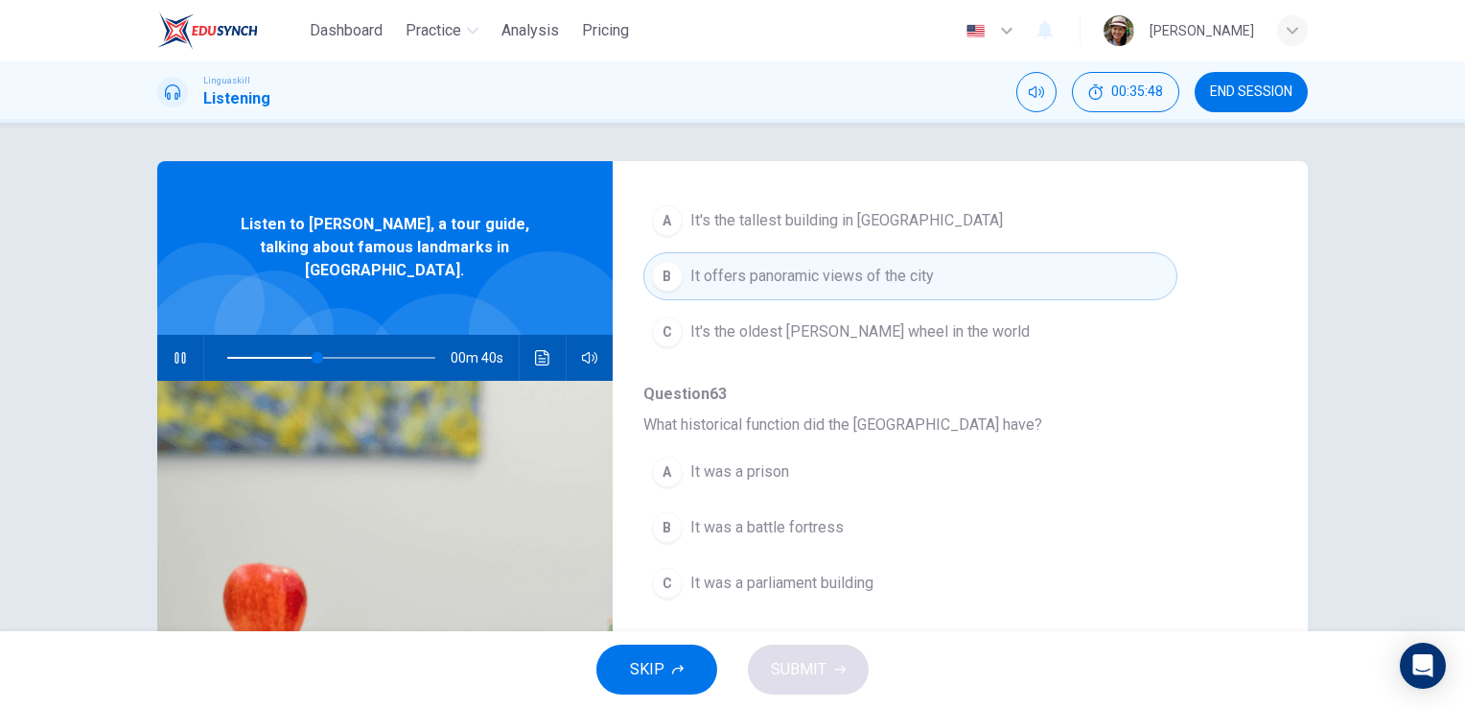
click at [760, 466] on span "It was a prison" at bounding box center [739, 471] width 99 height 23
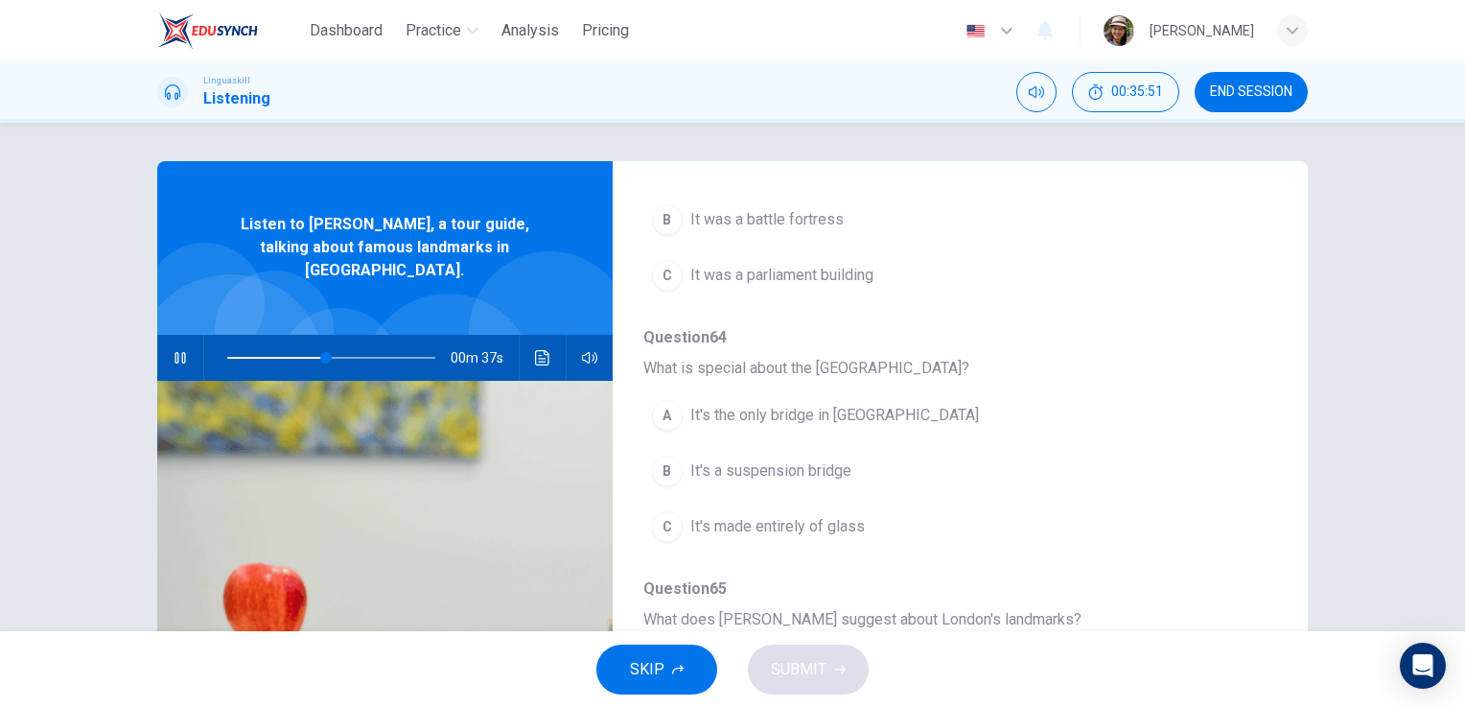
scroll to position [821, 0]
click at [786, 462] on span "It's a suspension bridge" at bounding box center [770, 468] width 161 height 23
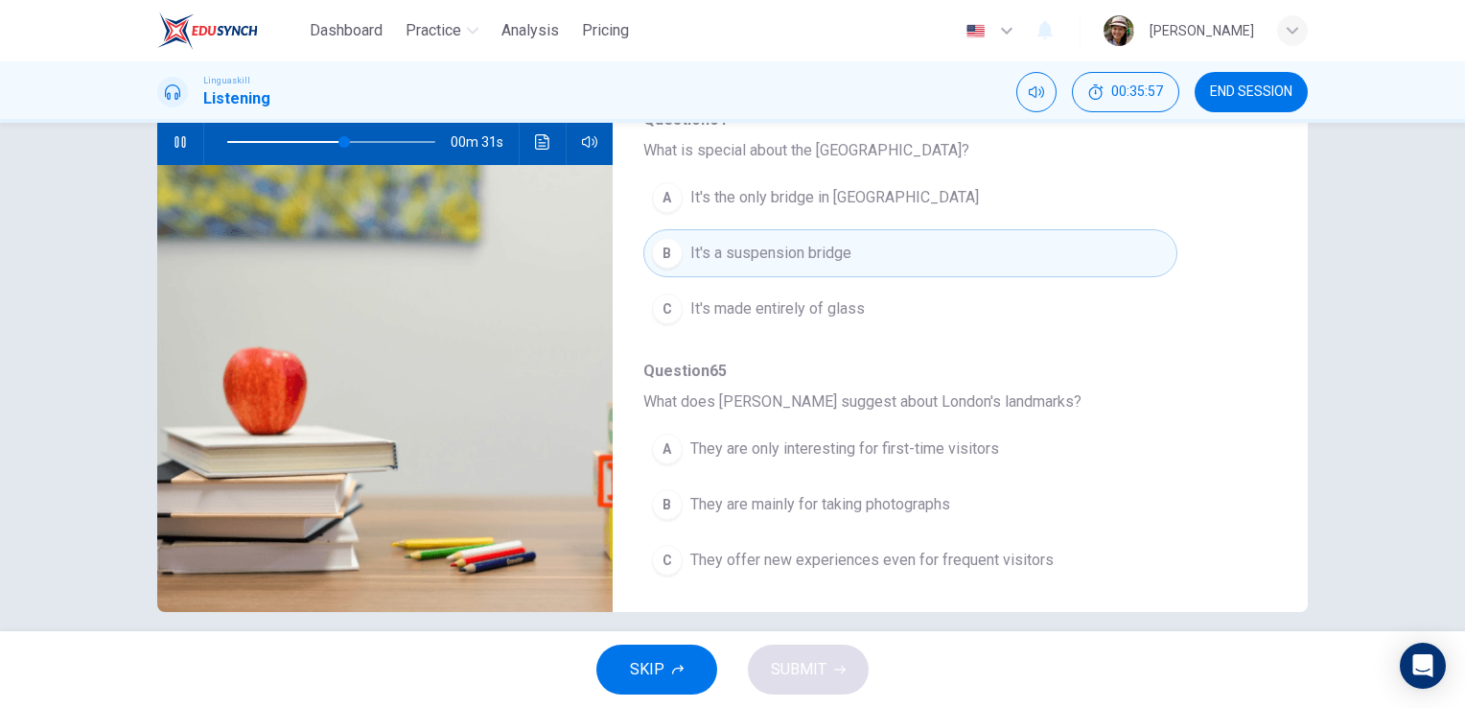
scroll to position [234, 0]
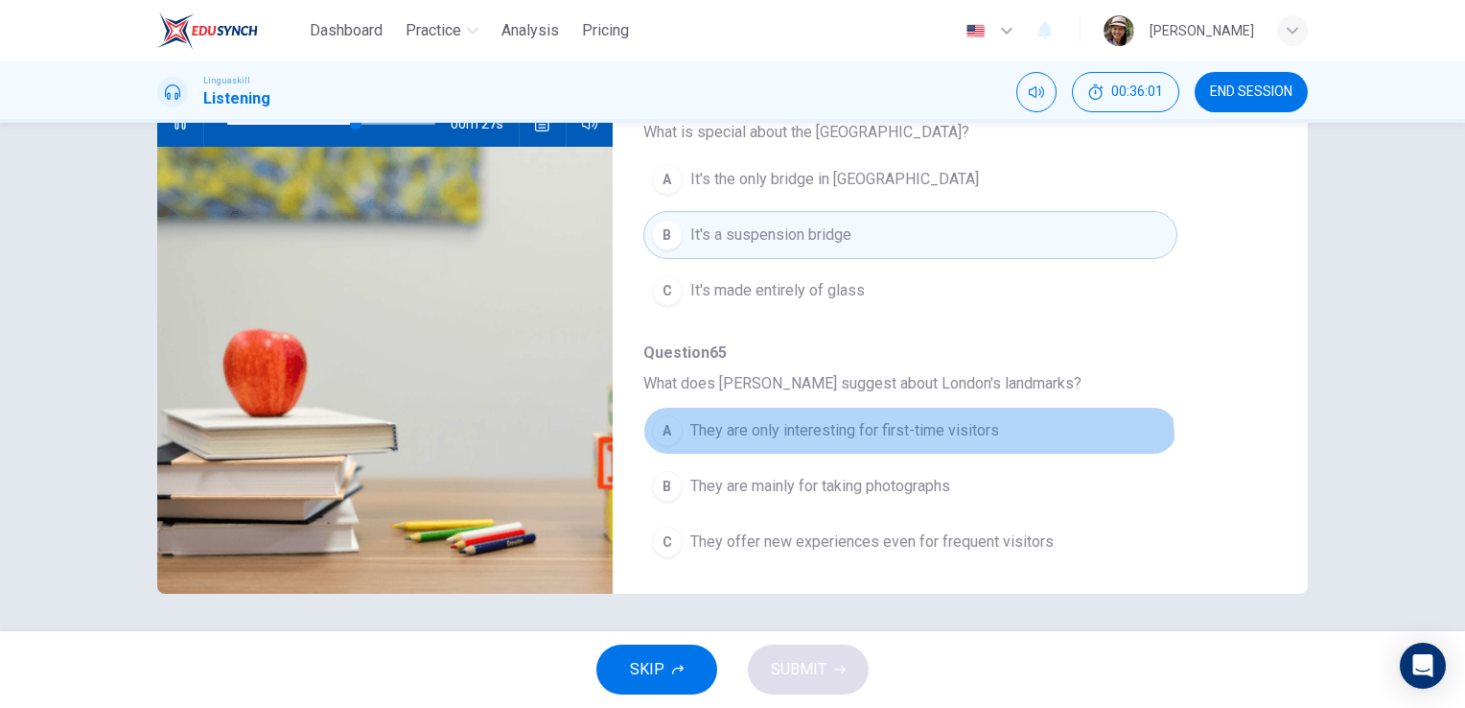
click at [903, 435] on span "They are only interesting for first-time visitors" at bounding box center [844, 430] width 309 height 23
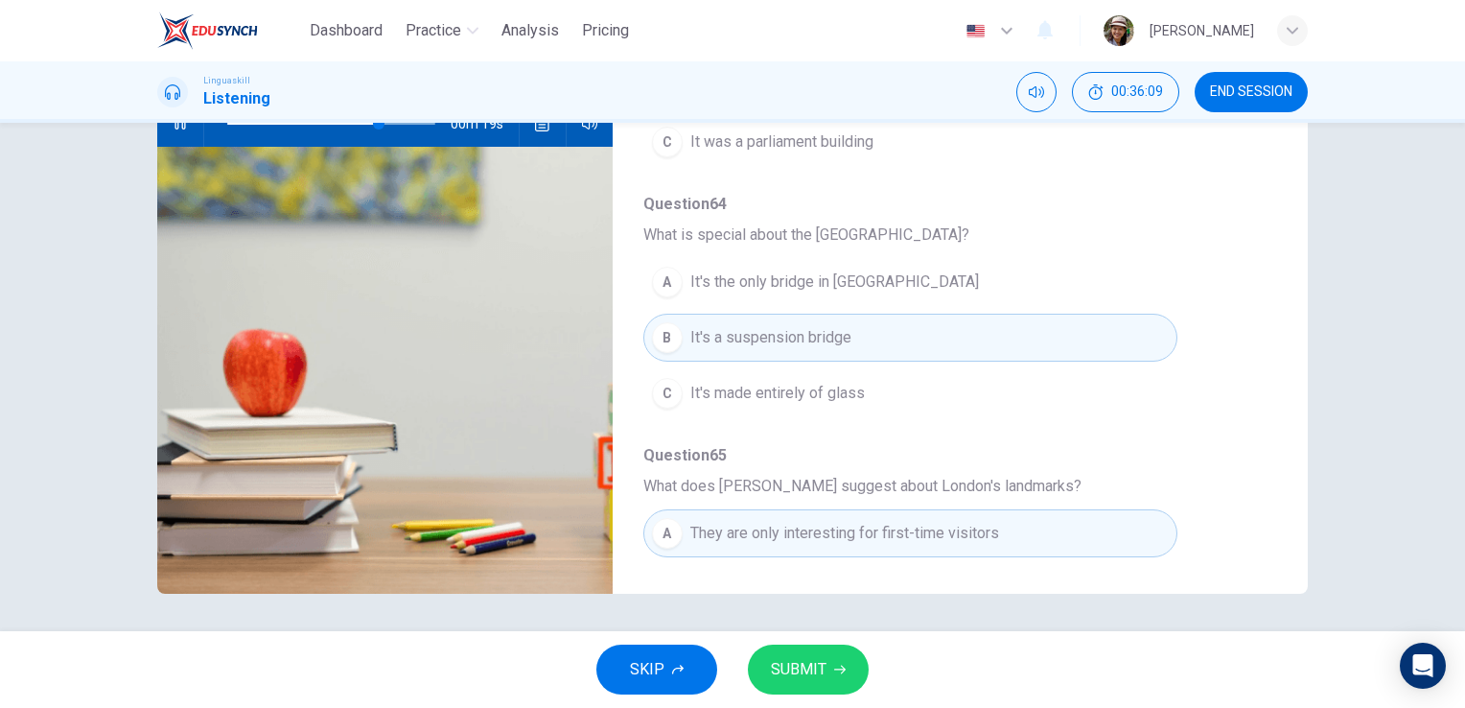
scroll to position [821, 0]
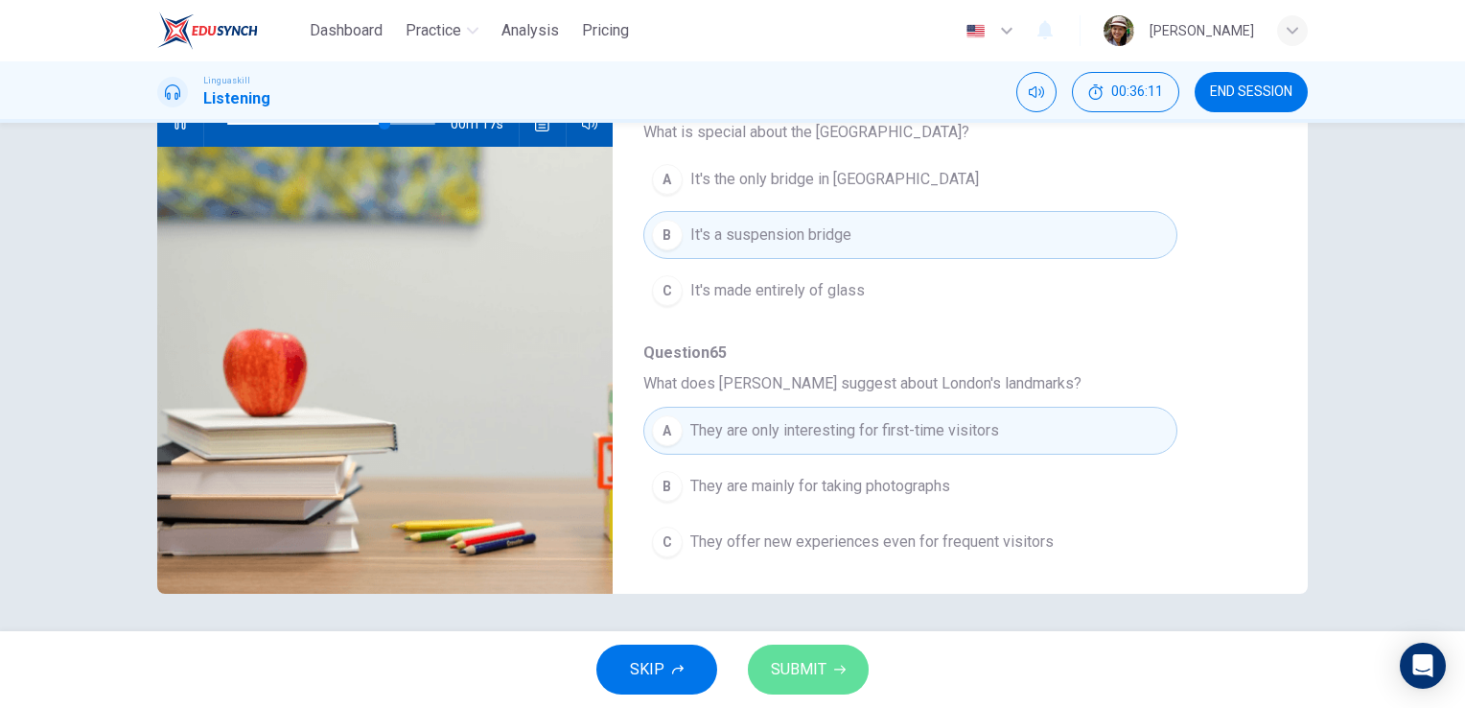
click at [809, 676] on span "SUBMIT" at bounding box center [799, 669] width 56 height 27
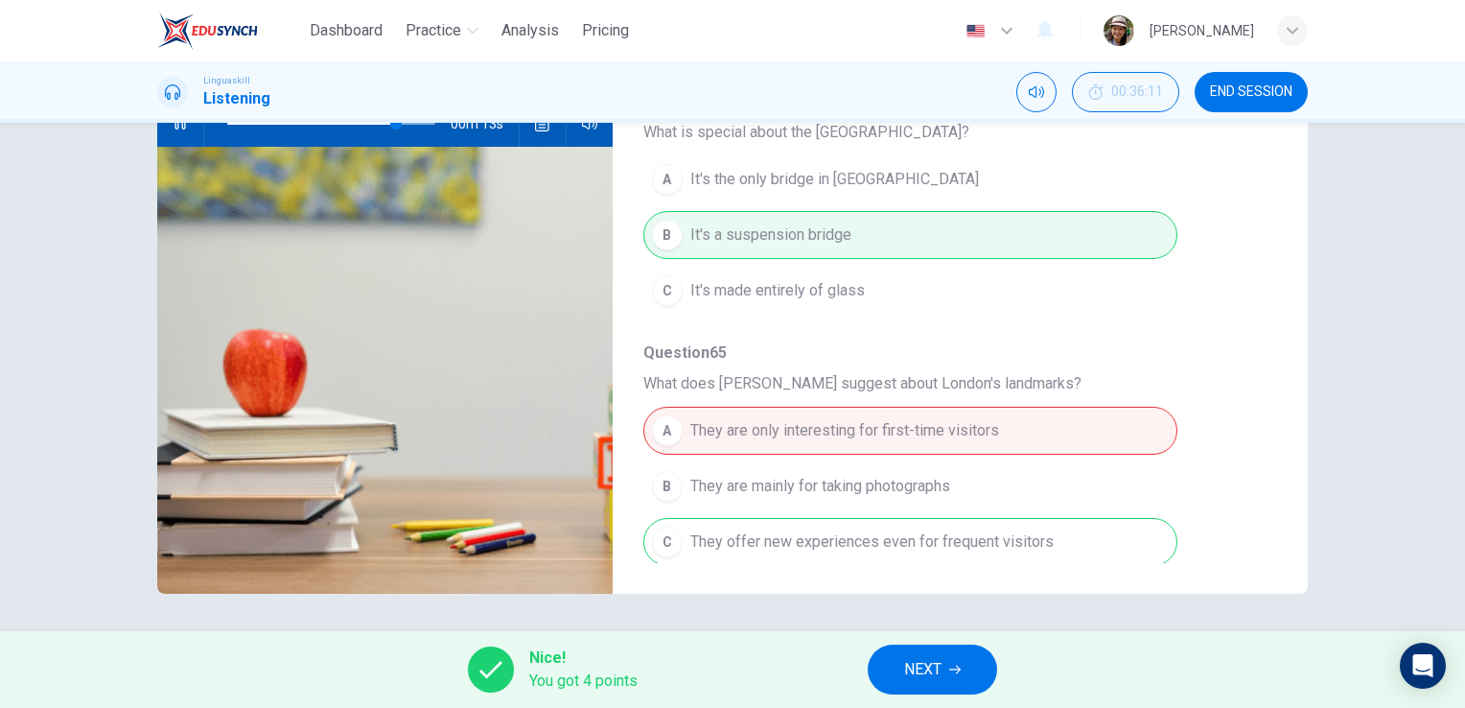
type input "83"
click at [931, 670] on span "NEXT" at bounding box center [922, 669] width 37 height 27
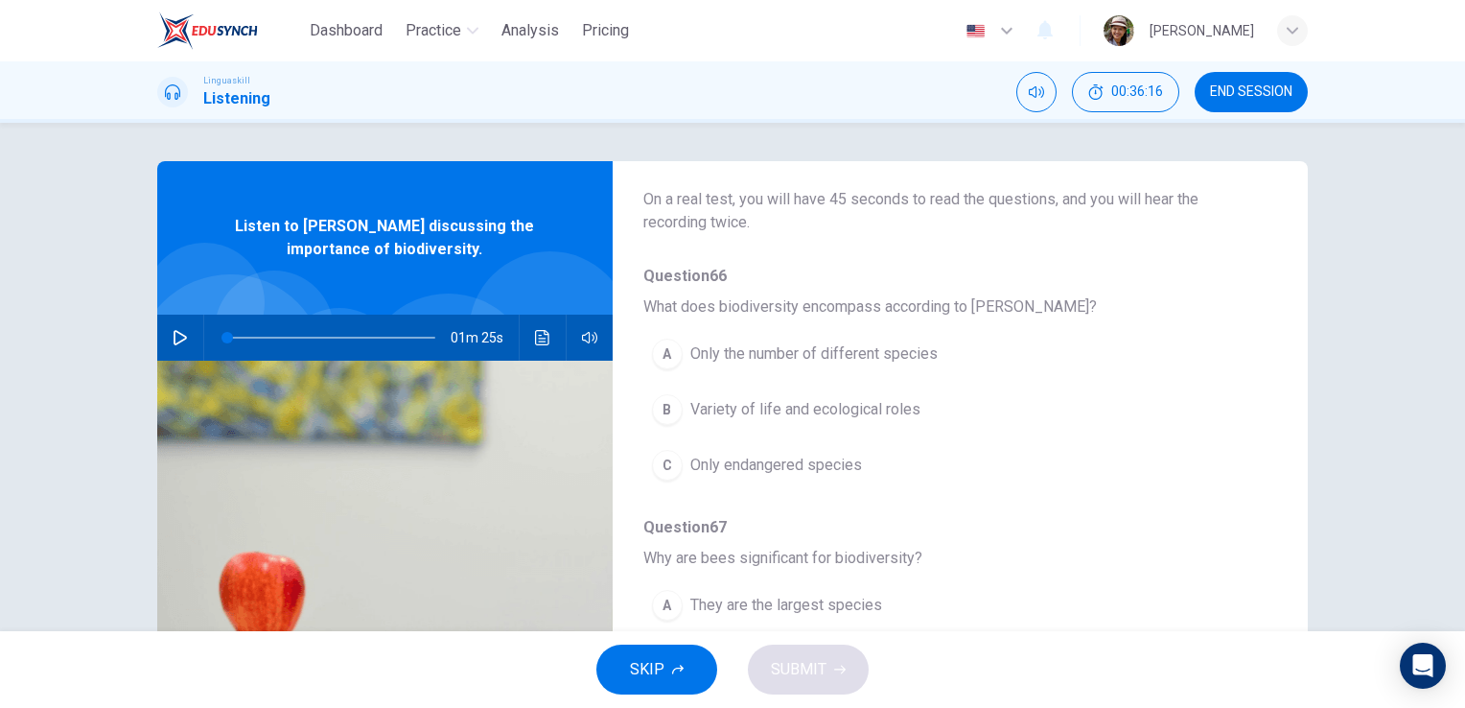
scroll to position [128, 0]
click at [174, 332] on icon "button" at bounding box center [180, 337] width 13 height 15
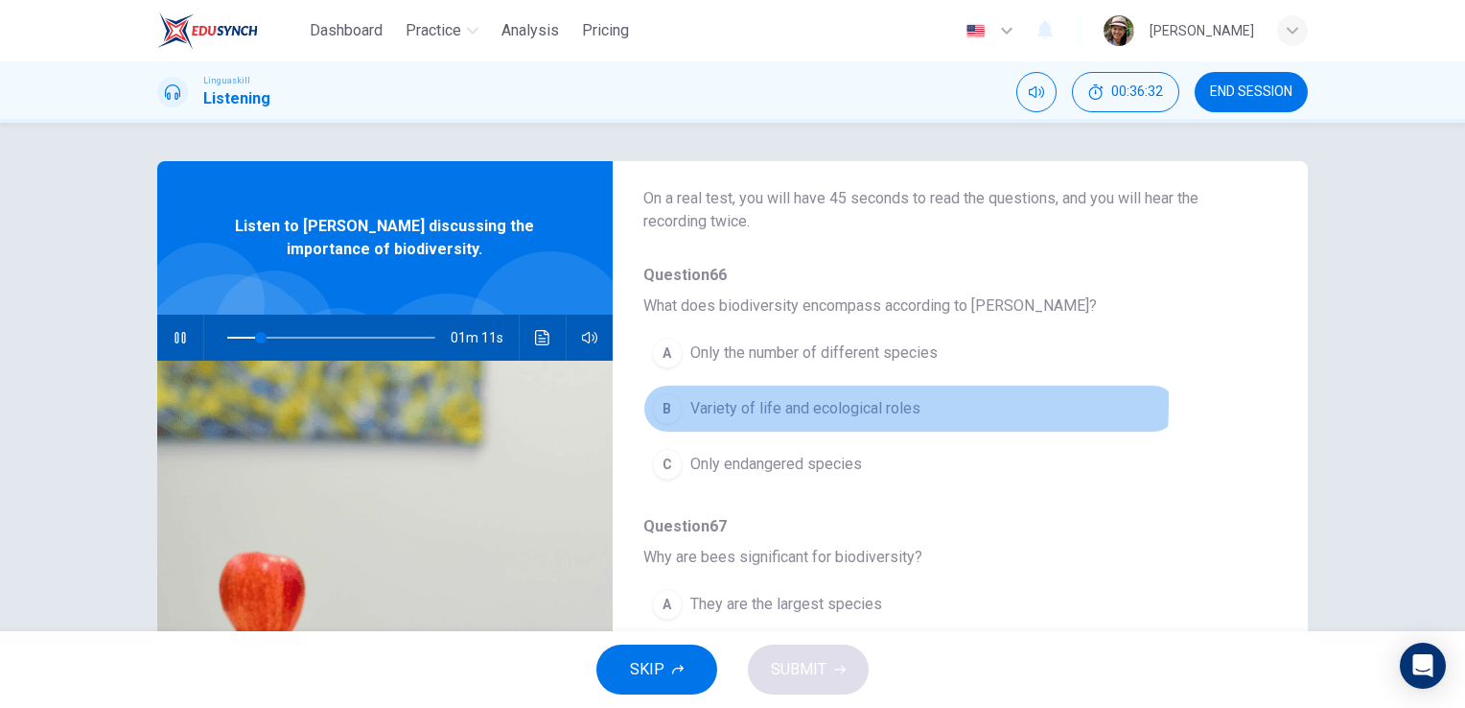
click at [772, 402] on span "Variety of life and ecological roles" at bounding box center [805, 408] width 230 height 23
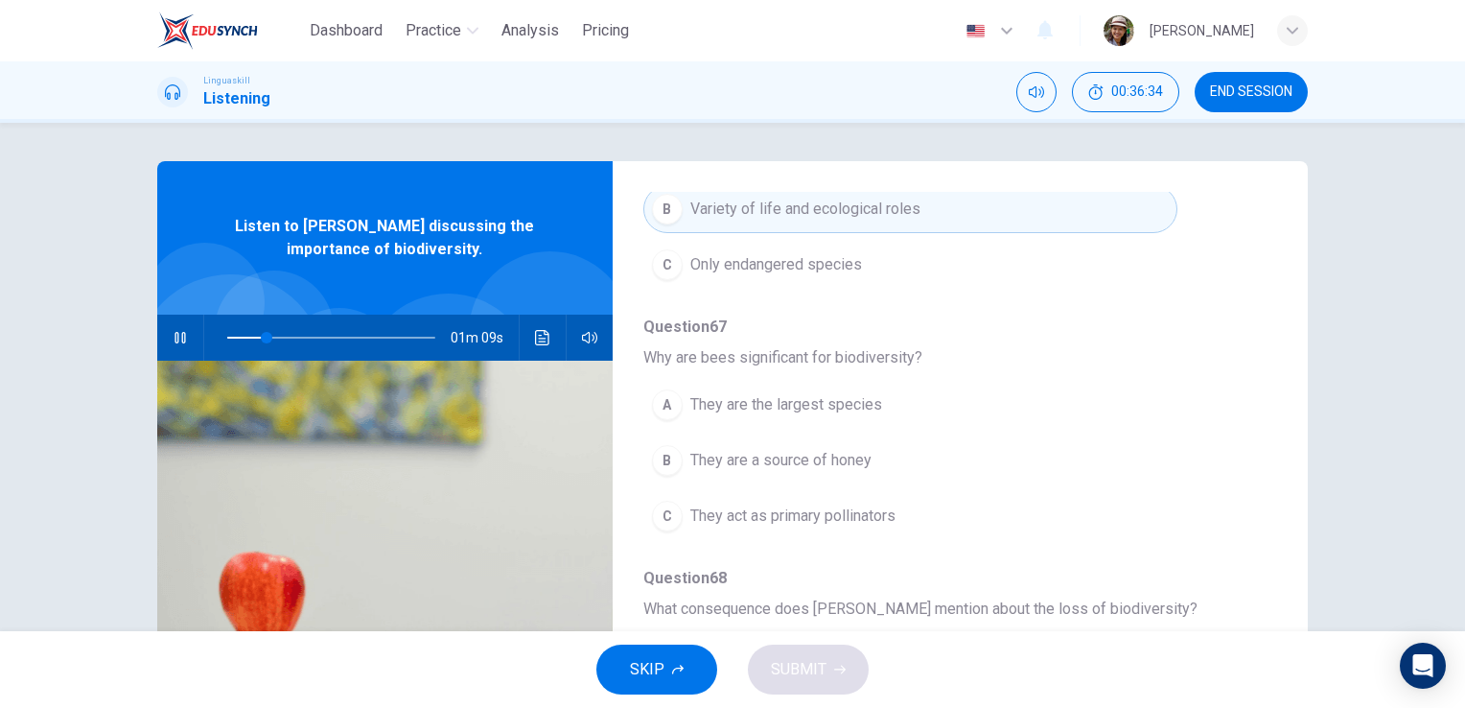
scroll to position [384, 0]
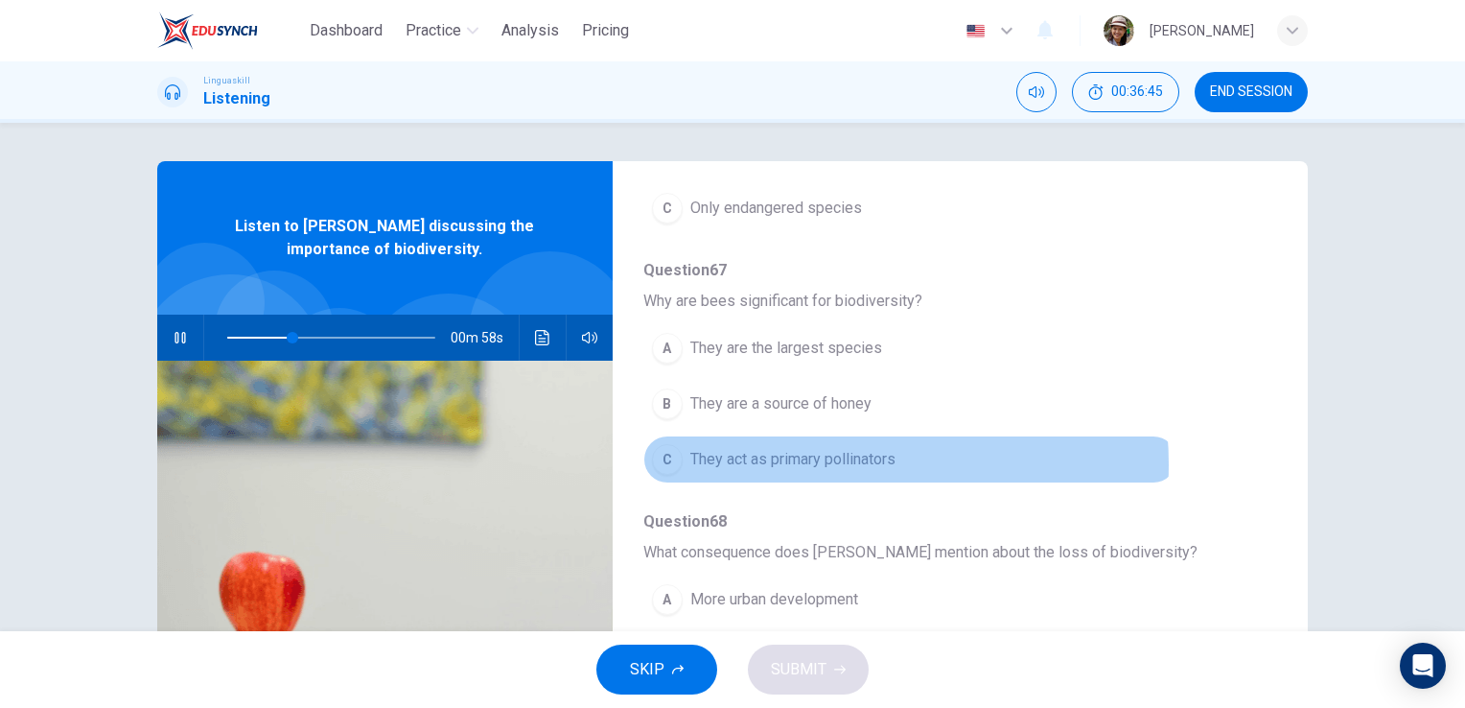
click at [825, 462] on span "They act as primary pollinators" at bounding box center [792, 459] width 205 height 23
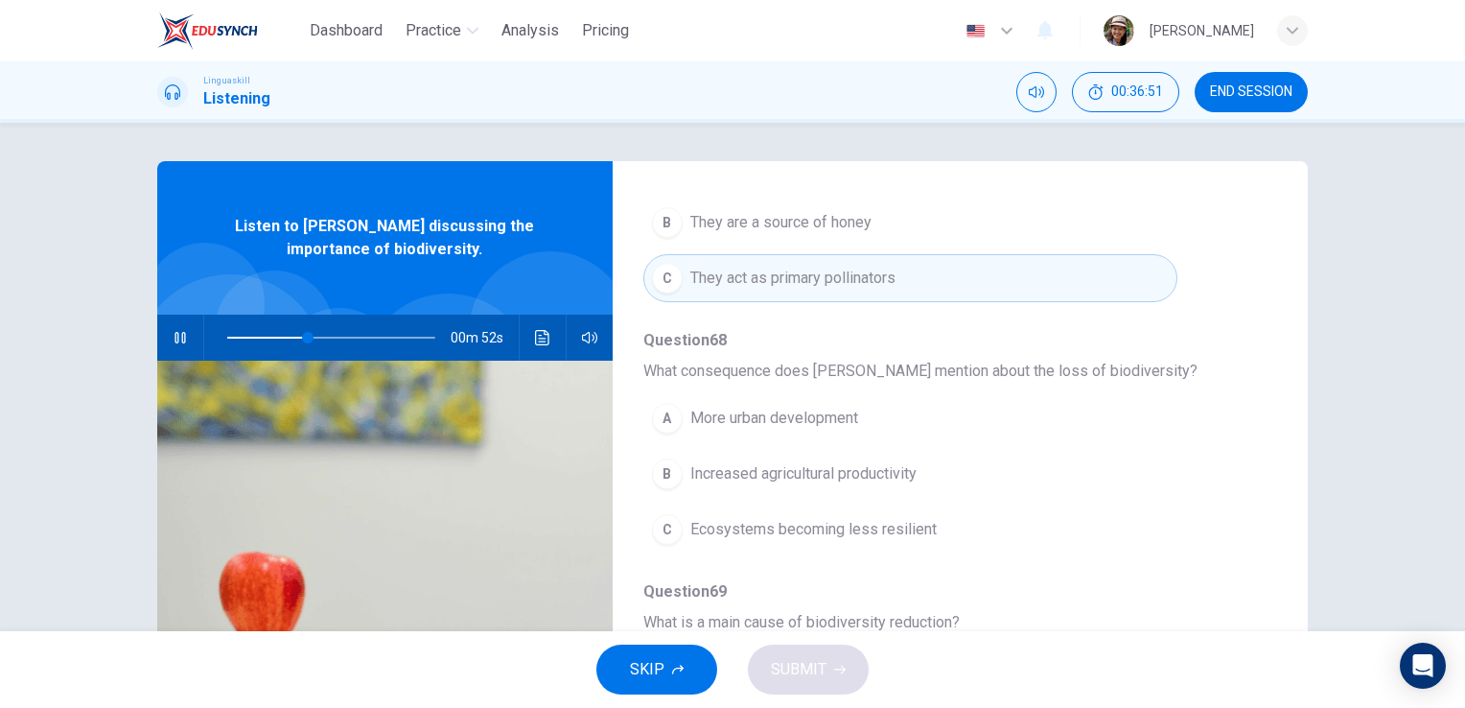
scroll to position [575, 0]
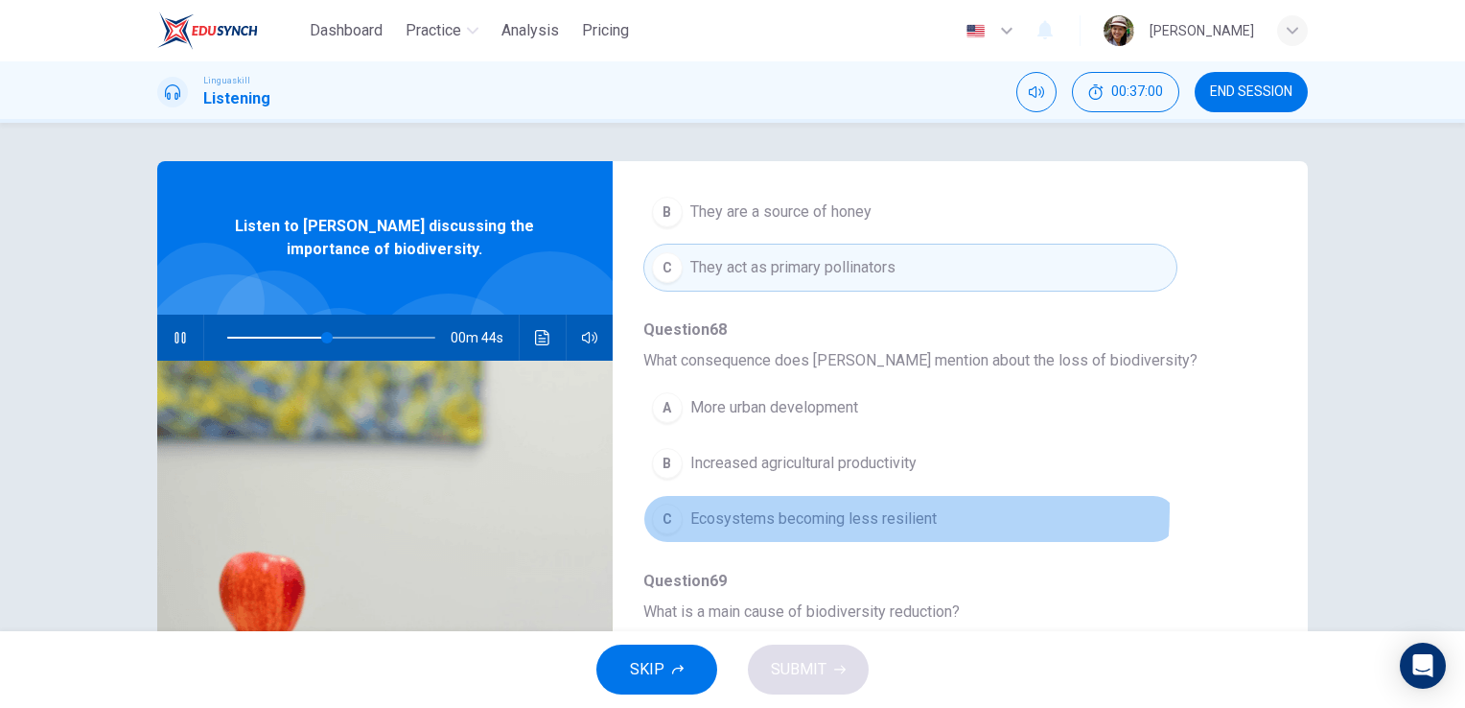
click at [798, 507] on span "Ecosystems becoming less resilient" at bounding box center [813, 518] width 246 height 23
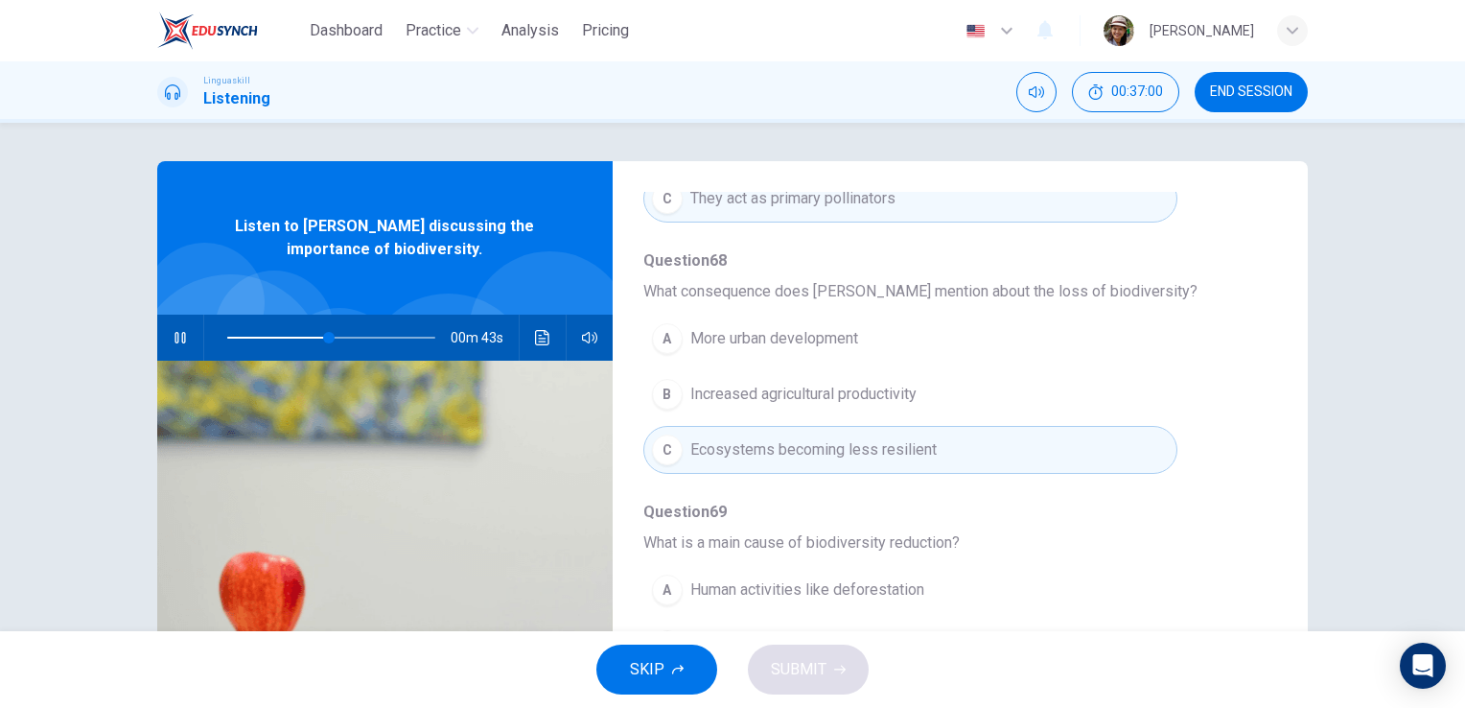
scroll to position [821, 0]
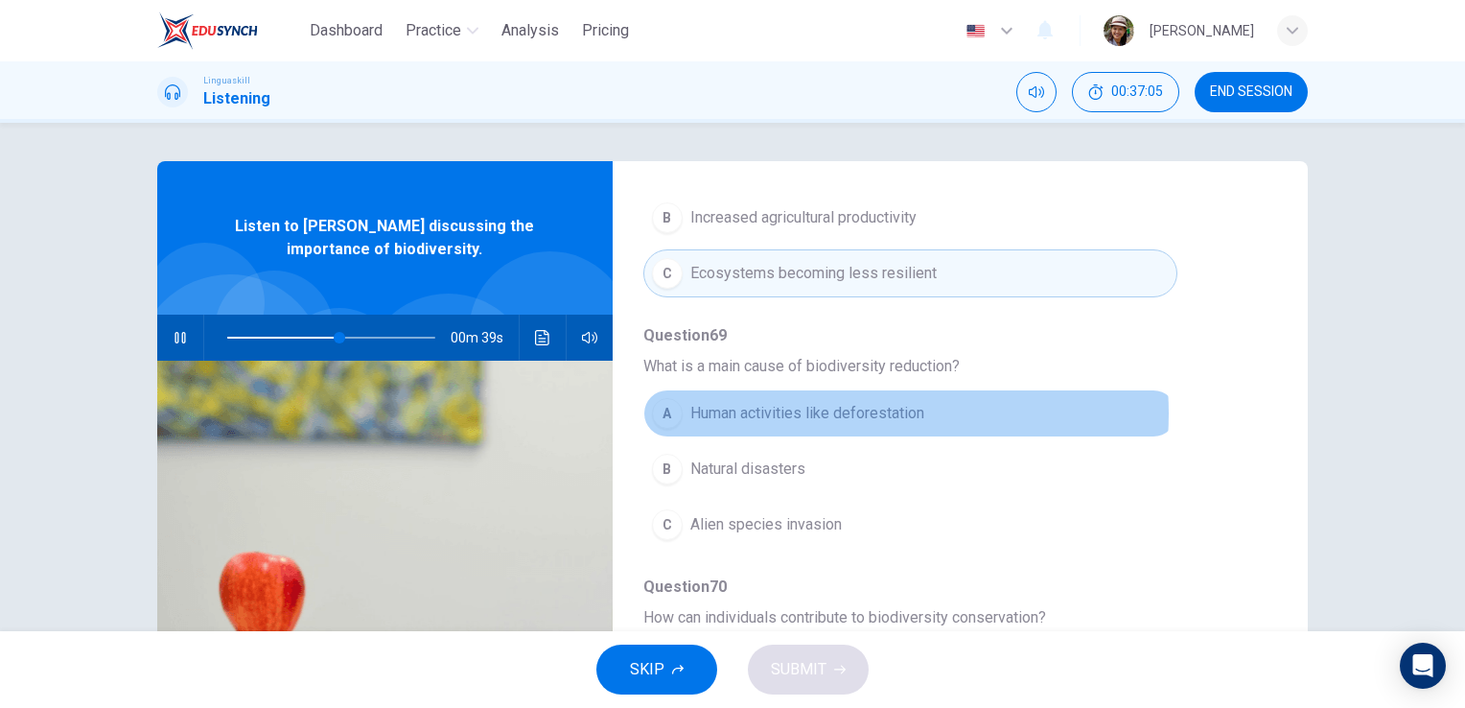
click at [855, 408] on span "Human activities like deforestation" at bounding box center [807, 413] width 234 height 23
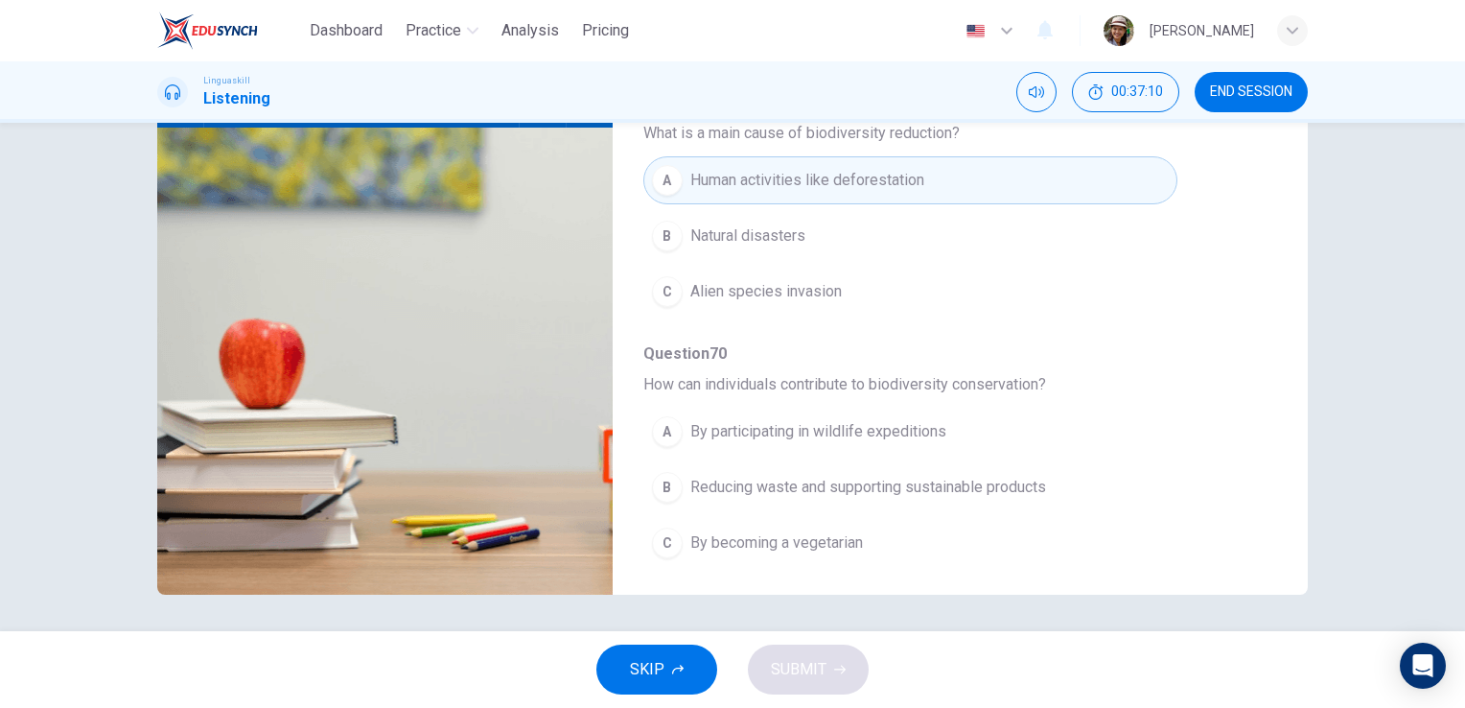
scroll to position [234, 0]
click at [943, 482] on span "Reducing waste and supporting sustainable products" at bounding box center [868, 486] width 356 height 23
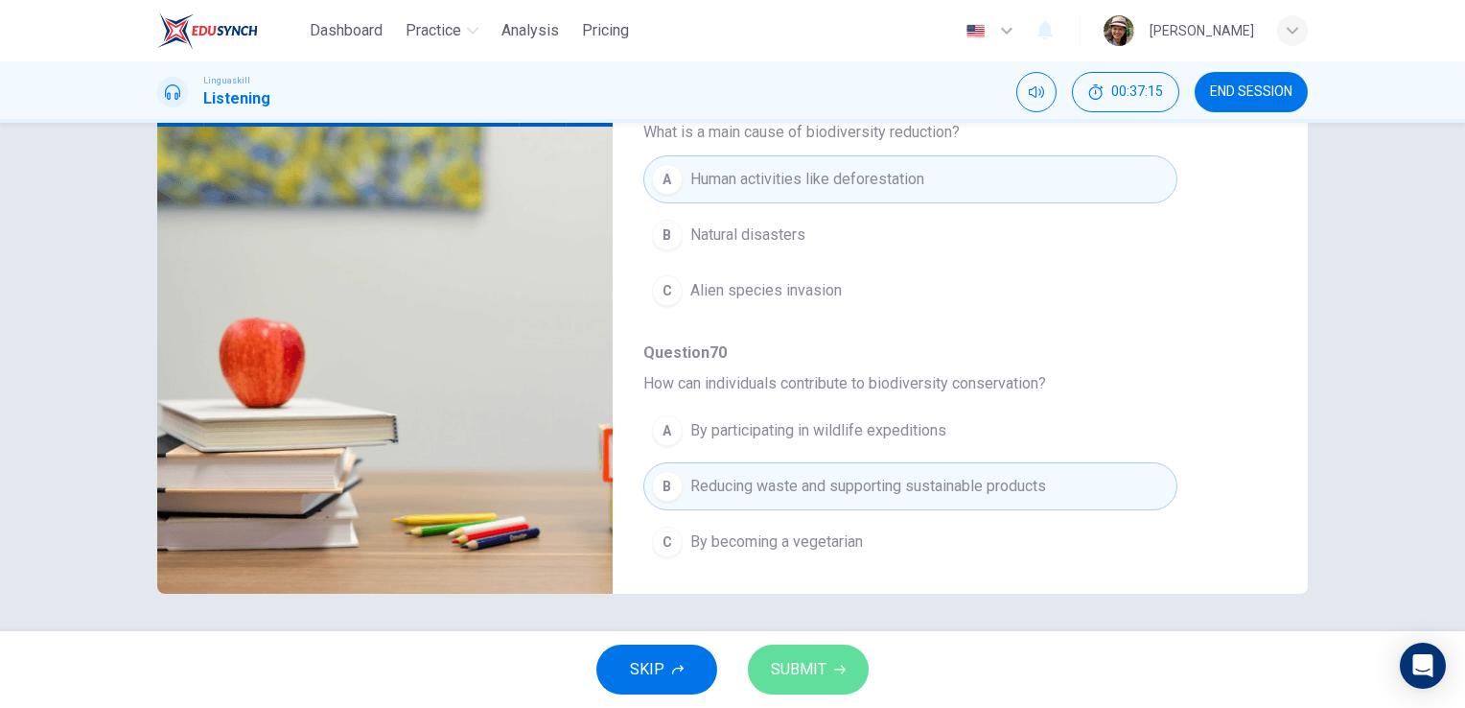
click at [817, 671] on span "SUBMIT" at bounding box center [799, 669] width 56 height 27
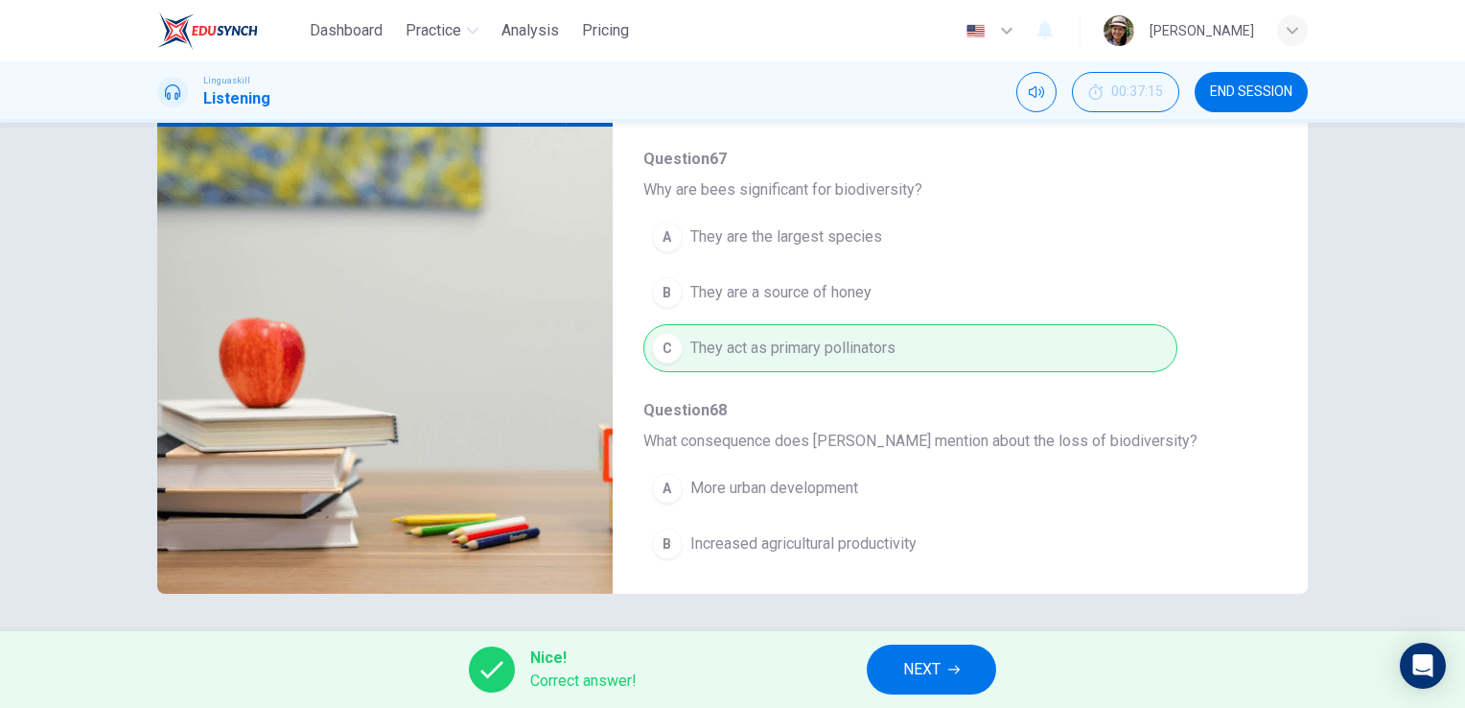
scroll to position [511, 0]
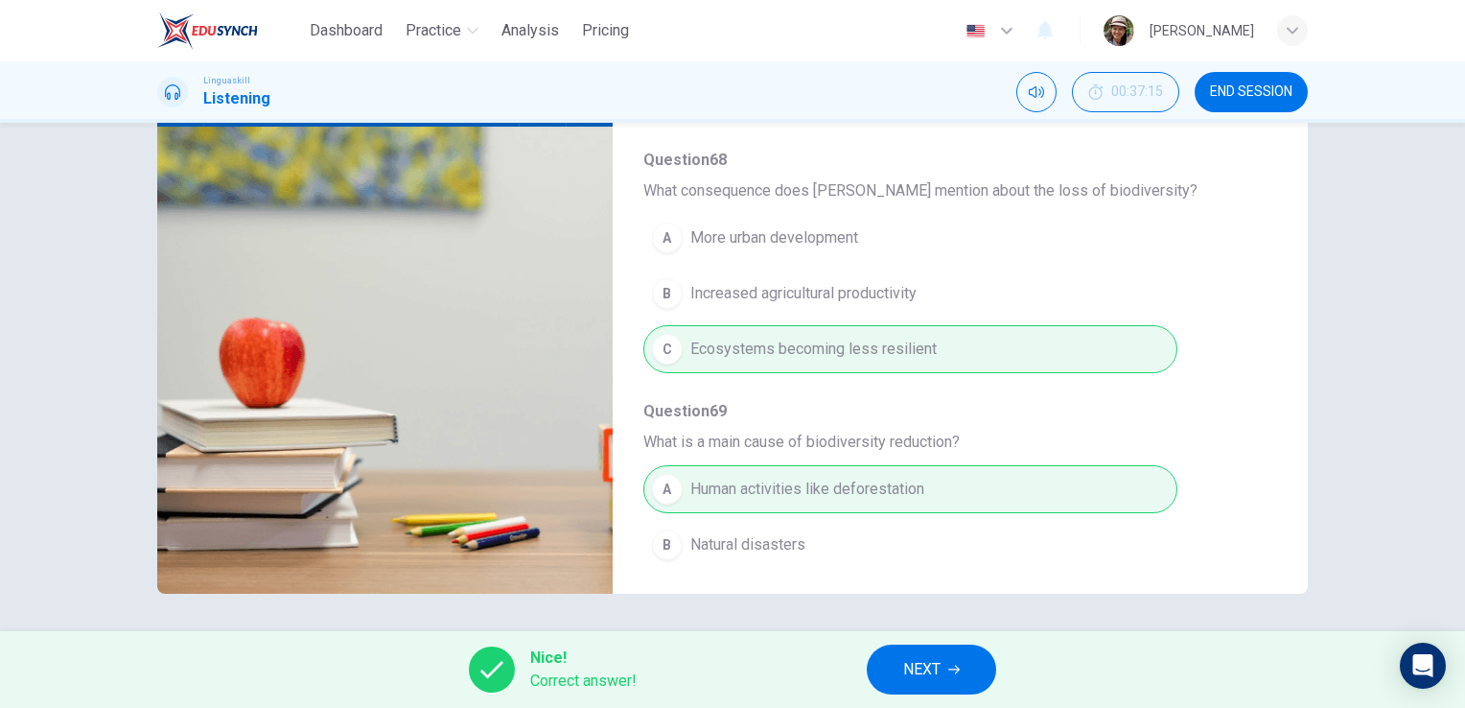
type input "76"
click at [930, 658] on span "NEXT" at bounding box center [921, 669] width 37 height 27
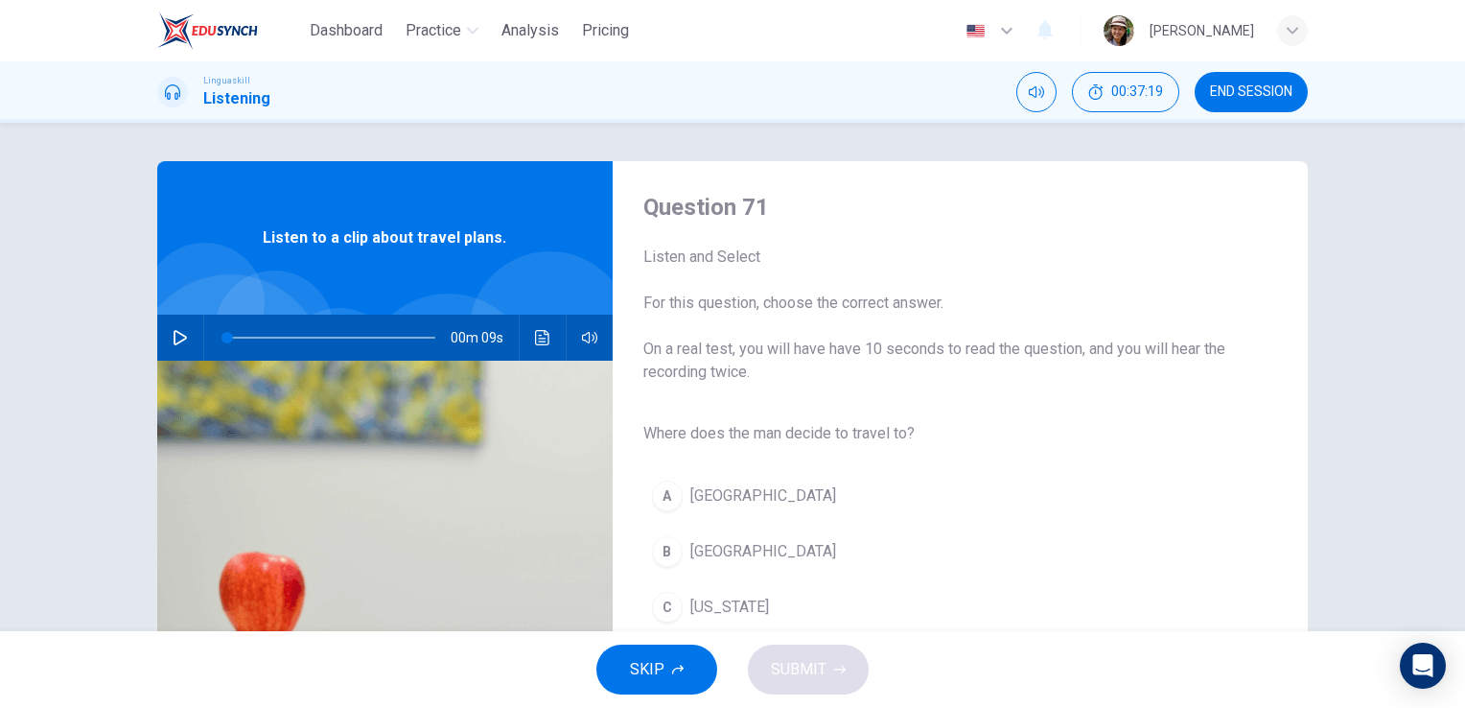
click at [174, 337] on icon "button" at bounding box center [180, 337] width 13 height 15
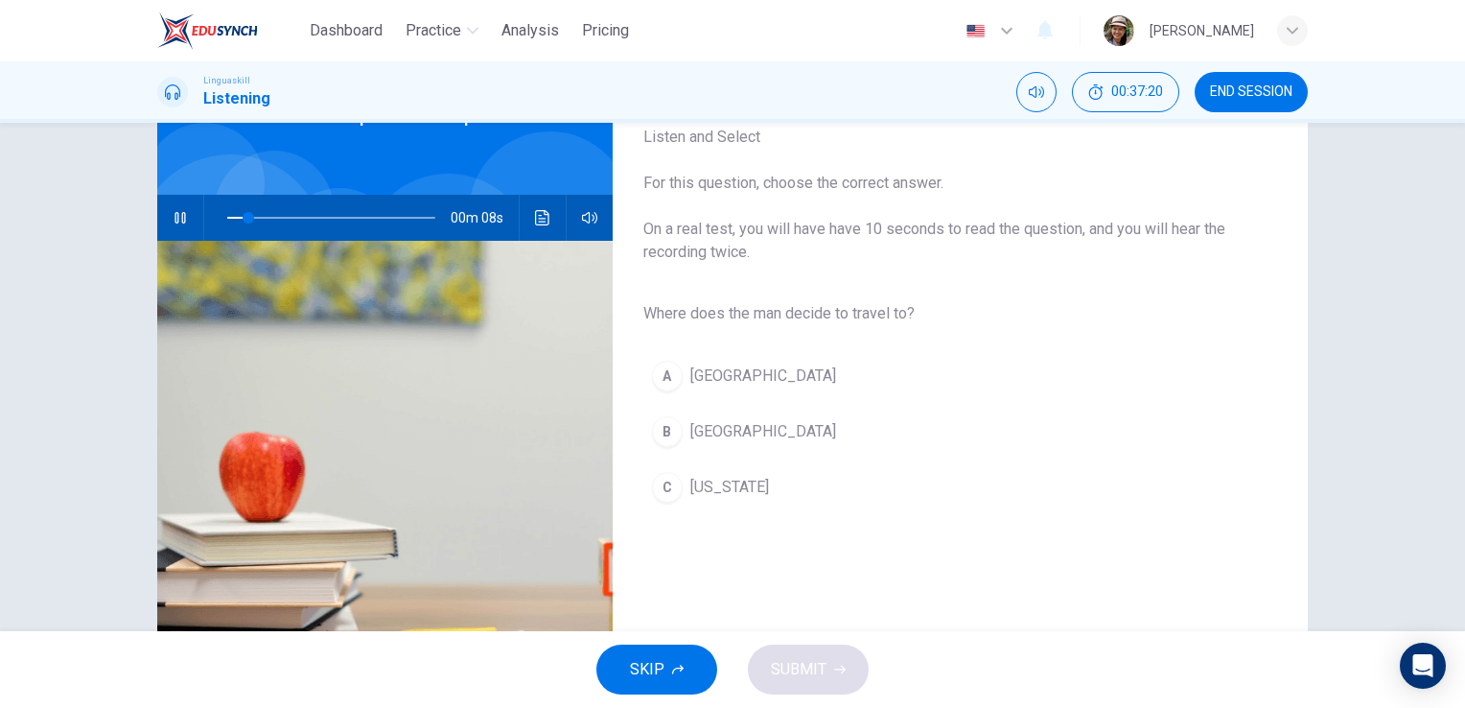
scroll to position [128, 0]
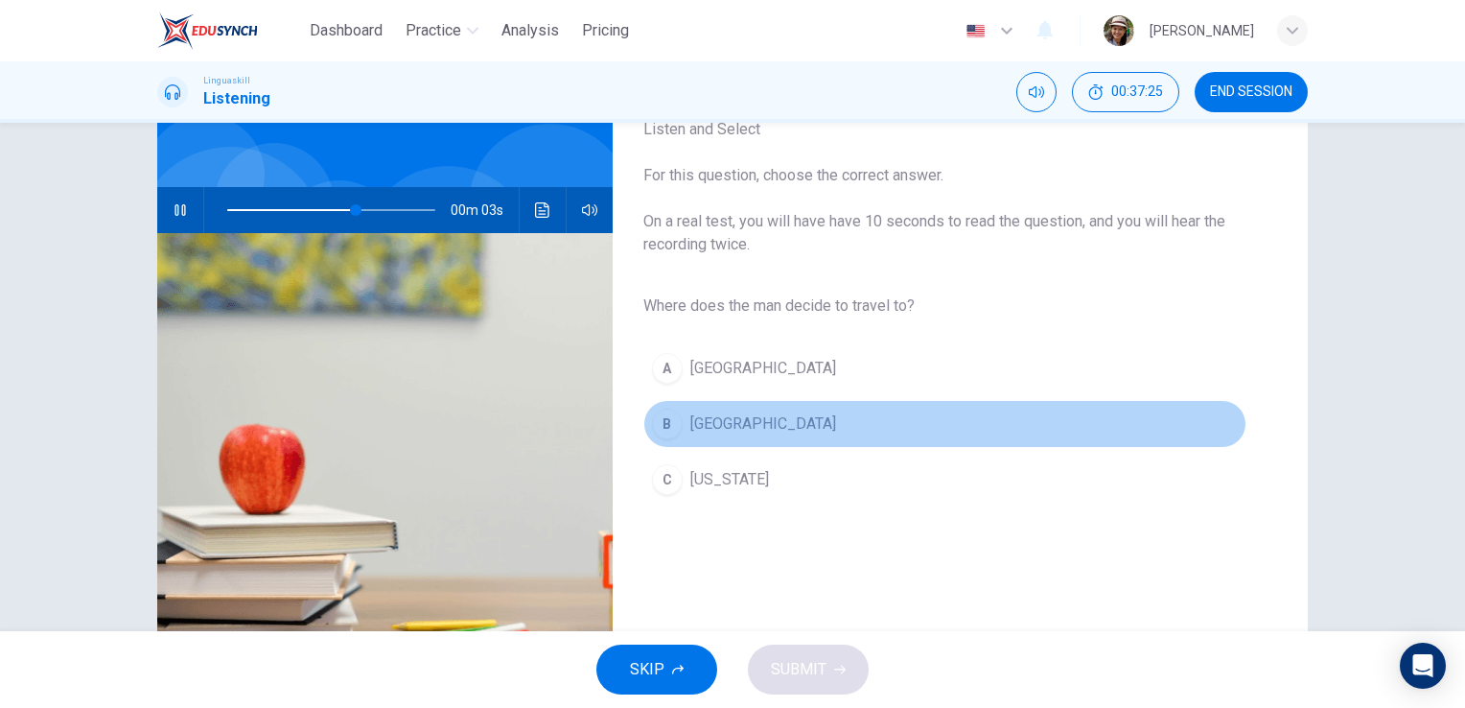
click at [700, 424] on span "[GEOGRAPHIC_DATA]" at bounding box center [763, 423] width 146 height 23
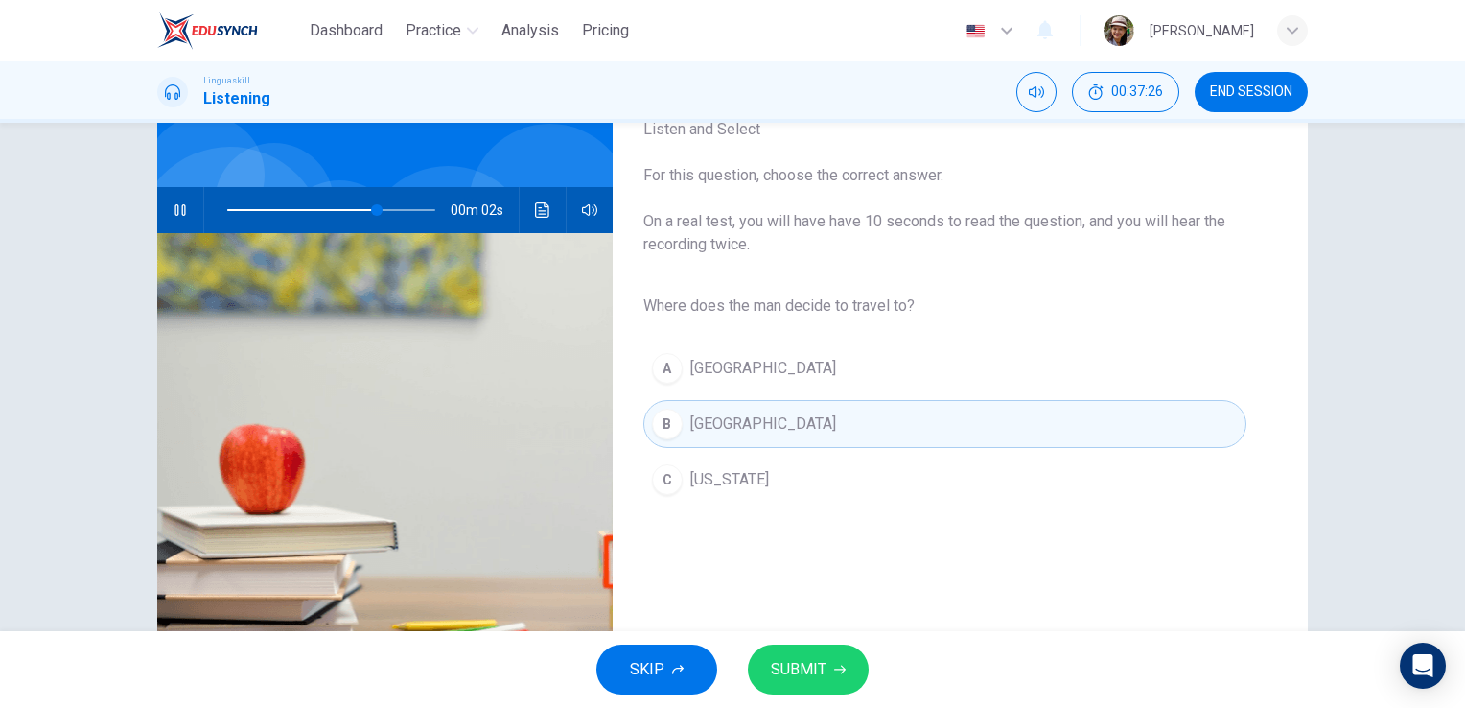
click at [828, 665] on button "SUBMIT" at bounding box center [808, 669] width 121 height 50
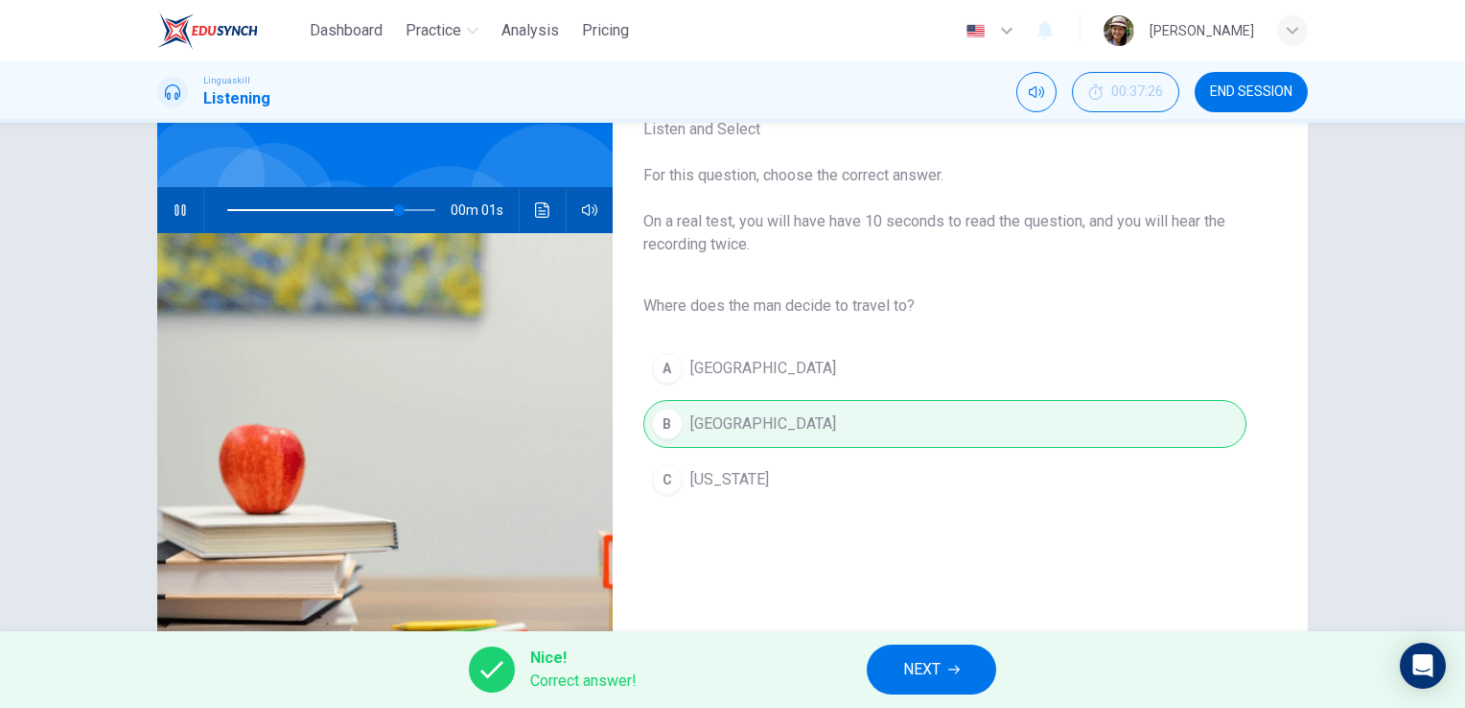
type input "93"
click at [934, 658] on span "NEXT" at bounding box center [921, 669] width 37 height 27
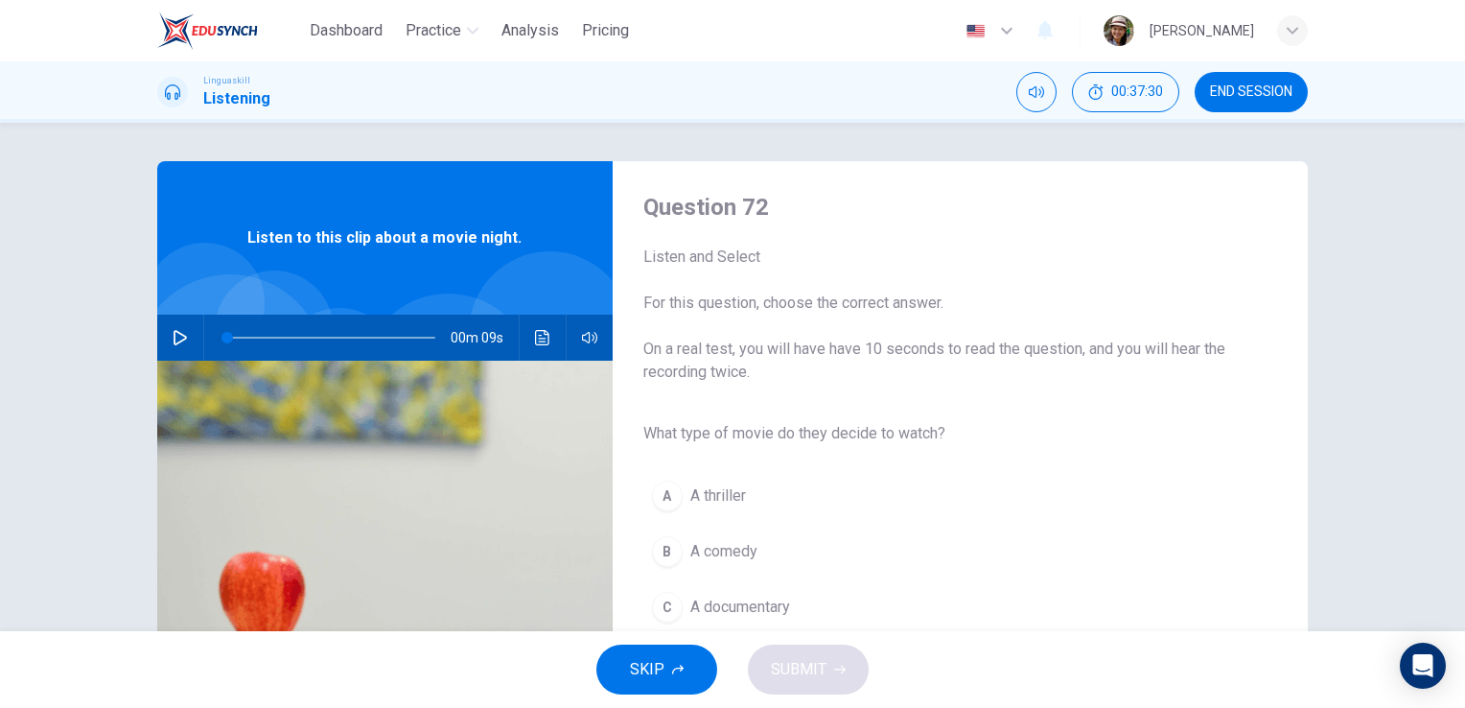
click at [706, 550] on span "A comedy" at bounding box center [723, 551] width 67 height 23
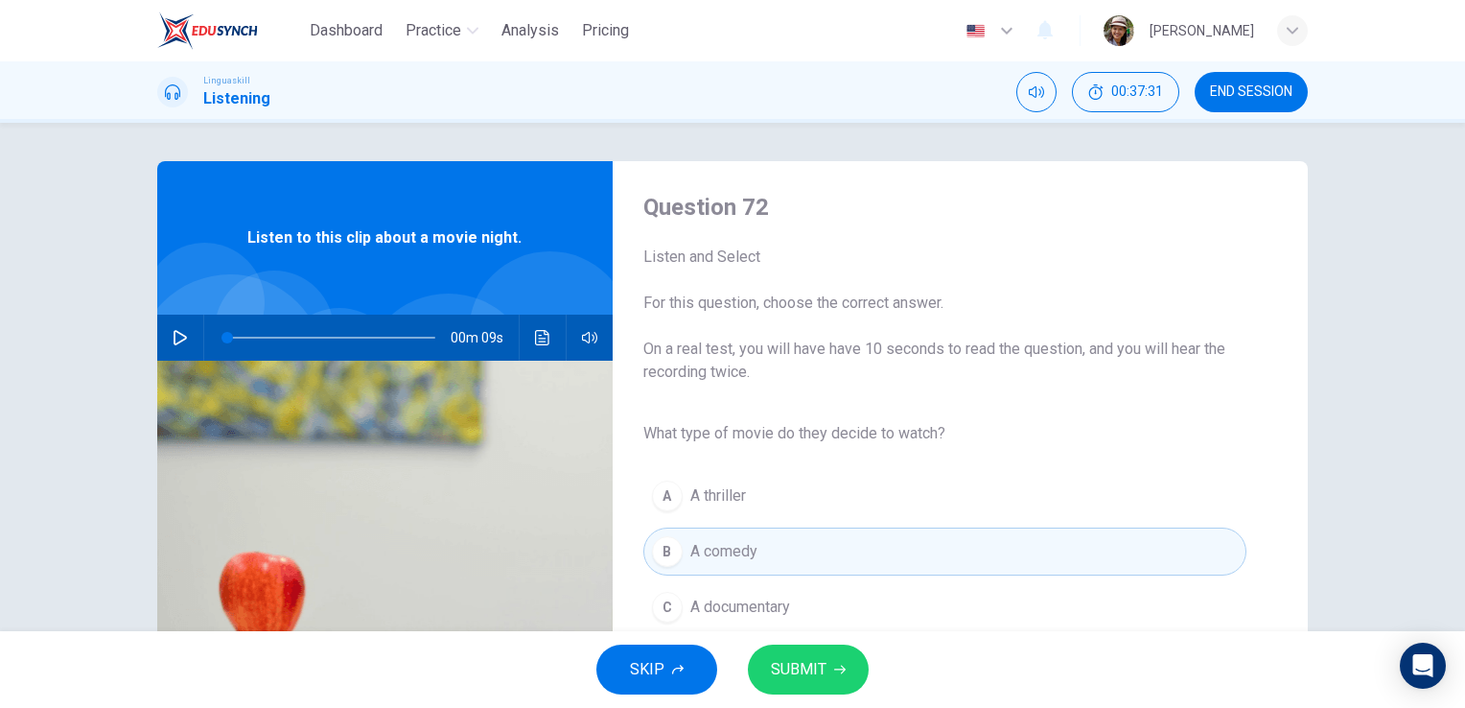
click at [803, 671] on span "SUBMIT" at bounding box center [799, 669] width 56 height 27
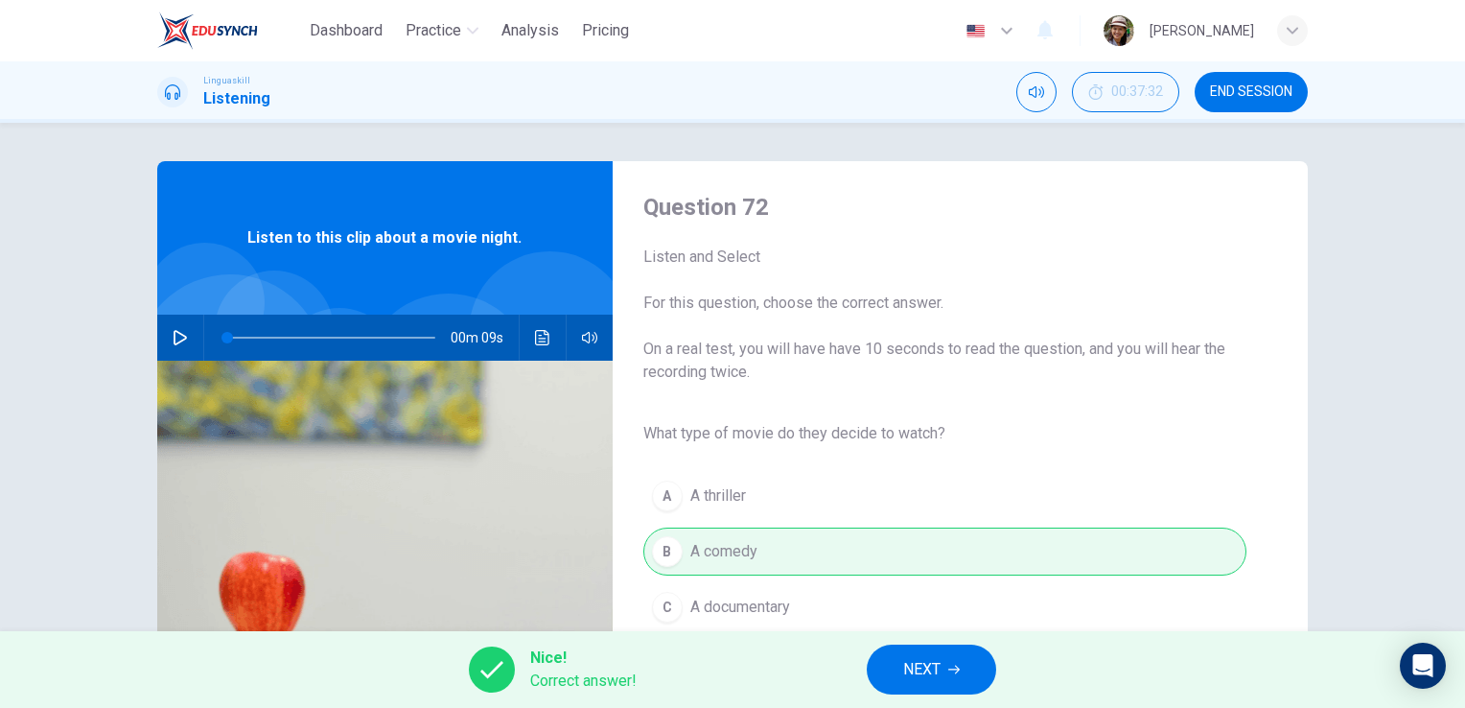
click at [936, 679] on span "NEXT" at bounding box center [921, 669] width 37 height 27
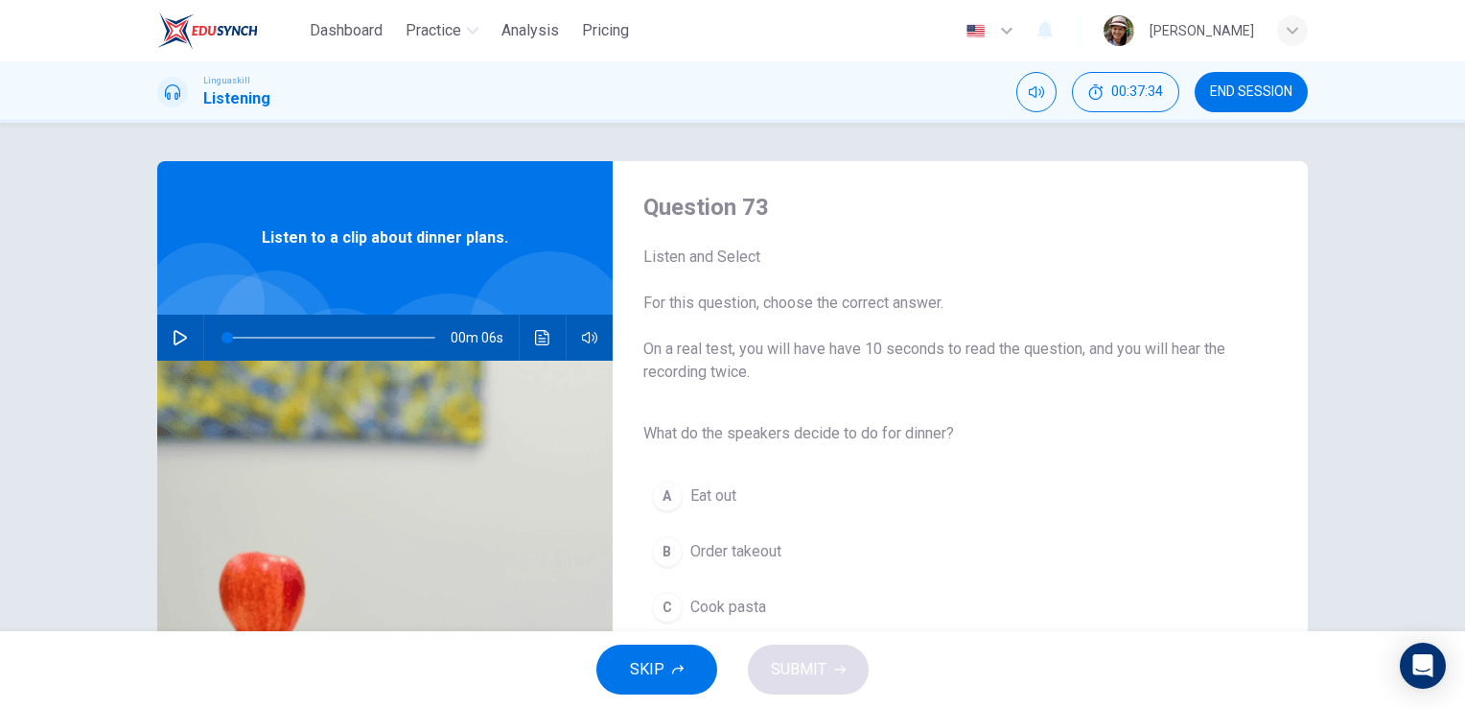
scroll to position [63, 0]
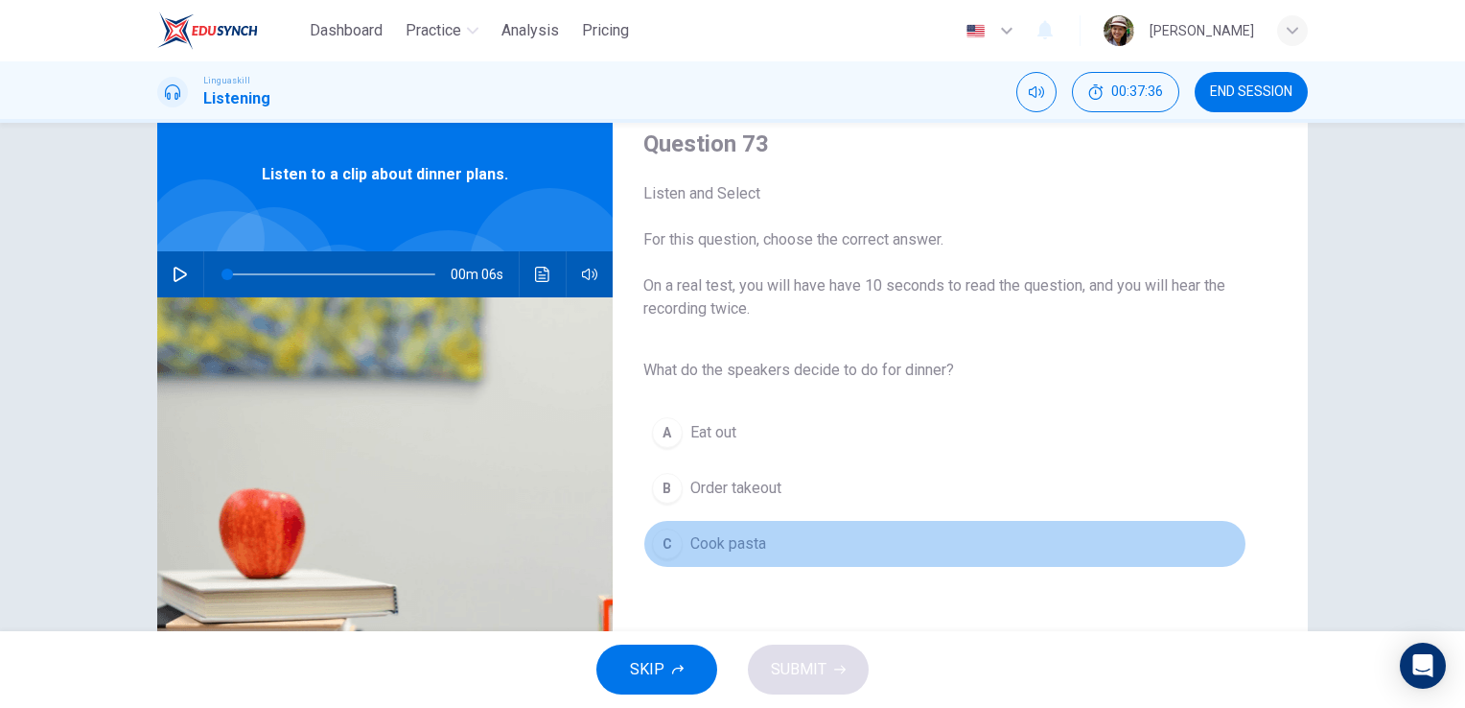
click at [731, 547] on span "Cook pasta" at bounding box center [728, 543] width 76 height 23
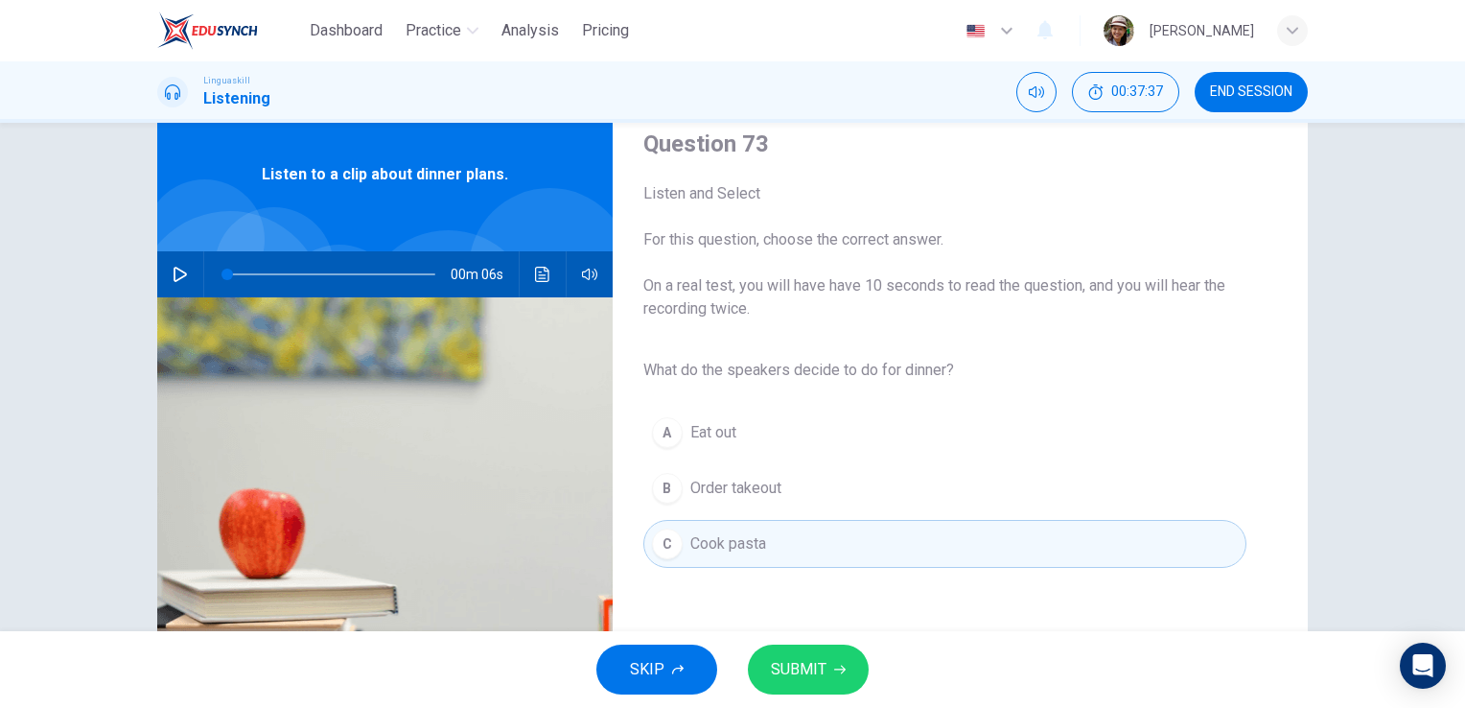
click at [826, 685] on button "SUBMIT" at bounding box center [808, 669] width 121 height 50
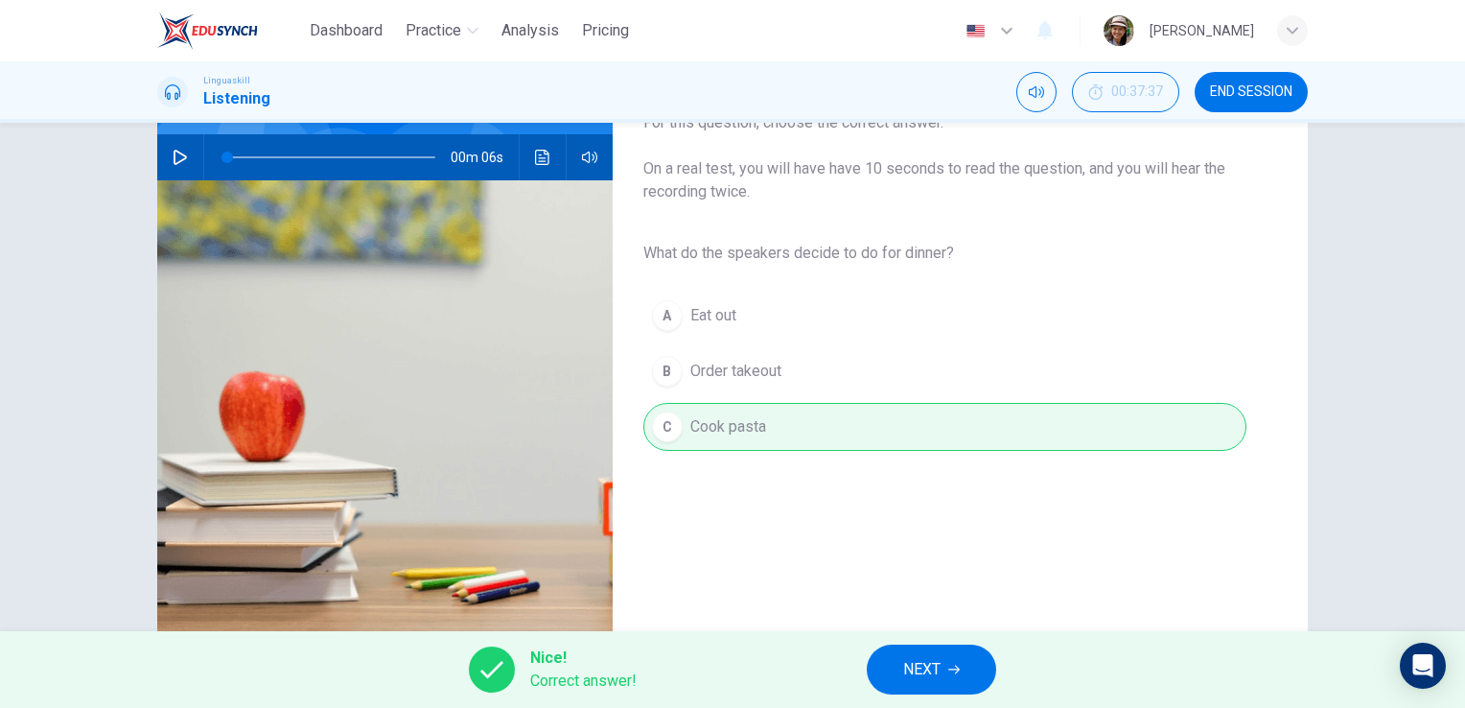
scroll to position [192, 0]
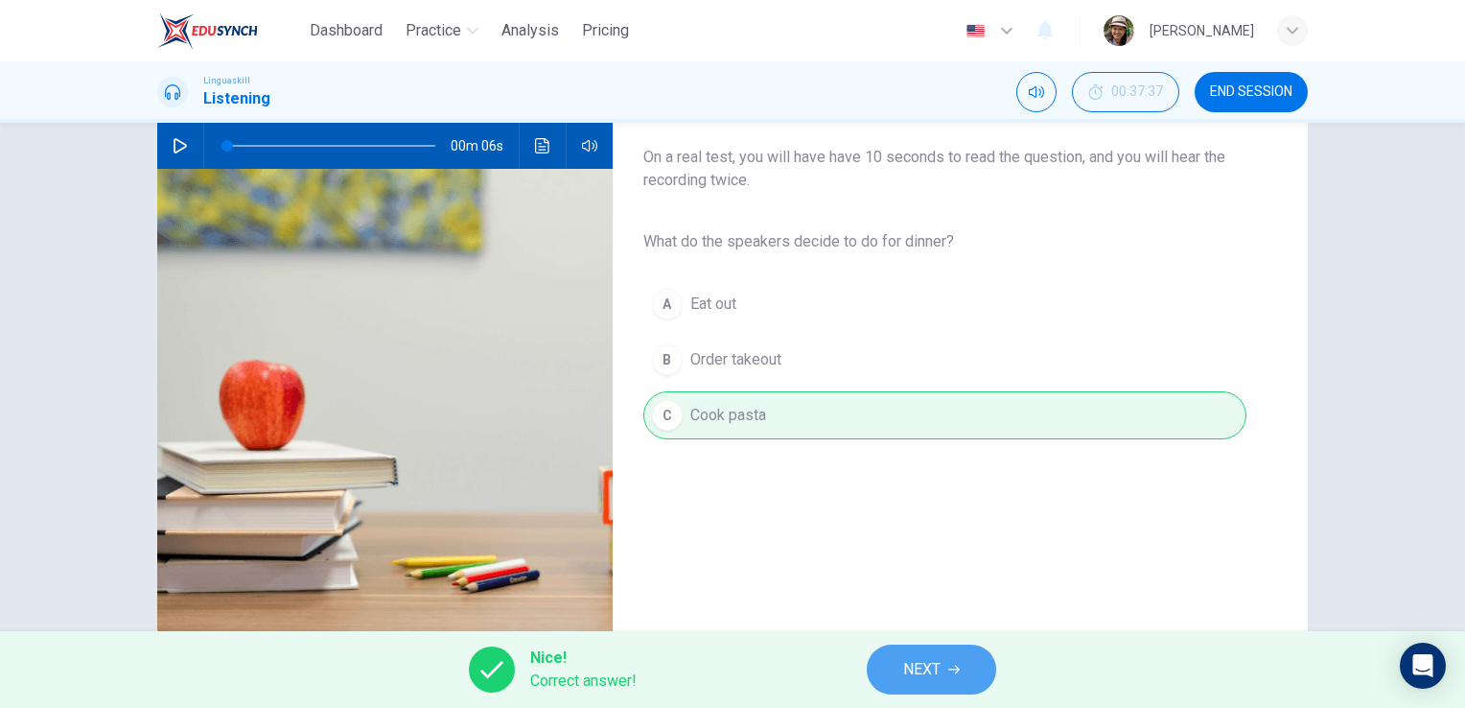
click at [936, 687] on button "NEXT" at bounding box center [931, 669] width 129 height 50
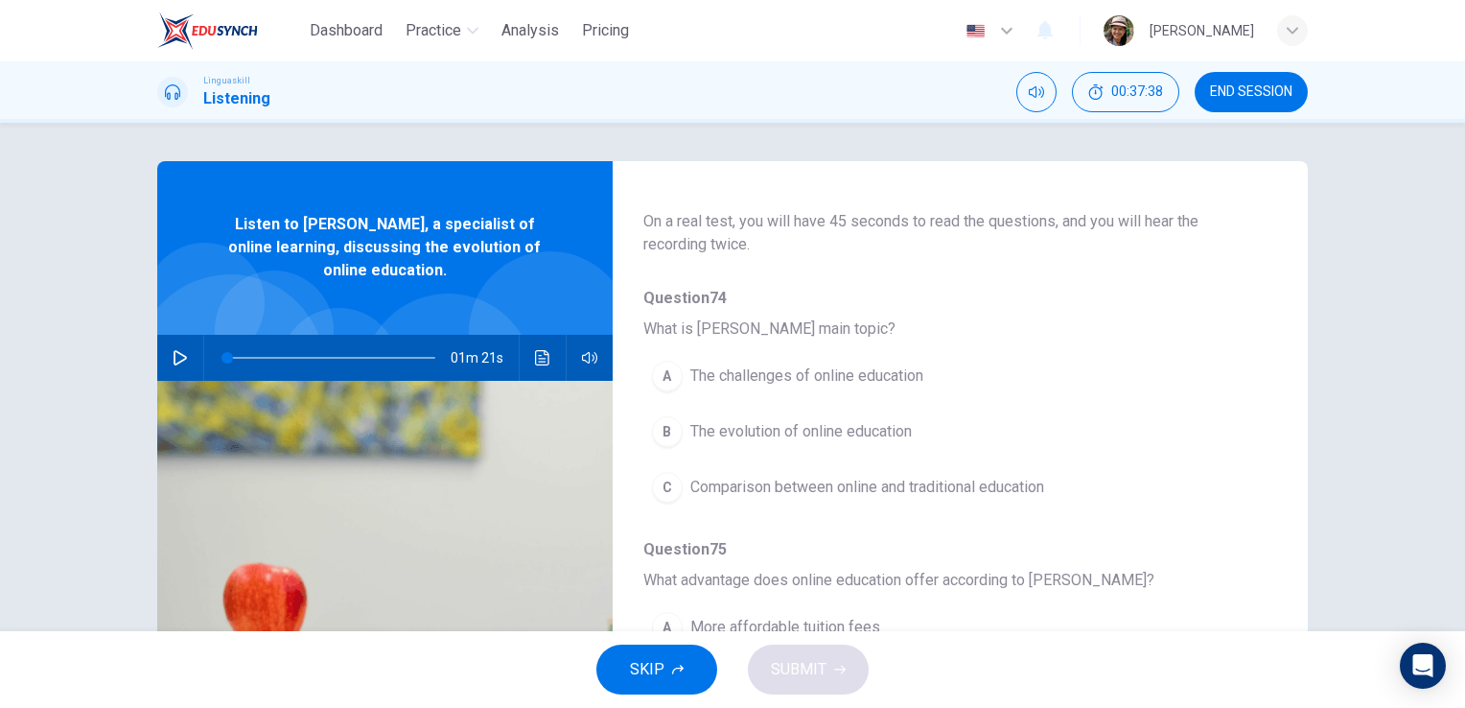
scroll to position [128, 0]
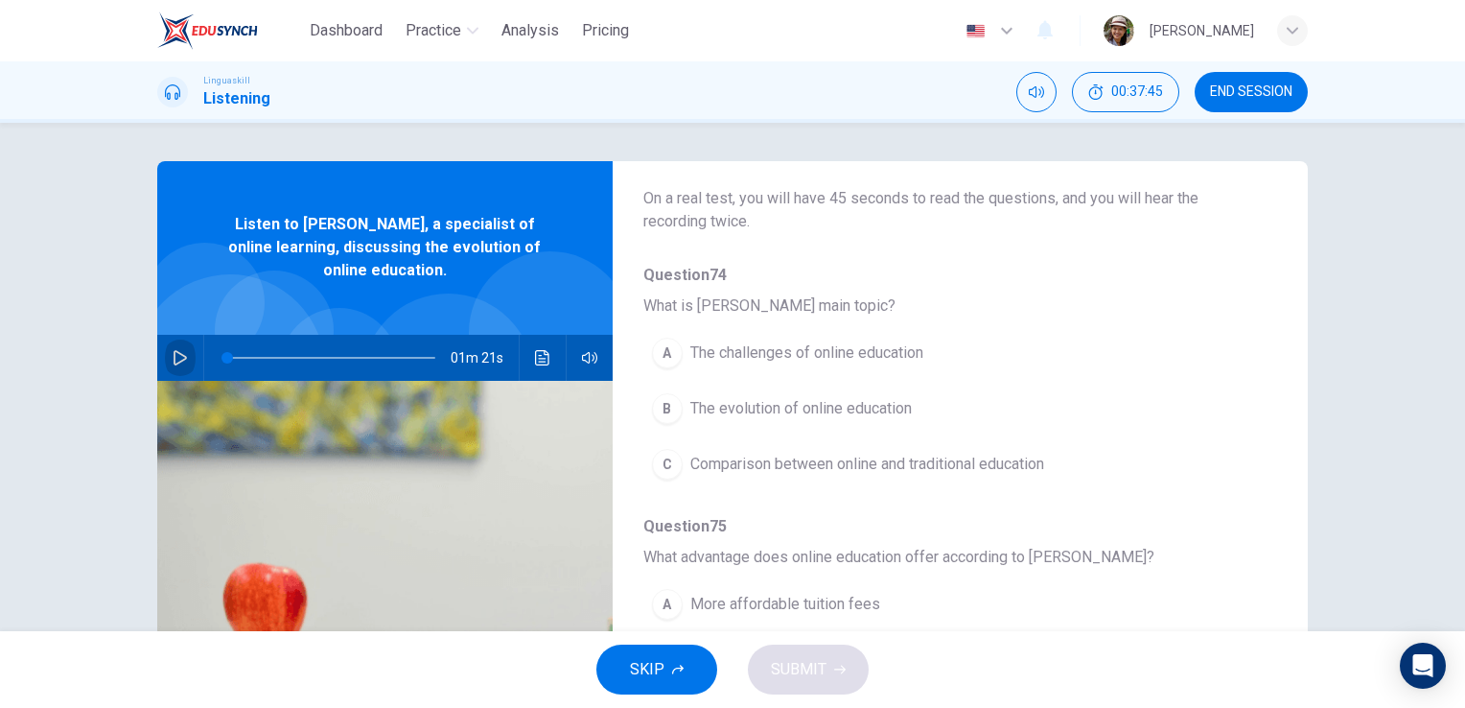
click at [174, 357] on icon "button" at bounding box center [180, 357] width 13 height 15
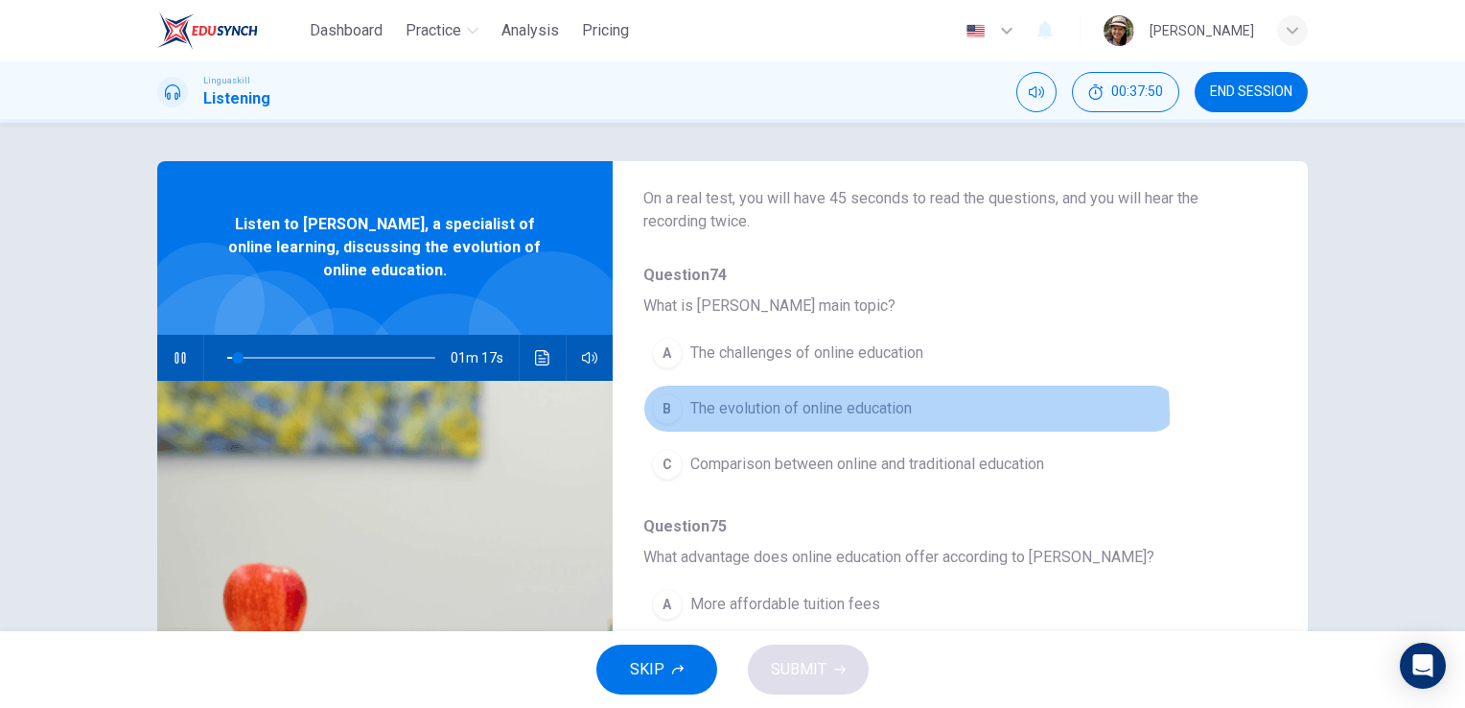
click at [886, 413] on span "The evolution of online education" at bounding box center [800, 408] width 221 height 23
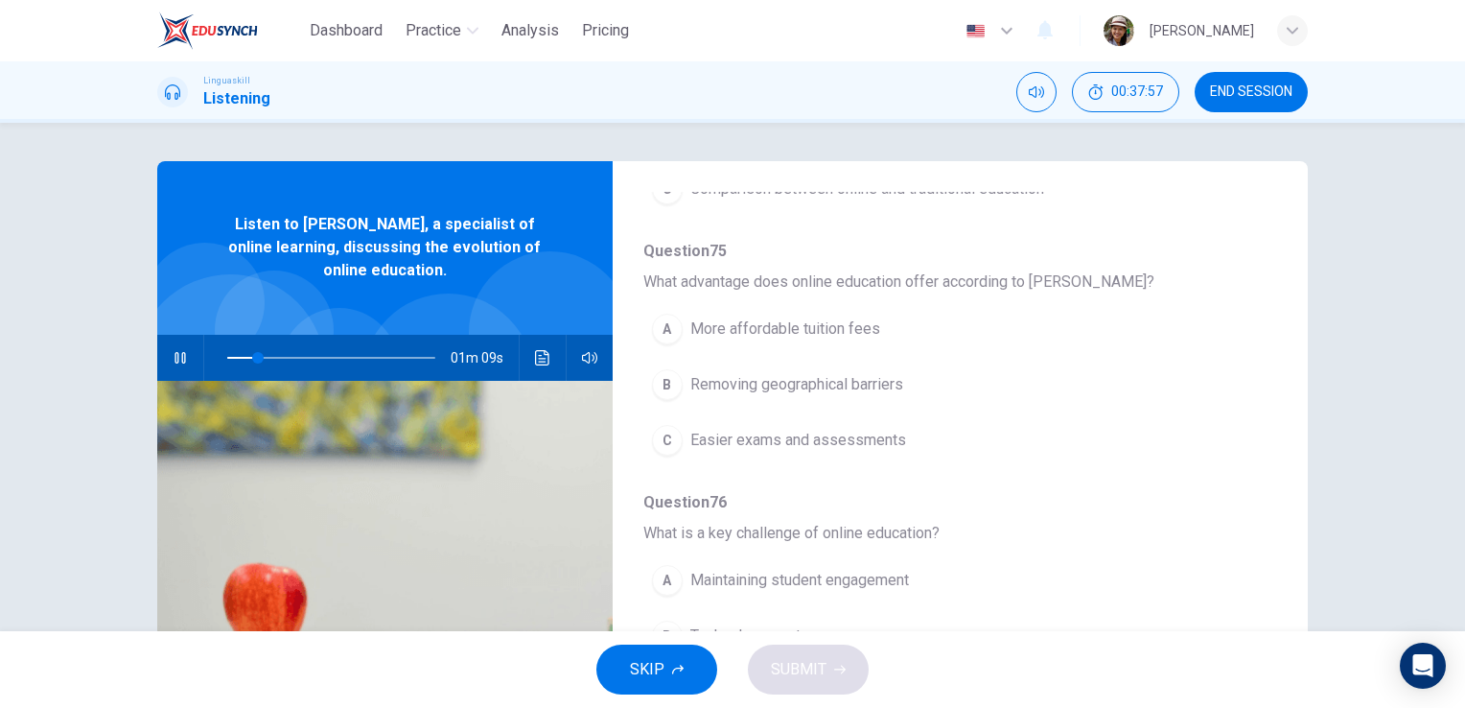
scroll to position [447, 0]
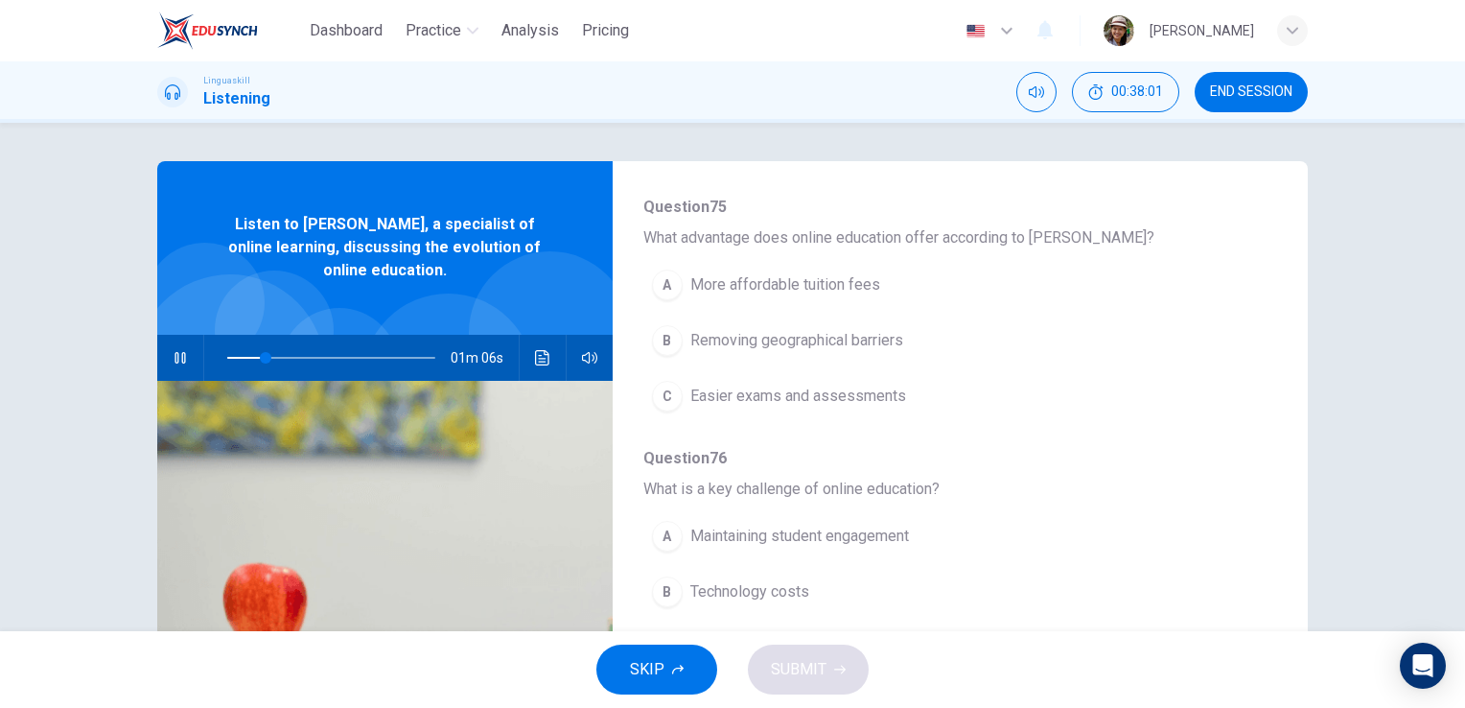
click at [818, 288] on span "More affordable tuition fees" at bounding box center [785, 284] width 190 height 23
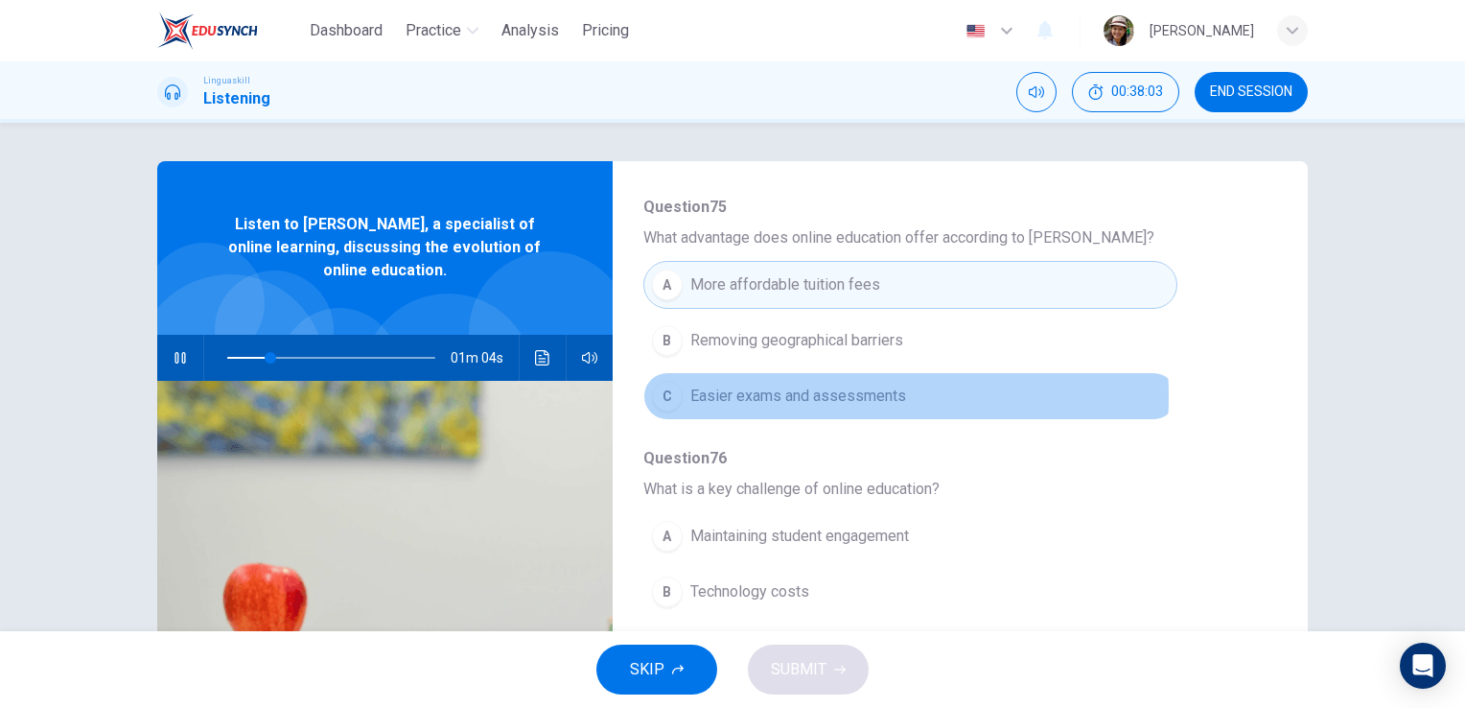
click at [813, 393] on span "Easier exams and assessments" at bounding box center [798, 395] width 216 height 23
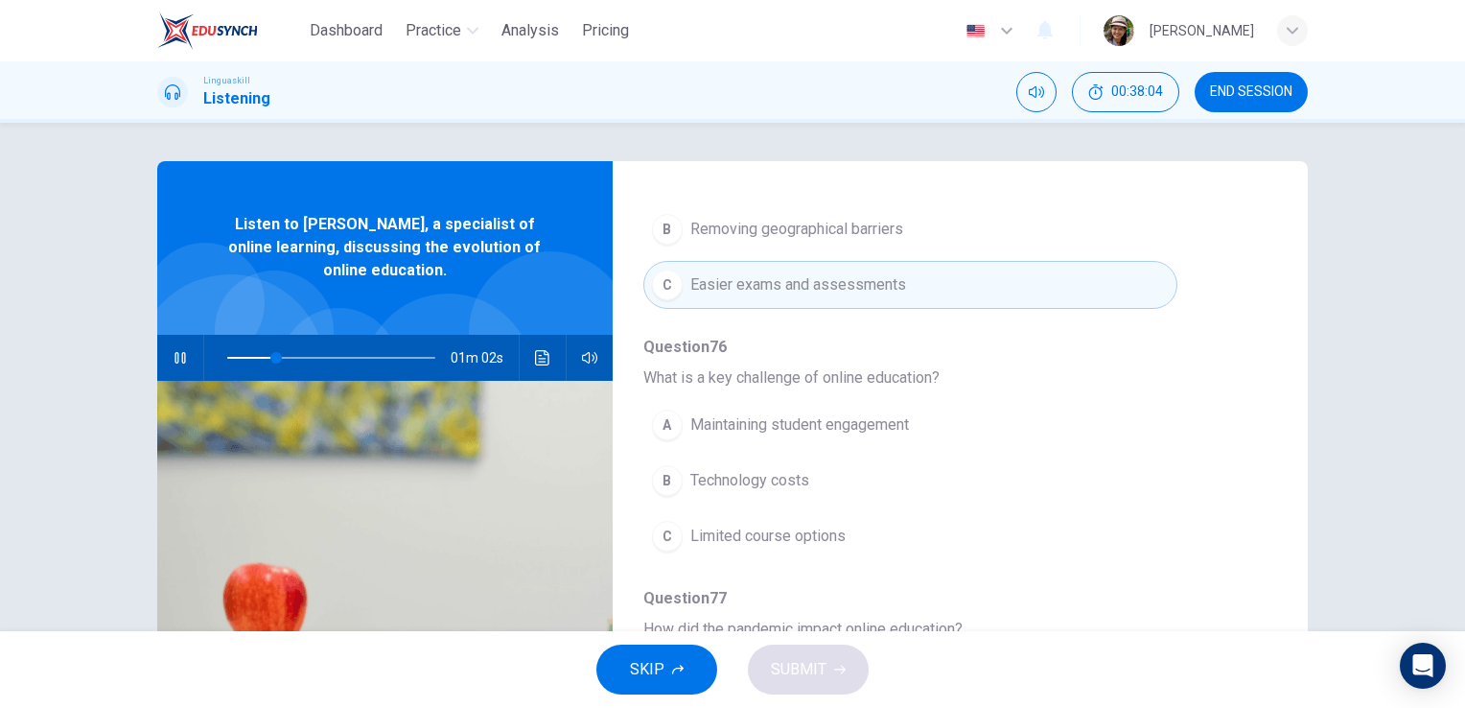
scroll to position [575, 0]
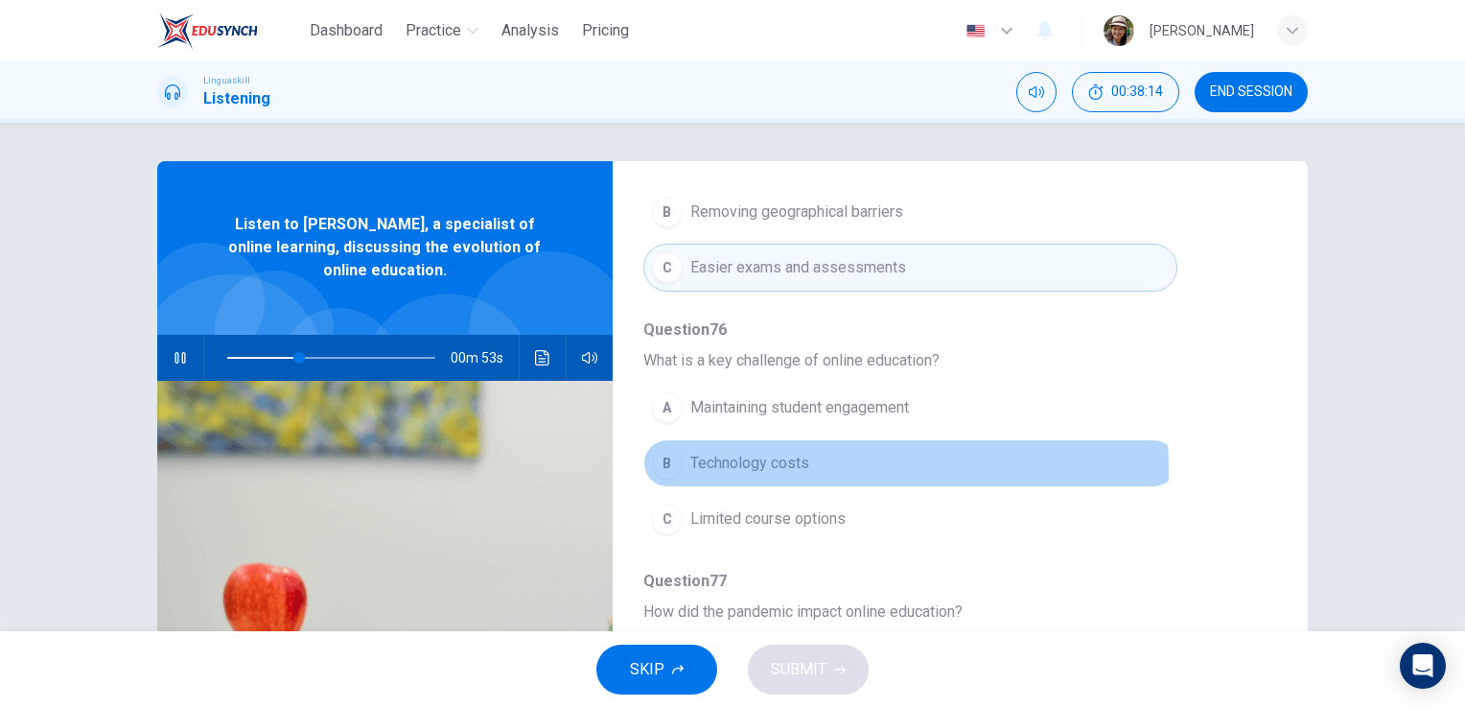
click at [763, 467] on span "Technology costs" at bounding box center [749, 463] width 119 height 23
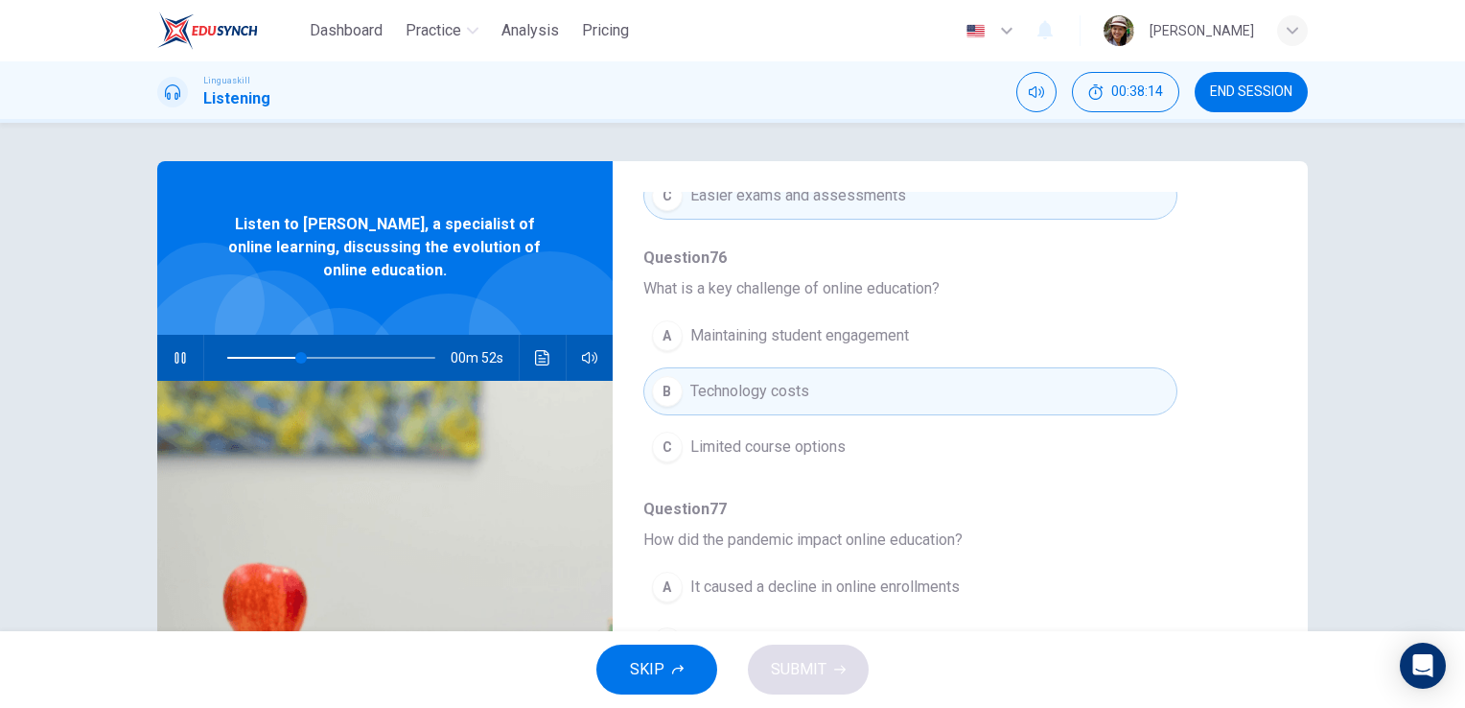
scroll to position [821, 0]
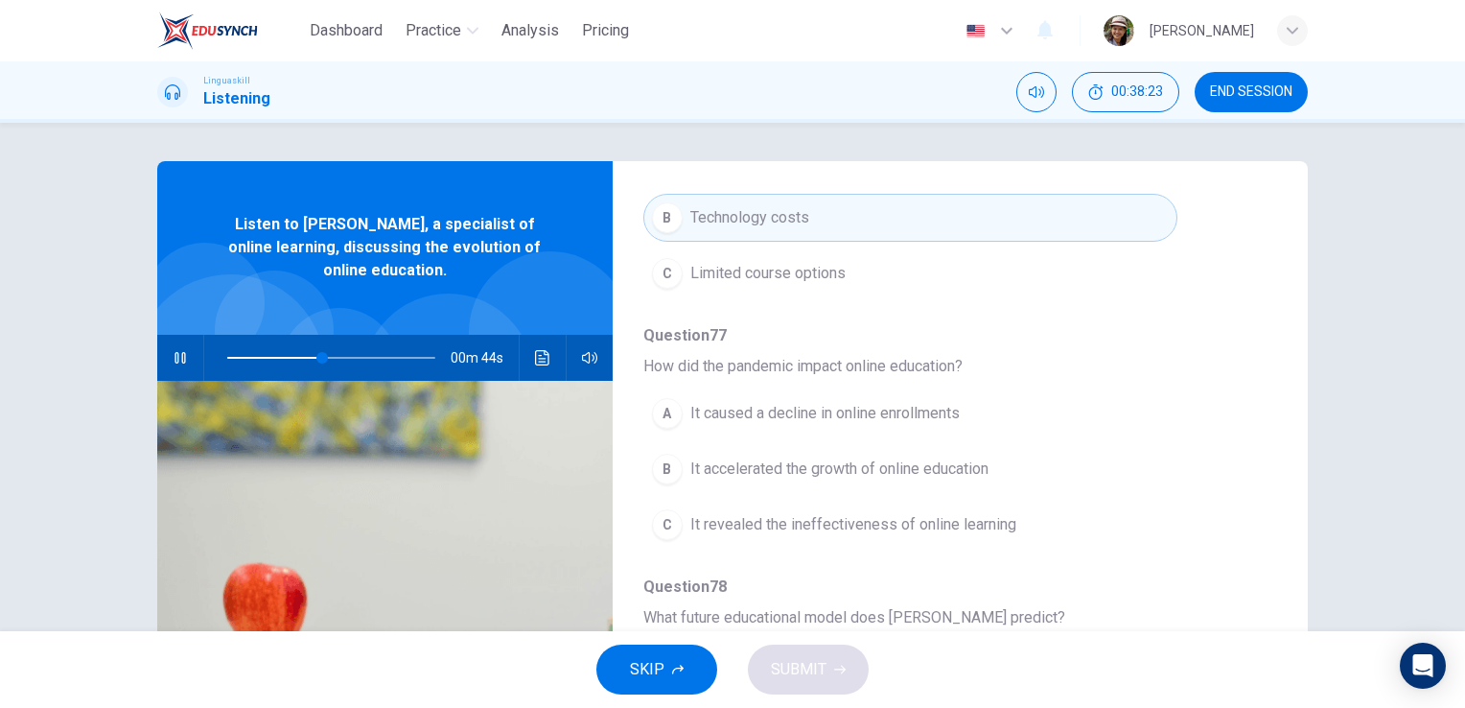
click at [869, 413] on span "It caused a decline in online enrollments" at bounding box center [824, 413] width 269 height 23
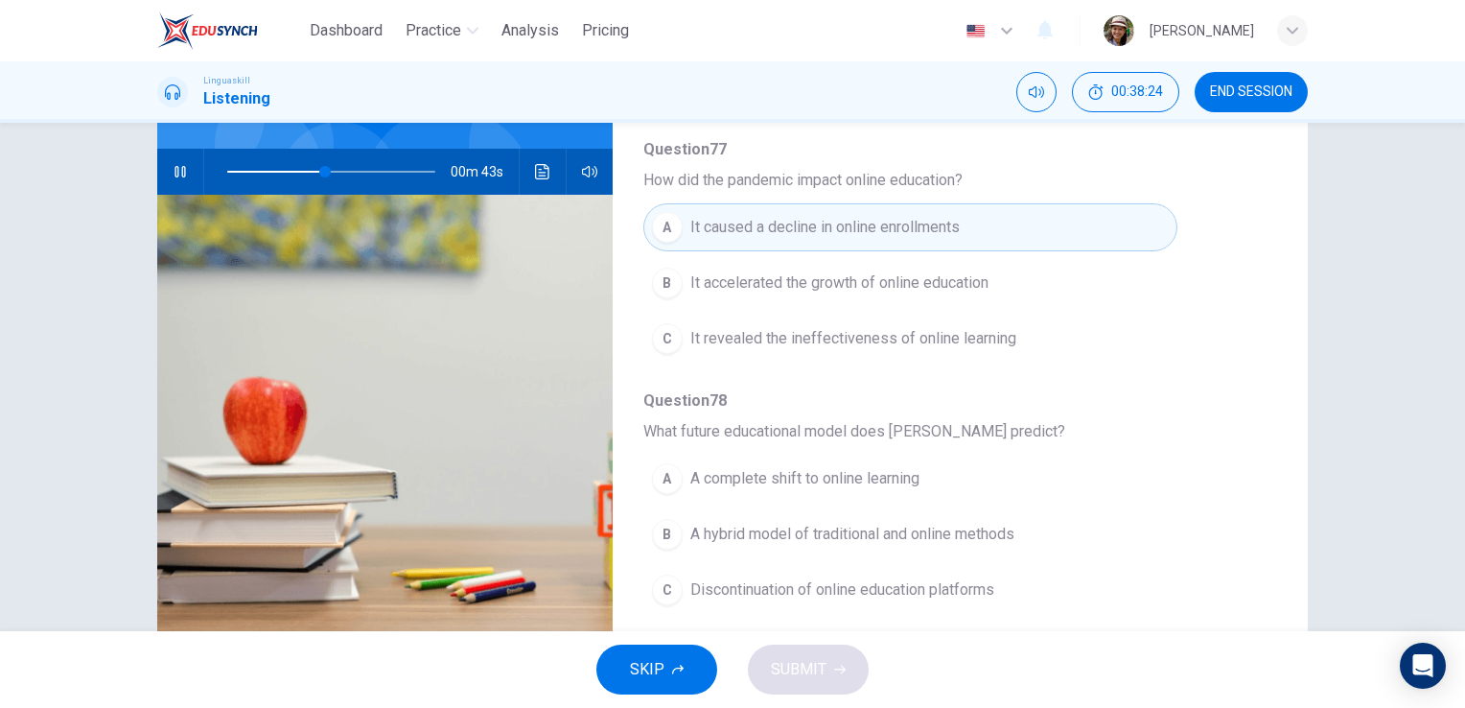
scroll to position [234, 0]
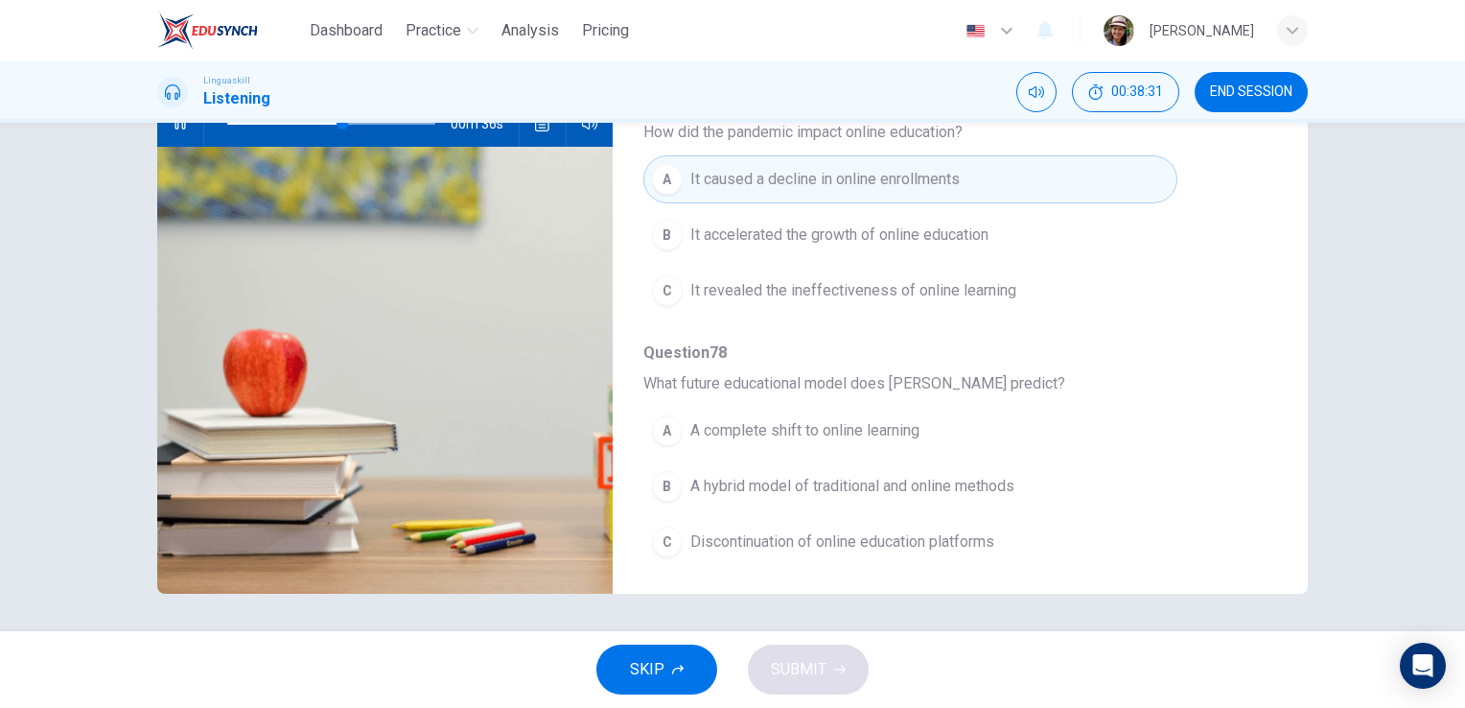
click at [909, 475] on span "A hybrid model of traditional and online methods" at bounding box center [852, 486] width 324 height 23
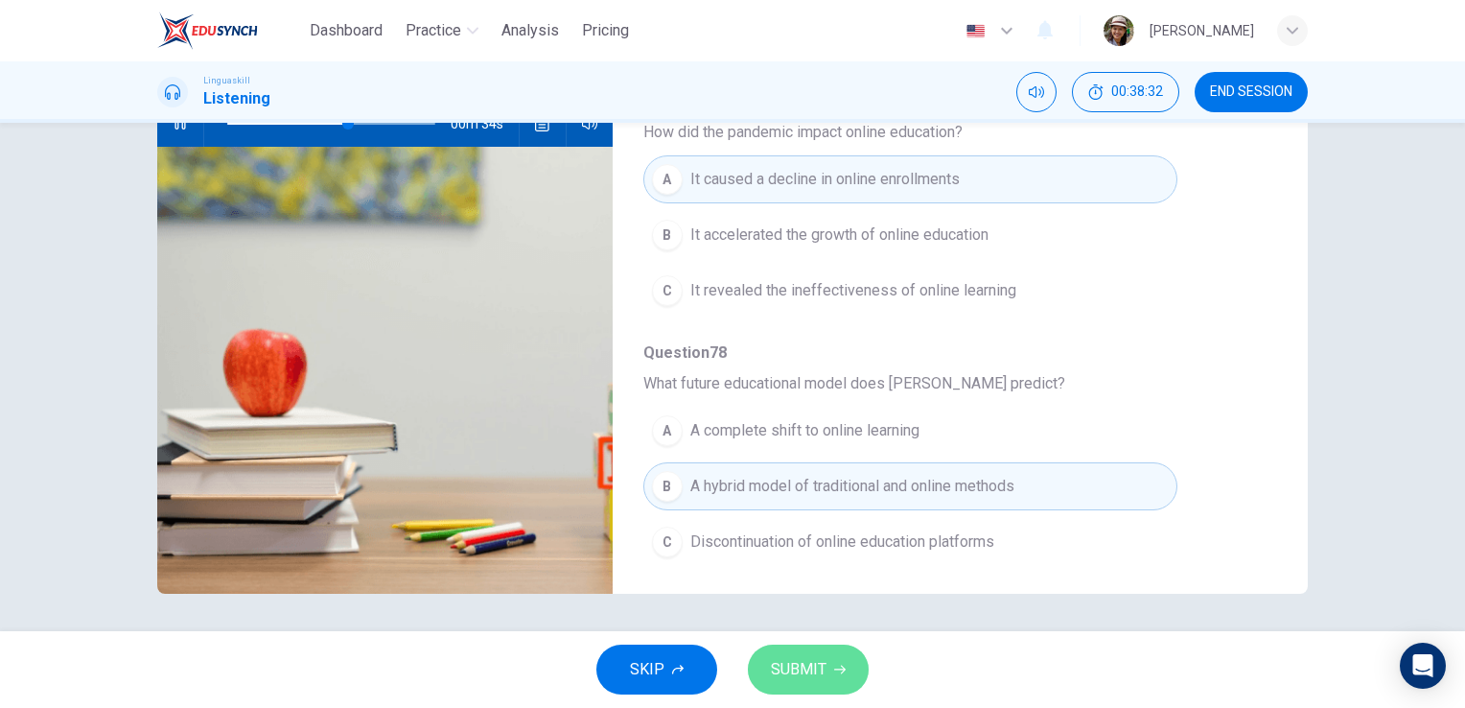
click at [821, 666] on span "SUBMIT" at bounding box center [799, 669] width 56 height 27
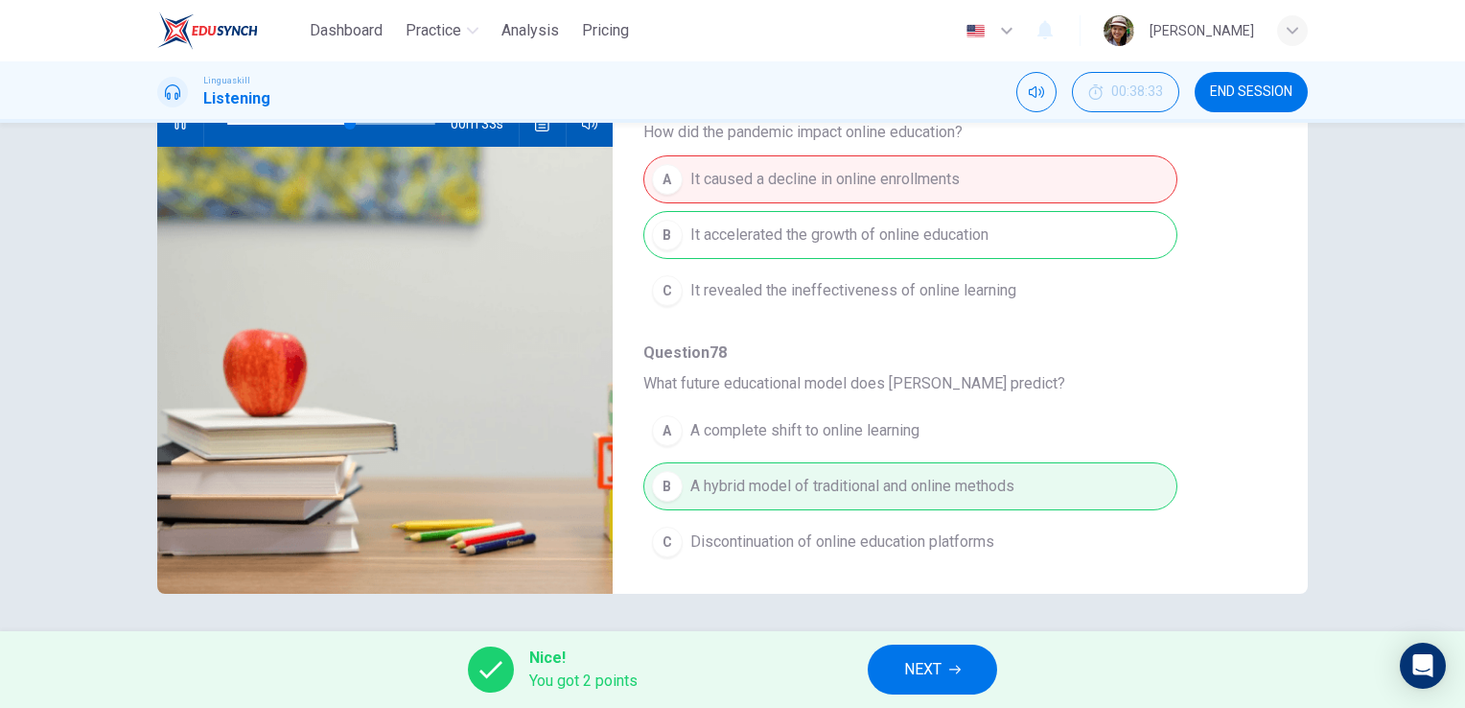
type input "60"
click at [952, 663] on button "NEXT" at bounding box center [932, 669] width 129 height 50
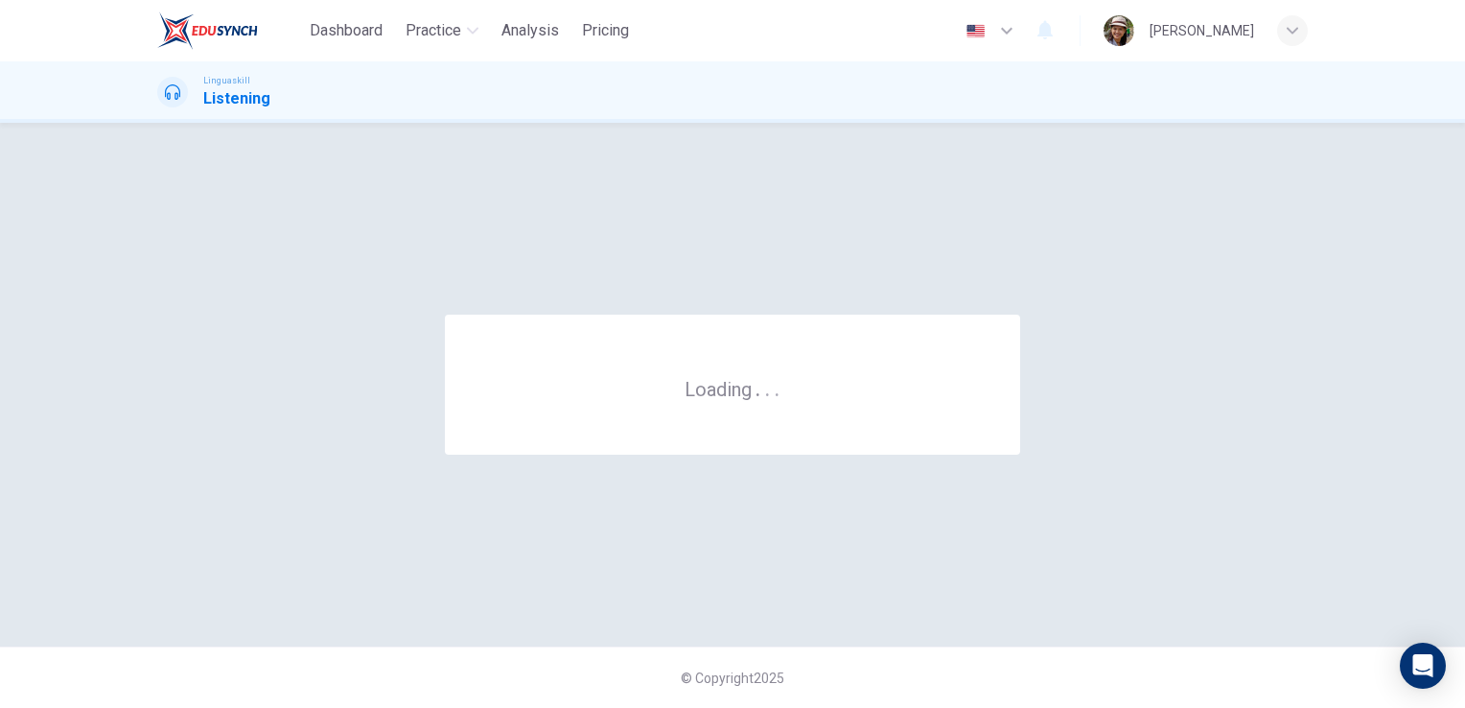
scroll to position [0, 0]
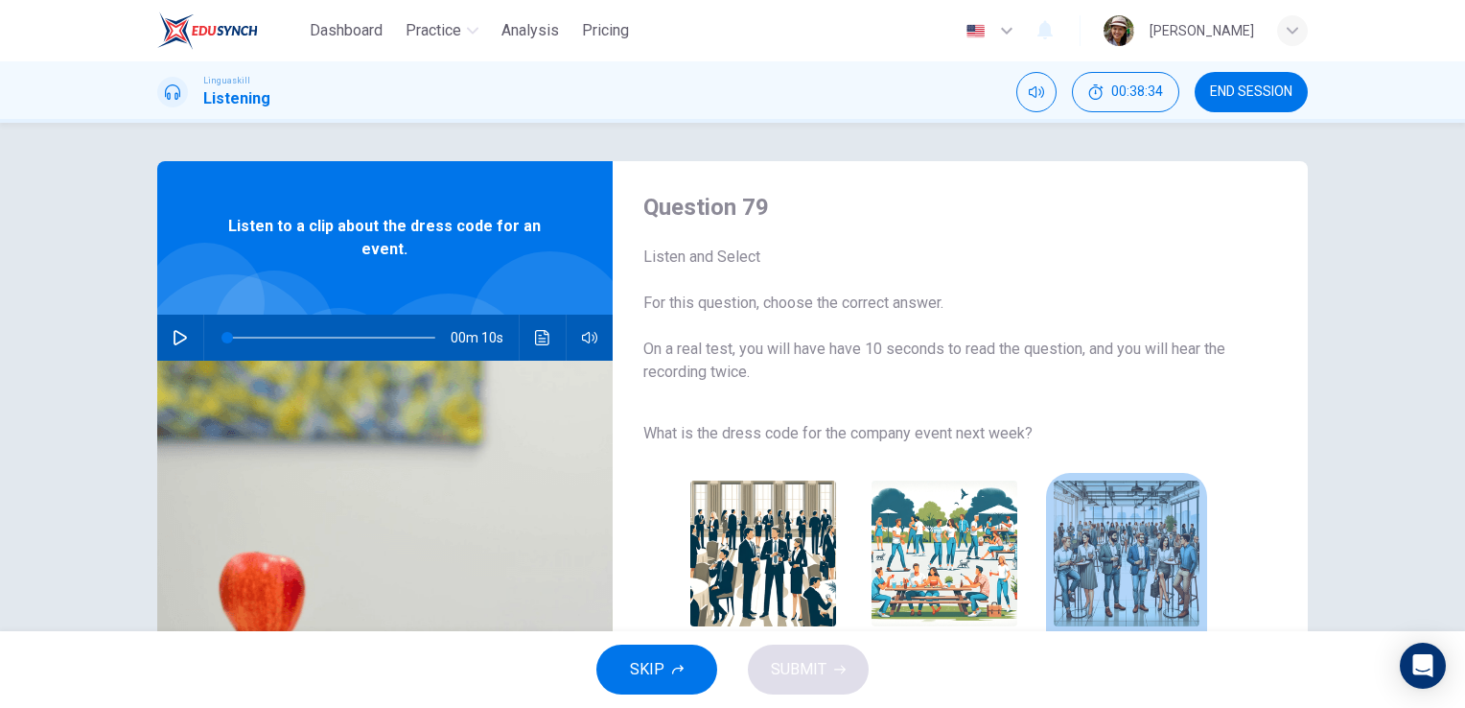
click at [1099, 566] on img "button" at bounding box center [1127, 553] width 146 height 146
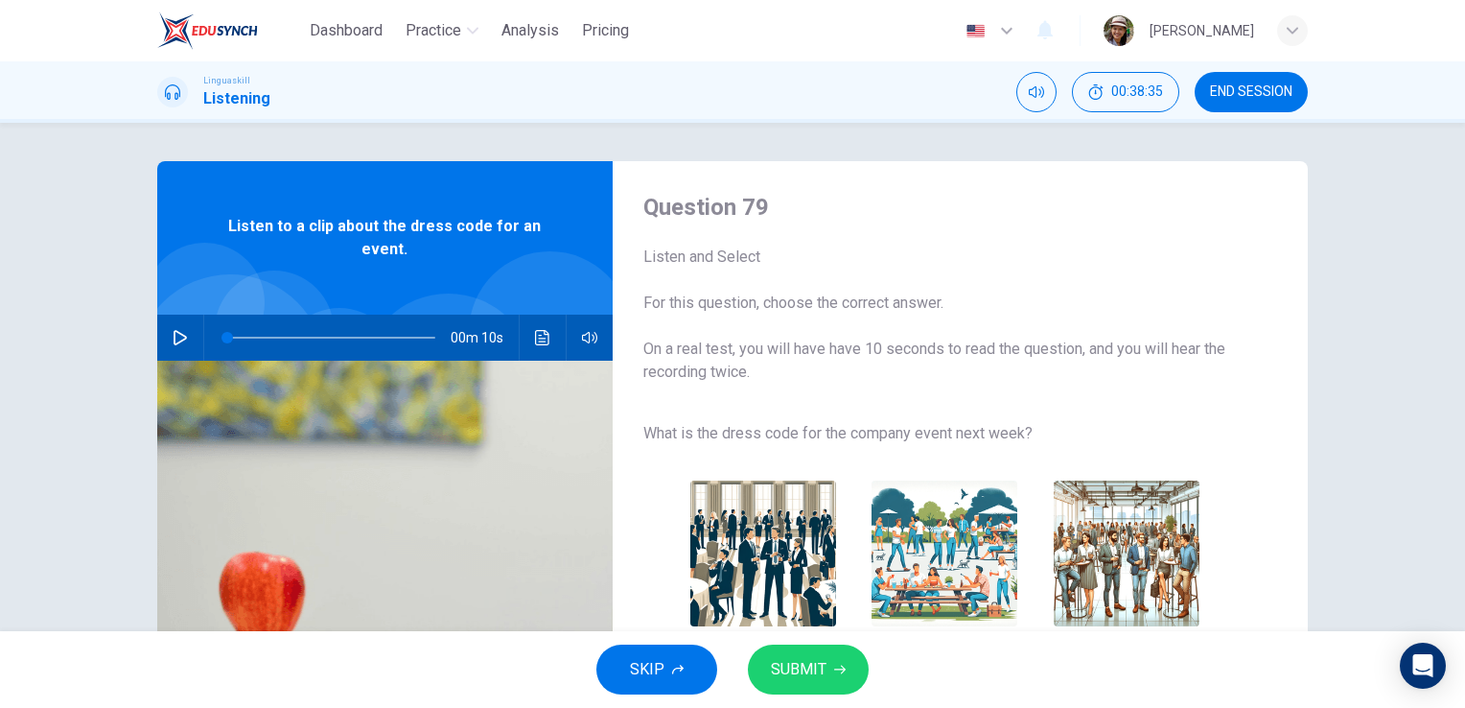
click at [841, 662] on button "SUBMIT" at bounding box center [808, 669] width 121 height 50
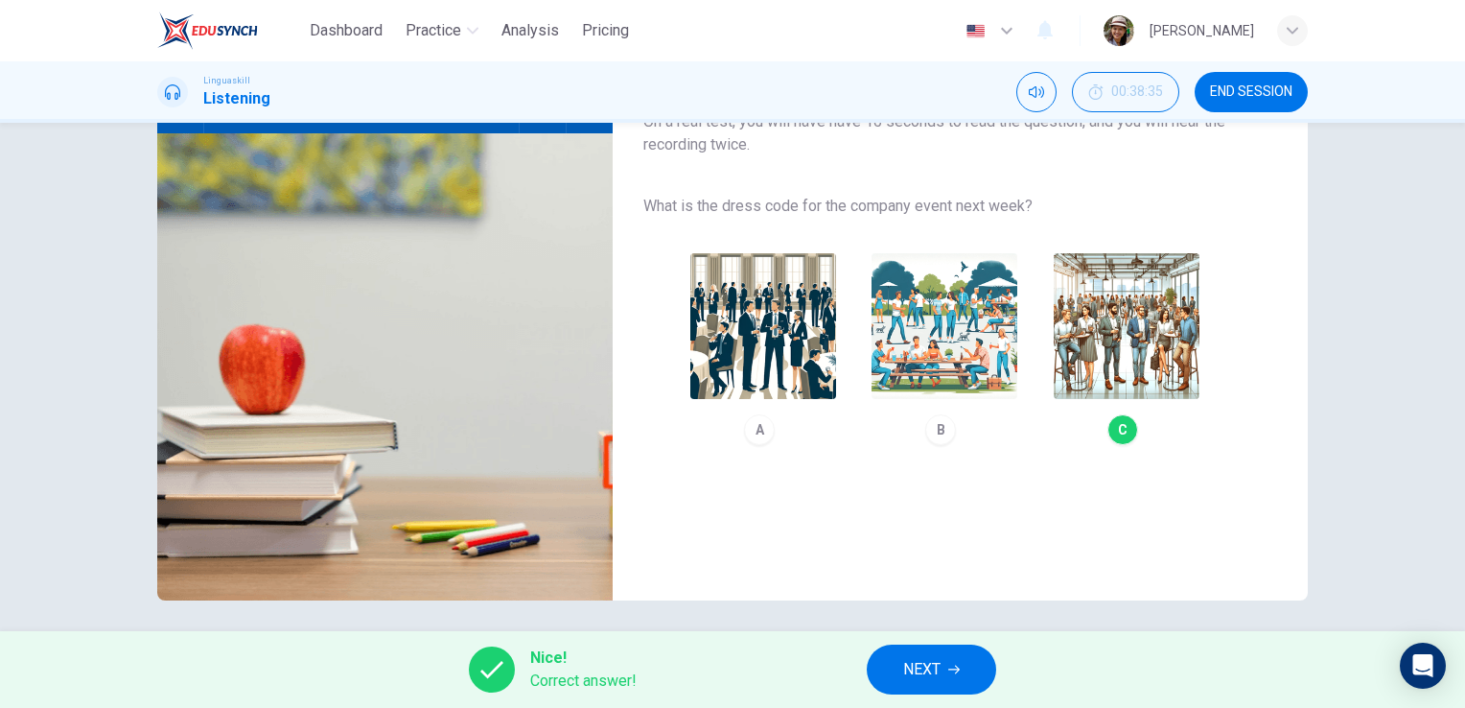
scroll to position [234, 0]
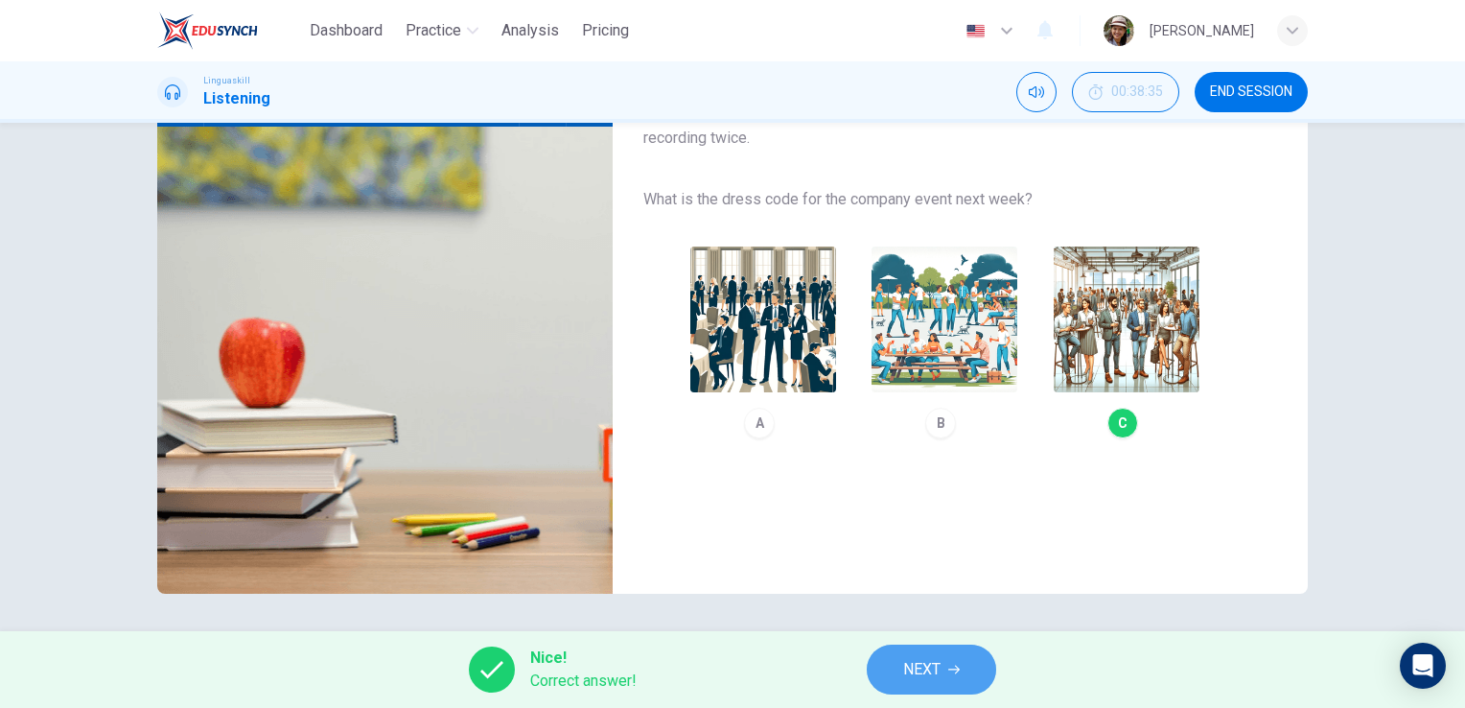
click at [935, 684] on button "NEXT" at bounding box center [931, 669] width 129 height 50
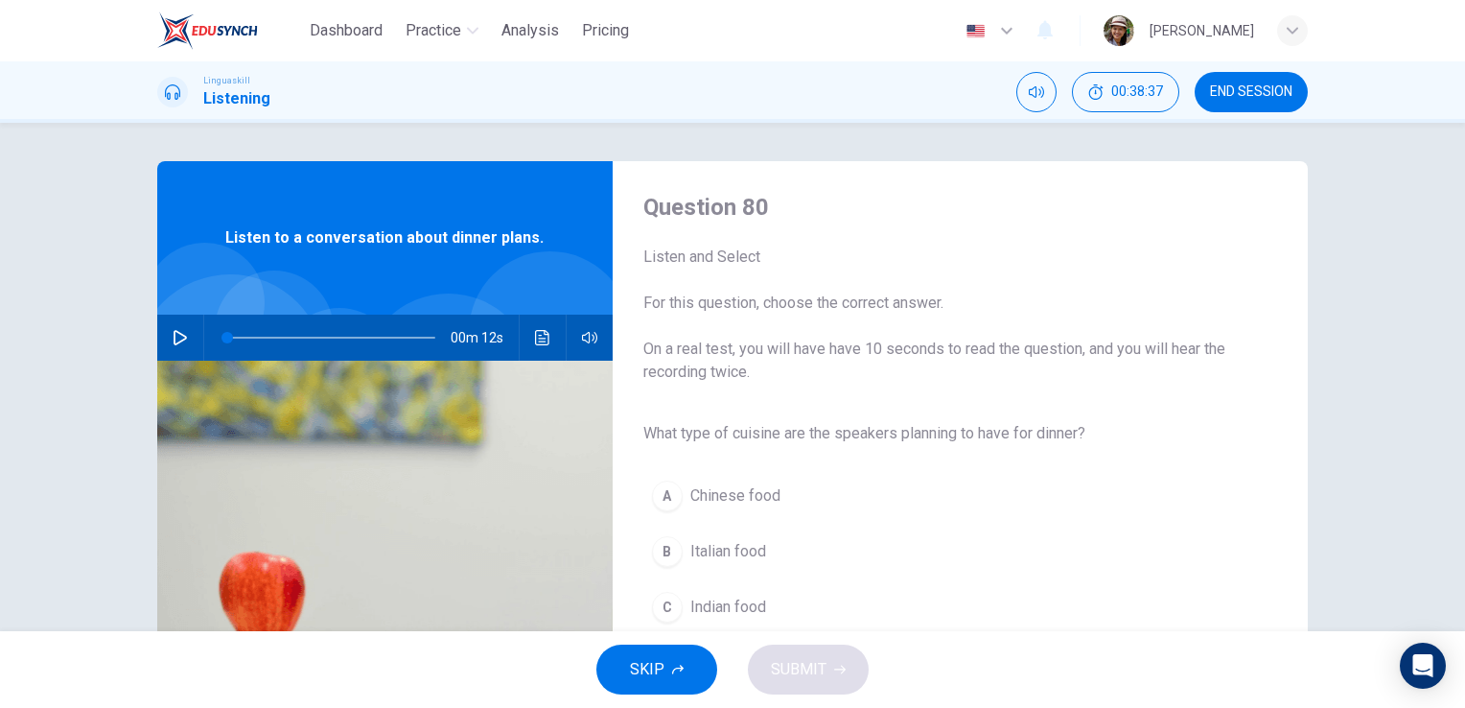
click at [712, 550] on span "Italian food" at bounding box center [728, 551] width 76 height 23
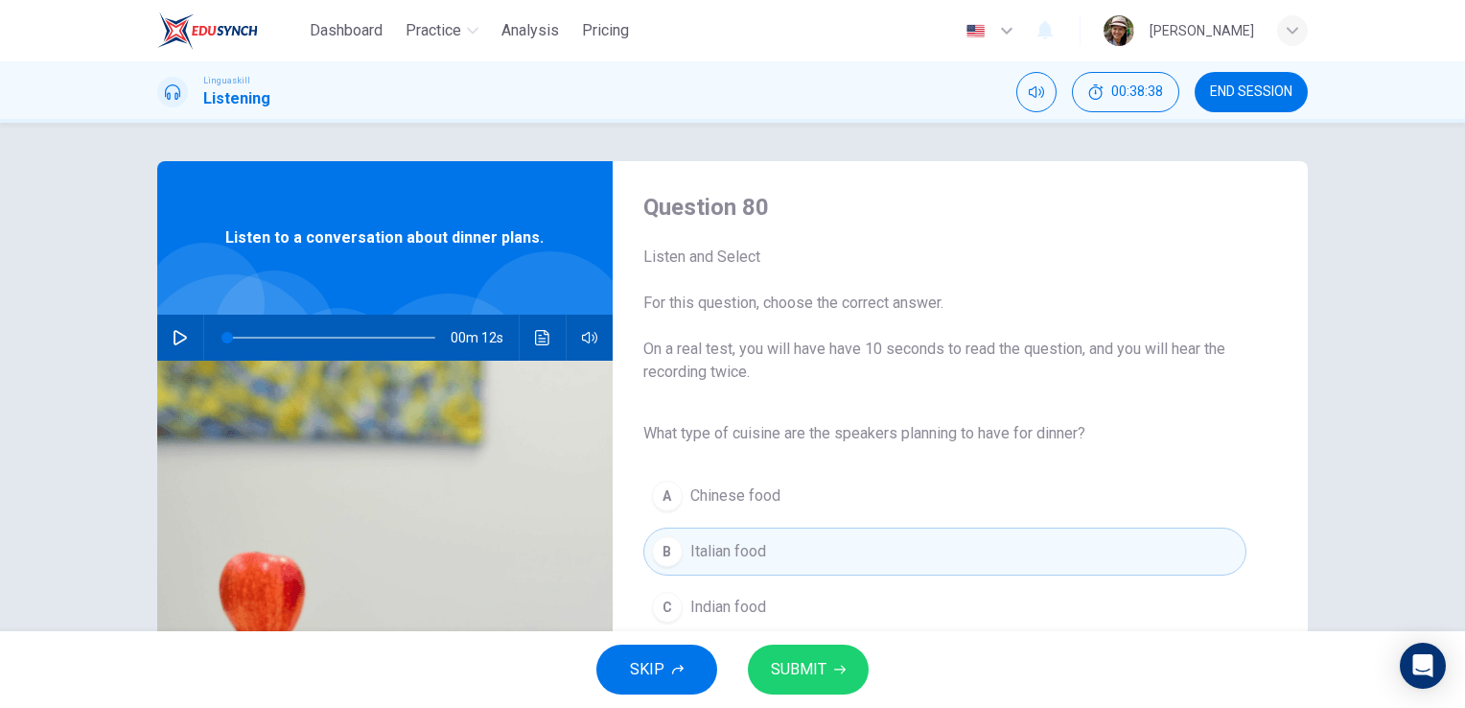
click at [835, 676] on button "SUBMIT" at bounding box center [808, 669] width 121 height 50
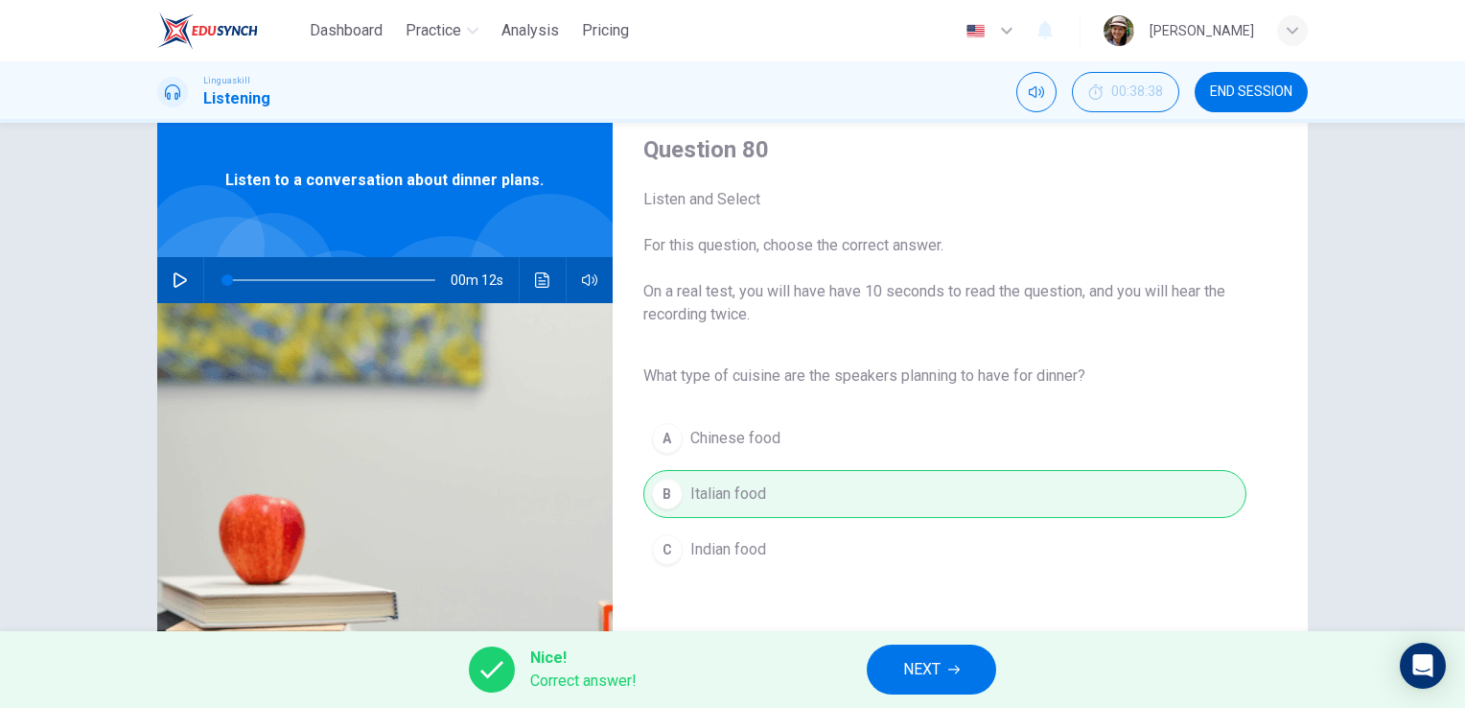
scroll to position [192, 0]
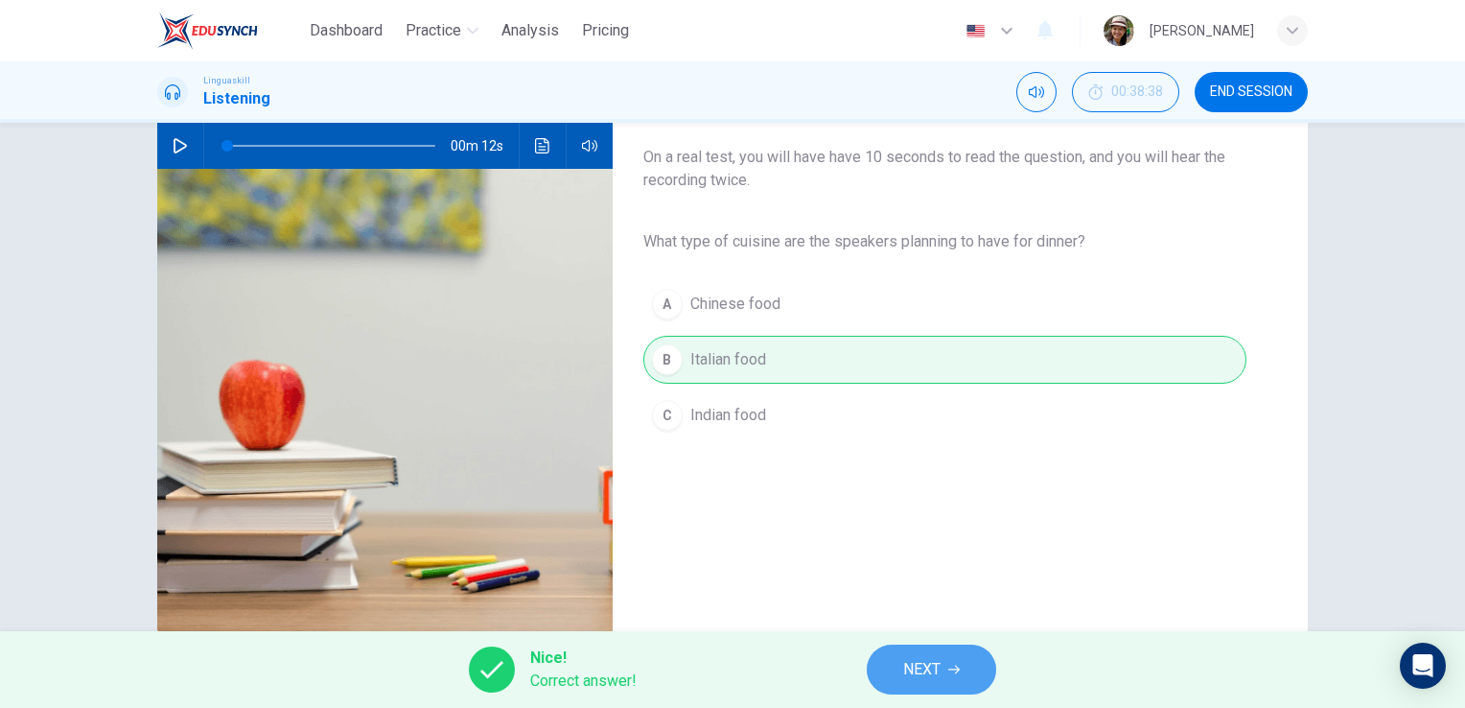
click at [944, 673] on button "NEXT" at bounding box center [931, 669] width 129 height 50
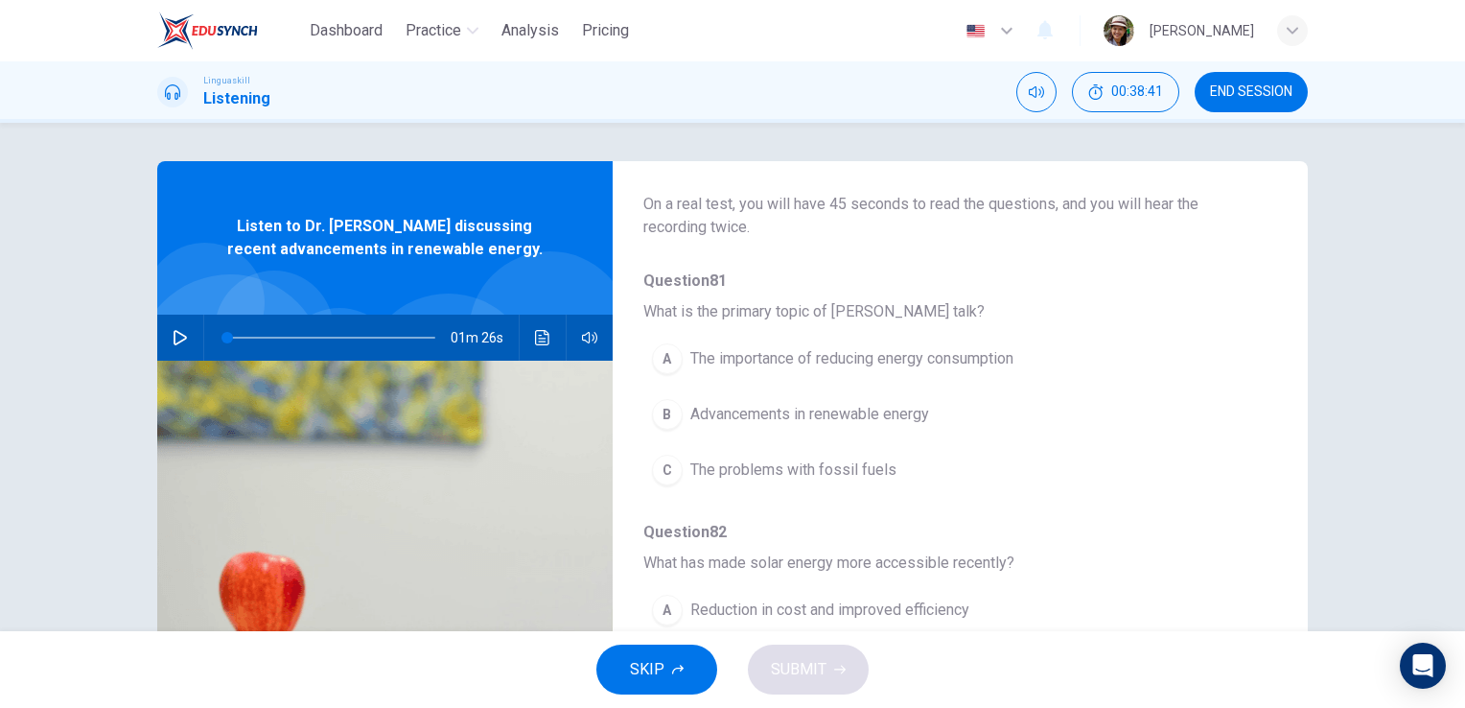
scroll to position [128, 0]
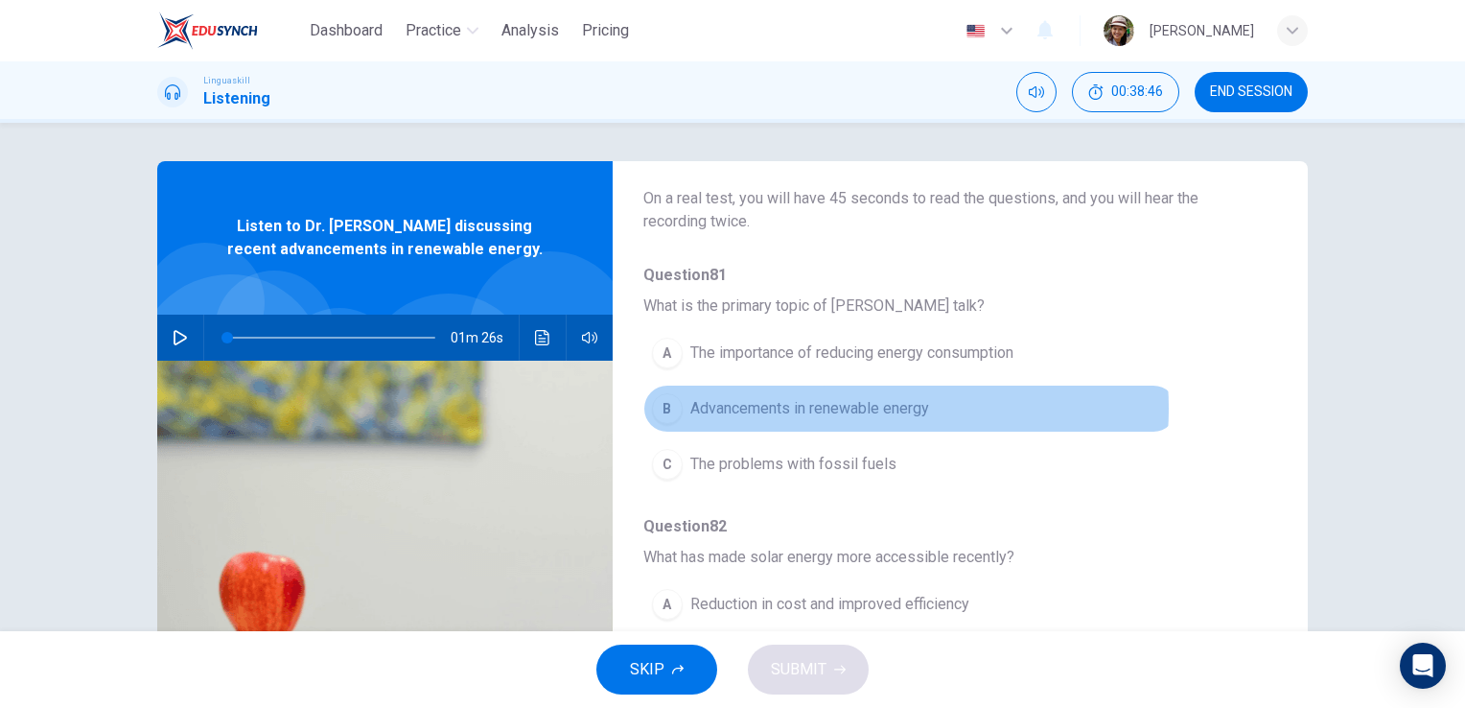
click at [837, 407] on span "Advancements in renewable energy" at bounding box center [809, 408] width 239 height 23
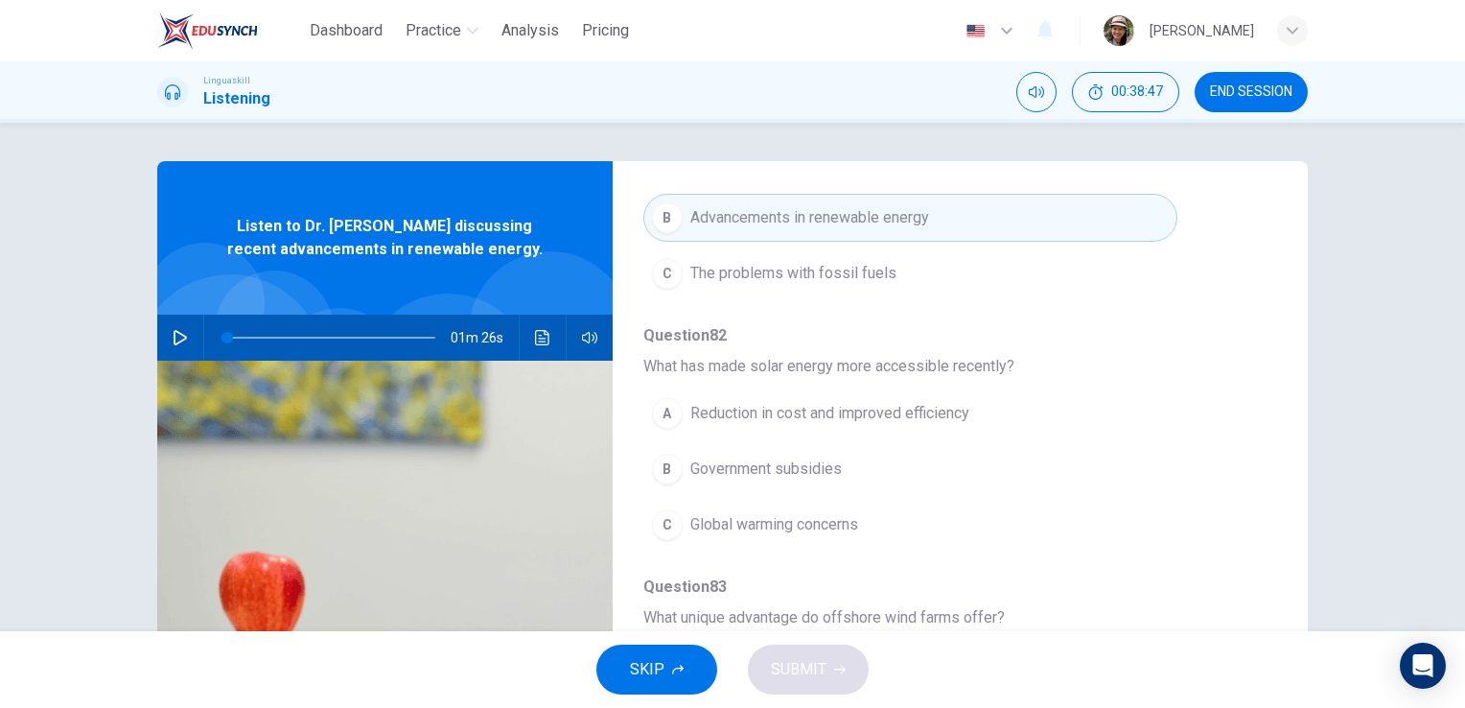
scroll to position [319, 0]
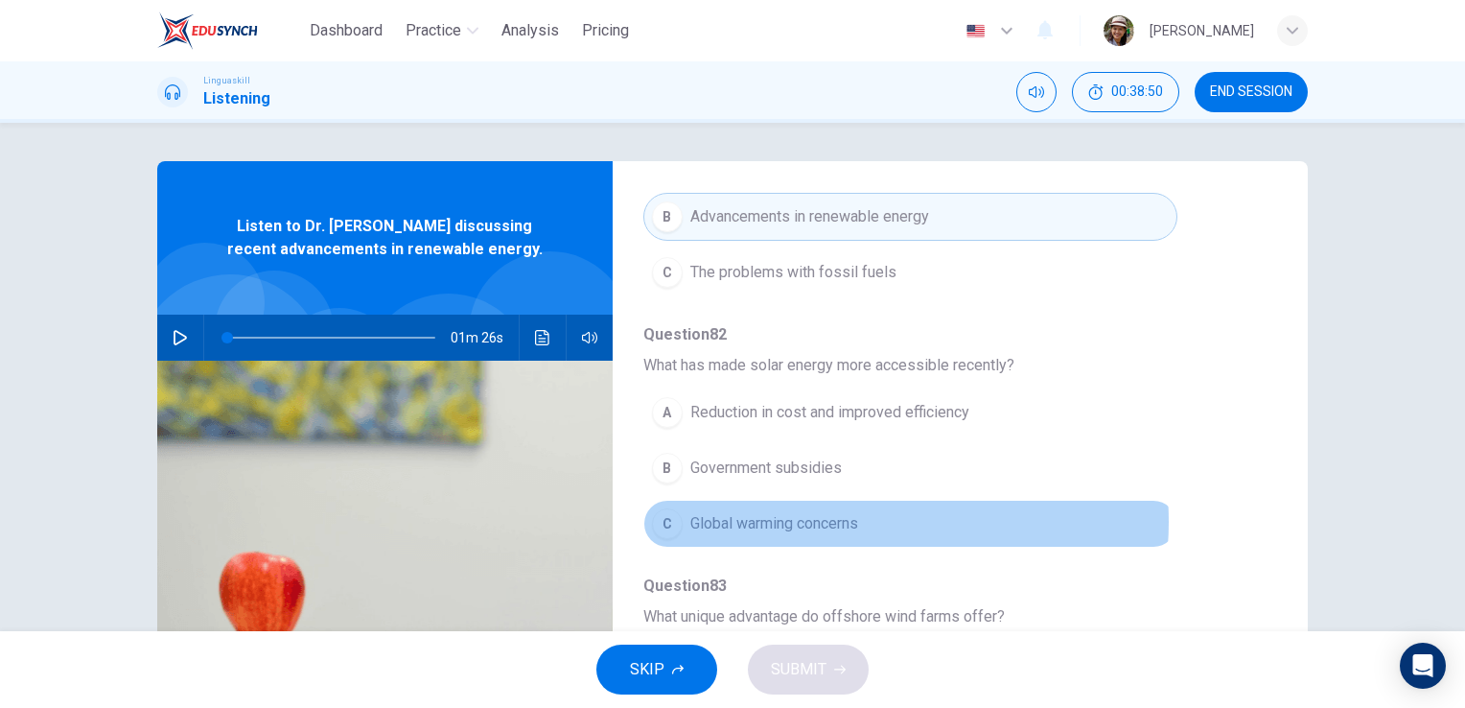
click at [836, 519] on span "Global warming concerns" at bounding box center [774, 523] width 168 height 23
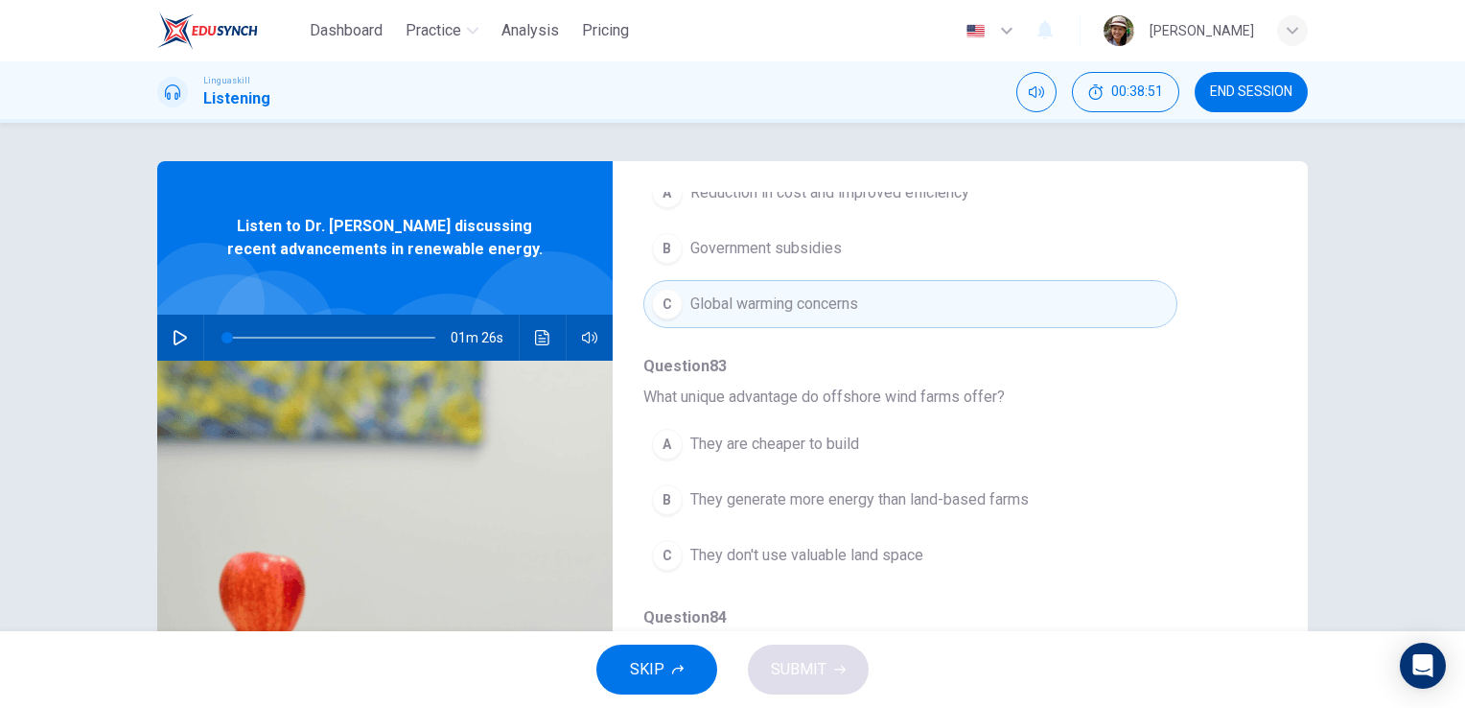
scroll to position [575, 0]
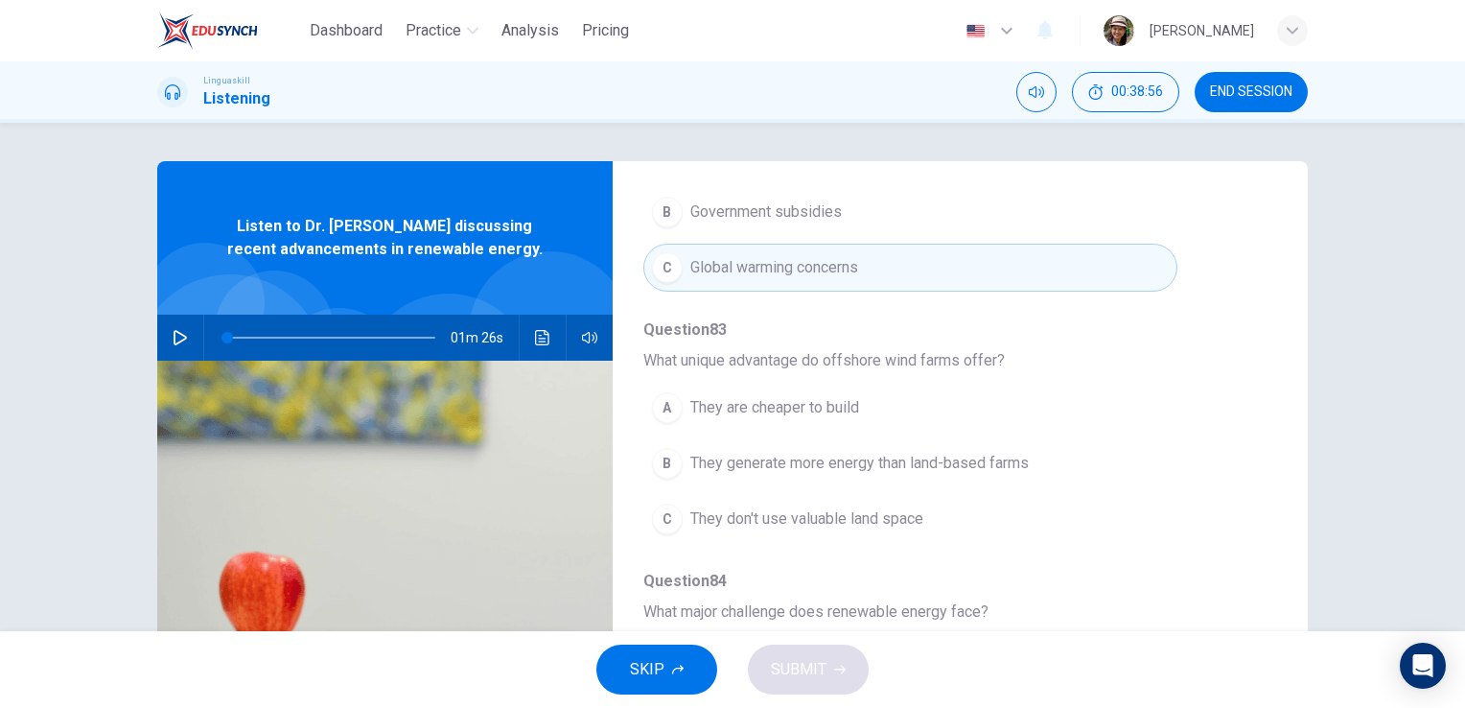
click at [823, 516] on span "They don't use valuable land space" at bounding box center [806, 518] width 233 height 23
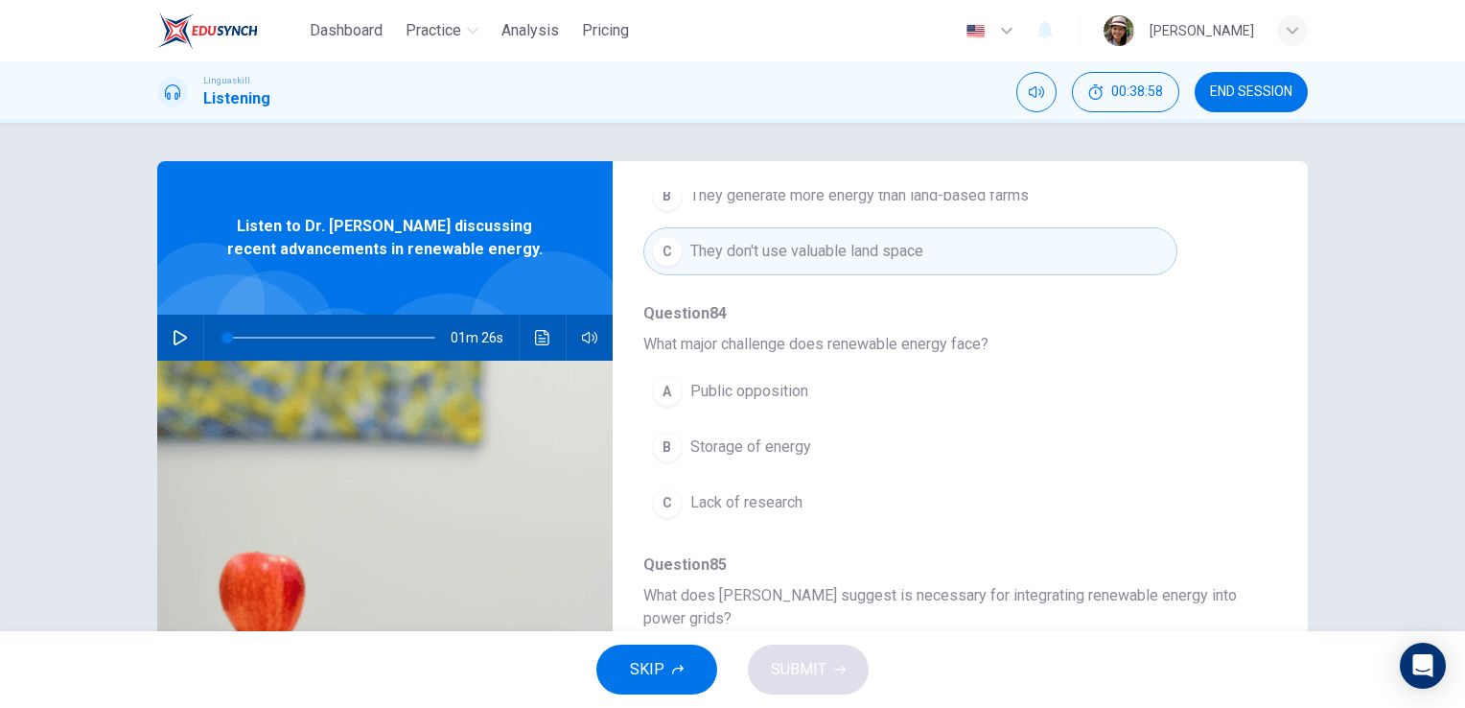
scroll to position [844, 0]
click at [774, 439] on span "Storage of energy" at bounding box center [750, 445] width 121 height 23
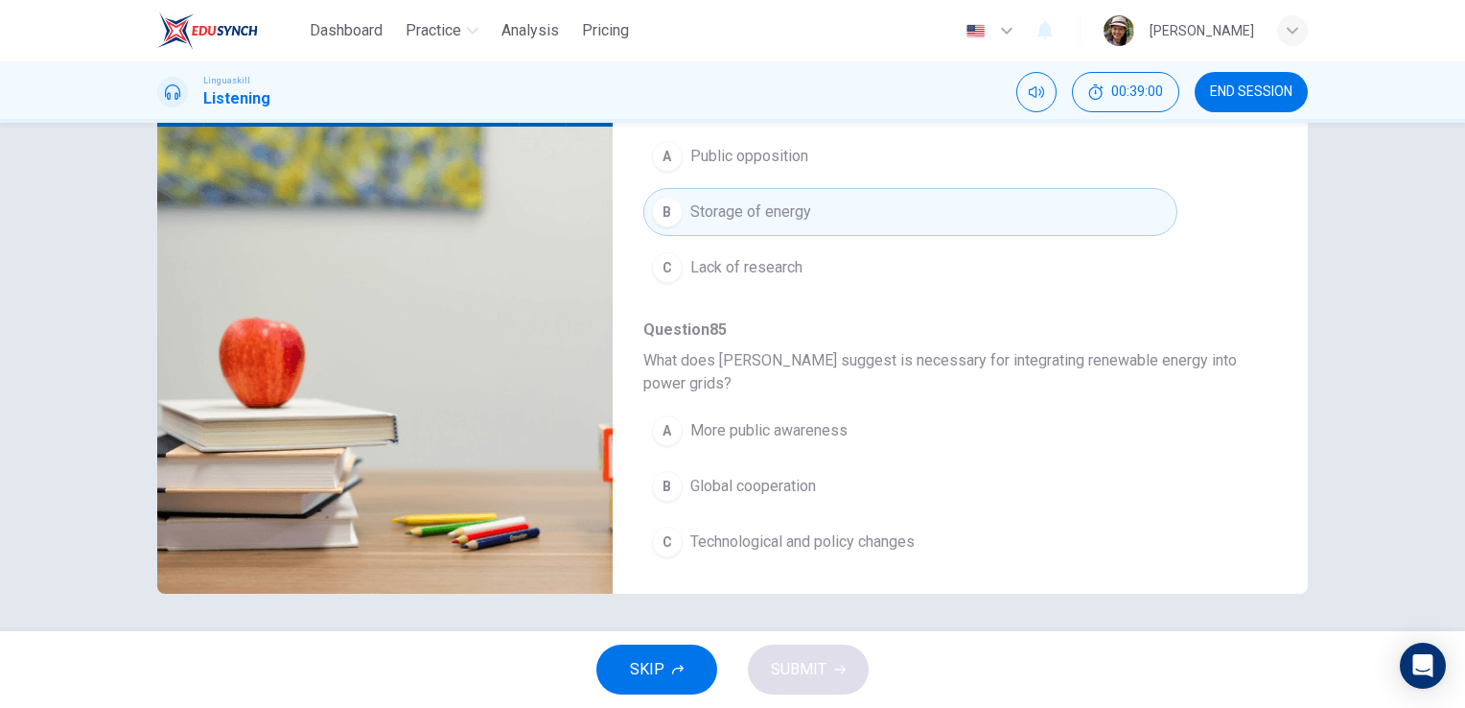
scroll to position [234, 0]
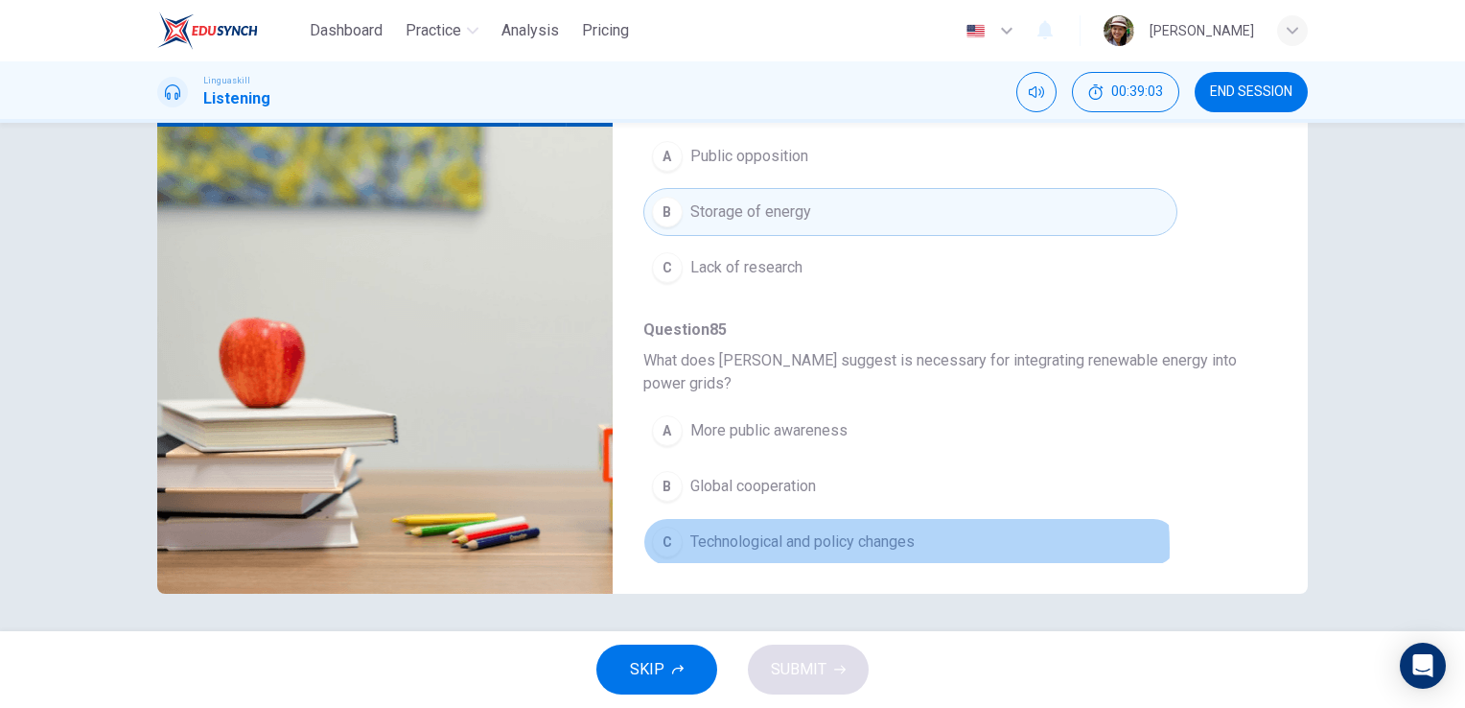
click at [859, 542] on span "Technological and policy changes" at bounding box center [802, 541] width 224 height 23
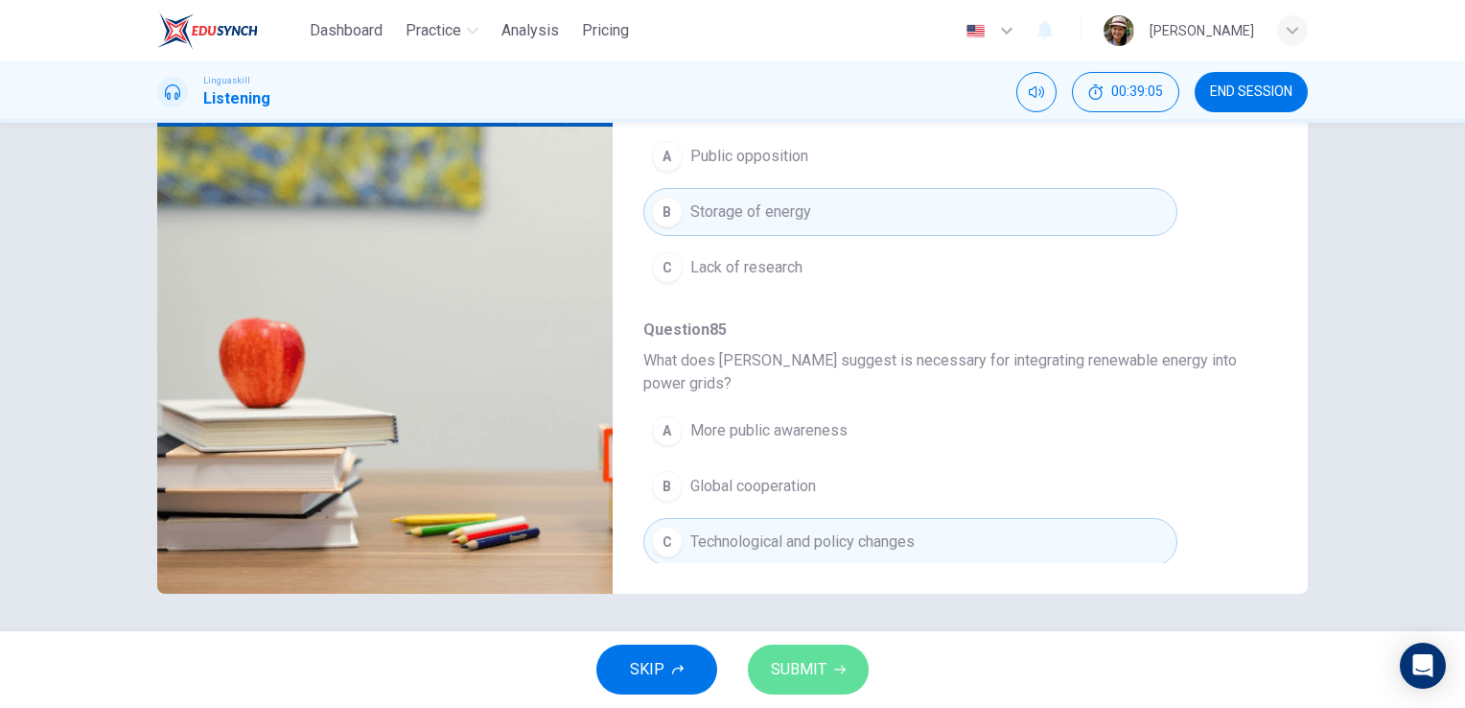
click at [810, 669] on span "SUBMIT" at bounding box center [799, 669] width 56 height 27
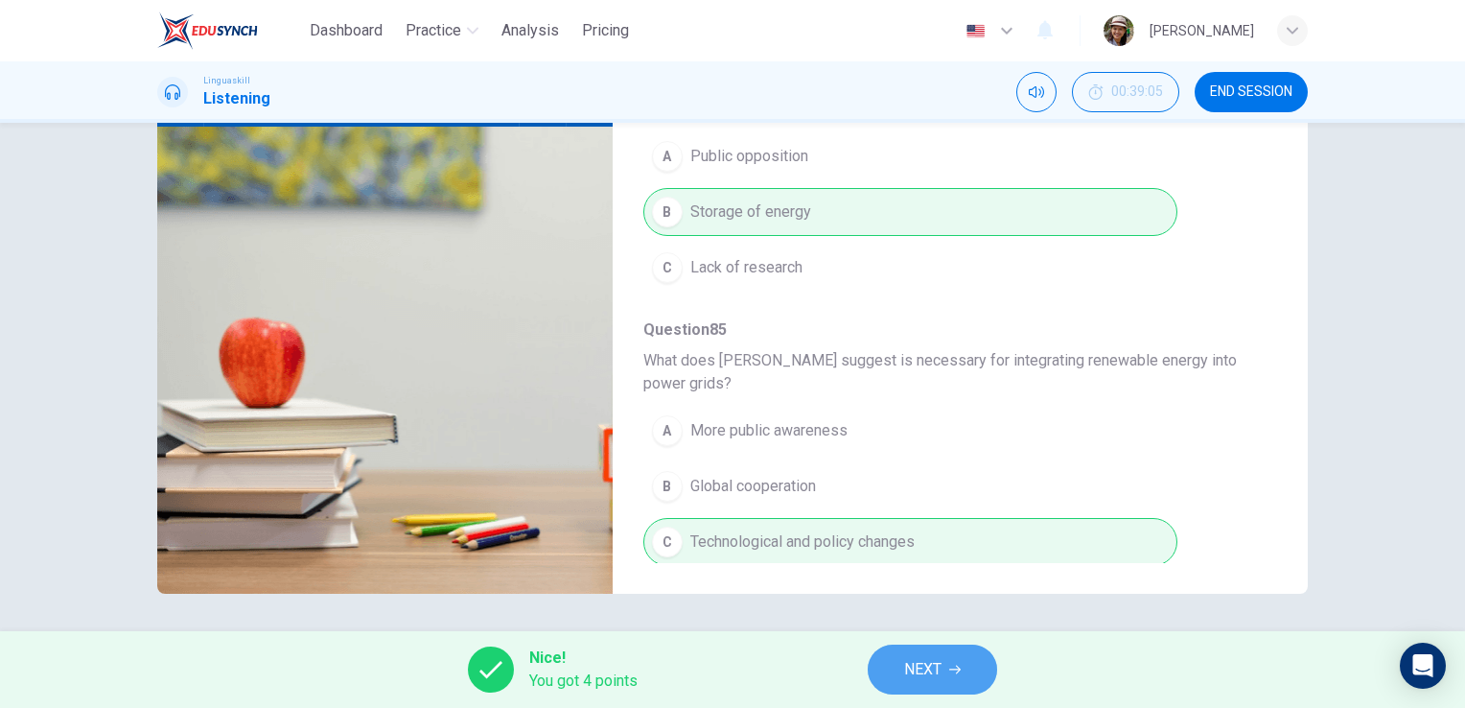
click at [938, 669] on span "NEXT" at bounding box center [922, 669] width 37 height 27
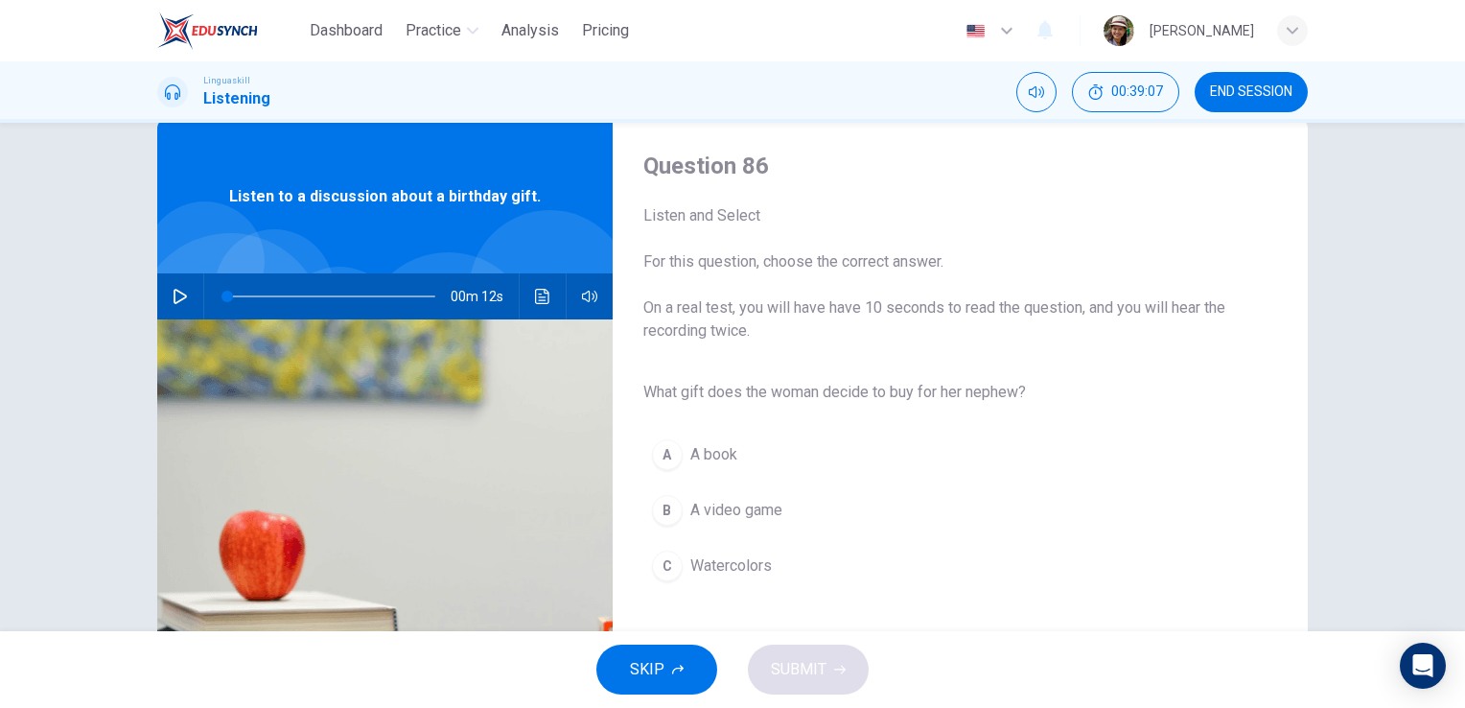
scroll to position [63, 0]
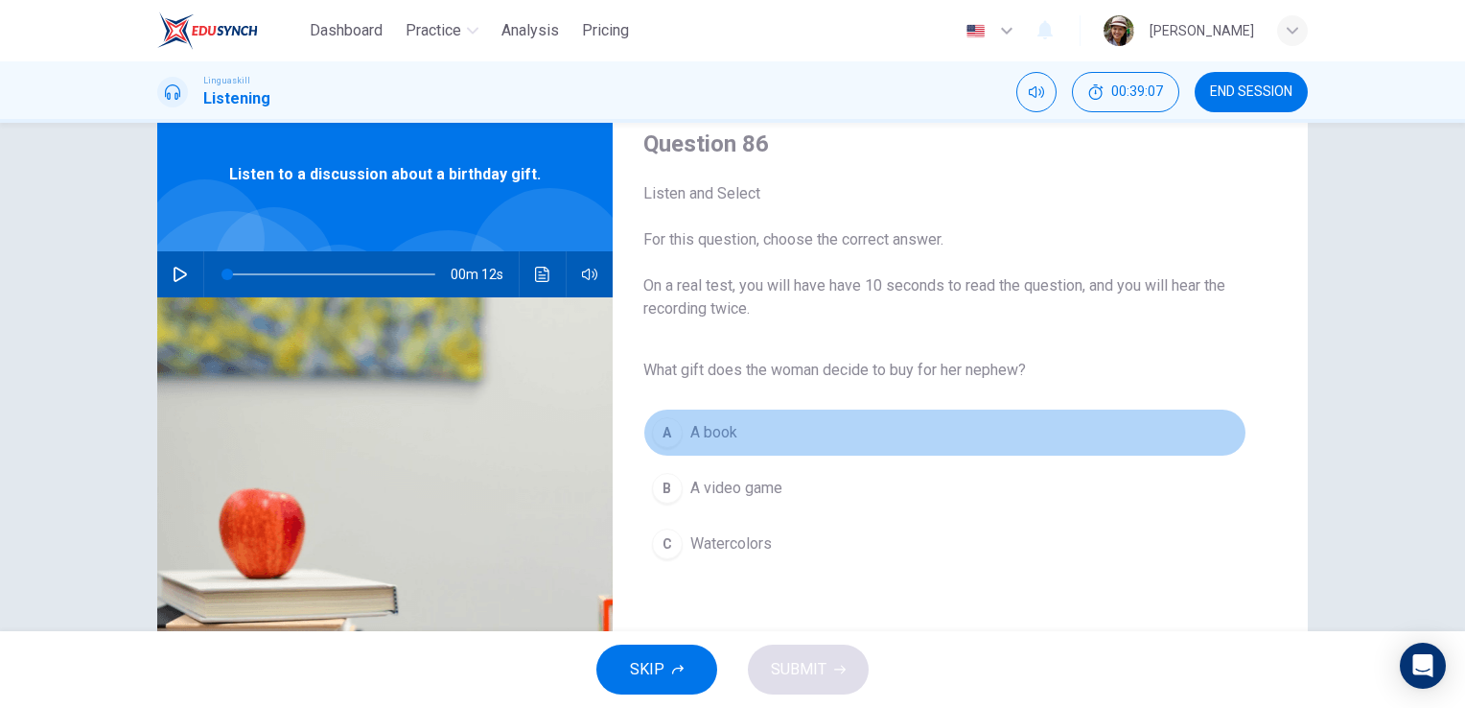
click at [694, 431] on span "A book" at bounding box center [713, 432] width 47 height 23
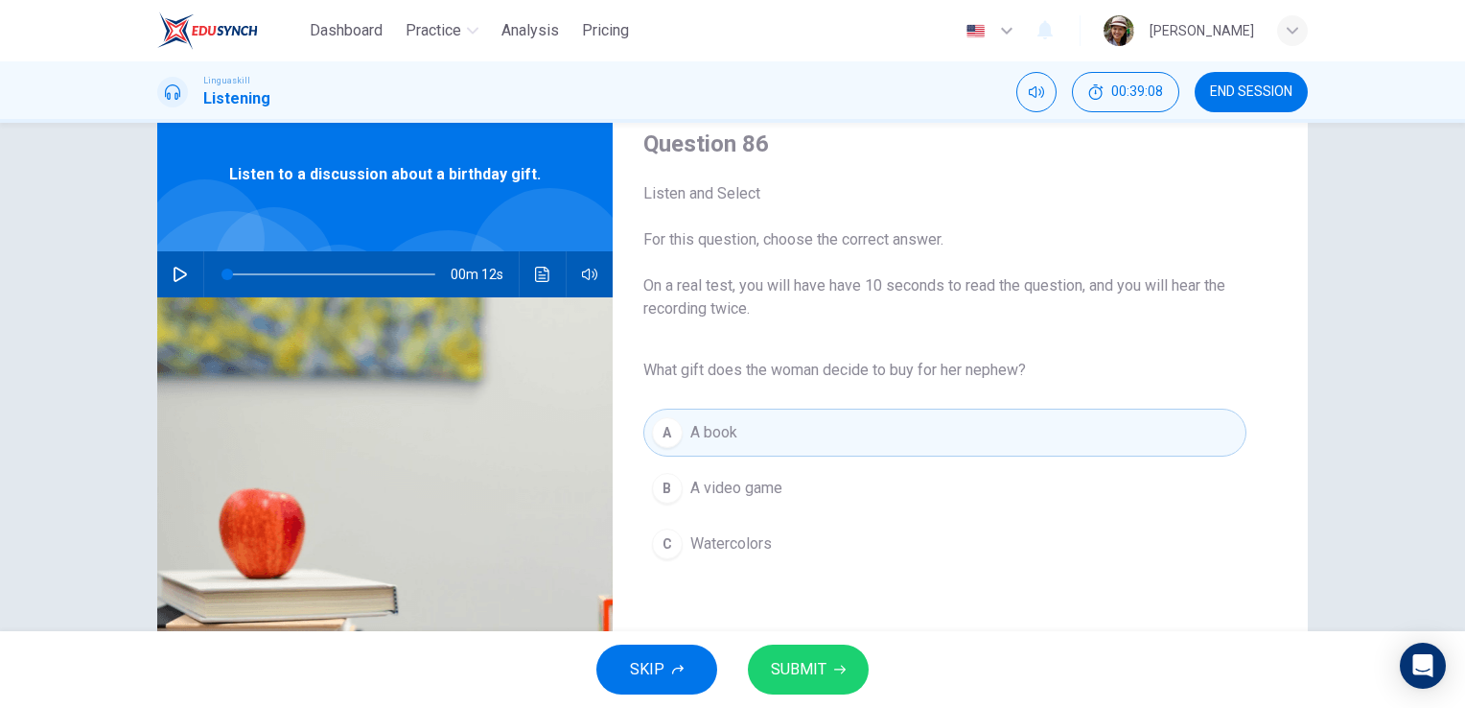
click at [807, 669] on span "SUBMIT" at bounding box center [799, 669] width 56 height 27
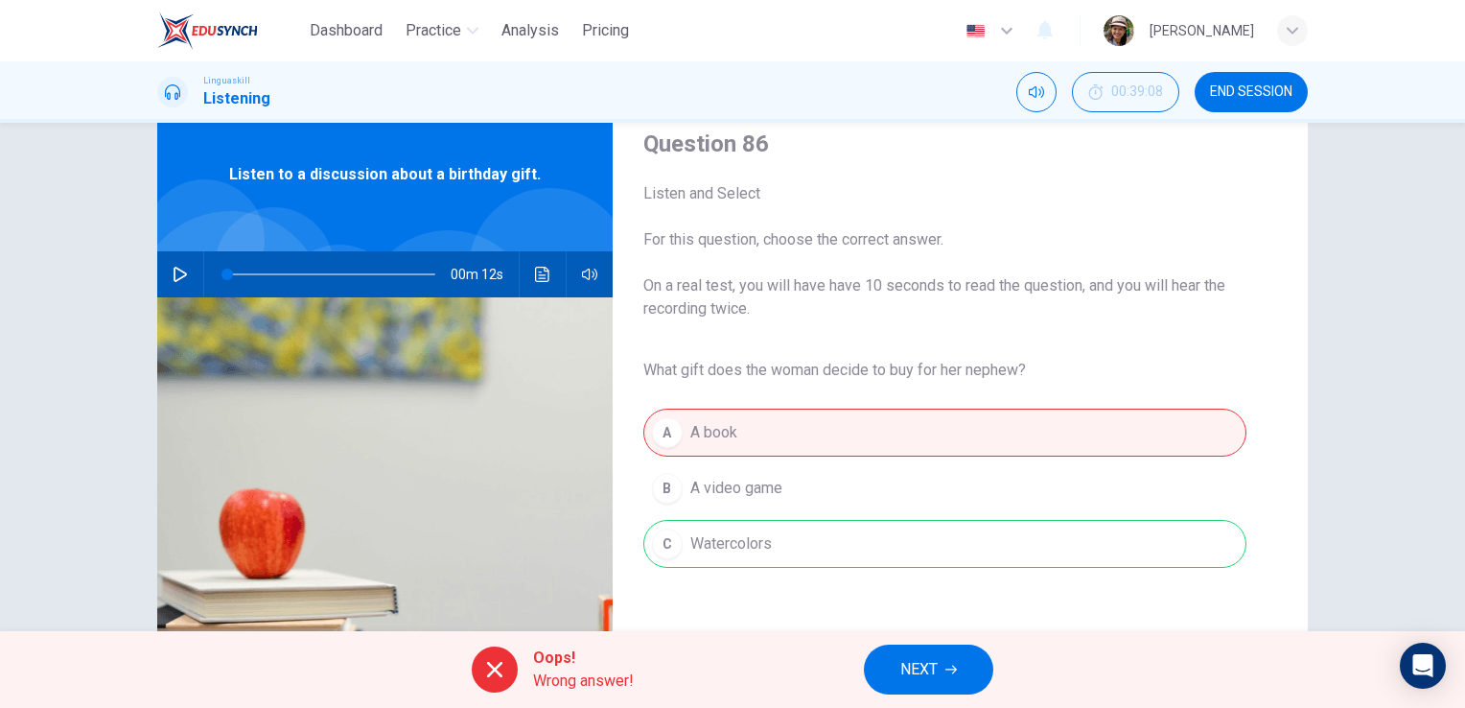
click at [709, 547] on div "A A book B A video game C Watercolors" at bounding box center [944, 488] width 603 height 167
click at [912, 667] on span "NEXT" at bounding box center [918, 669] width 37 height 27
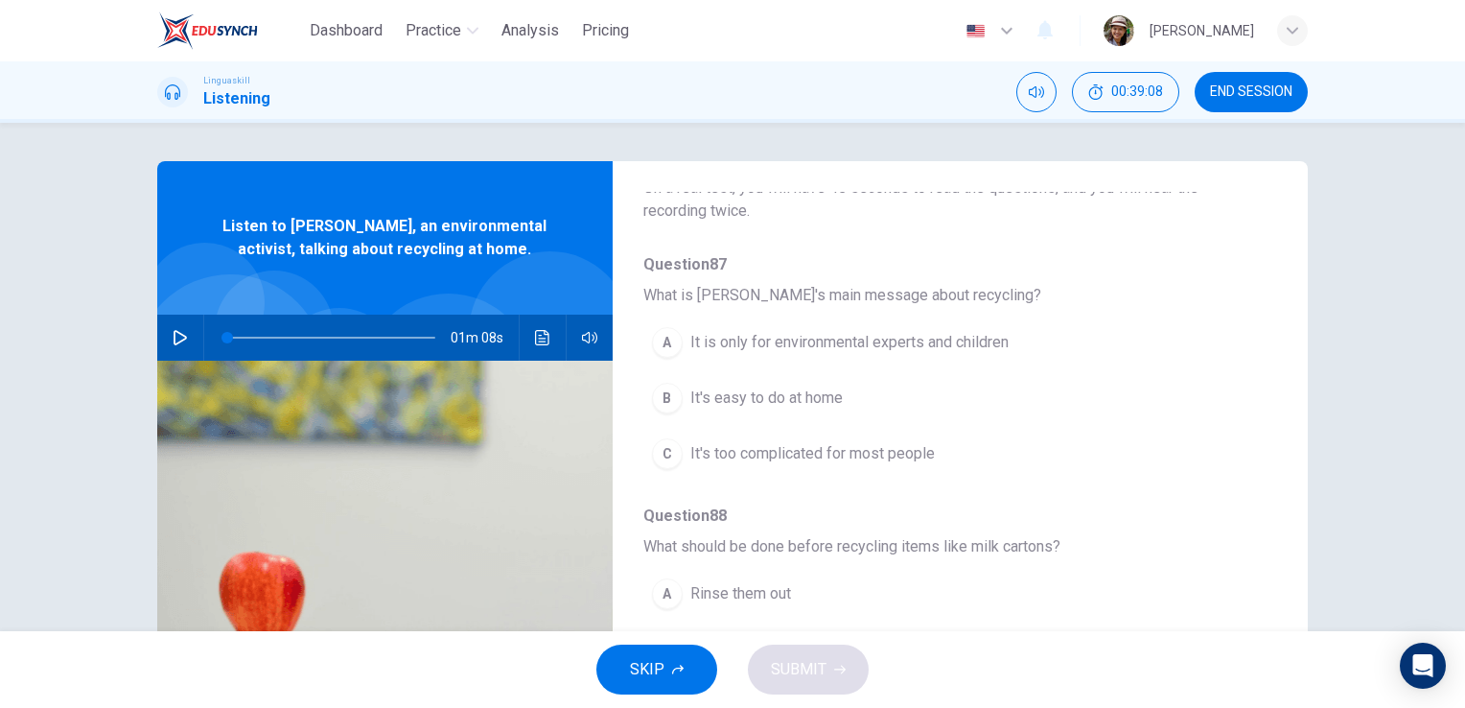
scroll to position [192, 0]
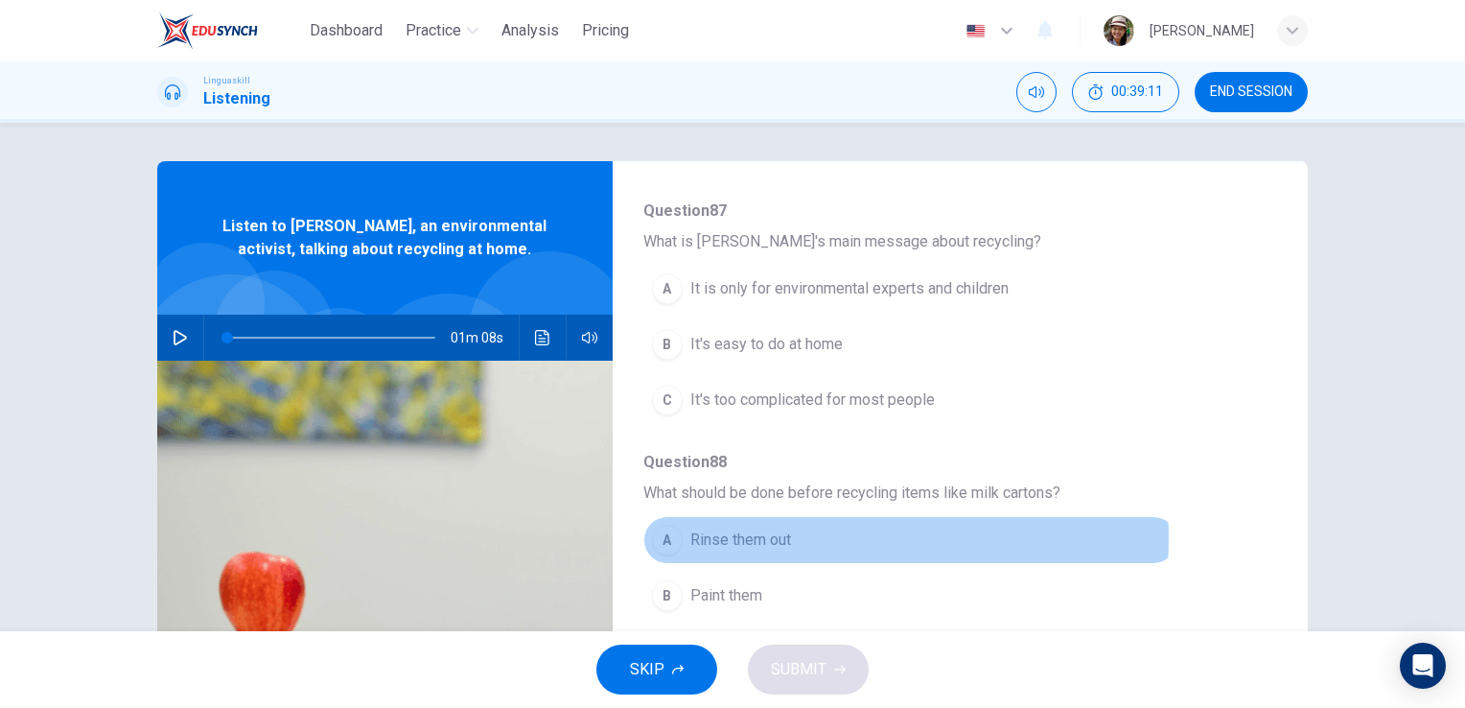
click at [756, 536] on span "Rinse them out" at bounding box center [740, 539] width 101 height 23
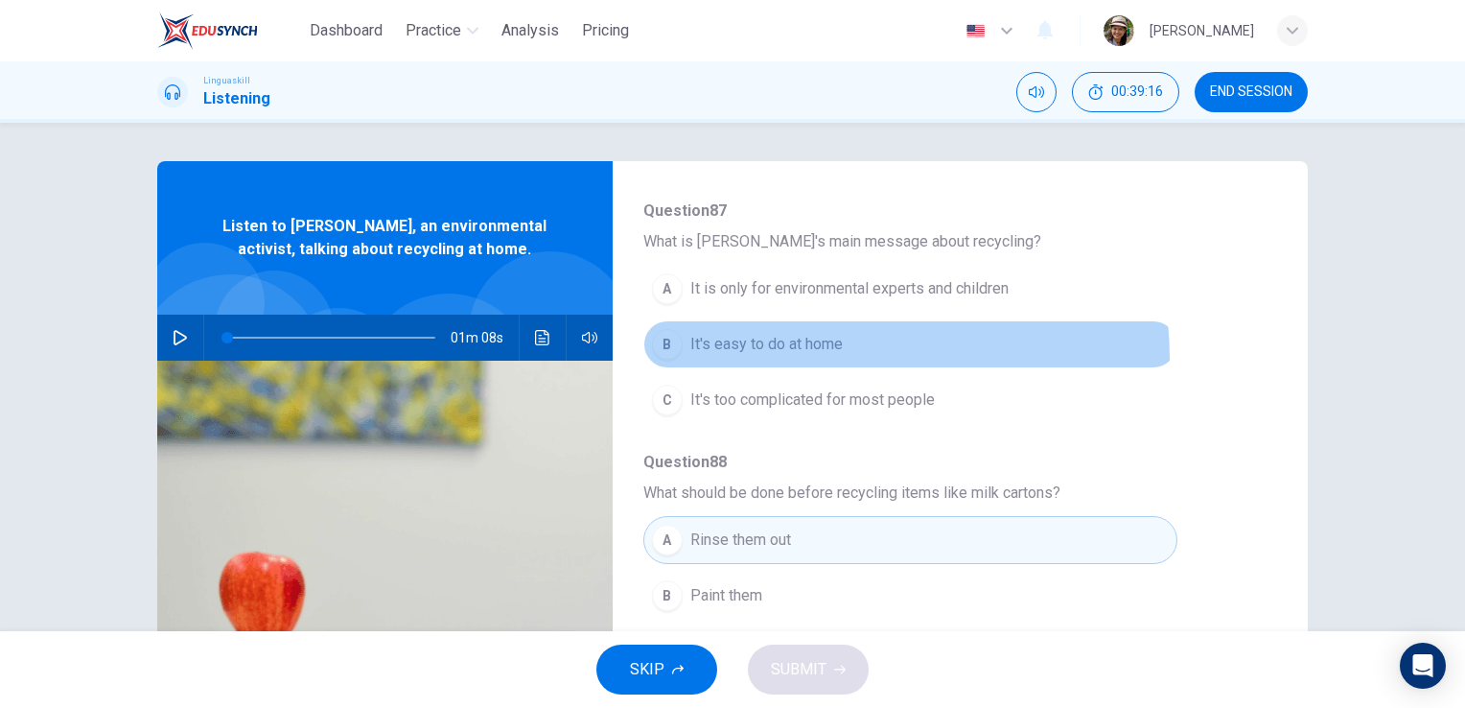
click at [798, 358] on button "B It's easy to do at home" at bounding box center [910, 344] width 534 height 48
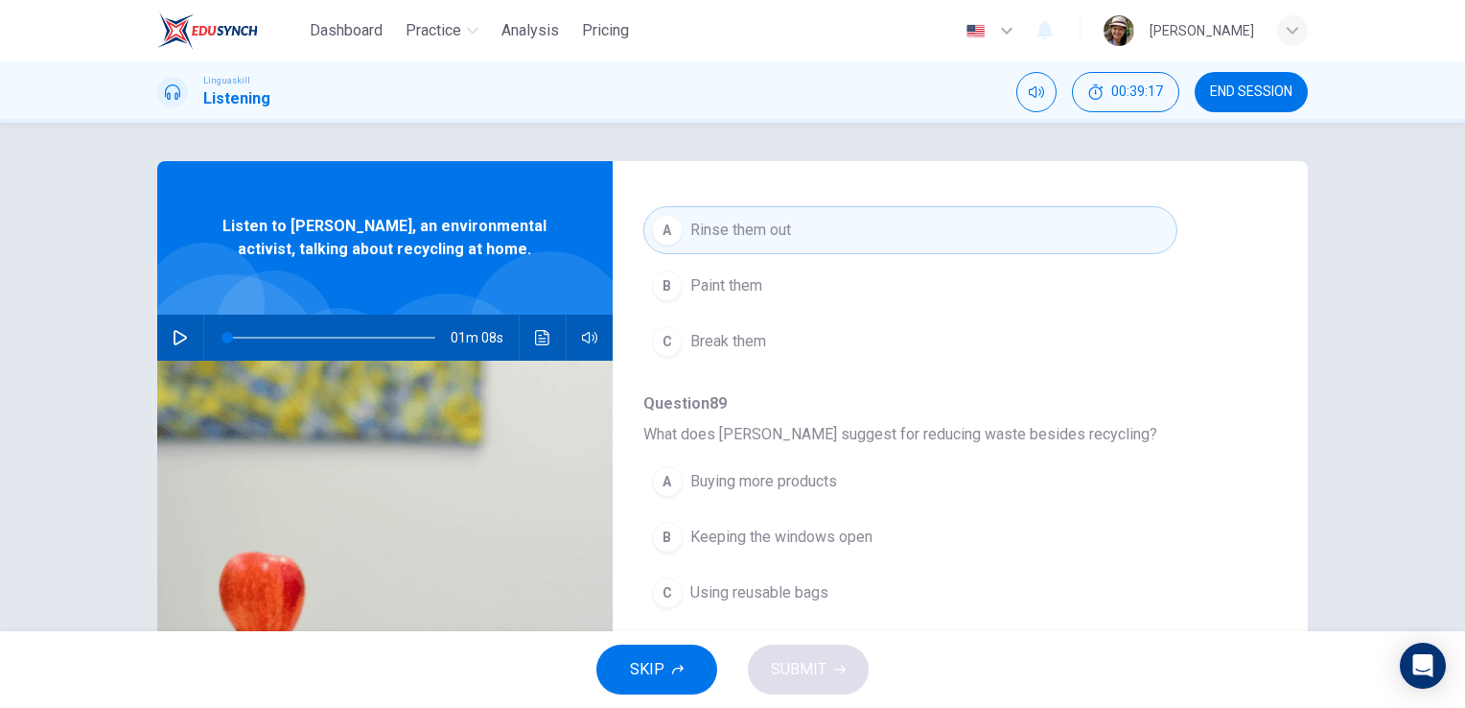
scroll to position [511, 0]
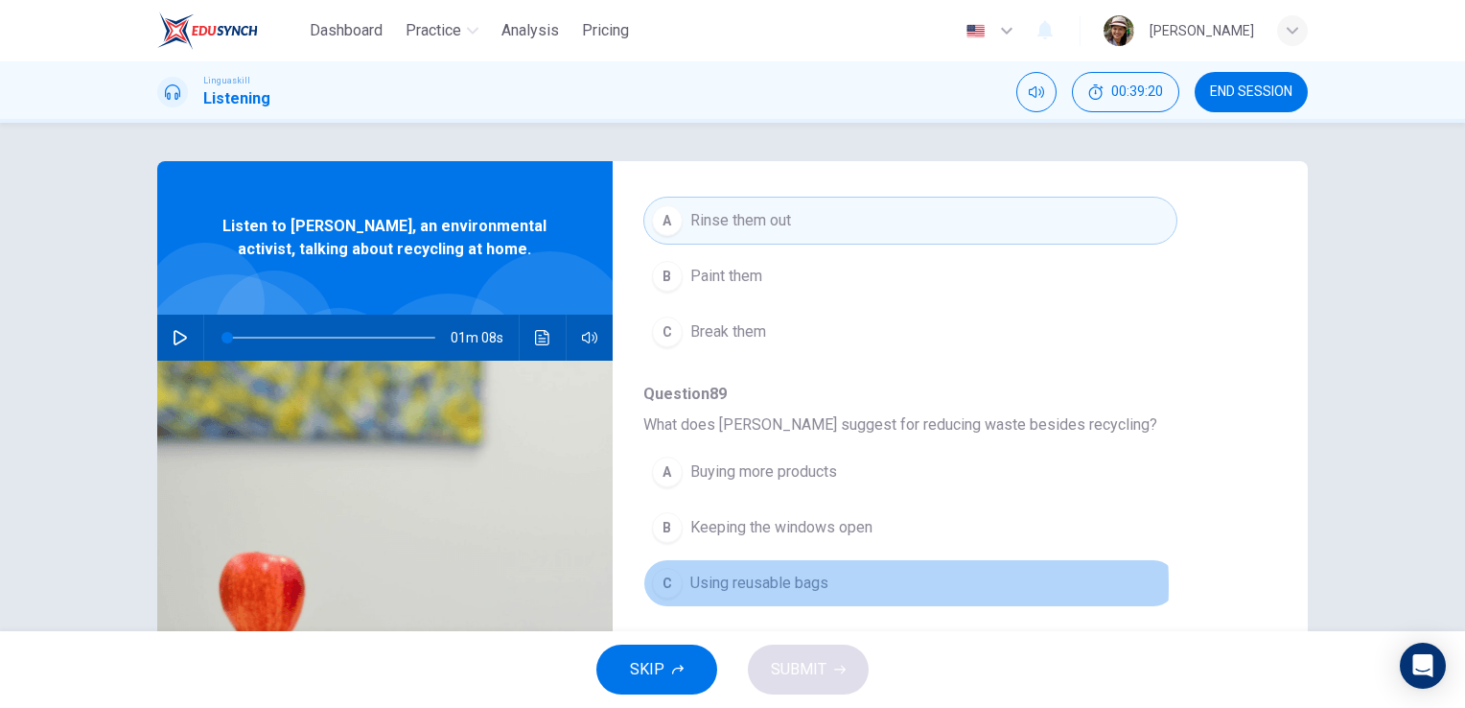
click at [785, 581] on span "Using reusable bags" at bounding box center [759, 582] width 138 height 23
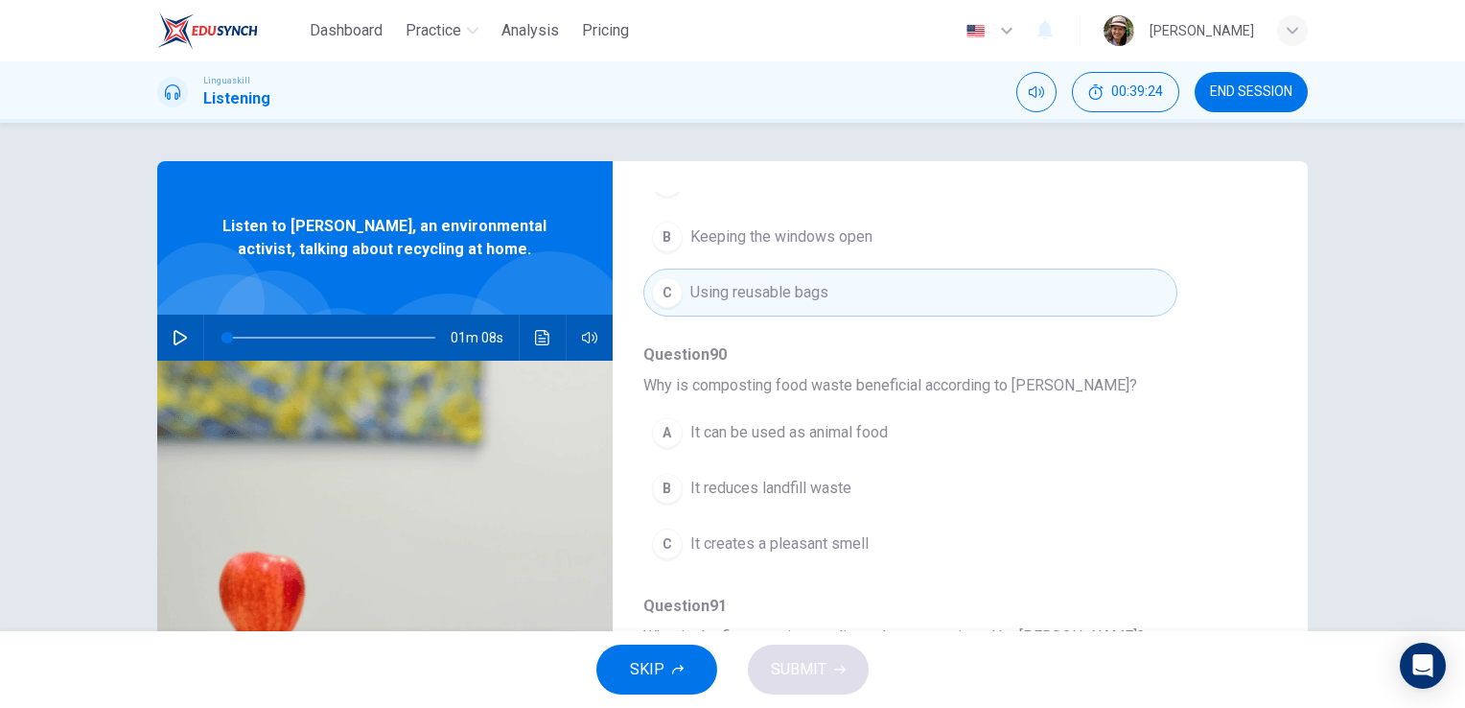
scroll to position [821, 0]
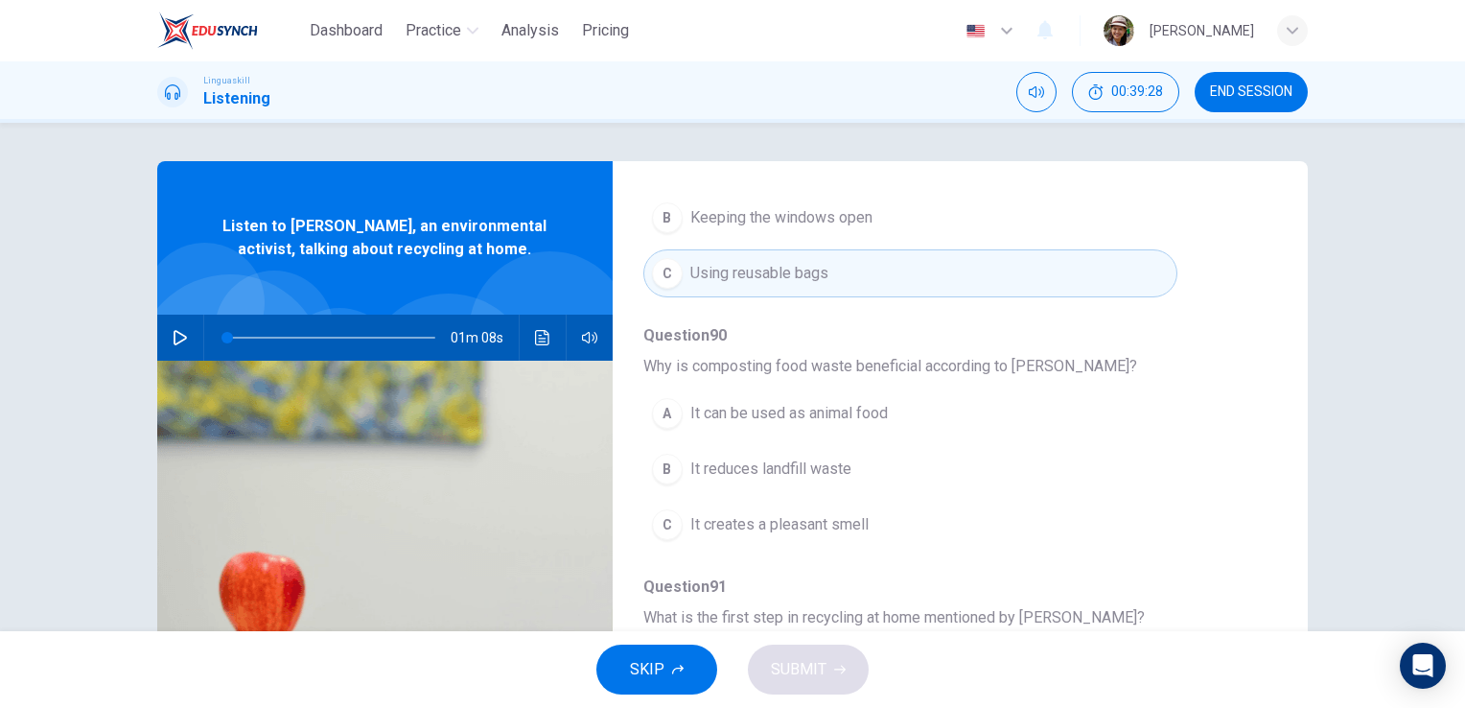
click at [823, 462] on span "It reduces landfill waste" at bounding box center [770, 468] width 161 height 23
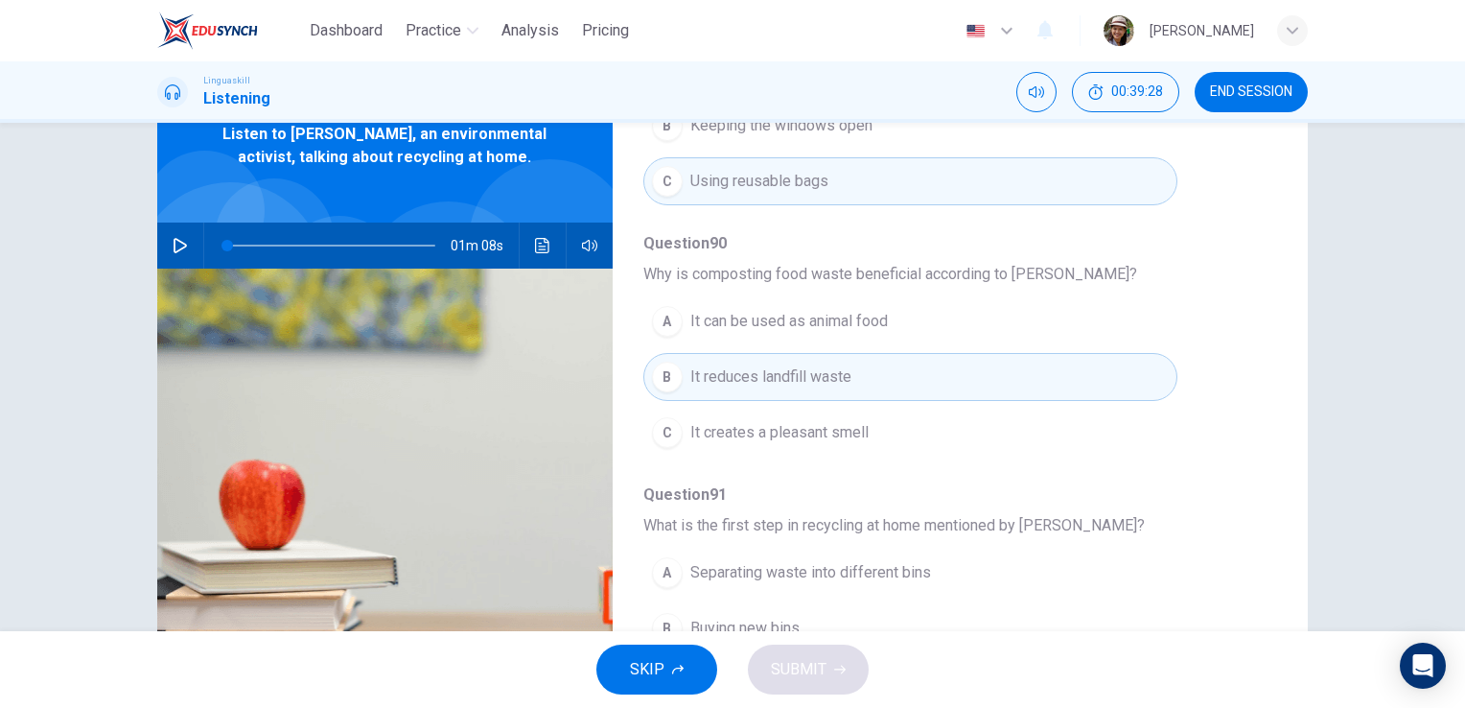
scroll to position [234, 0]
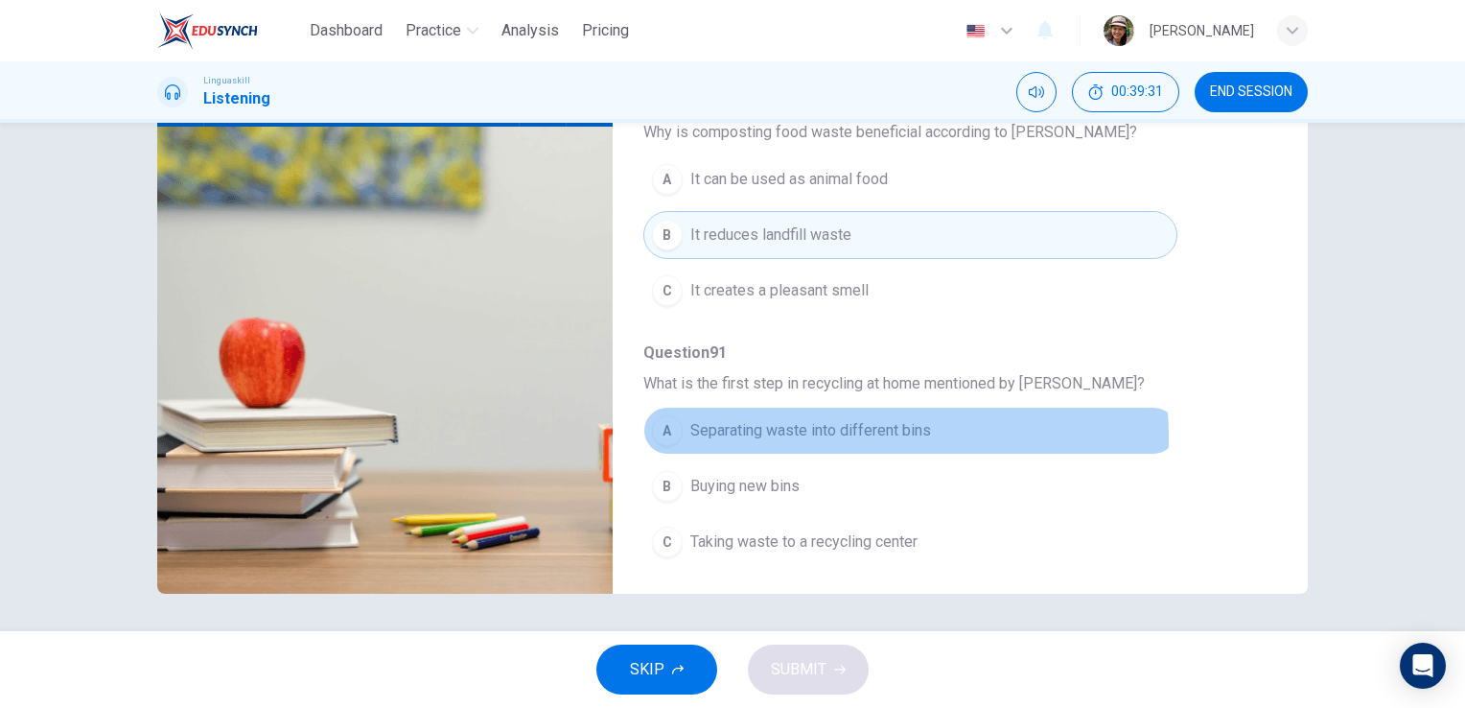
click at [851, 430] on span "Separating waste into different bins" at bounding box center [810, 430] width 241 height 23
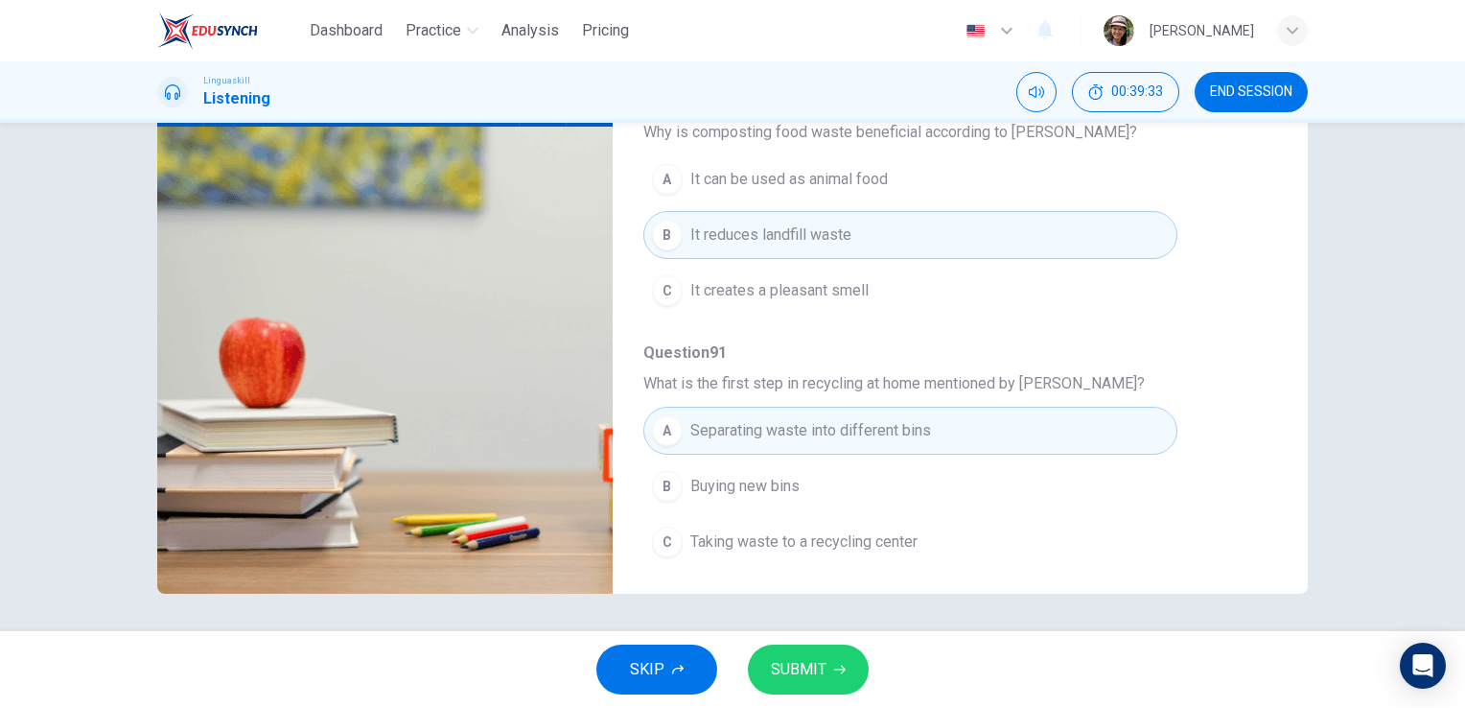
click at [811, 664] on span "SUBMIT" at bounding box center [799, 669] width 56 height 27
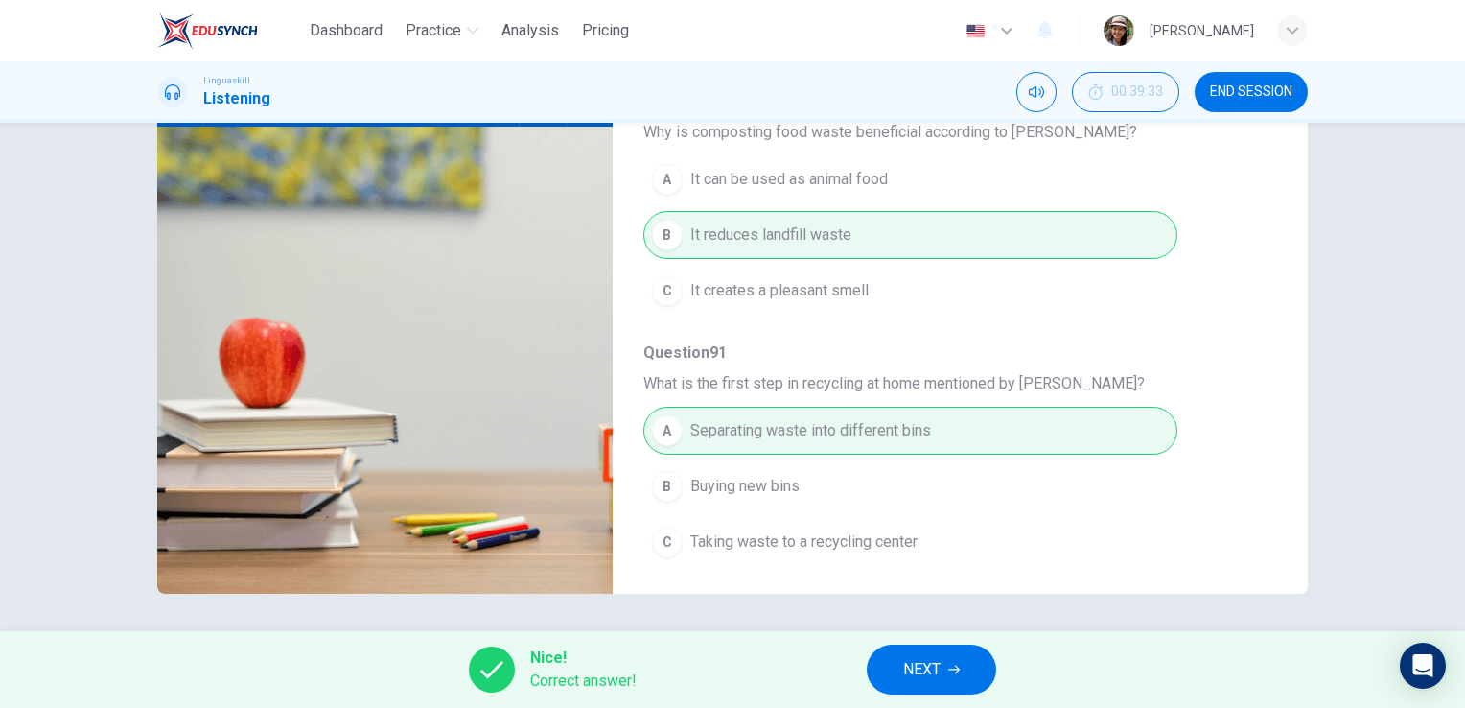
click at [930, 662] on span "NEXT" at bounding box center [921, 669] width 37 height 27
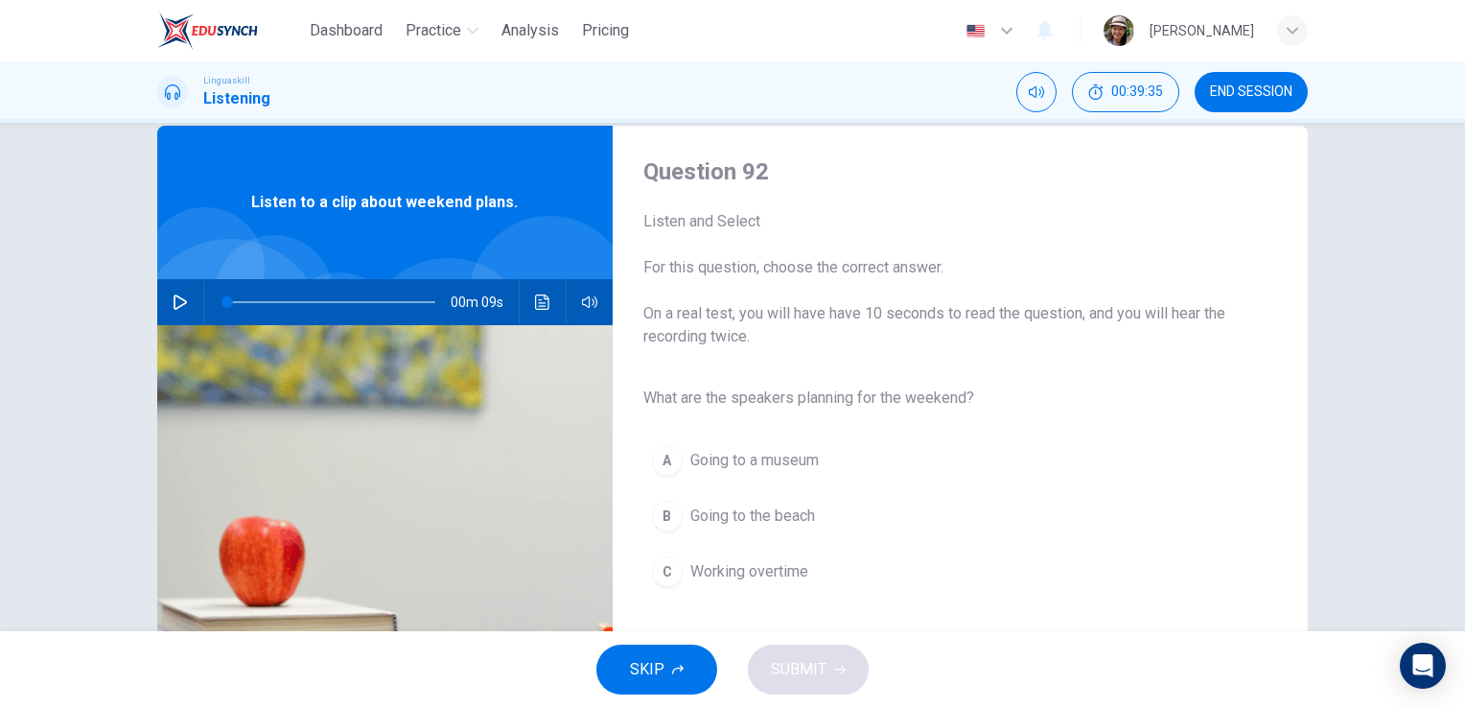
scroll to position [128, 0]
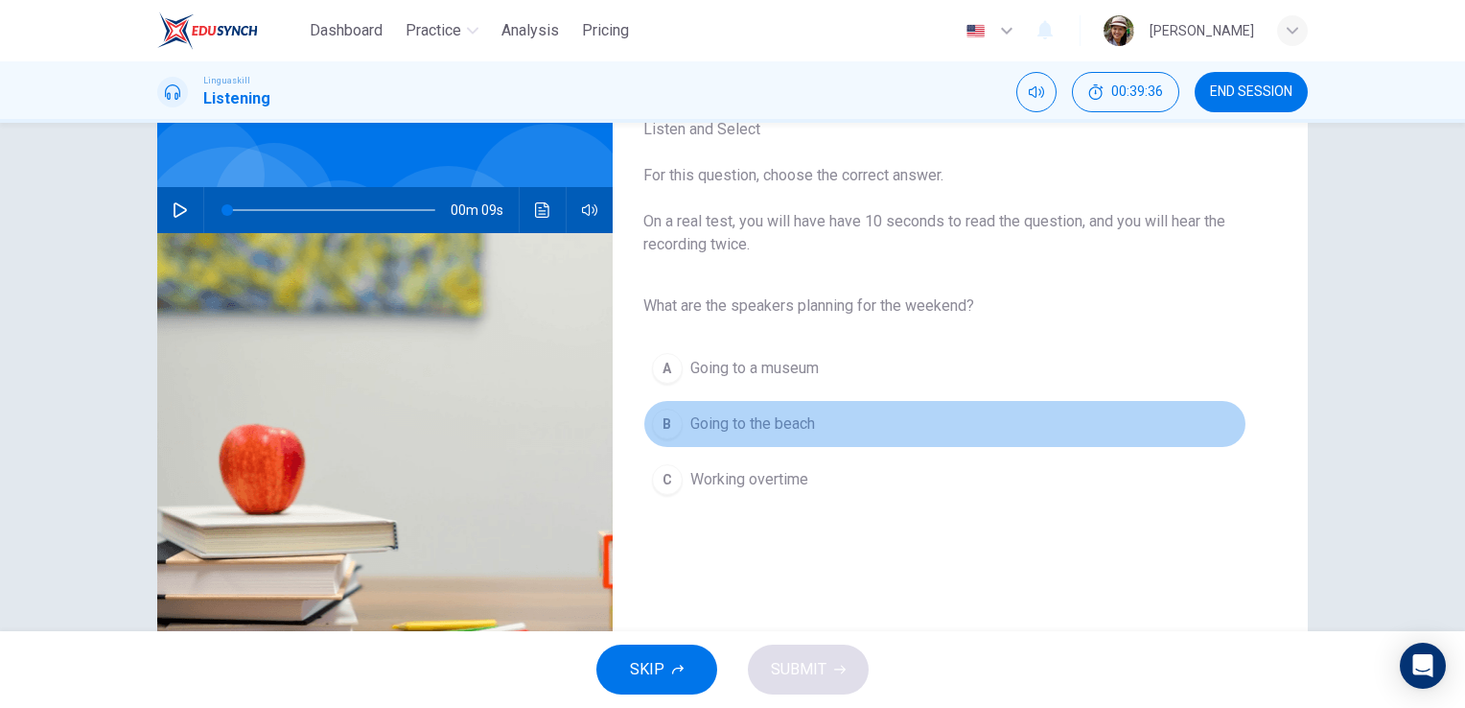
click at [787, 419] on span "Going to the beach" at bounding box center [752, 423] width 125 height 23
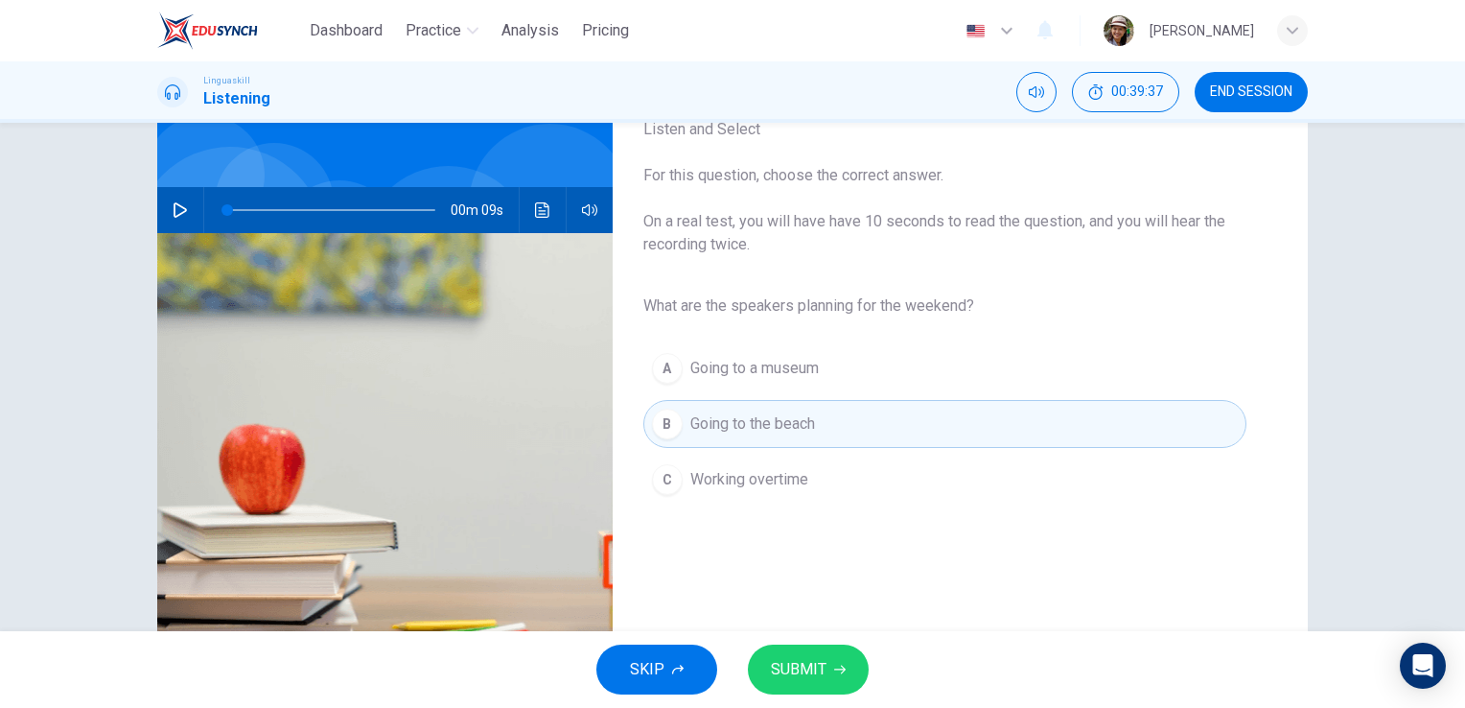
click at [821, 668] on span "SUBMIT" at bounding box center [799, 669] width 56 height 27
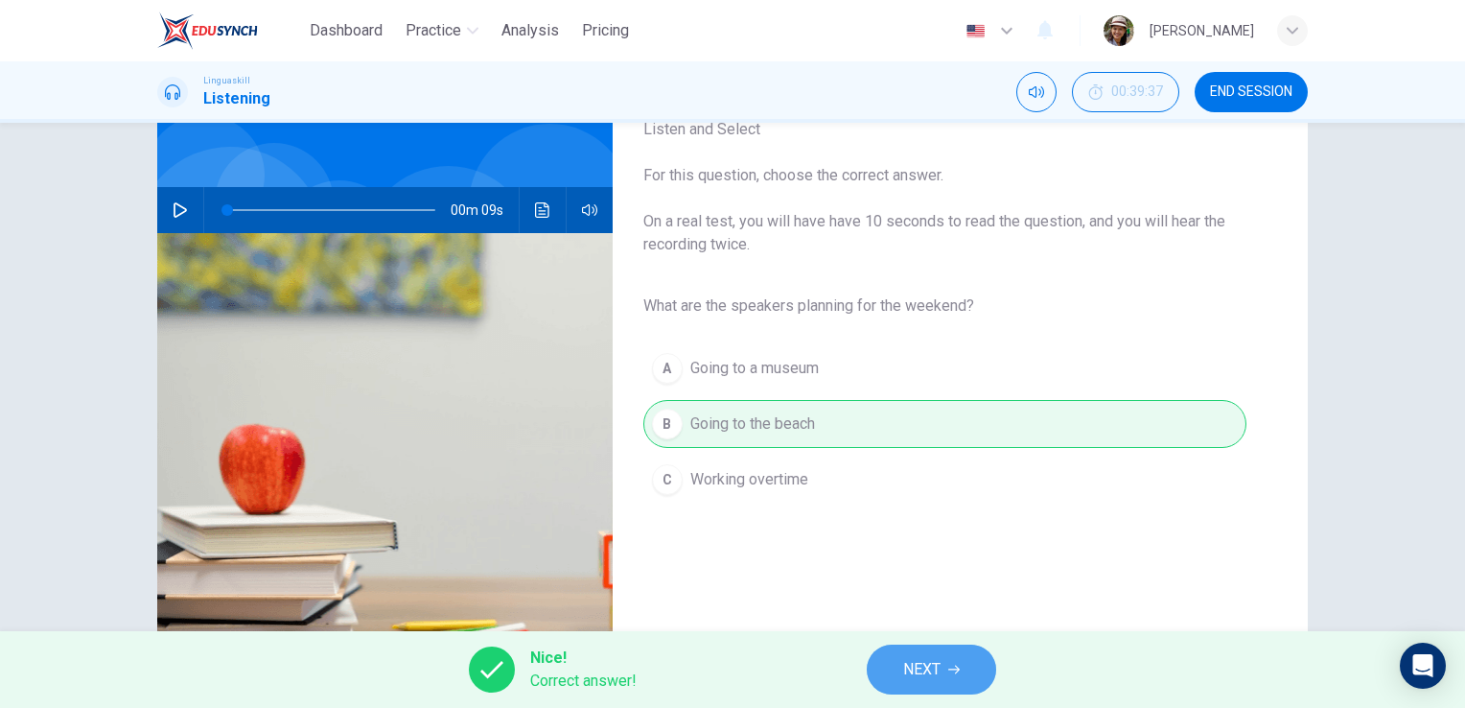
click at [945, 677] on button "NEXT" at bounding box center [931, 669] width 129 height 50
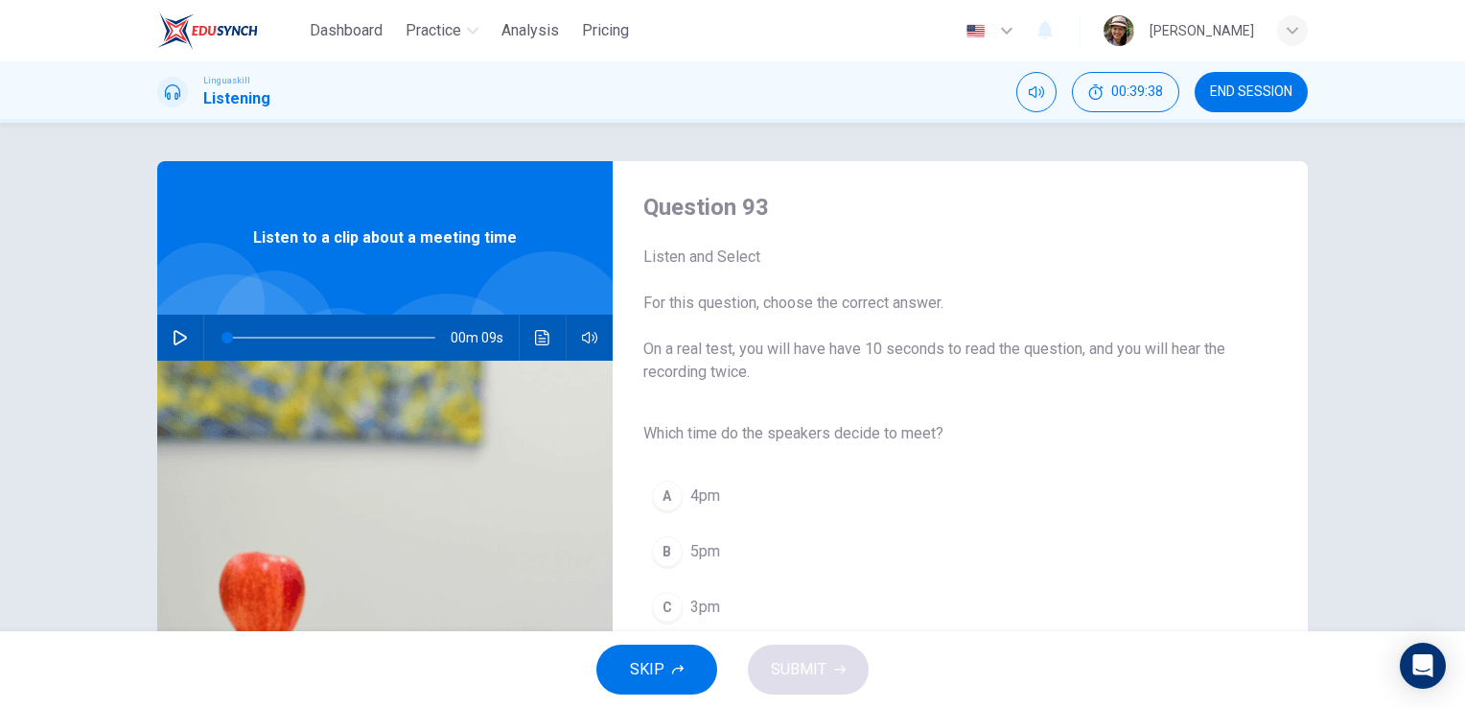
click at [683, 601] on button "C 3pm" at bounding box center [944, 607] width 603 height 48
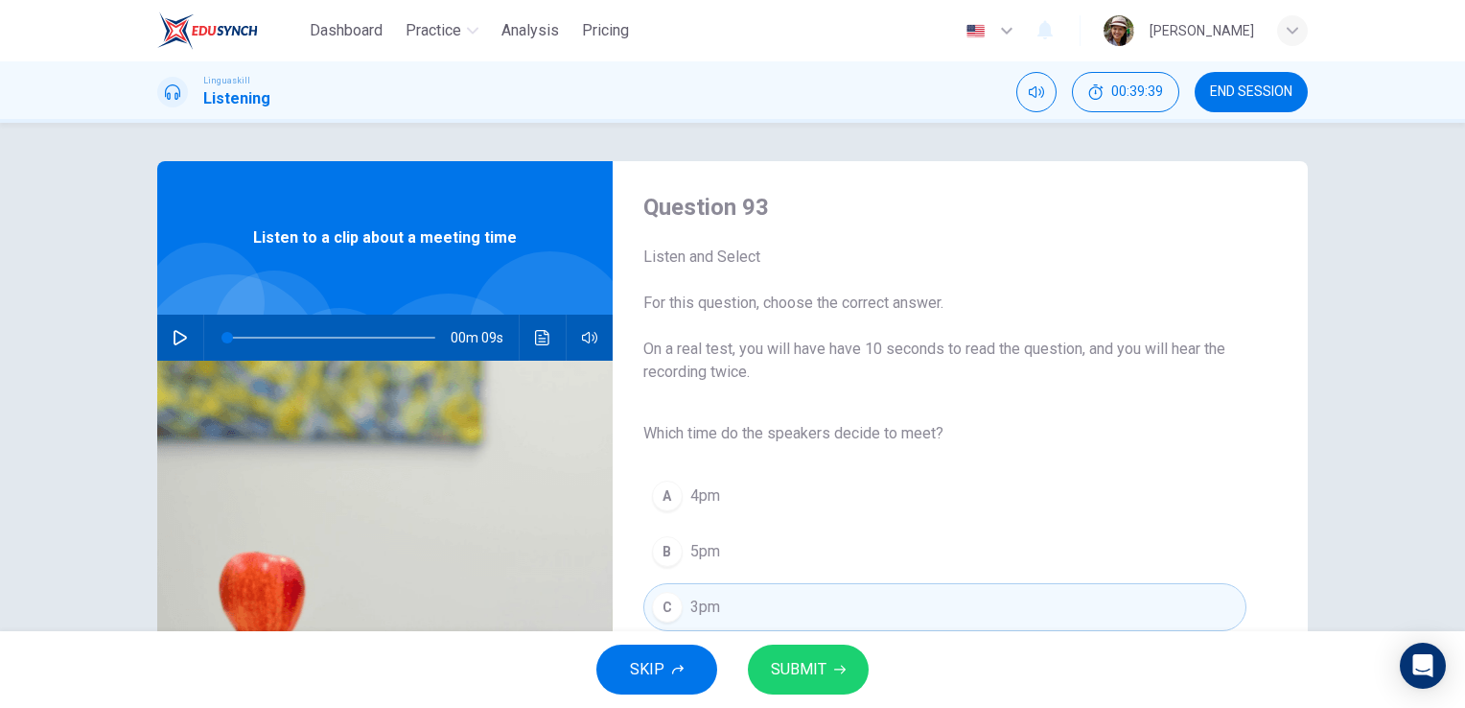
click at [798, 674] on span "SUBMIT" at bounding box center [799, 669] width 56 height 27
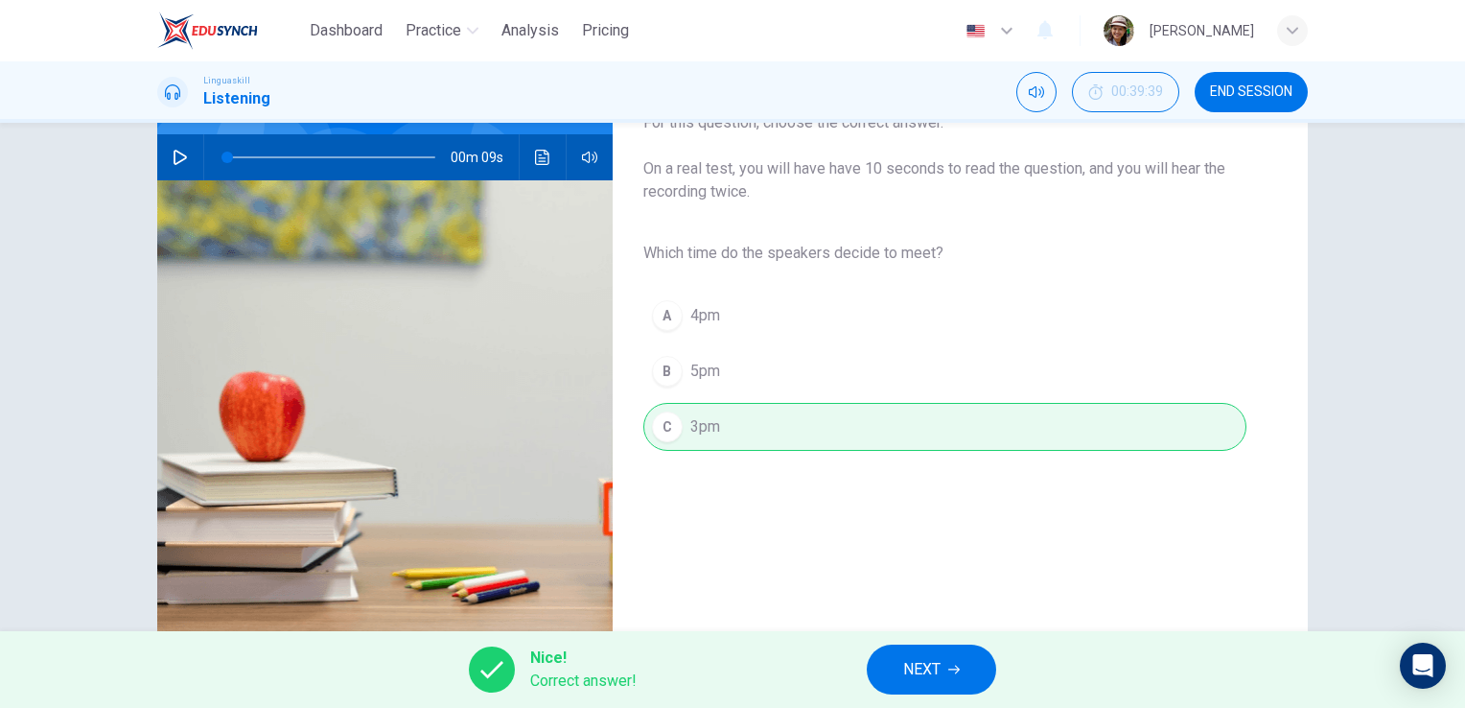
scroll to position [192, 0]
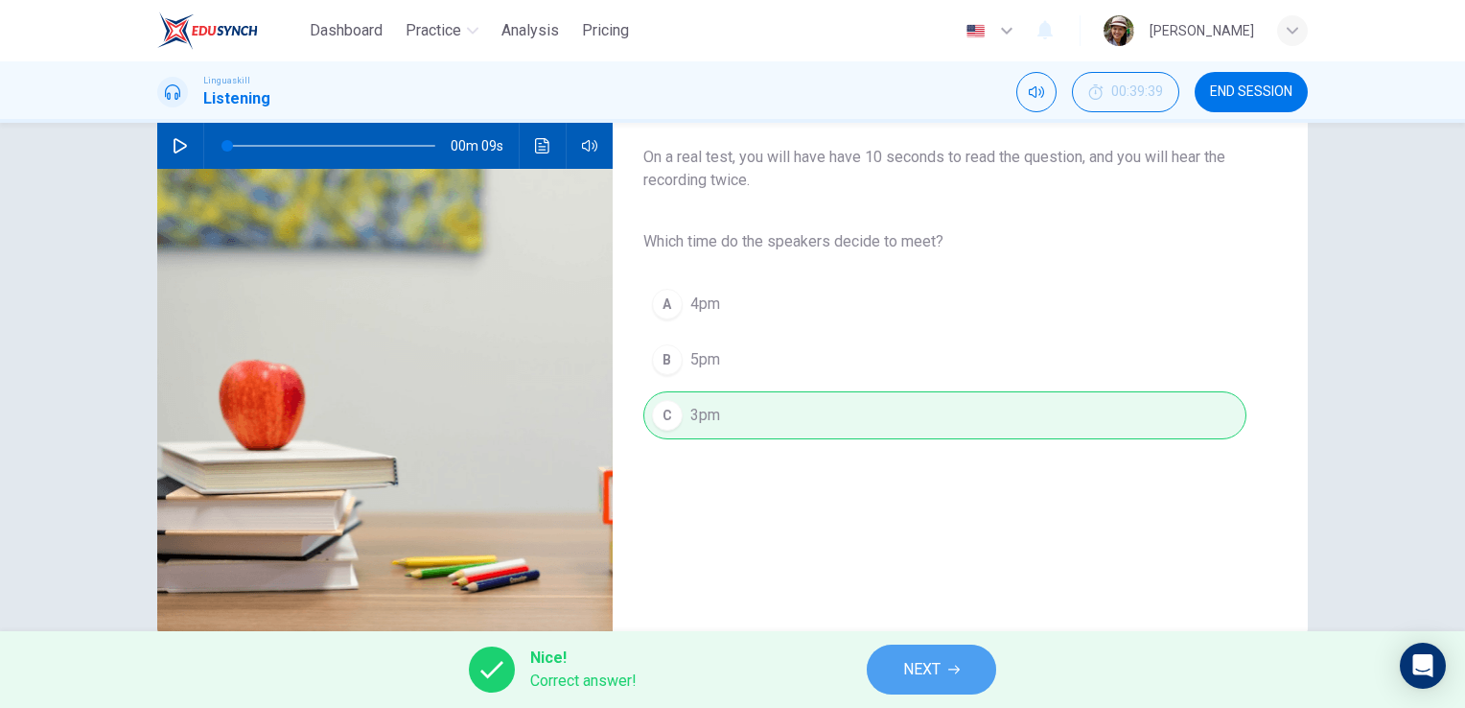
drag, startPoint x: 938, startPoint y: 670, endPoint x: 962, endPoint y: 620, distance: 55.3
click at [938, 669] on span "NEXT" at bounding box center [921, 669] width 37 height 27
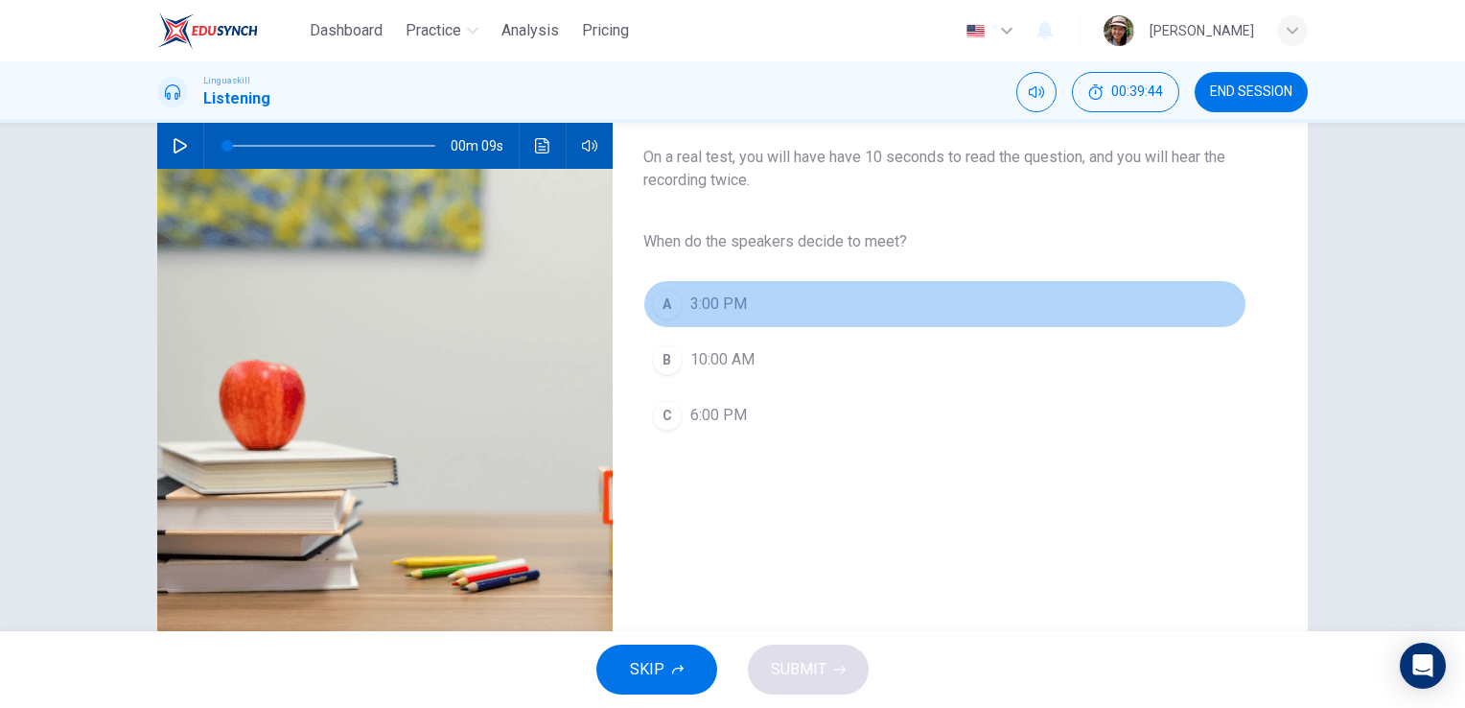
click at [710, 298] on span "3:00 PM" at bounding box center [718, 303] width 57 height 23
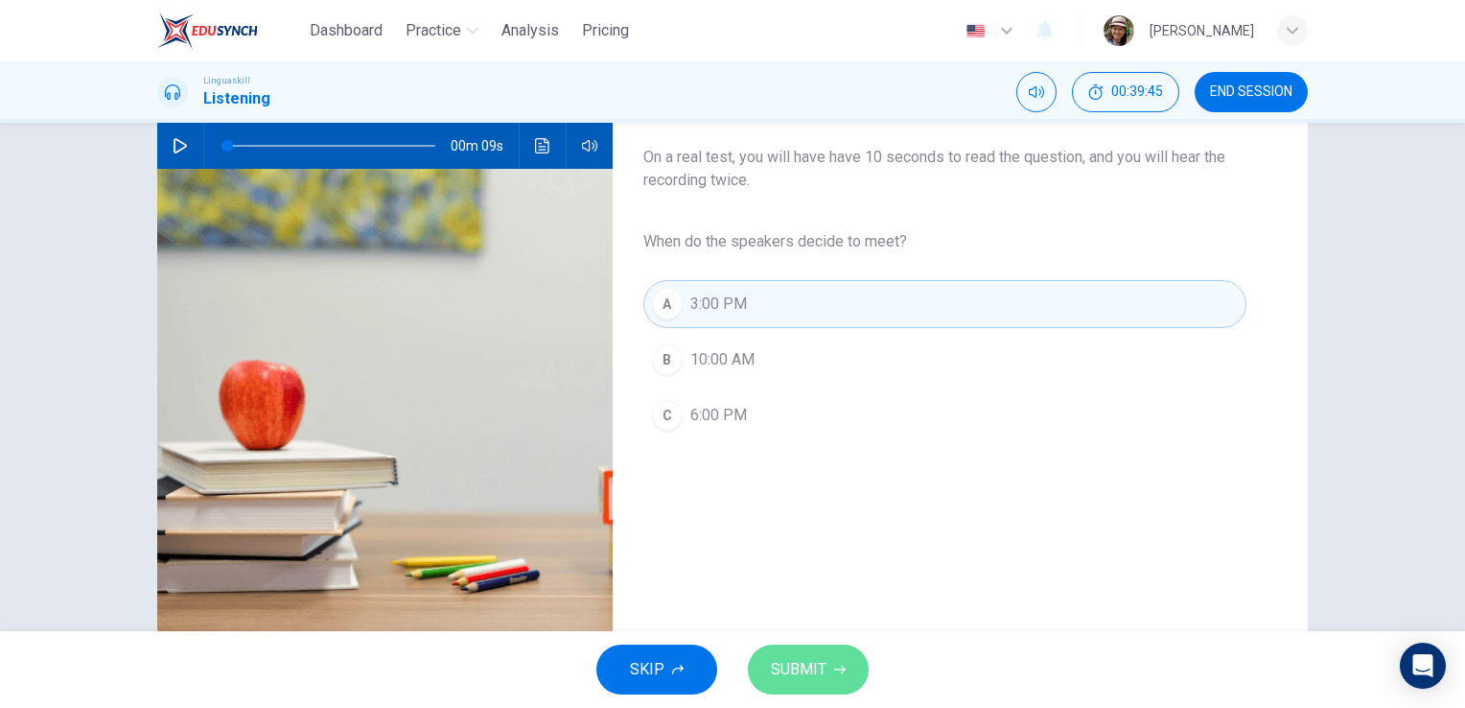
drag, startPoint x: 830, startPoint y: 664, endPoint x: 834, endPoint y: 643, distance: 21.4
click at [830, 663] on button "SUBMIT" at bounding box center [808, 669] width 121 height 50
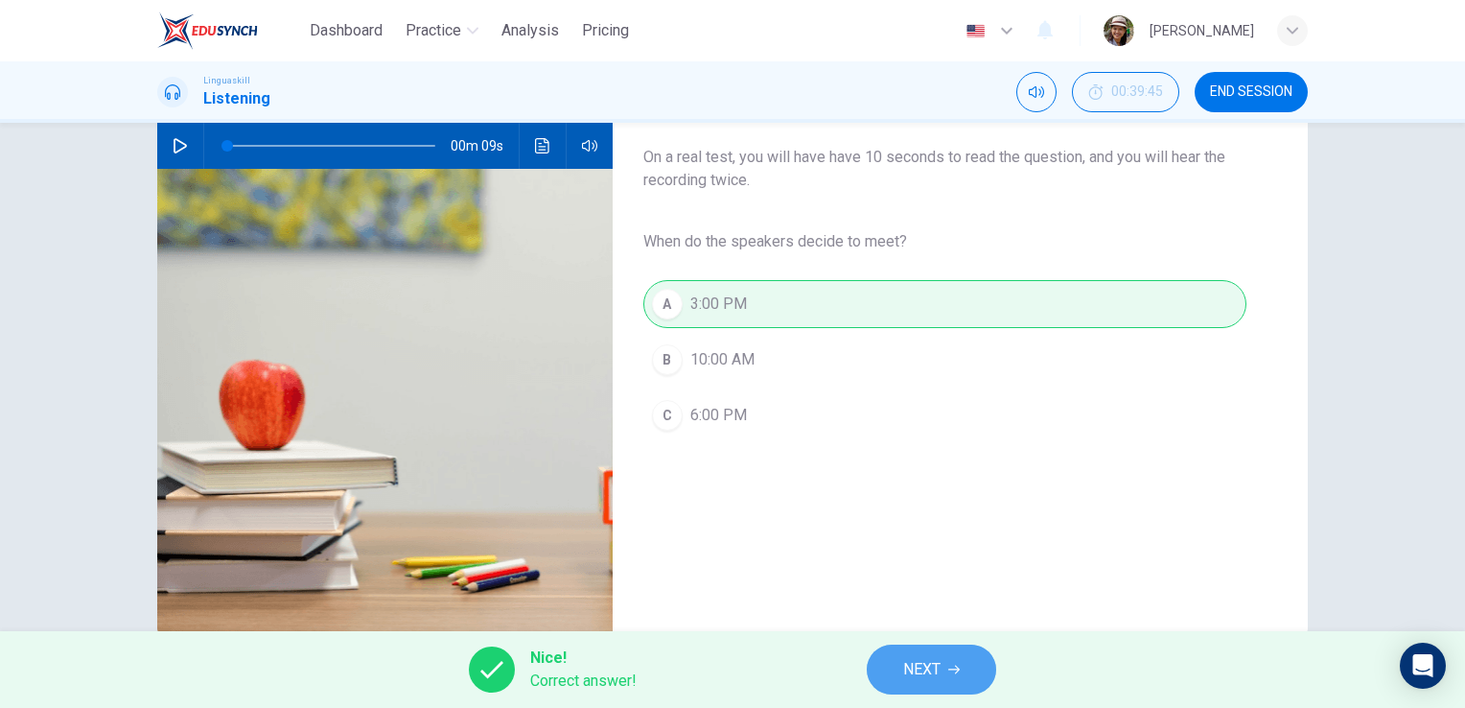
click at [928, 671] on span "NEXT" at bounding box center [921, 669] width 37 height 27
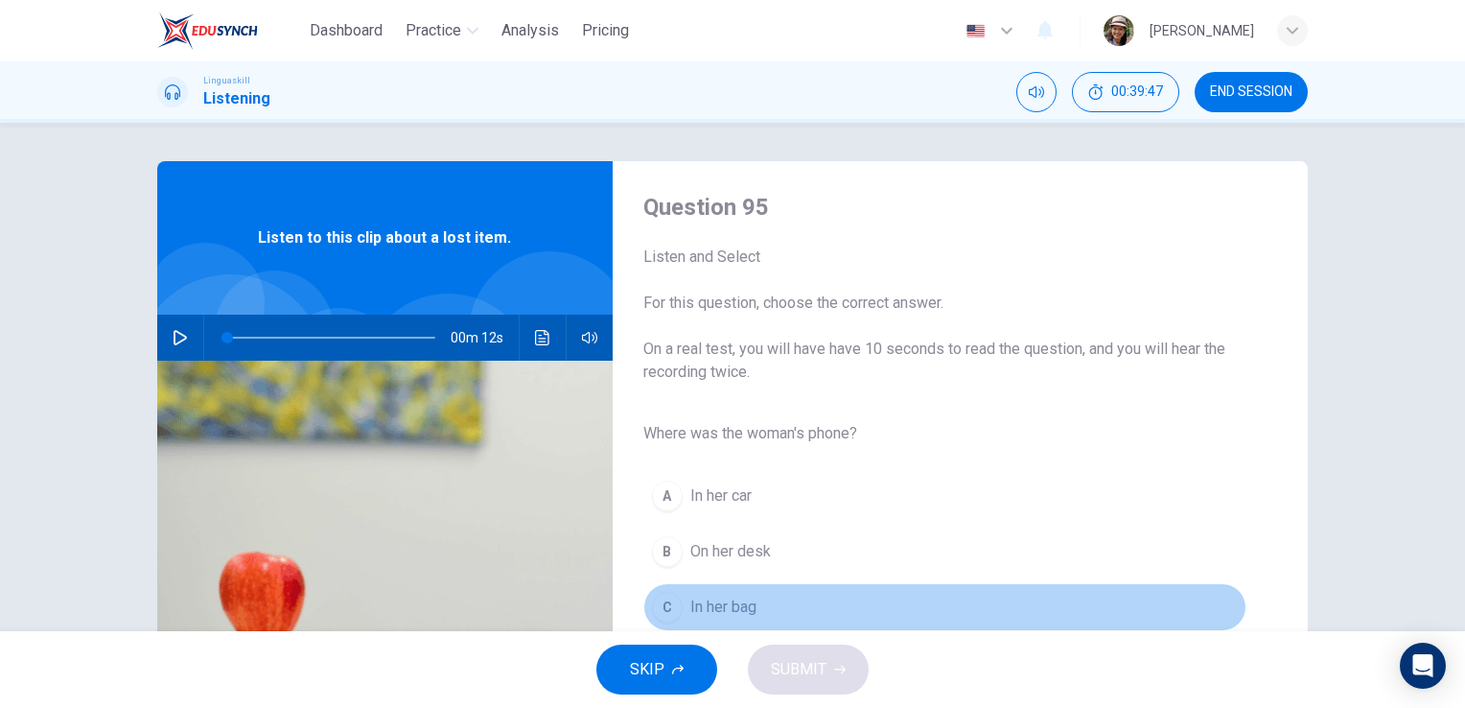
click at [722, 603] on span "In her bag" at bounding box center [723, 606] width 66 height 23
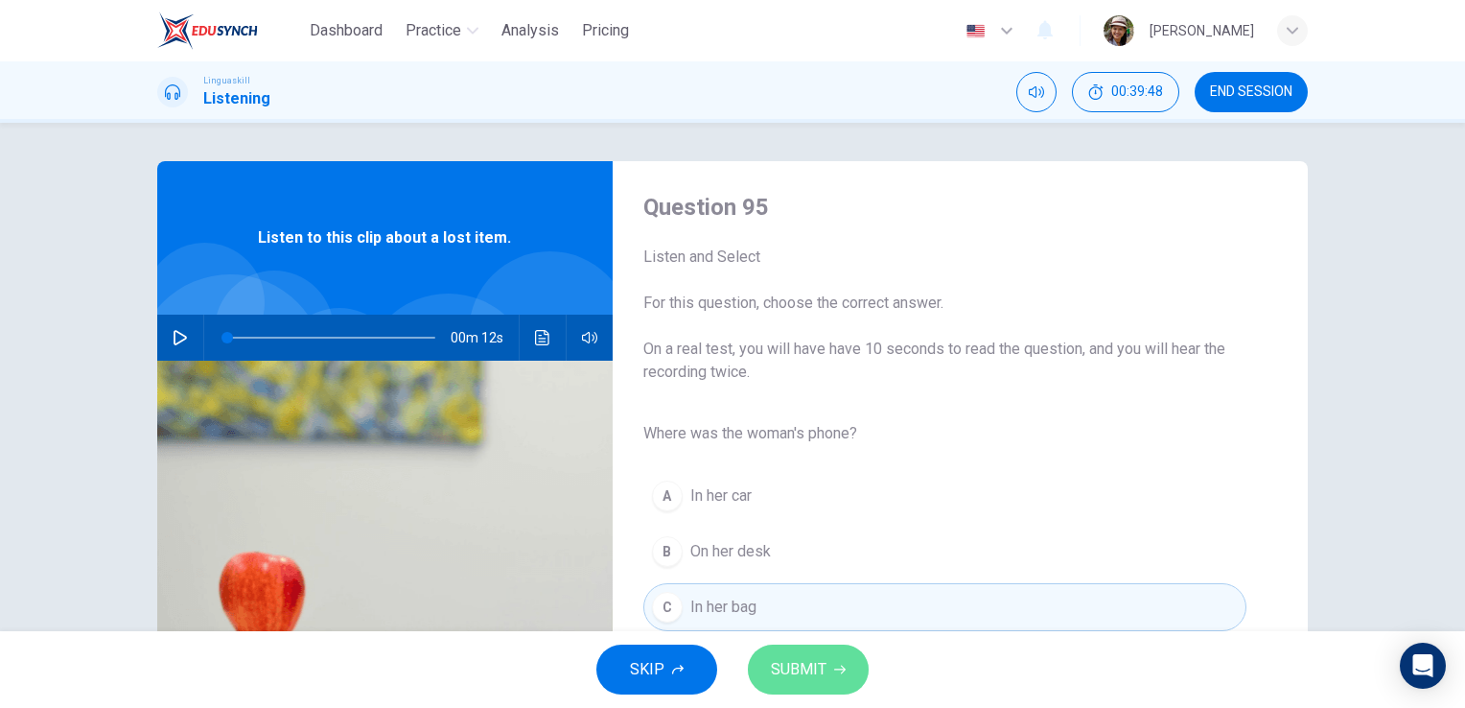
click at [797, 668] on span "SUBMIT" at bounding box center [799, 669] width 56 height 27
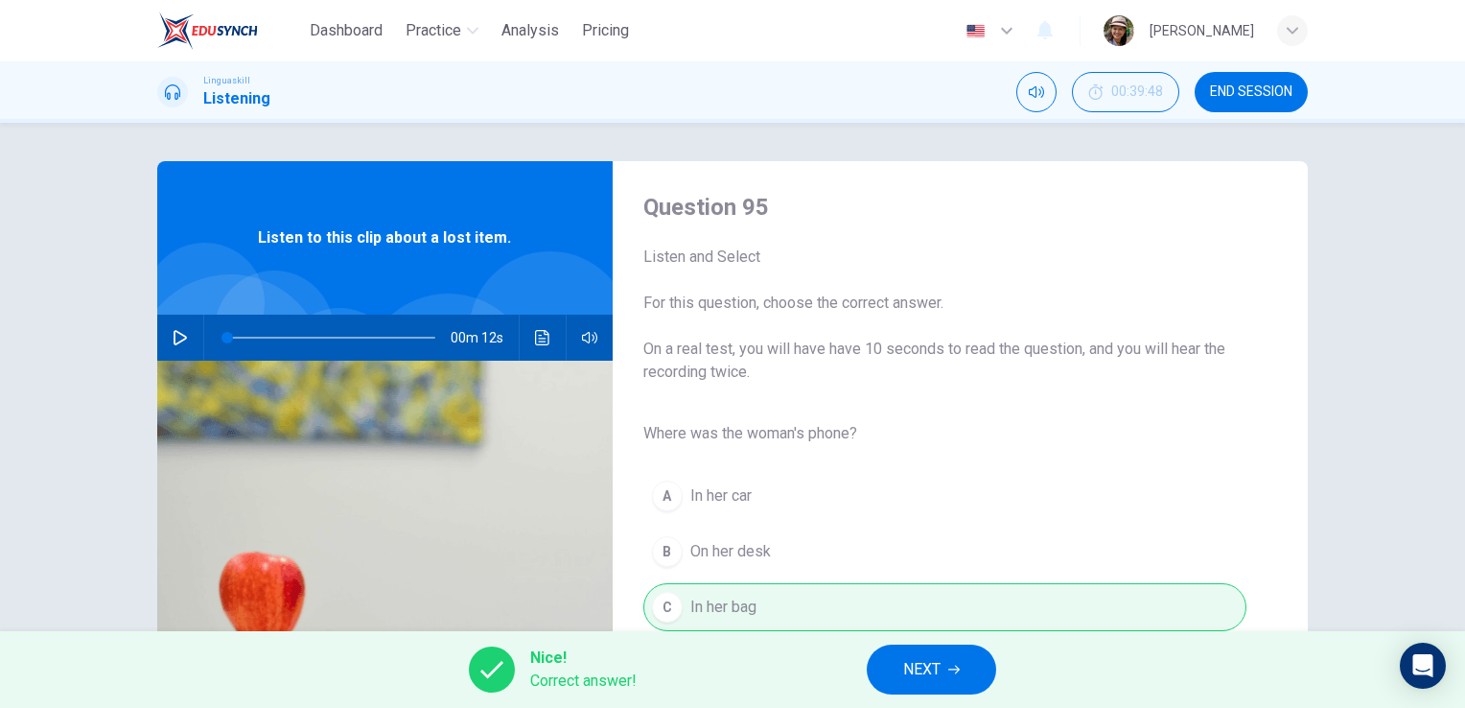
click at [924, 665] on span "NEXT" at bounding box center [921, 669] width 37 height 27
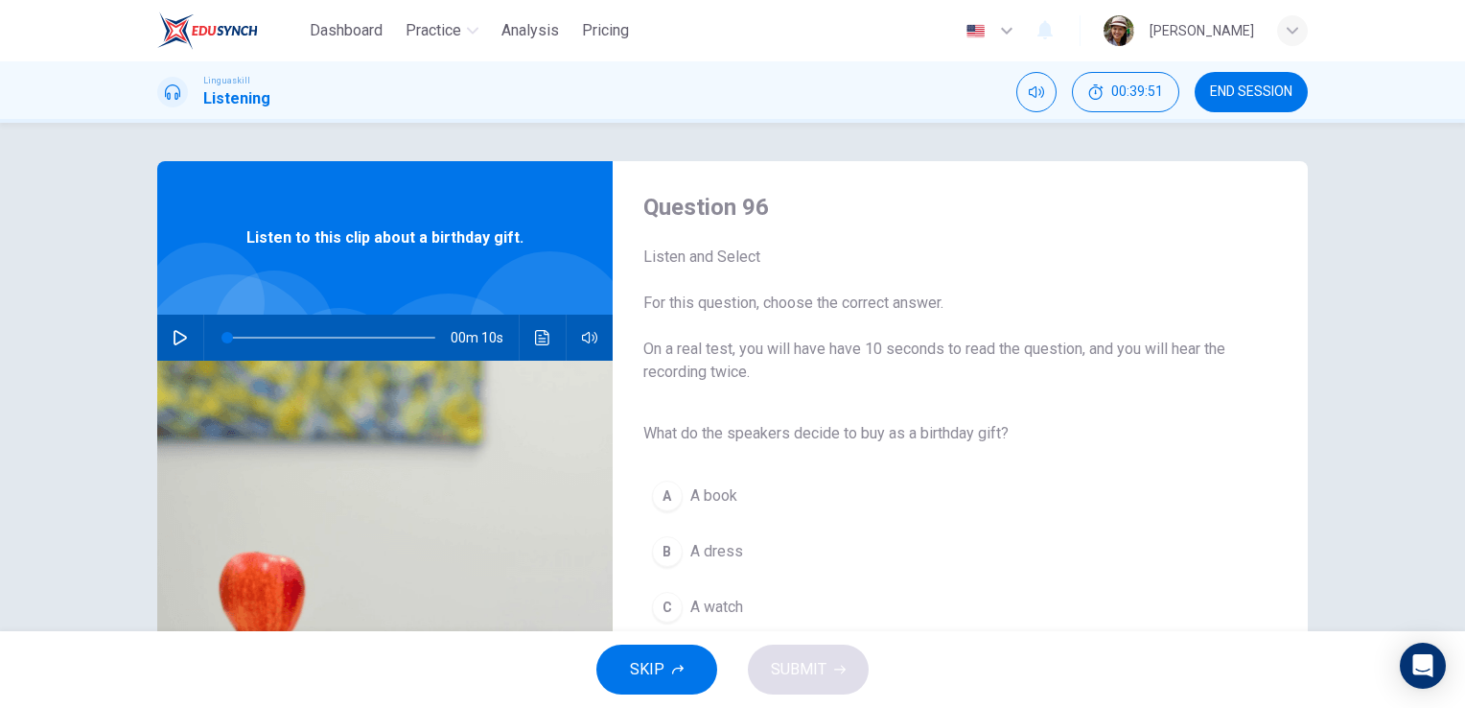
click at [722, 490] on span "A book" at bounding box center [713, 495] width 47 height 23
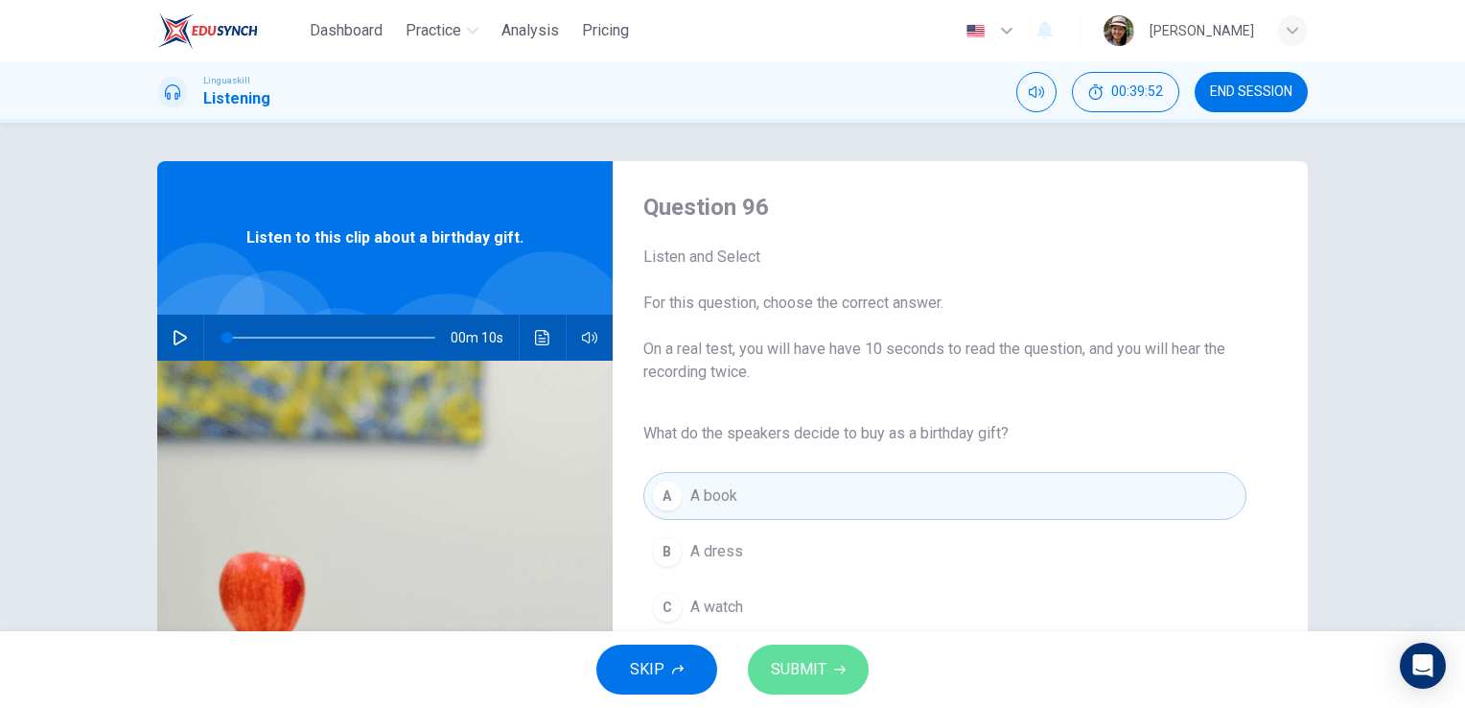
click at [780, 671] on span "SUBMIT" at bounding box center [799, 669] width 56 height 27
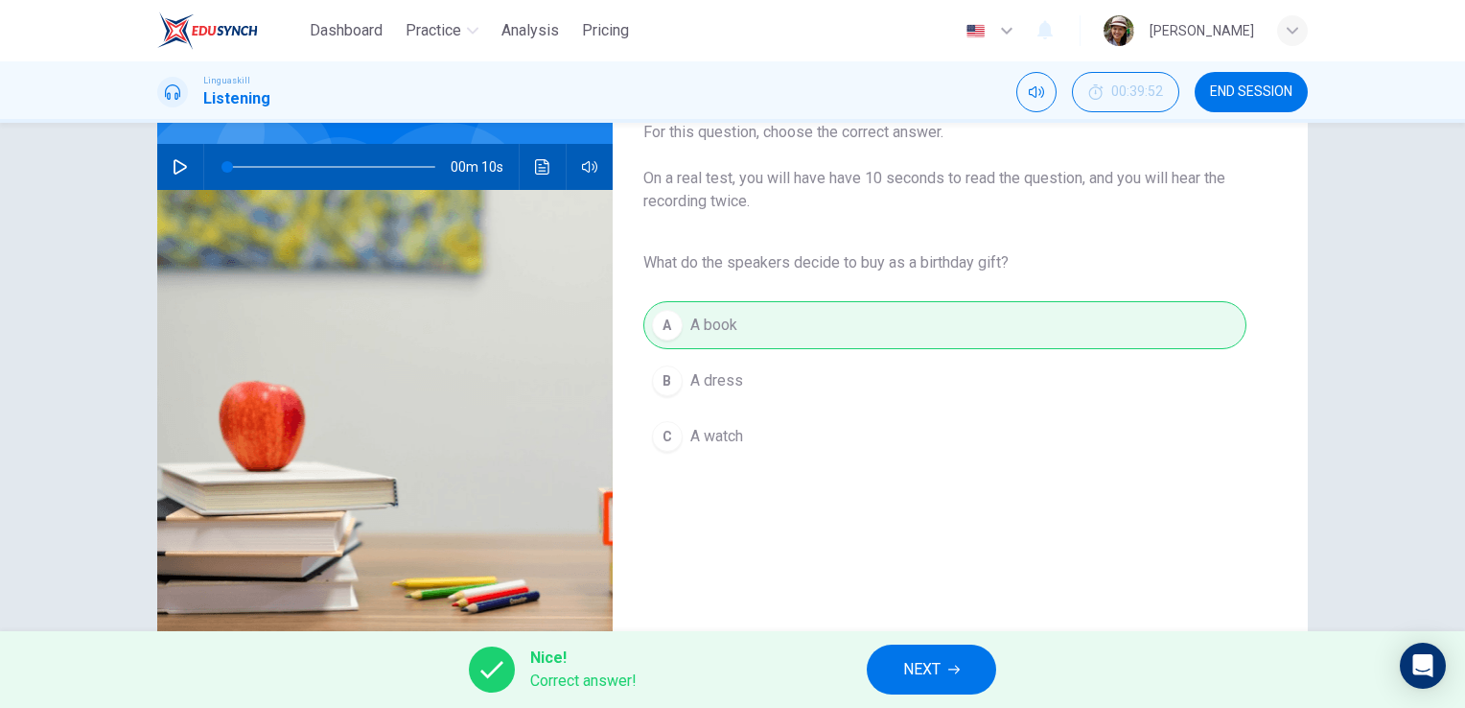
scroll to position [192, 0]
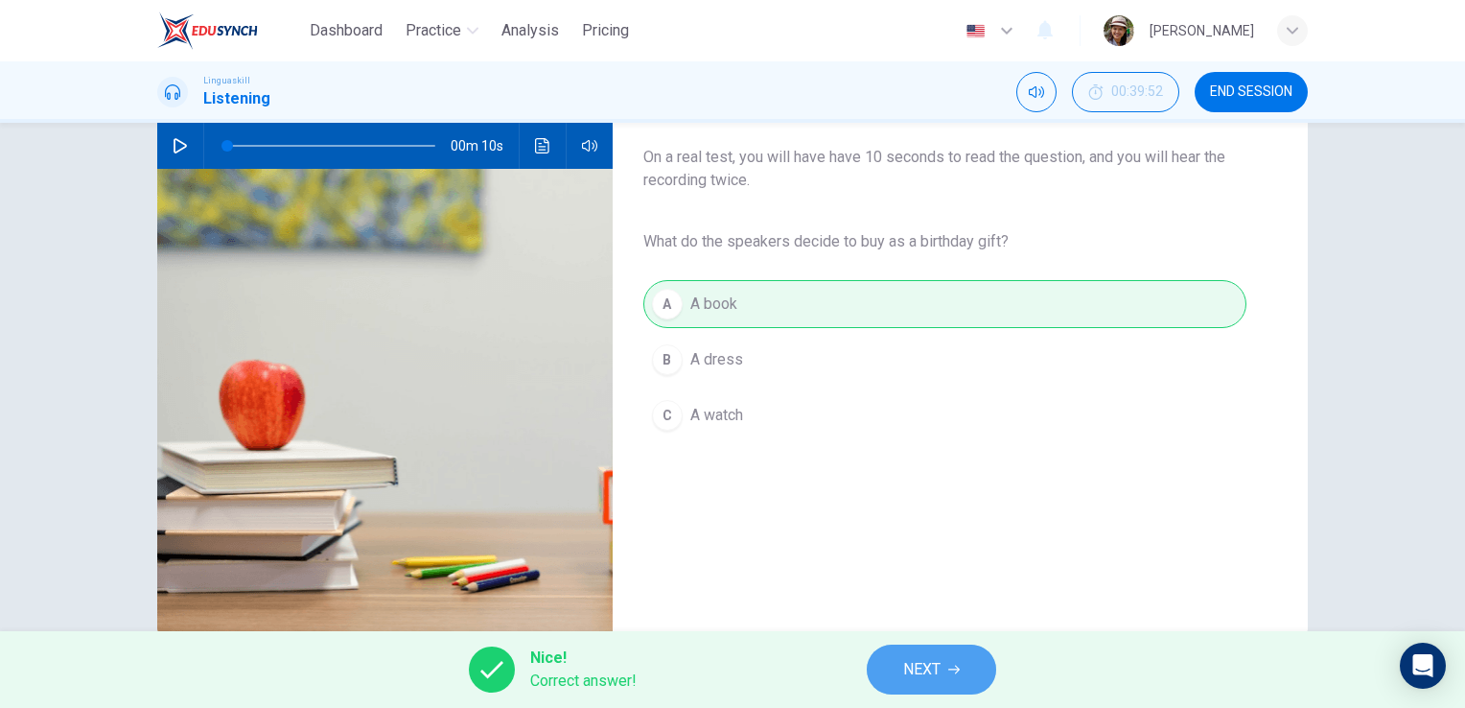
click at [920, 672] on span "NEXT" at bounding box center [921, 669] width 37 height 27
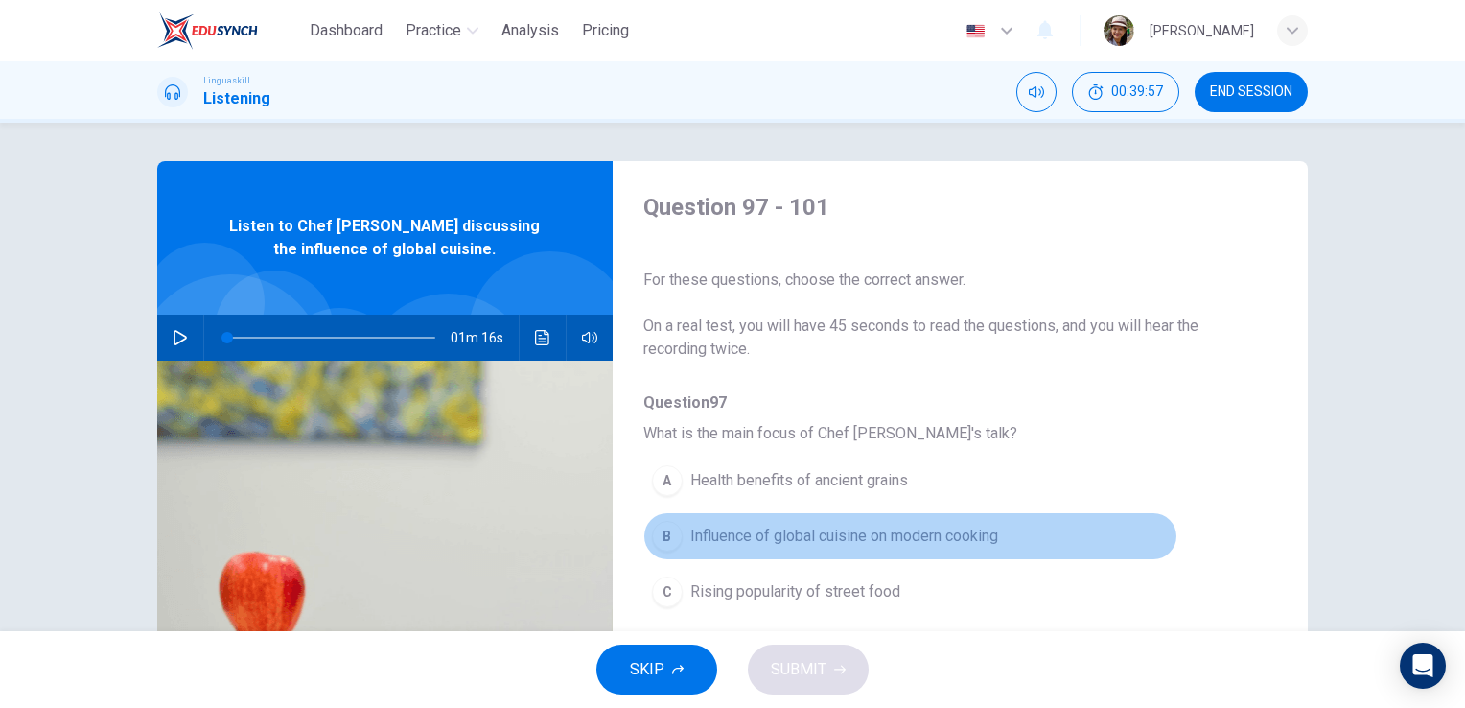
click at [927, 535] on span "Influence of global cuisine on modern cooking" at bounding box center [844, 535] width 308 height 23
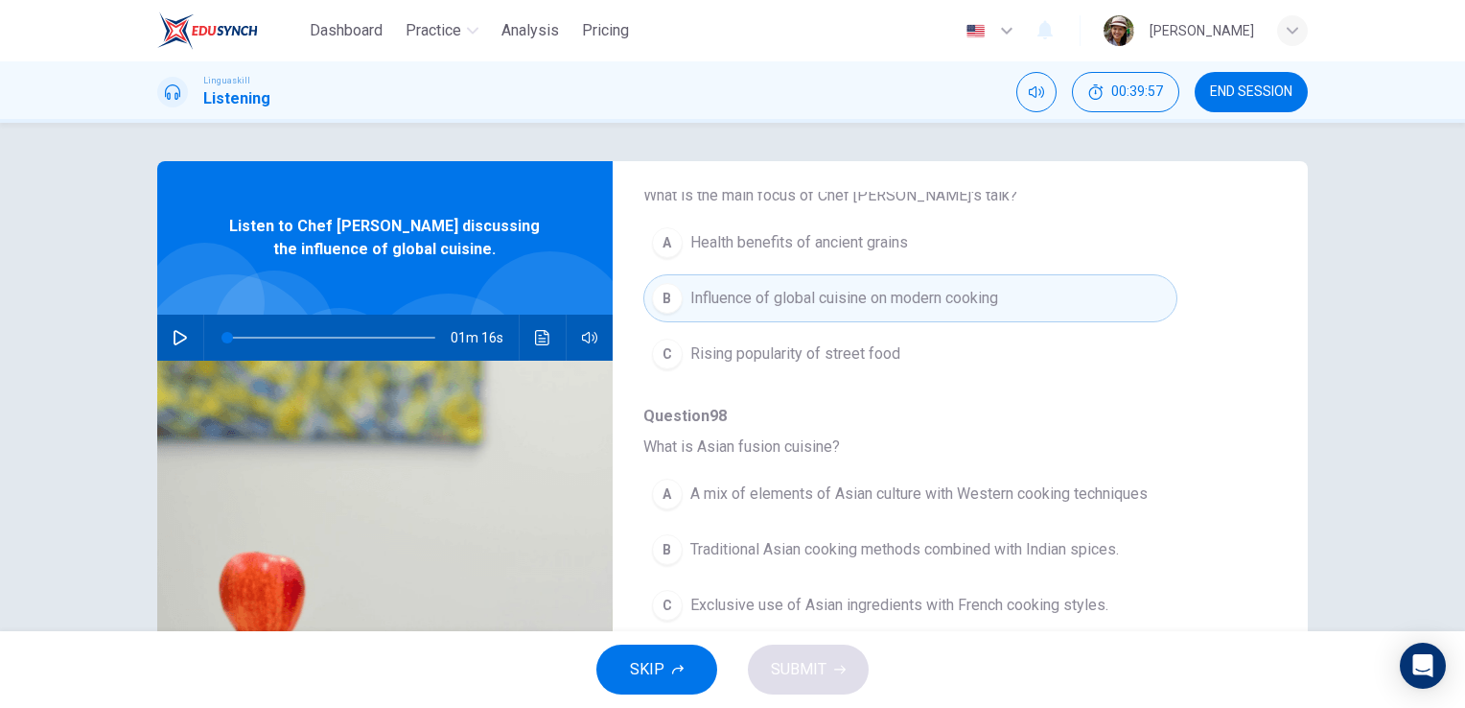
scroll to position [255, 0]
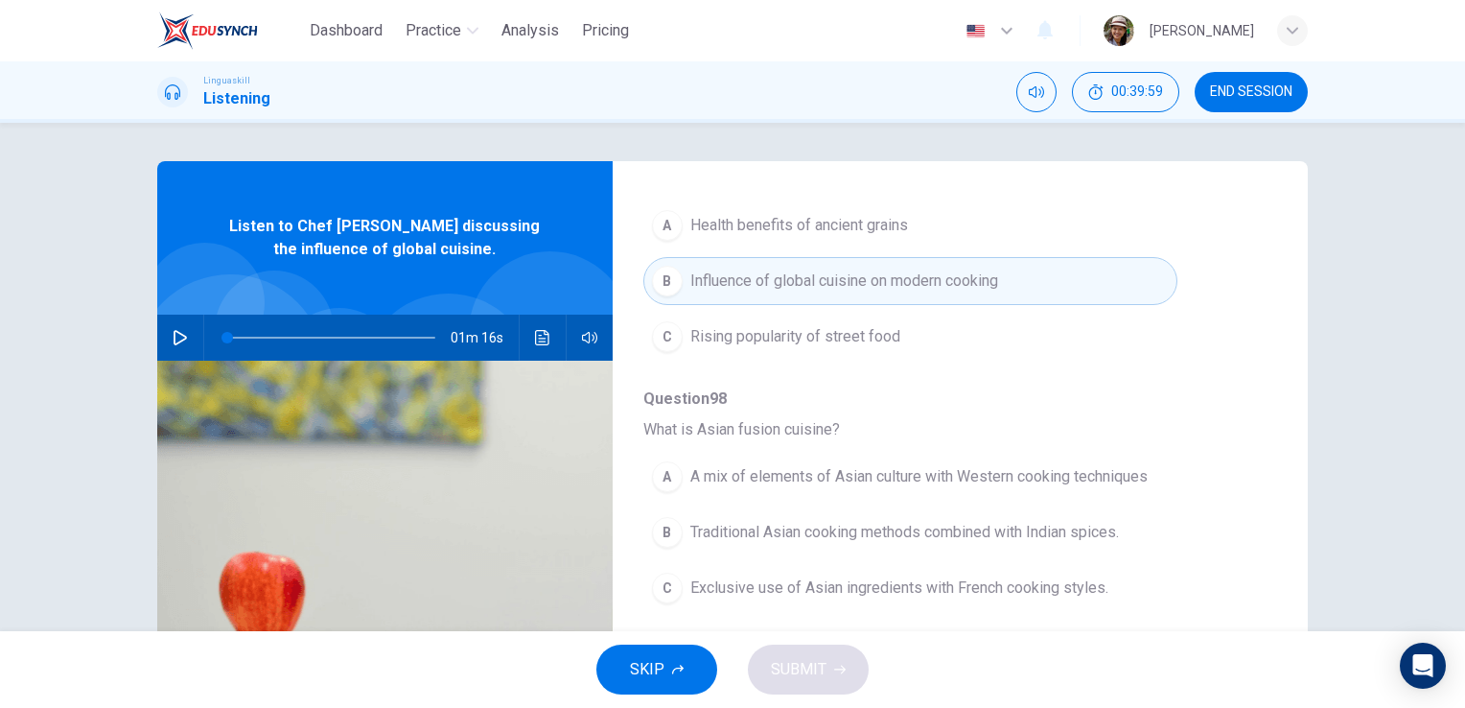
click at [921, 470] on span "A mix of elements of Asian culture with Western cooking techniques" at bounding box center [918, 476] width 457 height 23
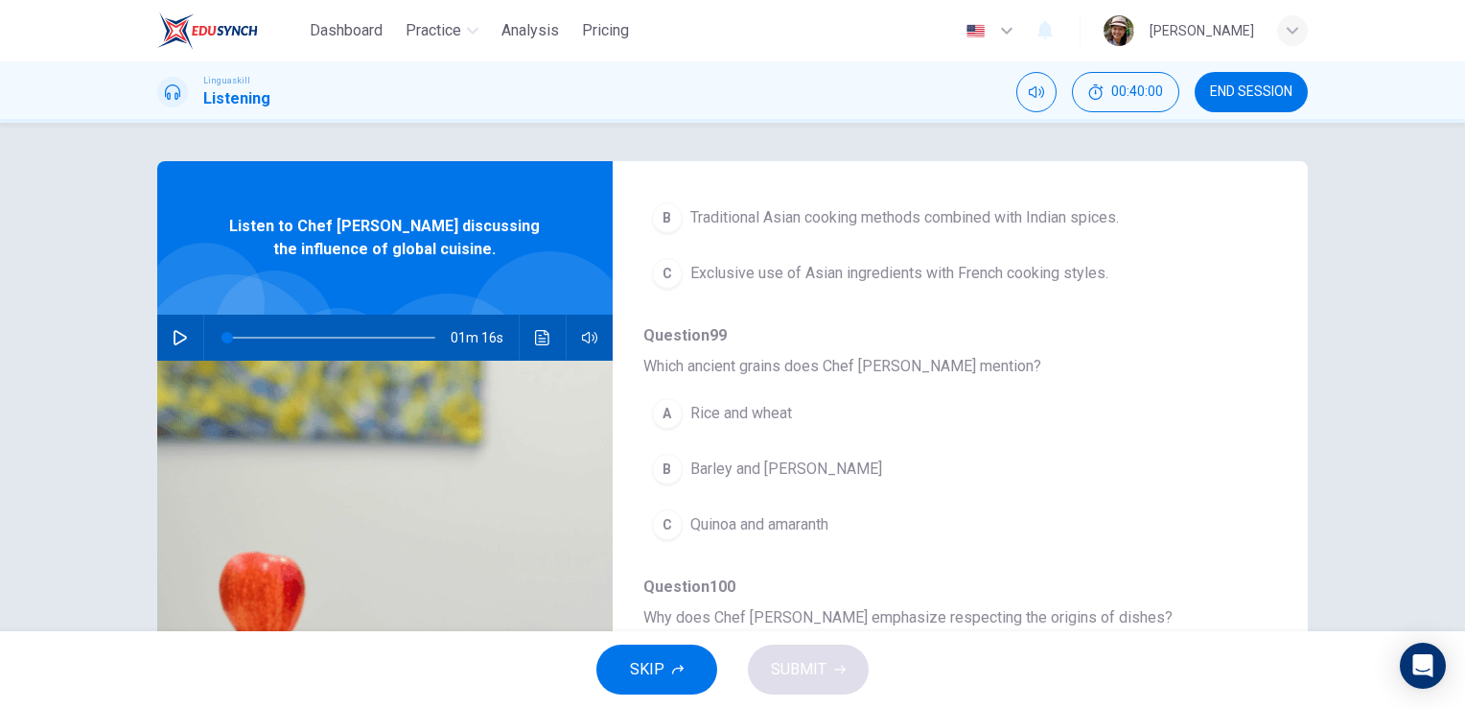
scroll to position [575, 0]
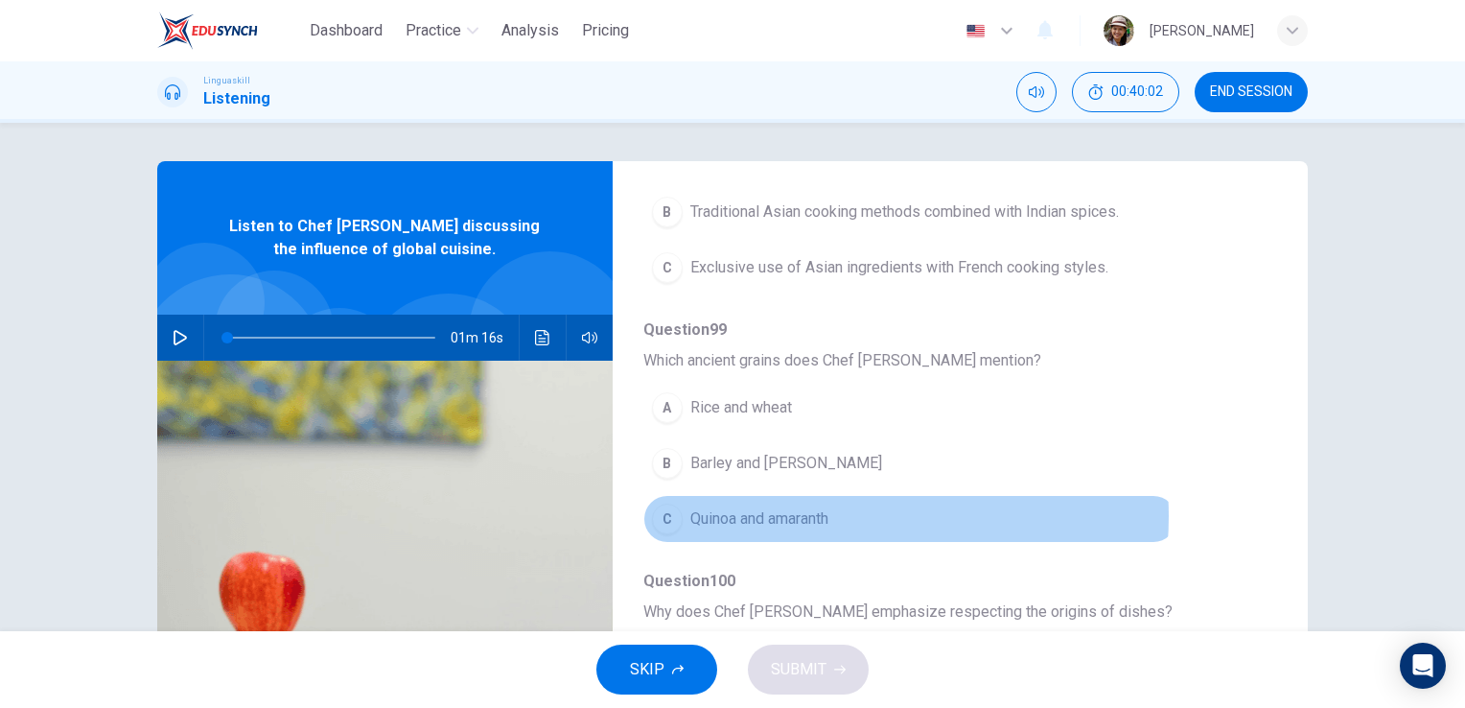
click at [835, 513] on button "C Quinoa and amaranth" at bounding box center [910, 519] width 534 height 48
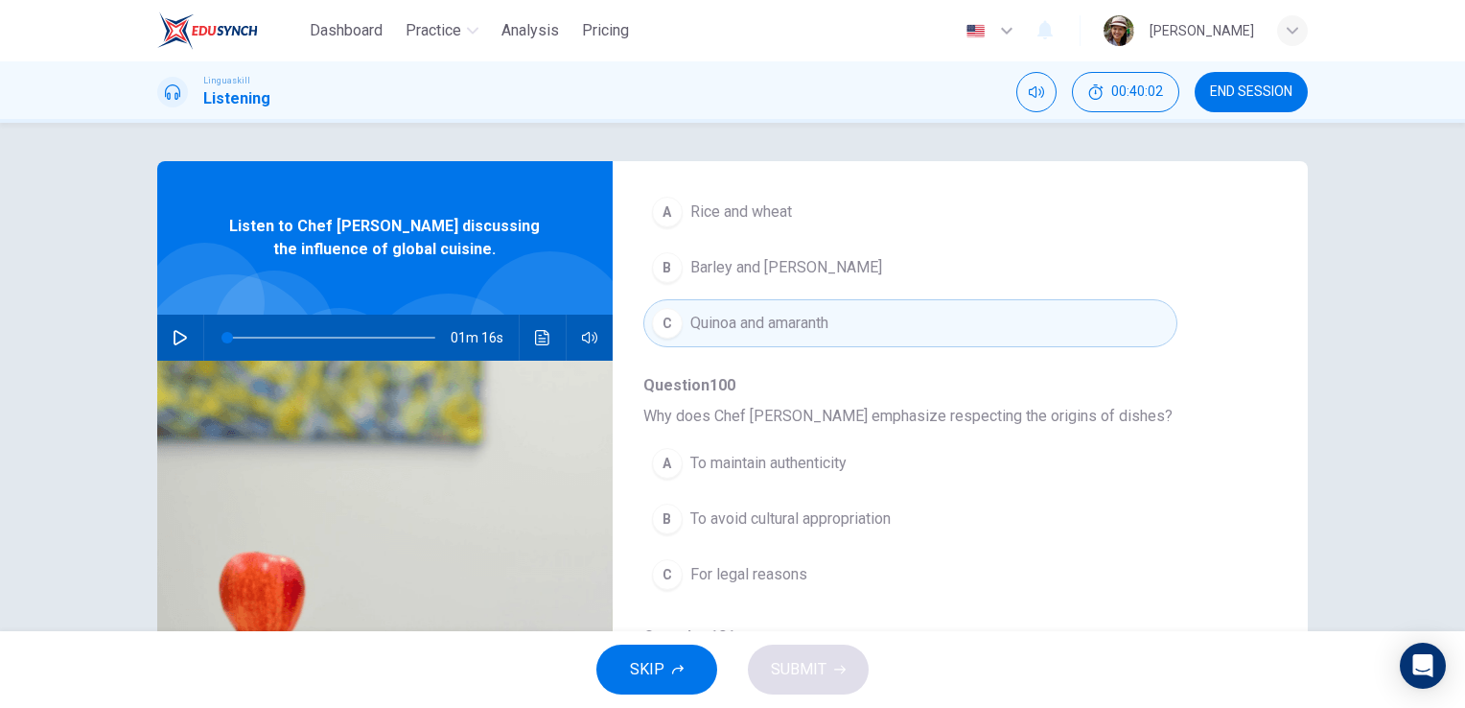
scroll to position [821, 0]
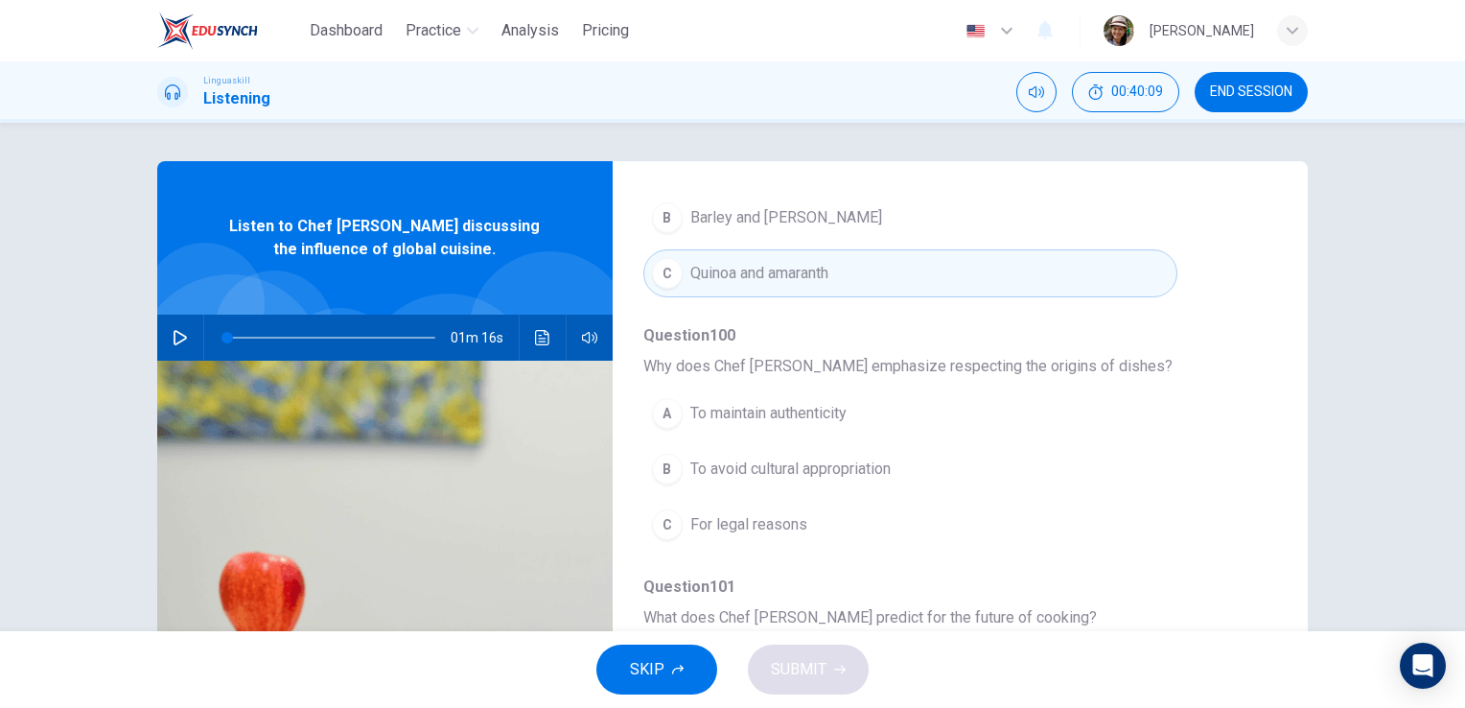
click at [820, 462] on span "To avoid cultural appropriation" at bounding box center [790, 468] width 200 height 23
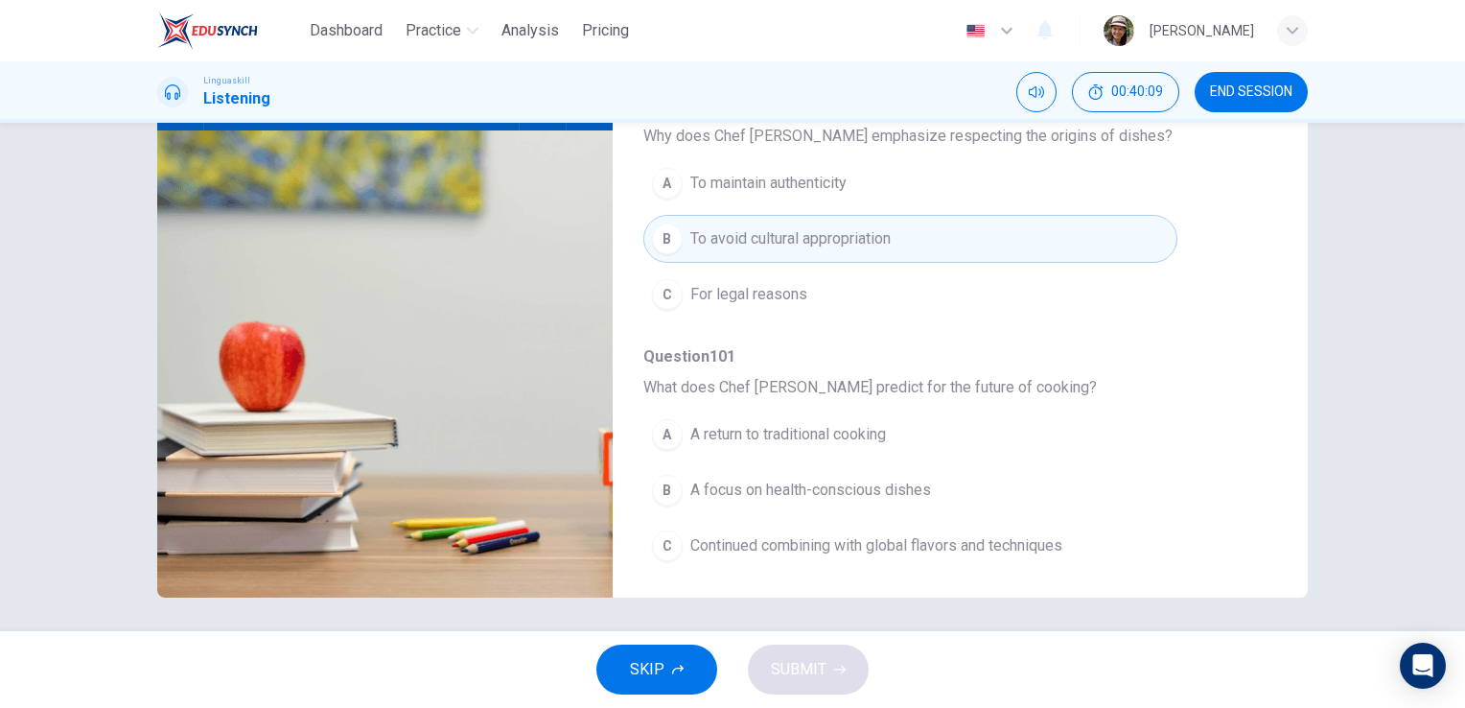
scroll to position [234, 0]
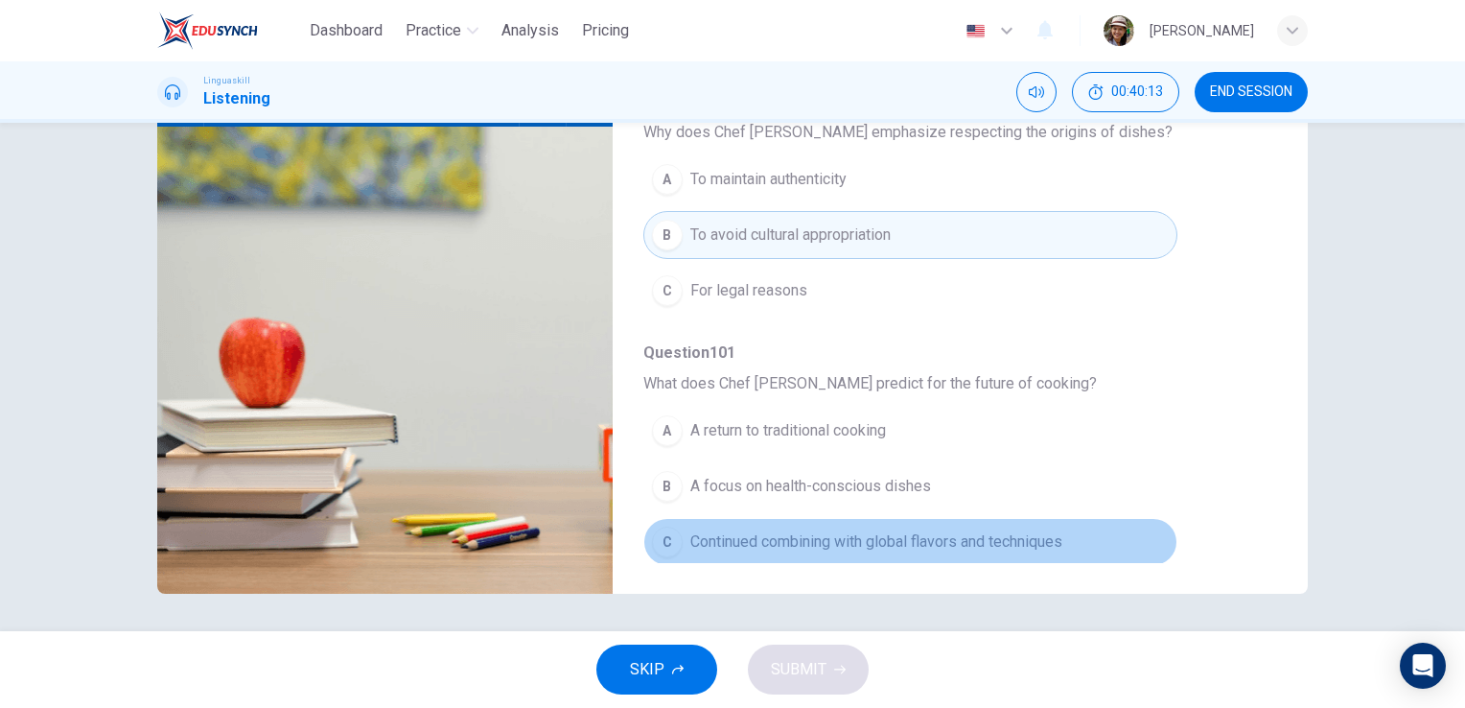
click at [943, 538] on span "Continued combining with global flavors and techniques" at bounding box center [876, 541] width 372 height 23
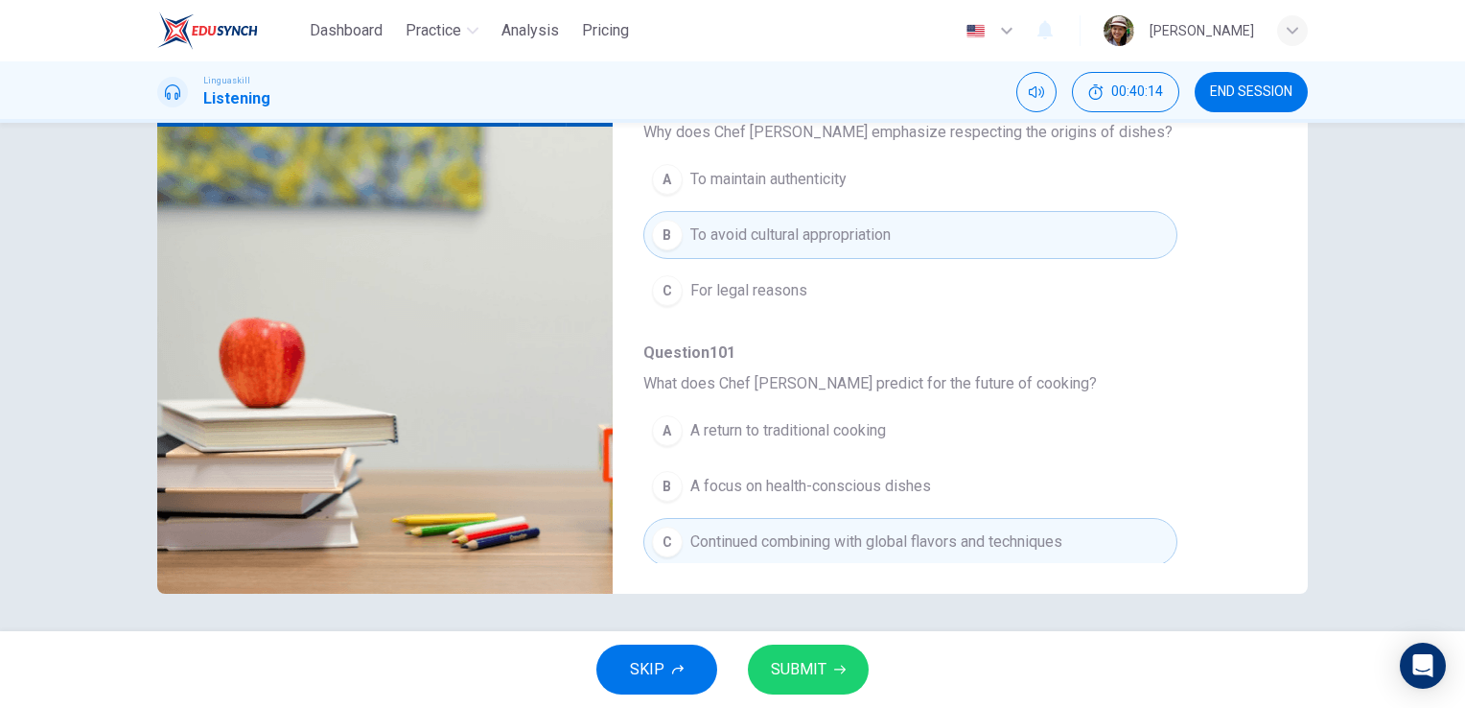
click at [839, 673] on icon "button" at bounding box center [840, 669] width 12 height 12
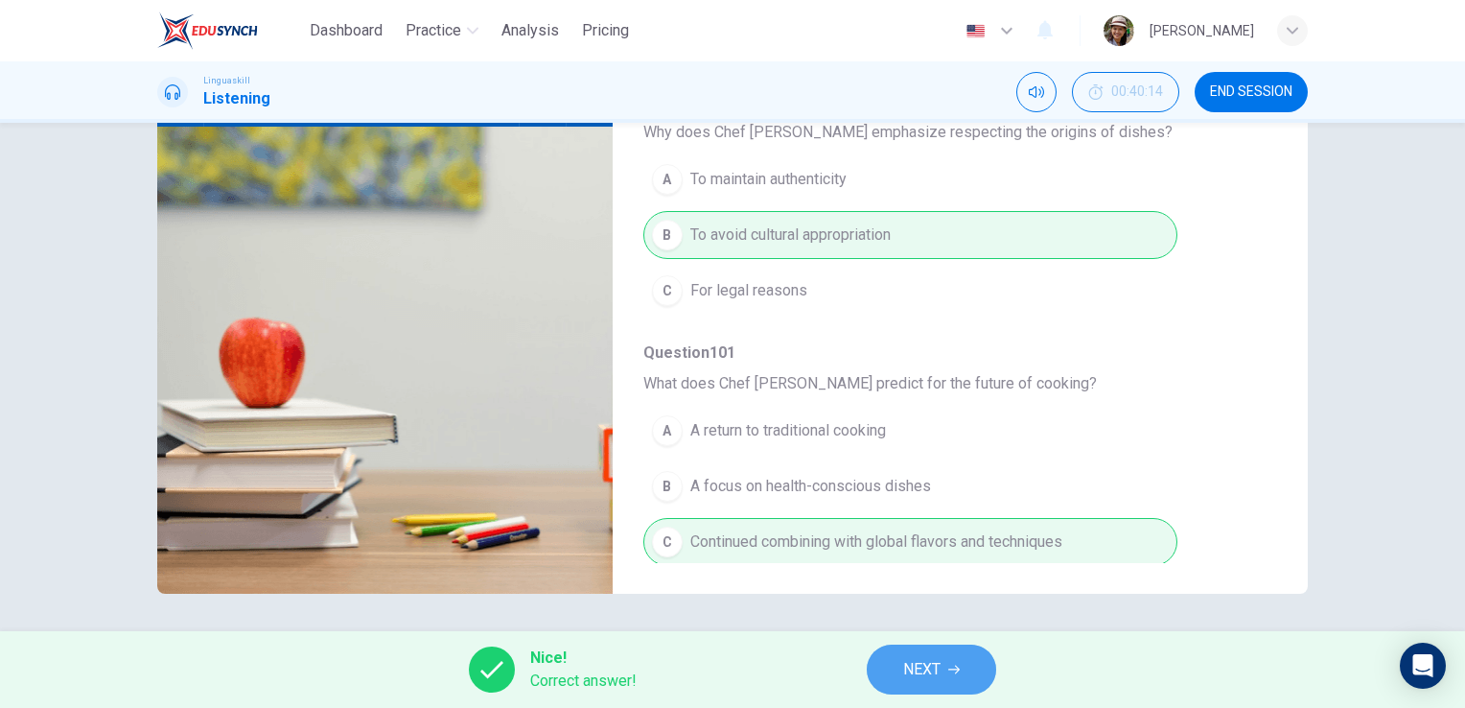
click at [924, 681] on span "NEXT" at bounding box center [921, 669] width 37 height 27
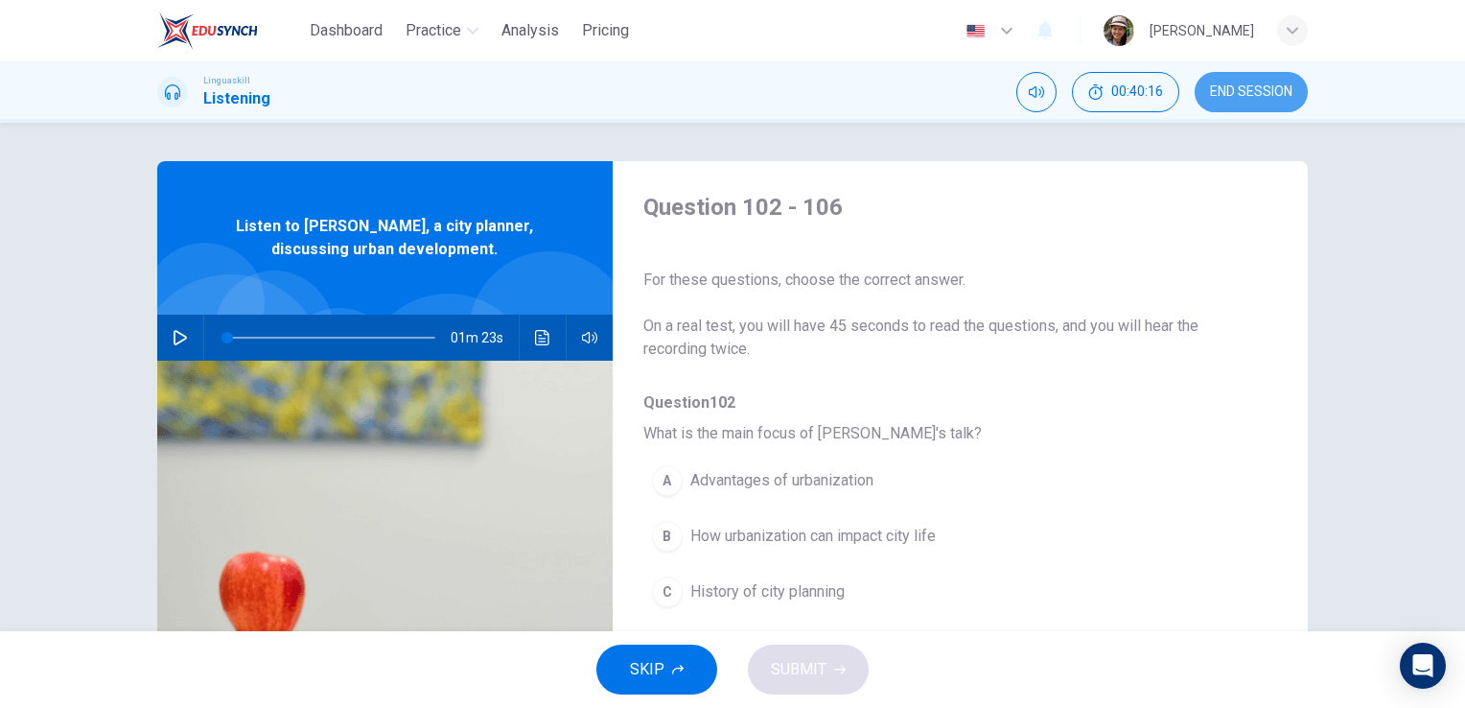
click at [1236, 93] on span "END SESSION" at bounding box center [1251, 91] width 82 height 15
